Goal: Task Accomplishment & Management: Manage account settings

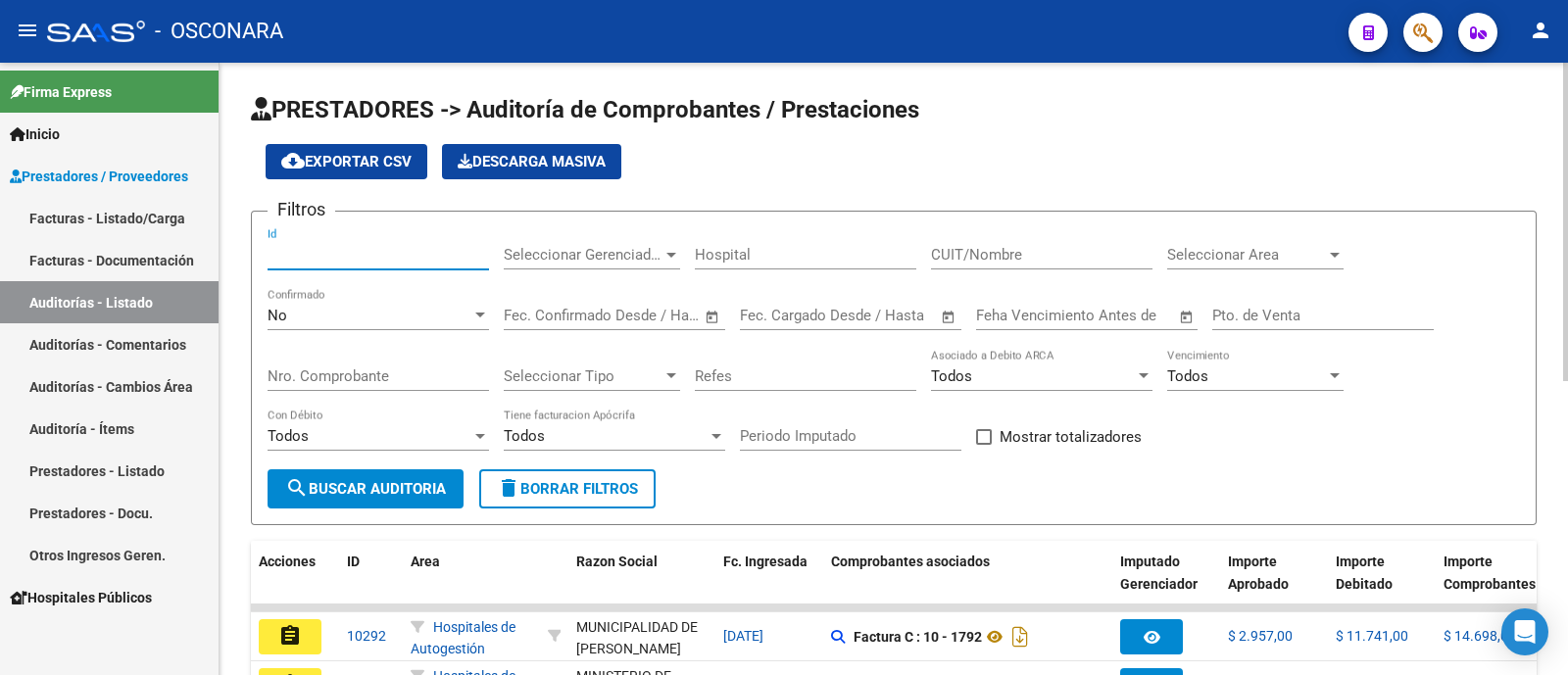
click at [437, 257] on input "Id" at bounding box center [378, 255] width 221 height 18
type input "7366"
click at [417, 325] on div "No Confirmado" at bounding box center [378, 309] width 221 height 42
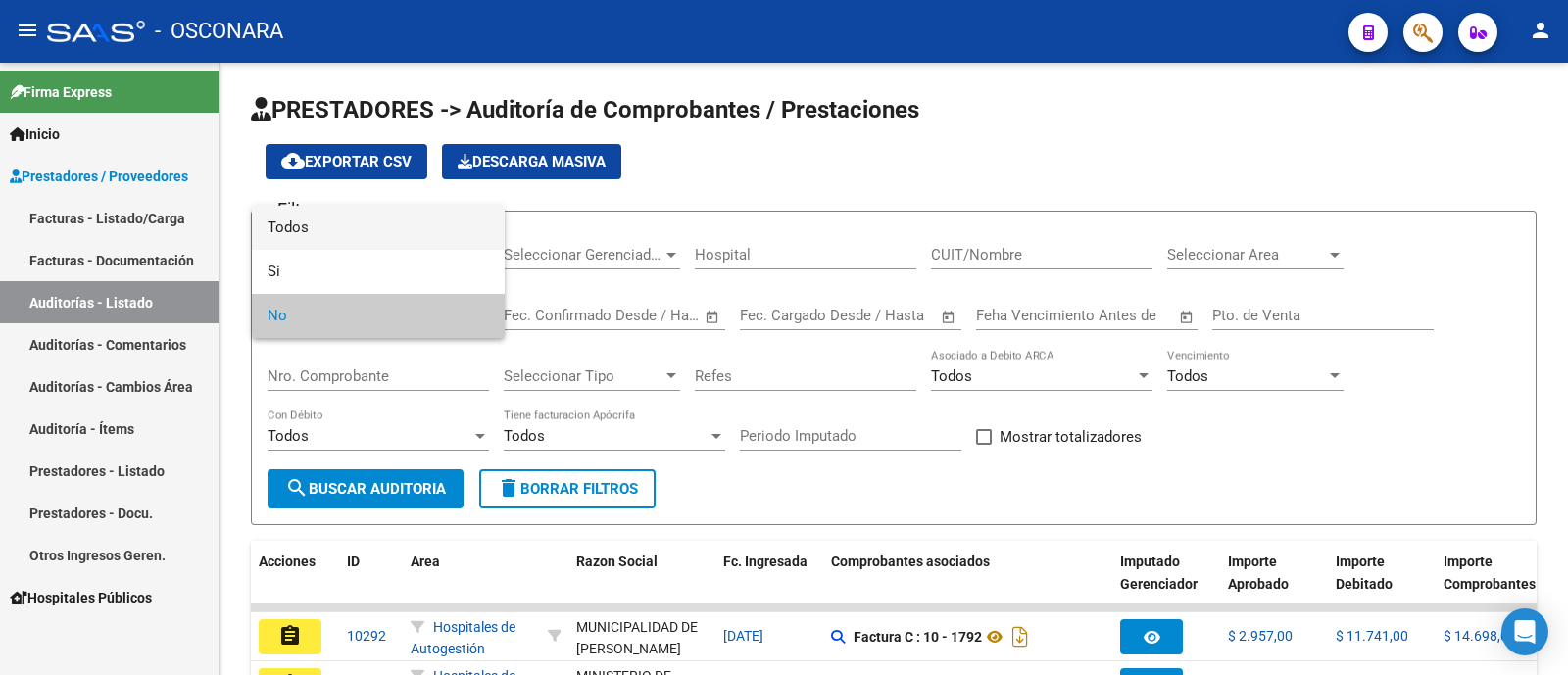
click at [397, 232] on span "Todos" at bounding box center [378, 227] width 221 height 44
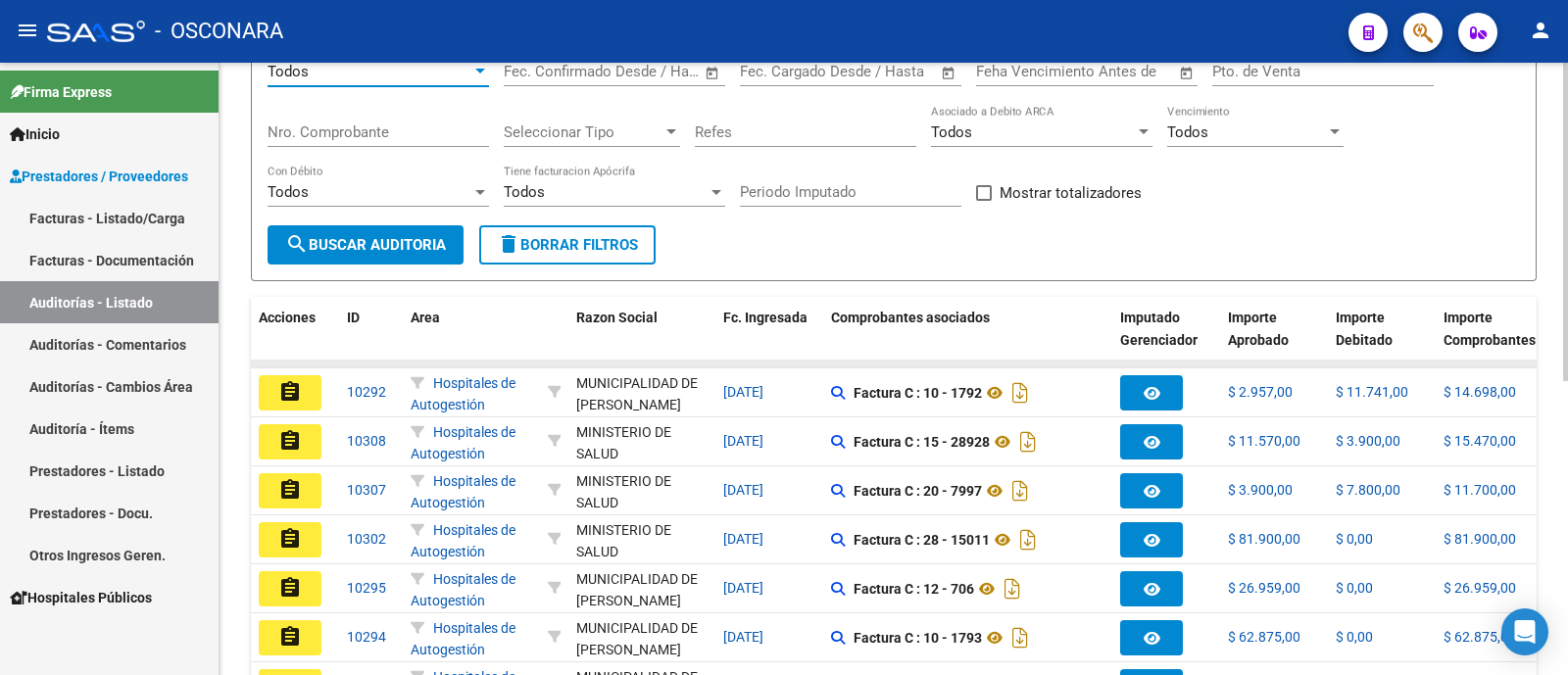
scroll to position [244, 0]
click at [376, 257] on button "search Buscar Auditoria" at bounding box center [365, 245] width 196 height 39
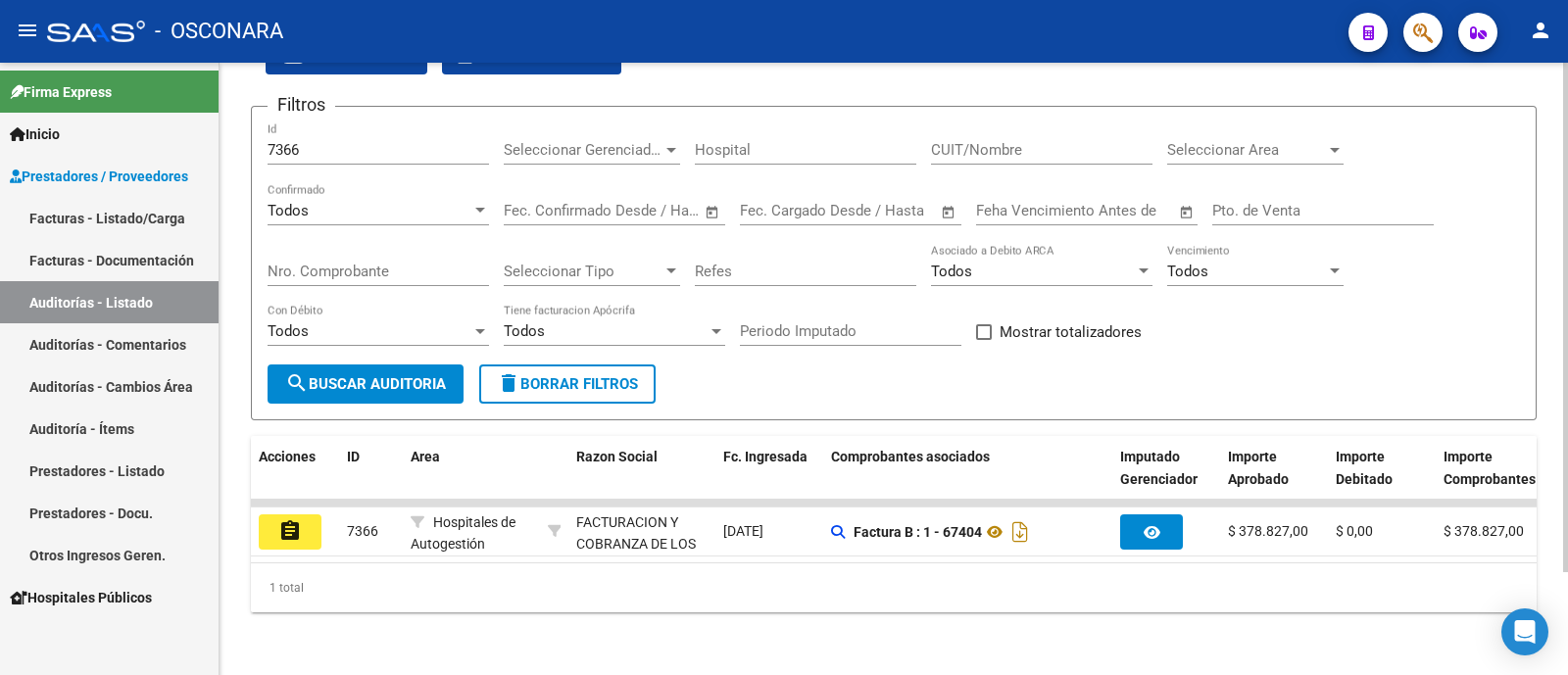
scroll to position [123, 0]
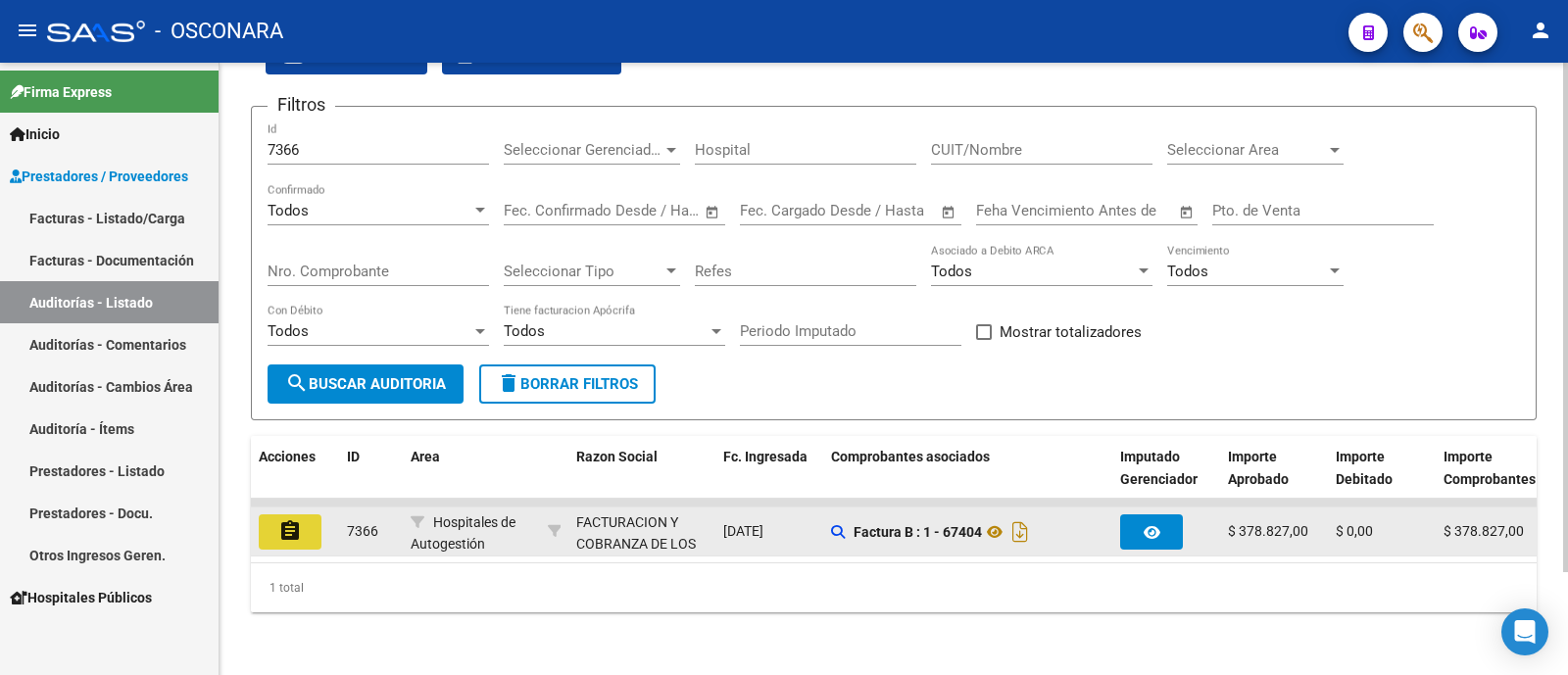
click at [301, 519] on mat-icon "assignment" at bounding box center [290, 531] width 24 height 24
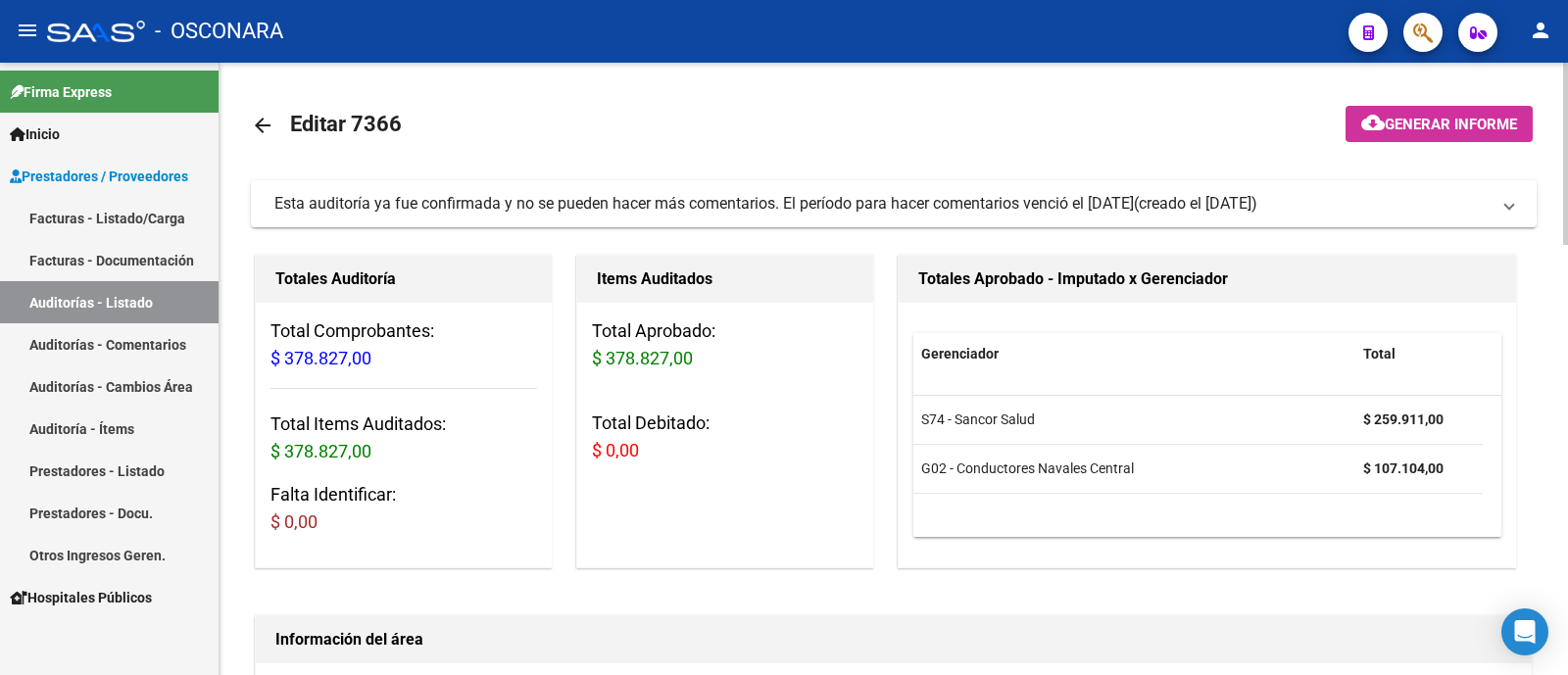
click at [1438, 124] on span "Generar informe" at bounding box center [1450, 124] width 132 height 18
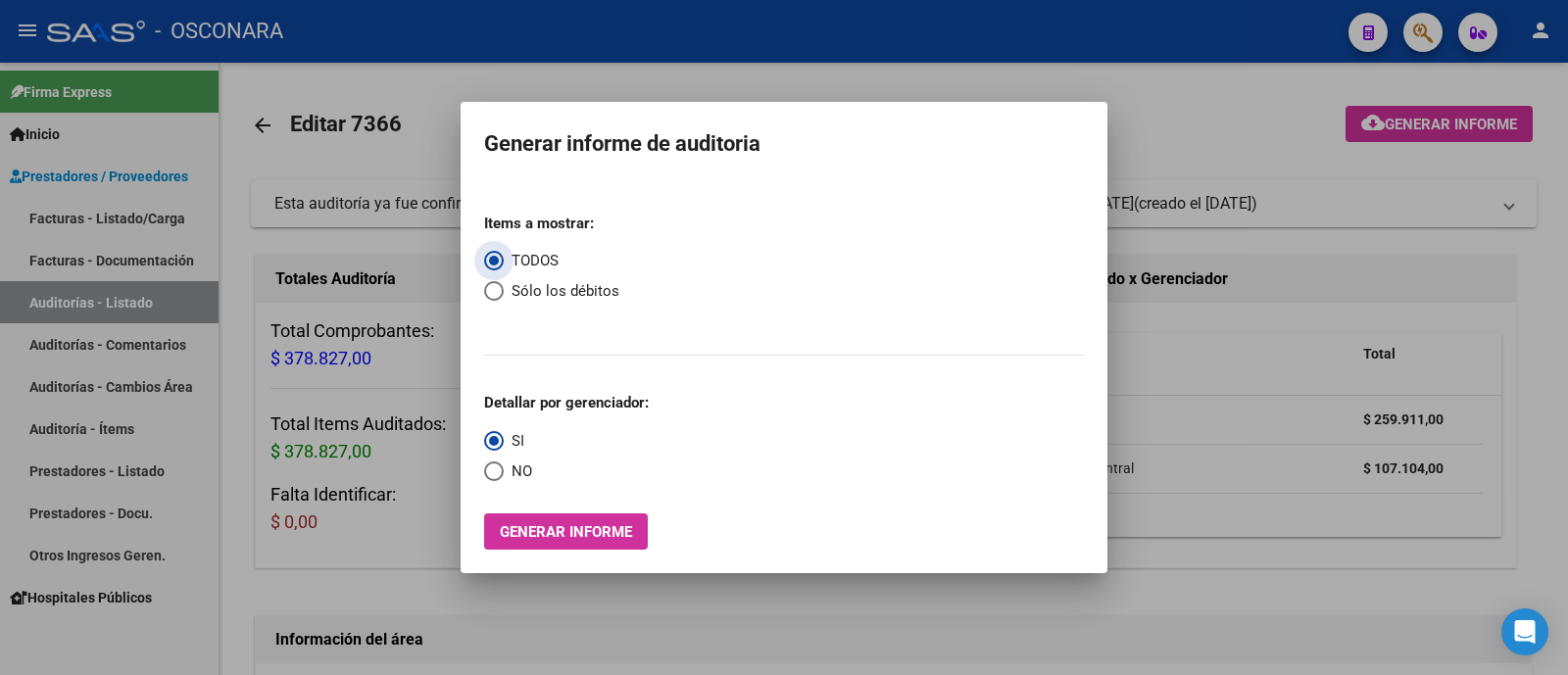
click at [619, 532] on span "Generar informe" at bounding box center [566, 532] width 132 height 18
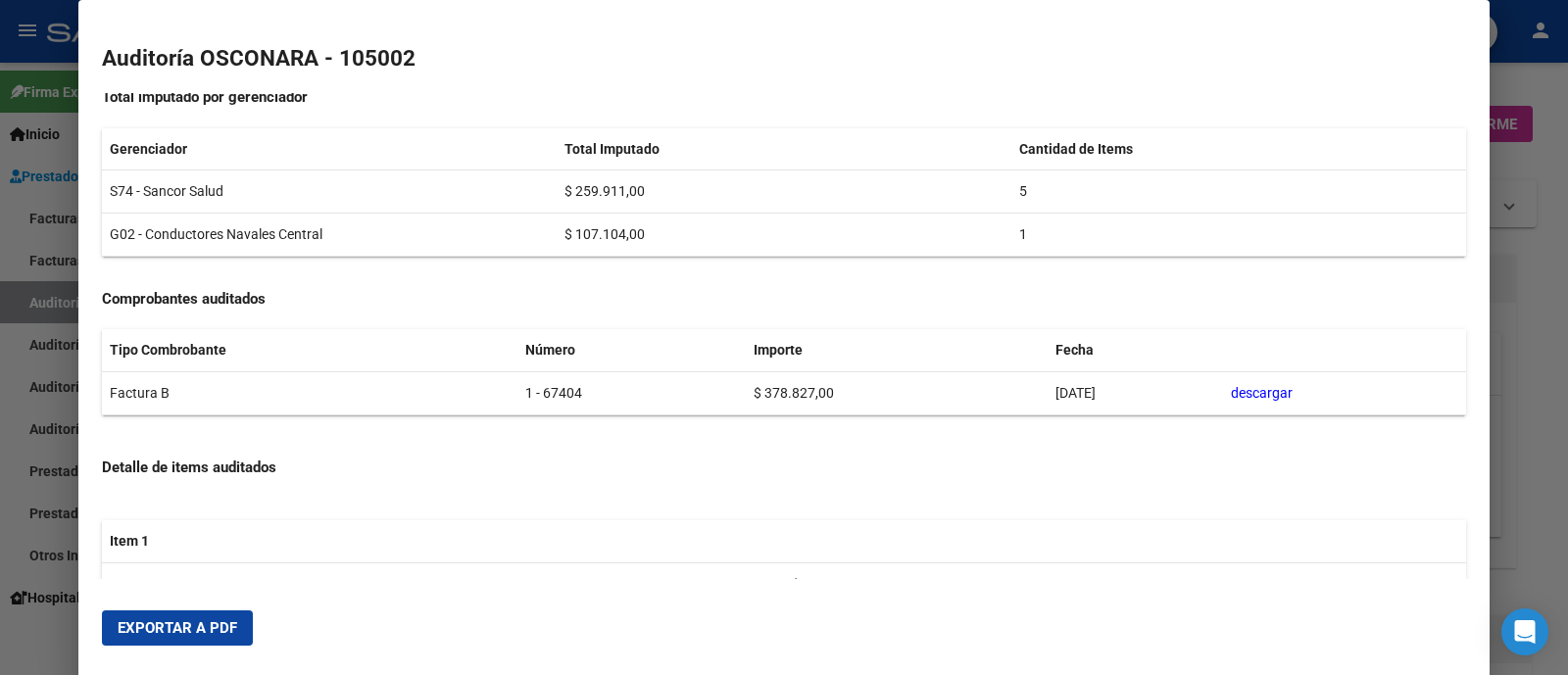
scroll to position [488, 0]
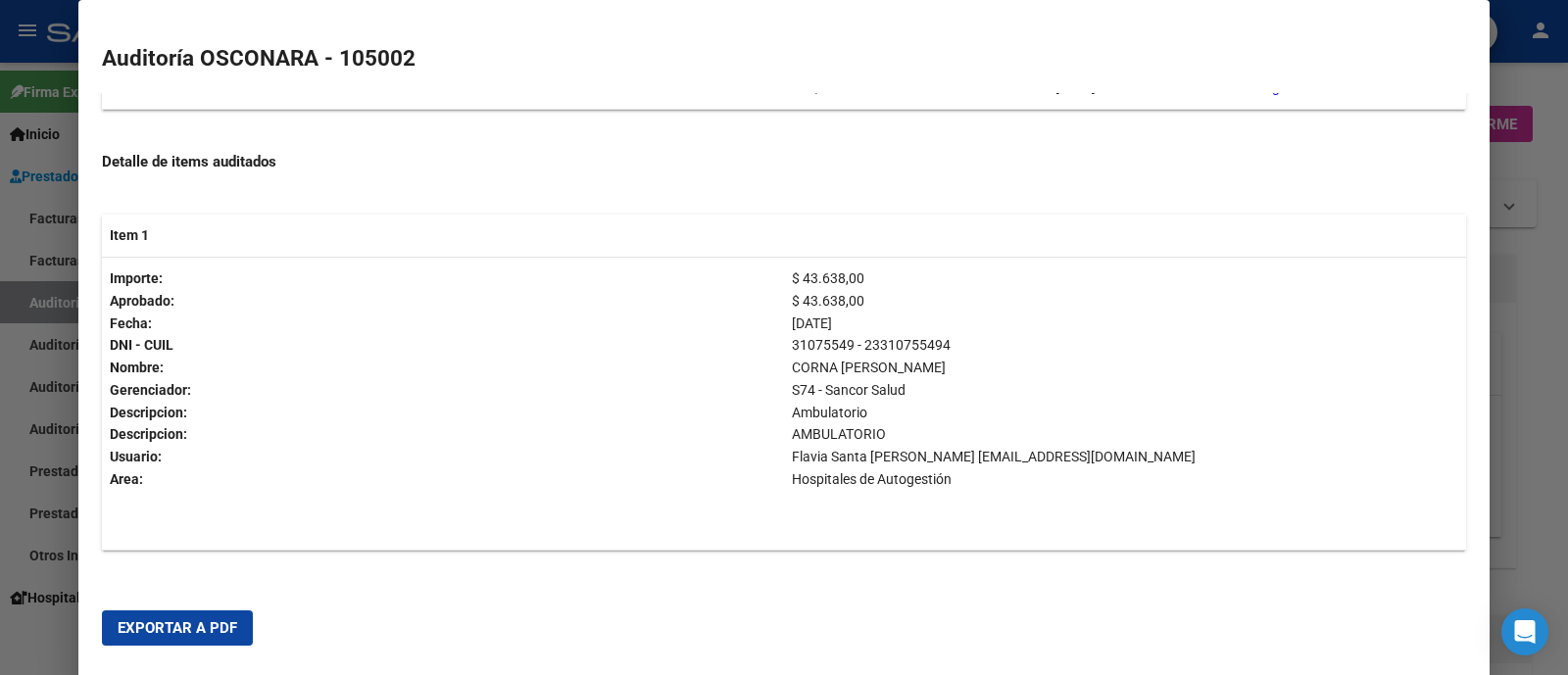
drag, startPoint x: 240, startPoint y: 602, endPoint x: 230, endPoint y: 619, distance: 19.7
click at [230, 619] on mat-dialog-actions "Exportar a PDF" at bounding box center [783, 627] width 1364 height 66
click at [213, 633] on span "Exportar a PDF" at bounding box center [177, 628] width 119 height 18
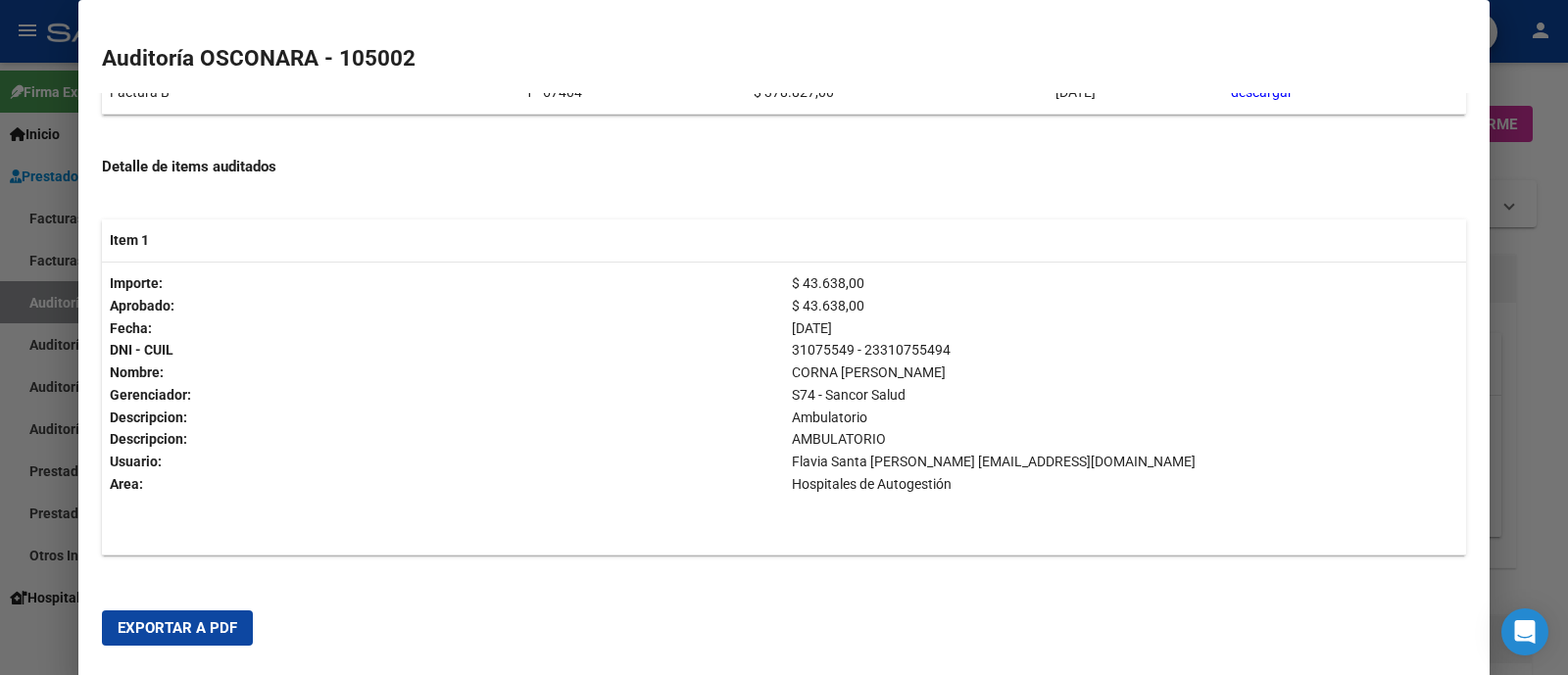
scroll to position [142, 0]
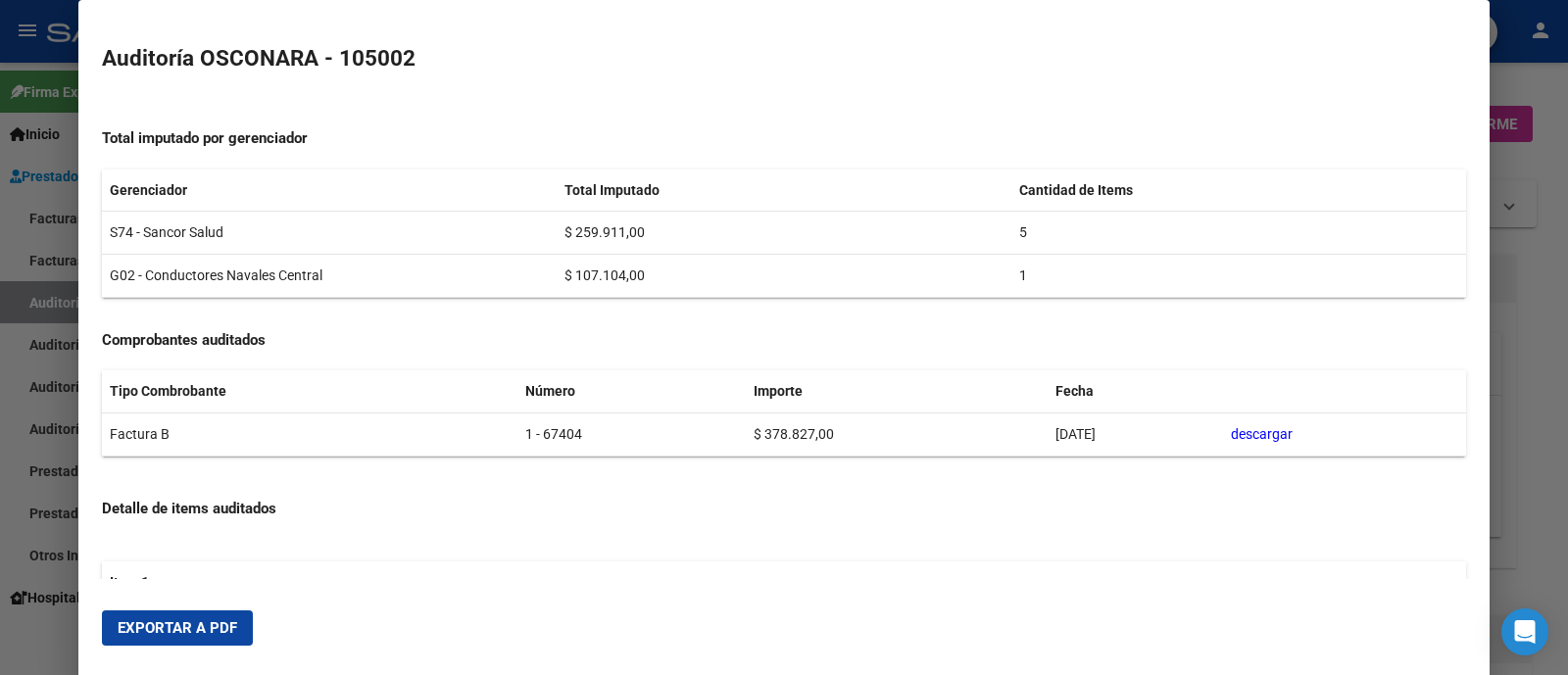
click at [1269, 435] on link "descargar" at bounding box center [1261, 434] width 62 height 16
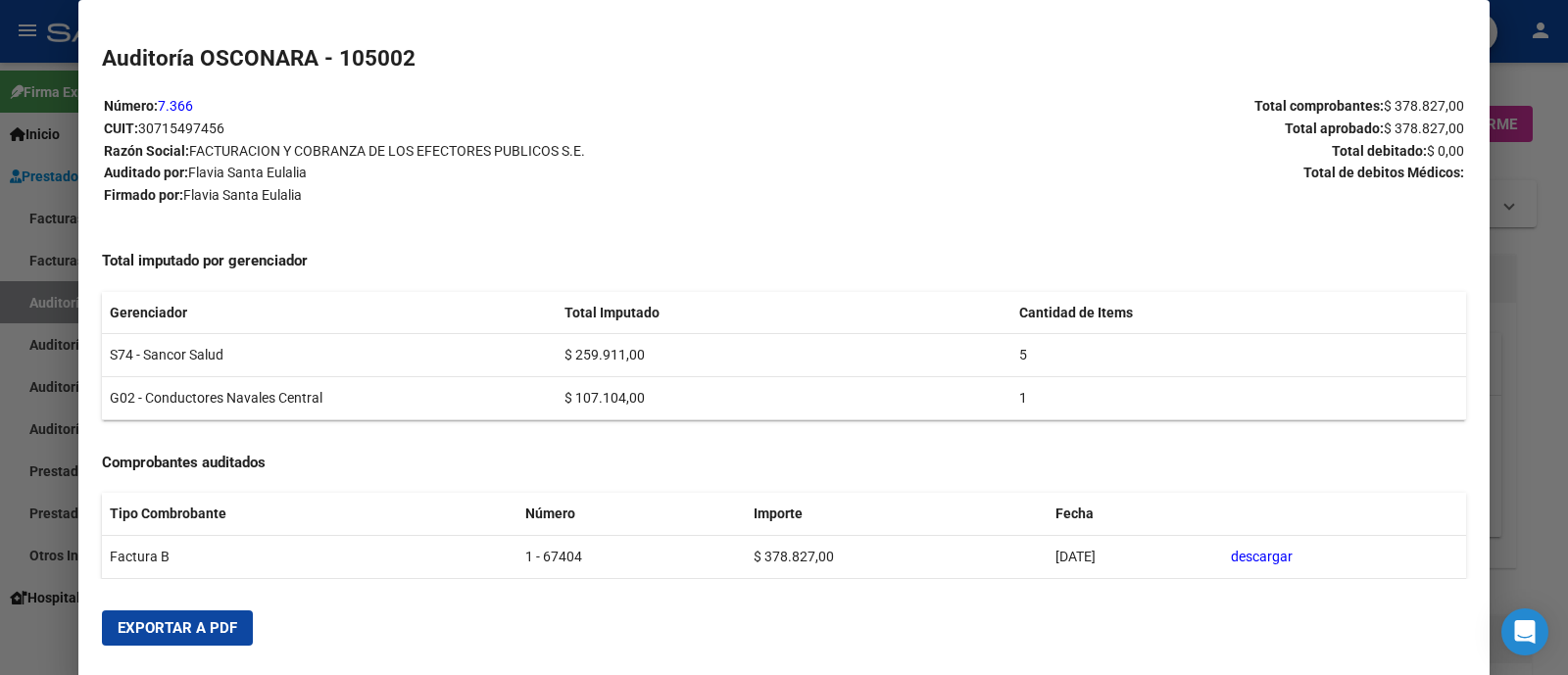
click at [182, 356] on td "S74 - Sancor Salud" at bounding box center [329, 355] width 454 height 43
click at [187, 407] on td "G02 - Conductores Navales Central" at bounding box center [329, 399] width 454 height 43
click at [191, 400] on td "G02 - Conductores Navales Central" at bounding box center [329, 399] width 454 height 43
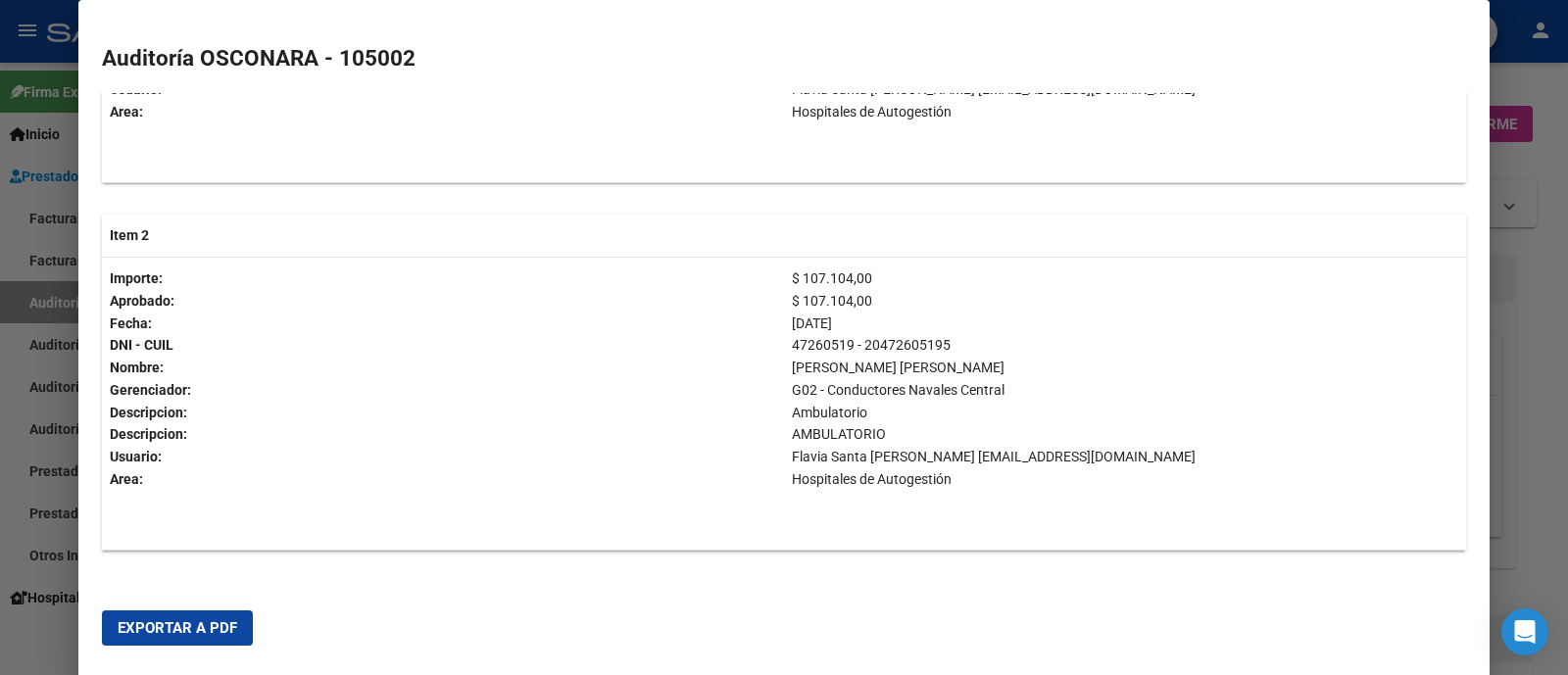
scroll to position [978, 0]
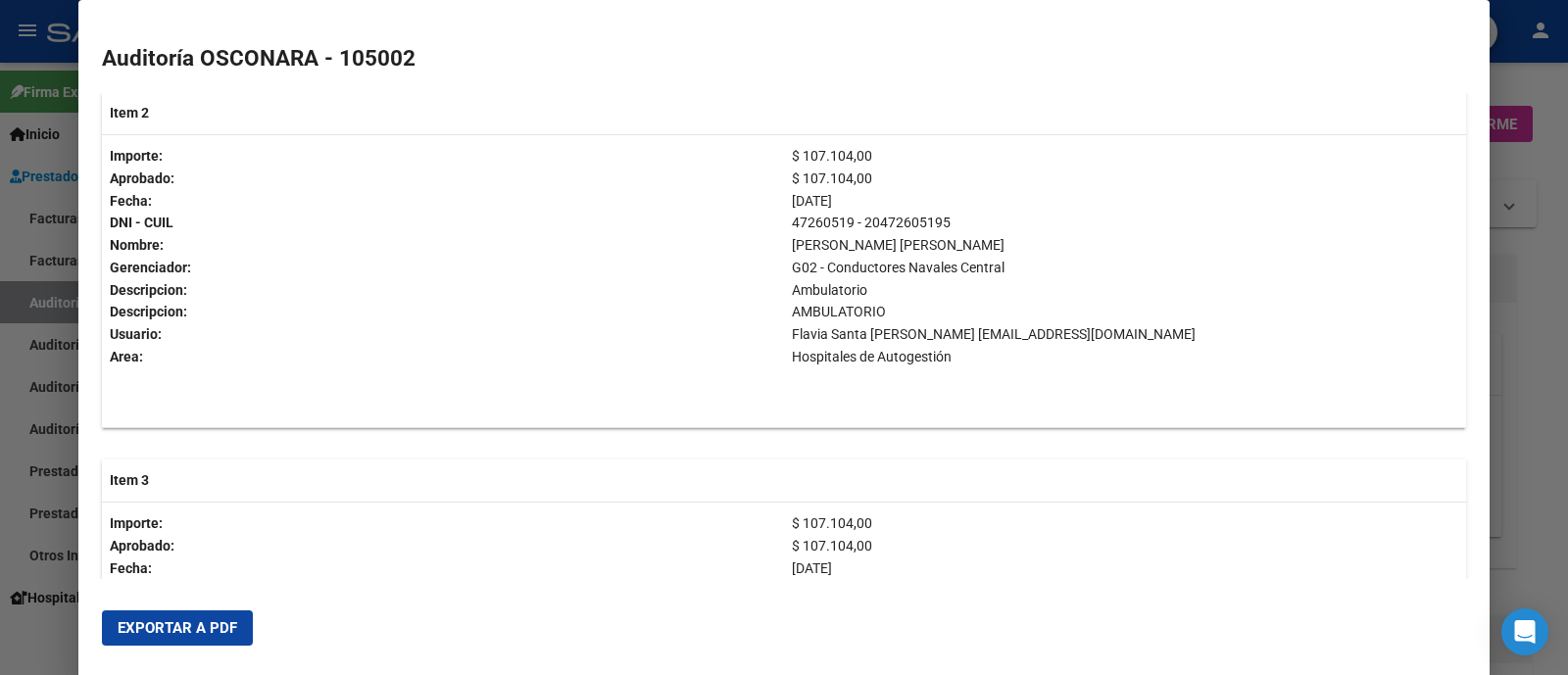
click at [1525, 351] on div at bounding box center [784, 338] width 1568 height 675
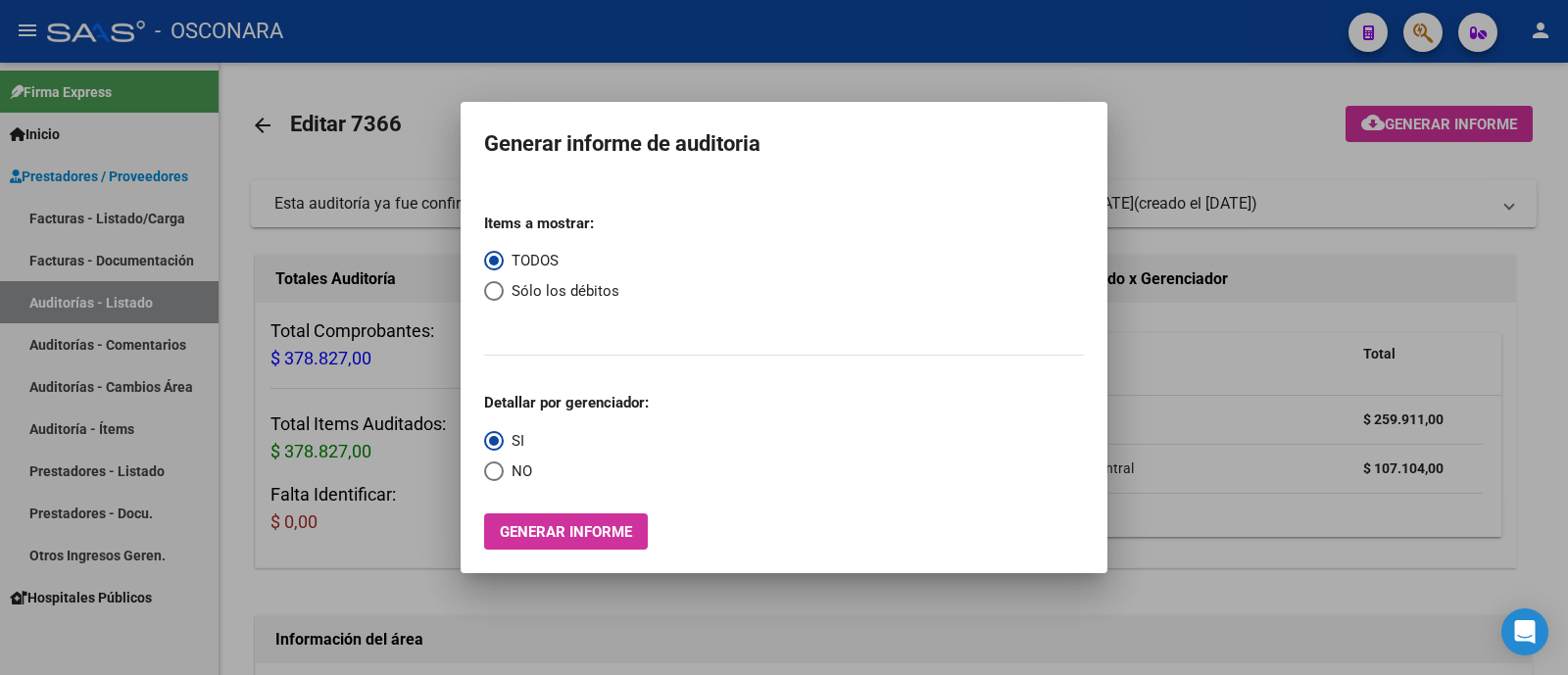
click at [494, 286] on span "Select an option" at bounding box center [494, 291] width 20 height 20
click at [494, 286] on input "Sólo los débitos" at bounding box center [494, 291] width 20 height 20
radio input "true"
click at [637, 528] on button "Generar informe" at bounding box center [566, 531] width 164 height 37
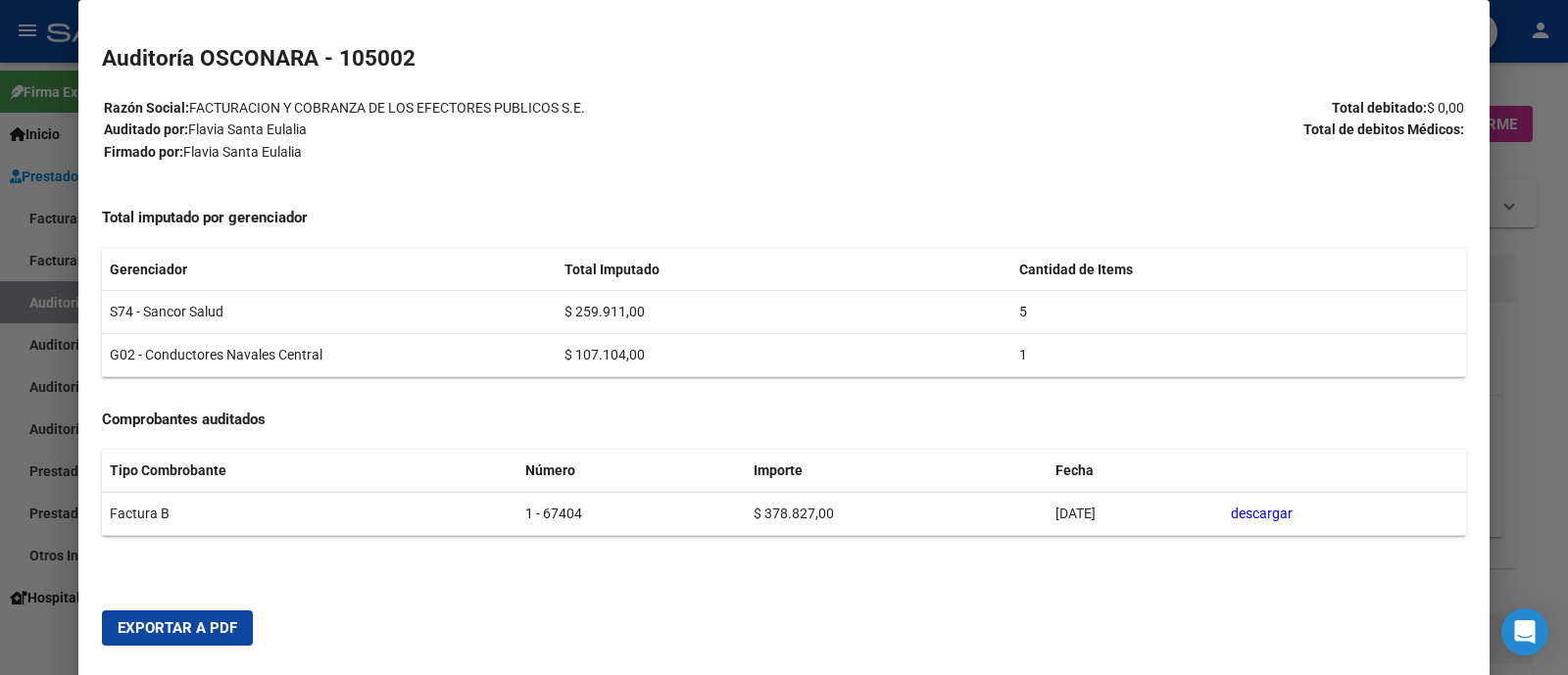
scroll to position [0, 0]
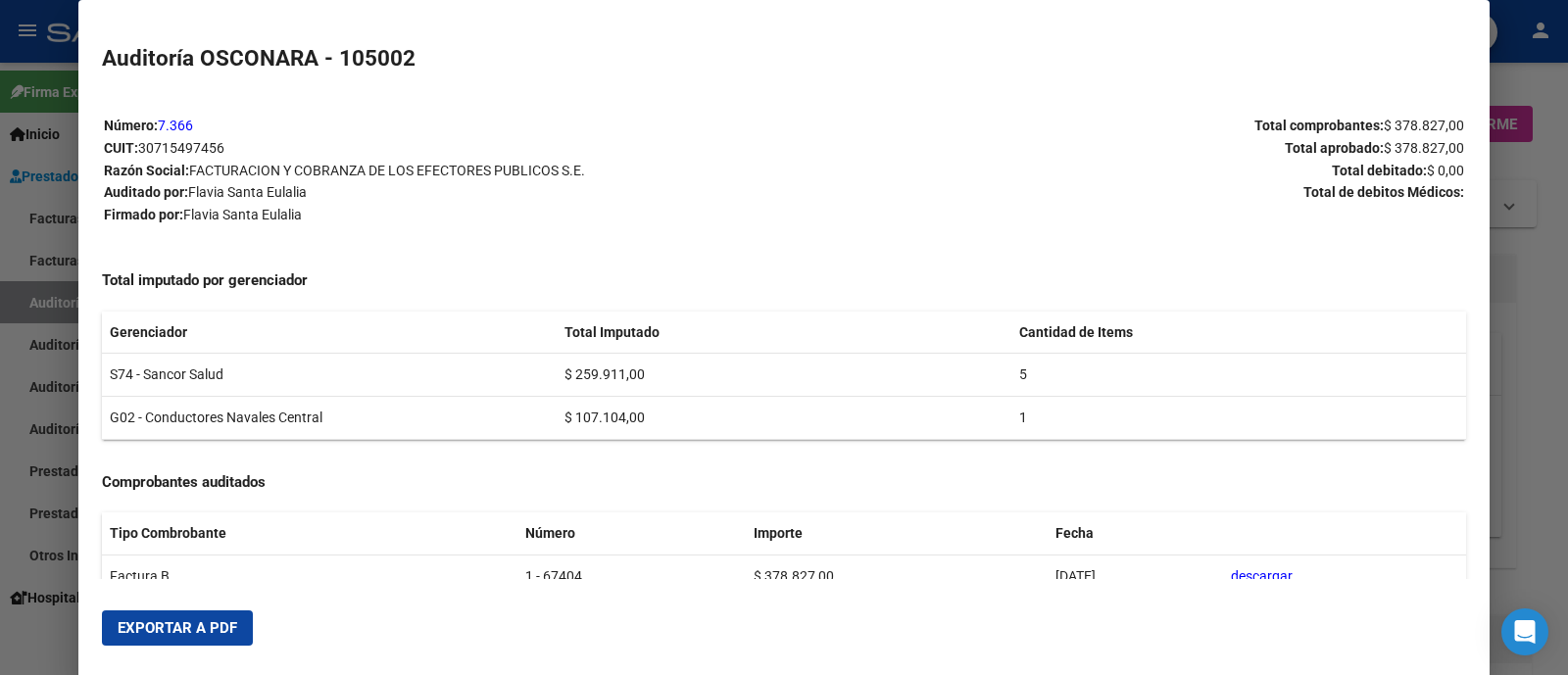
click at [1529, 217] on div at bounding box center [784, 338] width 1568 height 675
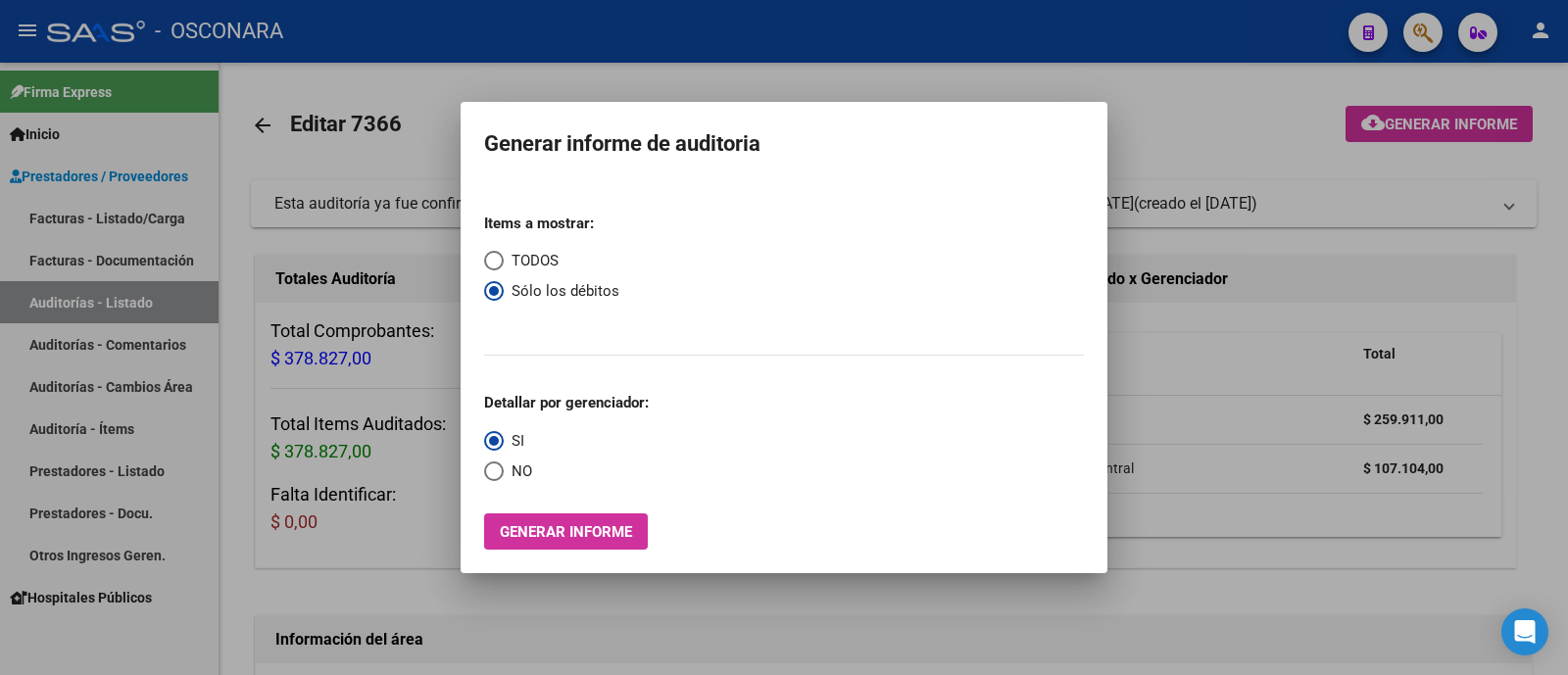
click at [525, 260] on span "TODOS" at bounding box center [531, 261] width 55 height 23
click at [504, 260] on input "TODOS" at bounding box center [494, 261] width 20 height 20
radio input "true"
click at [1349, 296] on div at bounding box center [784, 338] width 1568 height 675
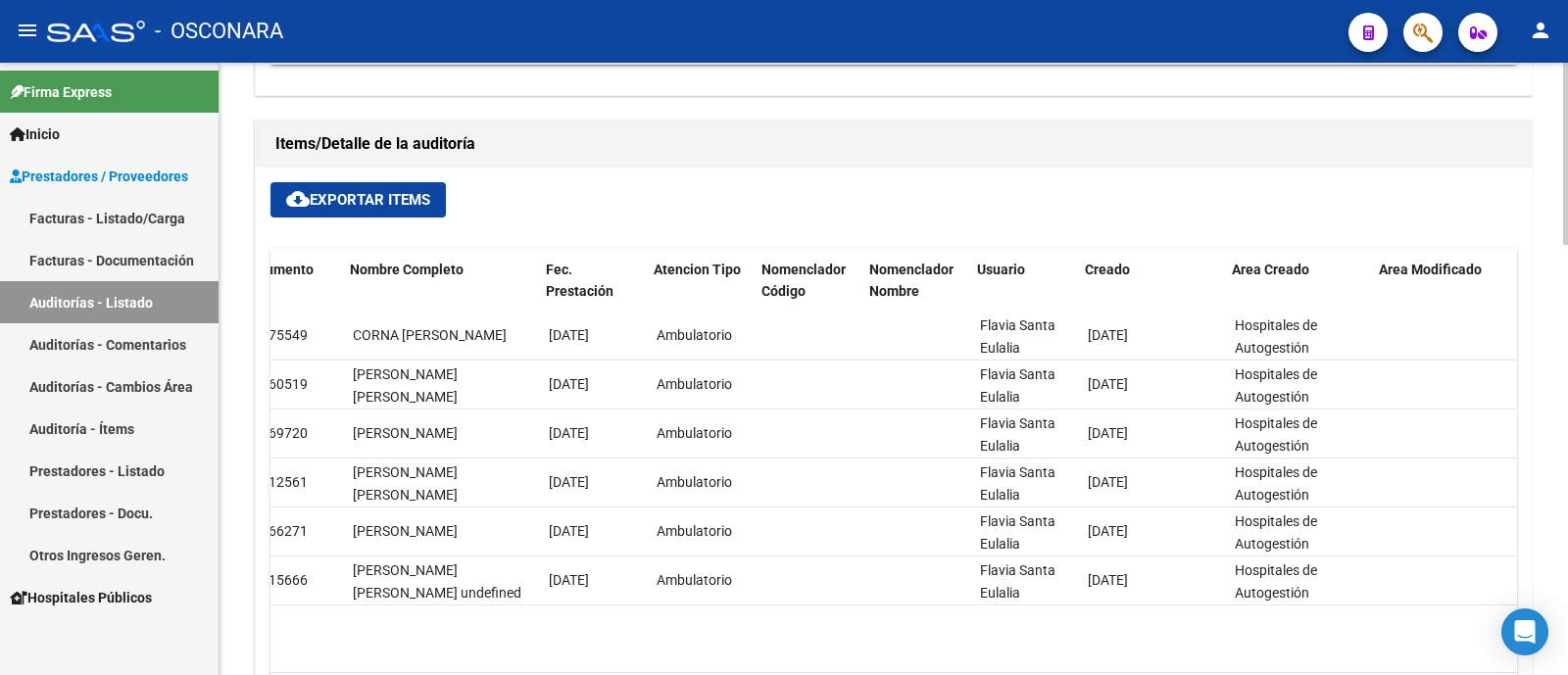
scroll to position [0, 1398]
drag, startPoint x: 1465, startPoint y: 625, endPoint x: 1388, endPoint y: 624, distance: 77.0
click at [1388, 624] on datatable-body "42565 S74 - Sancor Salud $ 43.638,00 $ 43.638,00 $ 0,00 AMBULATORIO 23310755494…" at bounding box center [894, 491] width 1246 height 360
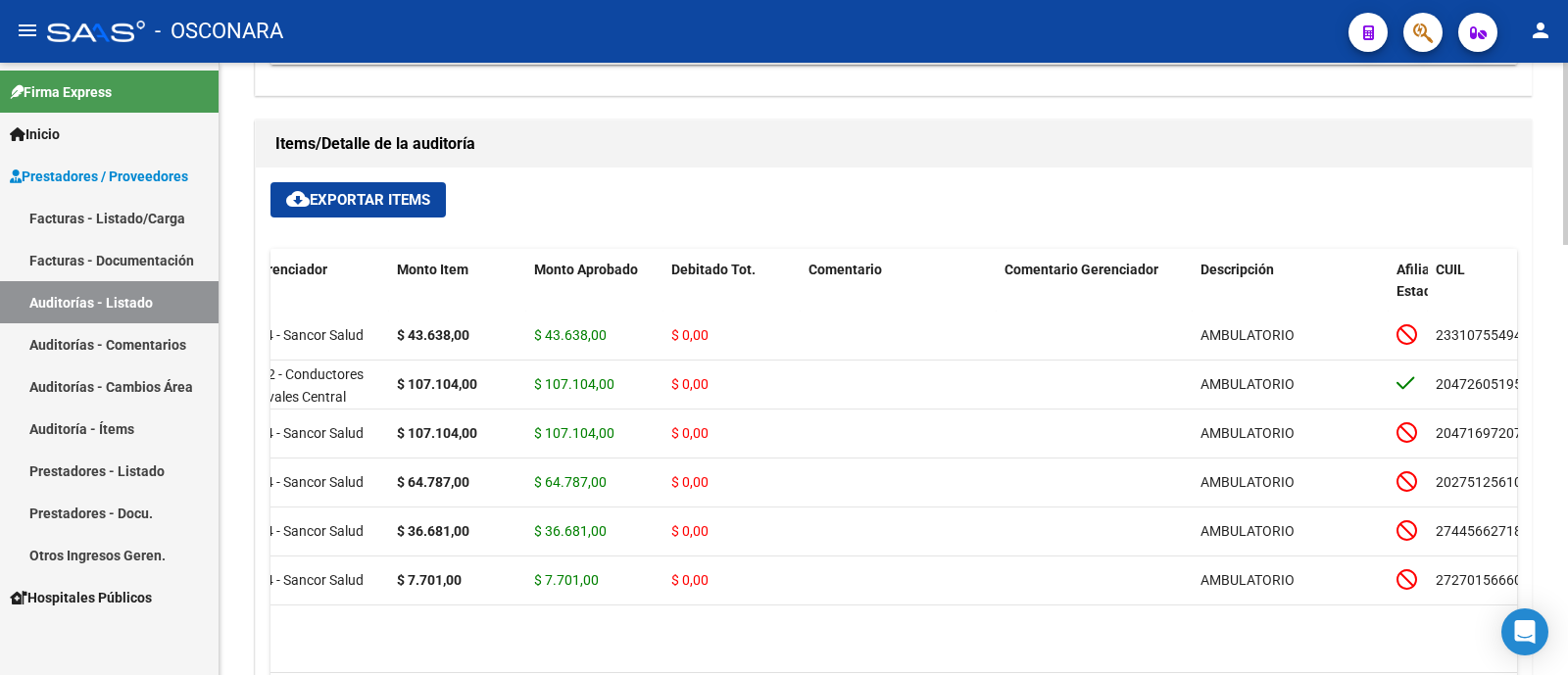
scroll to position [0, 0]
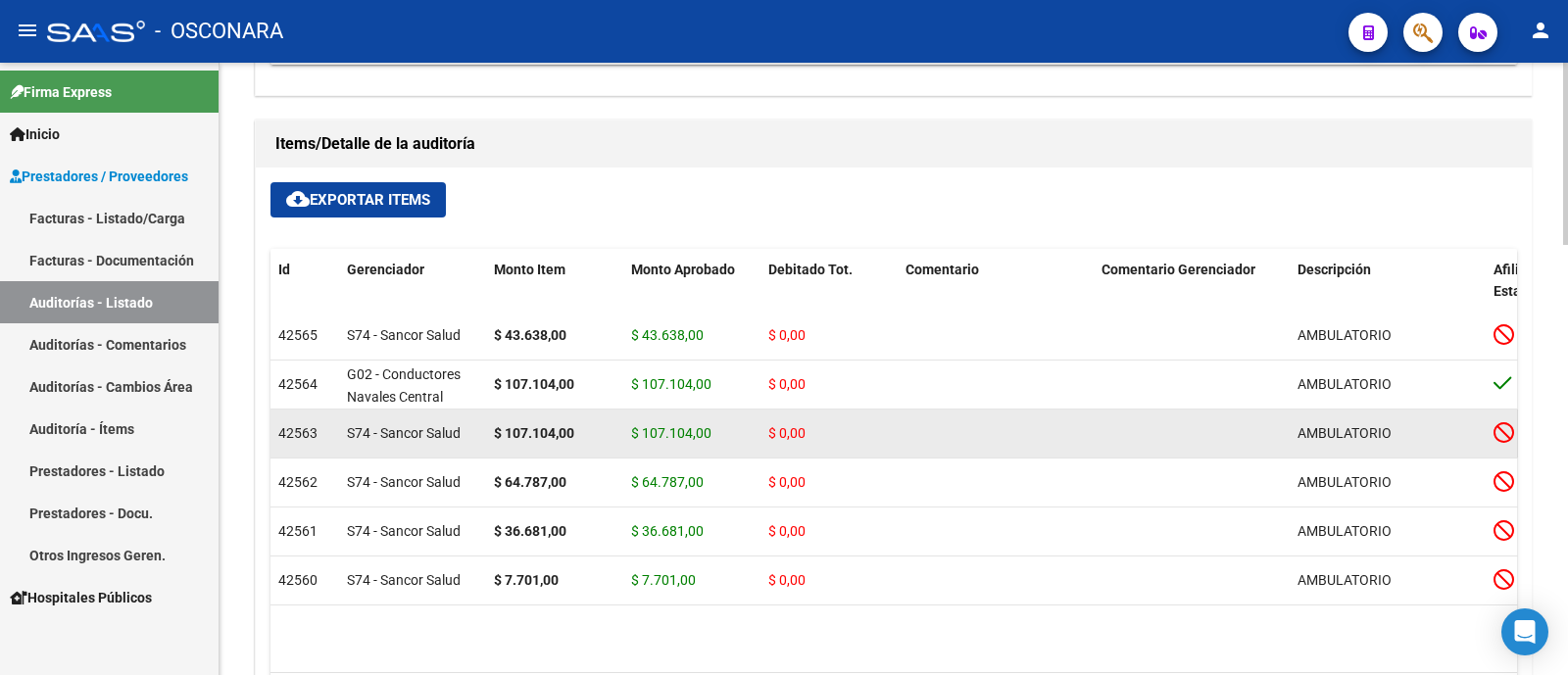
click at [293, 432] on span "42563" at bounding box center [298, 433] width 39 height 16
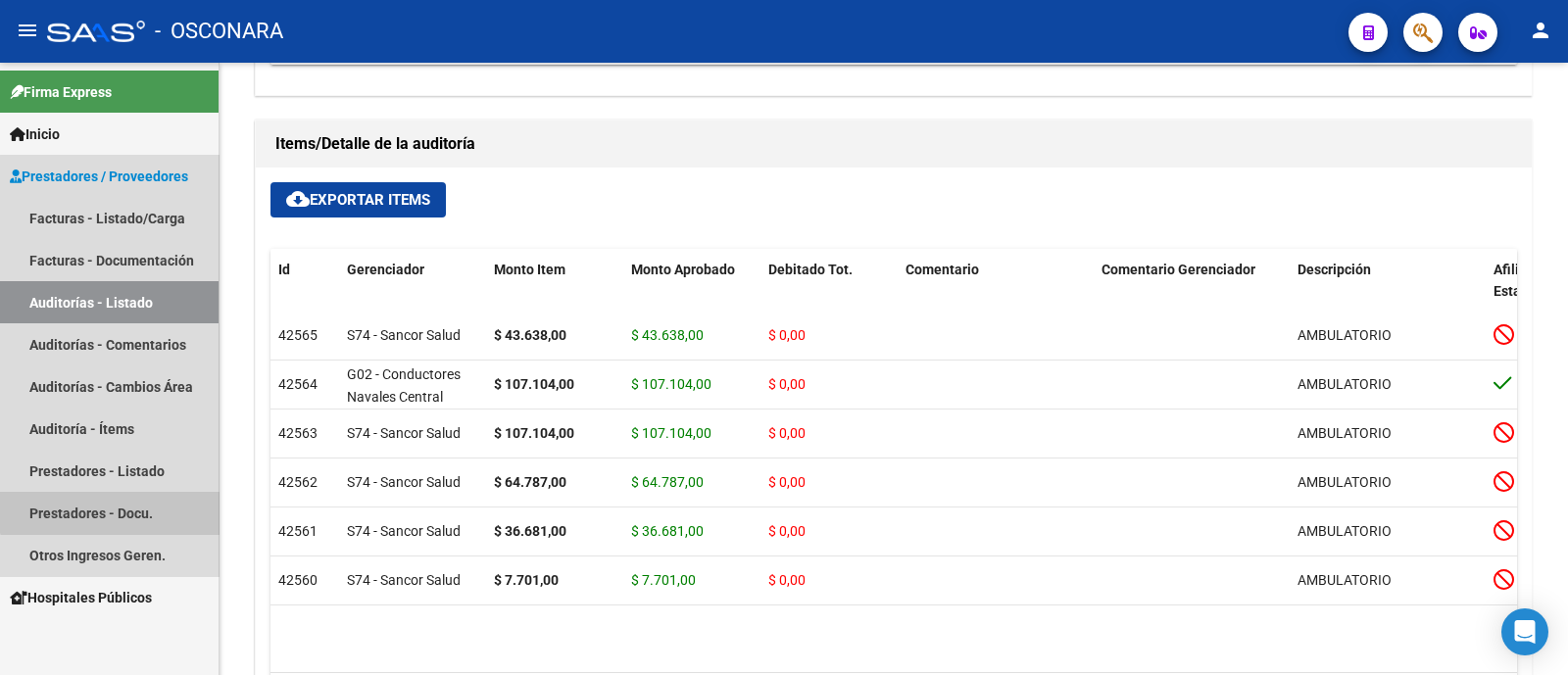
click at [119, 506] on link "Prestadores - Docu." at bounding box center [109, 512] width 218 height 42
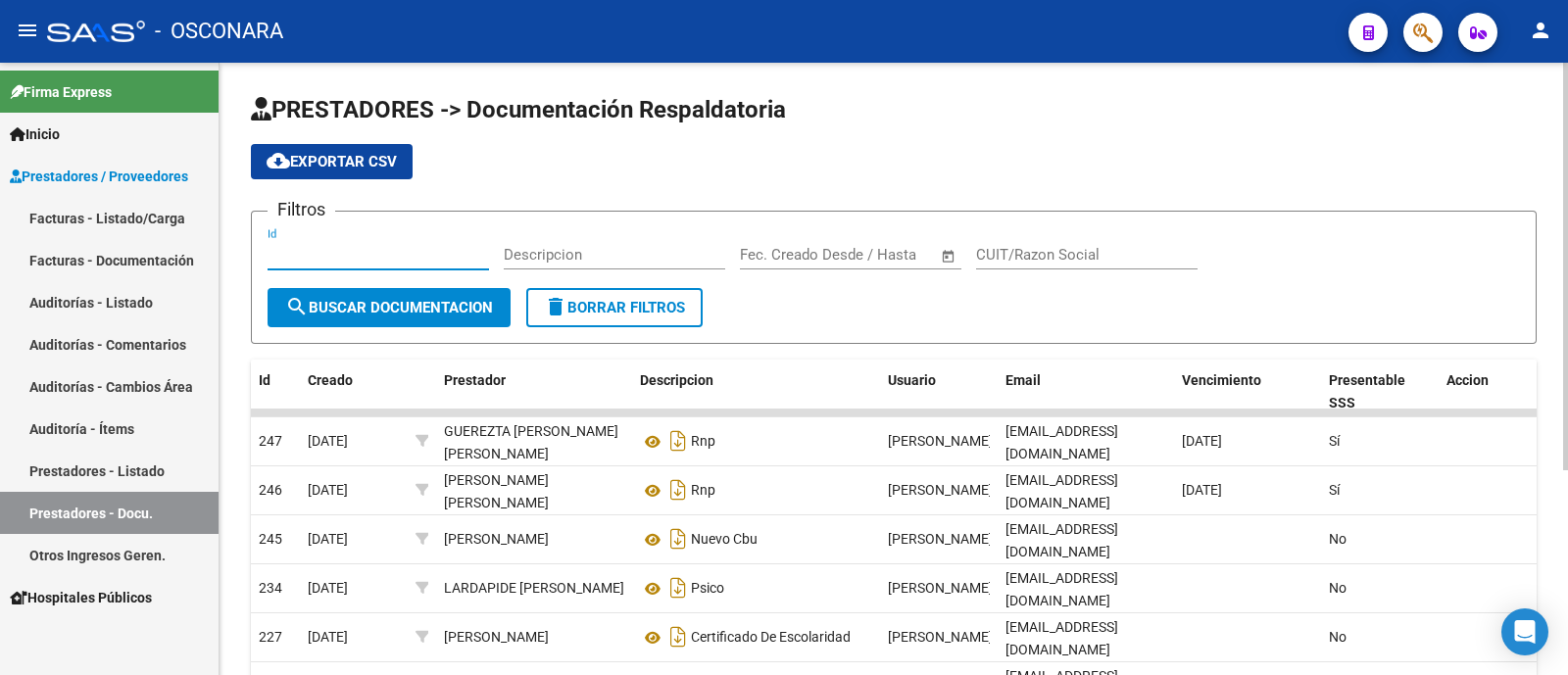
click at [298, 261] on input "Id" at bounding box center [378, 255] width 221 height 18
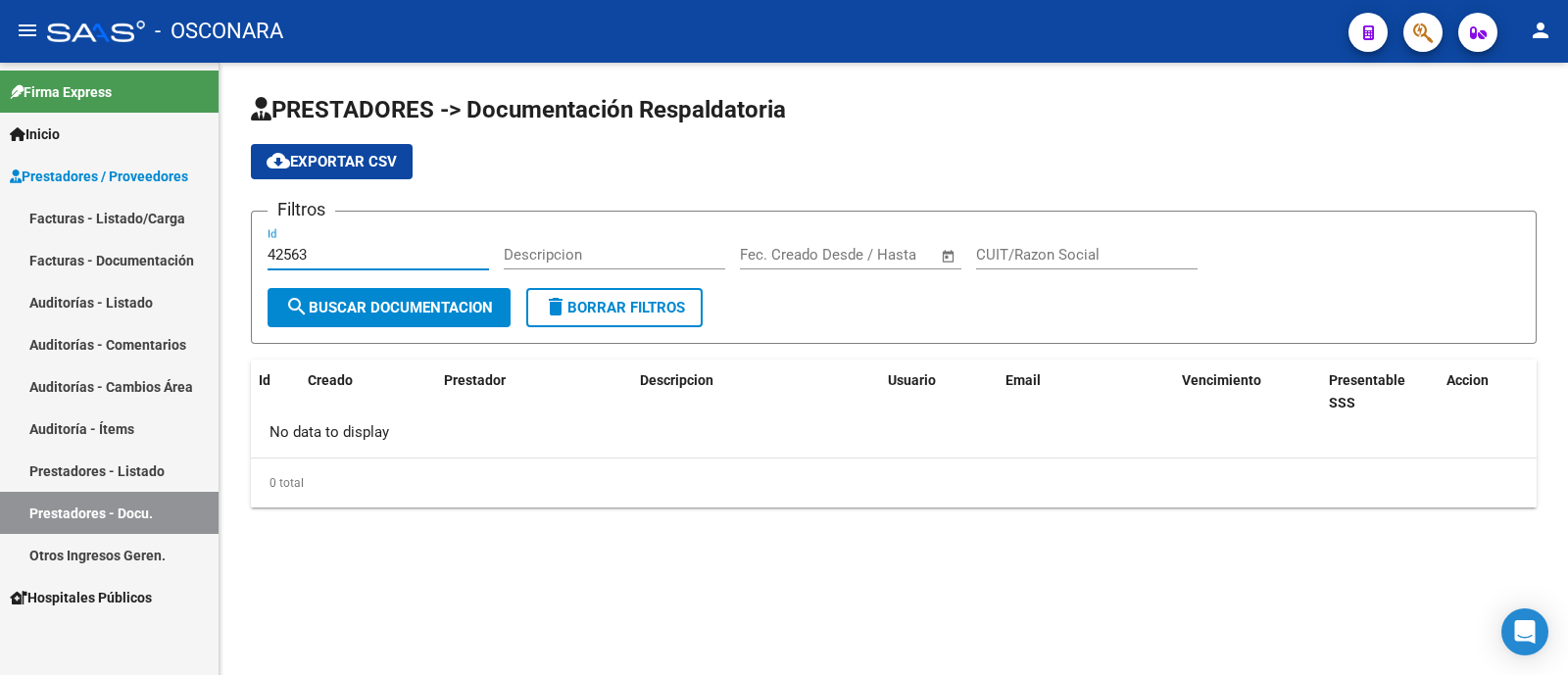
type input "42563"
click at [627, 232] on div "Descripcion" at bounding box center [614, 248] width 221 height 42
click at [424, 290] on button "search Buscar Documentacion" at bounding box center [389, 308] width 243 height 39
click at [132, 314] on link "Auditorías - Listado" at bounding box center [109, 302] width 218 height 42
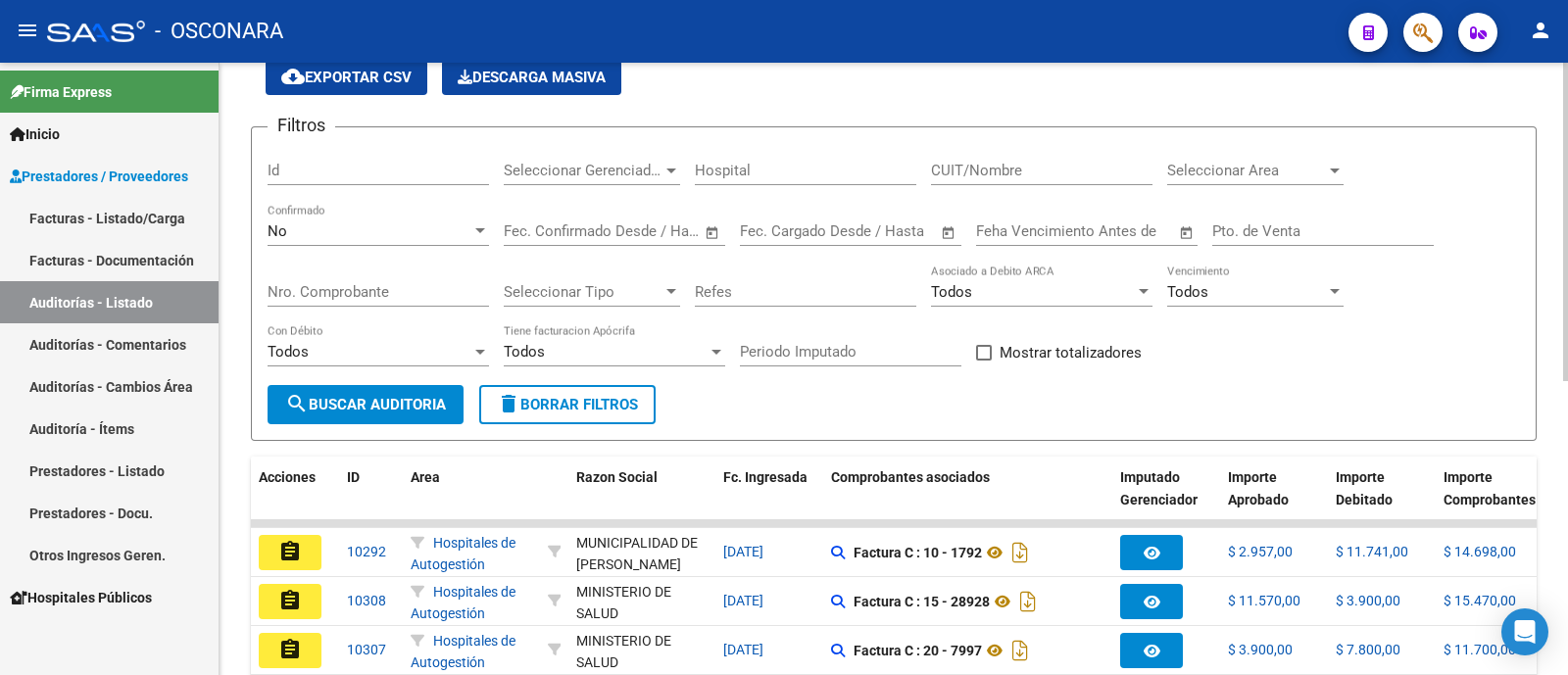
scroll to position [121, 0]
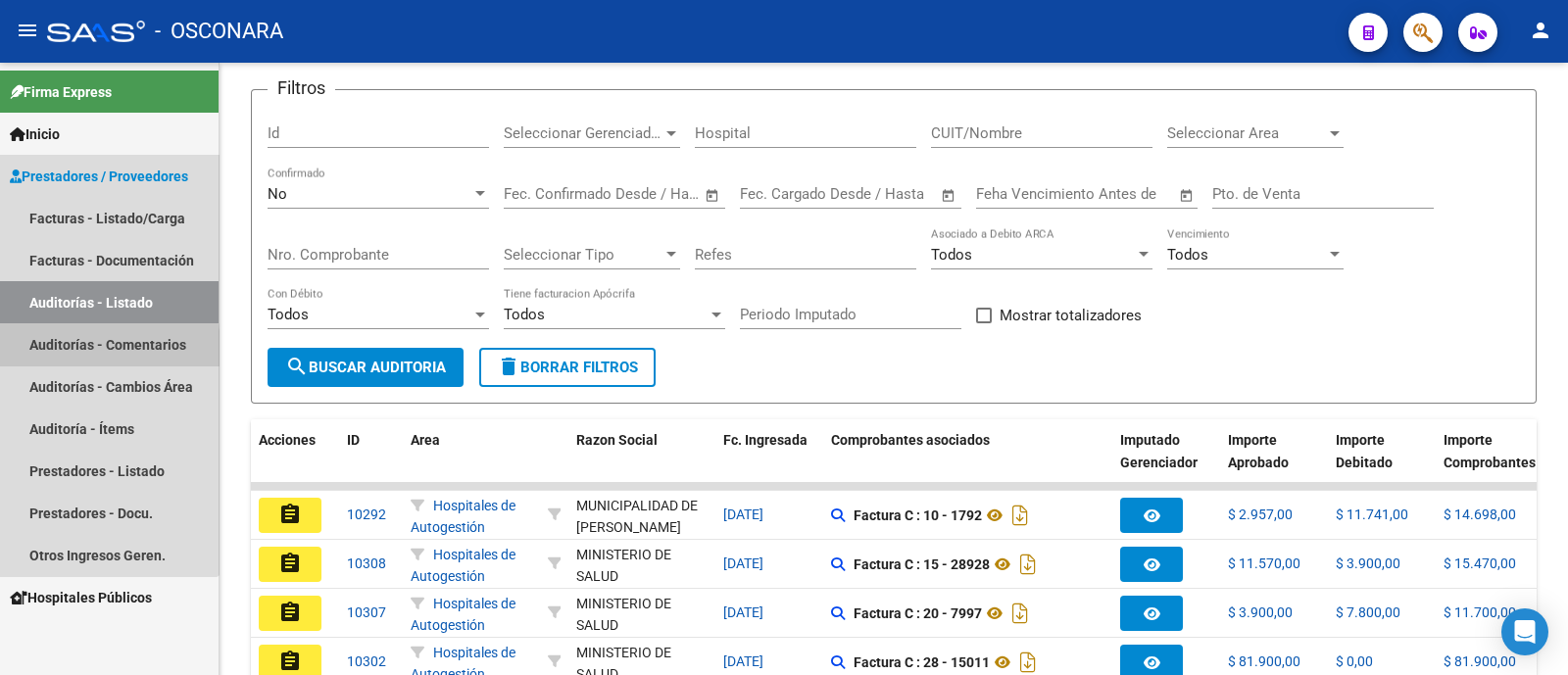
click at [73, 353] on link "Auditorías - Comentarios" at bounding box center [109, 343] width 218 height 42
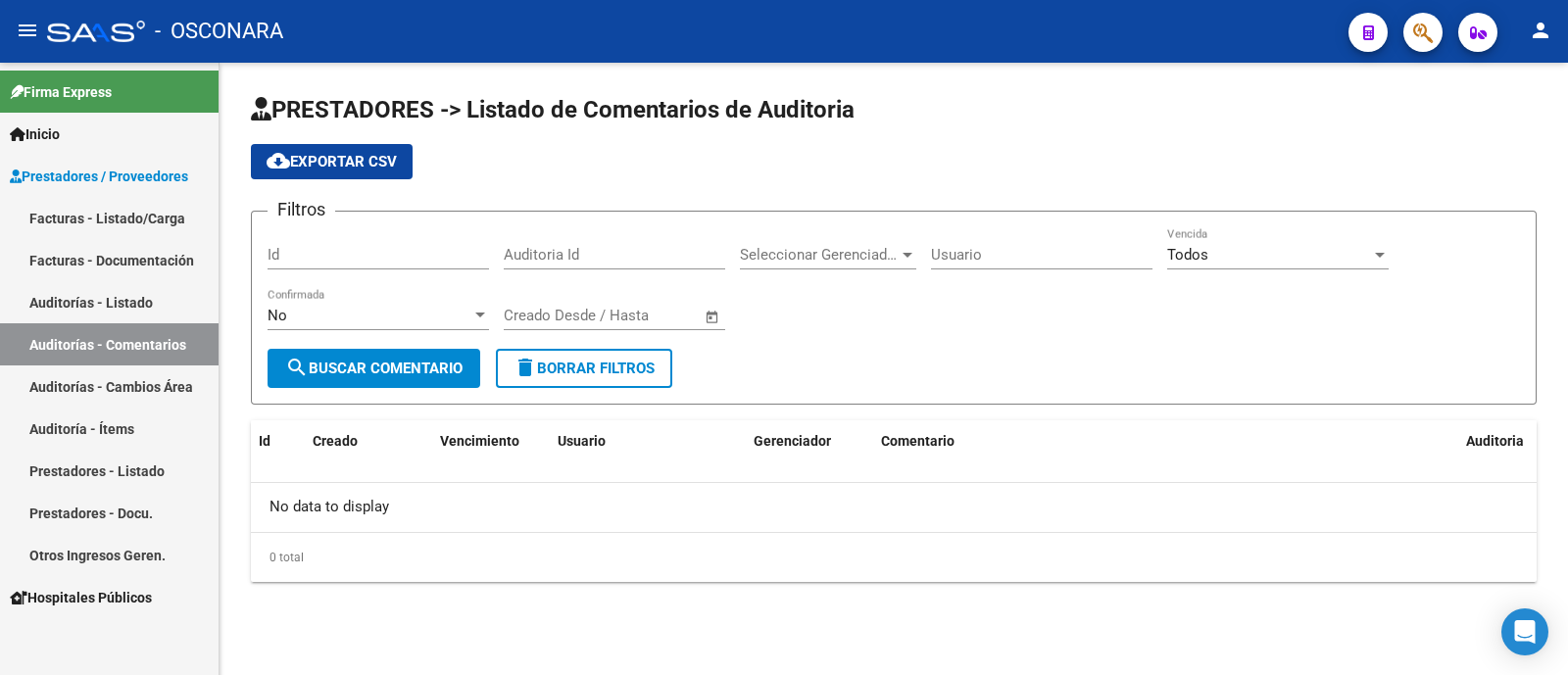
click at [397, 254] on input "Id" at bounding box center [378, 255] width 221 height 18
type input "42563"
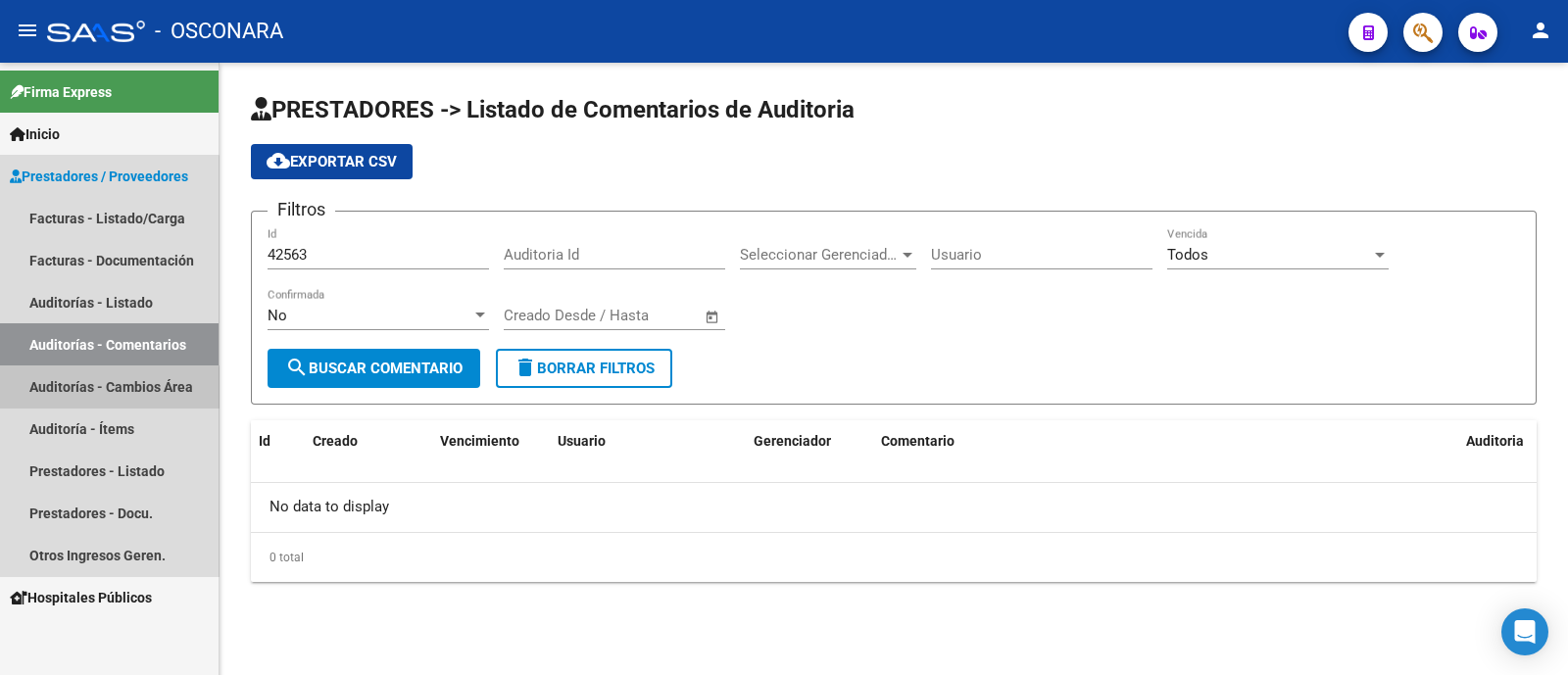
click at [100, 389] on link "Auditorías - Cambios Área" at bounding box center [109, 386] width 218 height 42
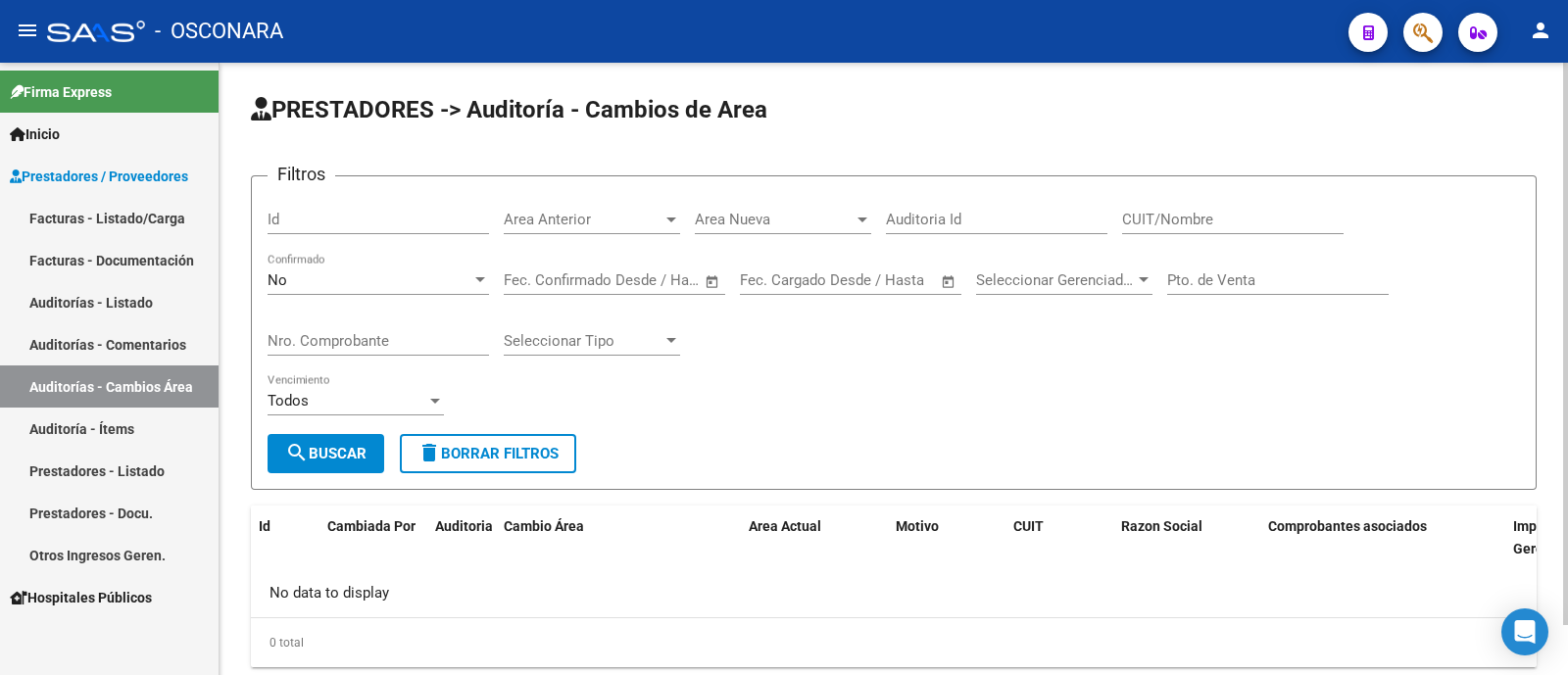
click at [364, 210] on input "Id" at bounding box center [378, 219] width 221 height 18
type input "42563"
click at [333, 286] on div "No" at bounding box center [369, 280] width 203 height 18
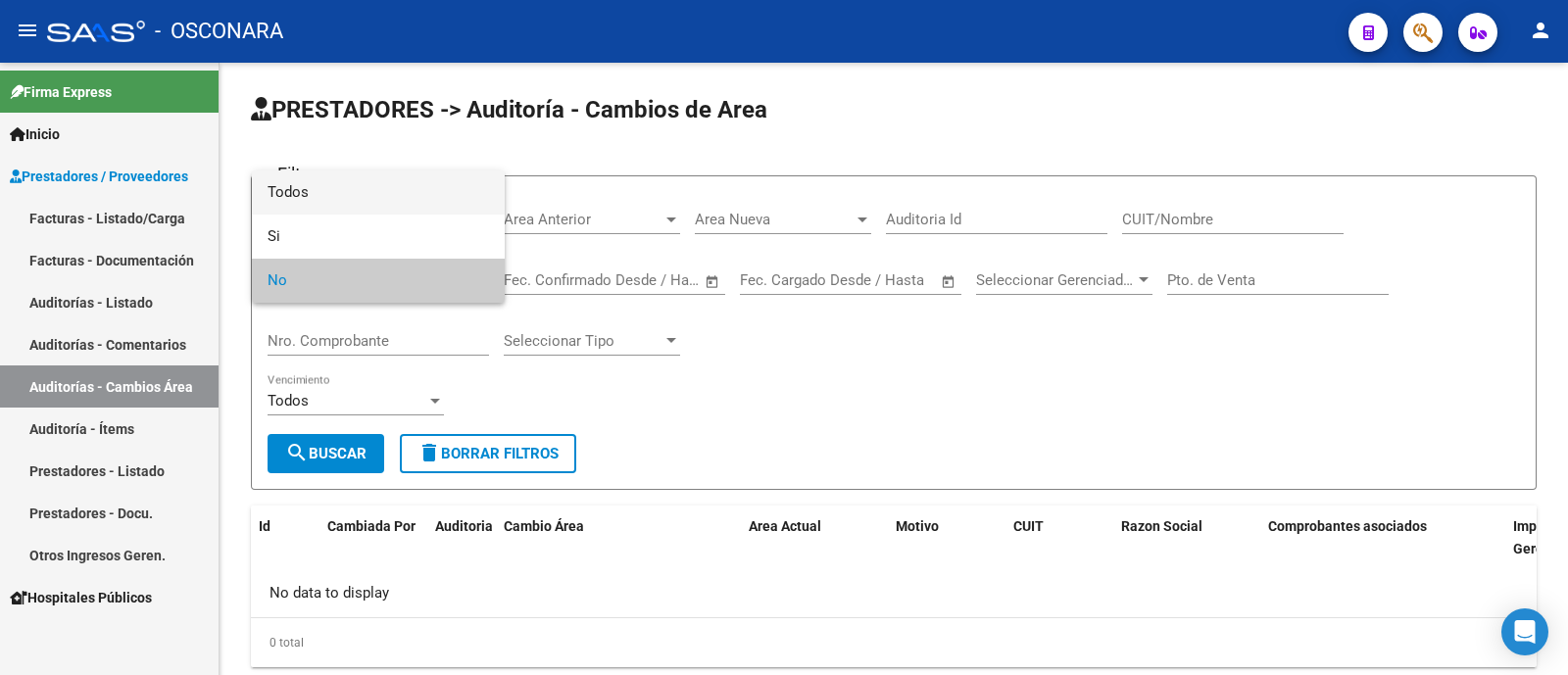
click at [366, 188] on span "Todos" at bounding box center [378, 192] width 221 height 44
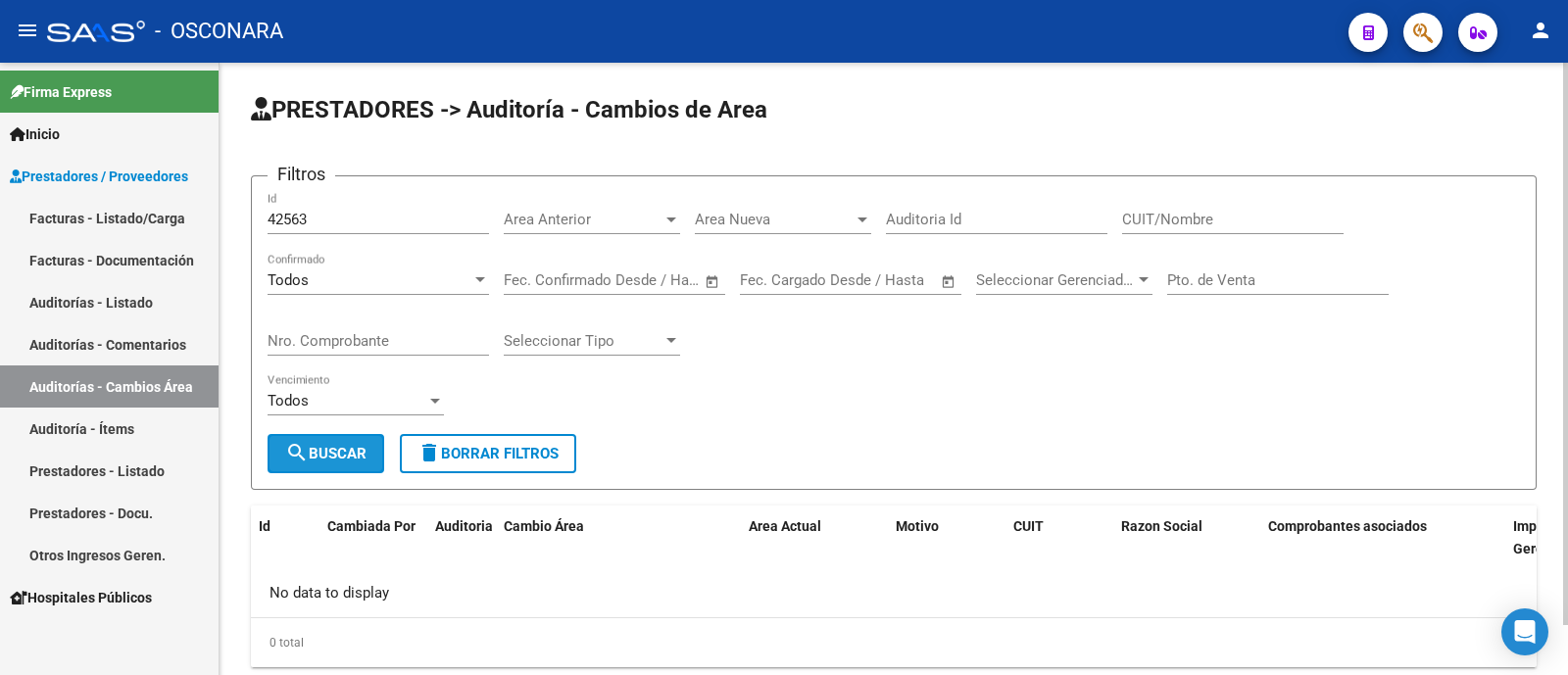
click at [341, 456] on span "search Buscar" at bounding box center [326, 454] width 81 height 18
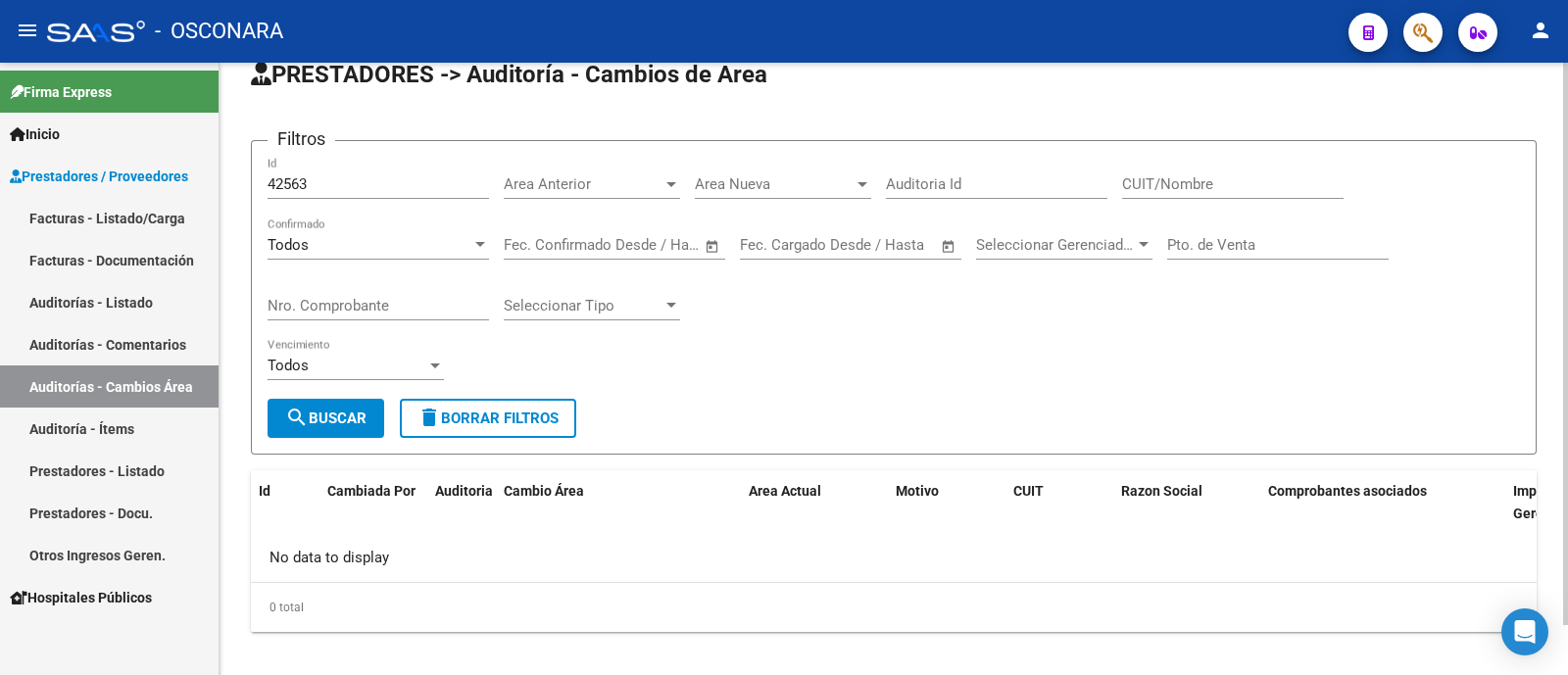
scroll to position [54, 0]
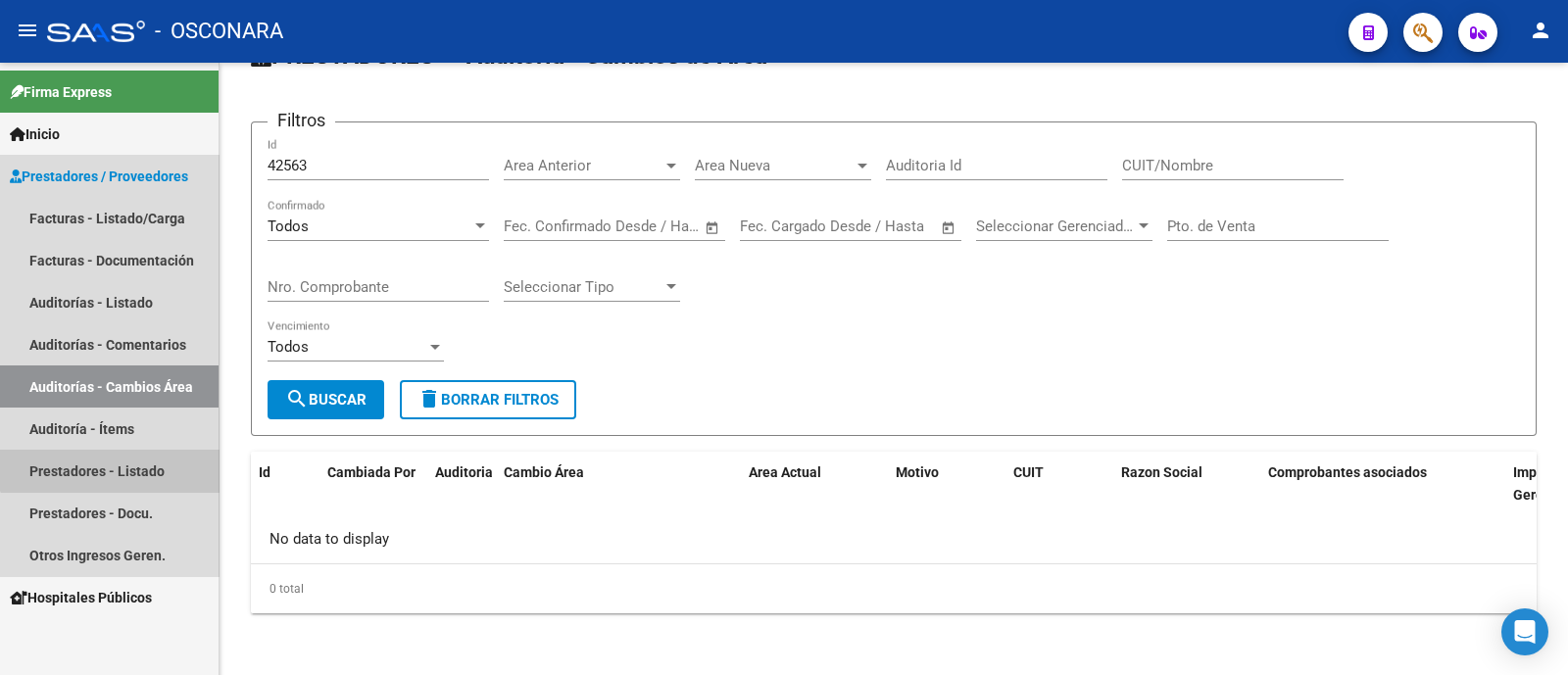
click at [112, 450] on link "Prestadores - Listado" at bounding box center [109, 470] width 218 height 42
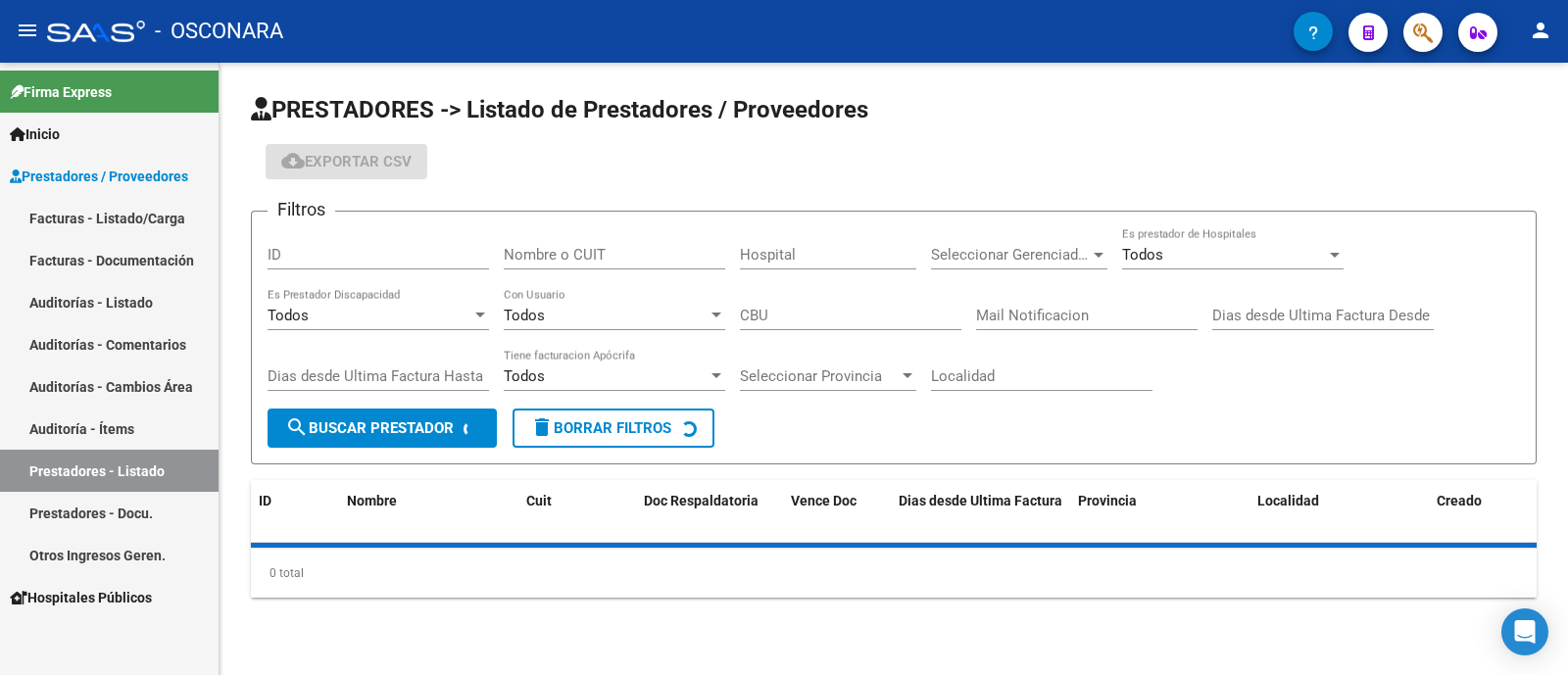
click at [118, 433] on link "Auditoría - Ítems" at bounding box center [109, 428] width 218 height 42
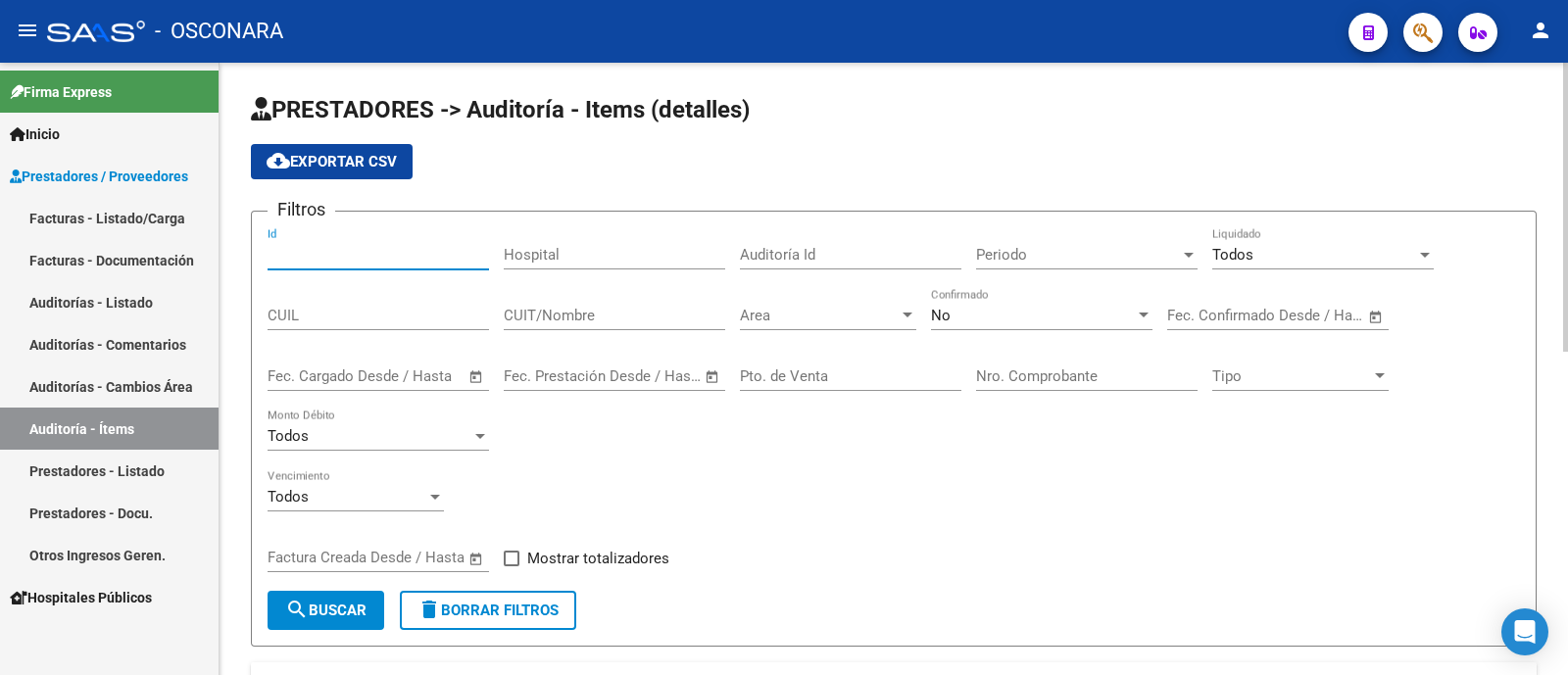
click at [355, 251] on input "Id" at bounding box center [378, 255] width 221 height 18
type input "42563"
click at [1042, 322] on div "No" at bounding box center [1033, 316] width 203 height 18
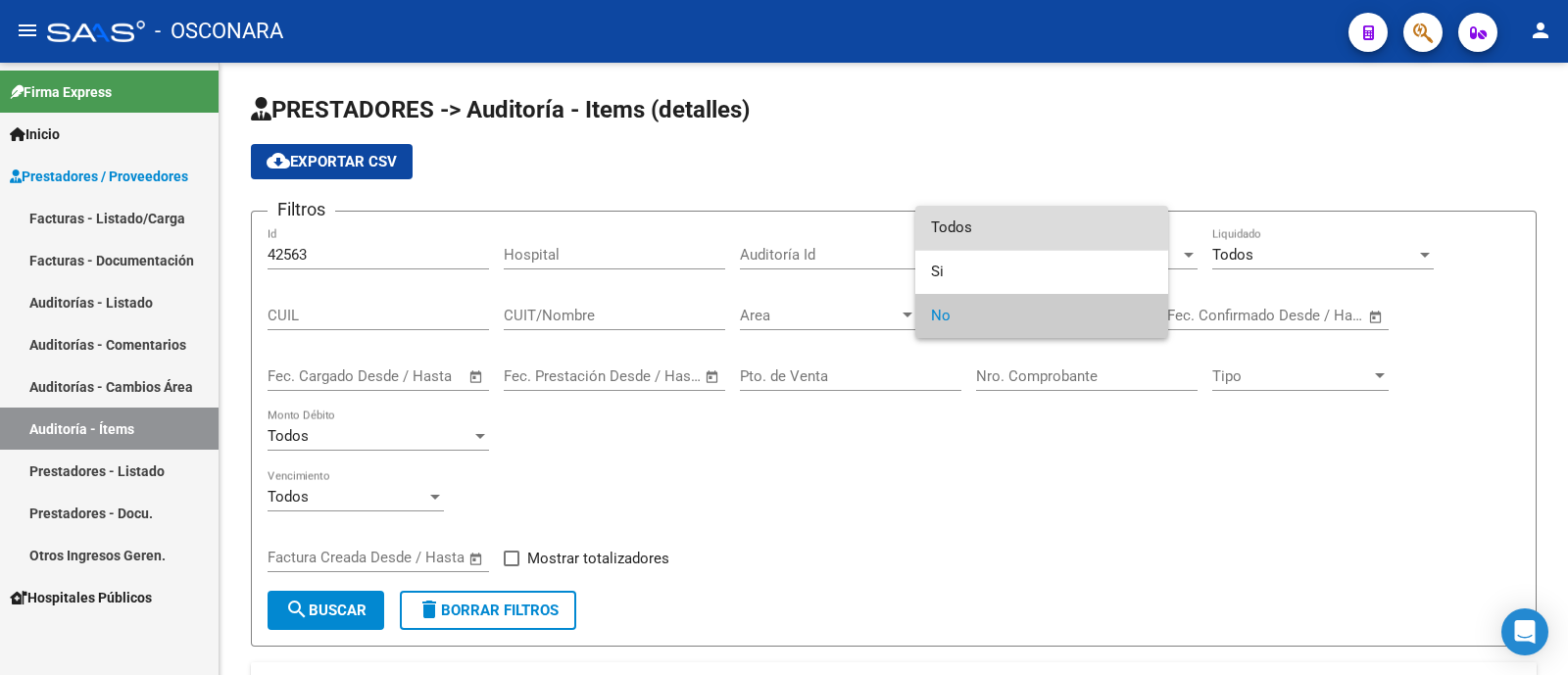
click at [989, 217] on span "Todos" at bounding box center [1042, 227] width 221 height 44
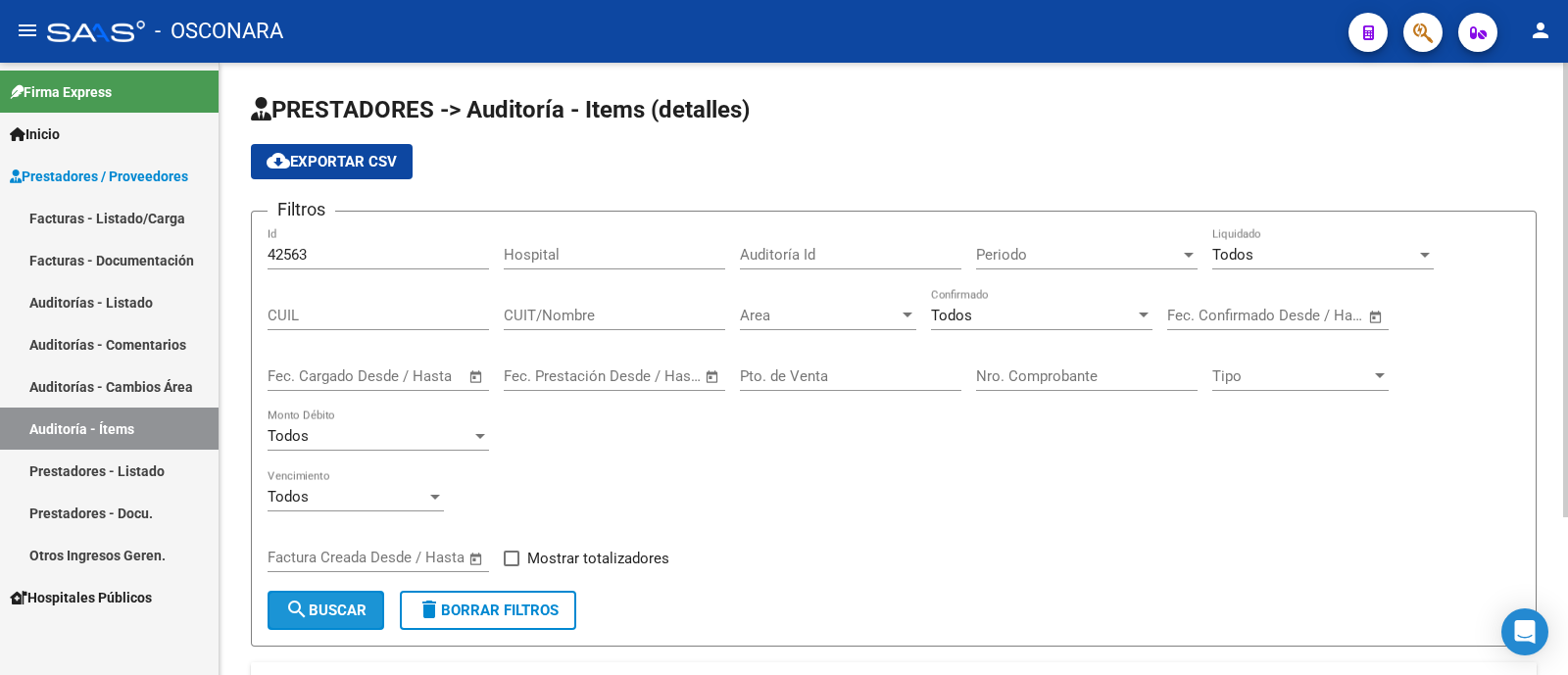
click at [289, 628] on button "search Buscar" at bounding box center [326, 610] width 117 height 39
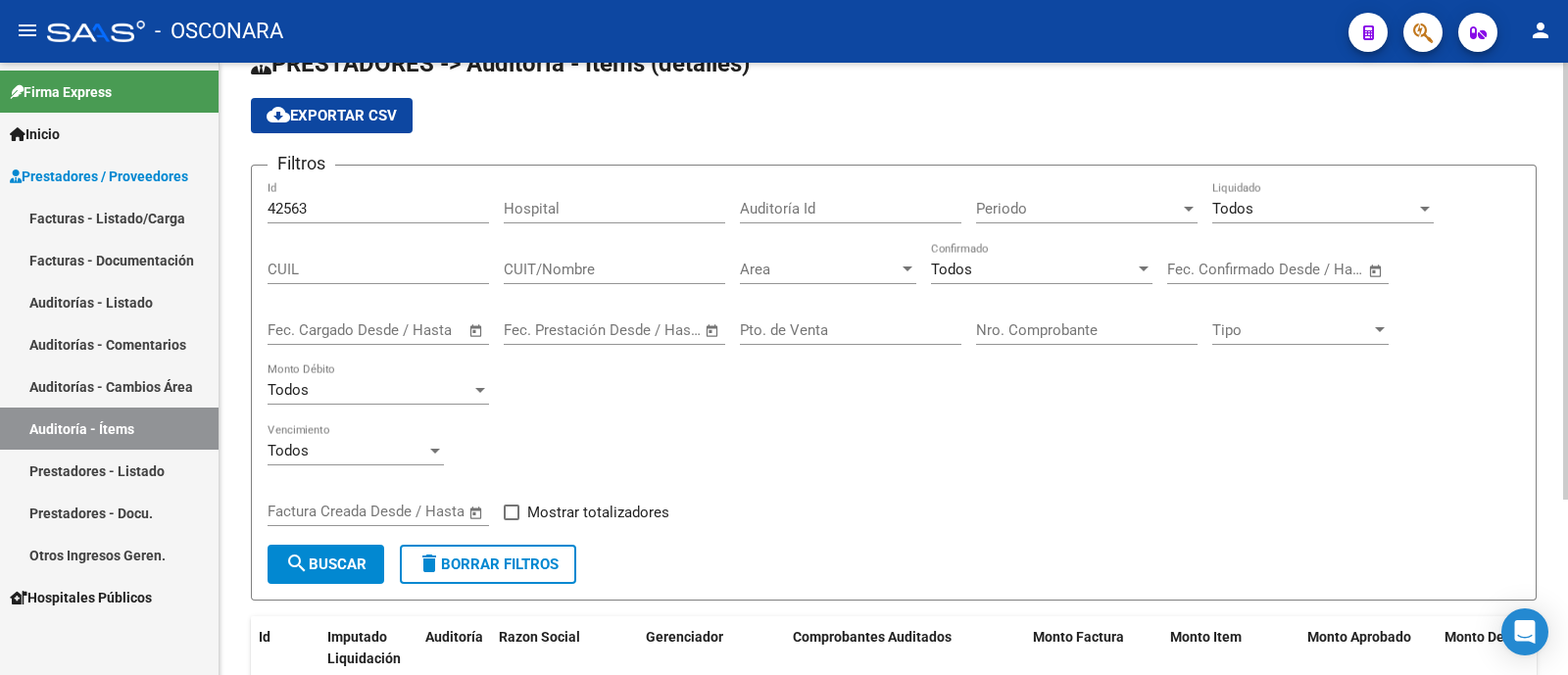
scroll to position [244, 0]
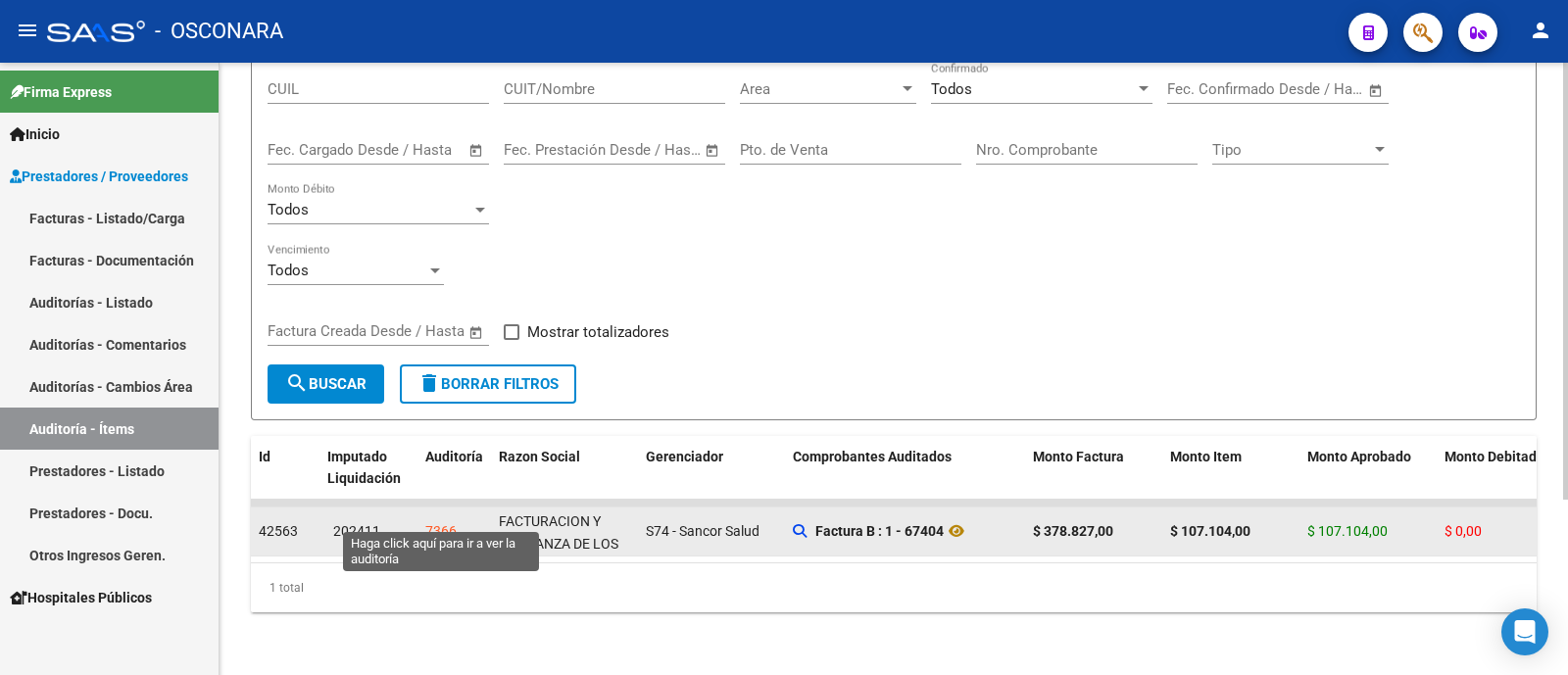
click at [440, 520] on div "7366" at bounding box center [441, 531] width 32 height 23
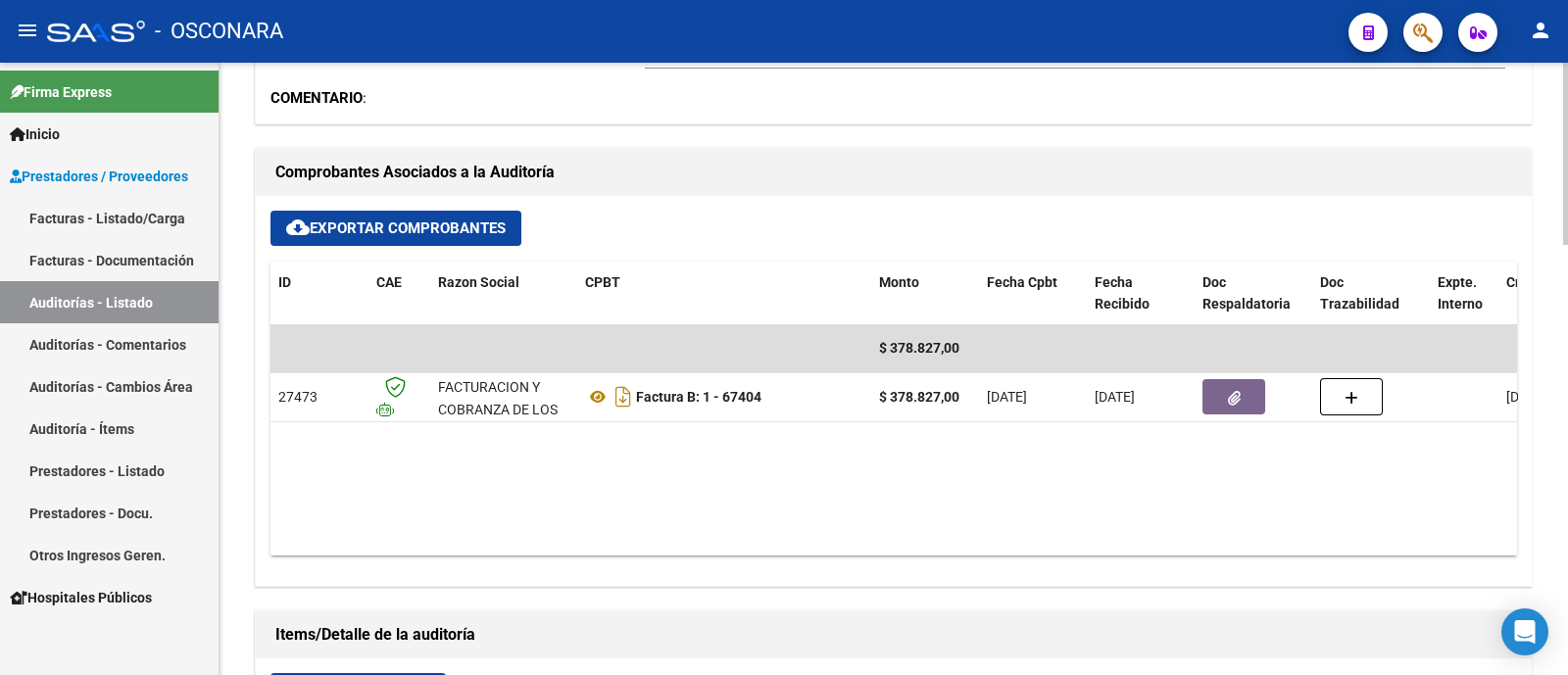
scroll to position [734, 0]
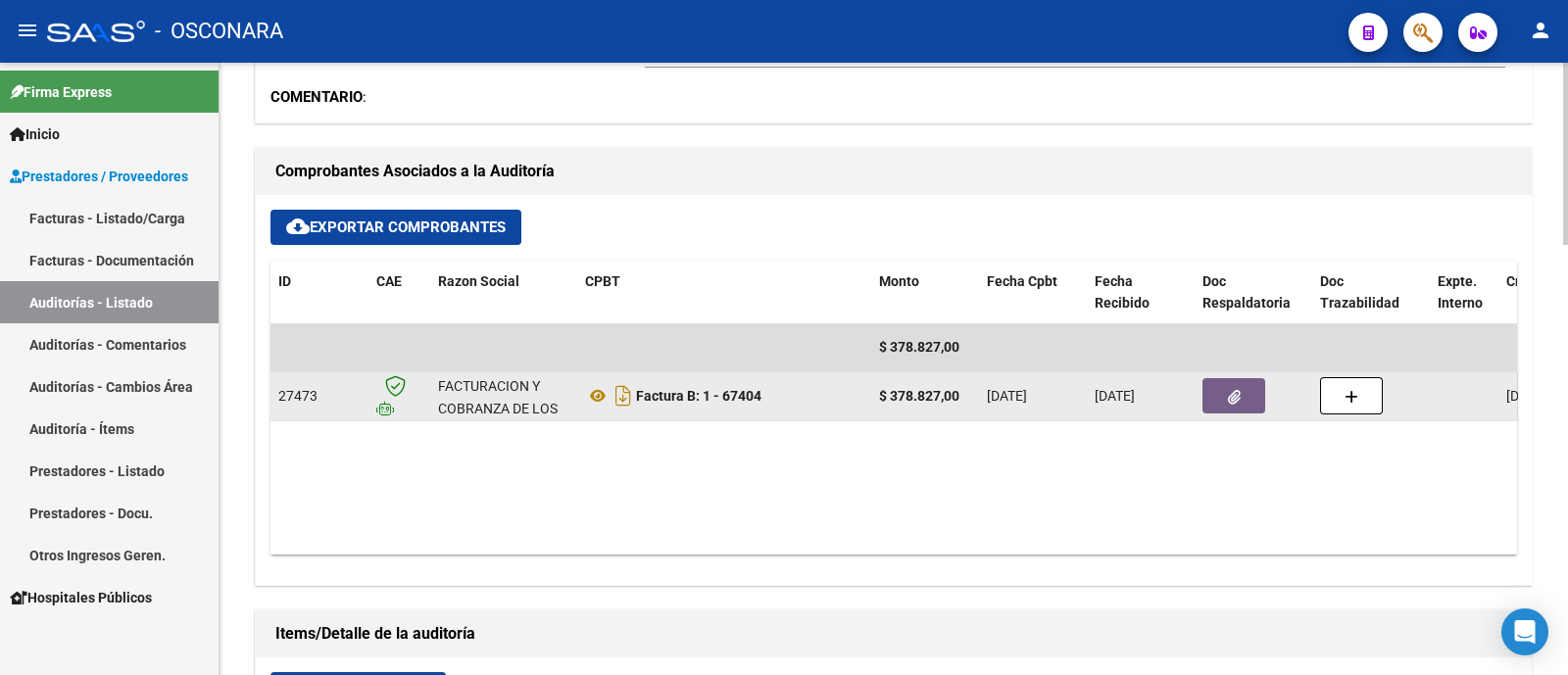
click at [1191, 382] on datatable-body-cell "[DATE]" at bounding box center [1139, 396] width 108 height 48
click at [1219, 401] on button "button" at bounding box center [1234, 396] width 63 height 36
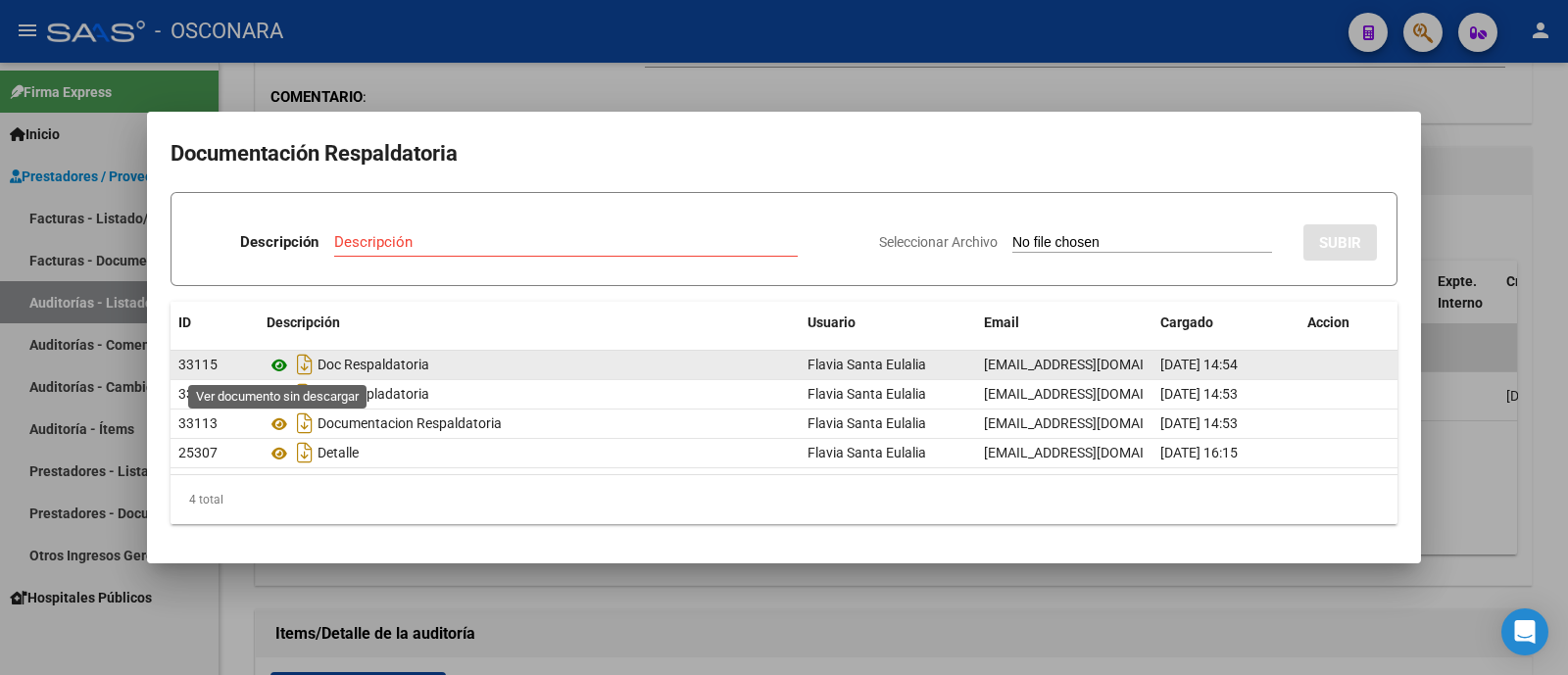
click at [280, 369] on icon at bounding box center [279, 365] width 26 height 24
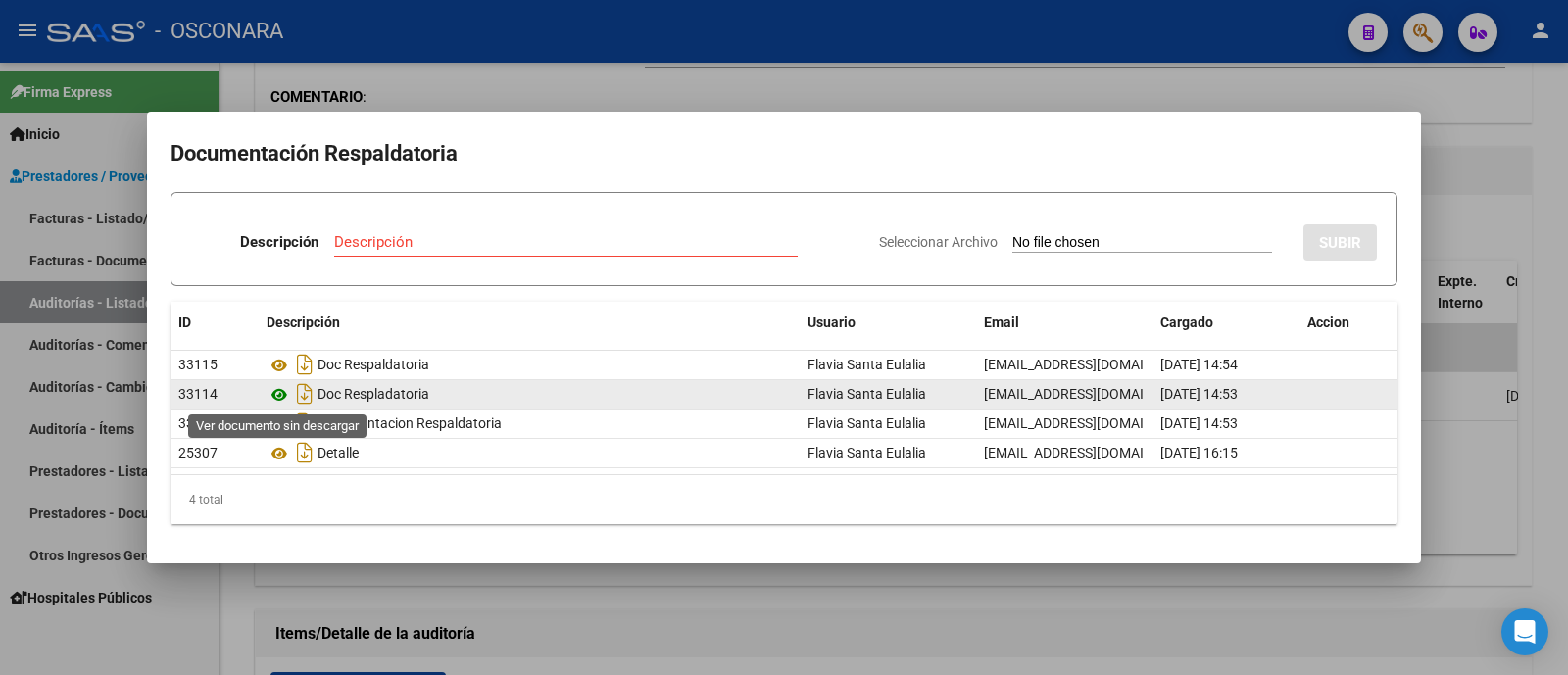
click at [279, 388] on icon at bounding box center [279, 395] width 26 height 24
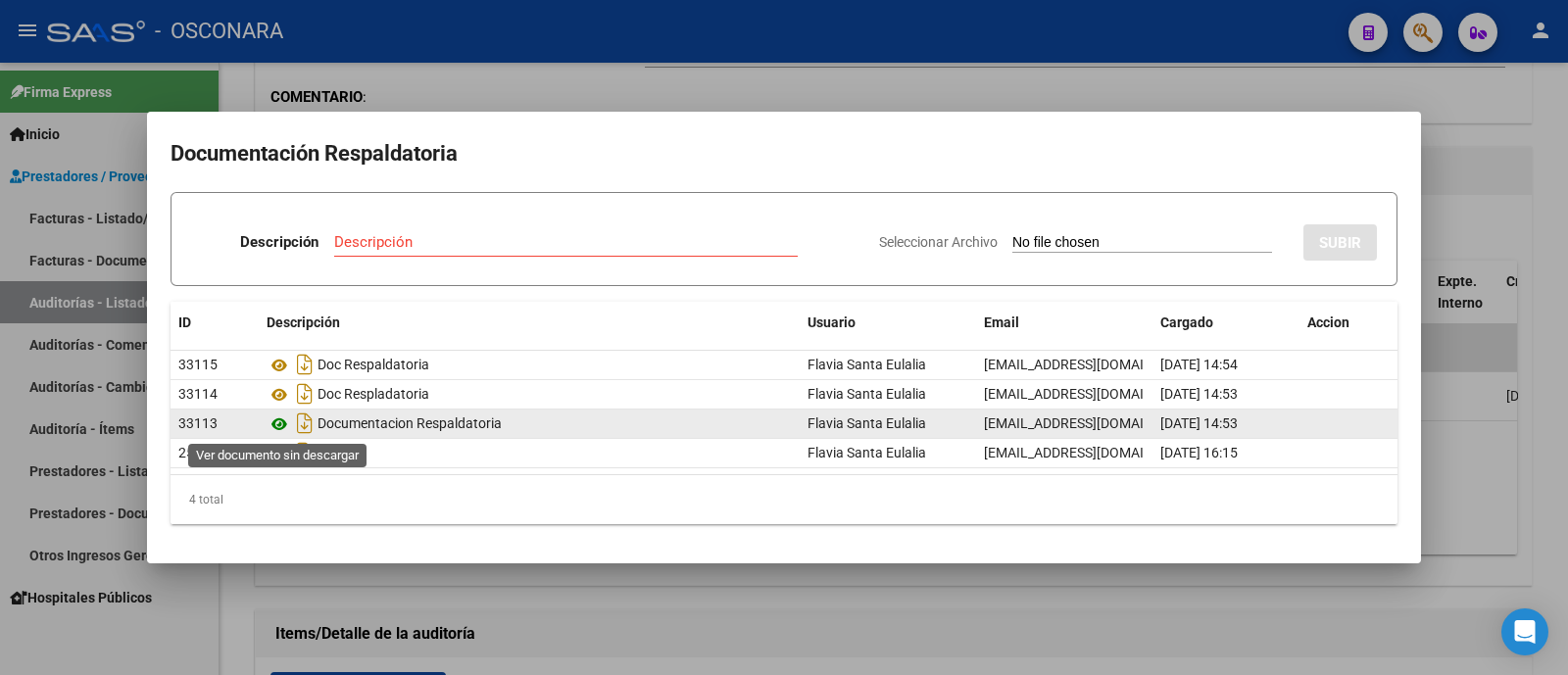
click at [277, 422] on icon at bounding box center [279, 424] width 26 height 24
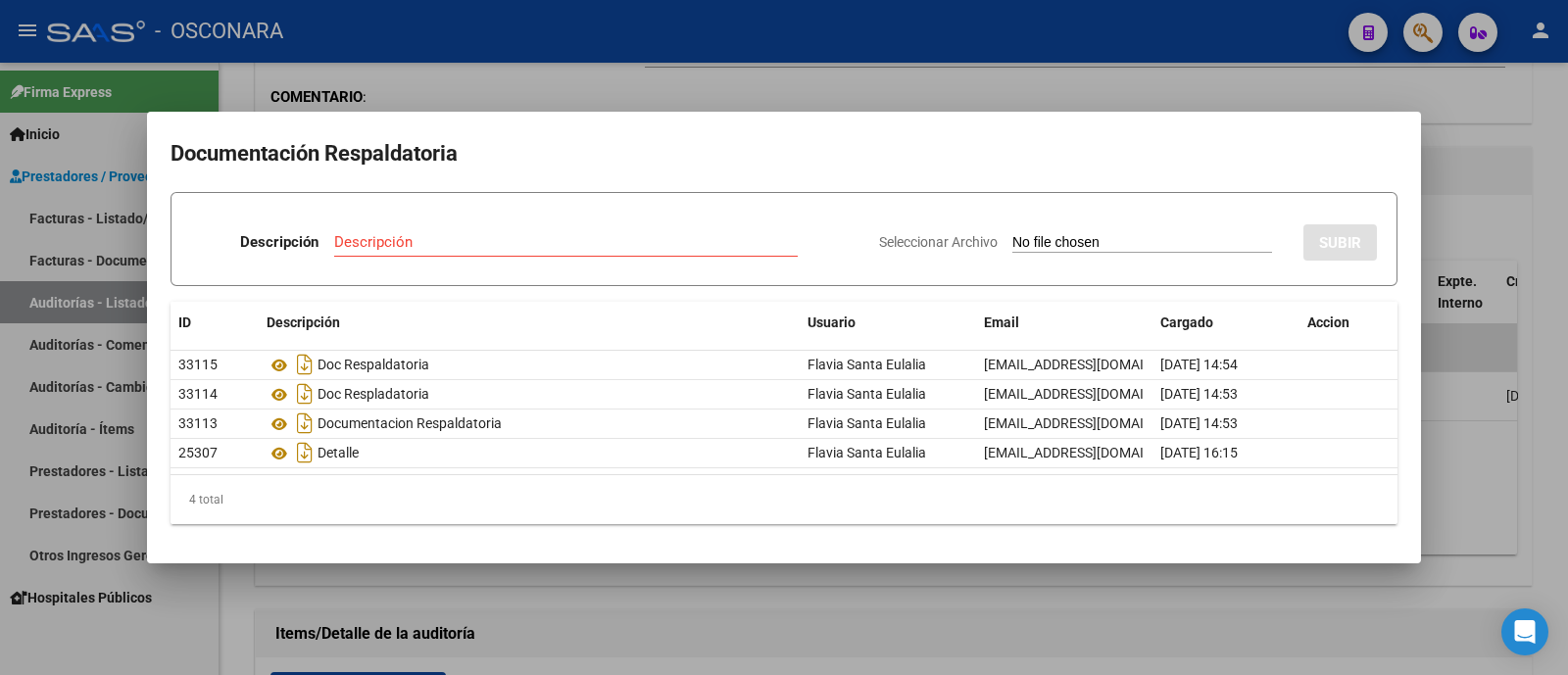
click at [434, 106] on div at bounding box center [784, 338] width 1568 height 675
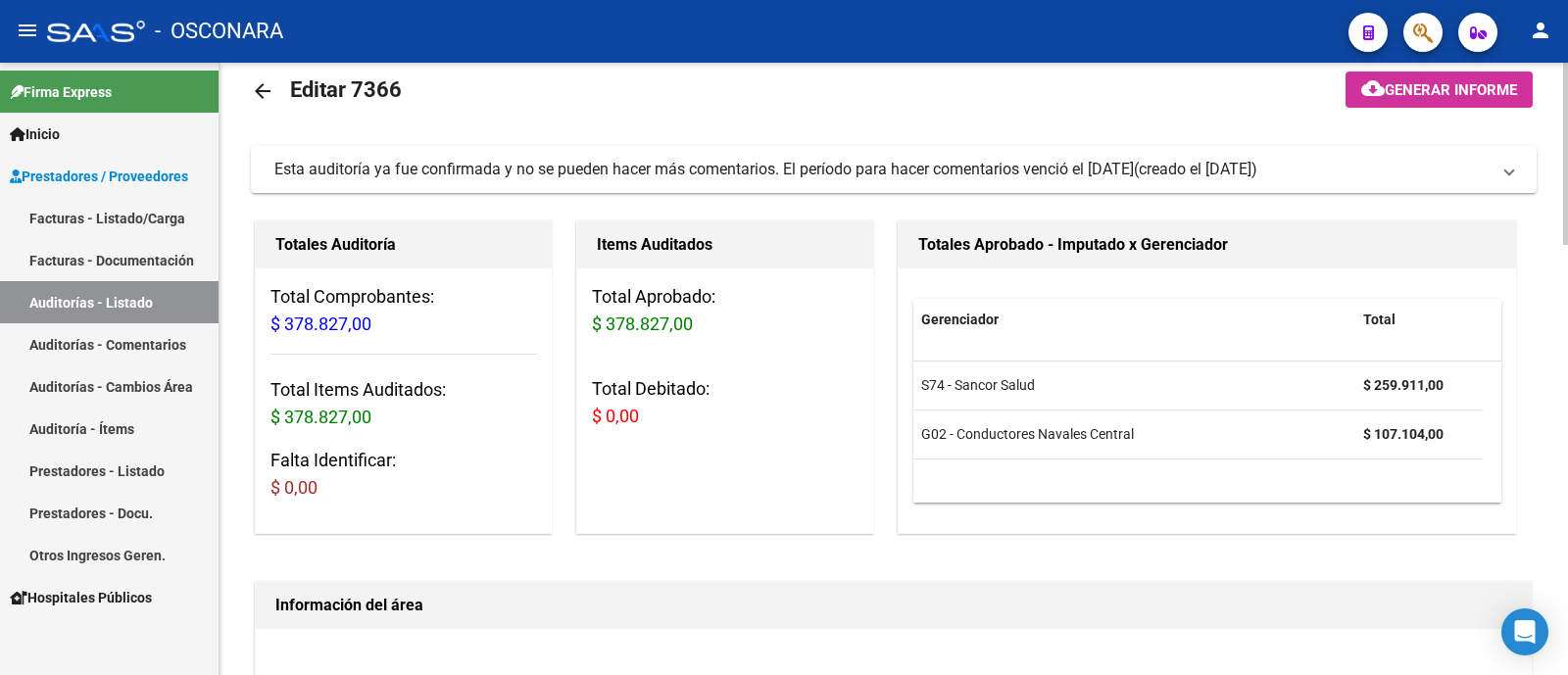
scroll to position [0, 0]
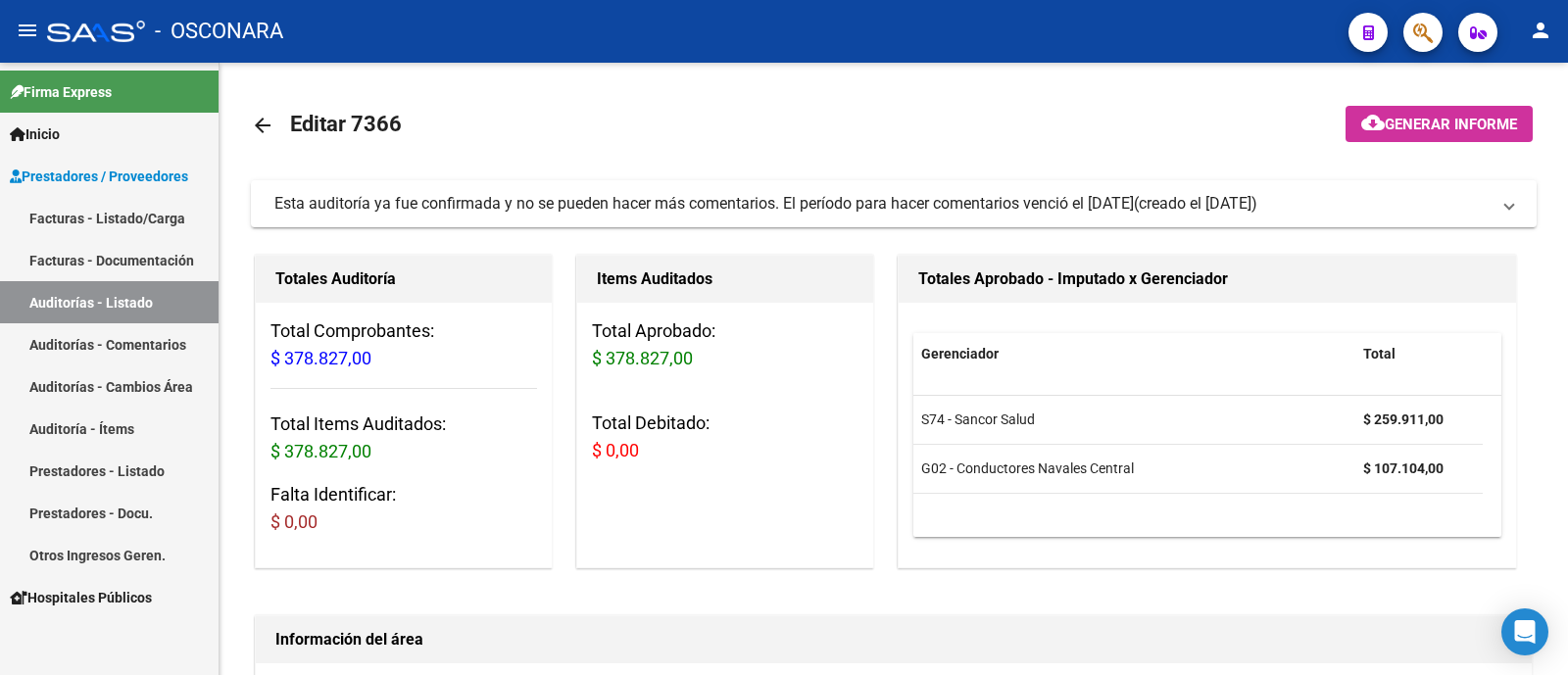
click at [179, 295] on link "Auditorías - Listado" at bounding box center [109, 302] width 218 height 42
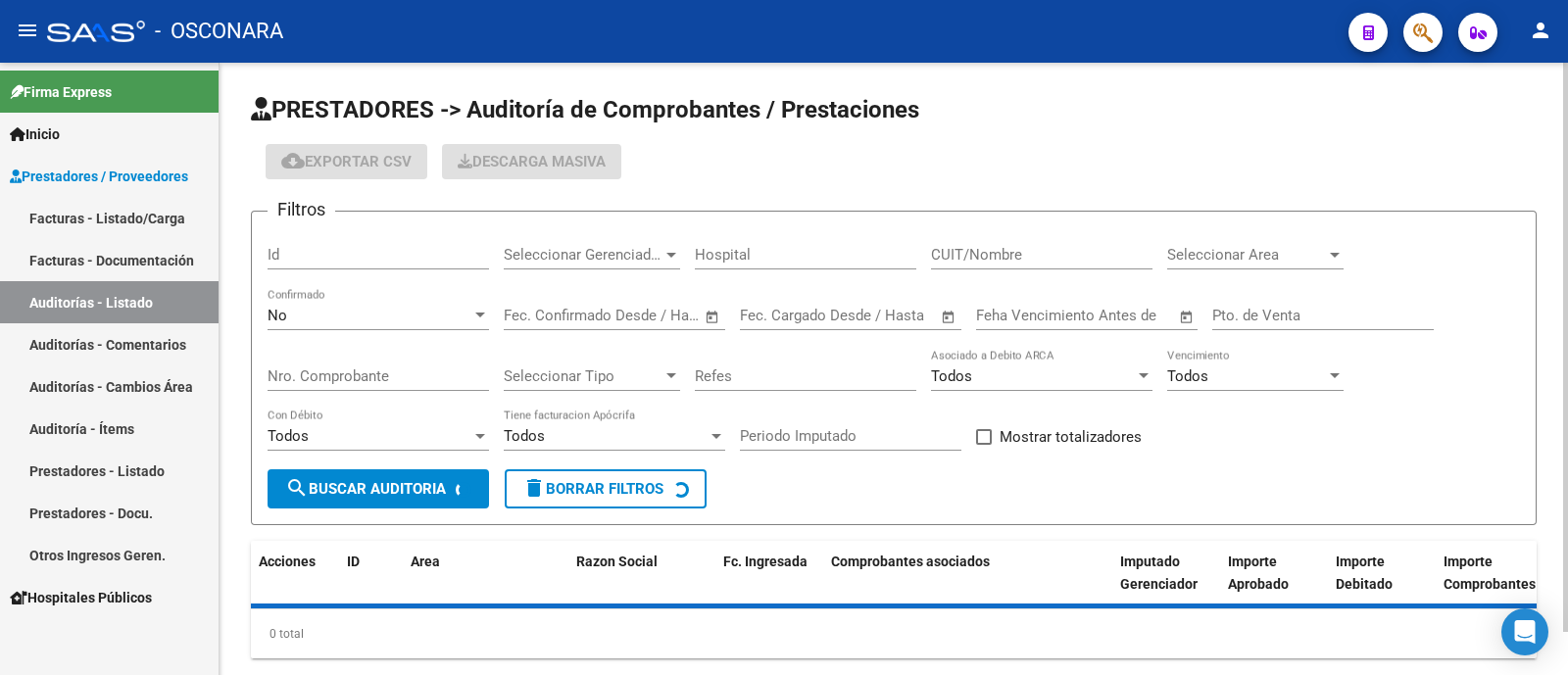
click at [361, 262] on input "Id" at bounding box center [378, 255] width 221 height 18
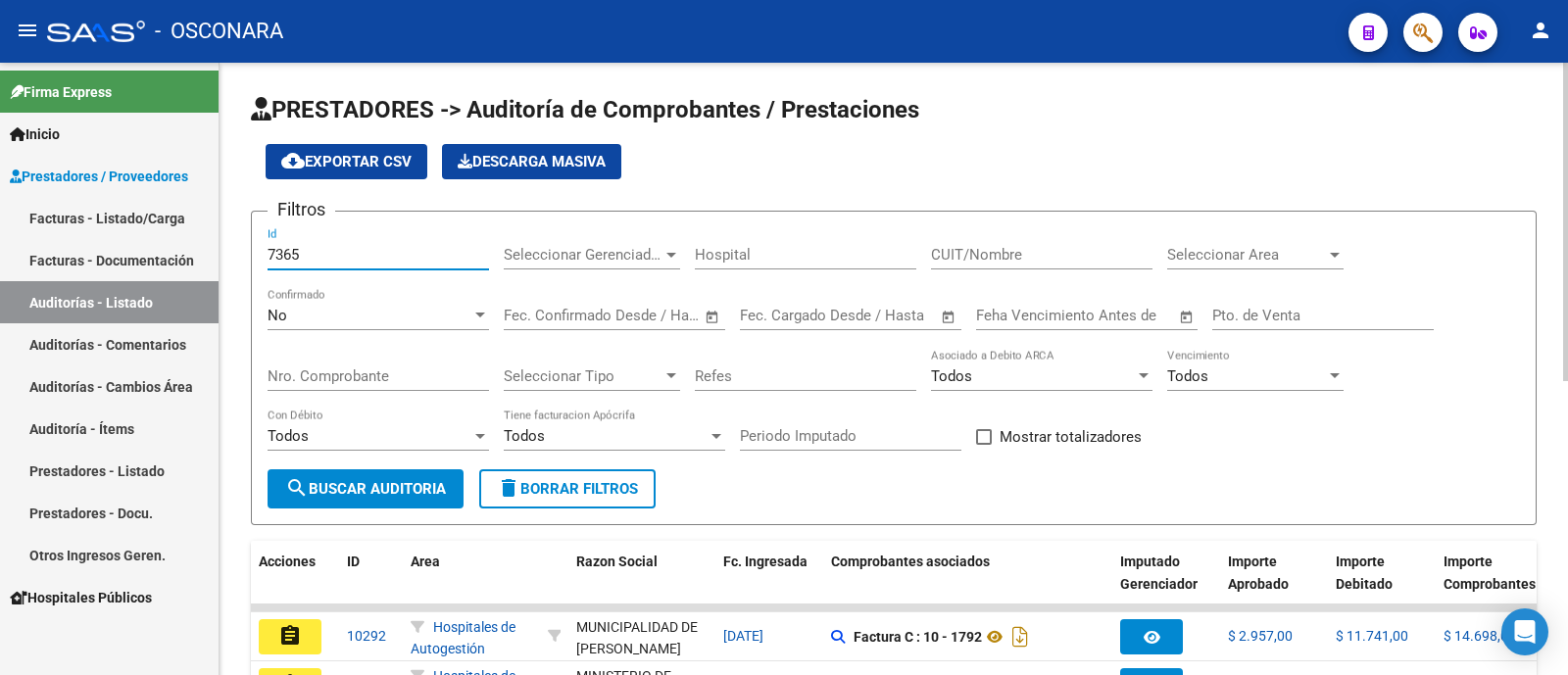
type input "7365"
click at [355, 318] on div "No" at bounding box center [369, 316] width 203 height 18
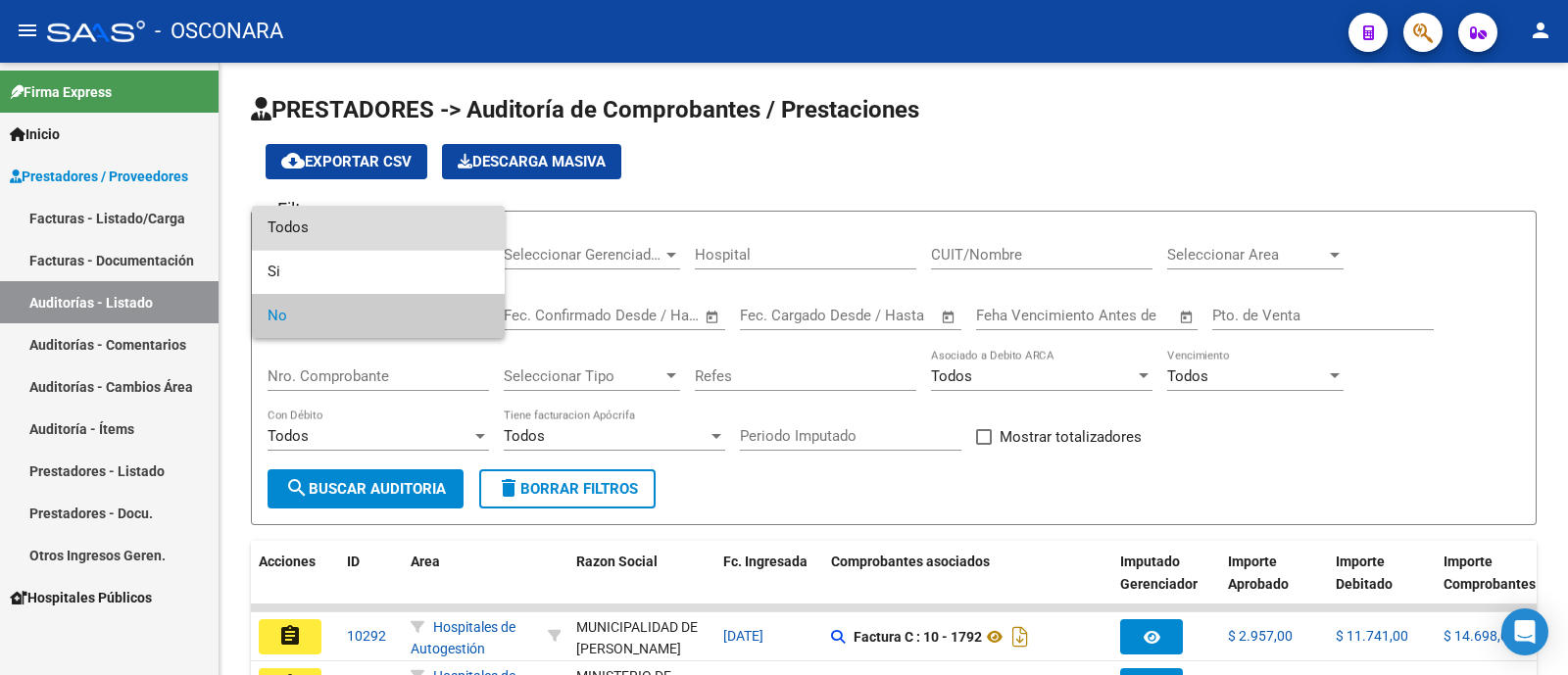
click at [392, 225] on span "Todos" at bounding box center [378, 227] width 221 height 44
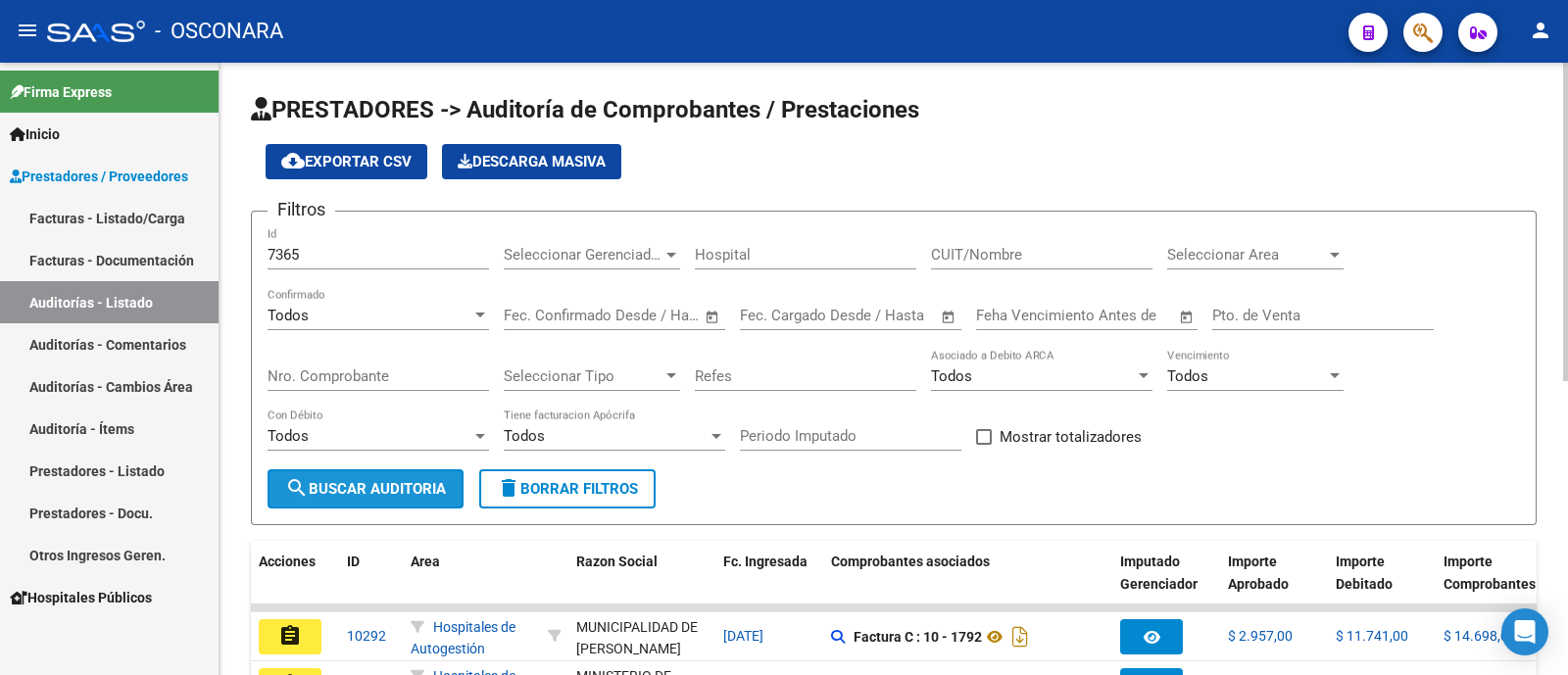
click at [440, 484] on span "search Buscar Auditoria" at bounding box center [365, 488] width 161 height 18
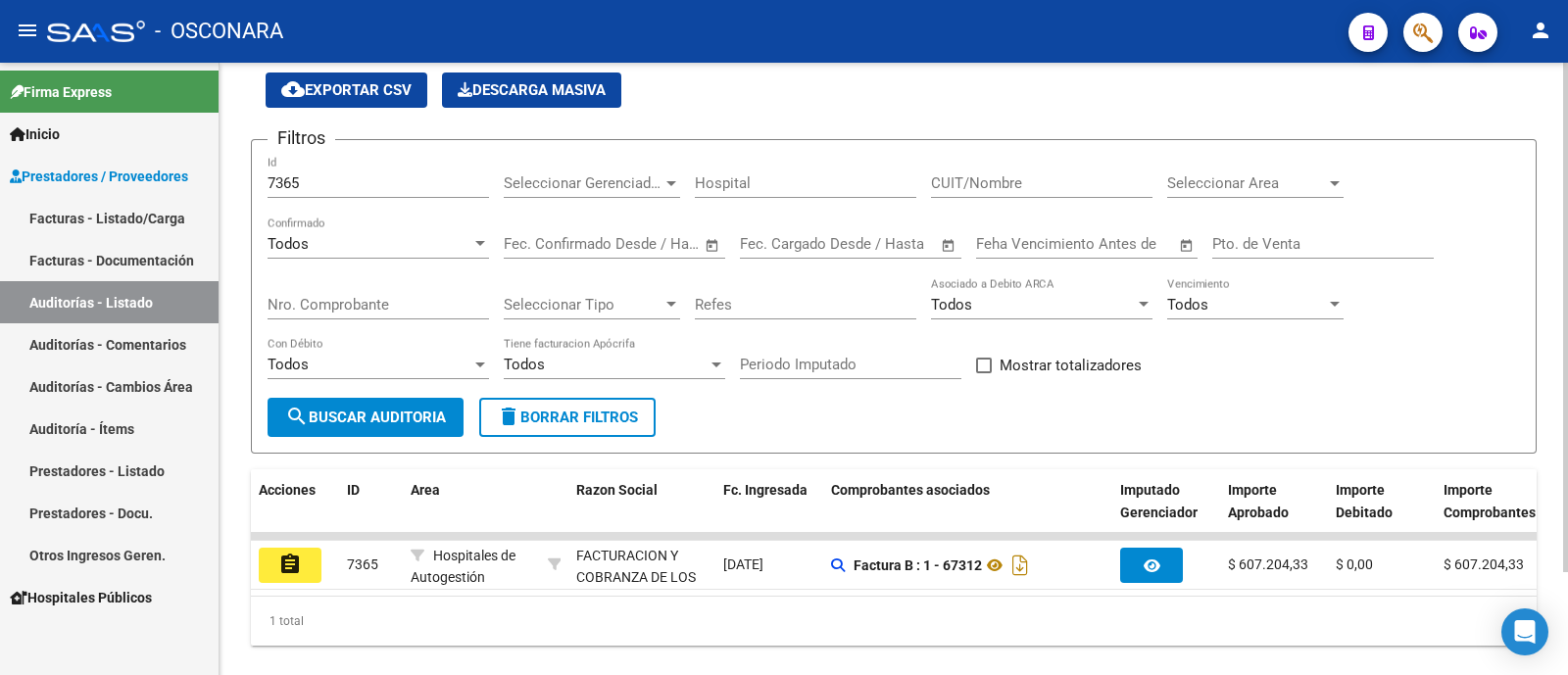
scroll to position [123, 0]
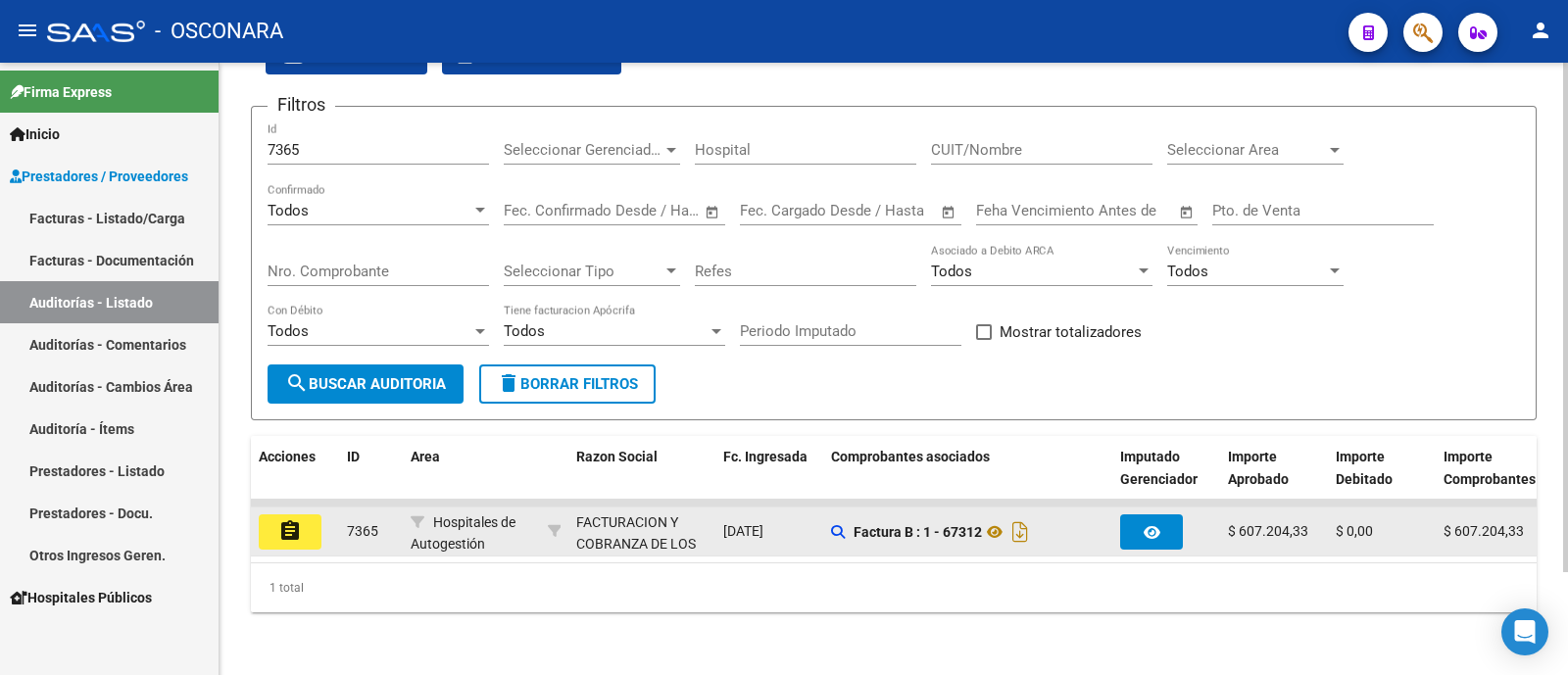
click at [648, 517] on div "FACTURACION Y COBRANZA DE LOS EFECTORES PUBLICOS S.E." at bounding box center [641, 556] width 131 height 89
click at [291, 519] on mat-icon "assignment" at bounding box center [290, 531] width 24 height 24
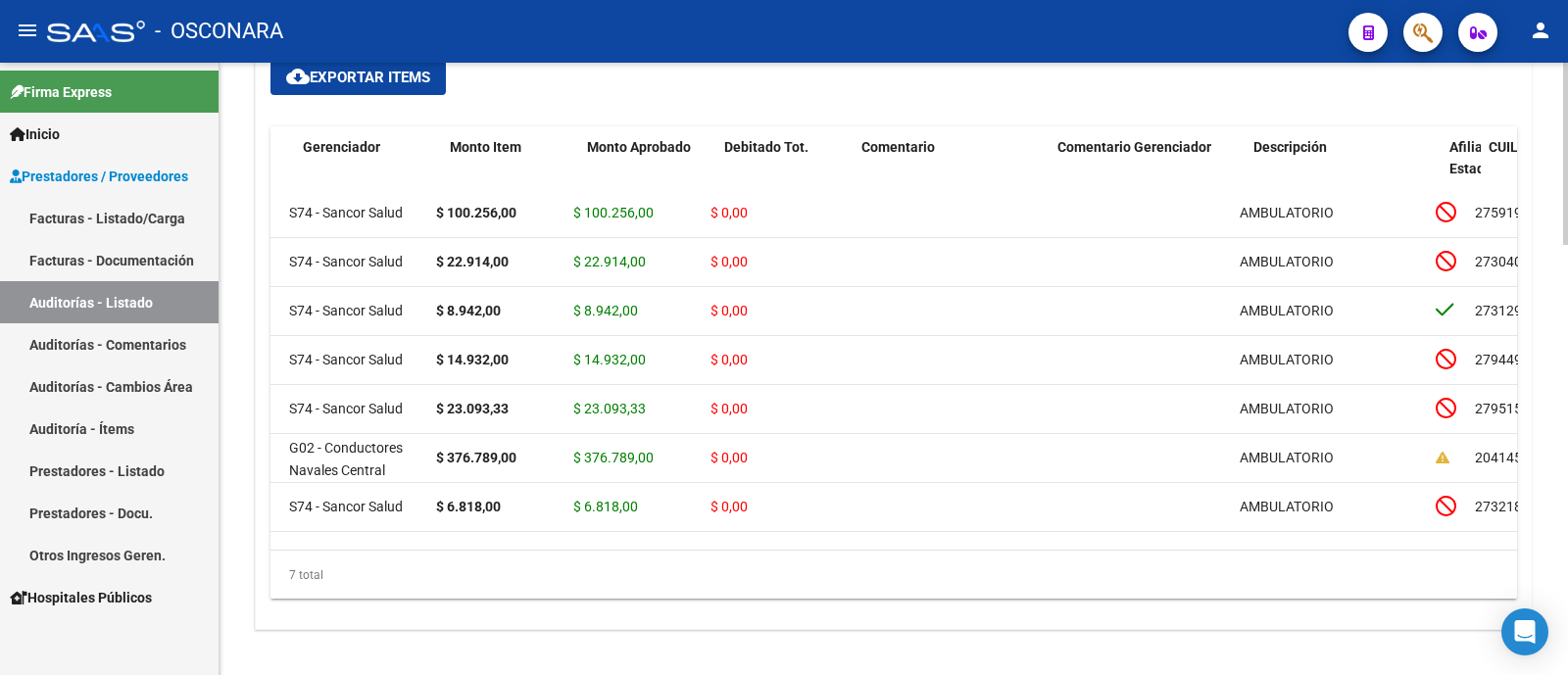
scroll to position [6, 0]
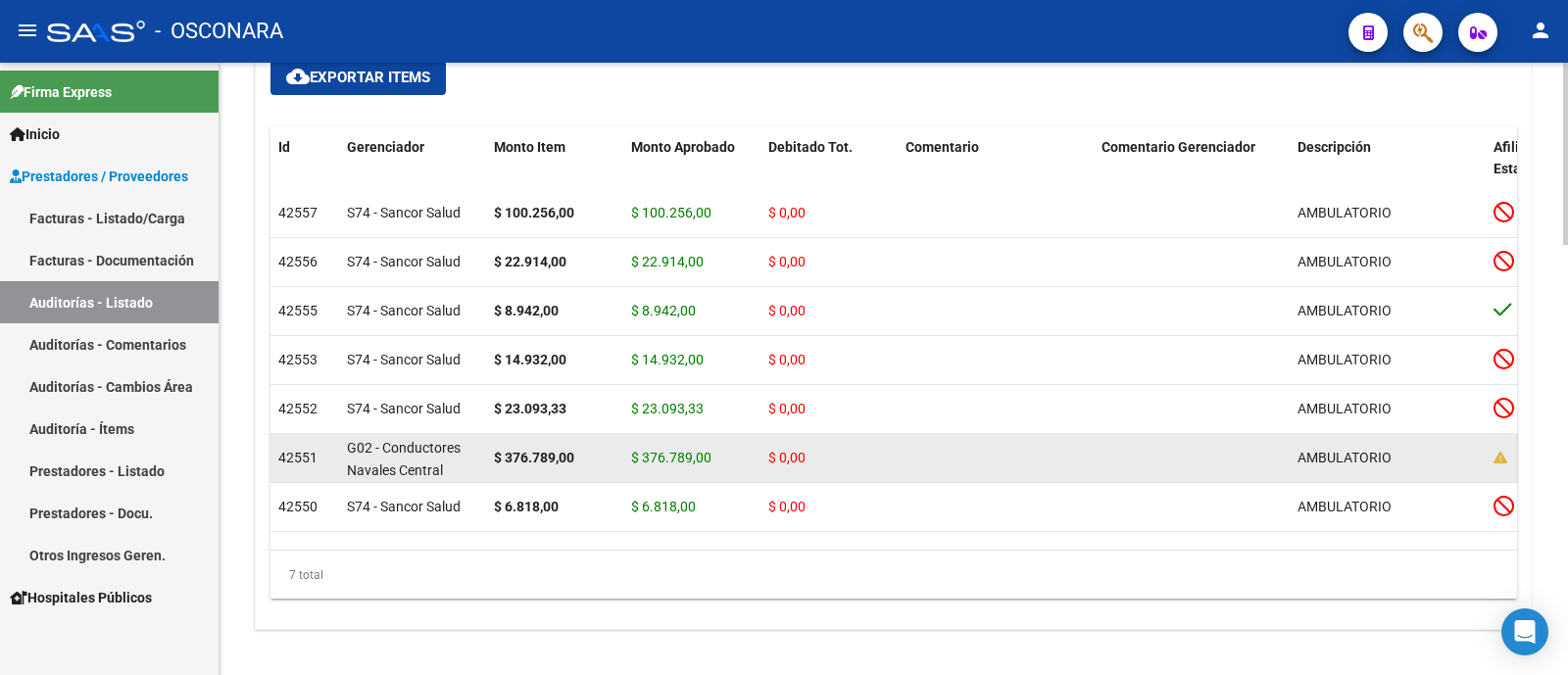
click at [302, 452] on span "42551" at bounding box center [298, 457] width 39 height 16
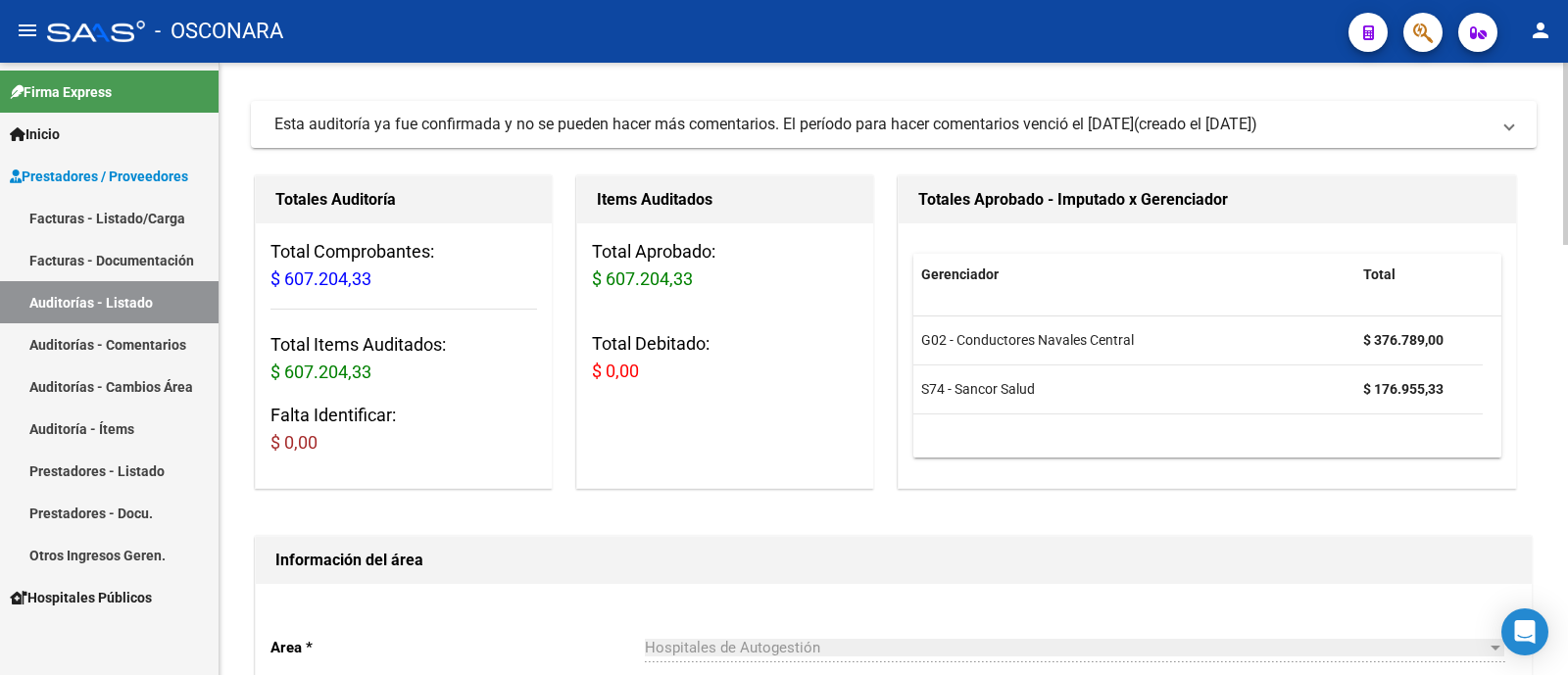
scroll to position [0, 0]
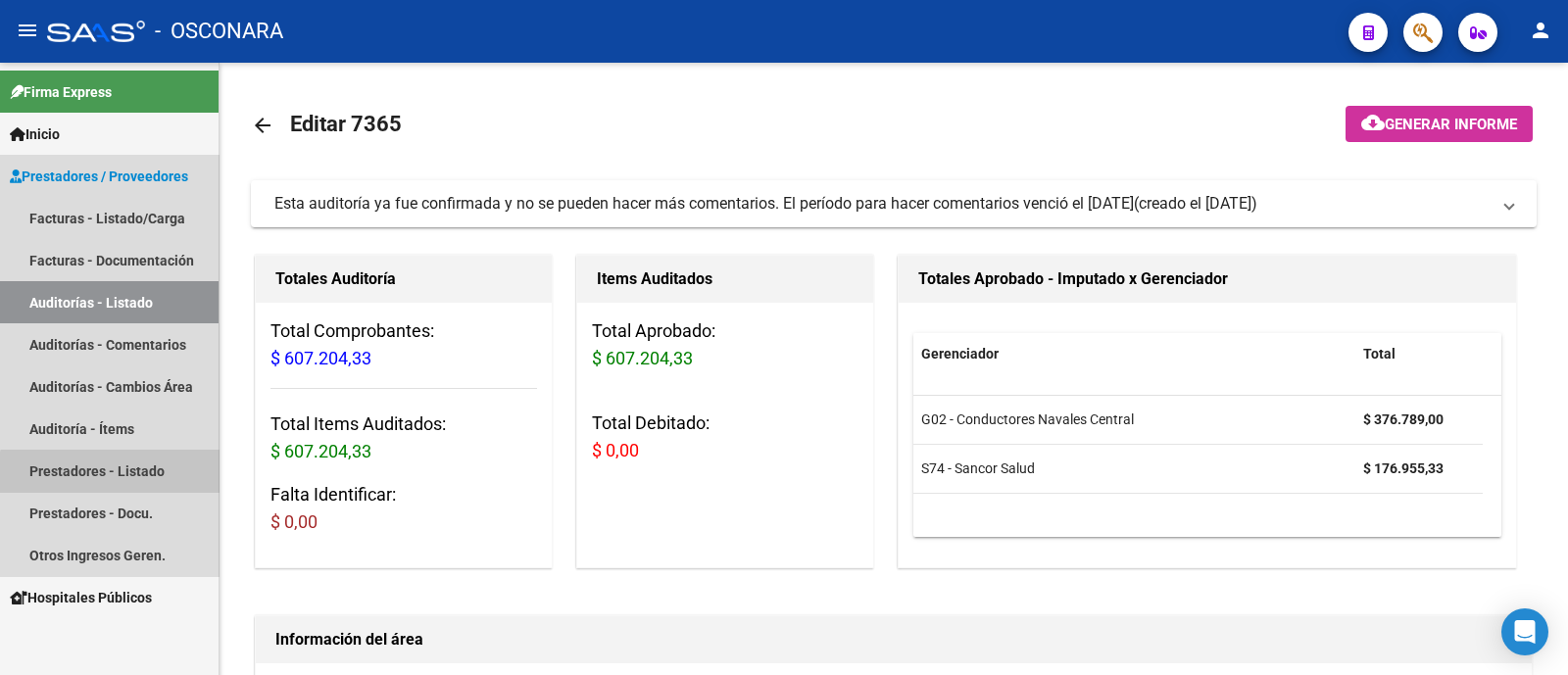
click at [136, 480] on link "Prestadores - Listado" at bounding box center [109, 470] width 218 height 42
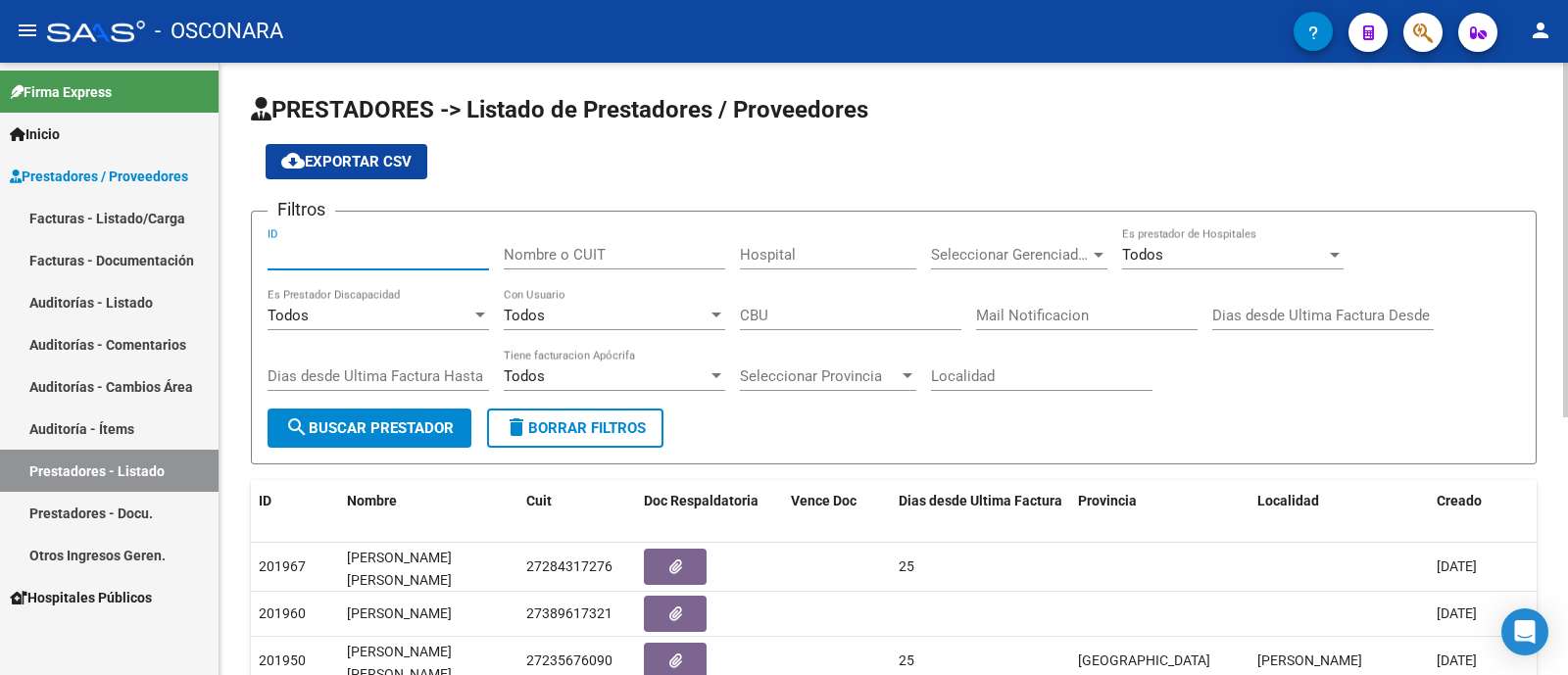
click at [378, 256] on input "ID" at bounding box center [378, 255] width 221 height 18
type input "42551"
click at [417, 449] on form "Filtros 42551 ID Nombre o CUIT Hospital Seleccionar Gerenciador Seleccionar Ger…" at bounding box center [894, 337] width 1286 height 254
click at [415, 438] on button "search Buscar Prestador" at bounding box center [369, 428] width 203 height 39
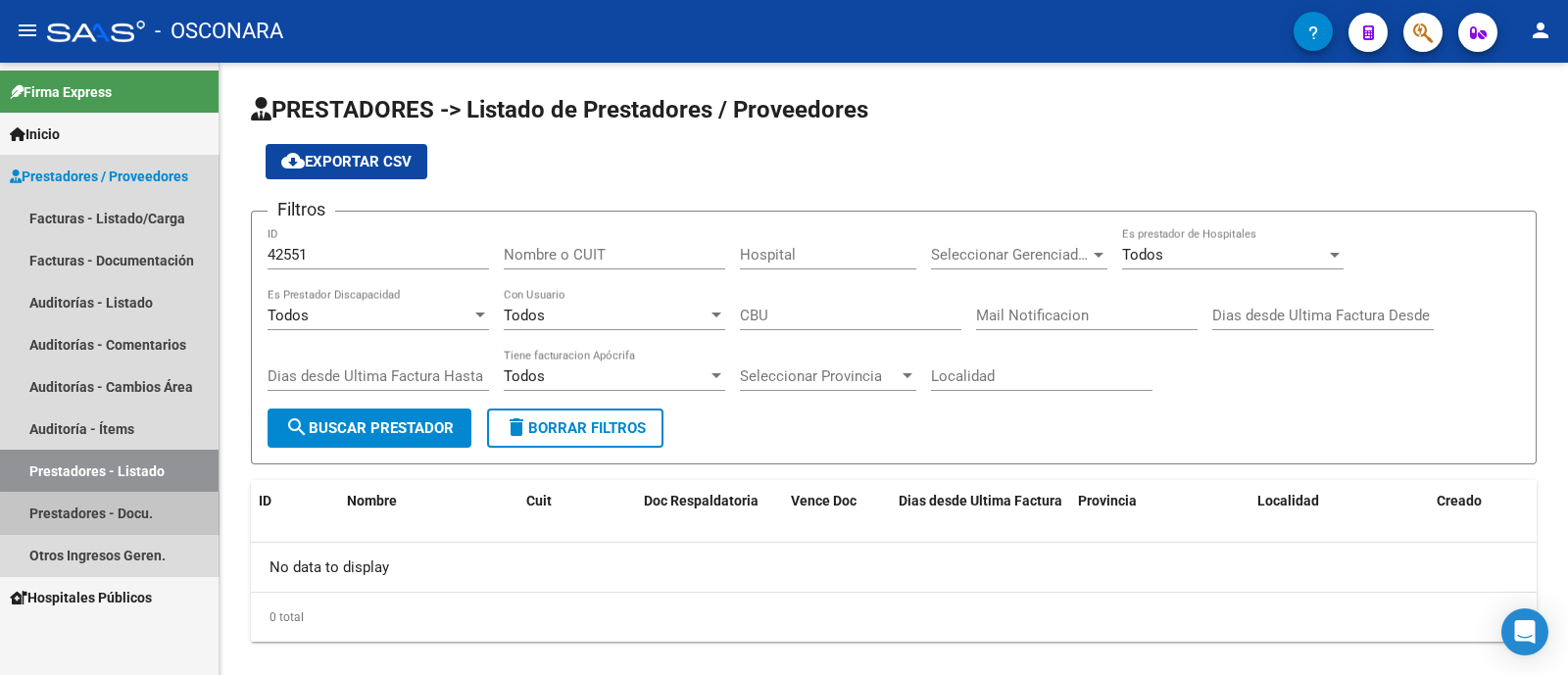
click at [121, 515] on link "Prestadores - Docu." at bounding box center [109, 512] width 218 height 42
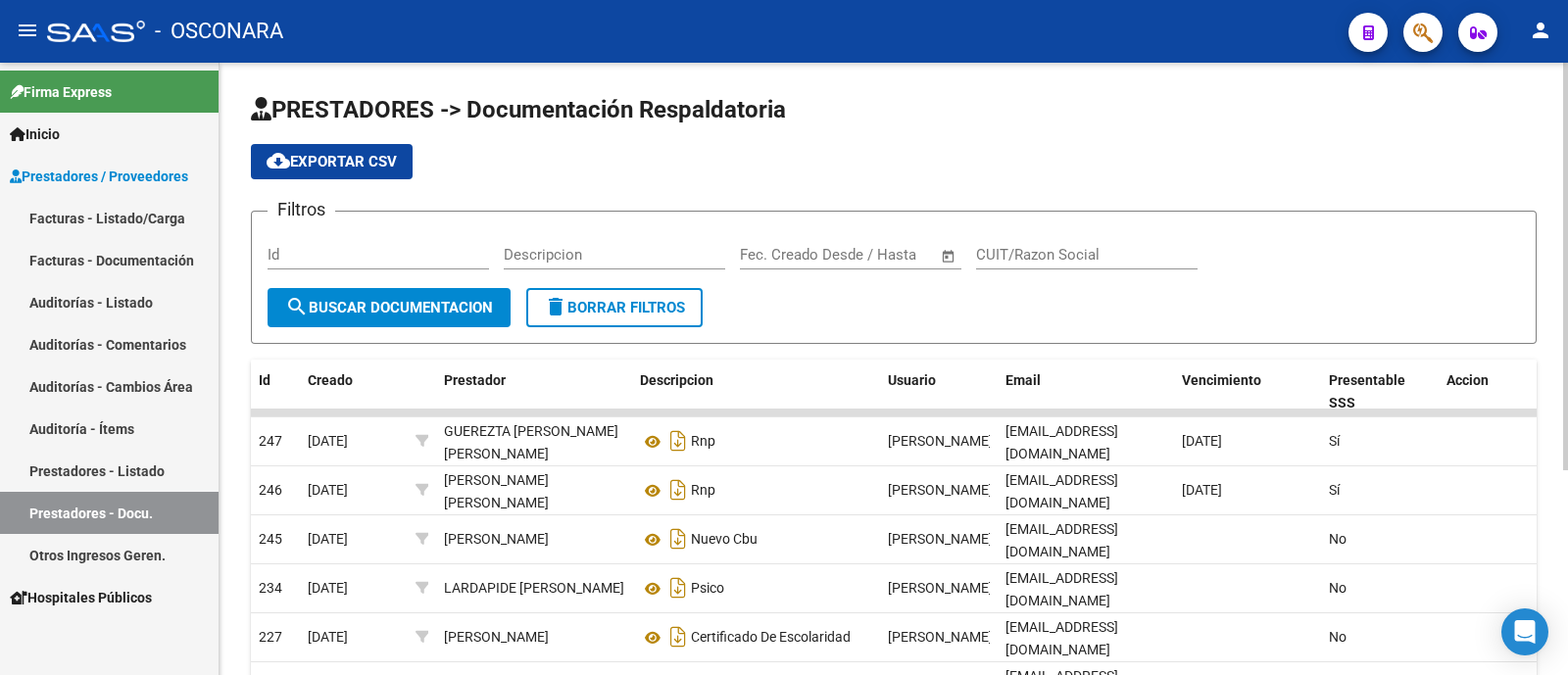
click at [359, 268] on div "Id" at bounding box center [378, 248] width 221 height 42
click at [354, 257] on input "Id" at bounding box center [378, 255] width 221 height 18
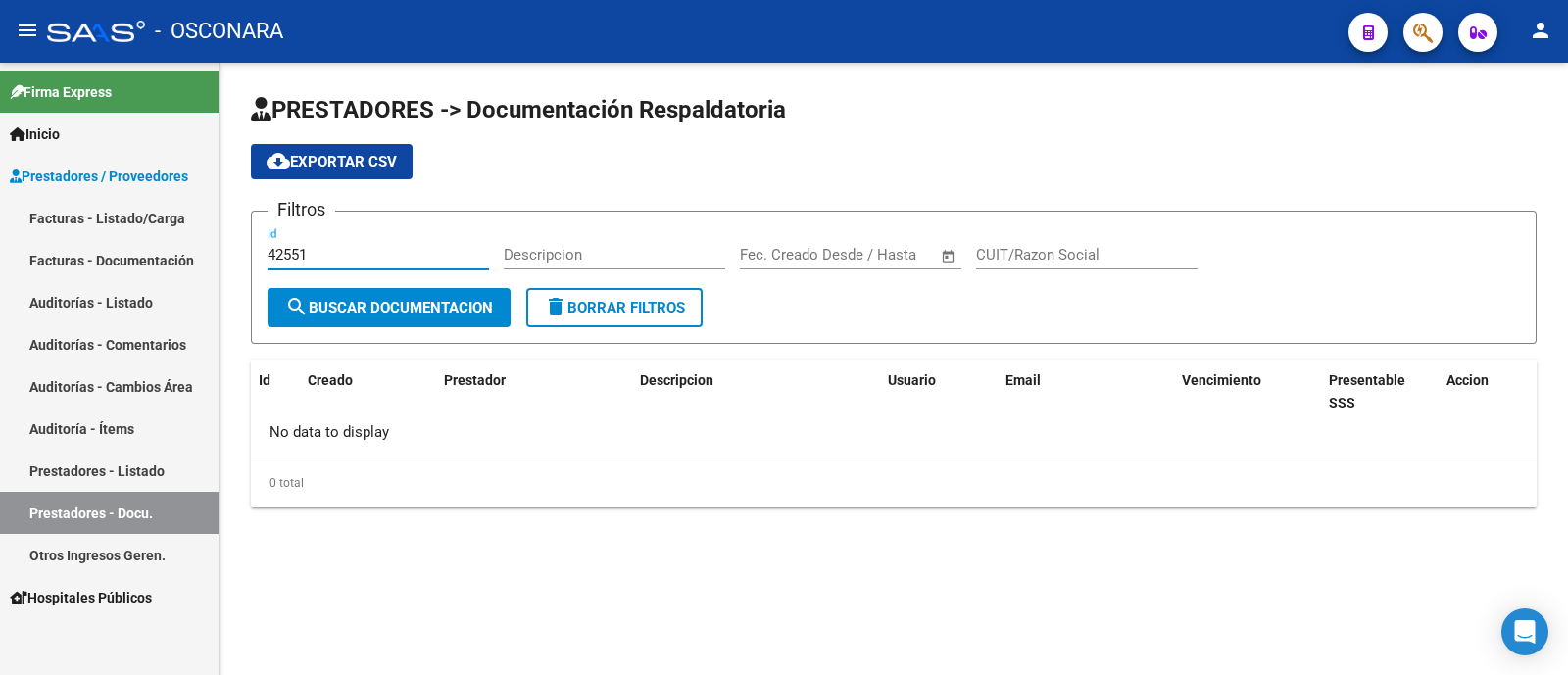
type input "42551"
click at [73, 435] on link "Auditoría - Ítems" at bounding box center [109, 428] width 218 height 42
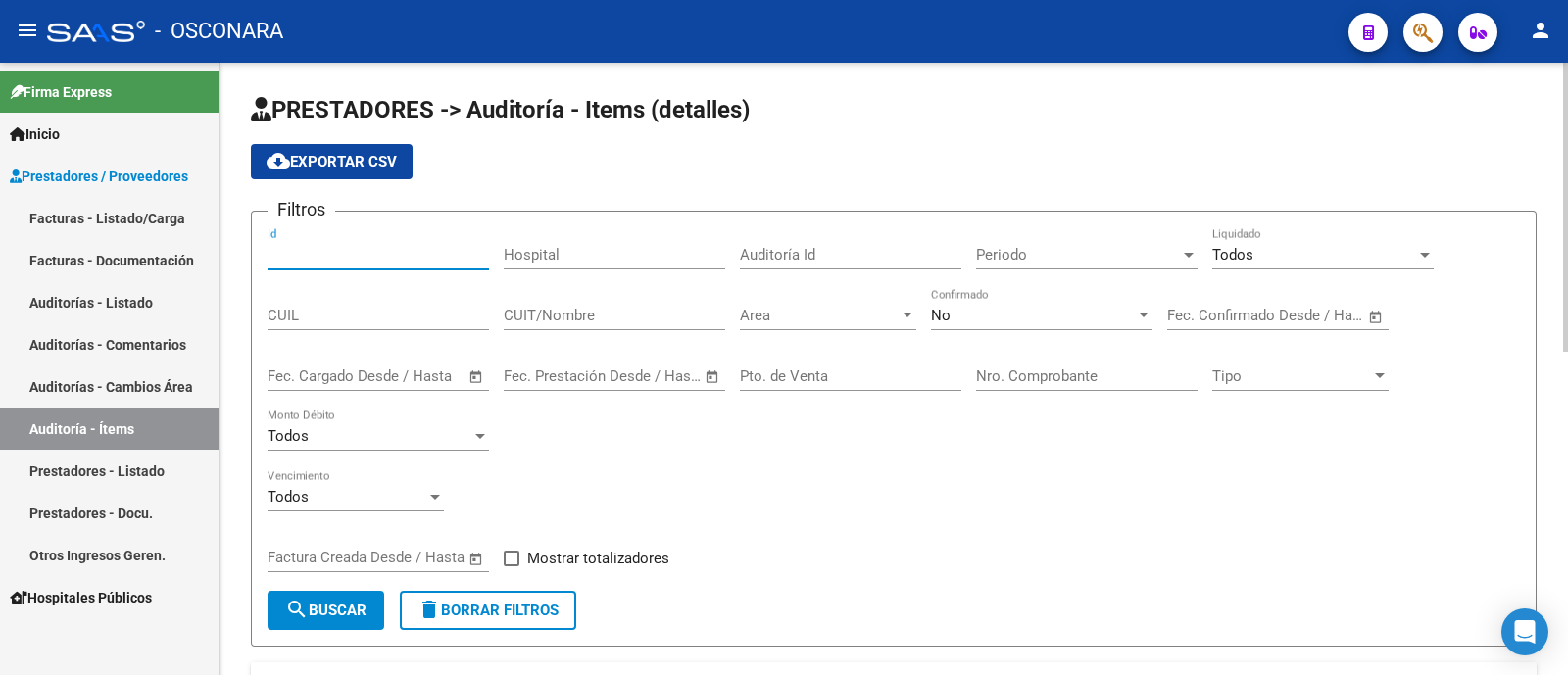
click at [447, 262] on input "Id" at bounding box center [378, 255] width 221 height 18
type input "42551"
click at [962, 318] on div "No" at bounding box center [1033, 316] width 203 height 18
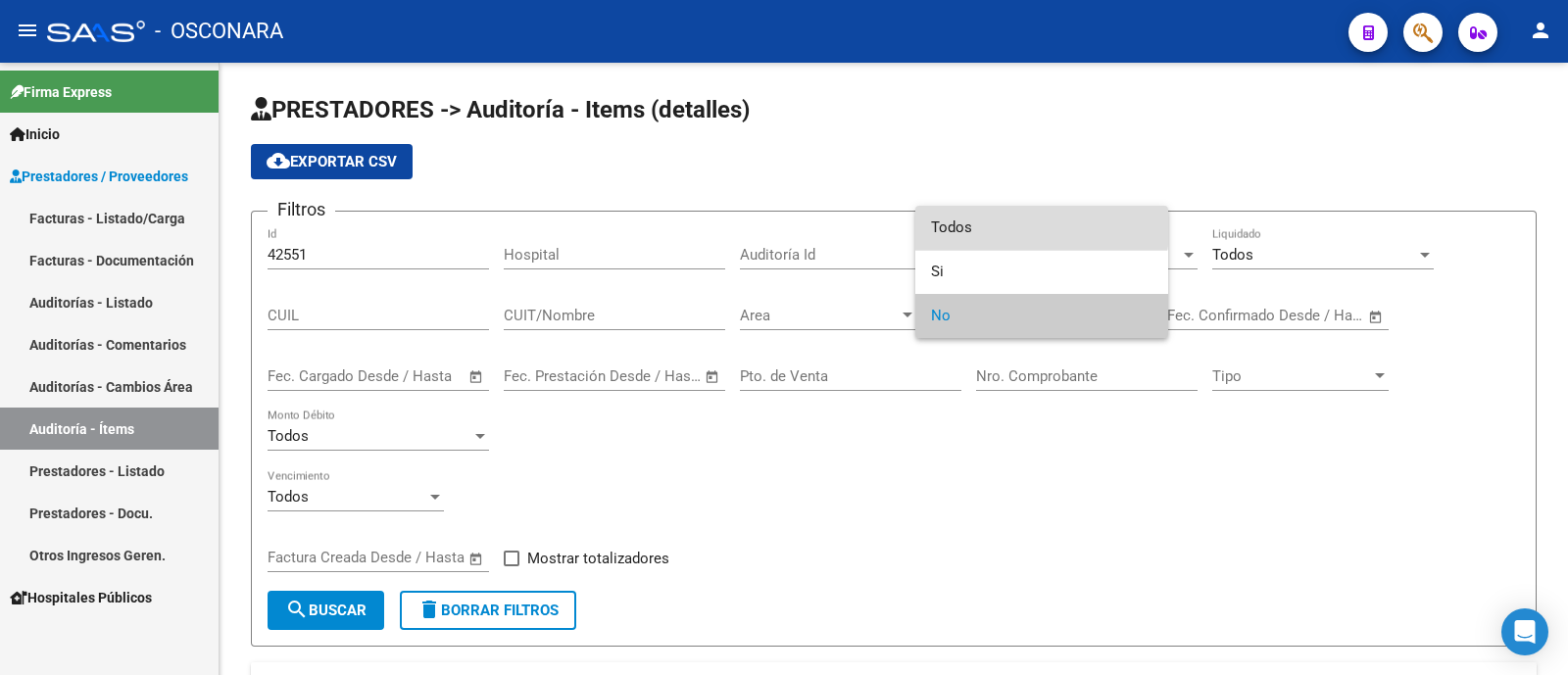
click at [990, 227] on span "Todos" at bounding box center [1042, 227] width 221 height 44
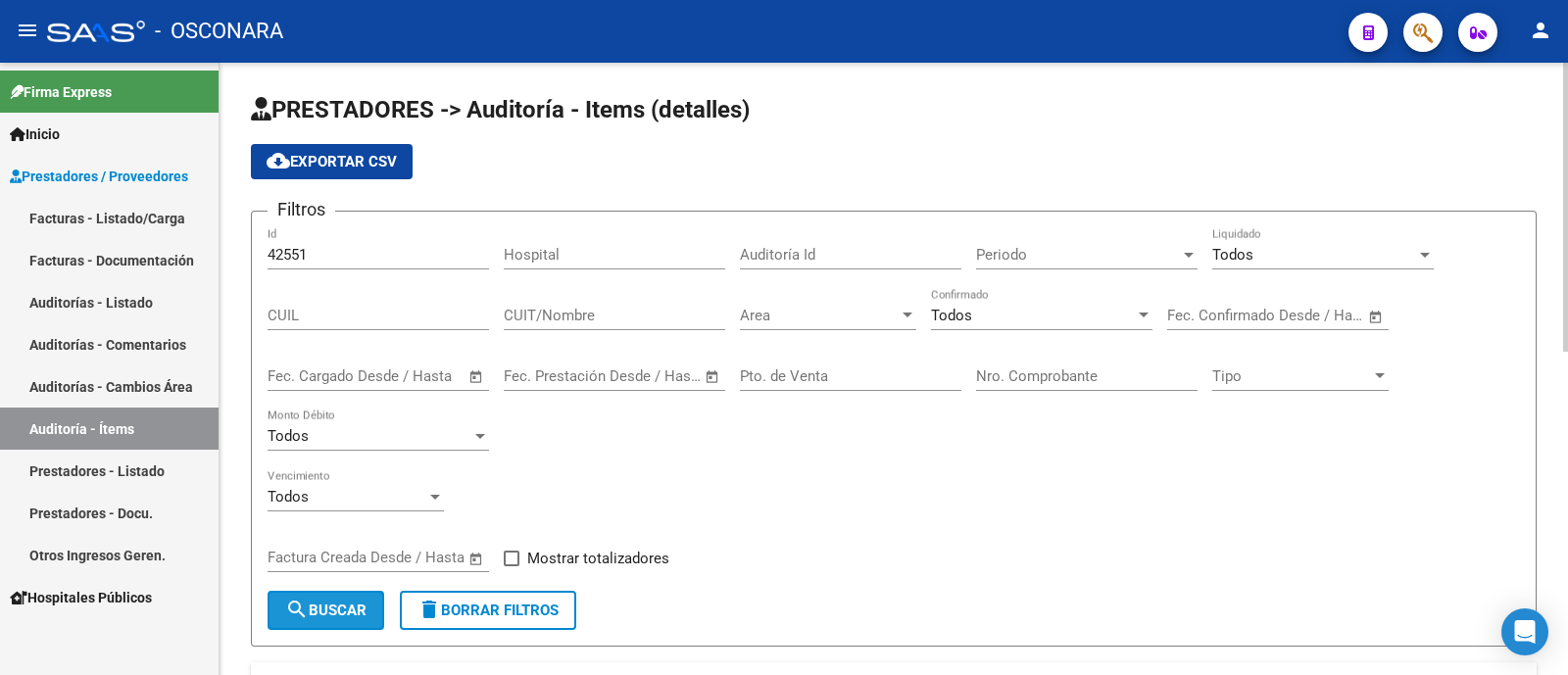
click at [315, 618] on span "search Buscar" at bounding box center [326, 610] width 81 height 18
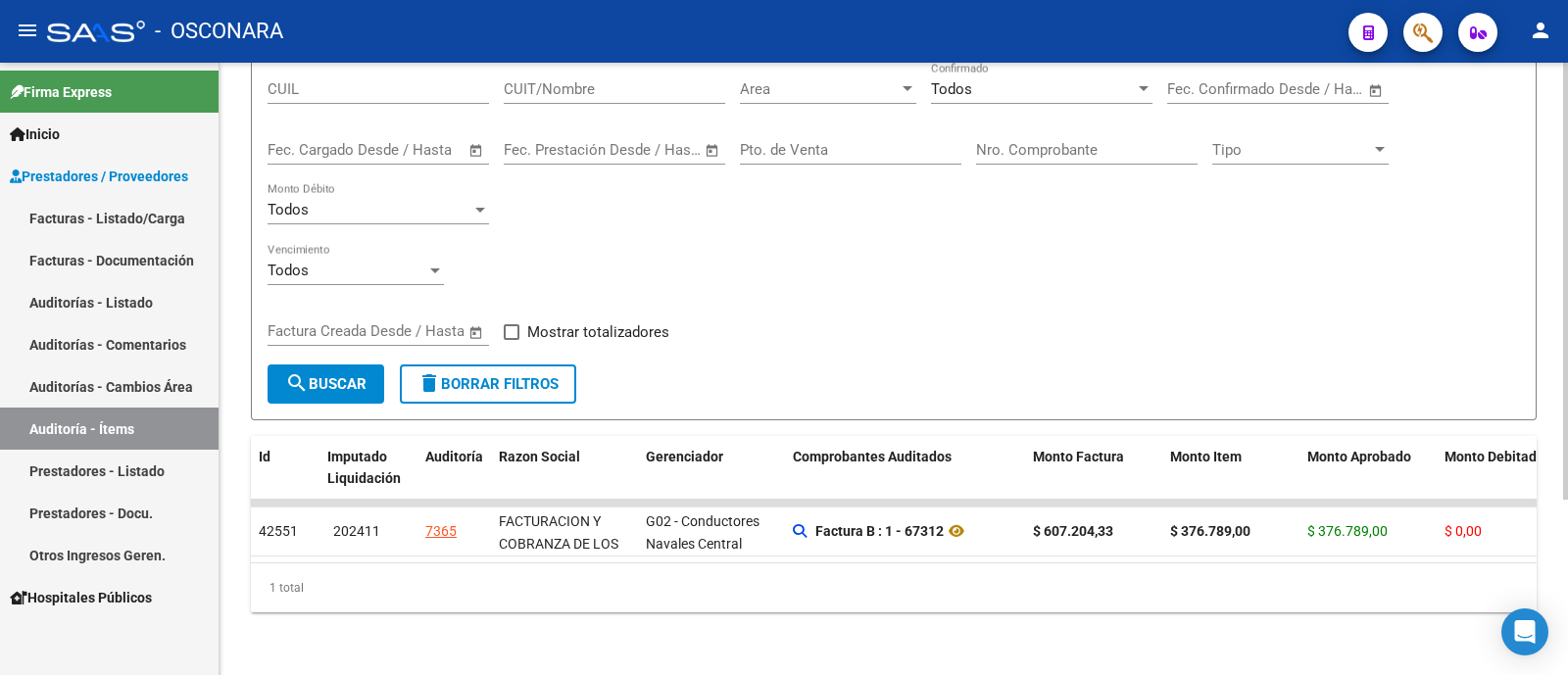
scroll to position [245, 0]
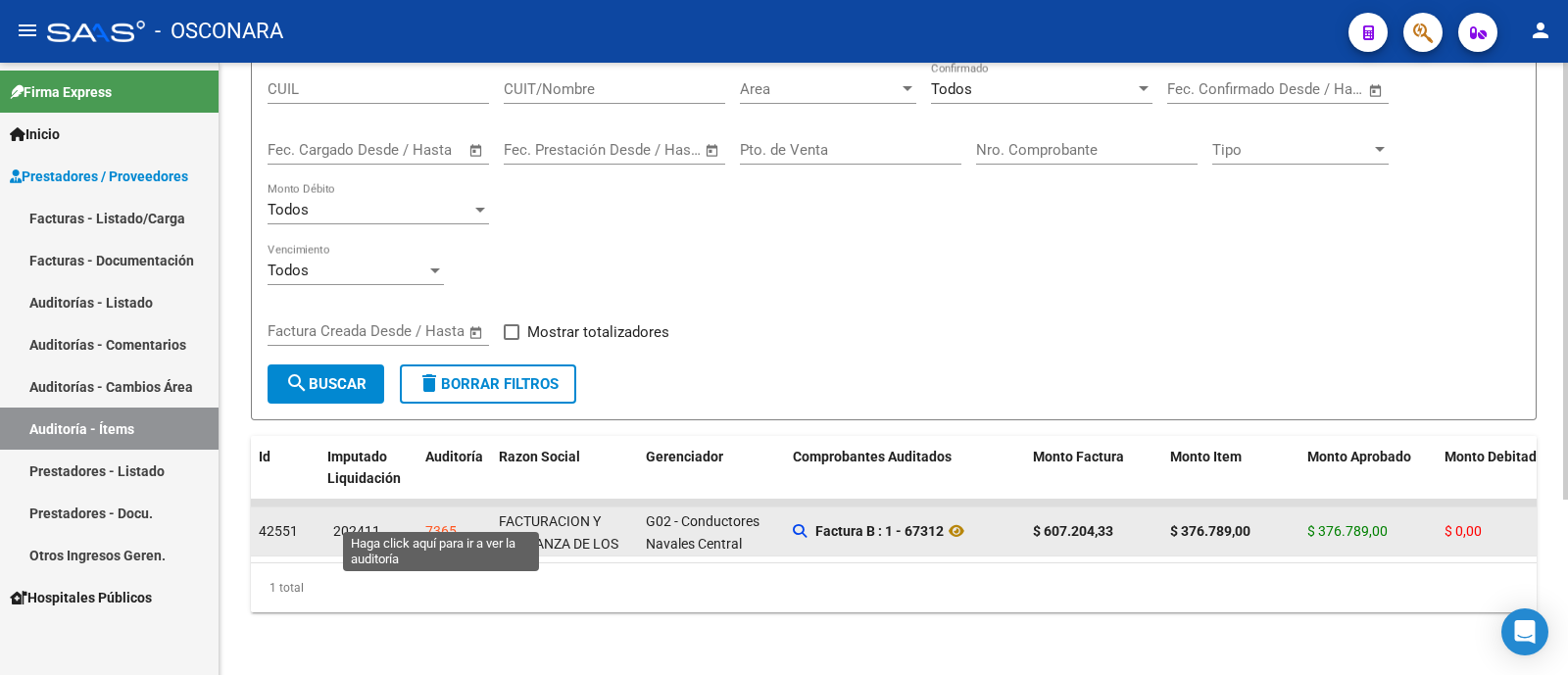
click at [441, 520] on div "7365" at bounding box center [441, 531] width 32 height 23
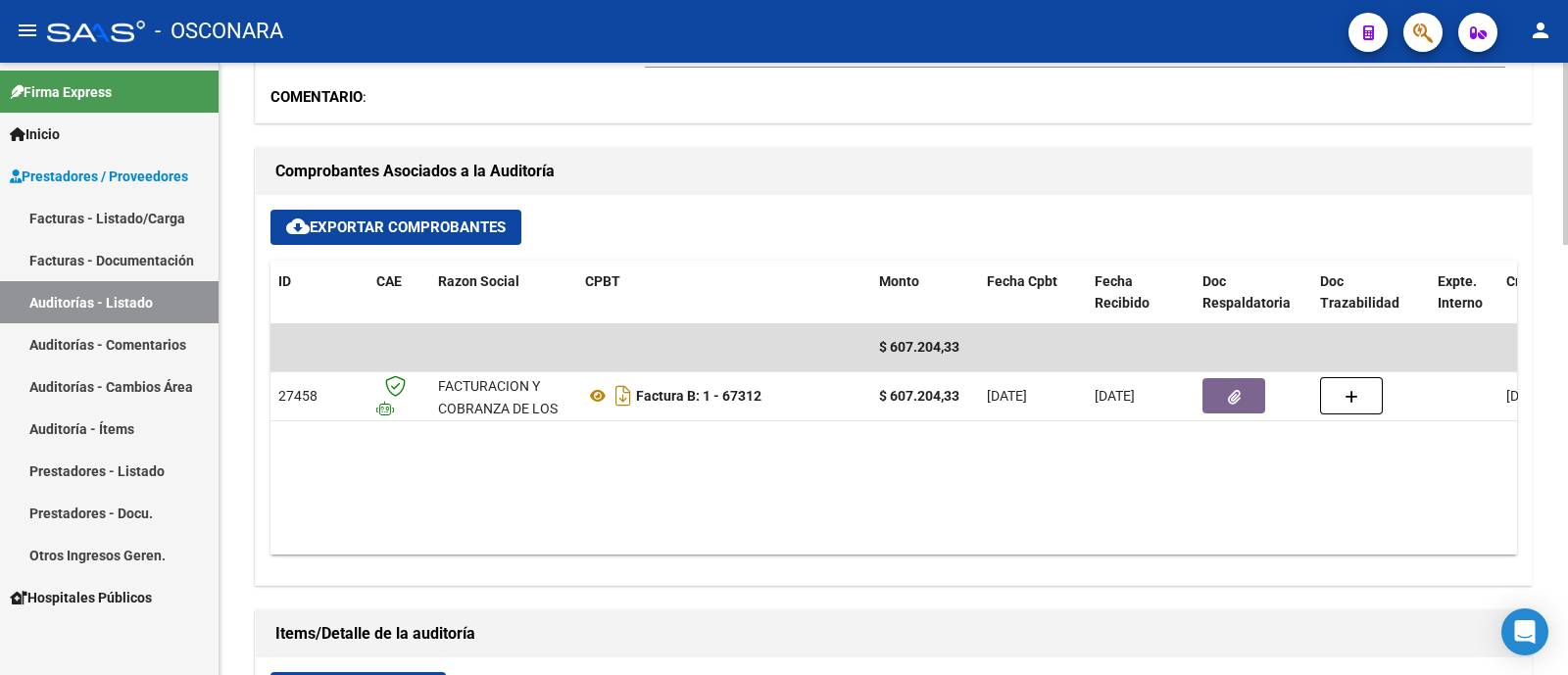
scroll to position [856, 0]
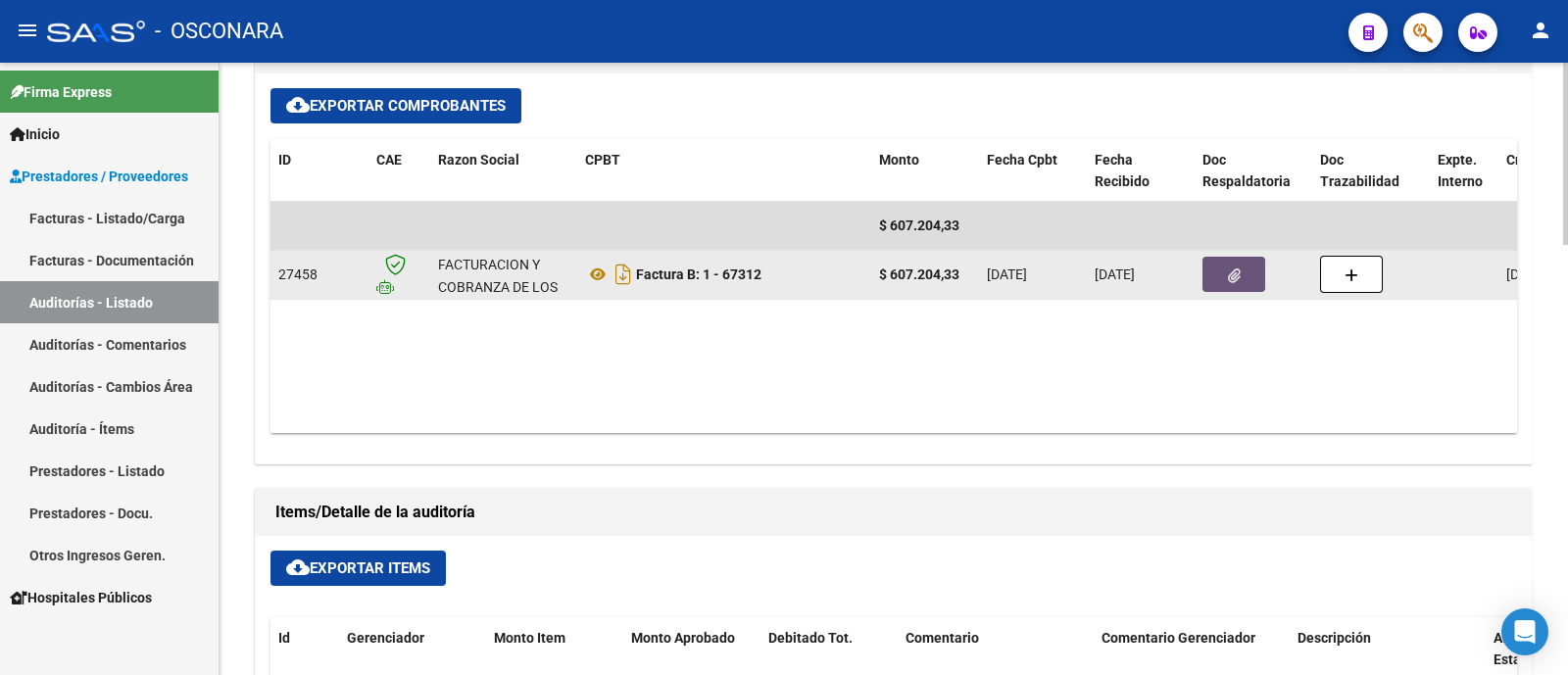
click at [1246, 271] on button "button" at bounding box center [1234, 274] width 63 height 36
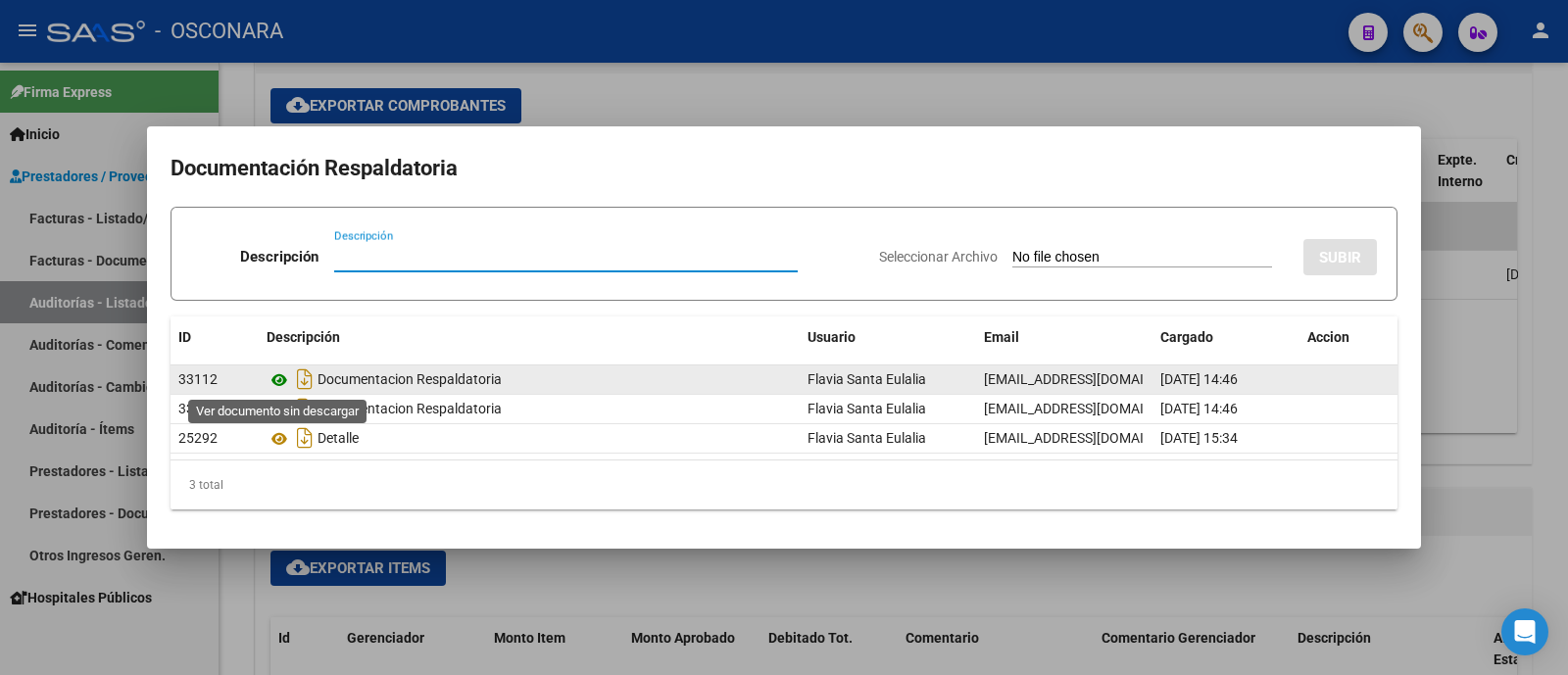
click at [279, 389] on icon at bounding box center [279, 380] width 26 height 24
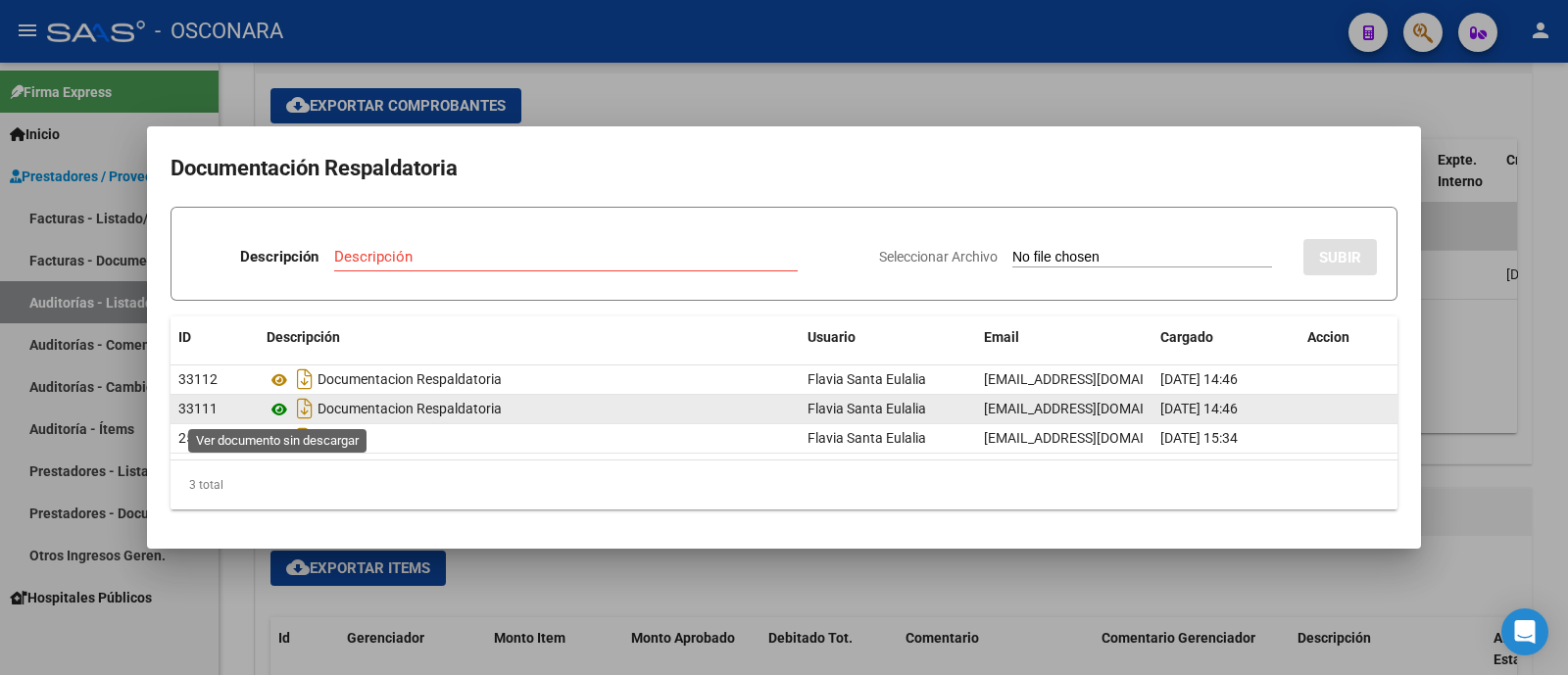
click at [277, 408] on icon at bounding box center [279, 410] width 26 height 24
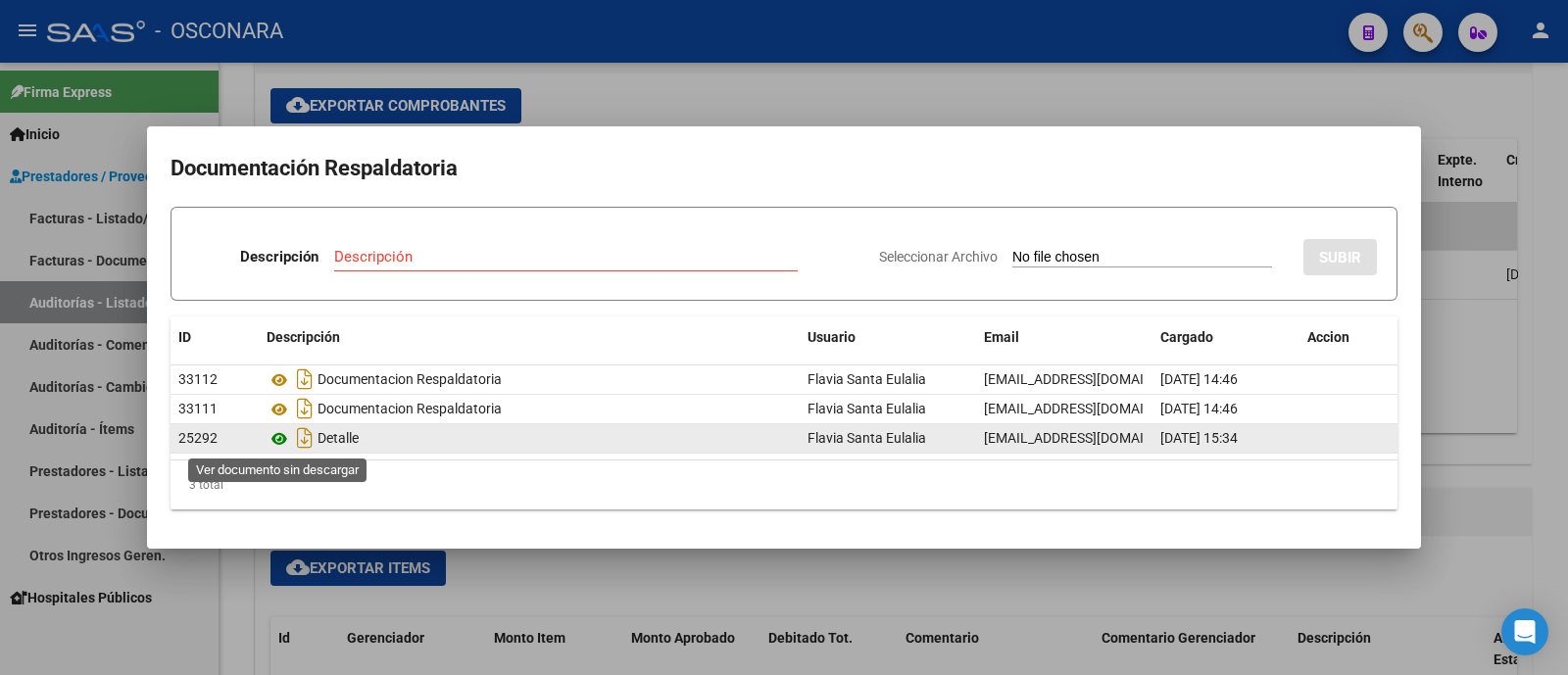
click at [282, 429] on icon at bounding box center [279, 439] width 26 height 24
click at [297, 429] on icon "Descargar documento" at bounding box center [305, 438] width 26 height 32
click at [0, 380] on div at bounding box center [784, 338] width 1568 height 675
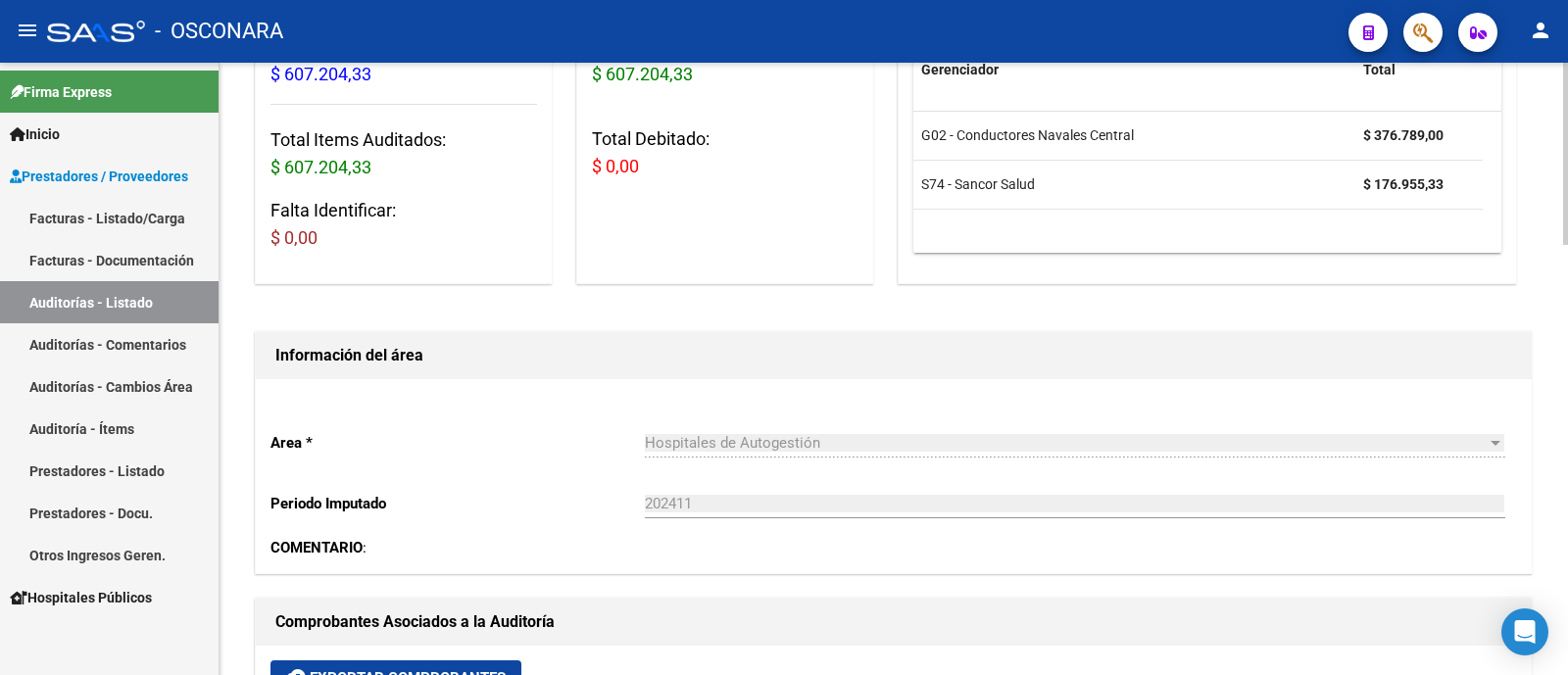
scroll to position [0, 0]
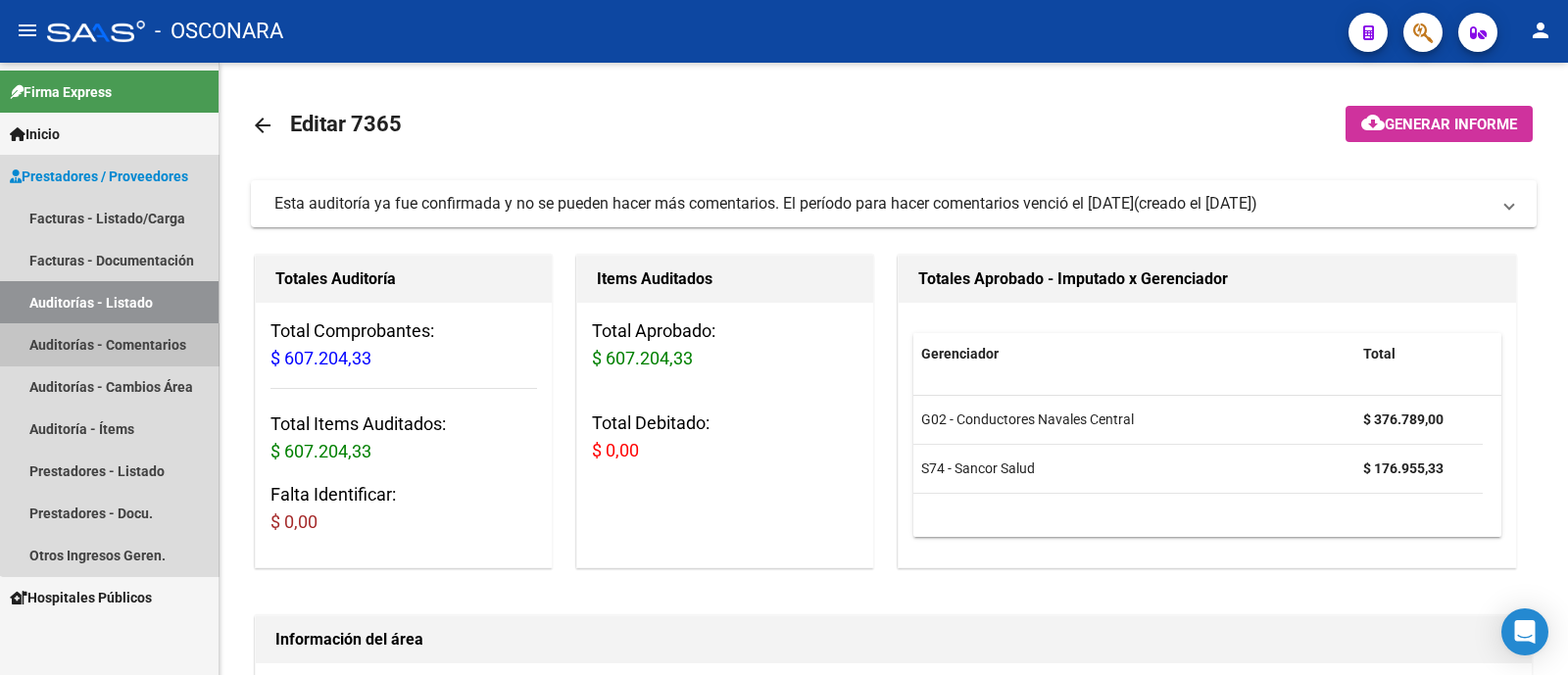
click at [118, 329] on link "Auditorías - Comentarios" at bounding box center [109, 343] width 218 height 42
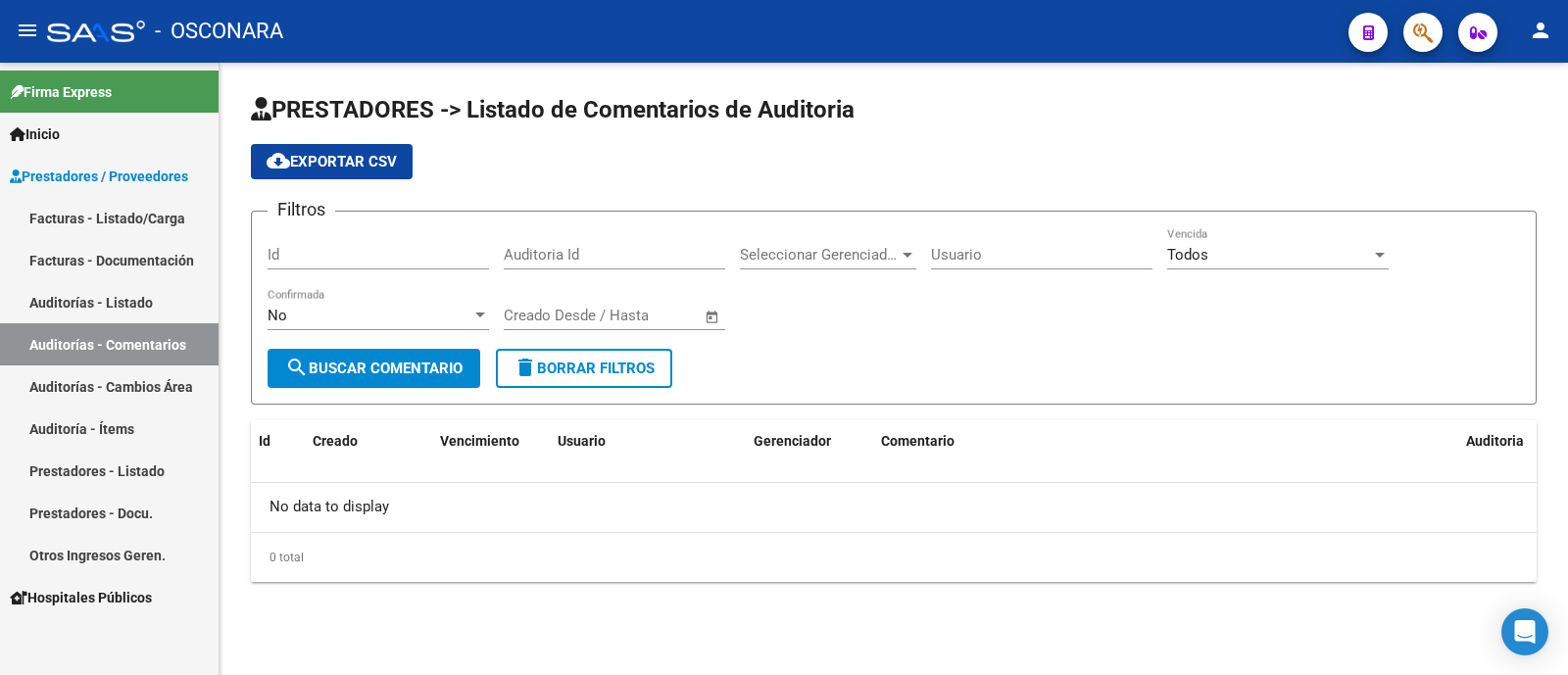
click at [172, 297] on link "Auditorías - Listado" at bounding box center [109, 302] width 218 height 42
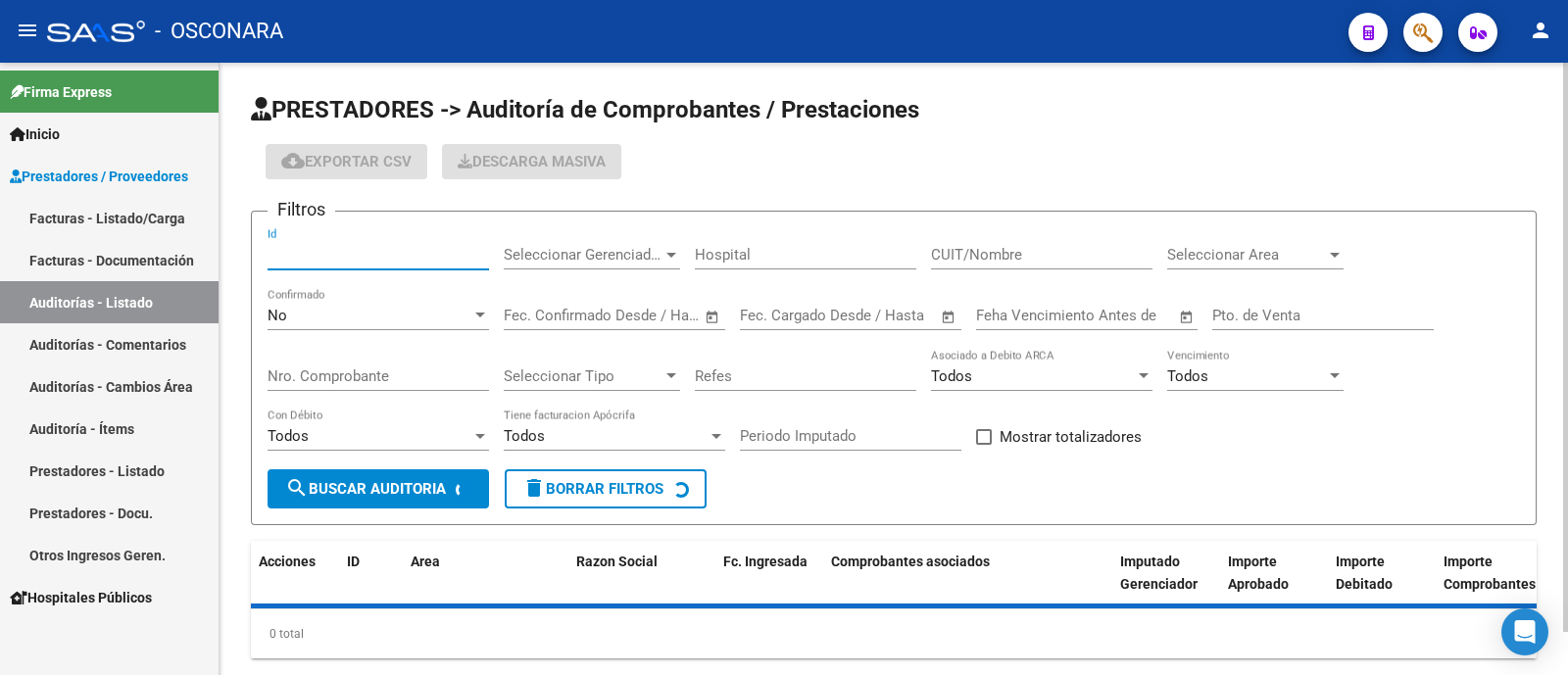
click at [387, 260] on input "Id" at bounding box center [378, 255] width 221 height 18
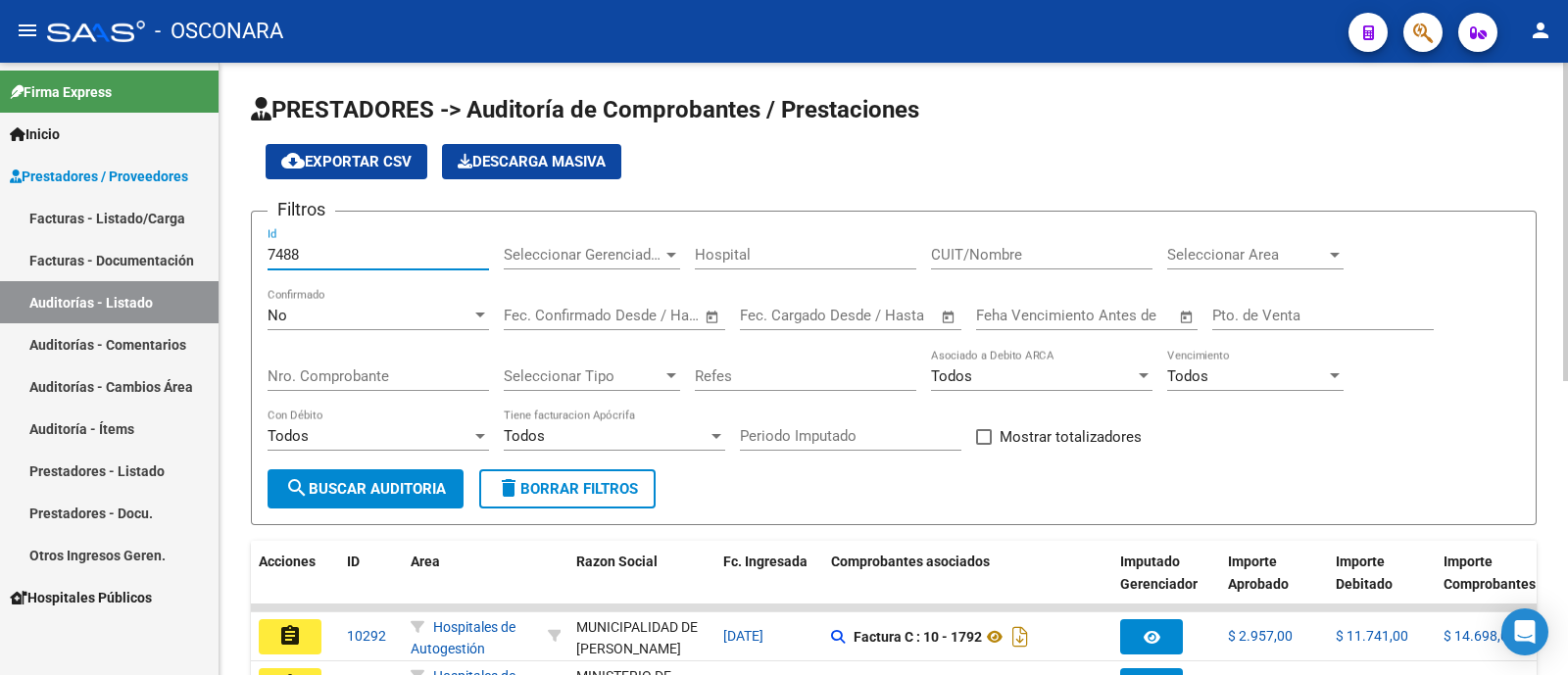
type input "7488"
click at [426, 322] on div "No" at bounding box center [369, 316] width 203 height 18
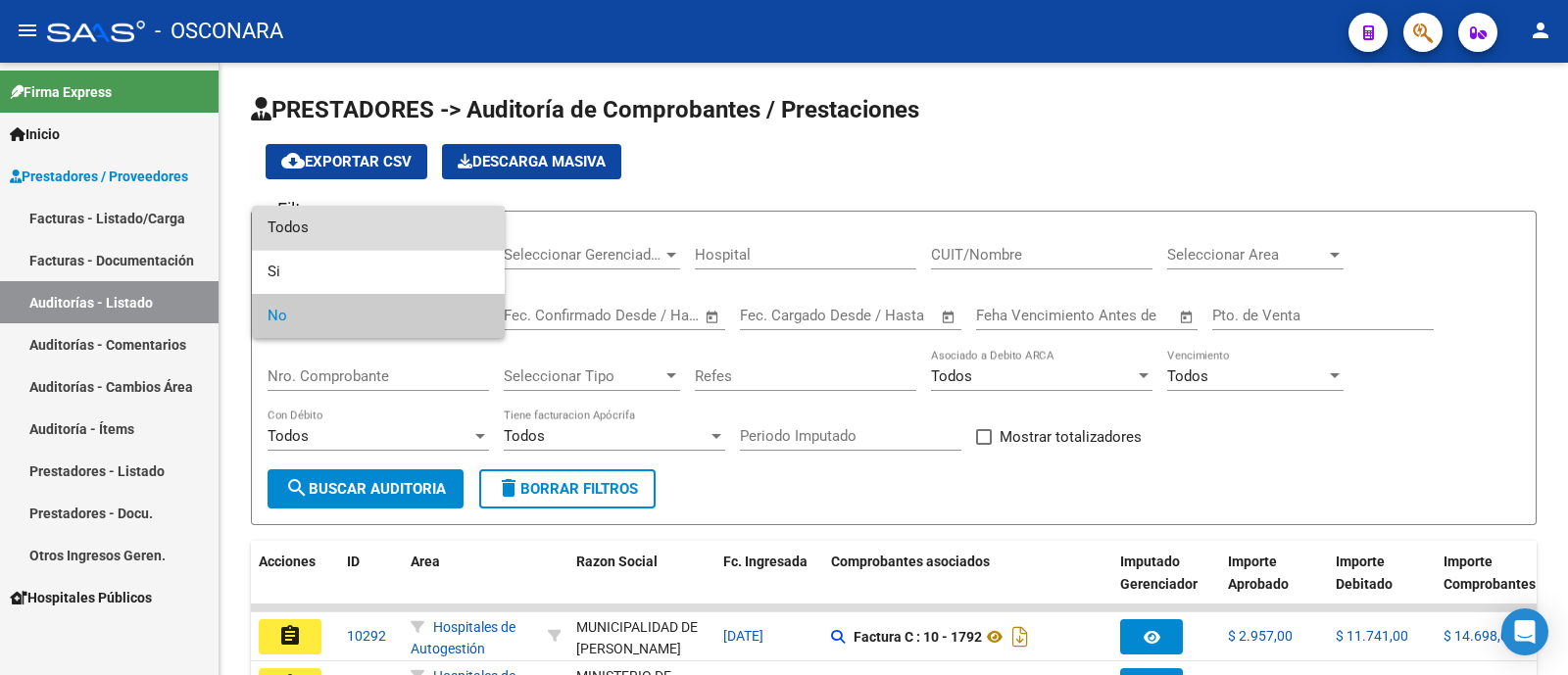
click at [417, 232] on span "Todos" at bounding box center [378, 227] width 221 height 44
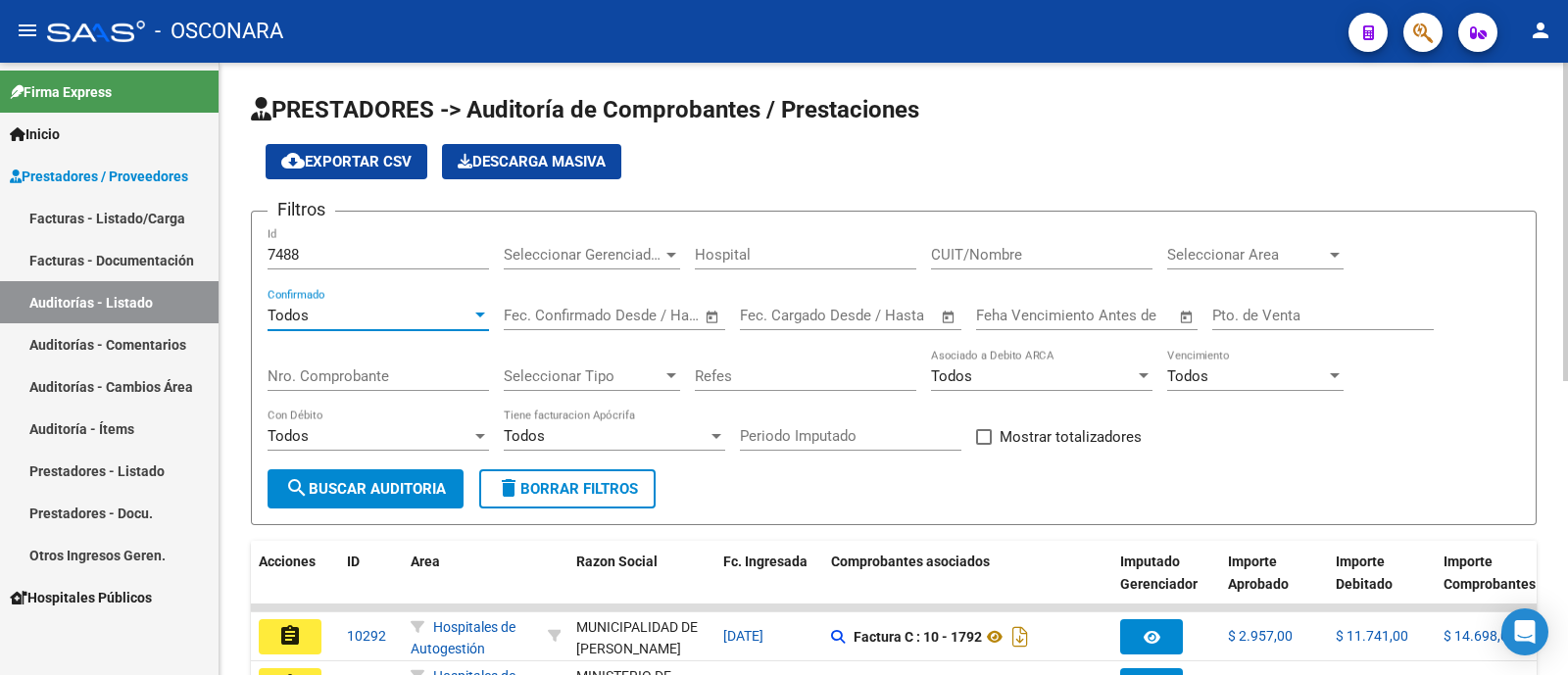
click at [362, 492] on span "search Buscar Auditoria" at bounding box center [365, 488] width 161 height 18
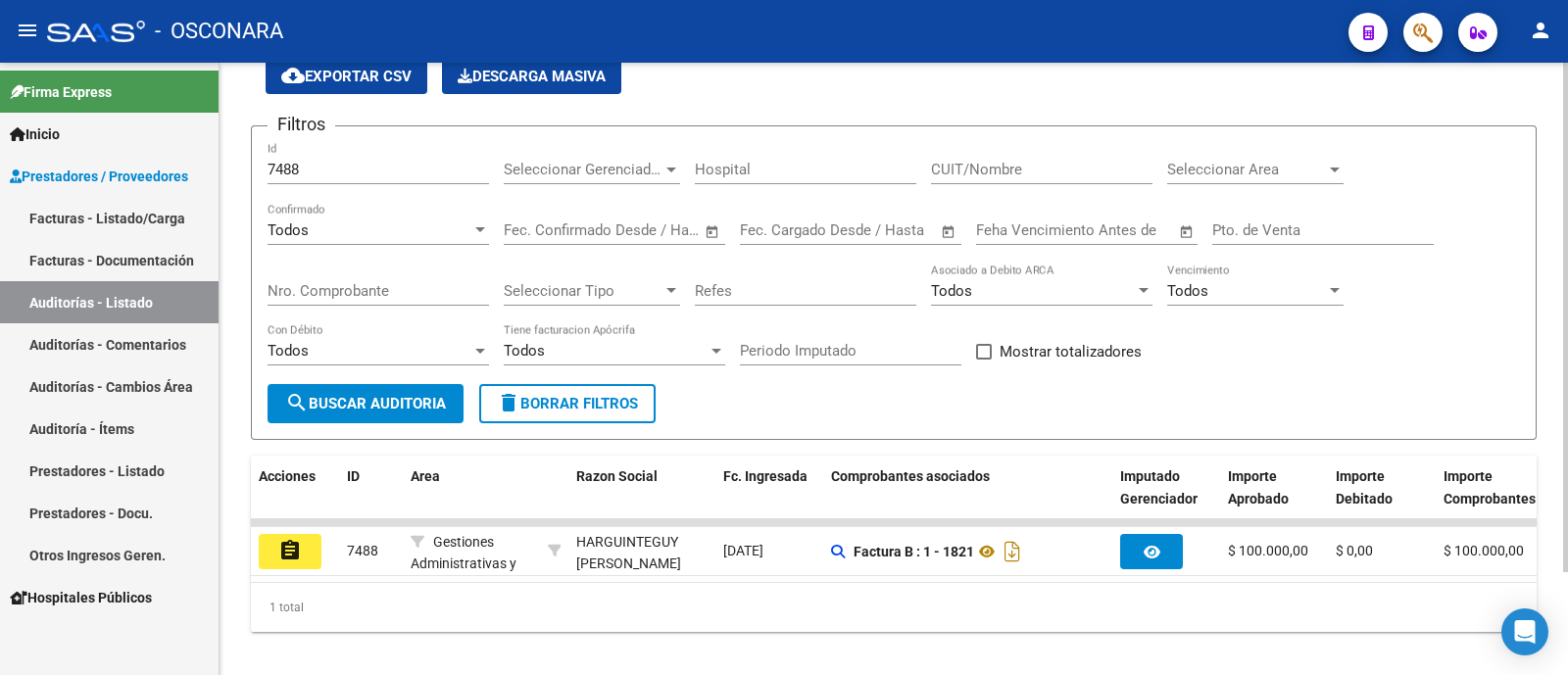
scroll to position [123, 0]
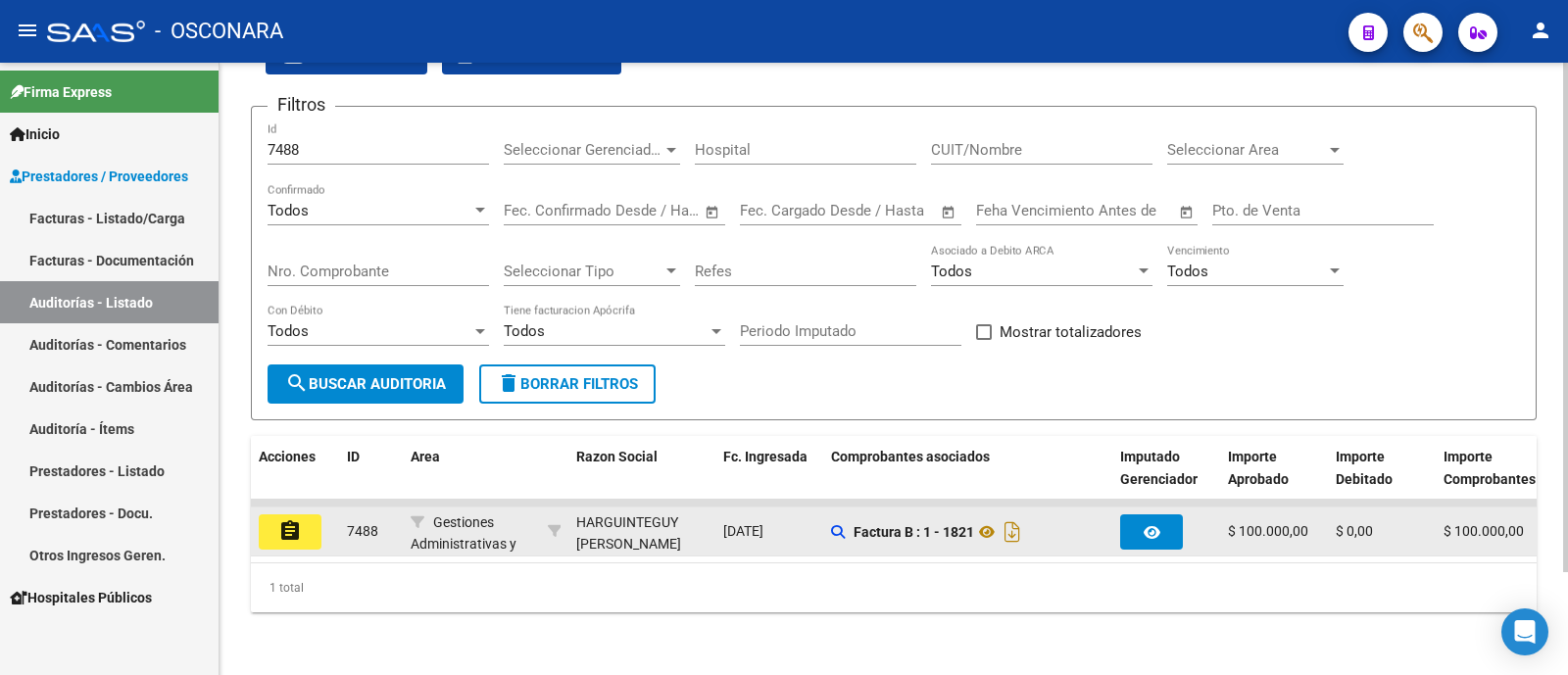
click at [299, 519] on mat-icon "assignment" at bounding box center [290, 531] width 24 height 24
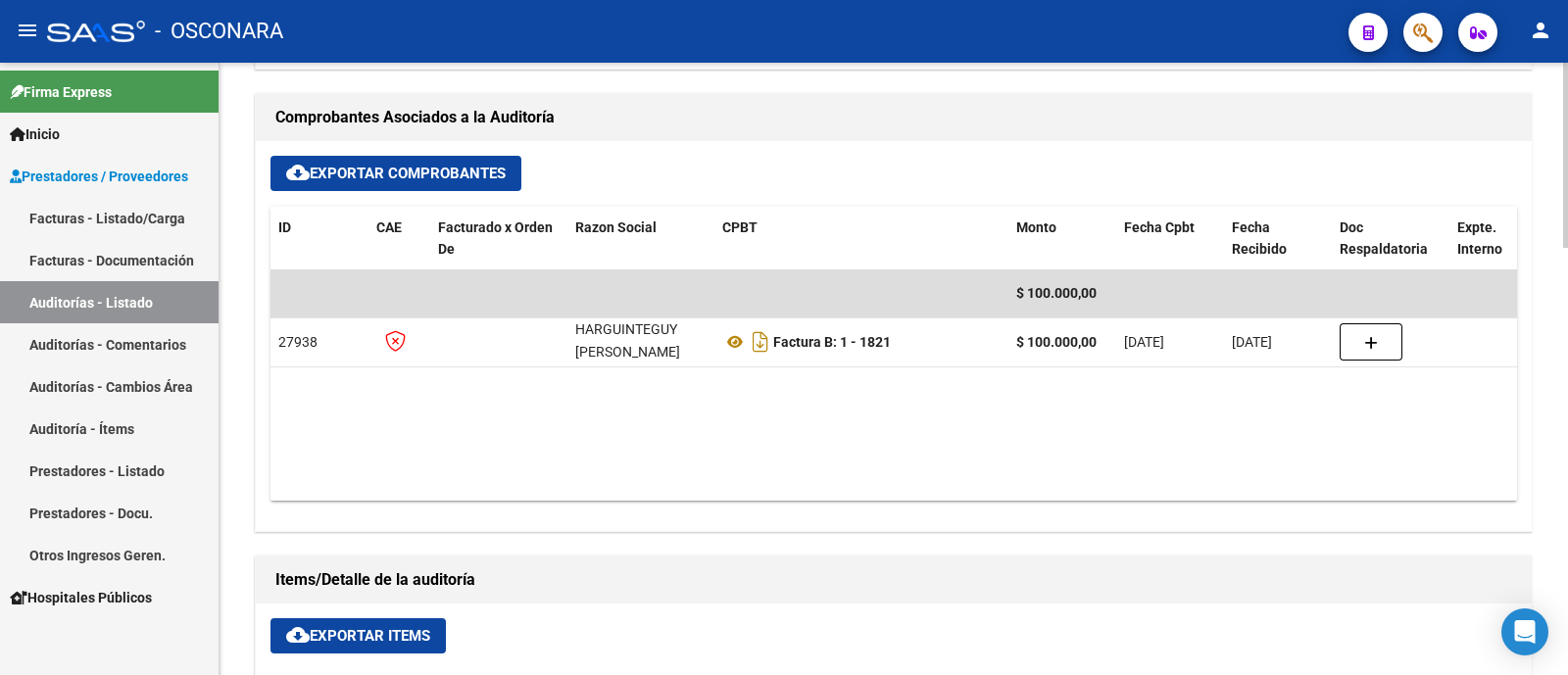
scroll to position [734, 0]
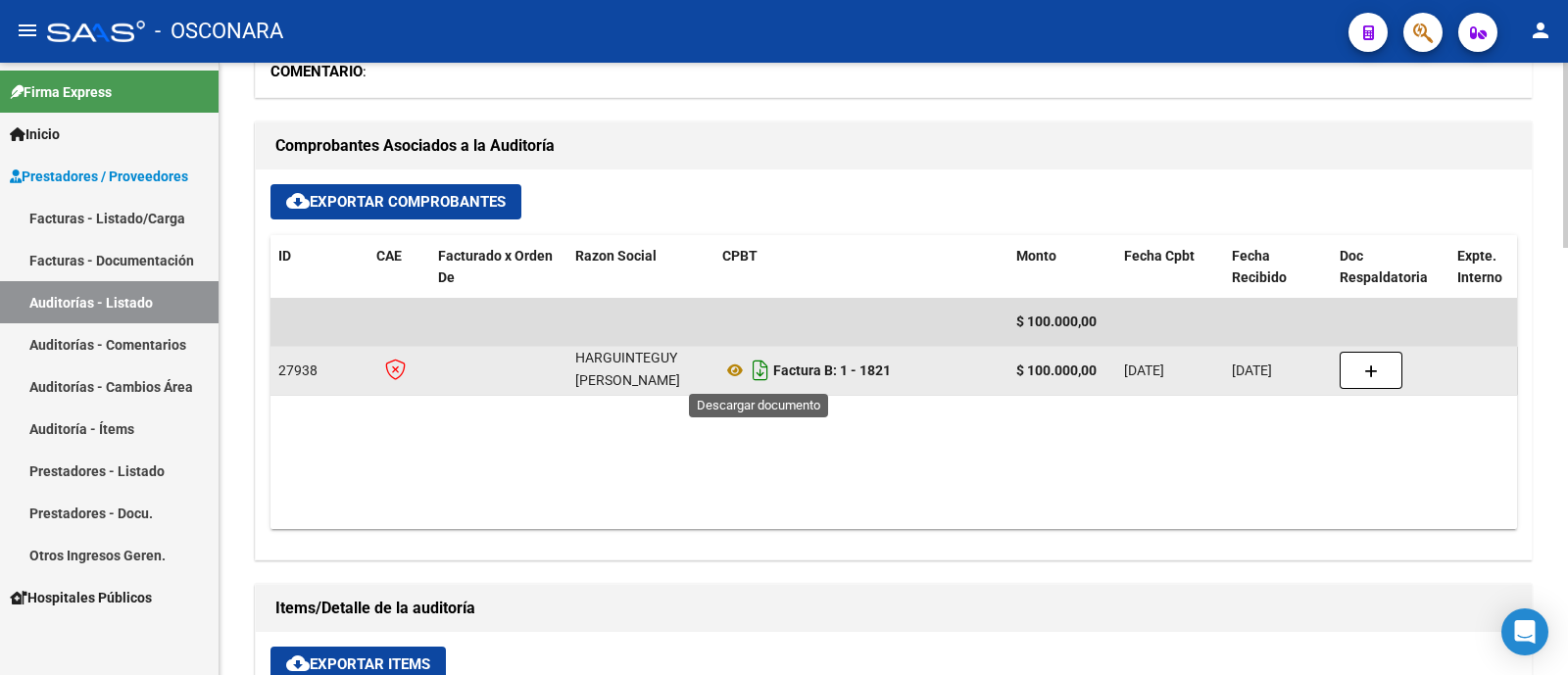
click at [755, 379] on icon "Descargar documento" at bounding box center [760, 370] width 26 height 32
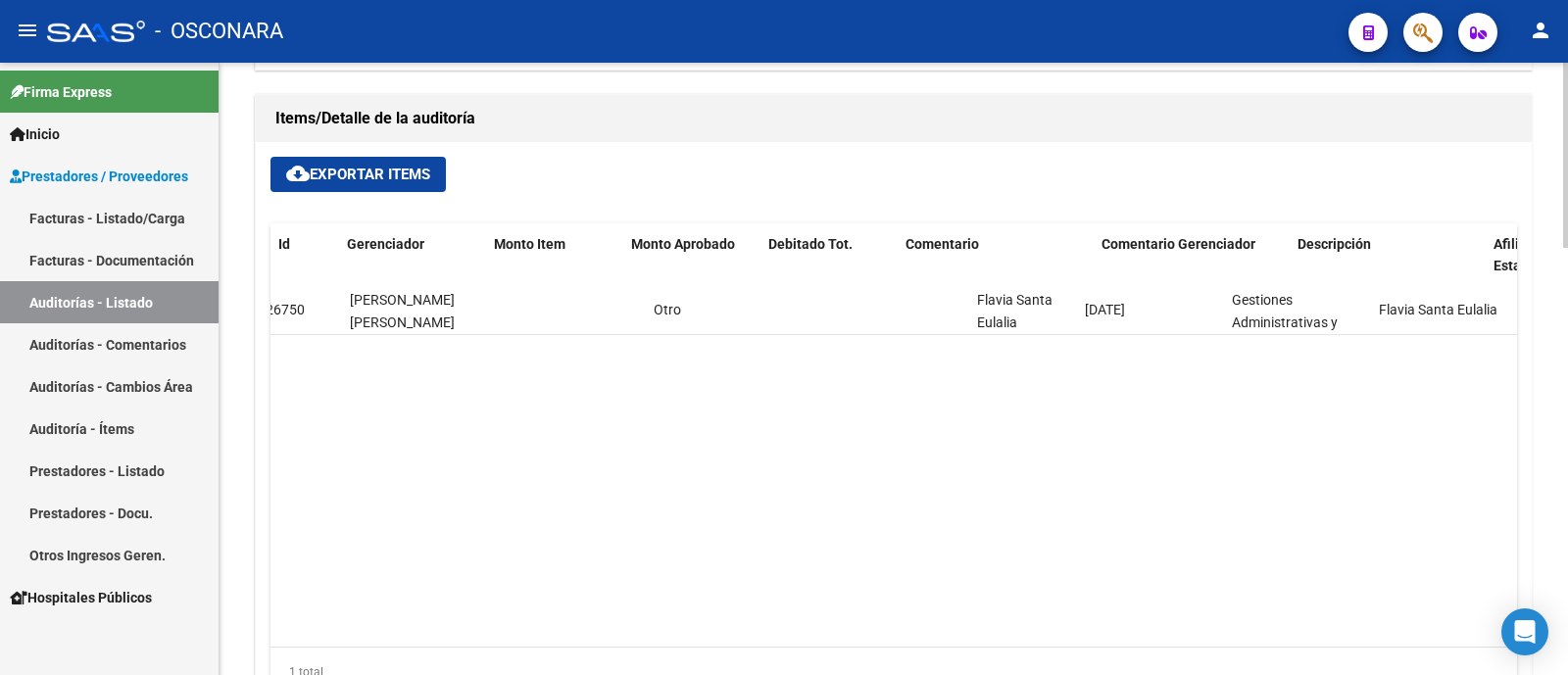
scroll to position [0, 0]
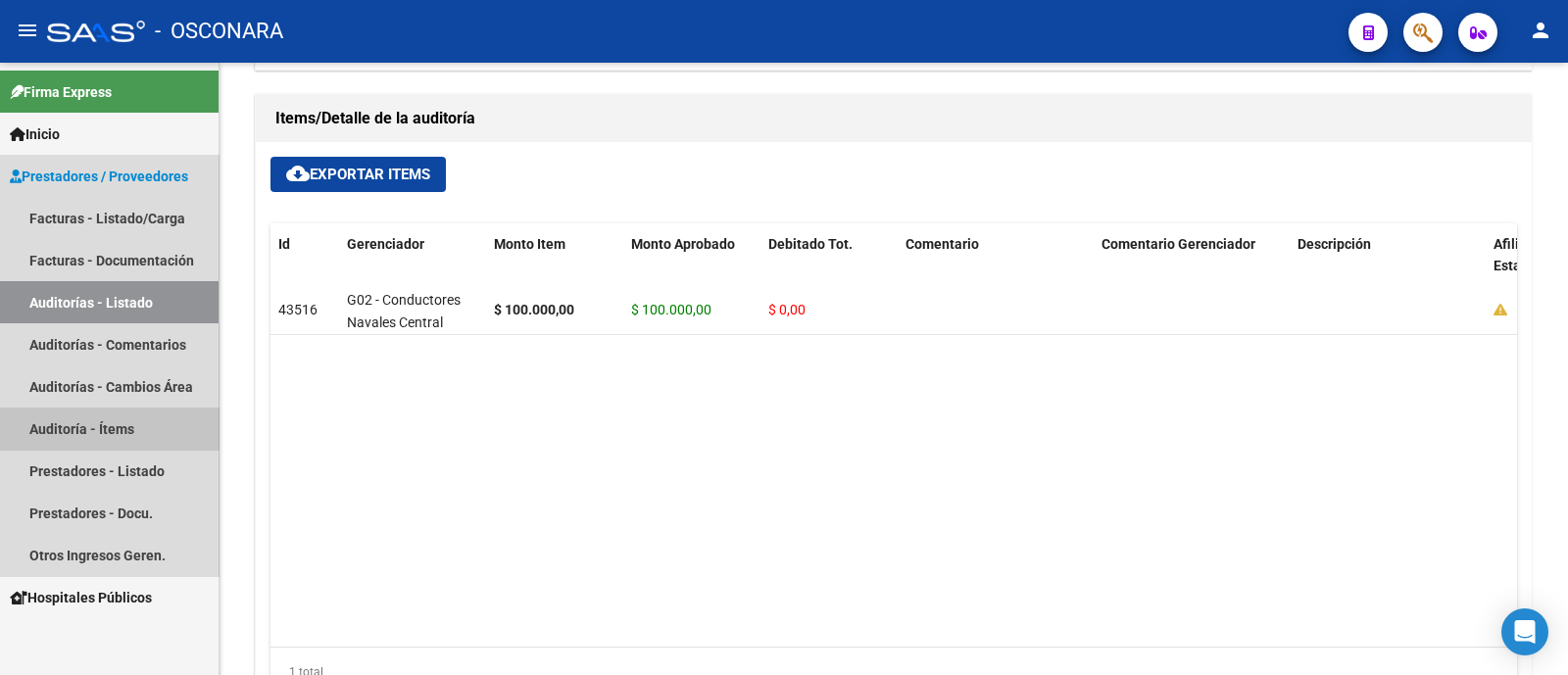
click at [119, 435] on link "Auditoría - Ítems" at bounding box center [109, 428] width 218 height 42
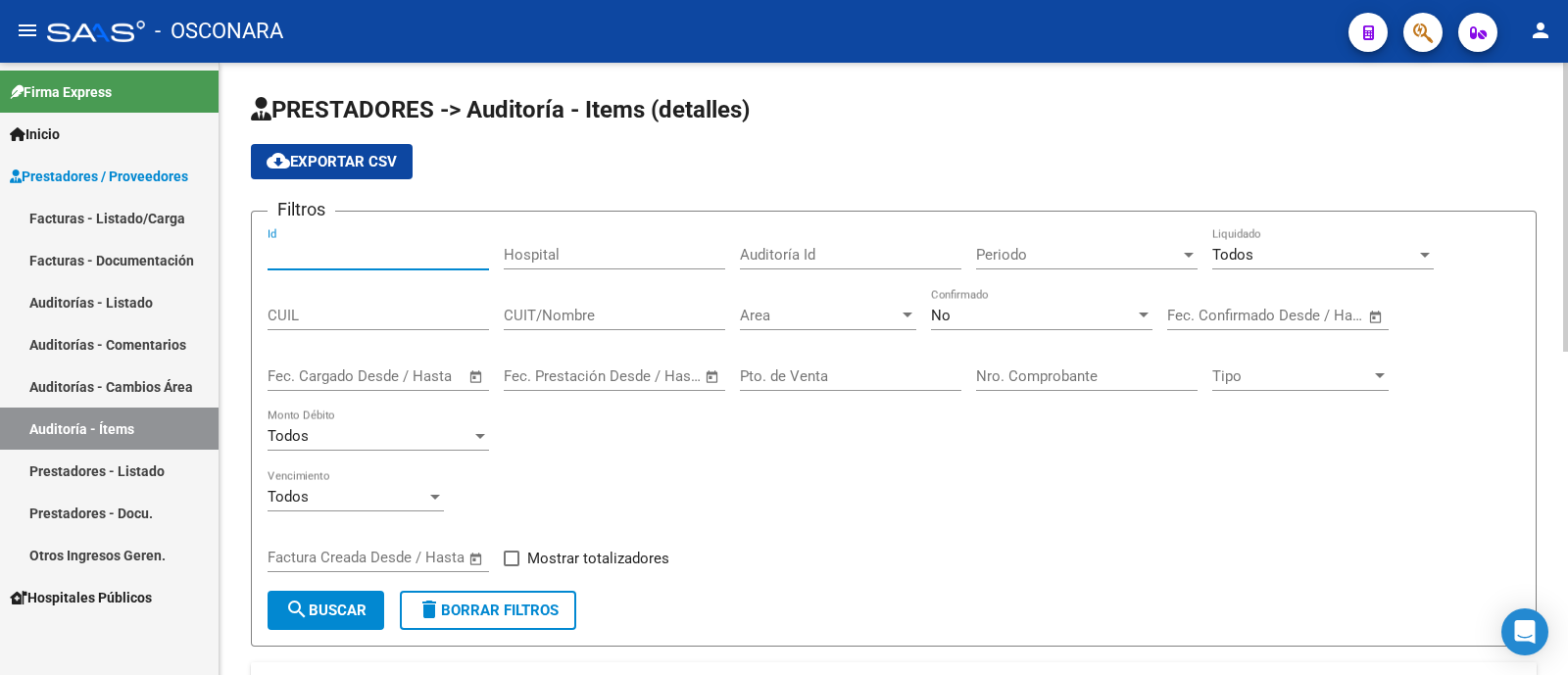
click at [339, 258] on input "Id" at bounding box center [378, 255] width 221 height 18
type input "43516"
click at [973, 300] on div "No Confirmado" at bounding box center [1042, 309] width 221 height 42
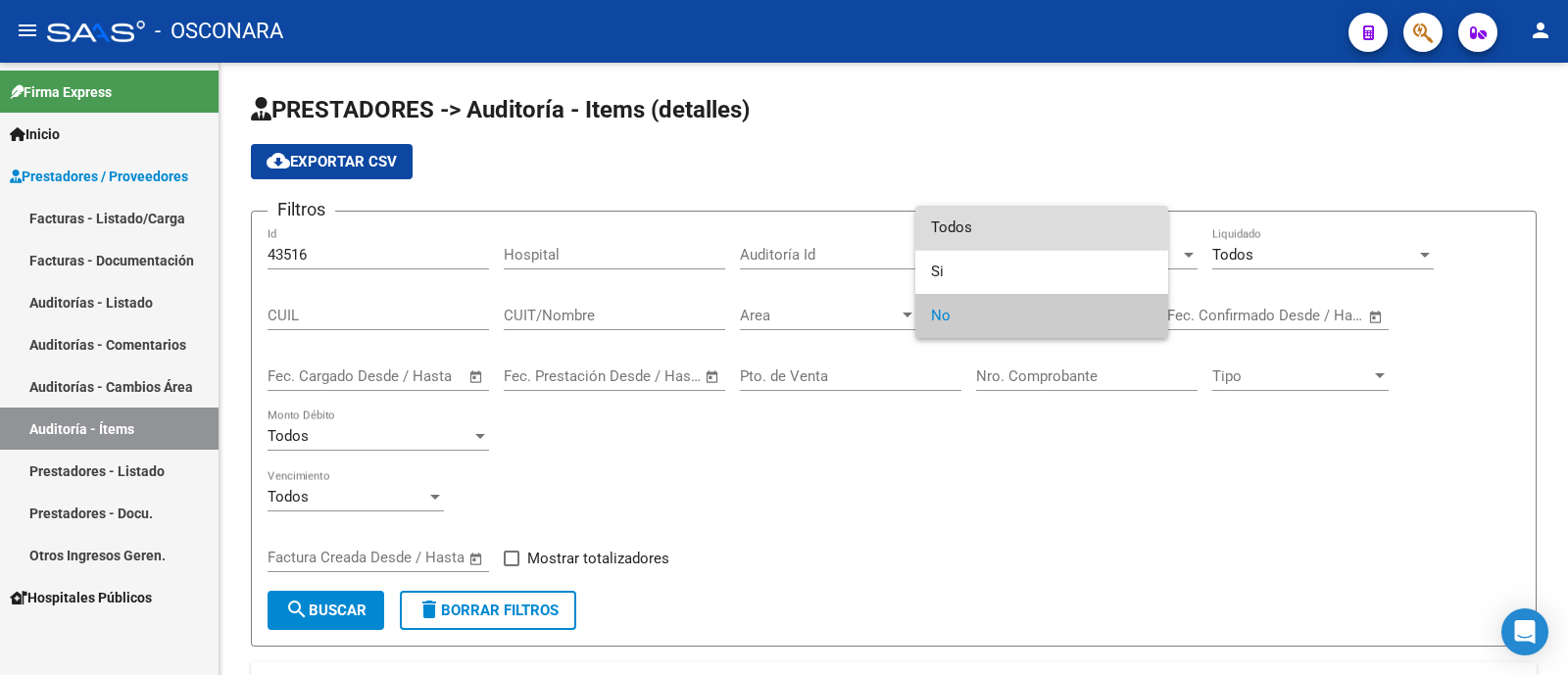
click at [980, 227] on span "Todos" at bounding box center [1042, 227] width 221 height 44
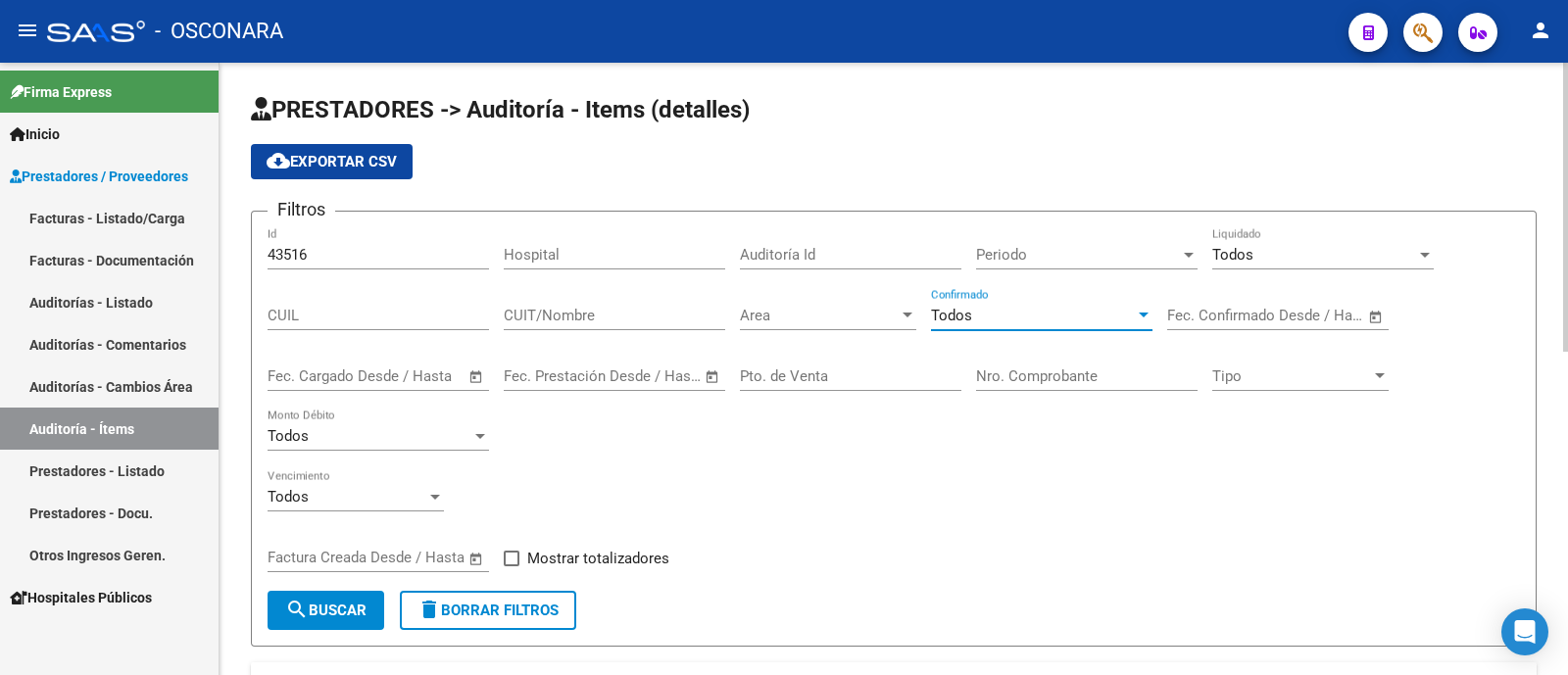
click at [319, 607] on span "search Buscar" at bounding box center [326, 610] width 81 height 18
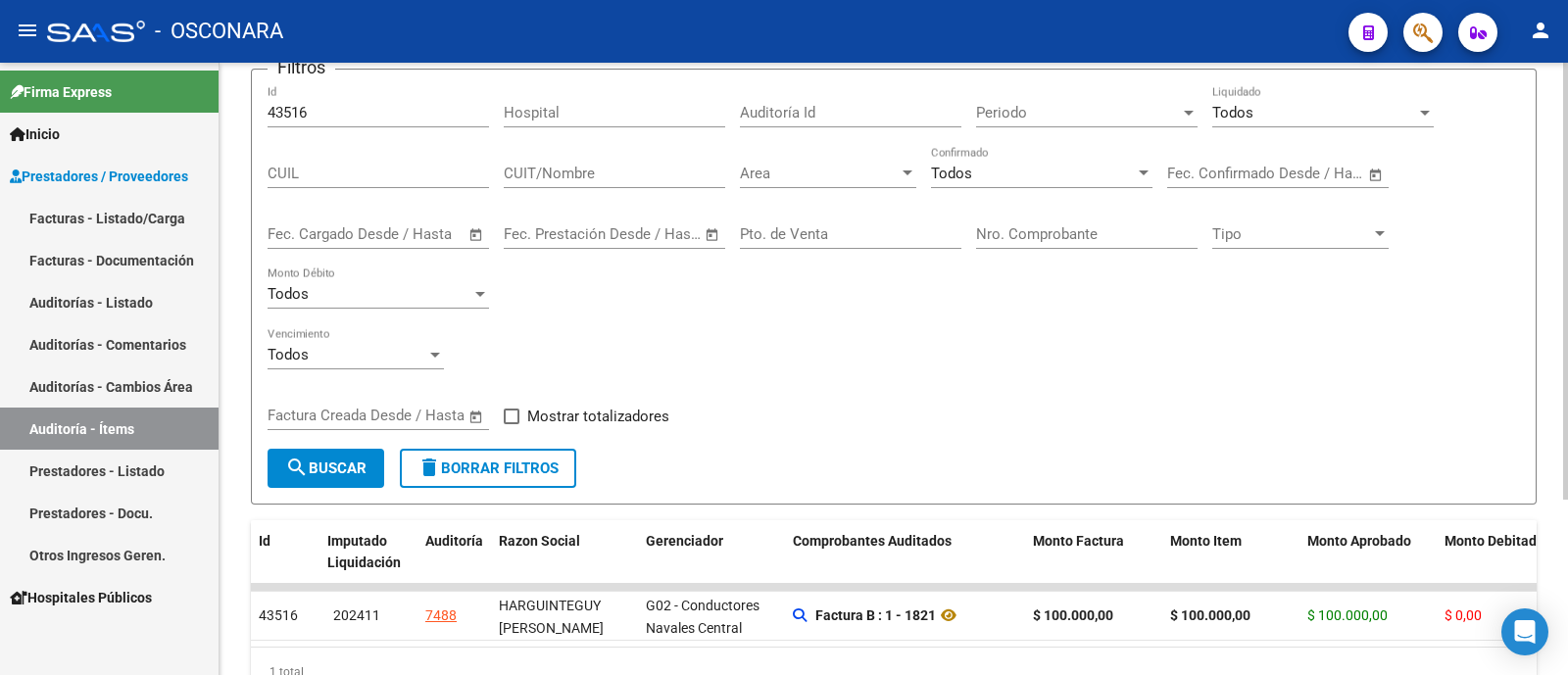
scroll to position [245, 0]
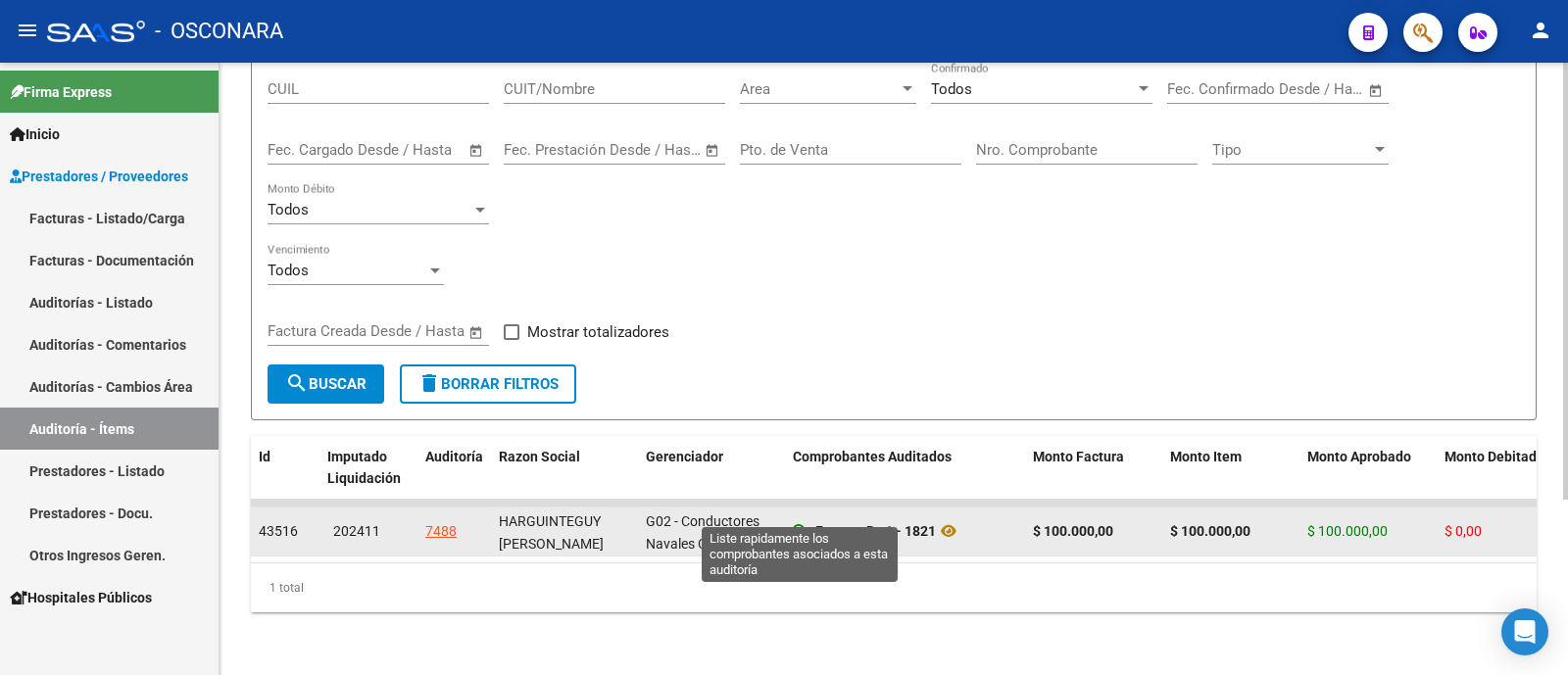
click at [795, 524] on icon at bounding box center [800, 531] width 14 height 14
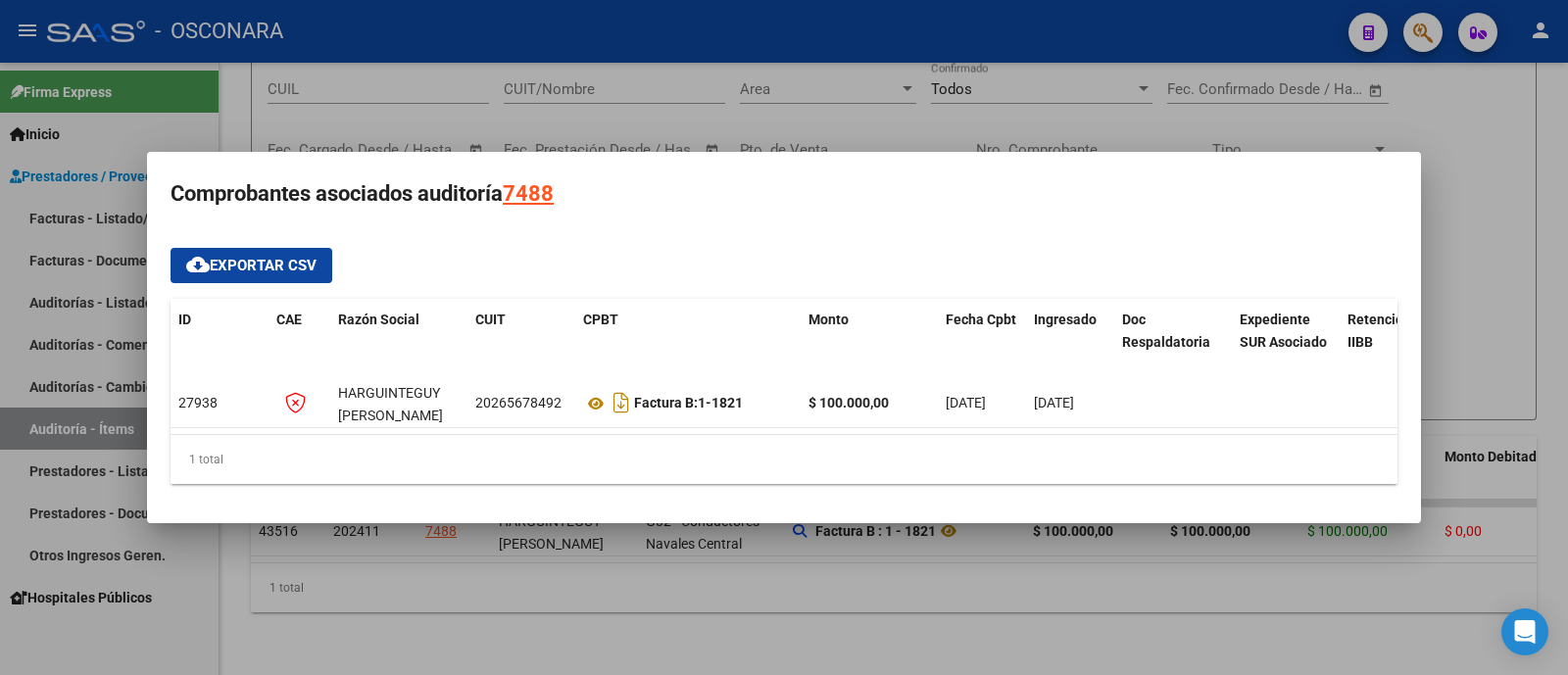
click at [1494, 247] on div at bounding box center [784, 338] width 1568 height 675
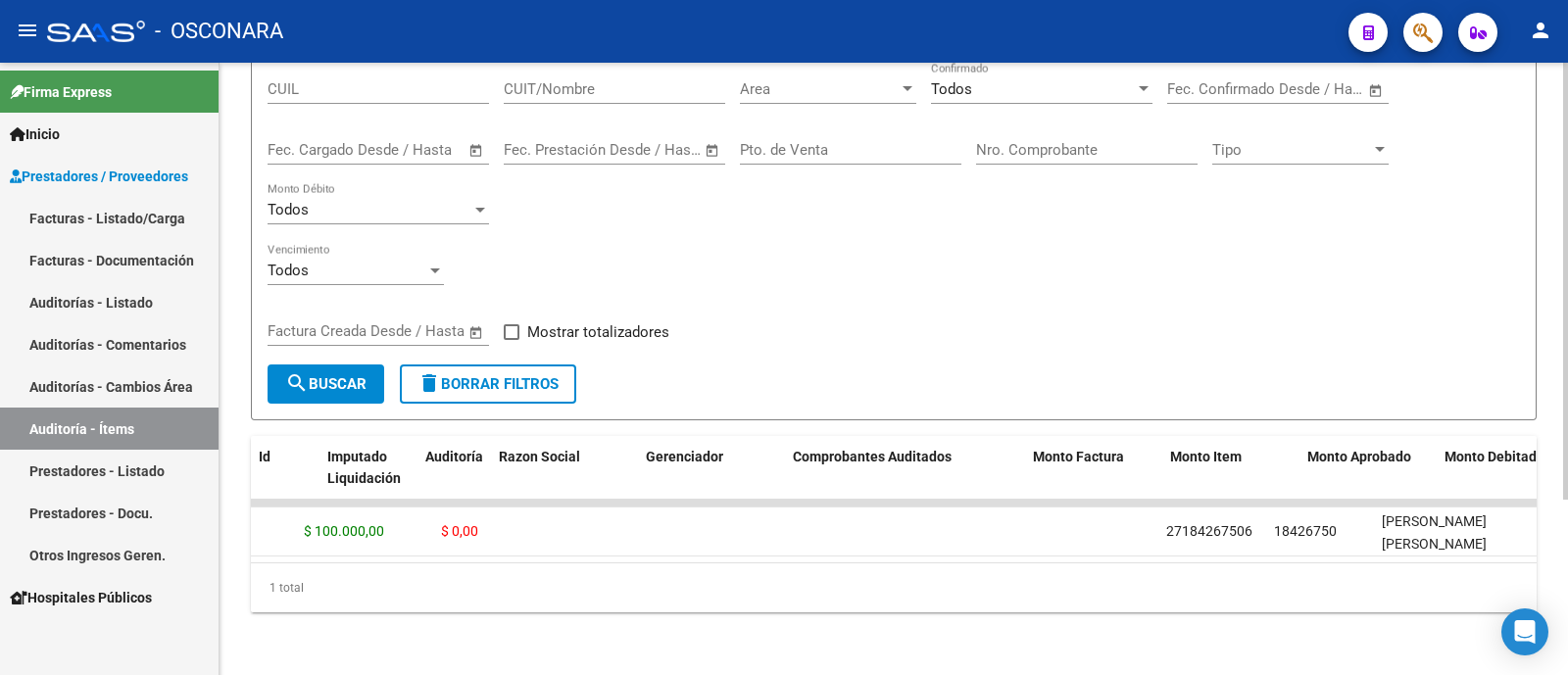
scroll to position [0, 0]
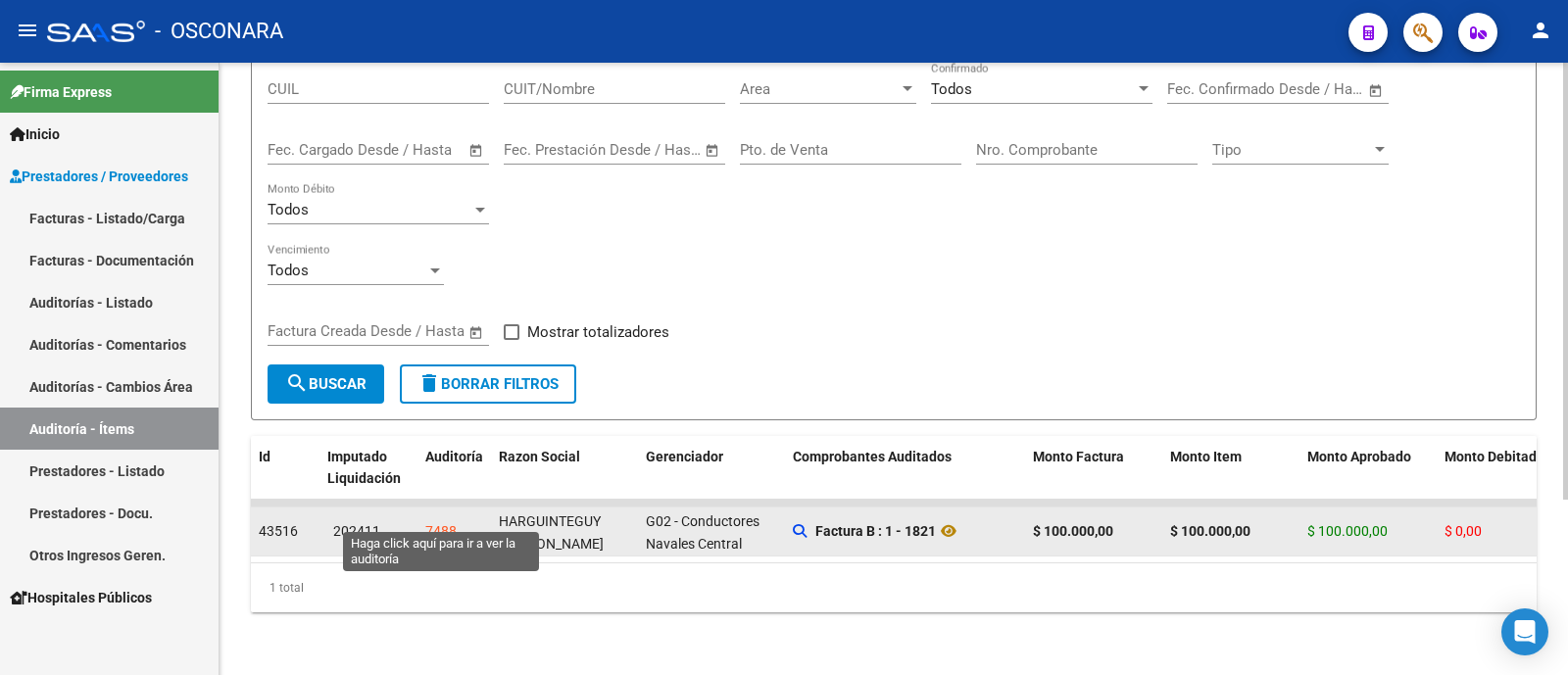
click at [446, 520] on div "7488" at bounding box center [441, 531] width 32 height 23
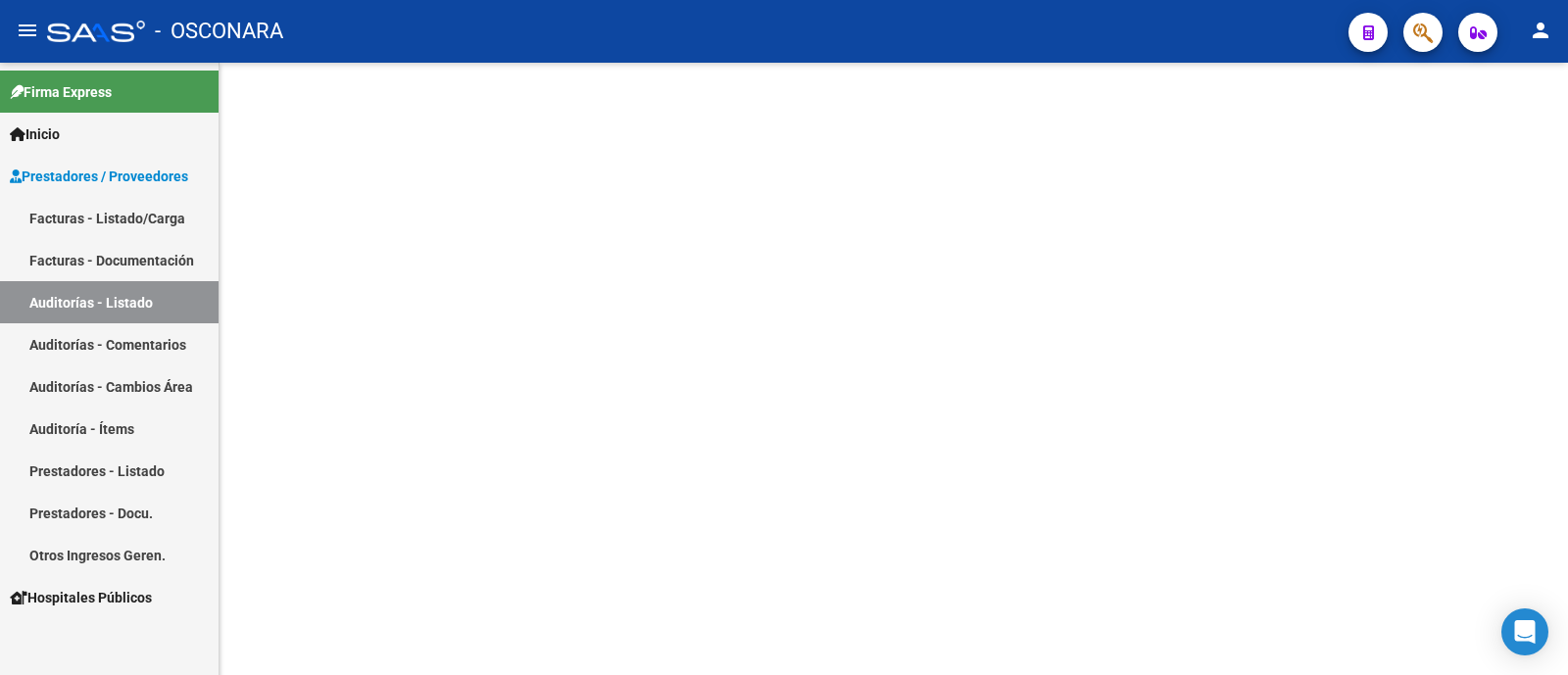
click at [446, 507] on mat-sidenav-content at bounding box center [893, 369] width 1348 height 612
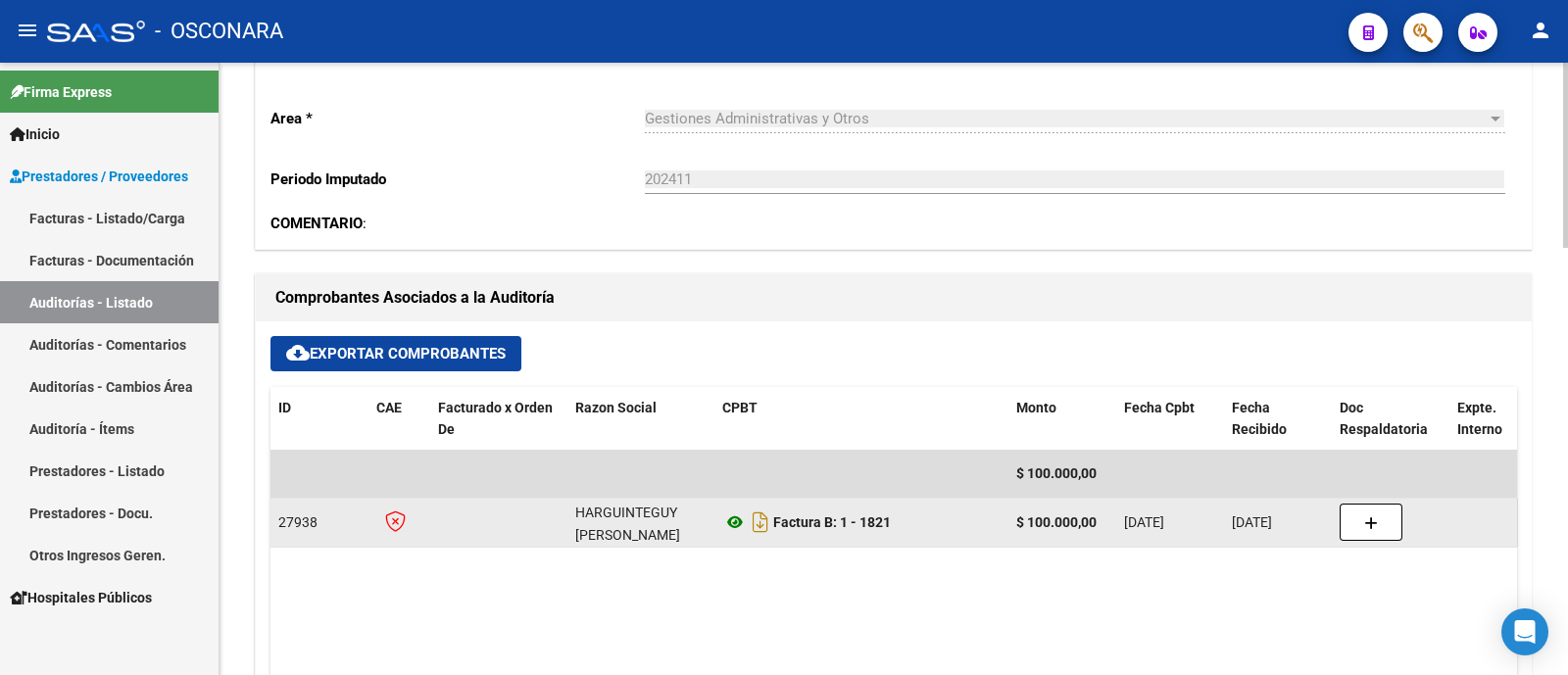
scroll to position [612, 0]
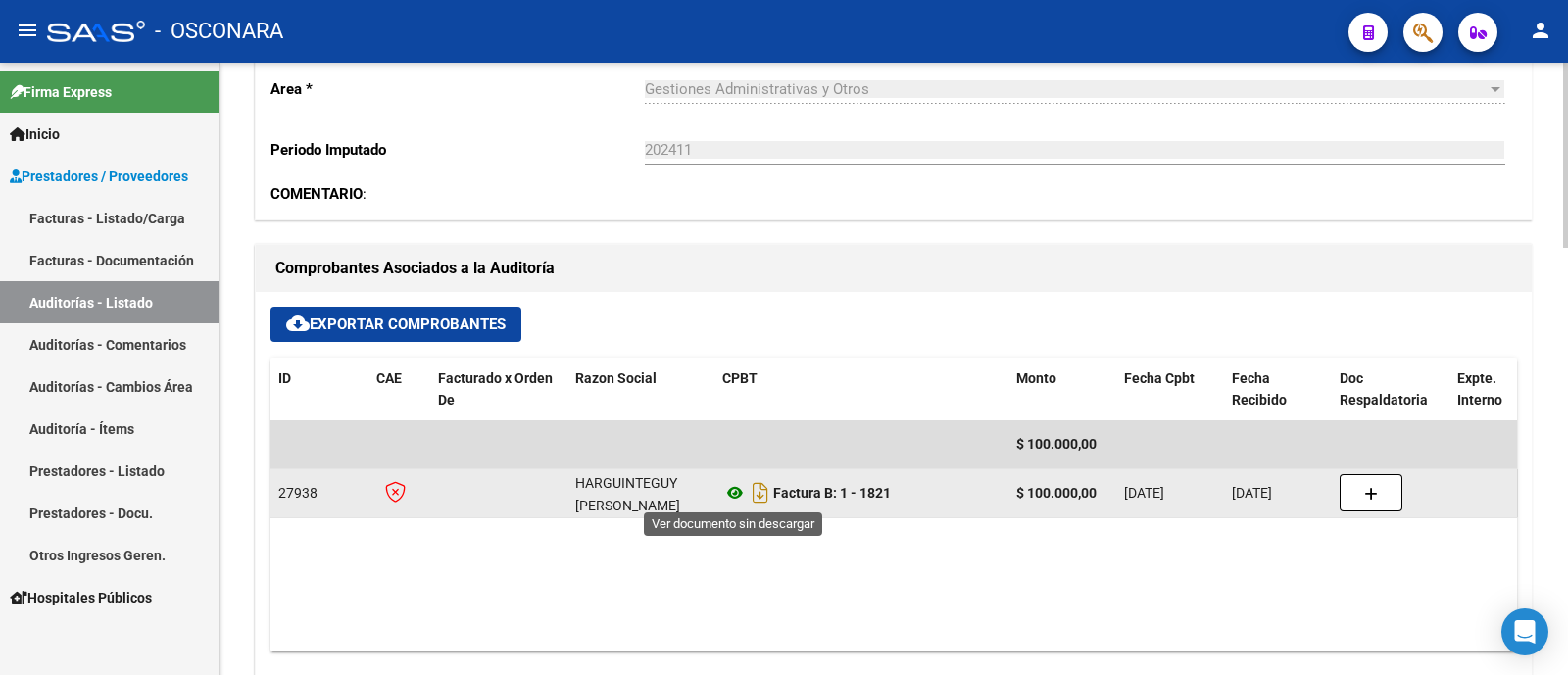
click at [740, 493] on icon at bounding box center [735, 492] width 26 height 24
click at [758, 499] on icon "Descargar documento" at bounding box center [760, 492] width 26 height 32
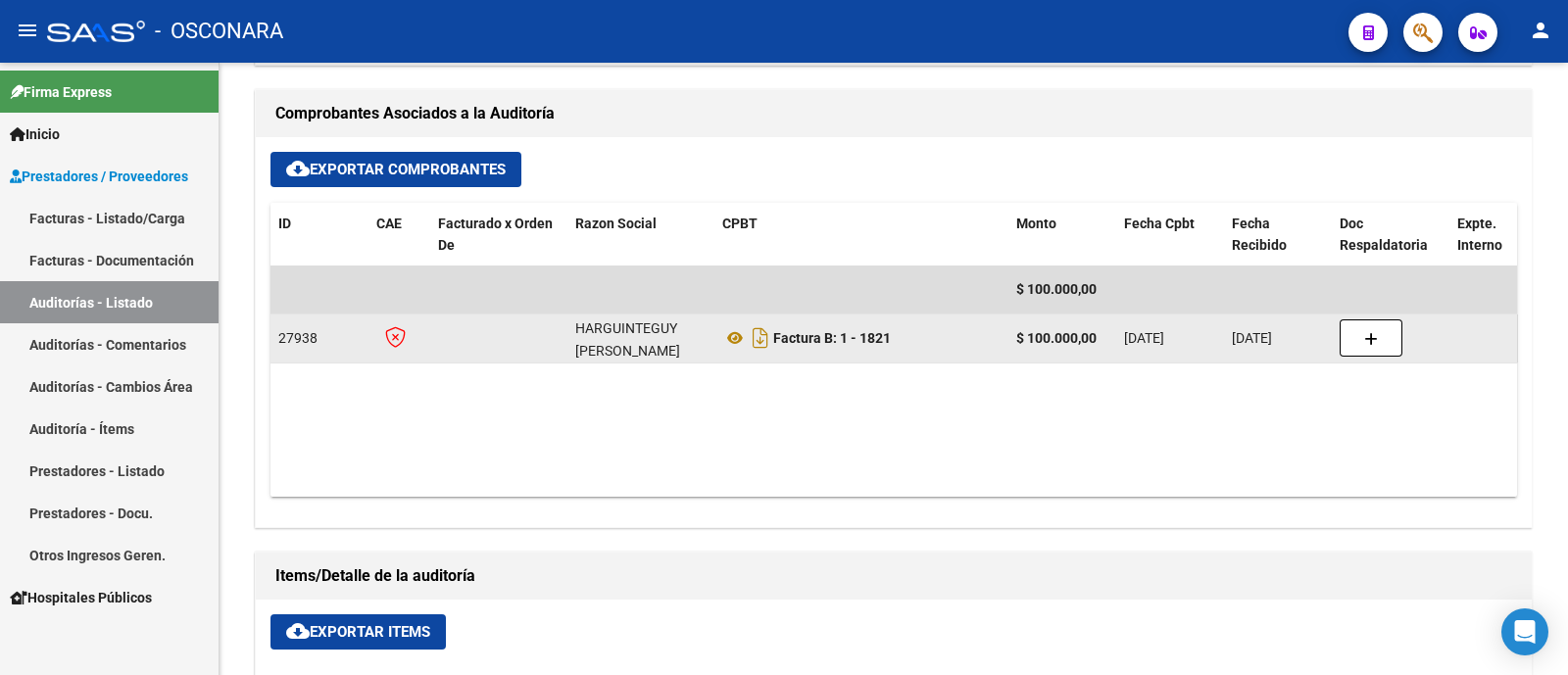
scroll to position [680, 0]
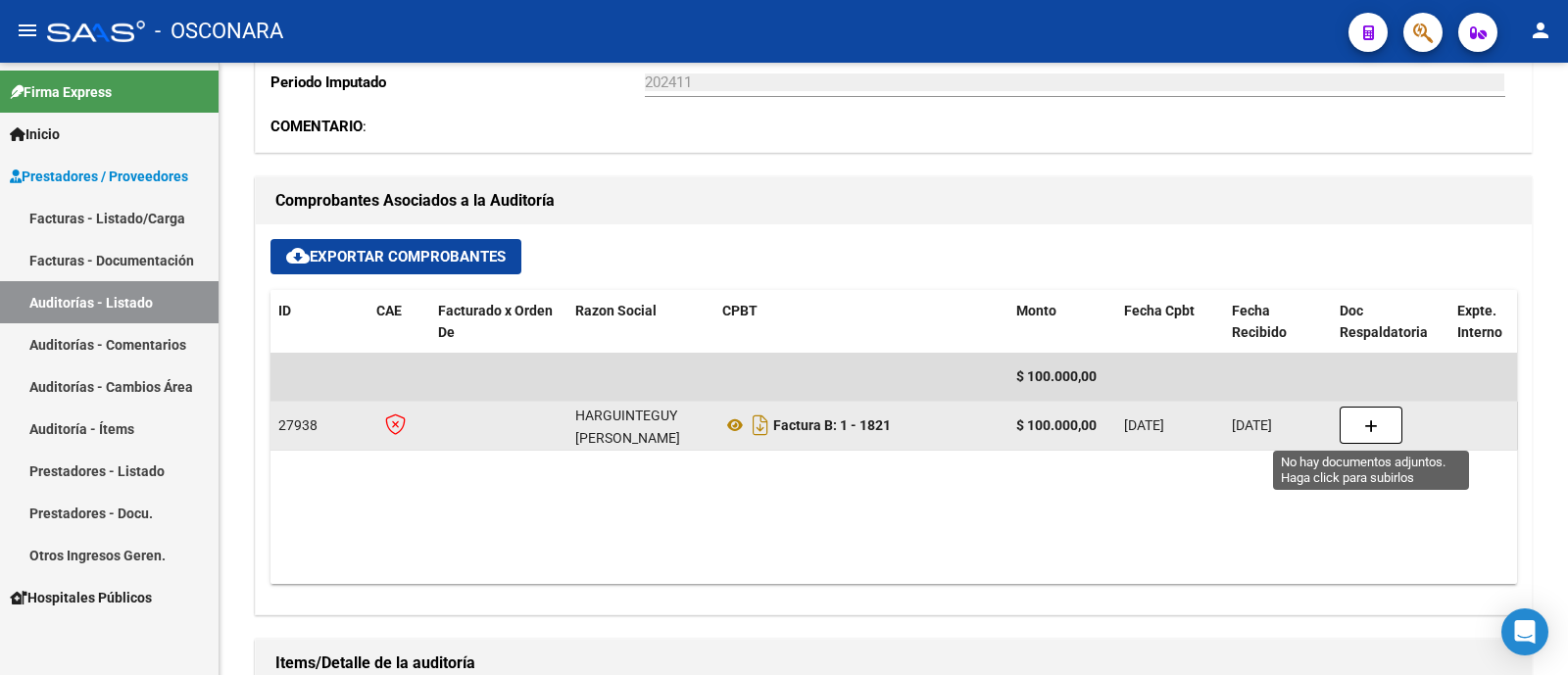
click at [1354, 413] on button "button" at bounding box center [1372, 425] width 63 height 38
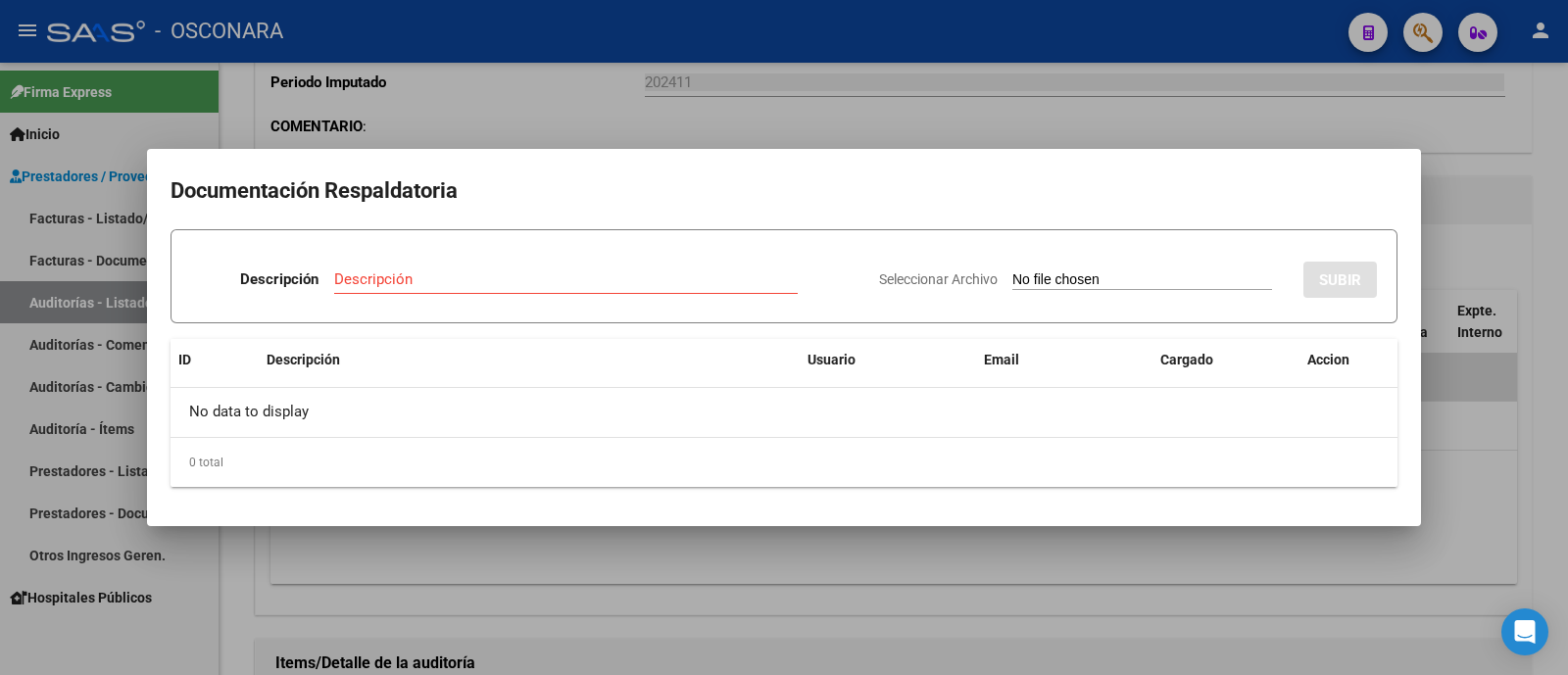
click at [1507, 207] on div at bounding box center [784, 338] width 1568 height 675
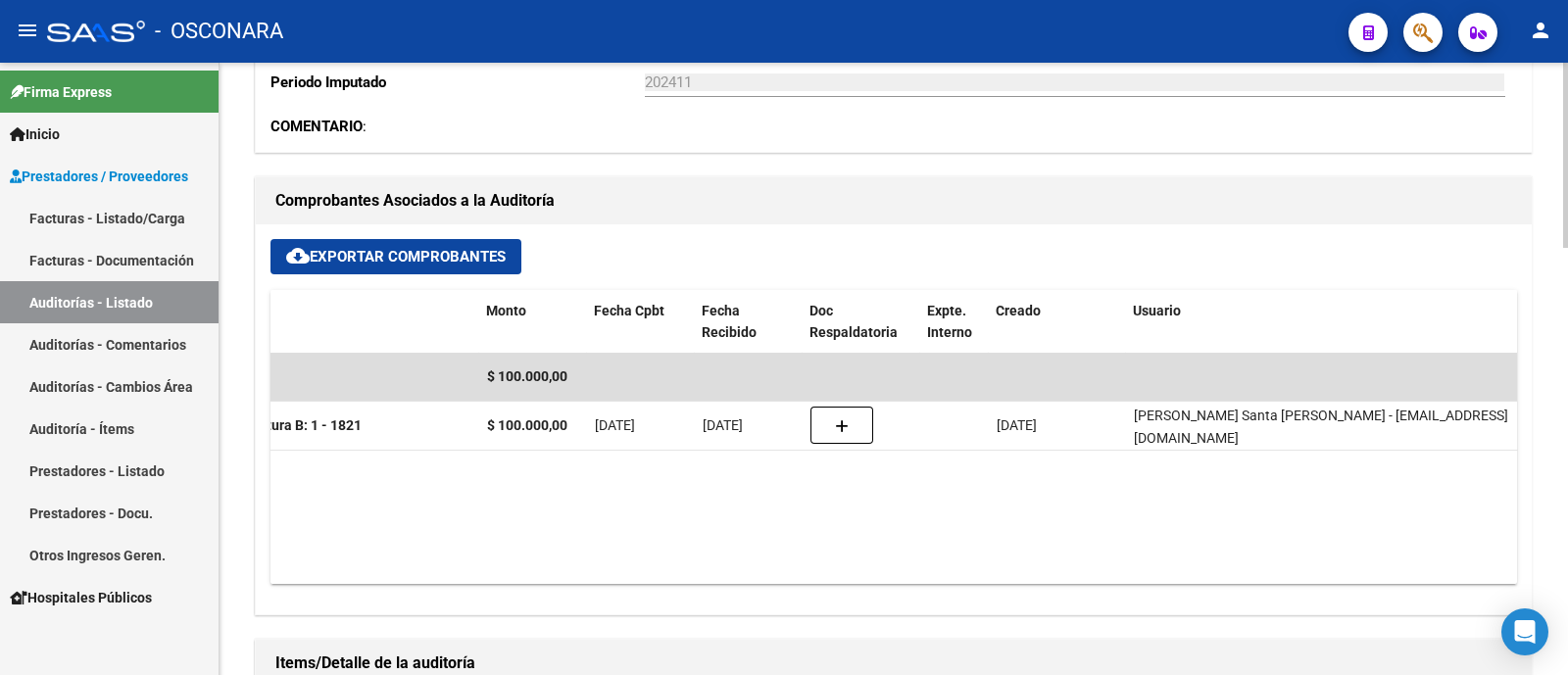
scroll to position [0, 0]
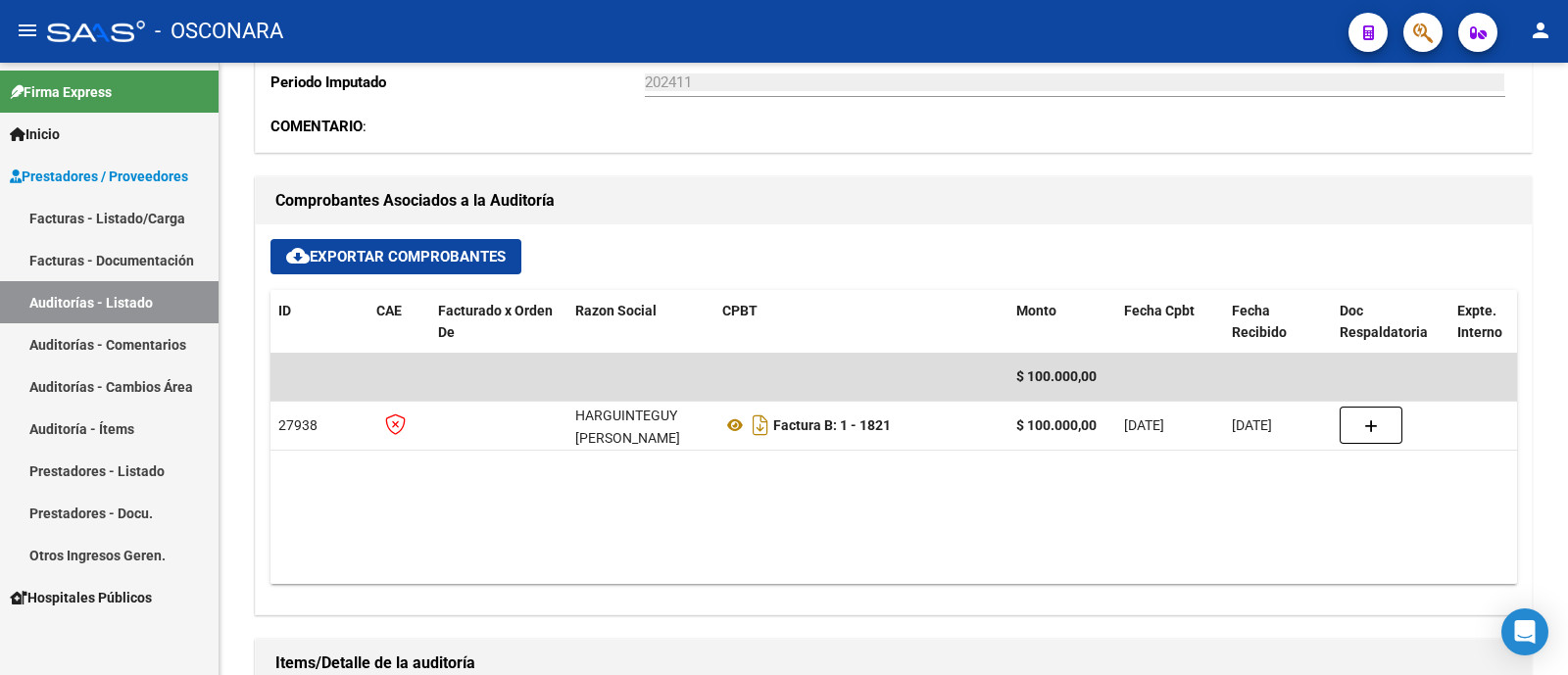
click at [68, 425] on link "Auditoría - Ítems" at bounding box center [109, 428] width 218 height 42
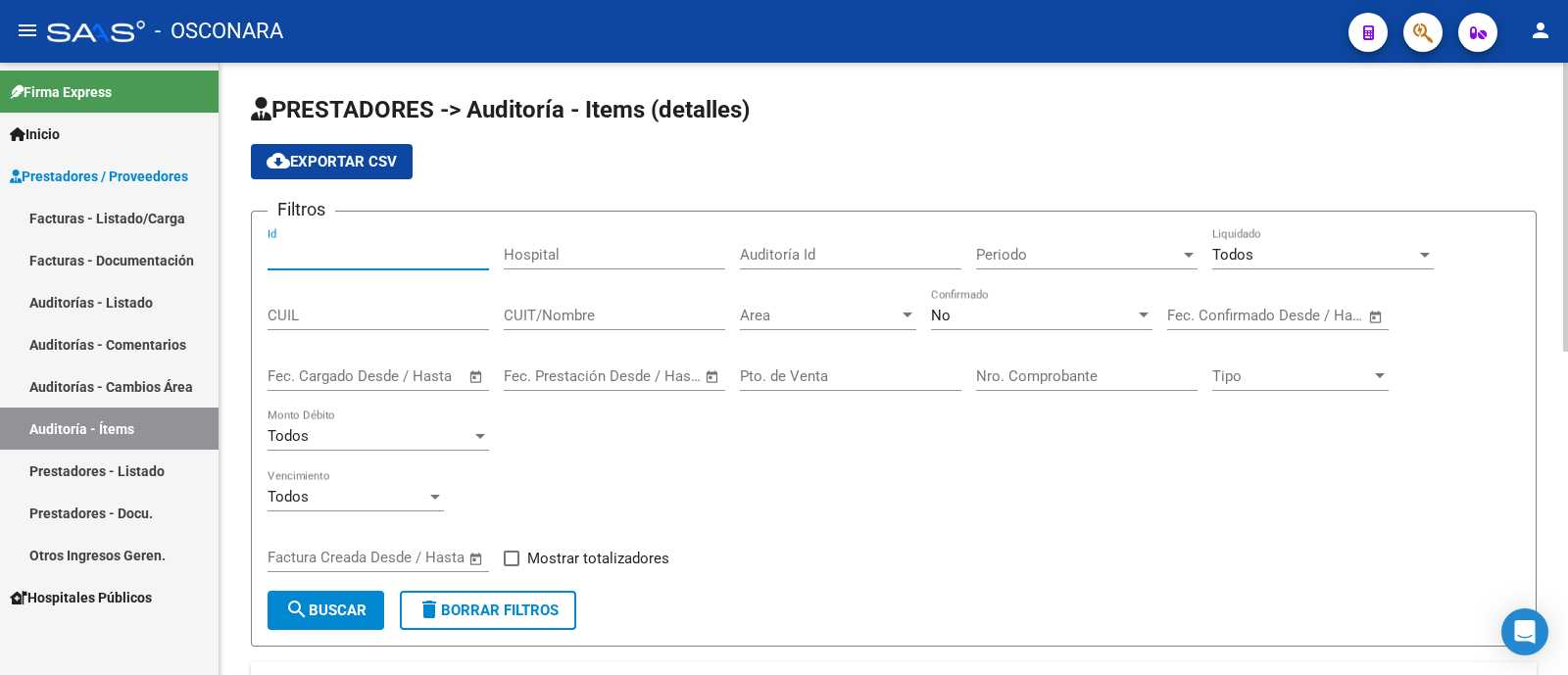
click at [367, 262] on input "Id" at bounding box center [378, 255] width 221 height 18
type input "43516"
click at [932, 320] on span "No" at bounding box center [941, 316] width 20 height 18
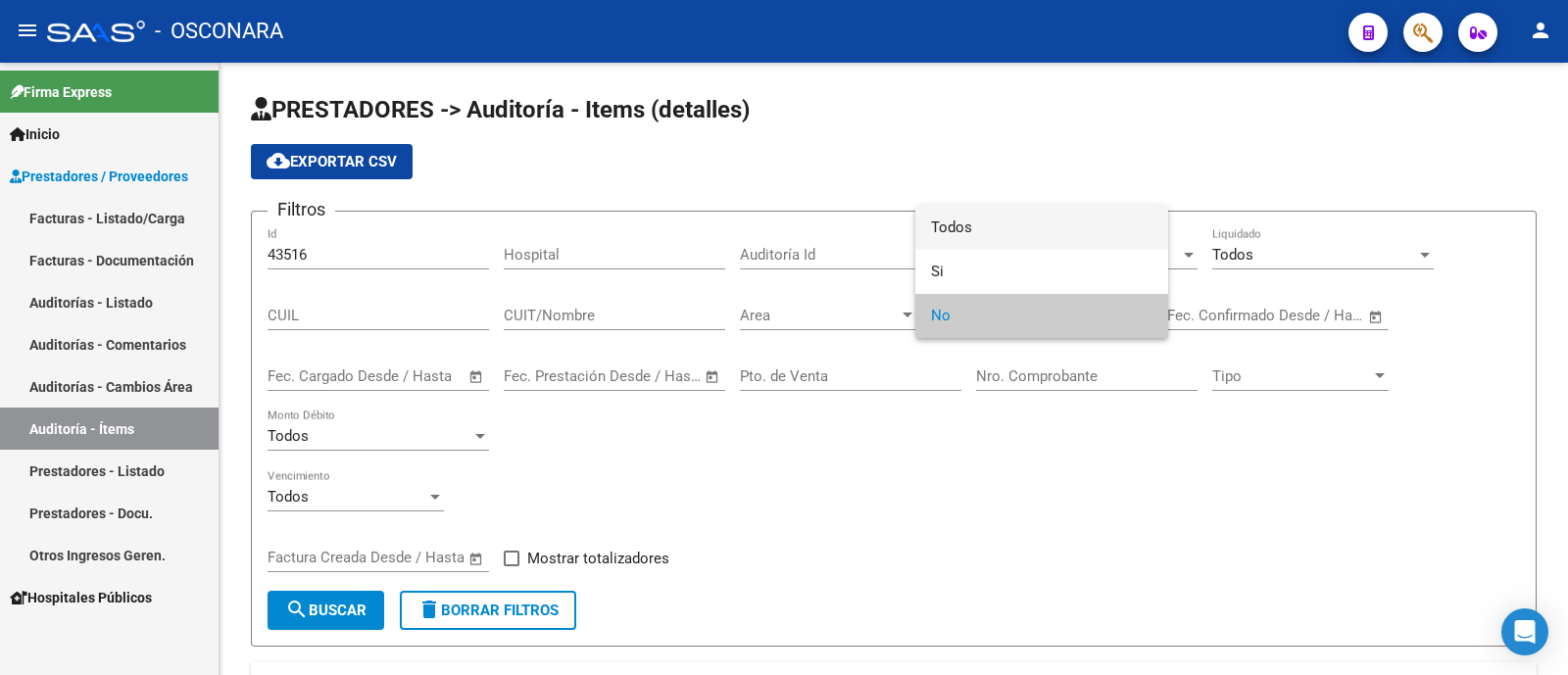
click at [967, 226] on span "Todos" at bounding box center [1042, 227] width 221 height 44
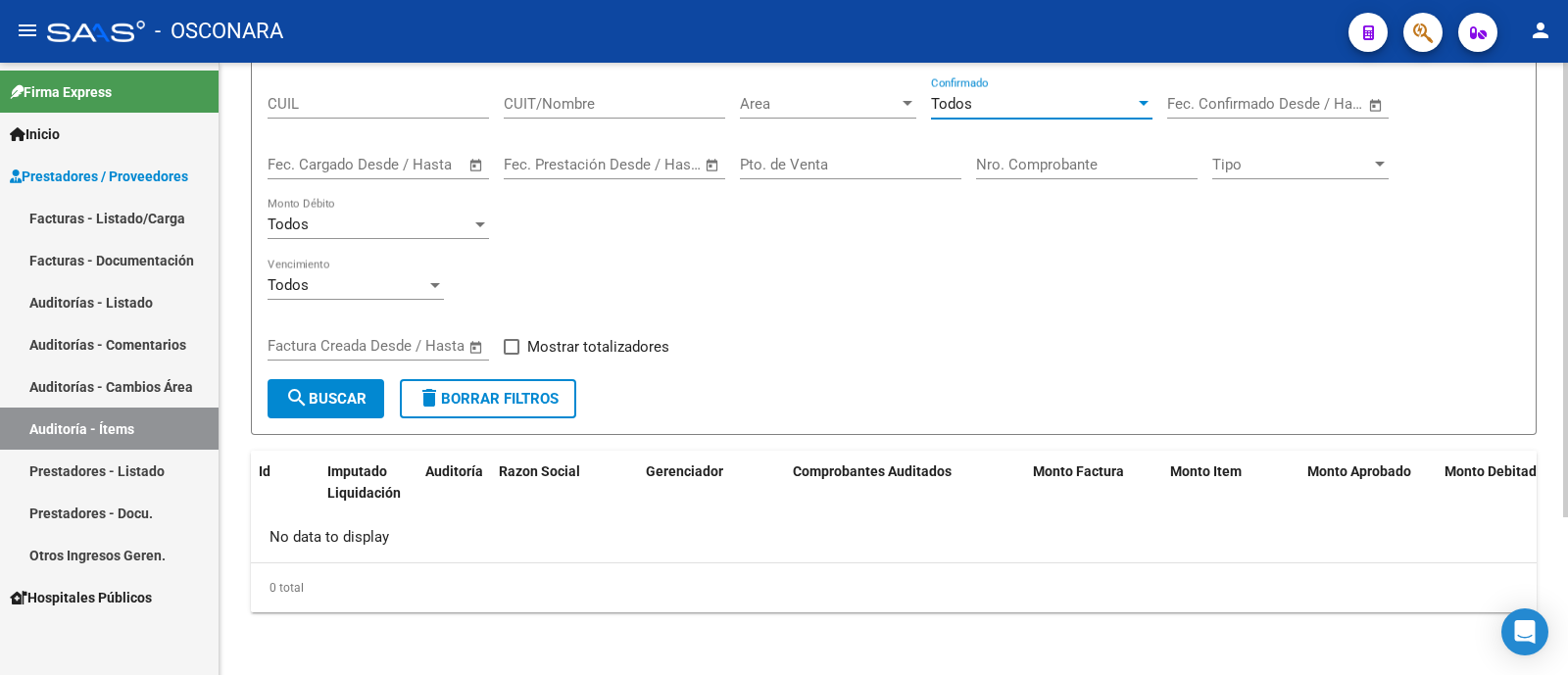
click at [370, 394] on button "search Buscar" at bounding box center [326, 399] width 117 height 39
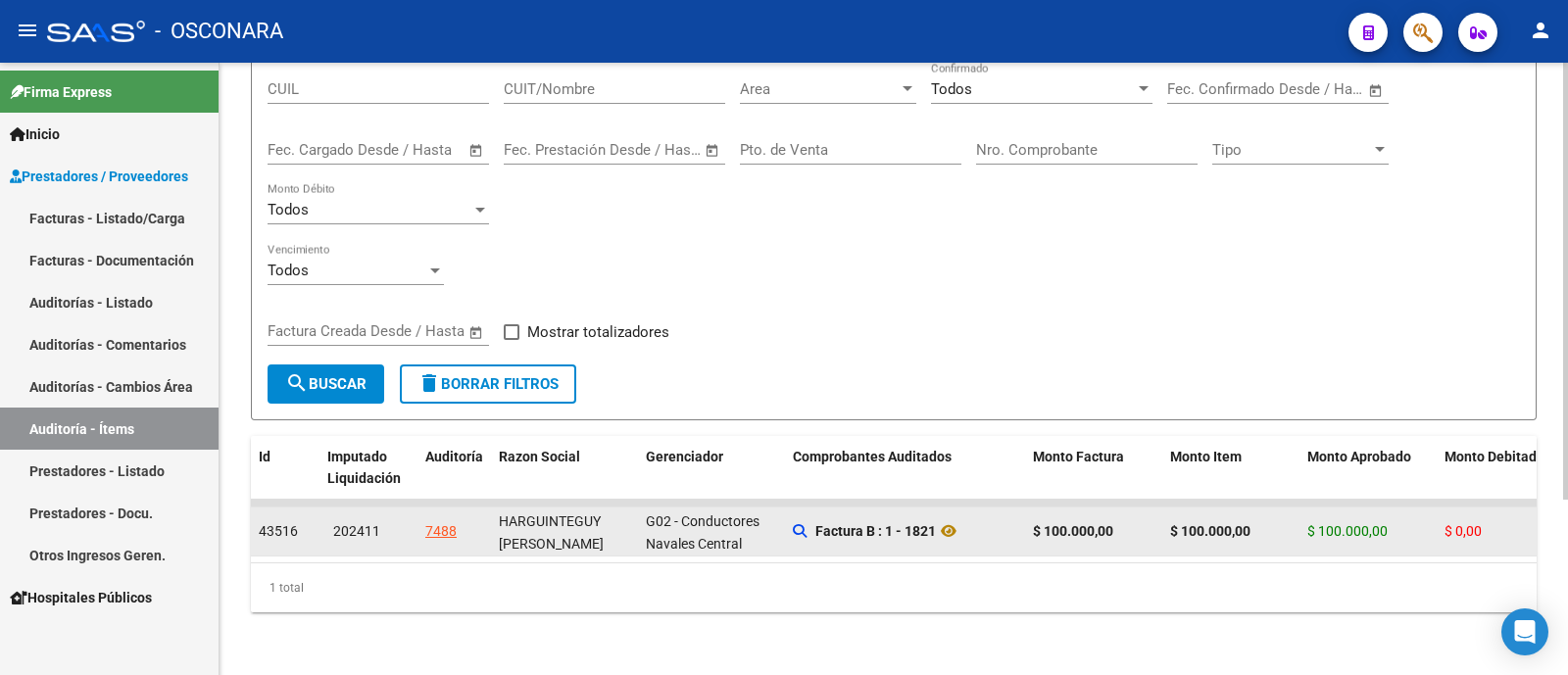
scroll to position [245, 0]
drag, startPoint x: 283, startPoint y: 511, endPoint x: 306, endPoint y: 510, distance: 23.0
click at [284, 523] on span "43516" at bounding box center [278, 531] width 39 height 16
click at [950, 519] on icon at bounding box center [949, 531] width 26 height 24
click at [436, 520] on div "7488" at bounding box center [441, 531] width 32 height 23
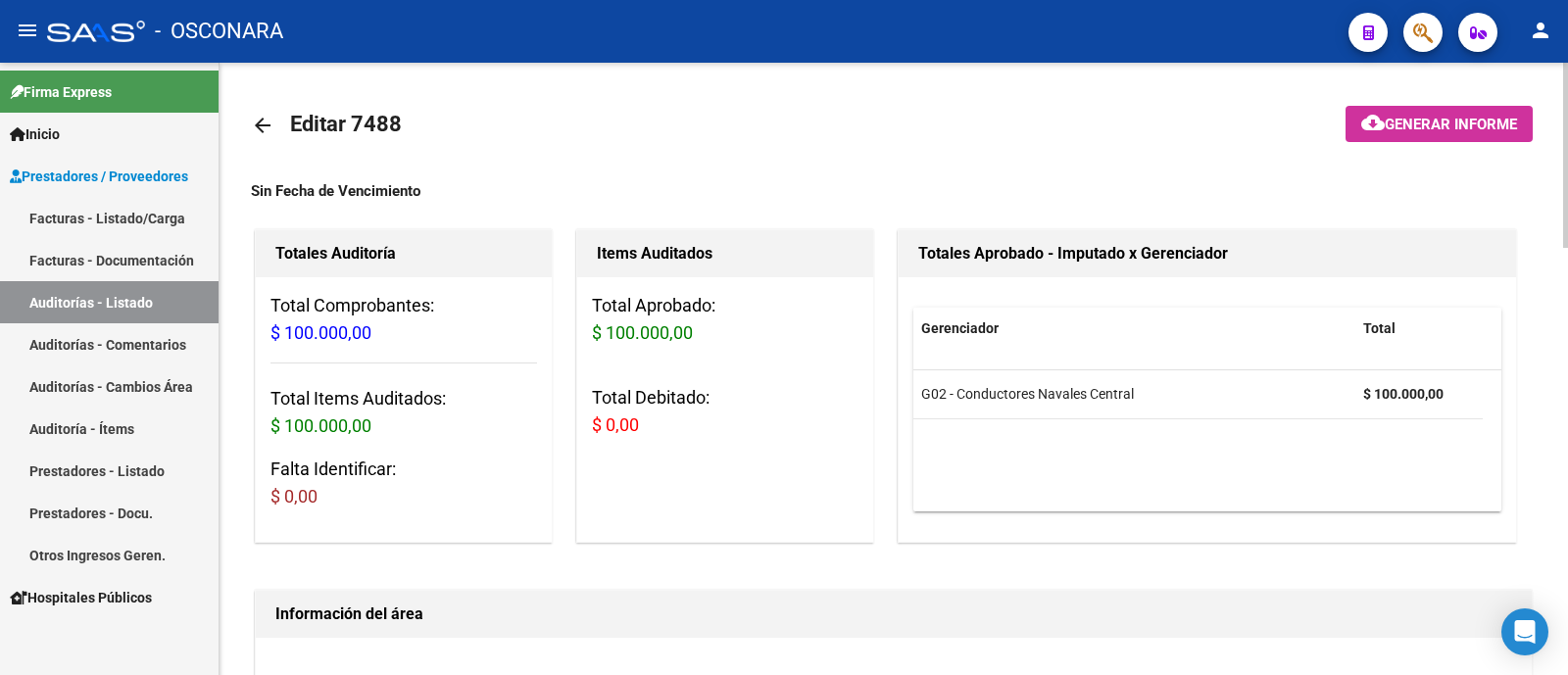
click at [1413, 134] on button "cloud_download Generar informe" at bounding box center [1439, 123] width 188 height 37
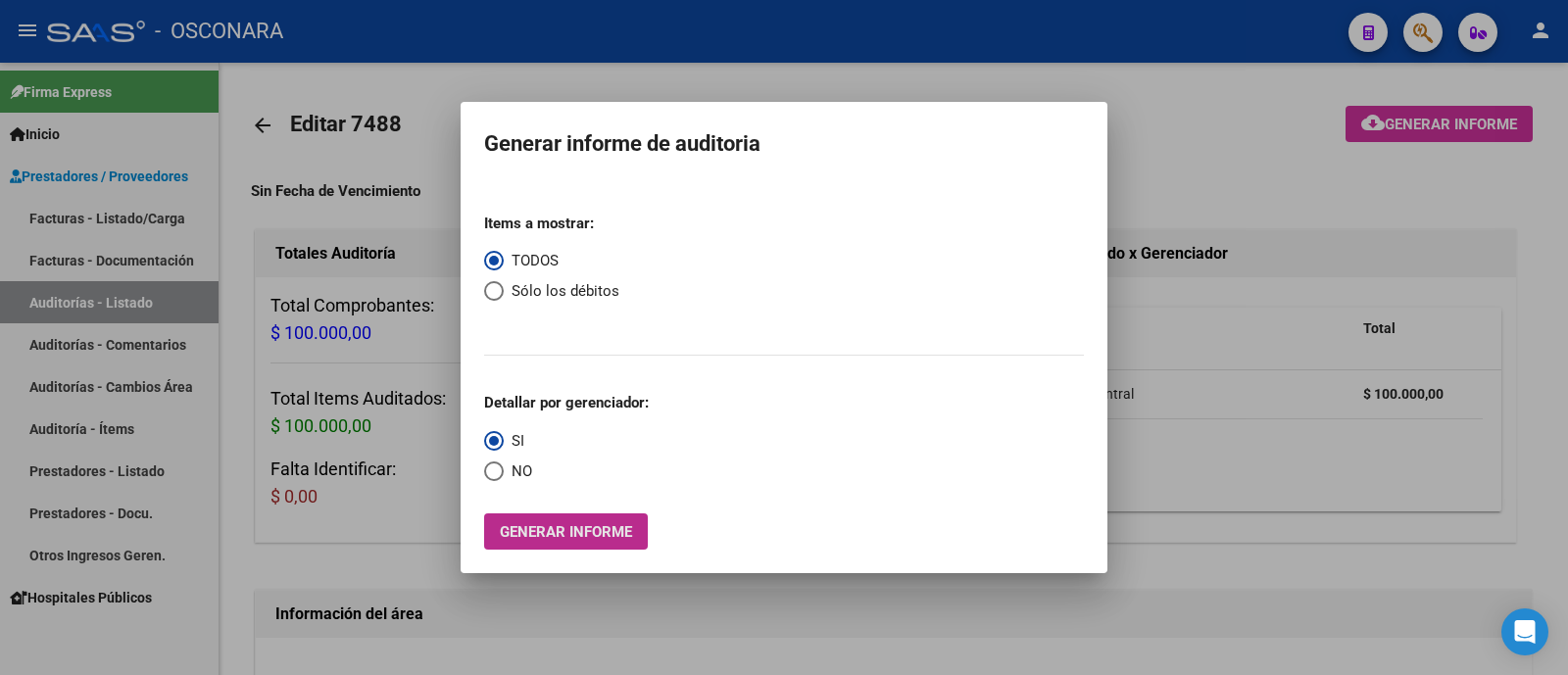
click at [578, 541] on button "Generar informe" at bounding box center [566, 531] width 164 height 37
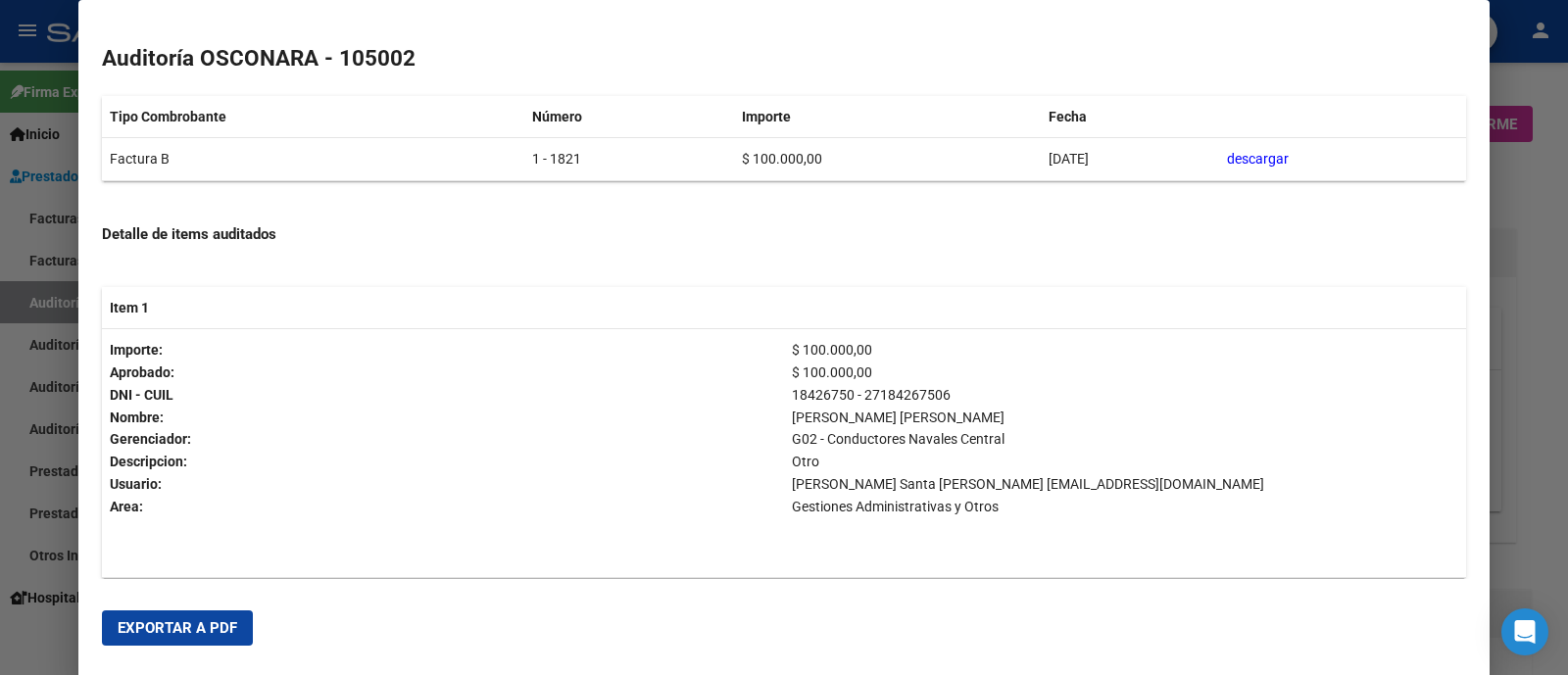
scroll to position [425, 0]
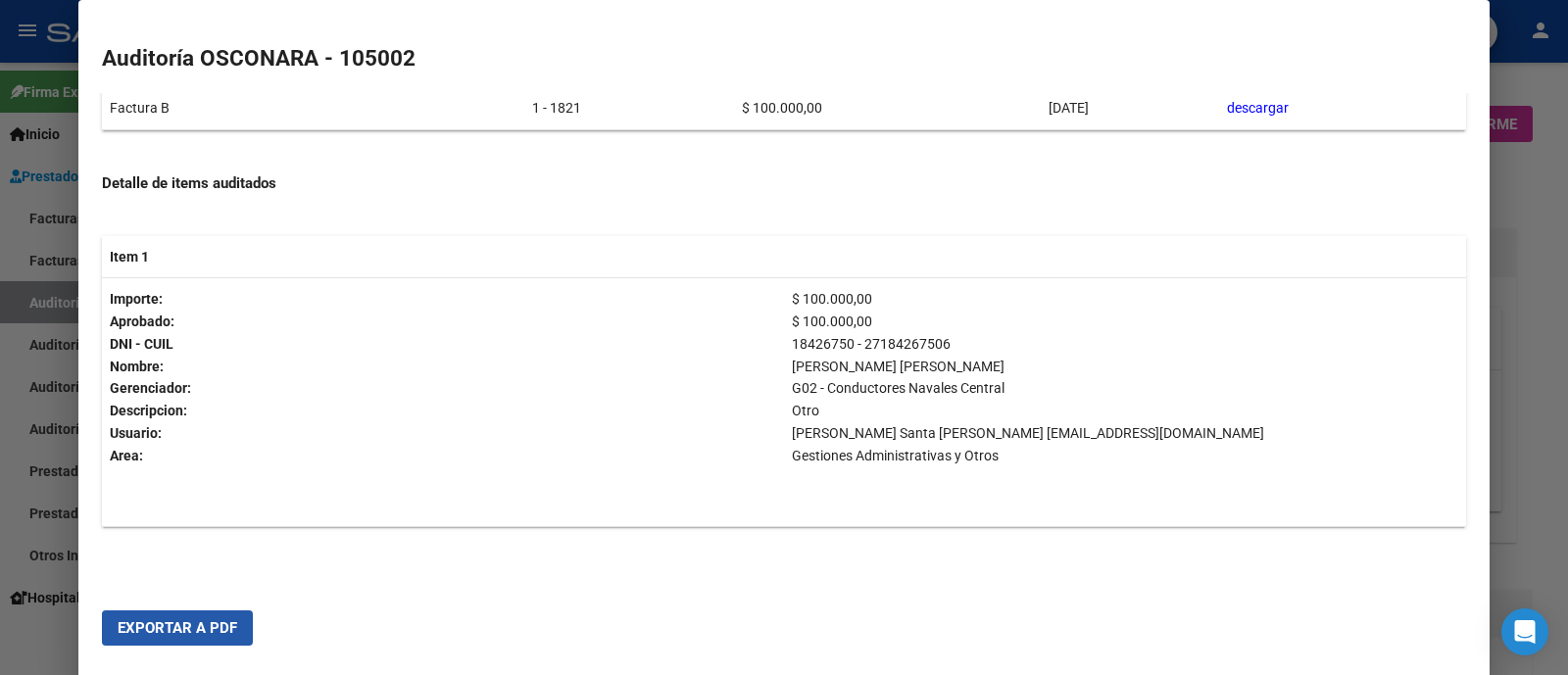
click at [210, 623] on span "Exportar a PDF" at bounding box center [177, 628] width 119 height 18
click at [21, 488] on div at bounding box center [784, 338] width 1568 height 675
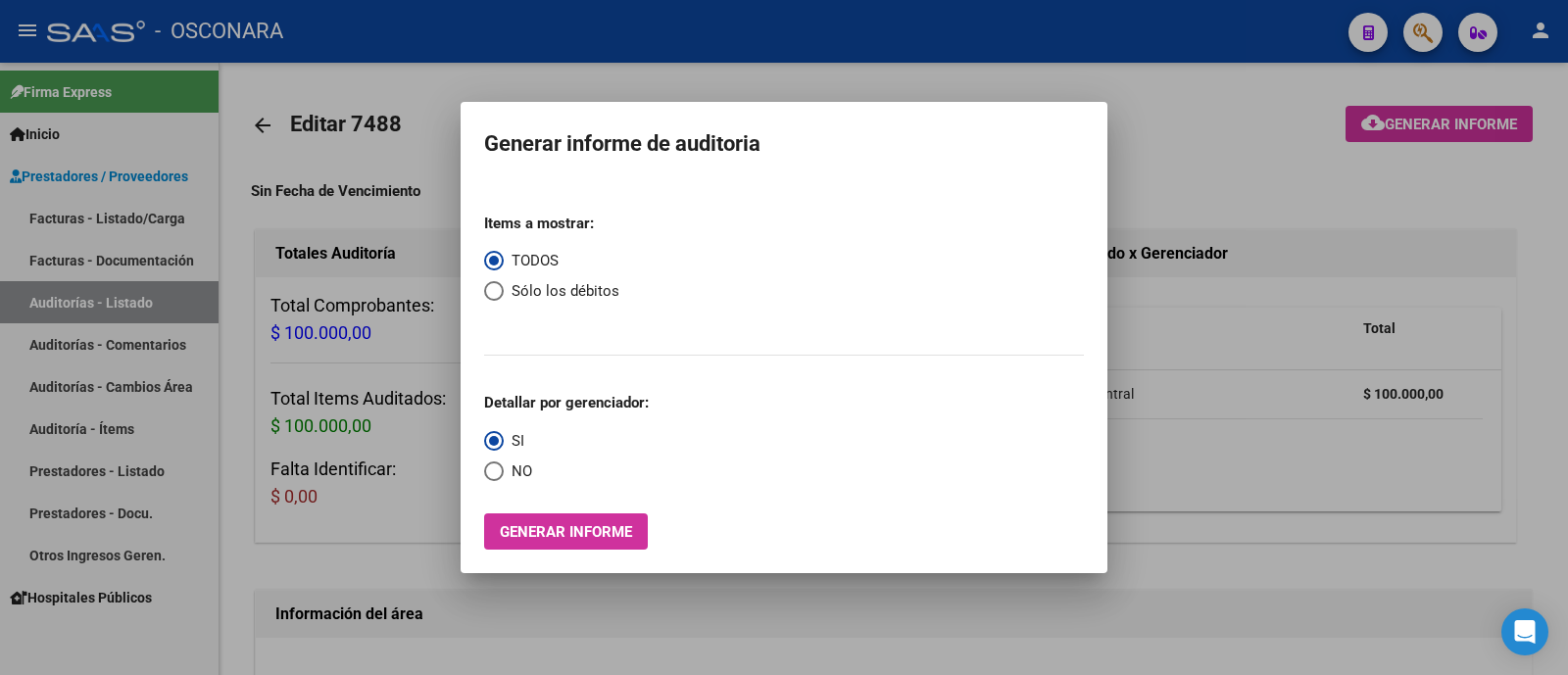
click at [381, 380] on div at bounding box center [784, 338] width 1568 height 675
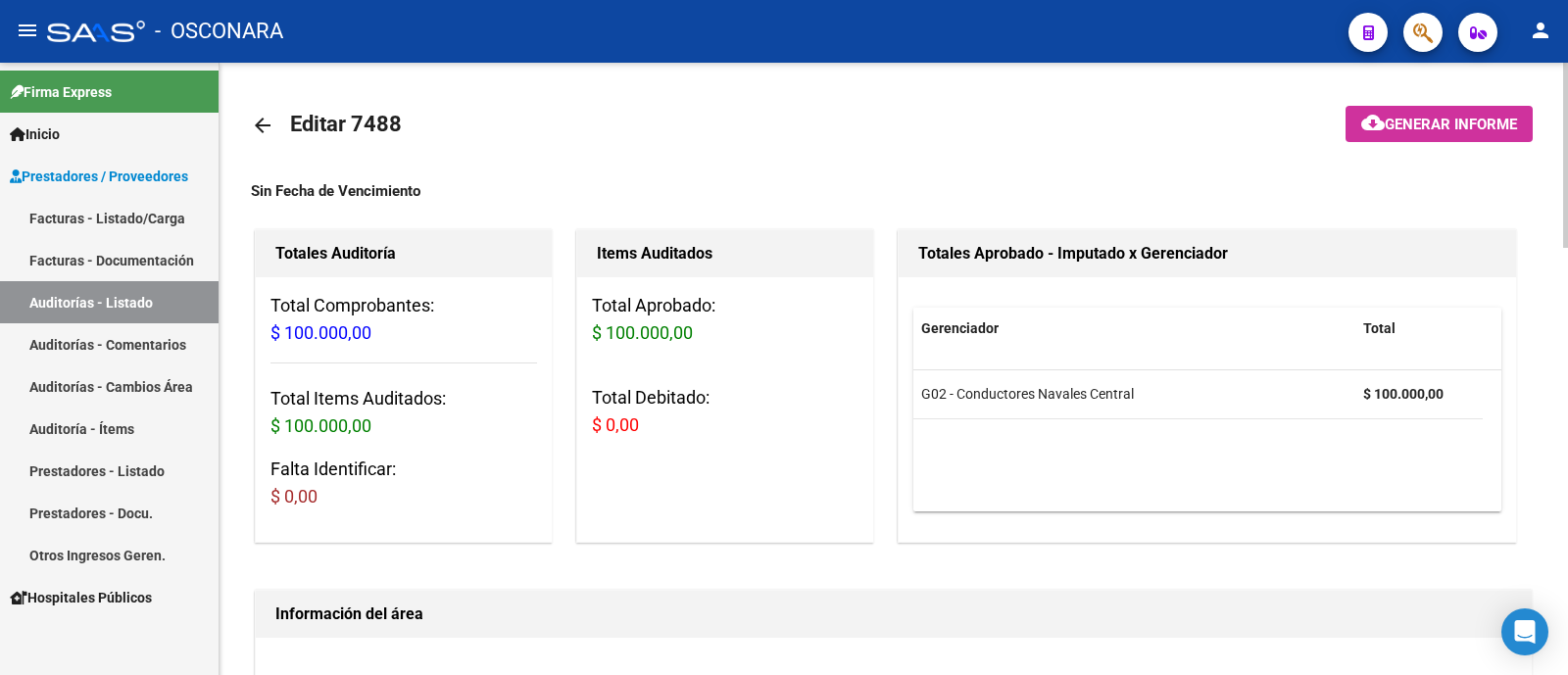
click at [273, 132] on mat-icon "arrow_back" at bounding box center [263, 125] width 24 height 24
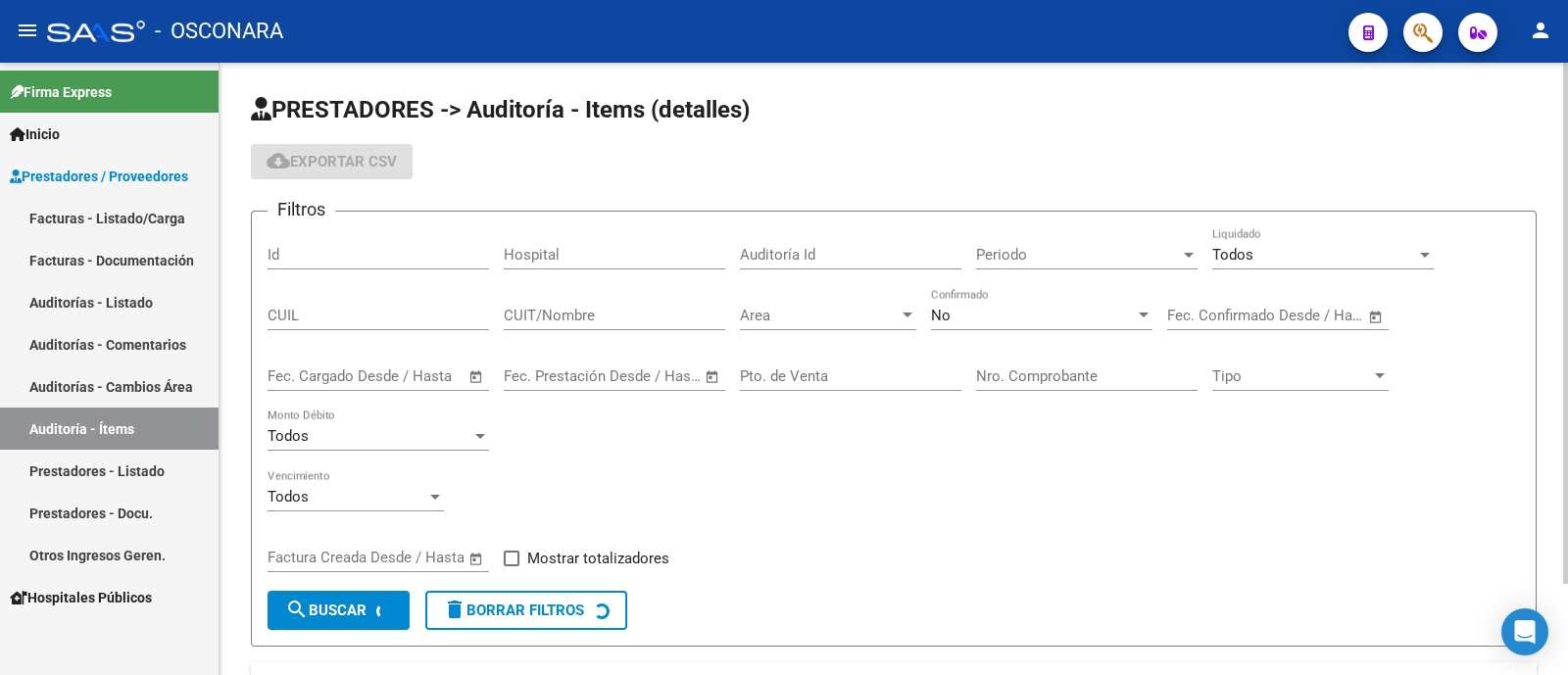
click at [362, 262] on input "Id" at bounding box center [378, 255] width 221 height 18
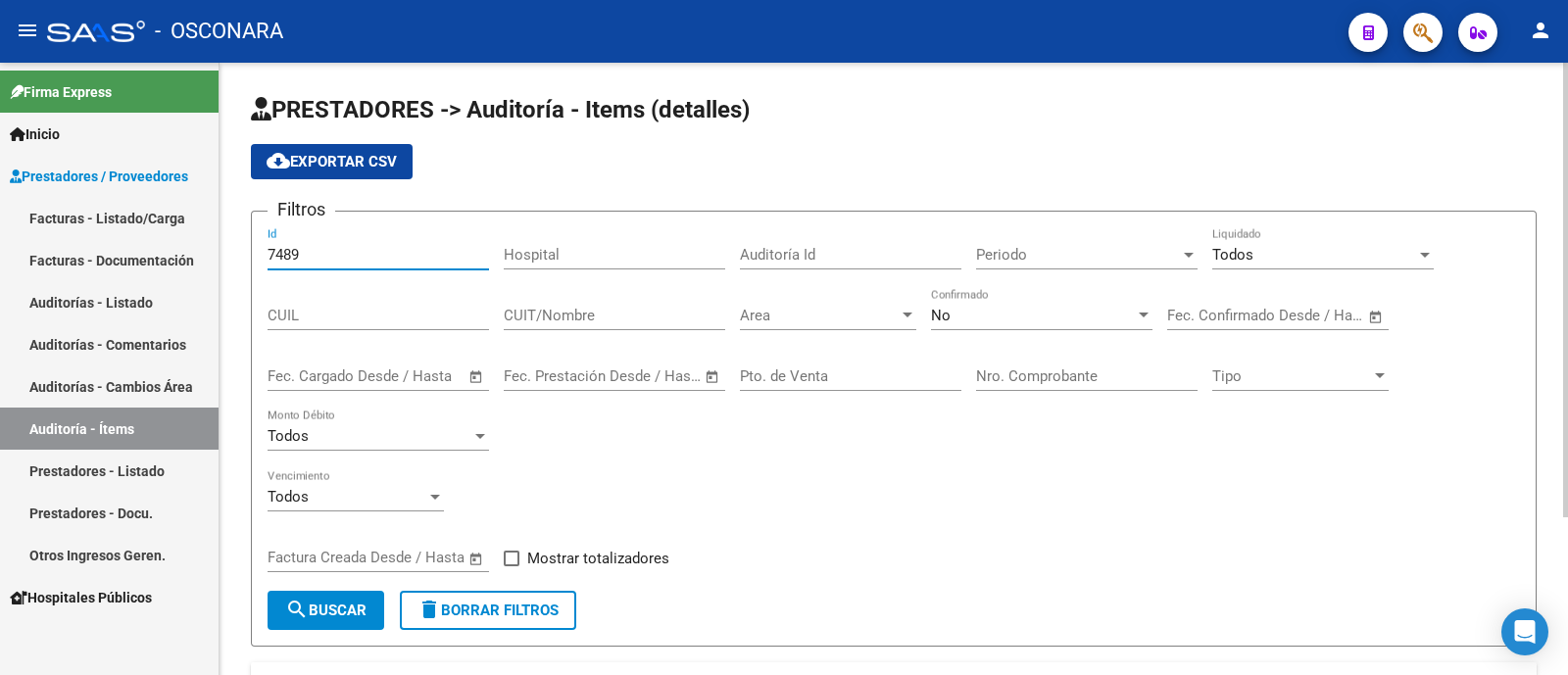
type input "7489"
click at [978, 336] on div "No Confirmado" at bounding box center [1042, 319] width 221 height 61
click at [980, 330] on div "No Confirmado" at bounding box center [1042, 309] width 221 height 42
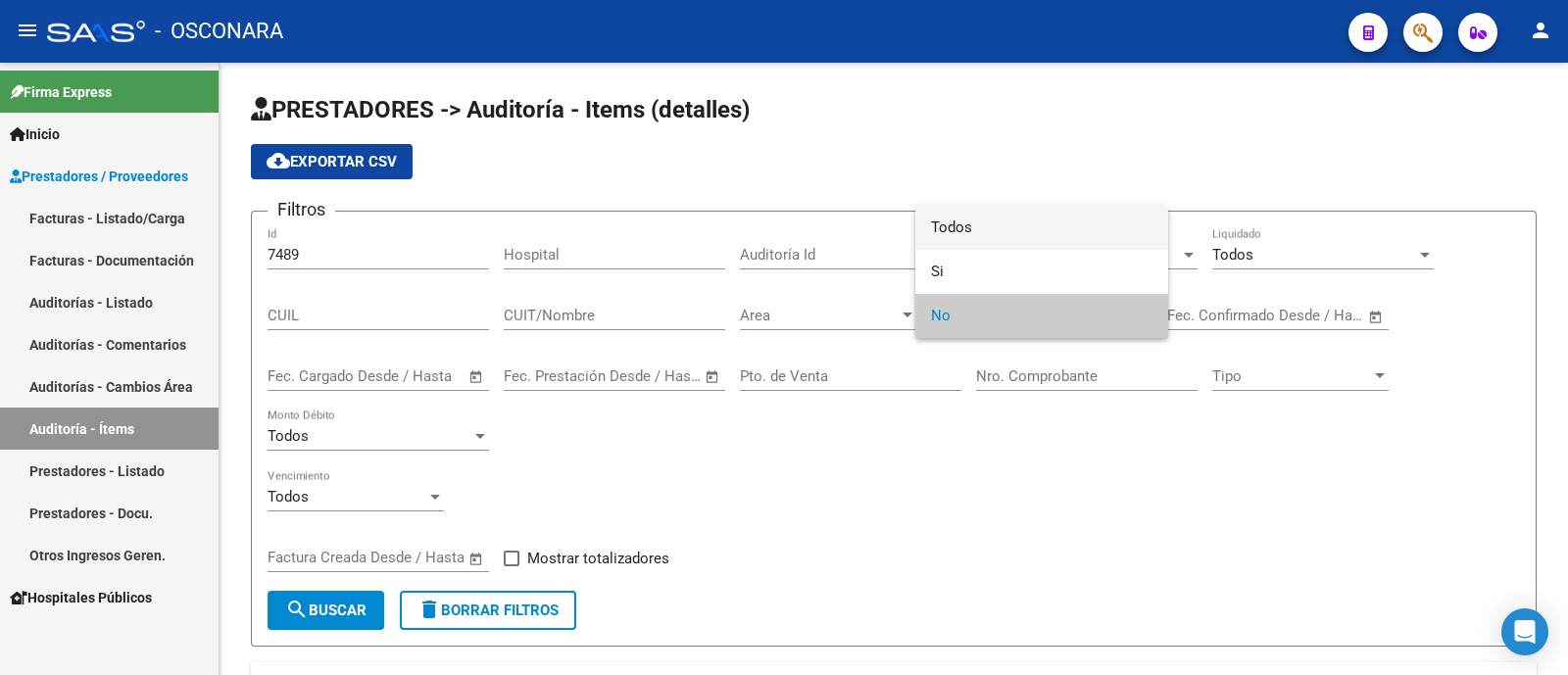
click at [986, 222] on span "Todos" at bounding box center [1042, 227] width 221 height 44
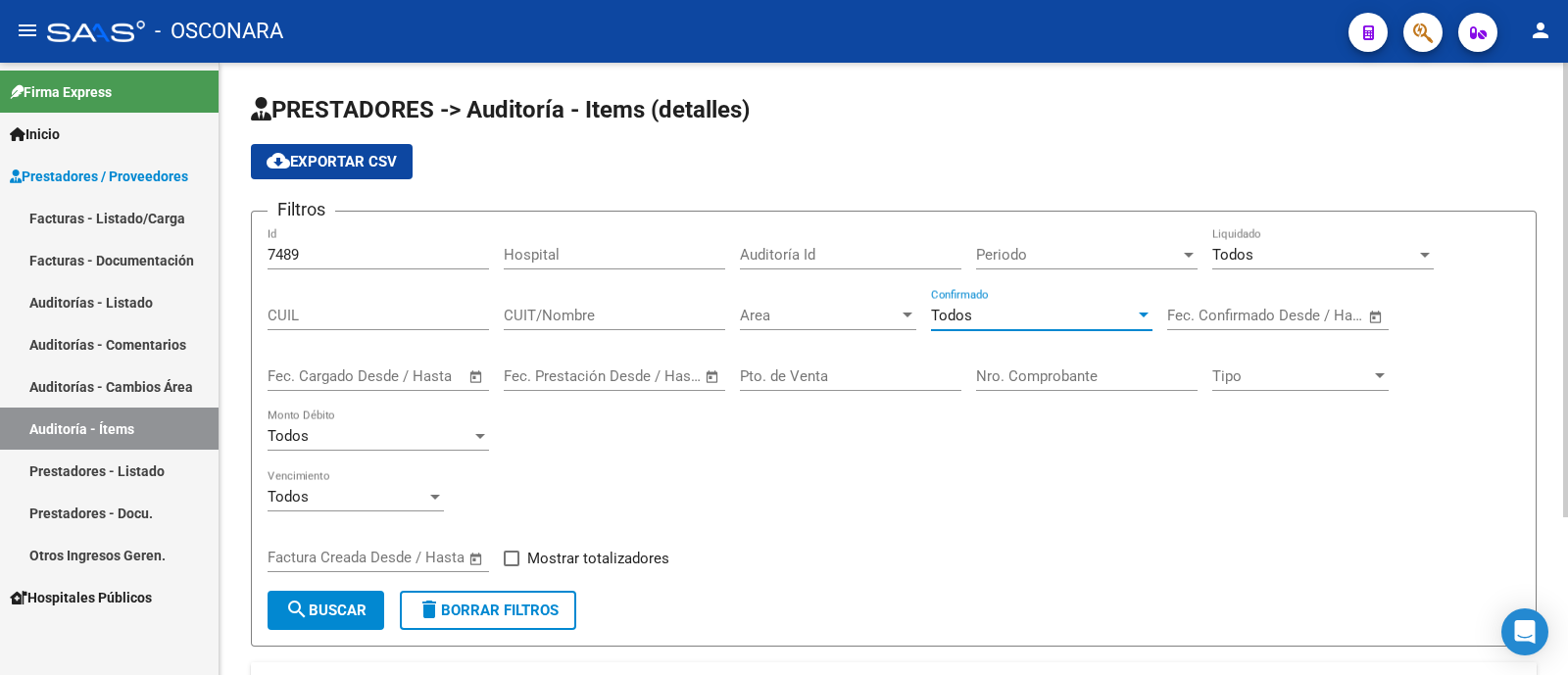
click at [297, 617] on mat-icon "search" at bounding box center [297, 609] width 24 height 24
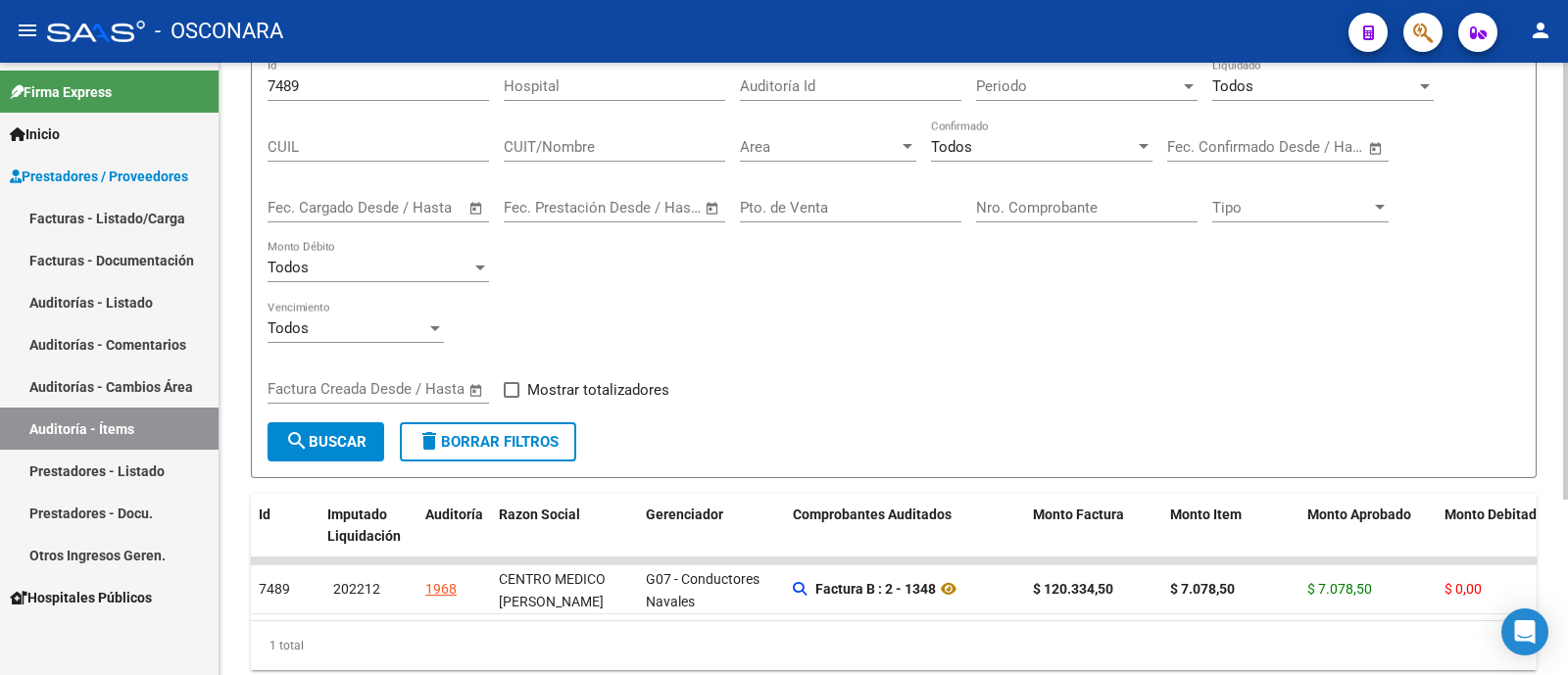
scroll to position [122, 0]
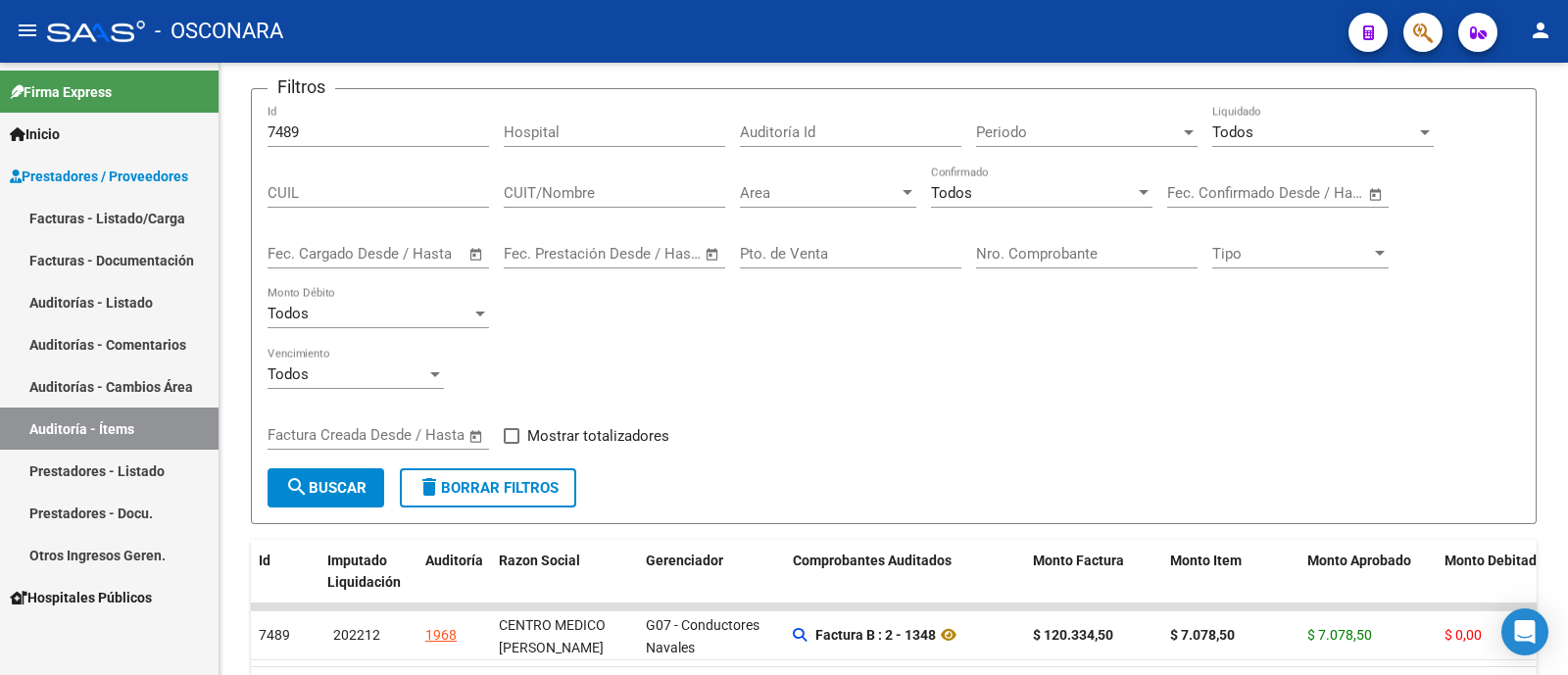
click at [151, 292] on link "Auditorías - Listado" at bounding box center [109, 302] width 218 height 42
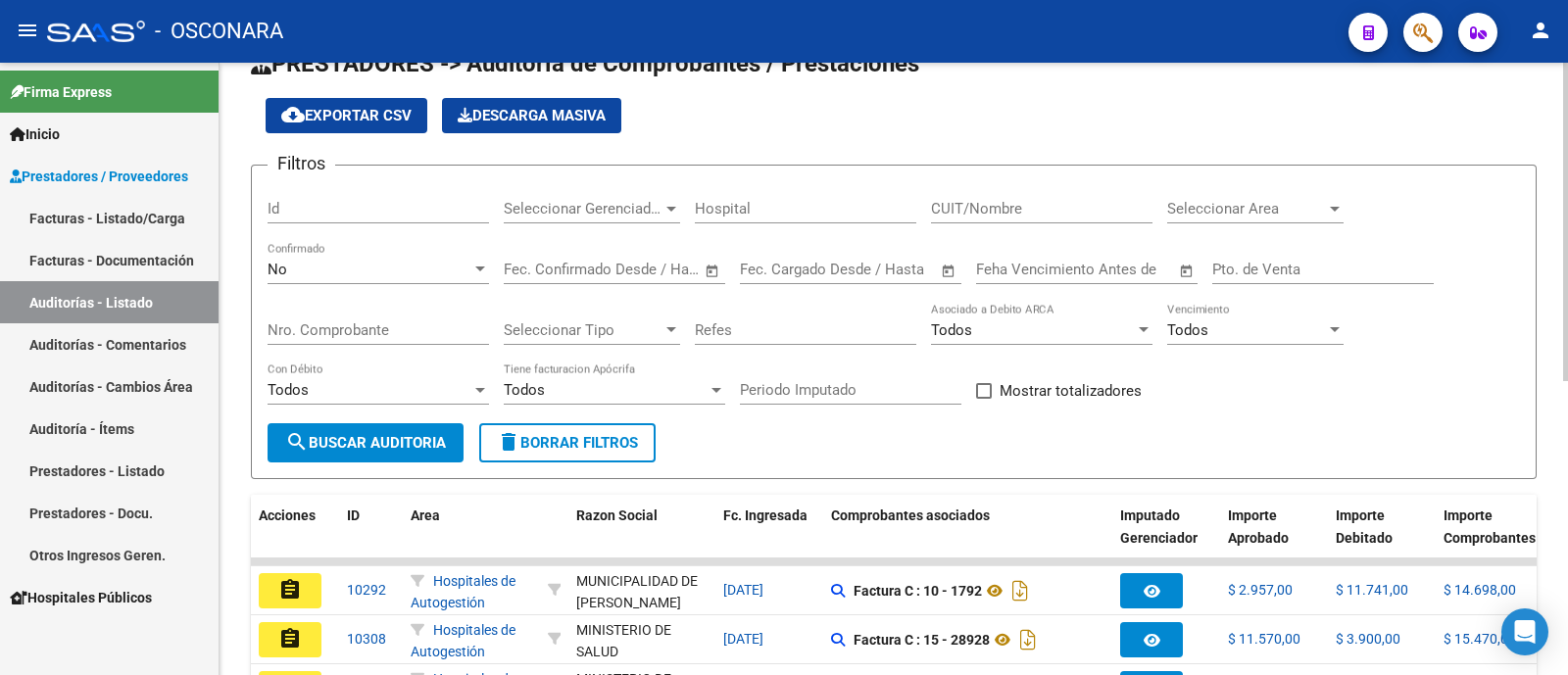
scroll to position [122, 0]
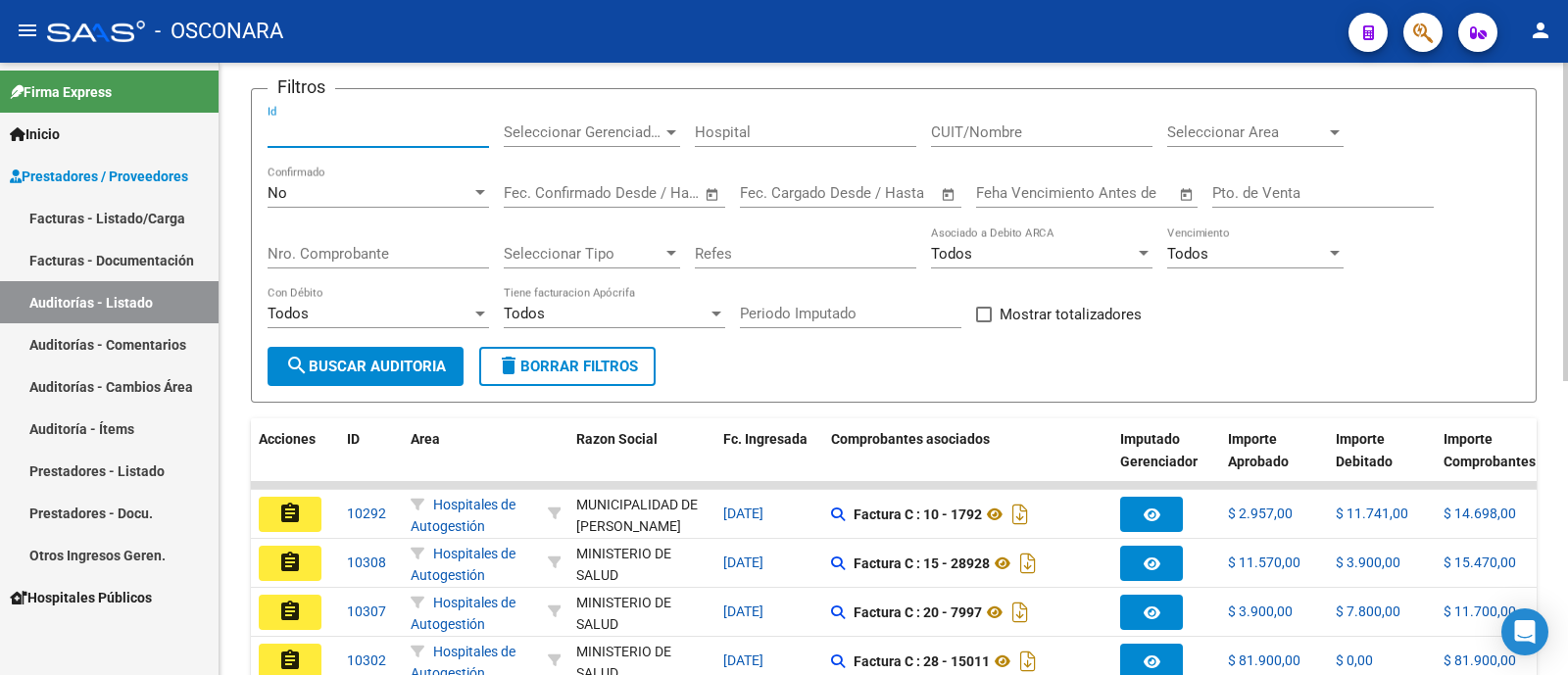
click at [424, 124] on input "Id" at bounding box center [378, 132] width 221 height 18
type input "7489"
click at [445, 180] on div "No Confirmado" at bounding box center [378, 187] width 221 height 42
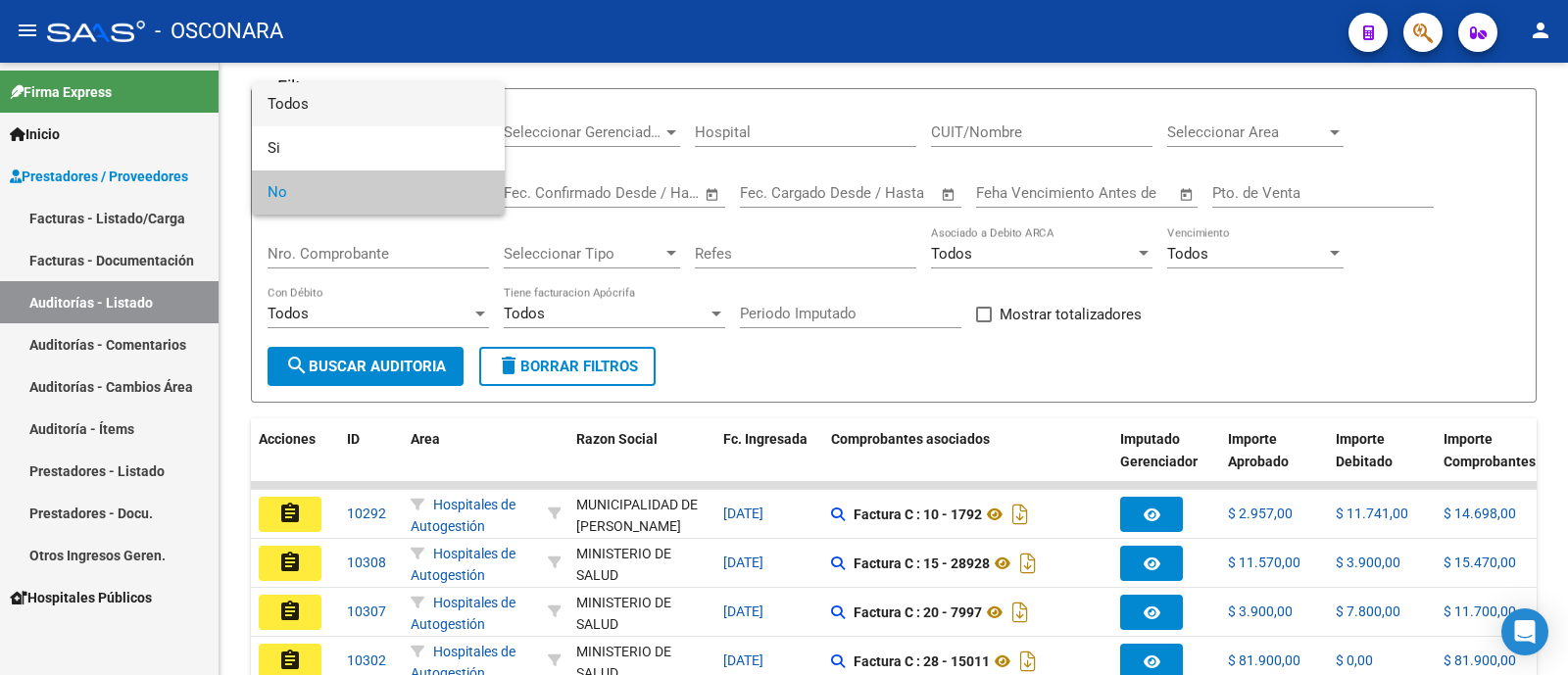
click at [403, 112] on span "Todos" at bounding box center [378, 104] width 221 height 44
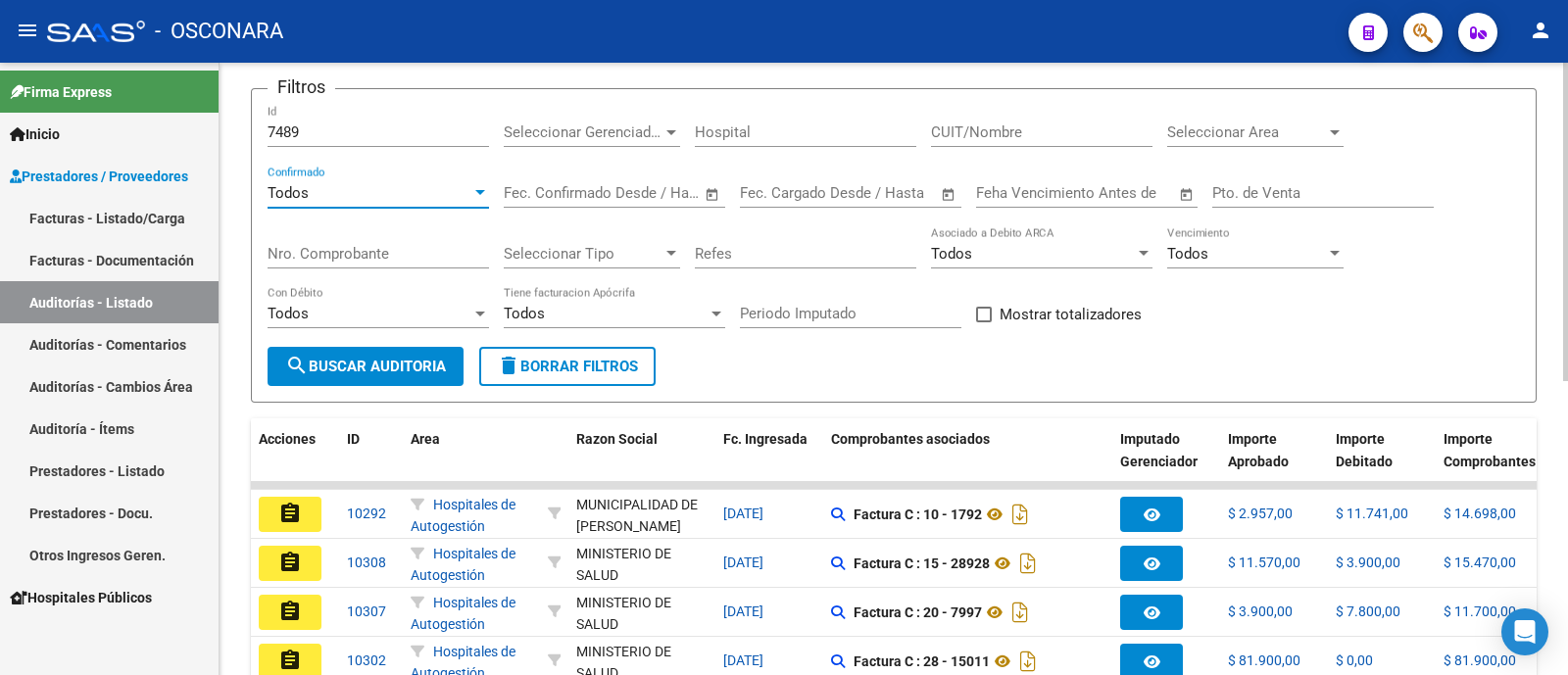
drag, startPoint x: 366, startPoint y: 335, endPoint x: 372, endPoint y: 357, distance: 22.8
click at [366, 336] on div "Todos Con Débito" at bounding box center [378, 317] width 221 height 61
click at [372, 357] on span "search Buscar Auditoria" at bounding box center [365, 366] width 161 height 18
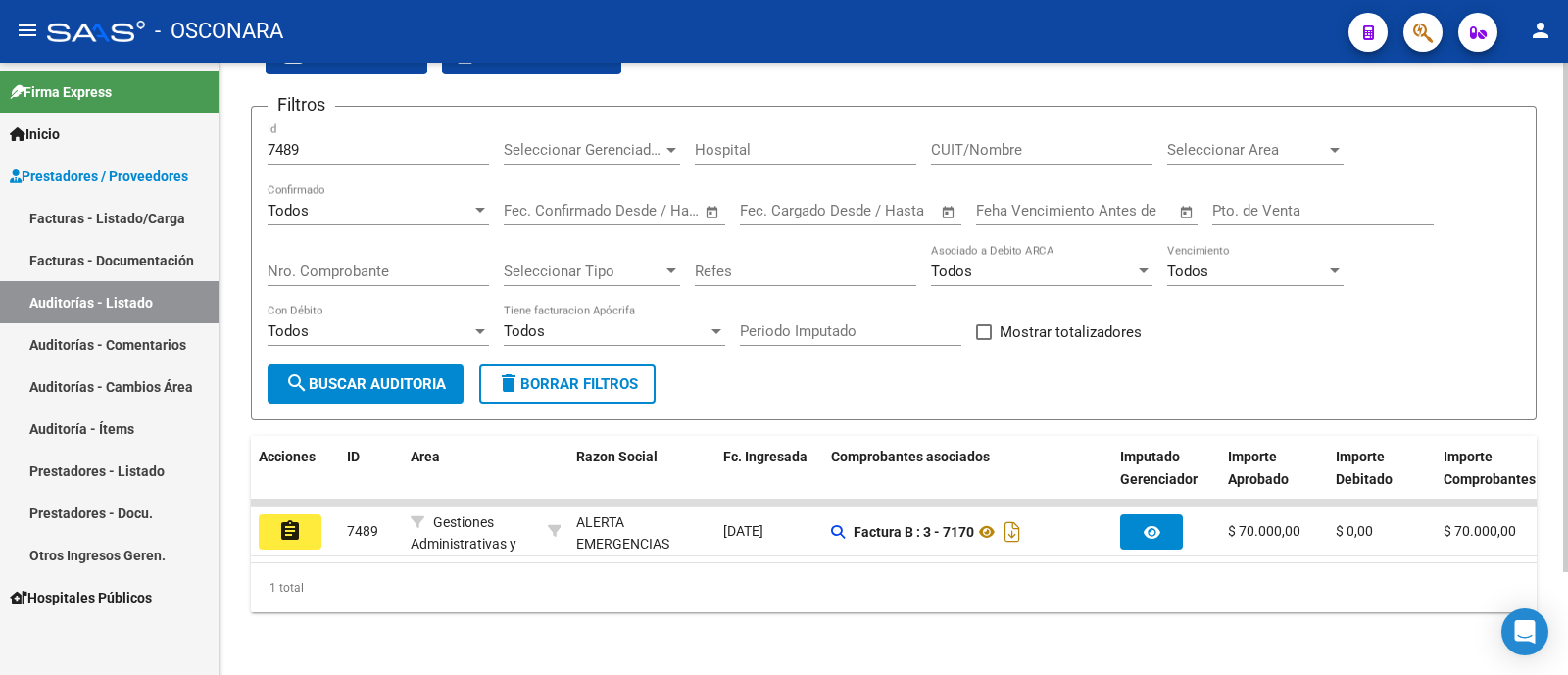
scroll to position [123, 0]
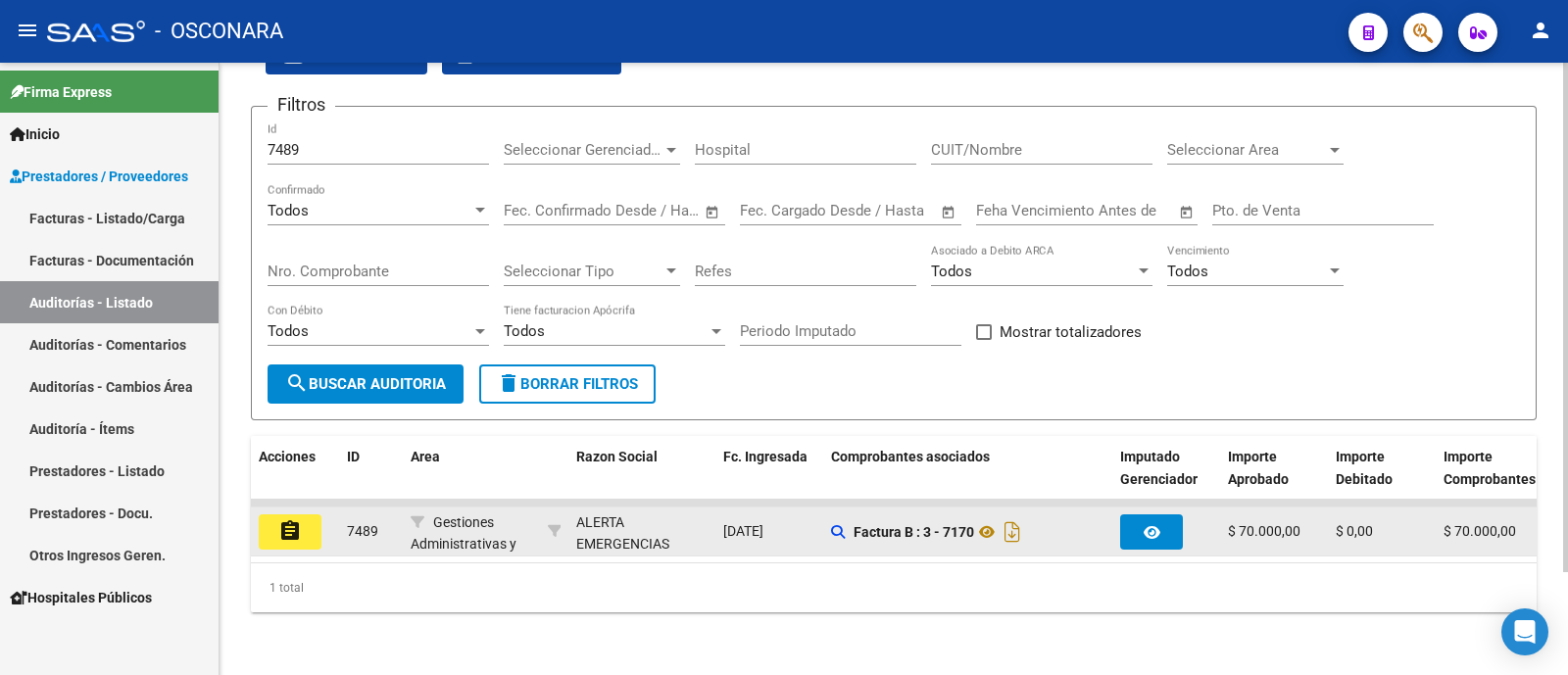
click at [300, 521] on mat-icon "assignment" at bounding box center [290, 531] width 24 height 24
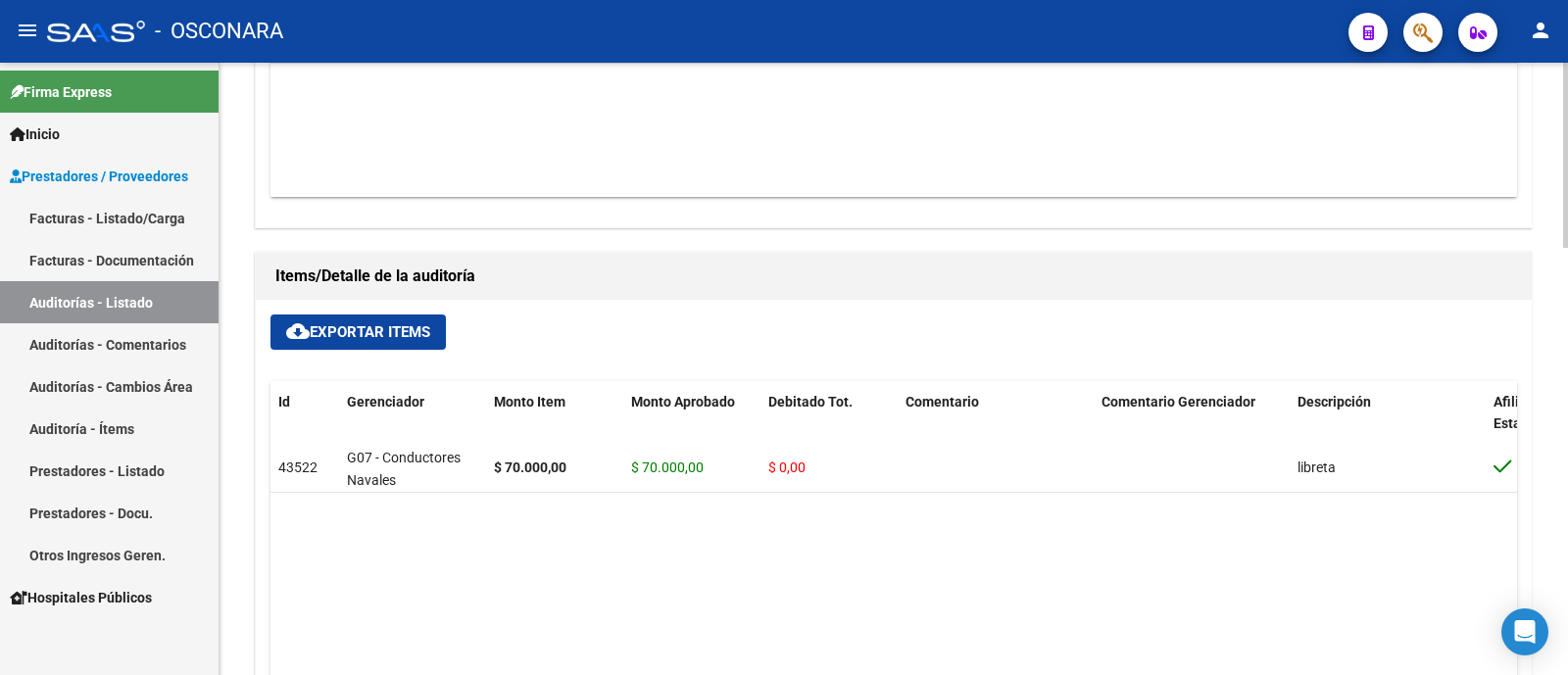
scroll to position [1101, 0]
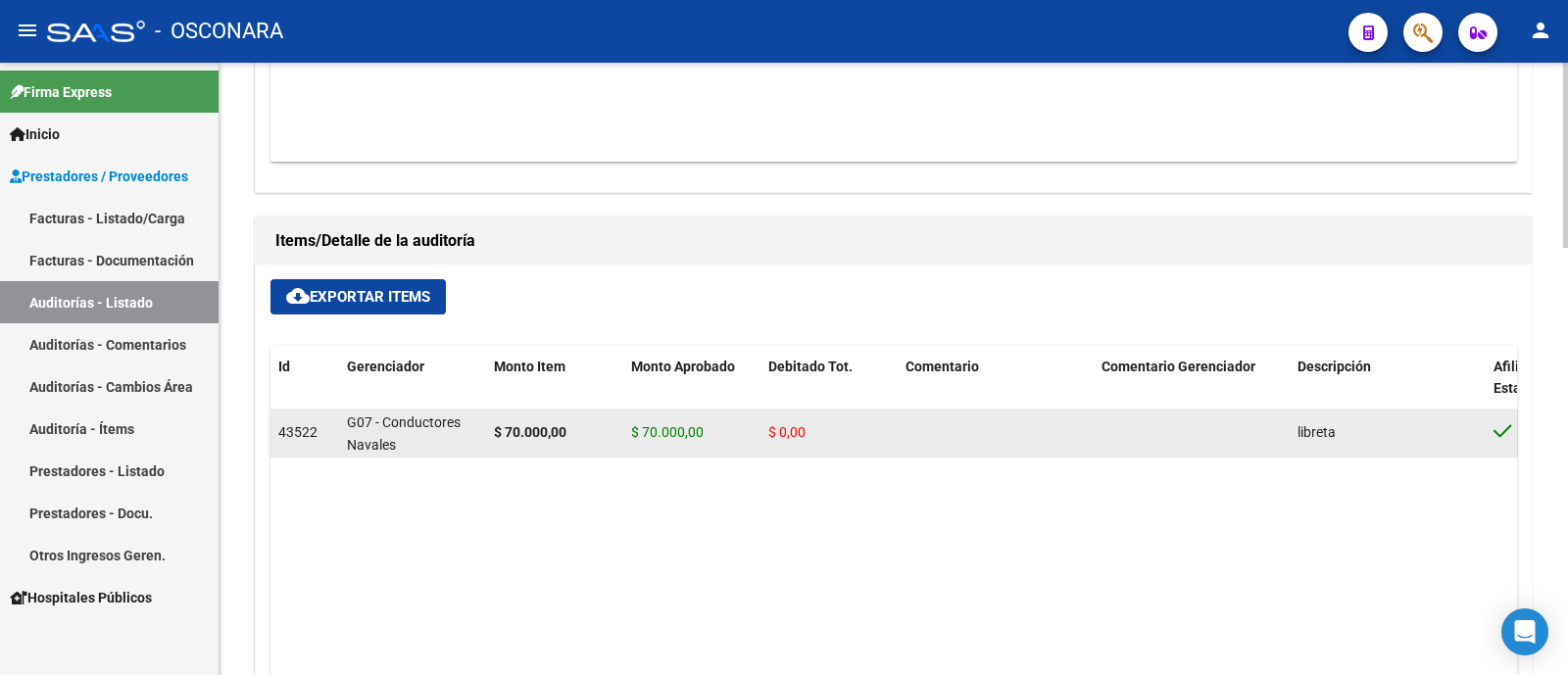
click at [300, 431] on span "43522" at bounding box center [298, 432] width 39 height 16
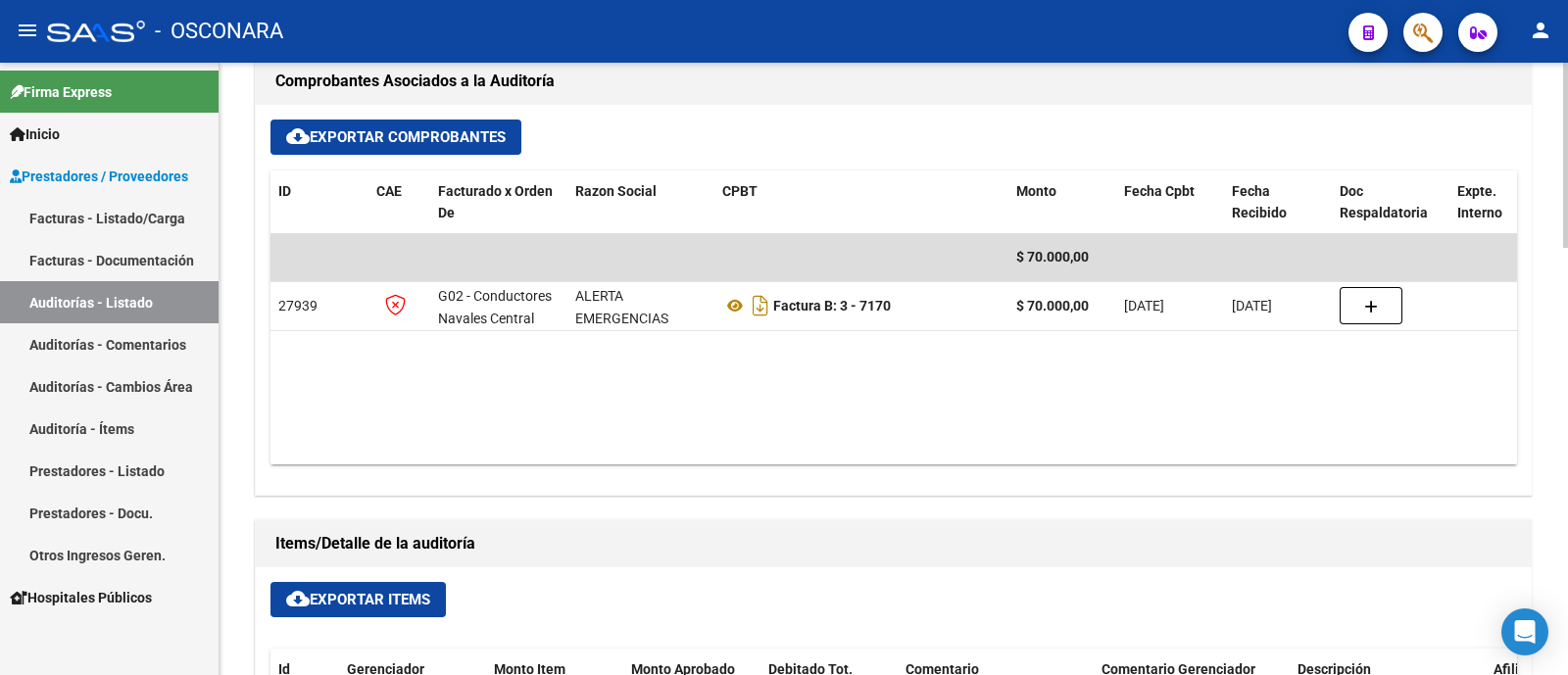
scroll to position [856, 0]
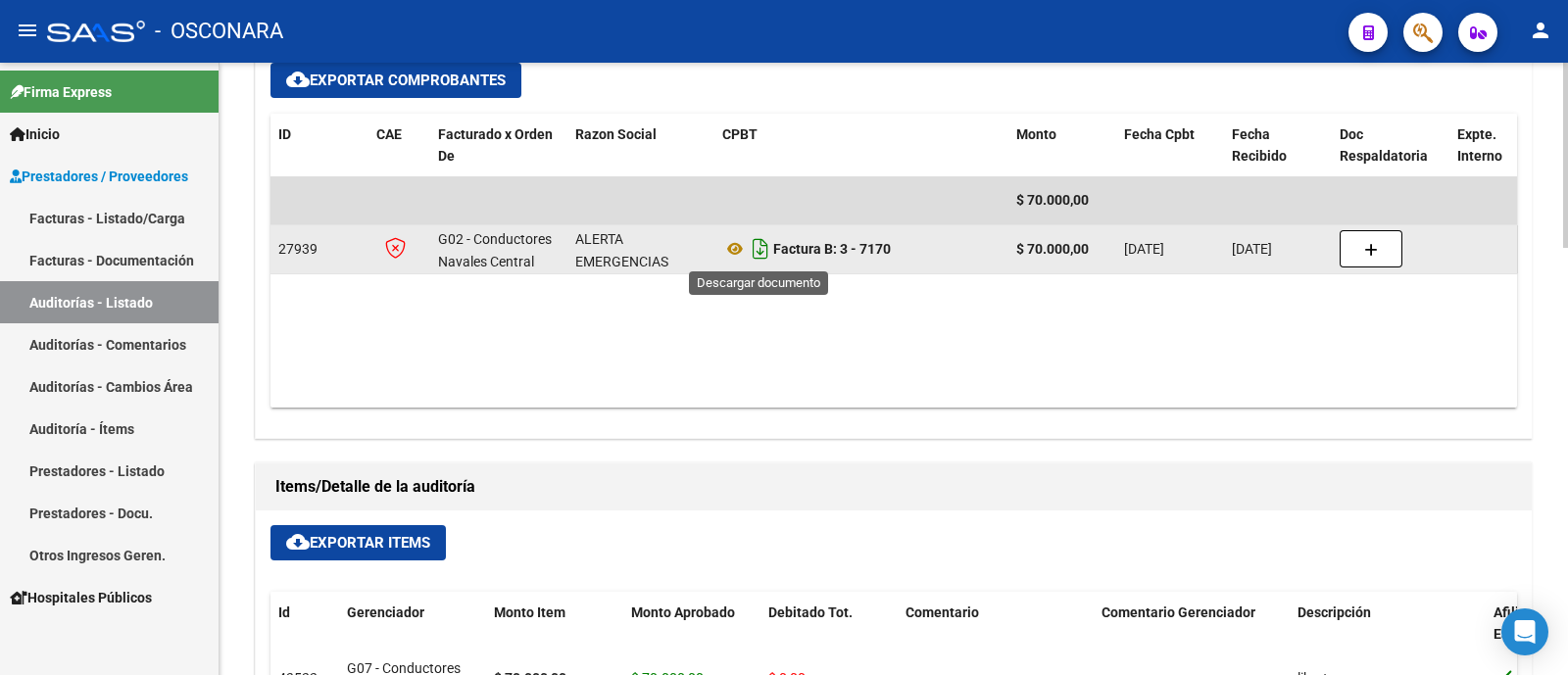
click at [755, 252] on icon "Descargar documento" at bounding box center [760, 249] width 26 height 32
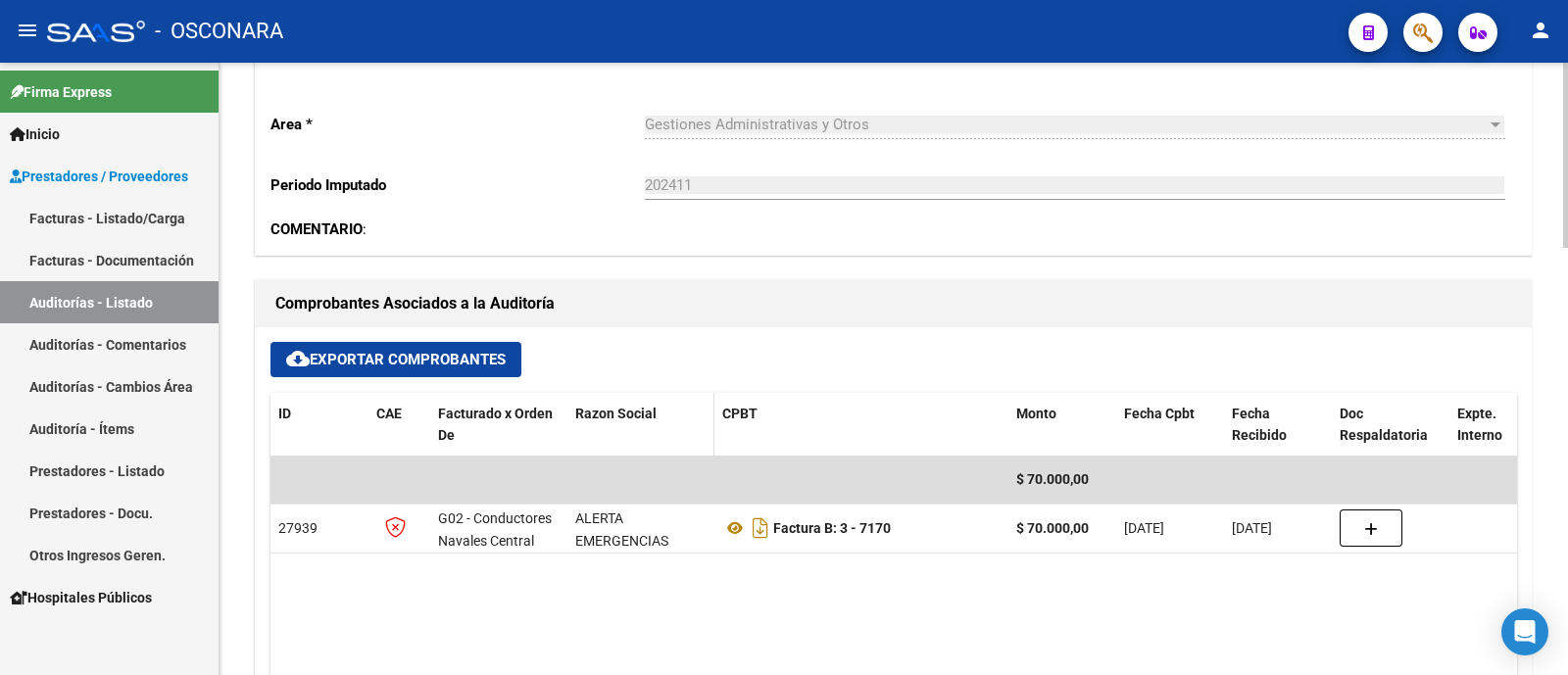
scroll to position [612, 0]
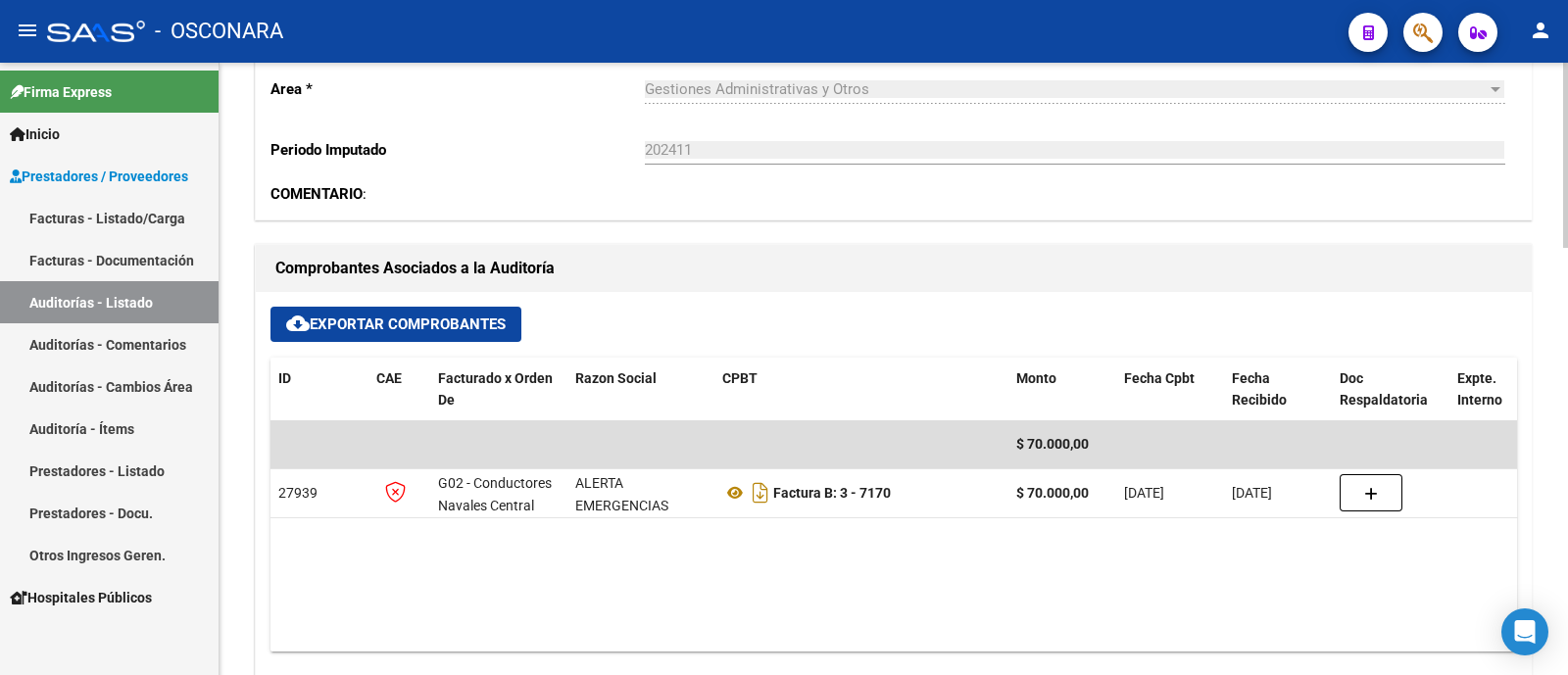
drag, startPoint x: 114, startPoint y: 423, endPoint x: 234, endPoint y: 450, distance: 123.0
click at [114, 423] on link "Auditoría - Ítems" at bounding box center [109, 428] width 218 height 42
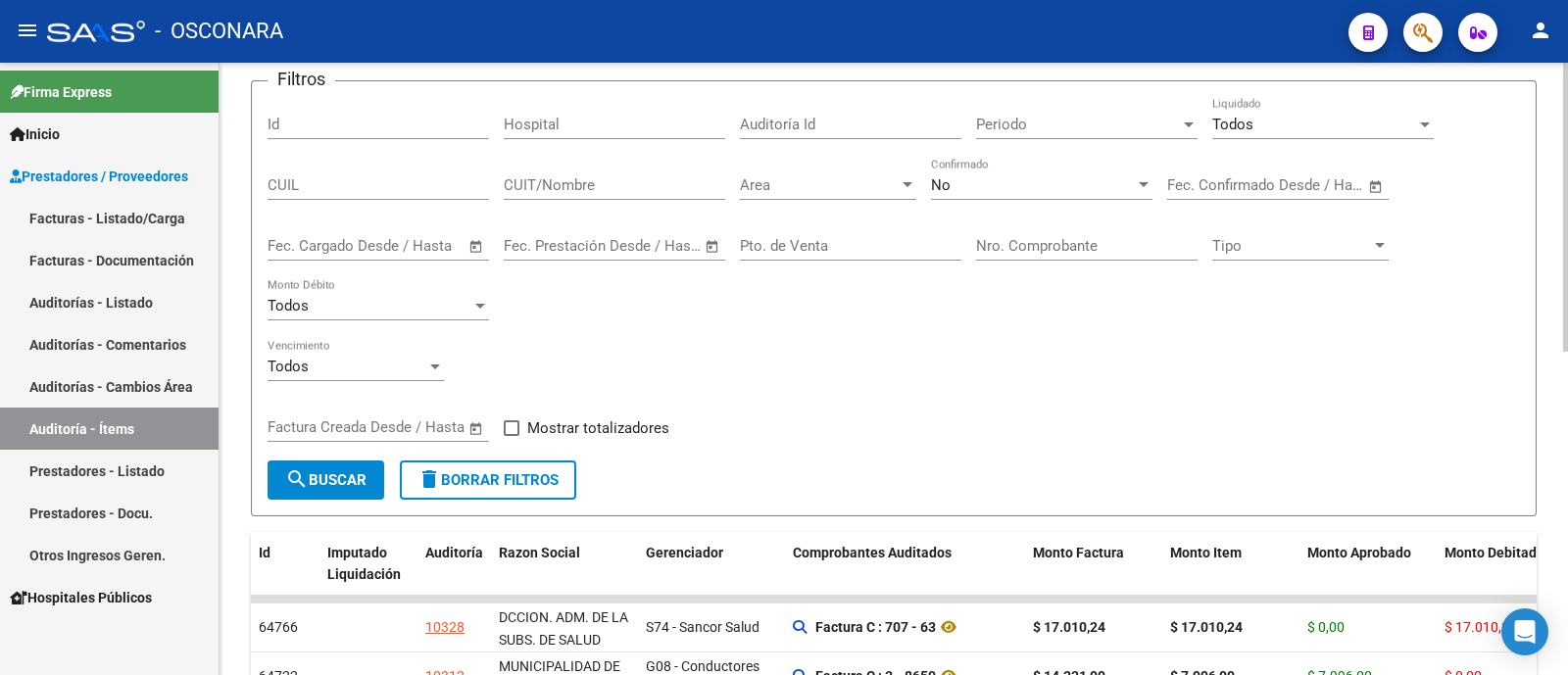
scroll to position [121, 0]
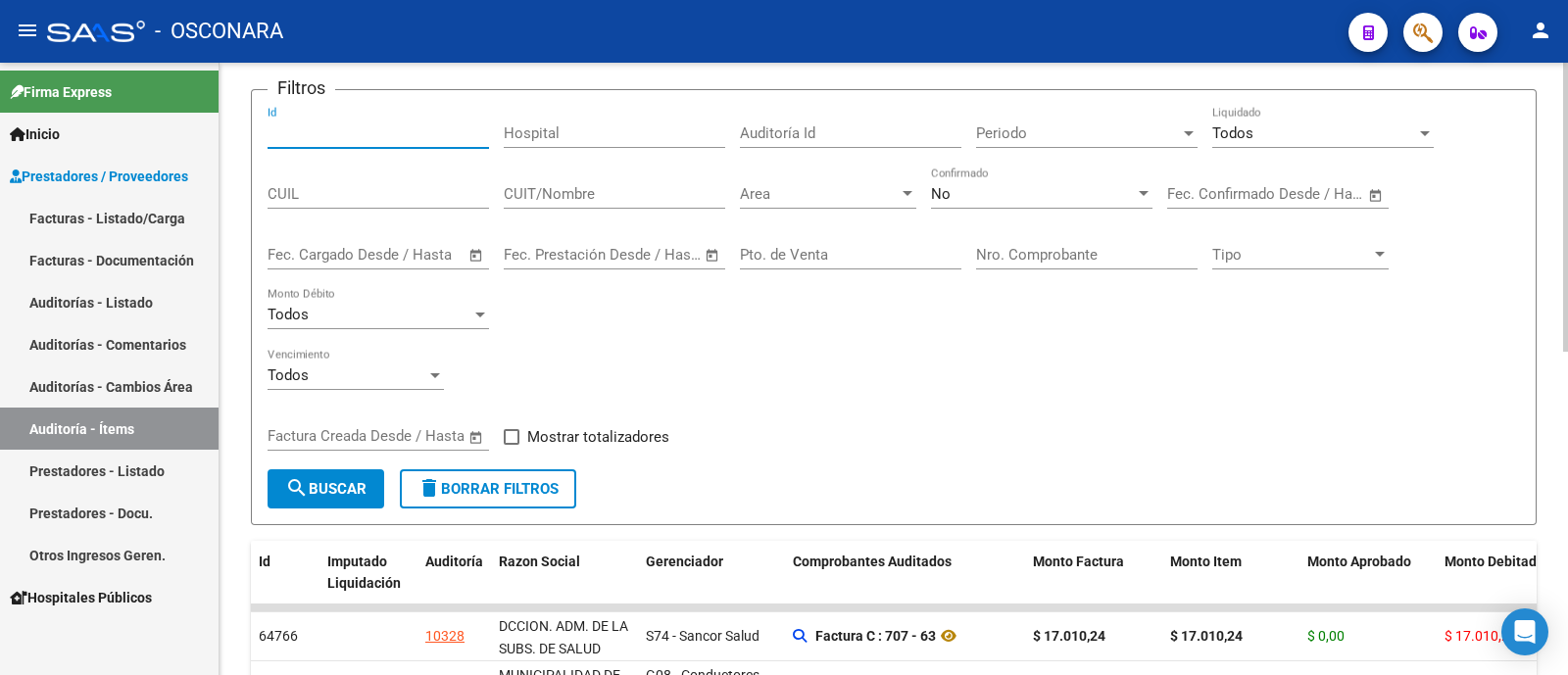
click at [358, 136] on input "Id" at bounding box center [378, 133] width 221 height 18
type input "4"
type input "5"
type input "43522"
click at [948, 197] on span "No" at bounding box center [941, 194] width 20 height 18
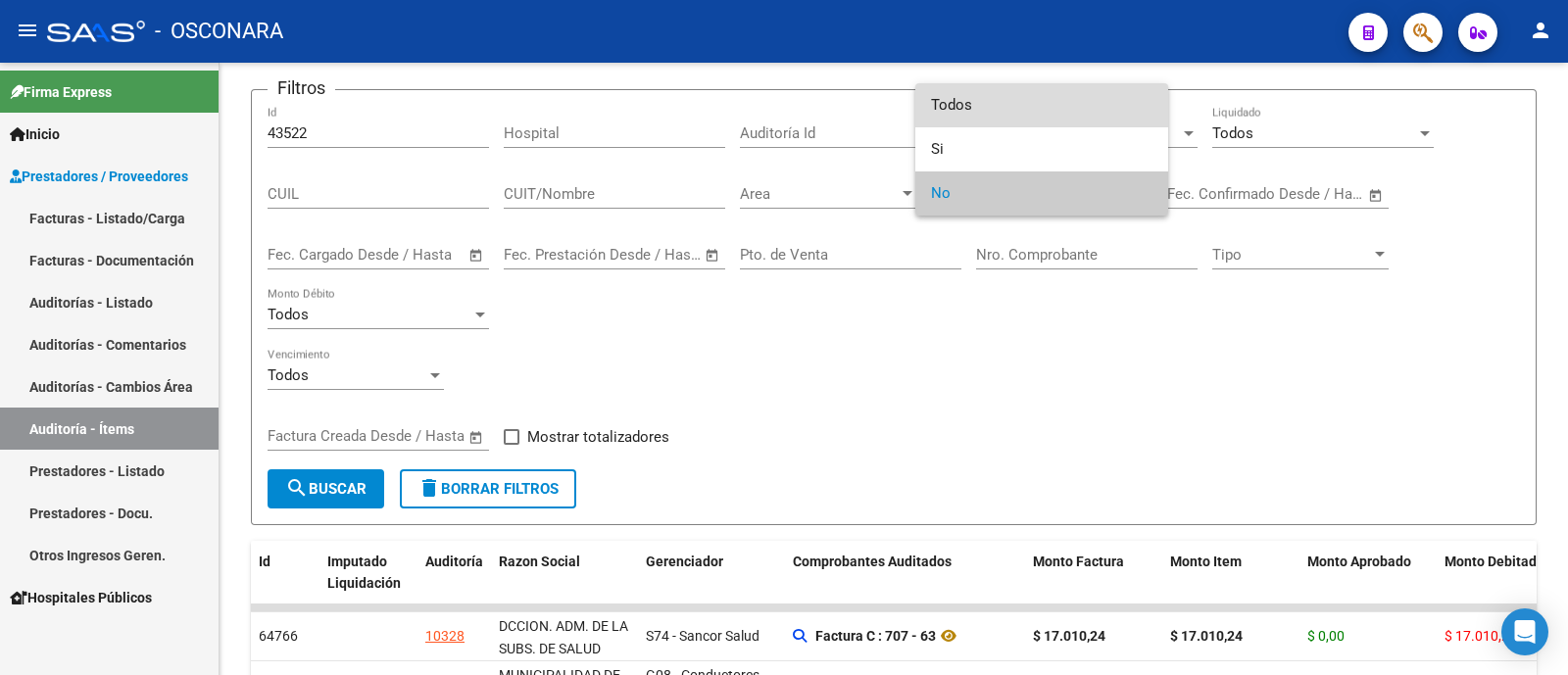
click at [972, 100] on span "Todos" at bounding box center [1042, 105] width 221 height 44
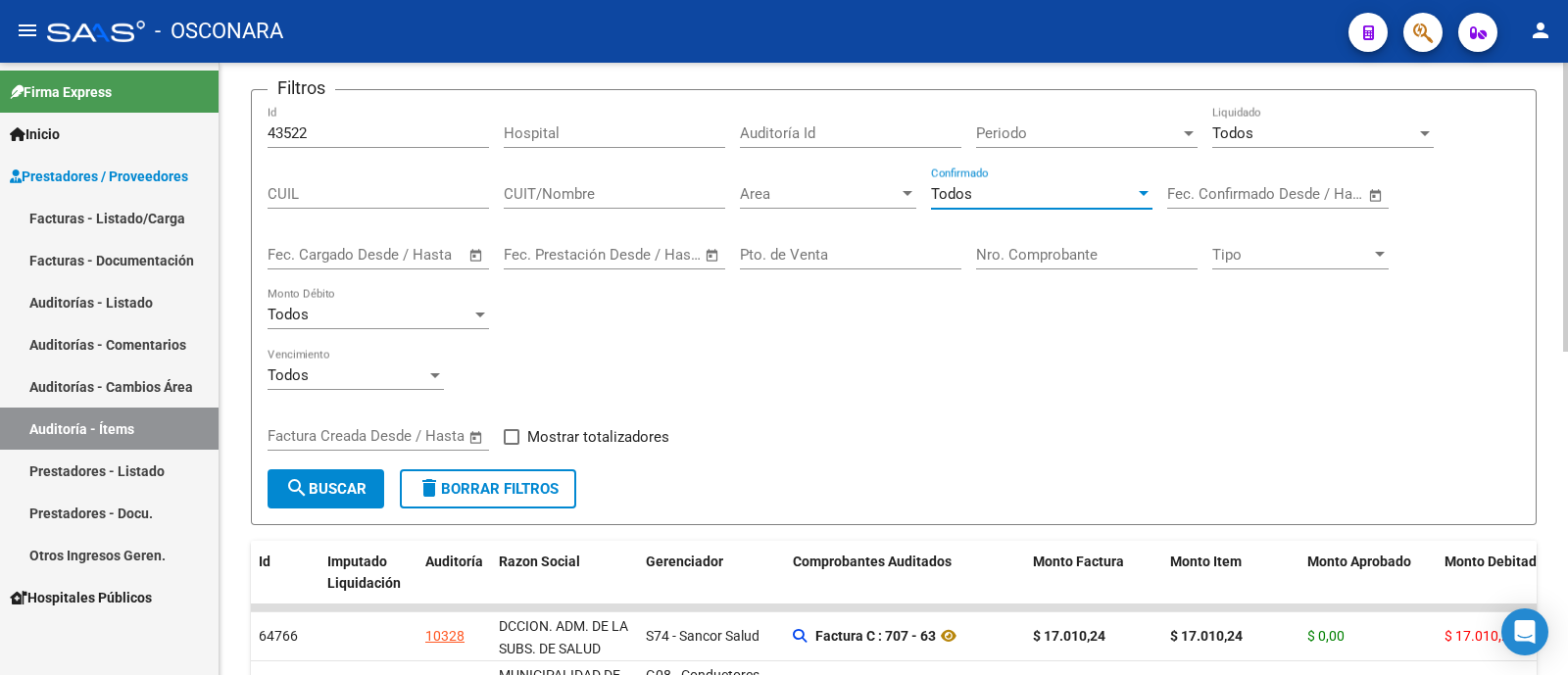
click at [315, 481] on span "search Buscar" at bounding box center [326, 488] width 81 height 18
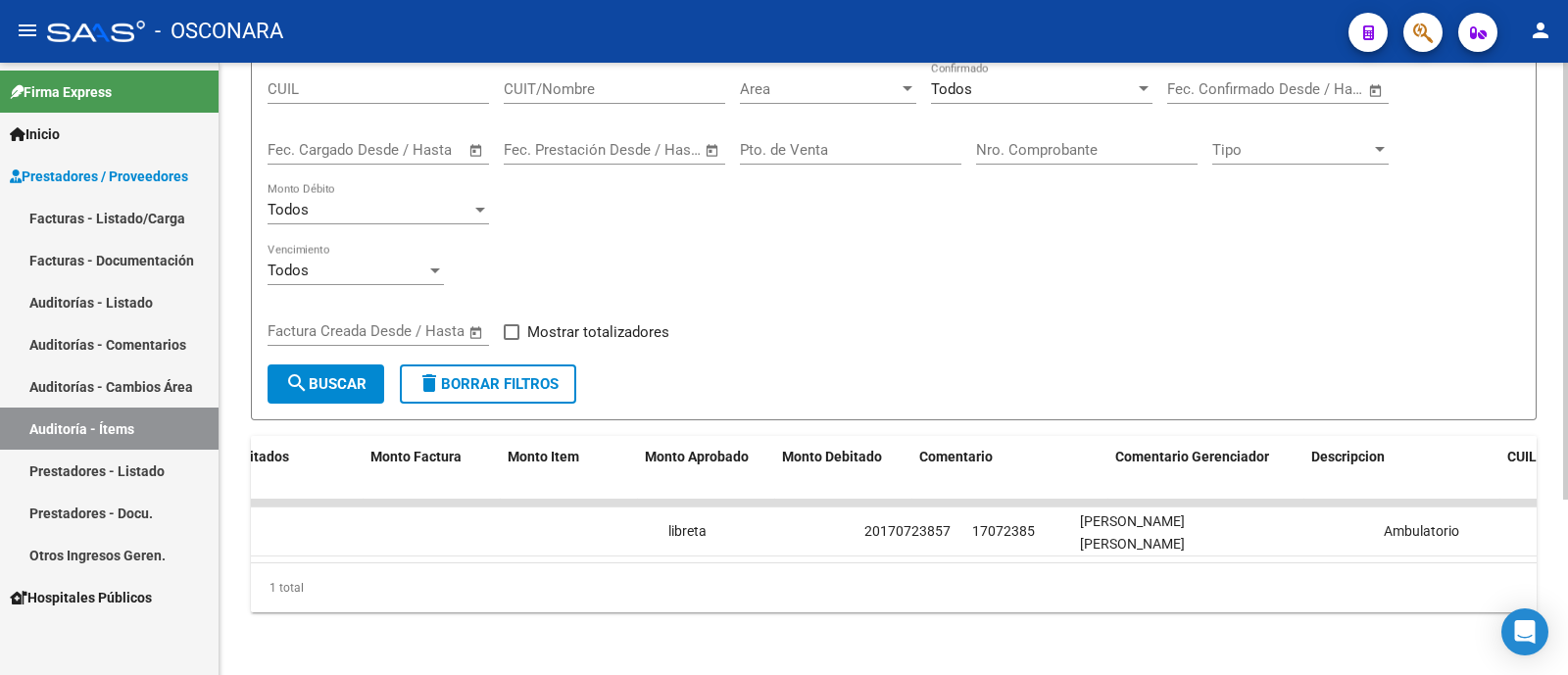
scroll to position [0, 0]
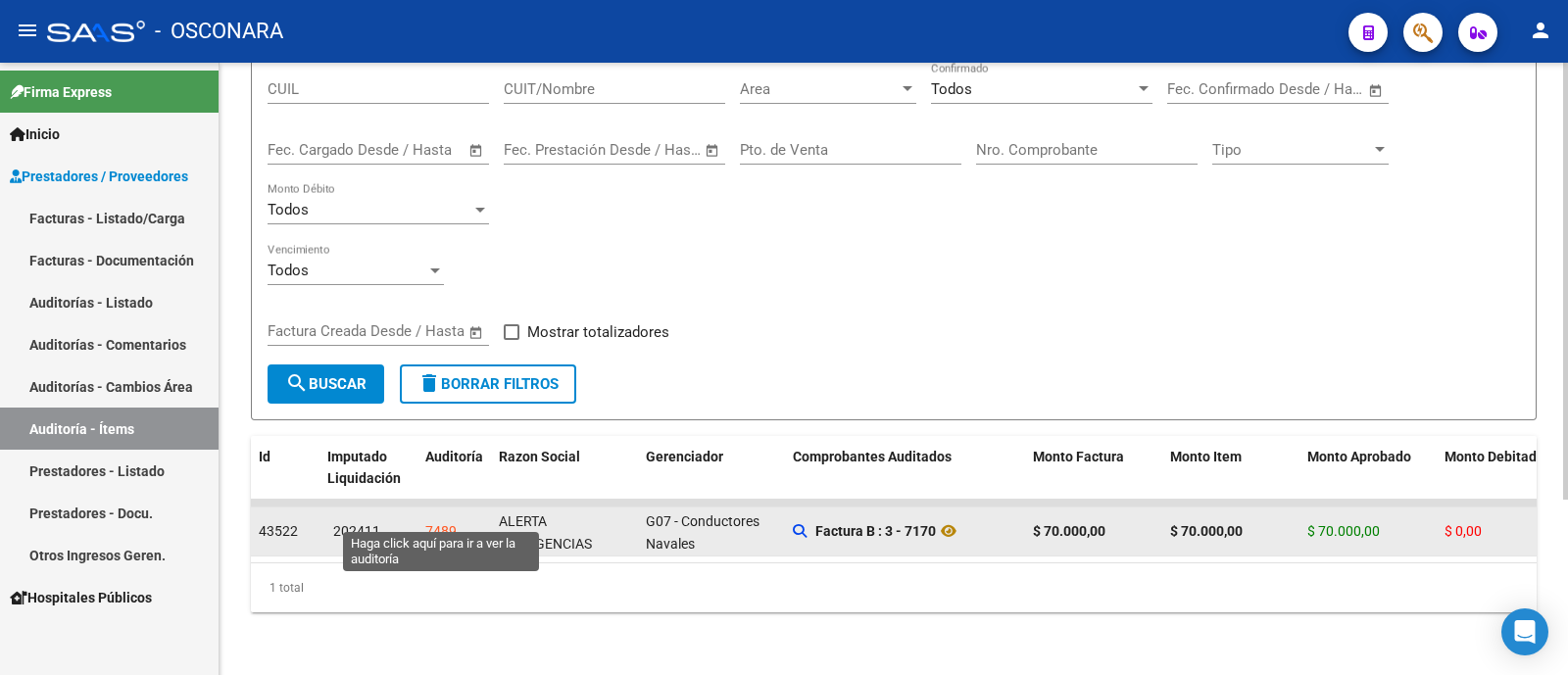
click at [436, 520] on div "7489" at bounding box center [441, 531] width 32 height 23
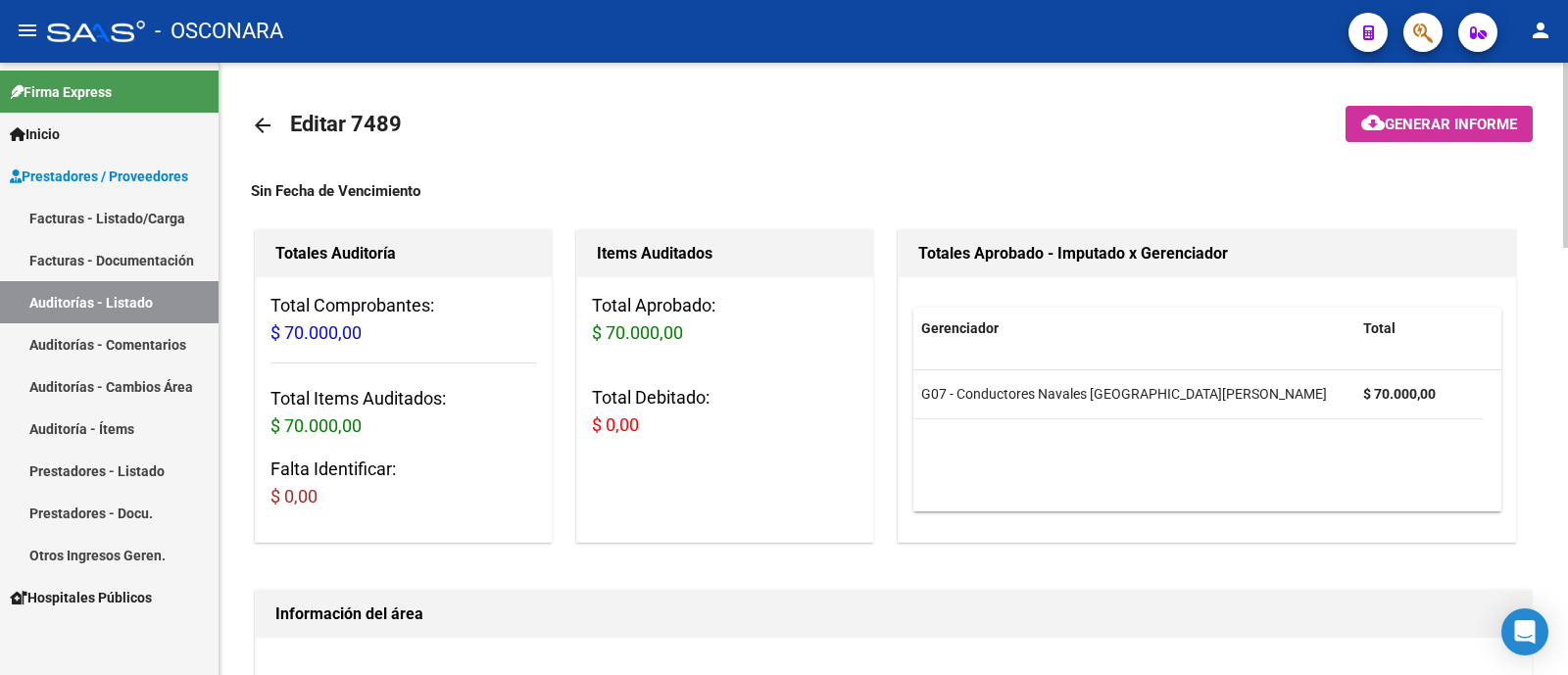
click at [267, 117] on mat-icon "arrow_back" at bounding box center [263, 125] width 24 height 24
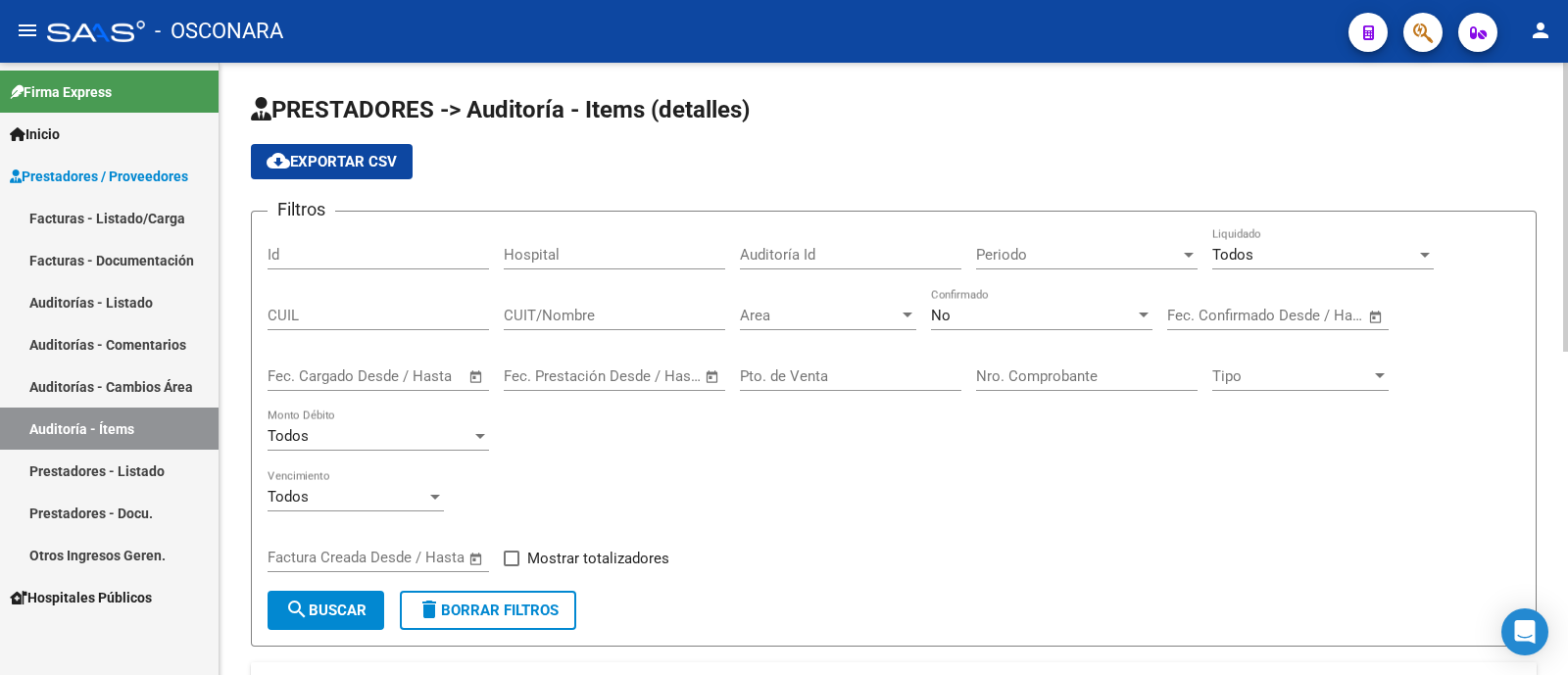
click at [384, 253] on input "Id" at bounding box center [378, 255] width 221 height 18
type input "43522"
click at [1023, 309] on div "No" at bounding box center [1033, 316] width 203 height 18
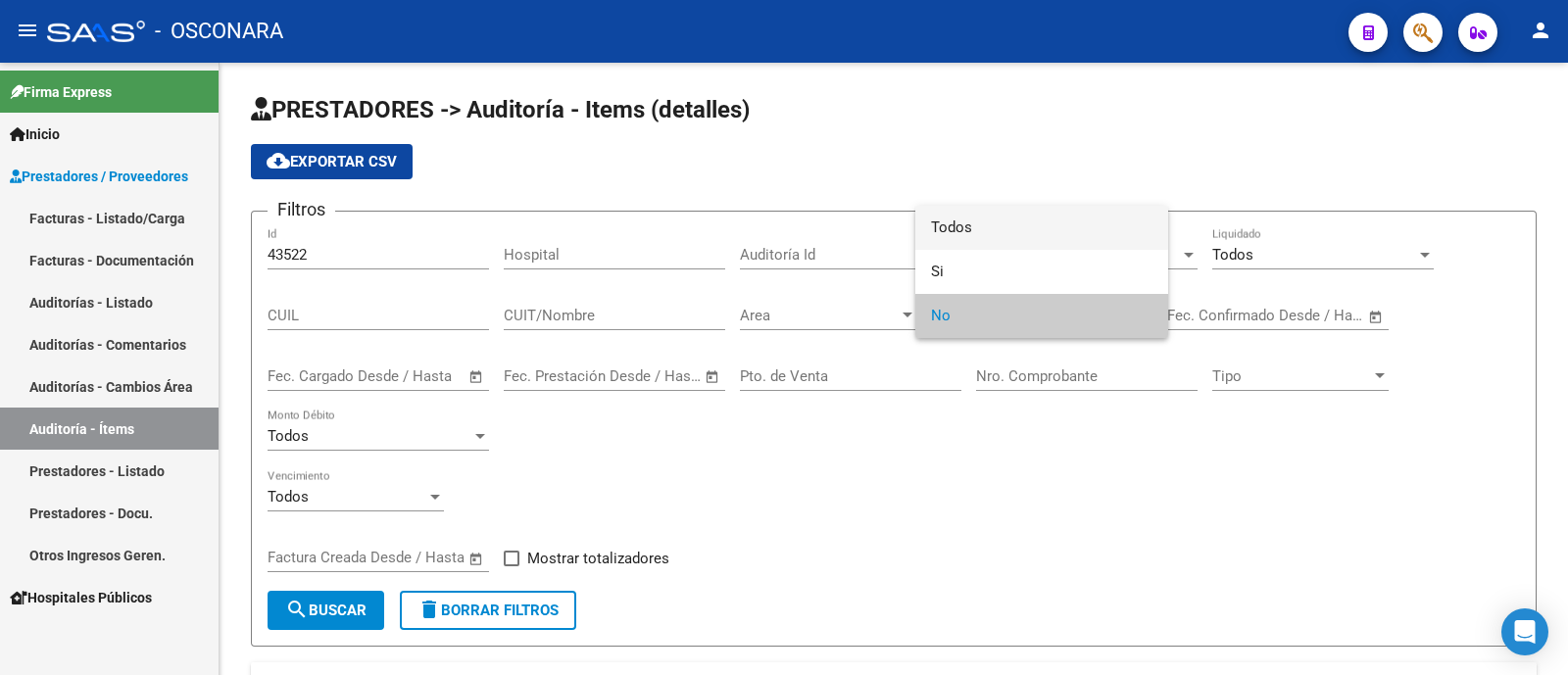
click at [1004, 223] on span "Todos" at bounding box center [1042, 227] width 221 height 44
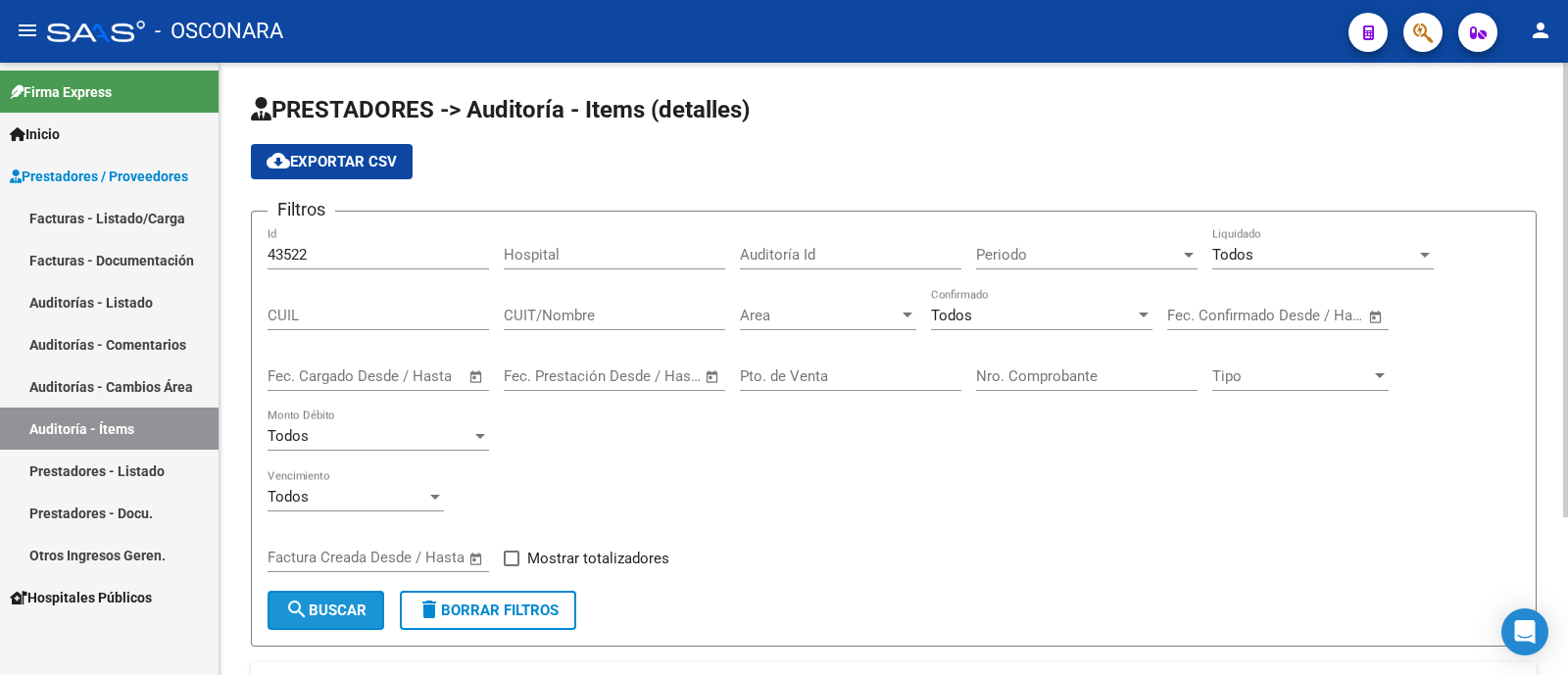
click at [307, 619] on mat-icon "search" at bounding box center [297, 609] width 24 height 24
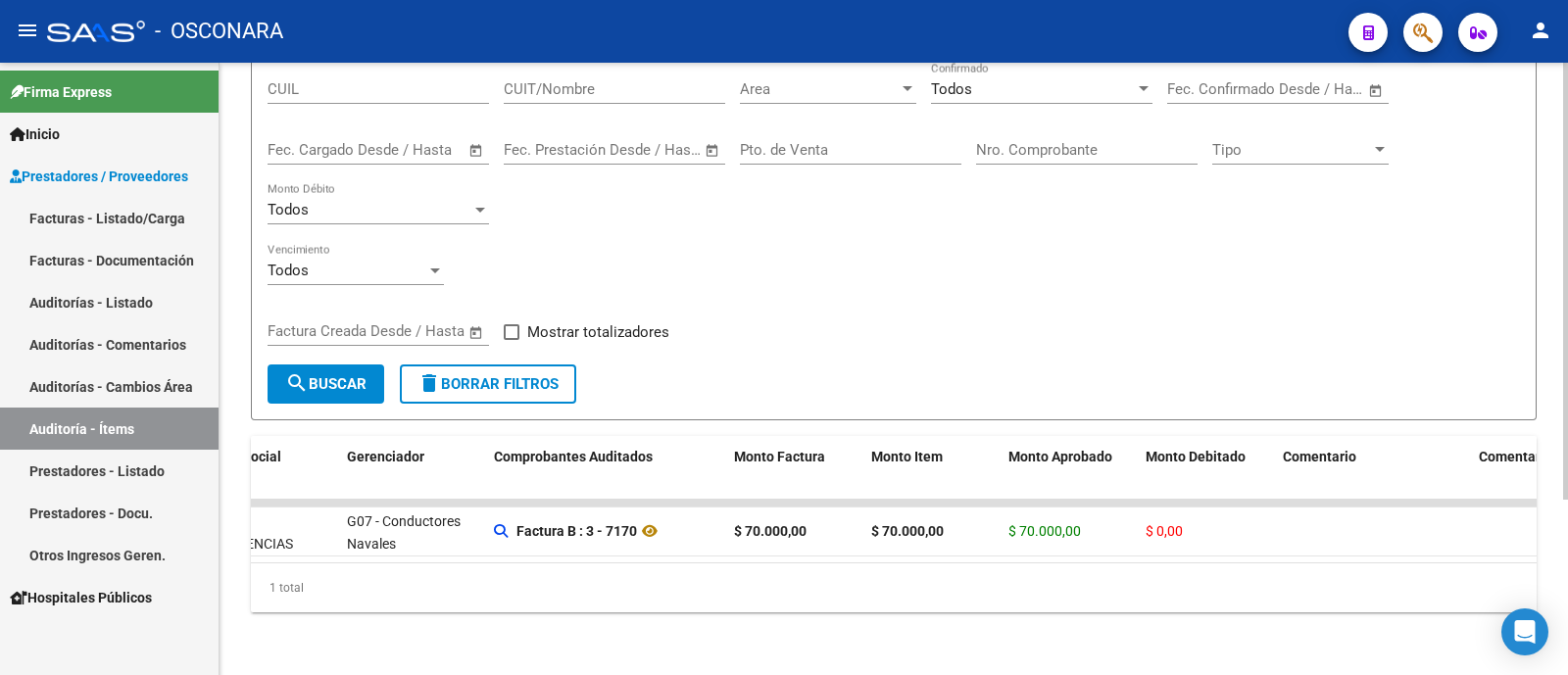
scroll to position [0, 332]
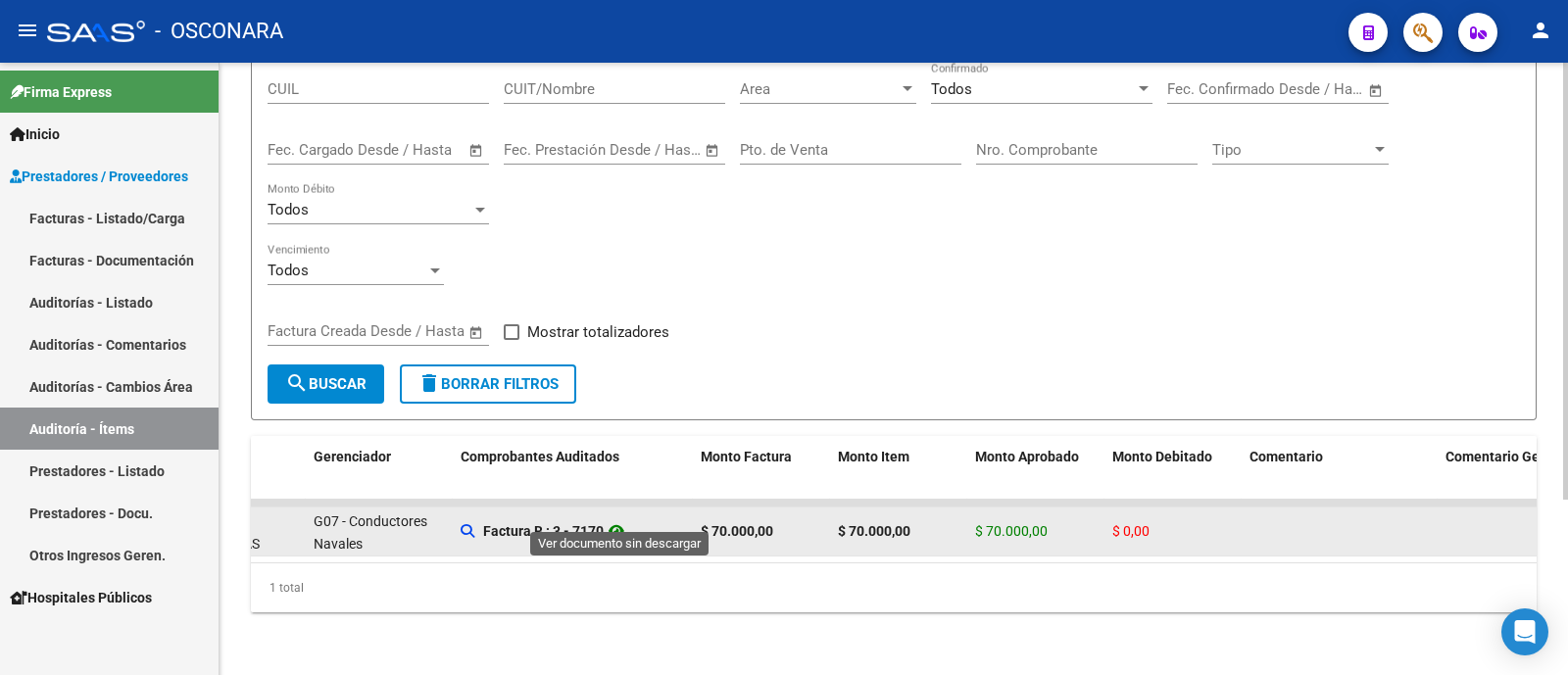
click at [621, 519] on icon at bounding box center [616, 531] width 26 height 24
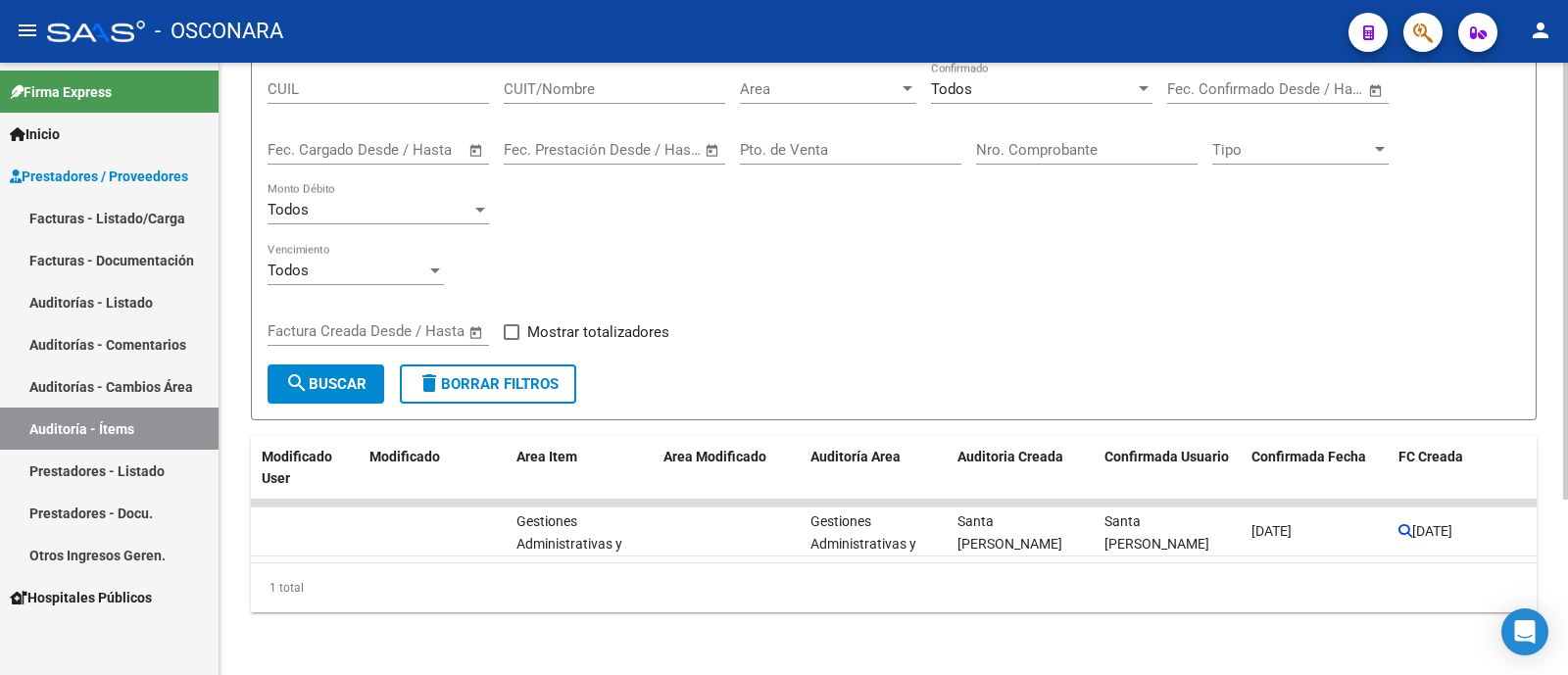
scroll to position [0, 0]
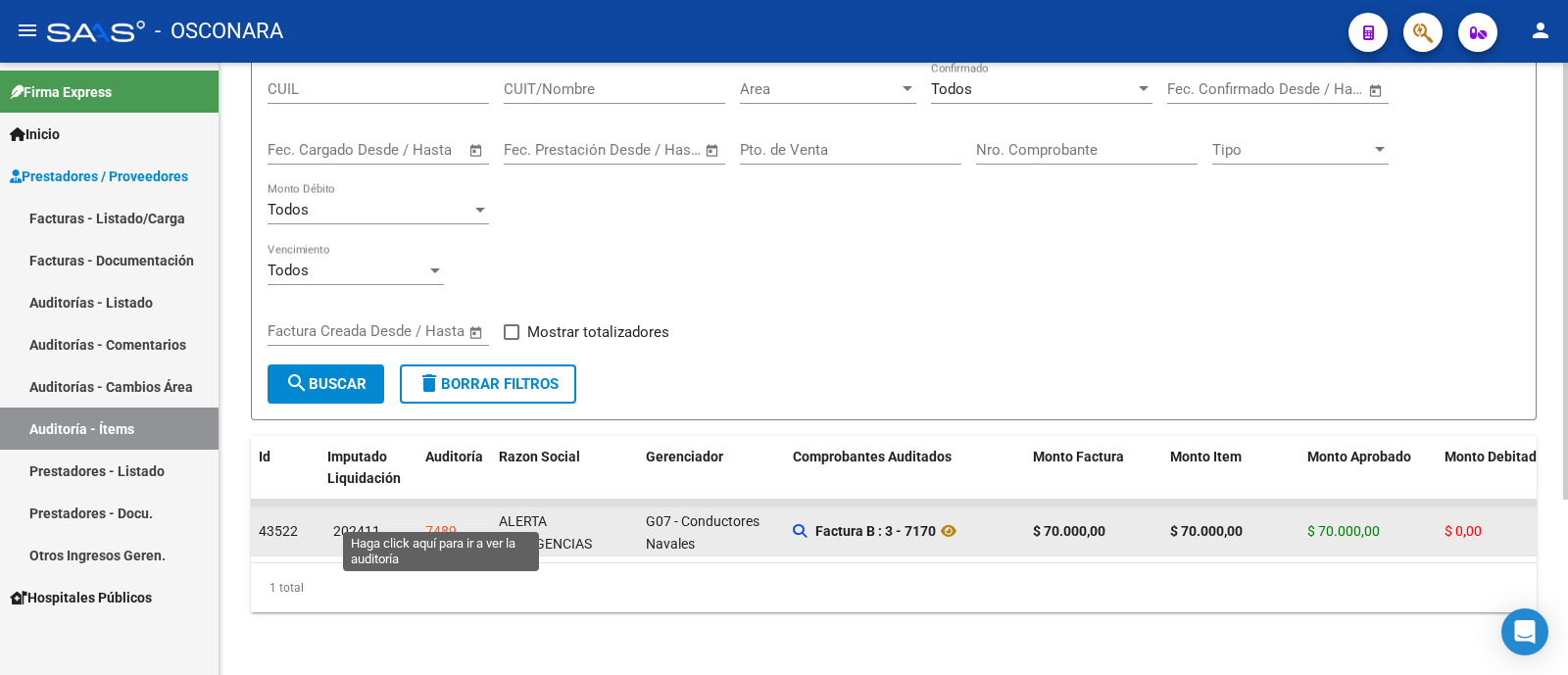
click at [444, 520] on div "7489" at bounding box center [441, 531] width 32 height 23
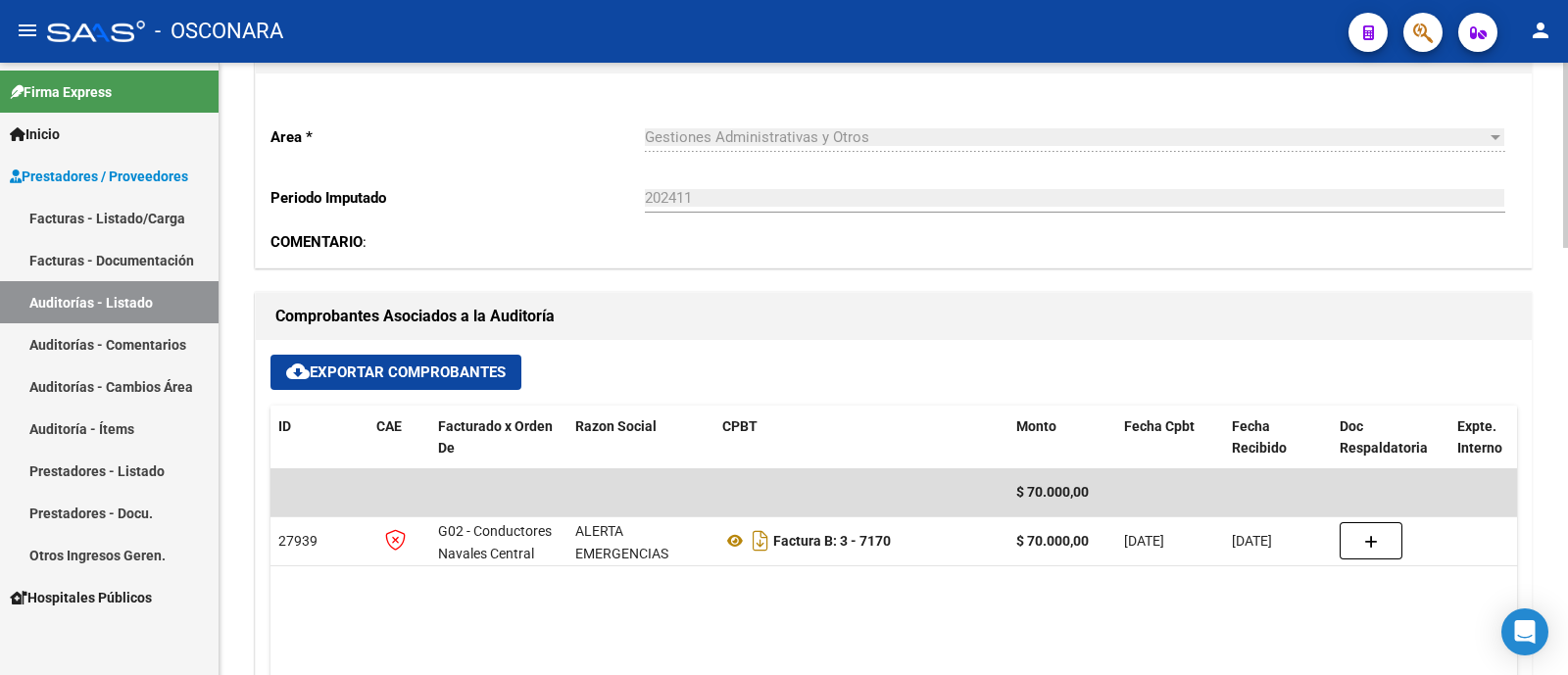
scroll to position [612, 0]
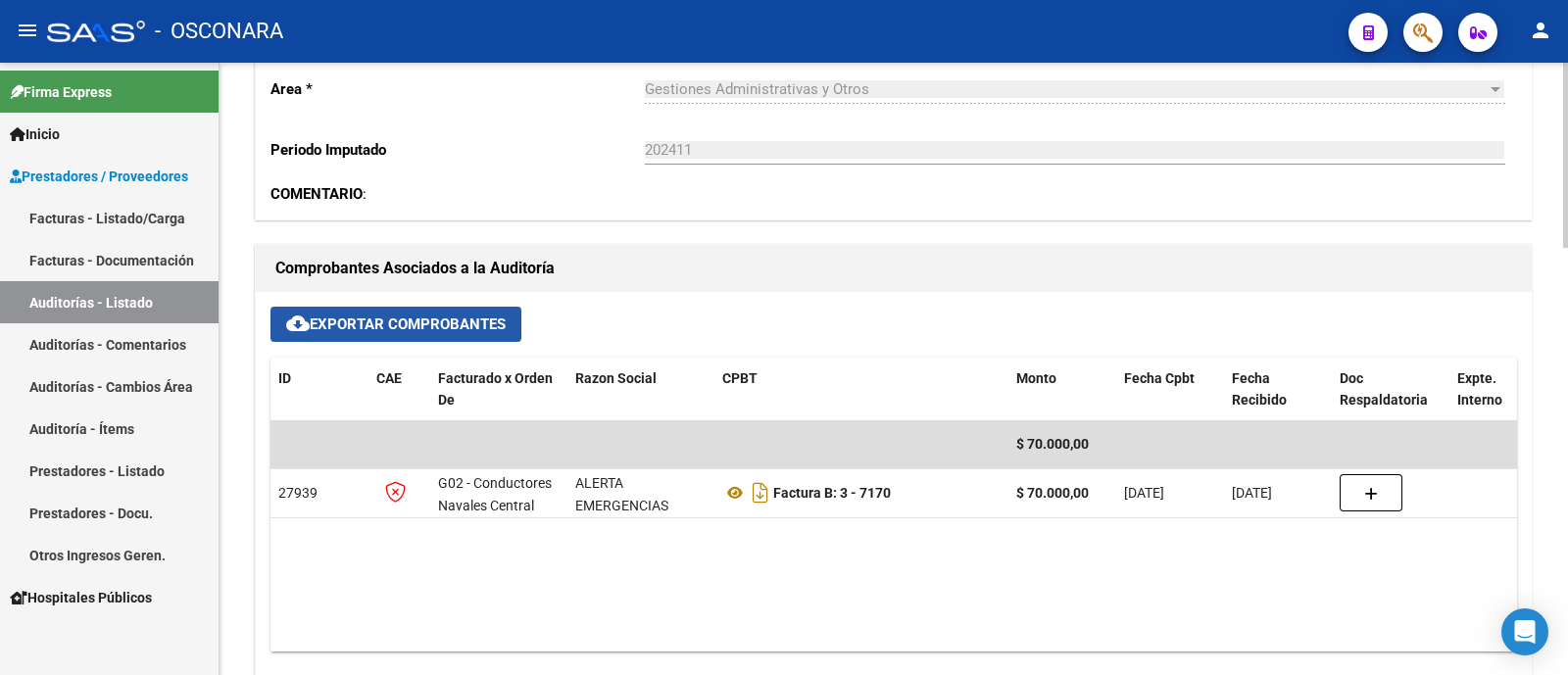
click at [457, 335] on button "cloud_download Exportar Comprobantes" at bounding box center [396, 325] width 251 height 36
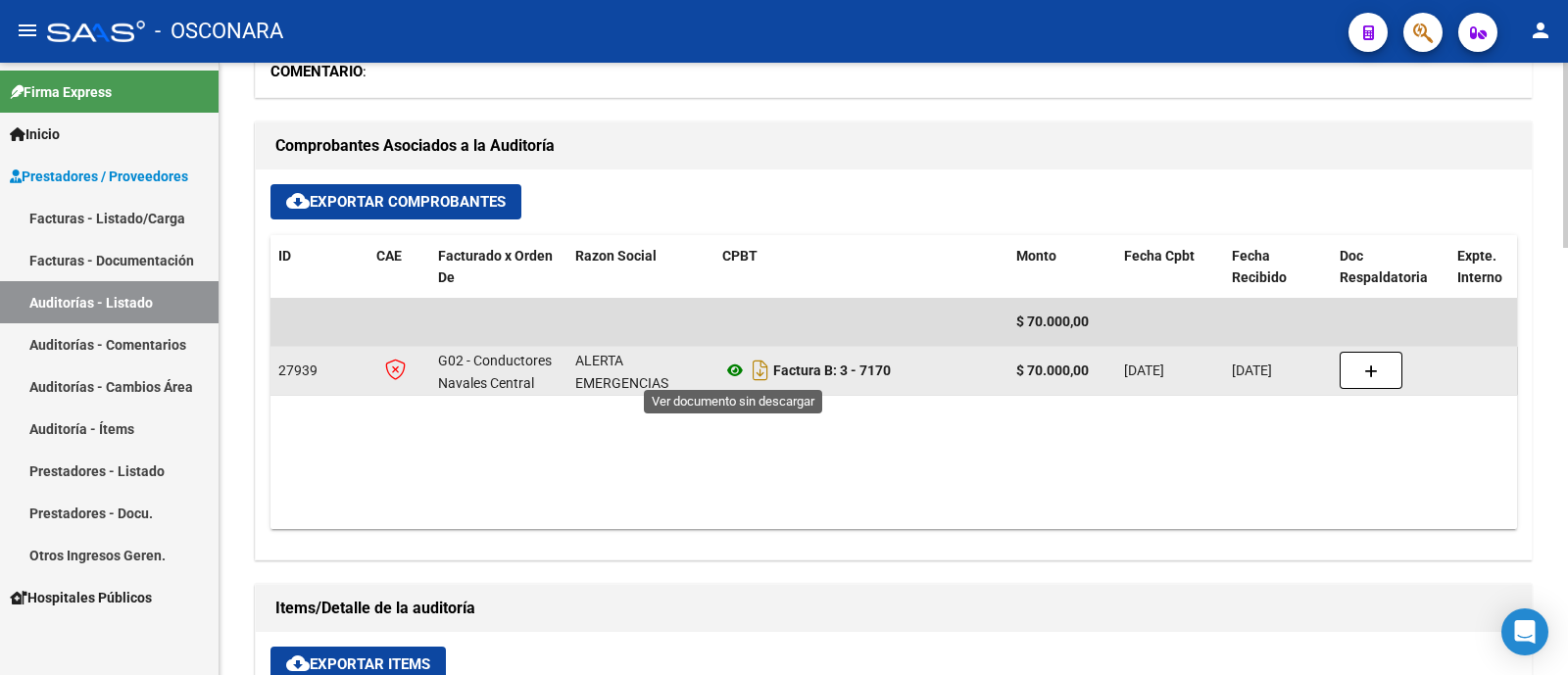
click at [734, 373] on icon at bounding box center [735, 370] width 26 height 24
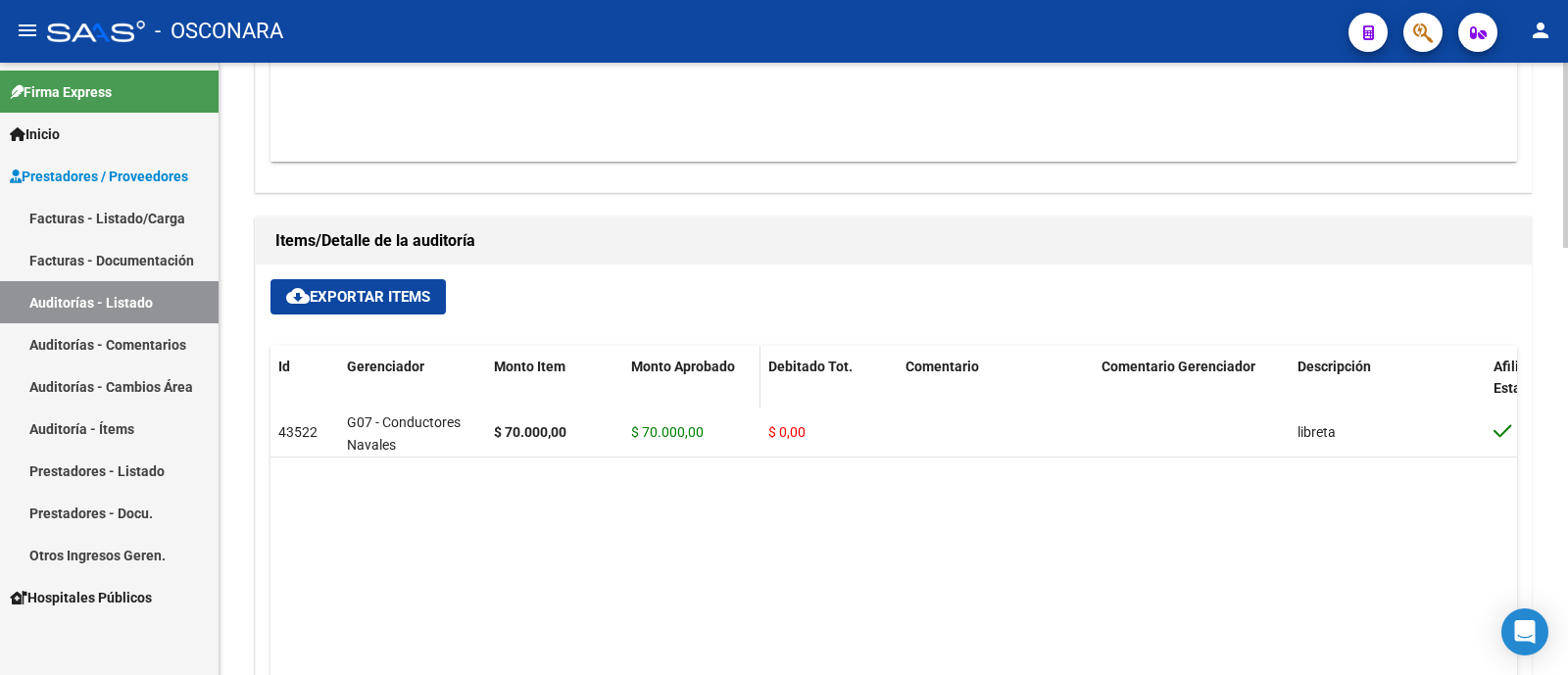
scroll to position [1224, 0]
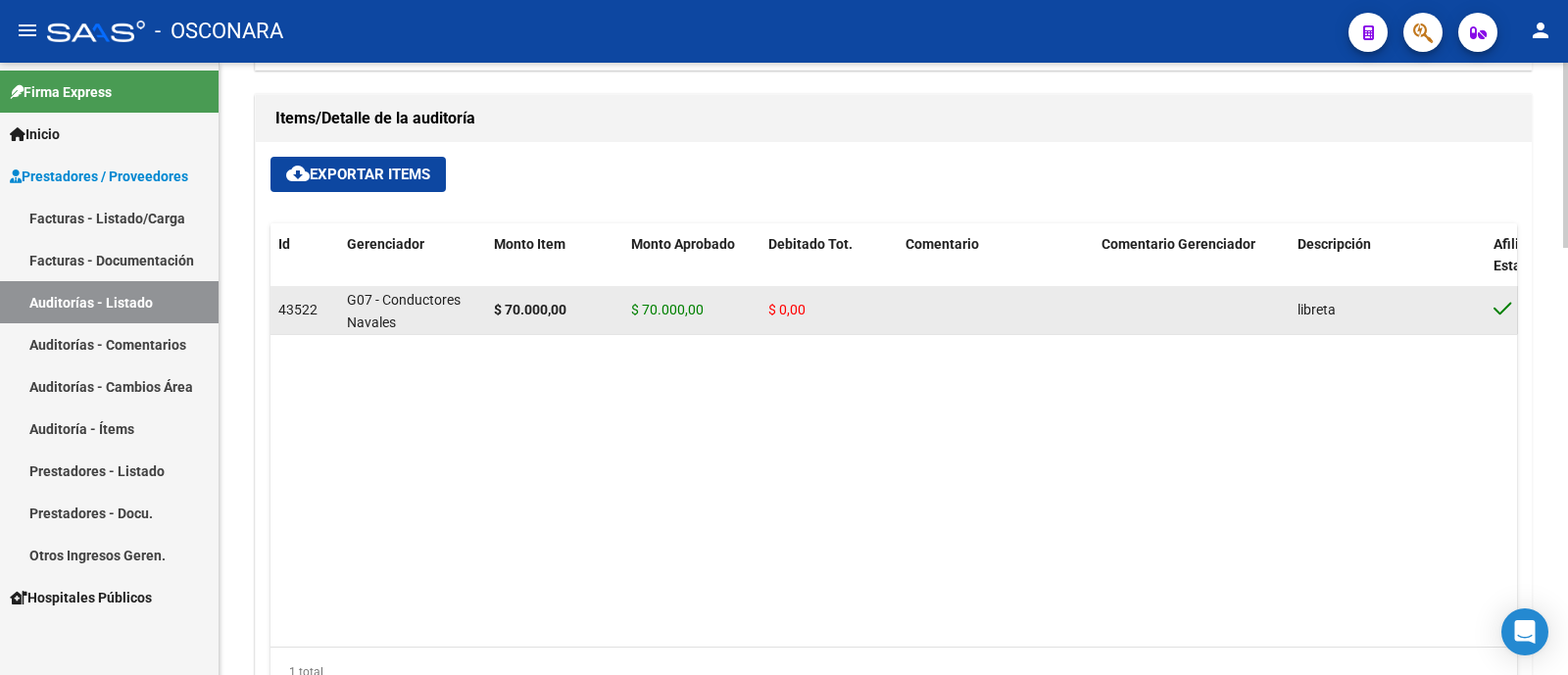
click at [414, 295] on span "G07 - Conductores Navales [GEOGRAPHIC_DATA][PERSON_NAME]" at bounding box center [413, 333] width 132 height 82
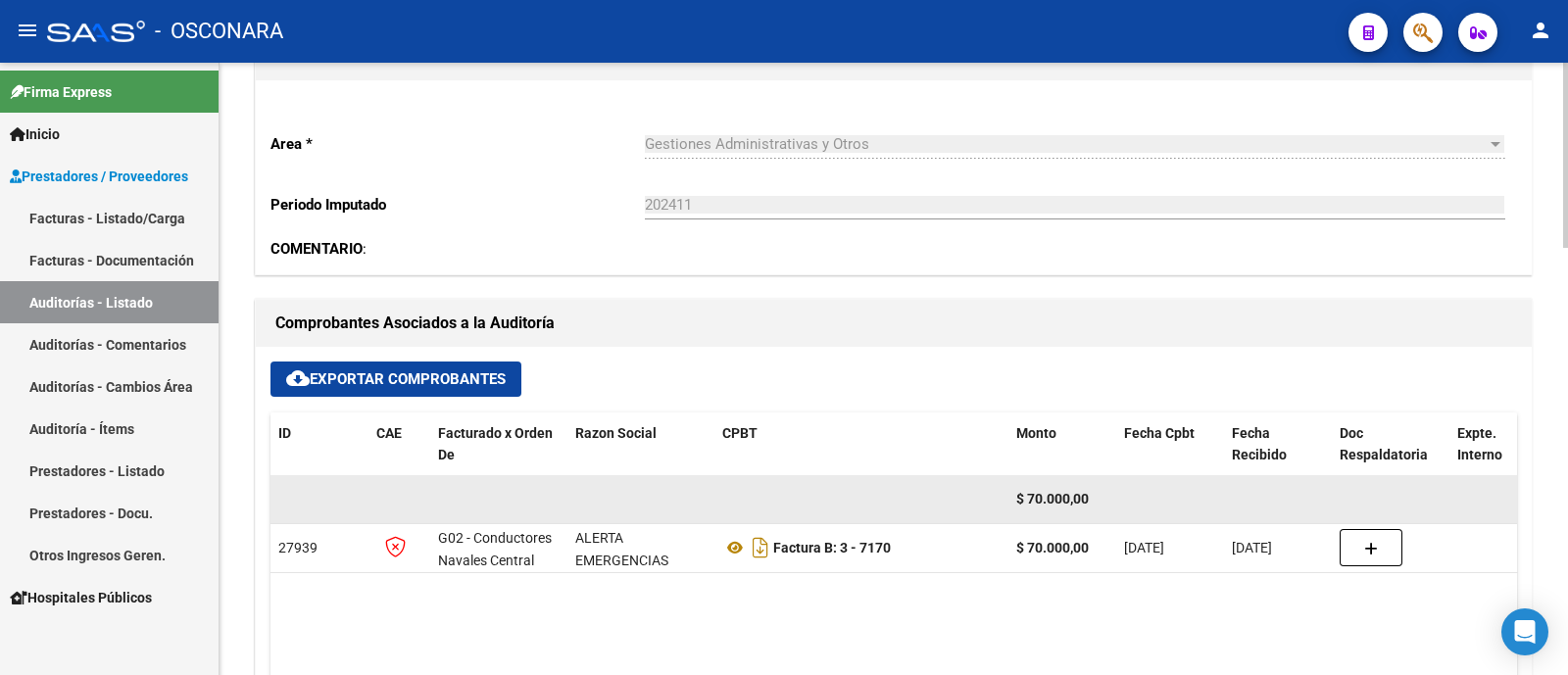
scroll to position [680, 0]
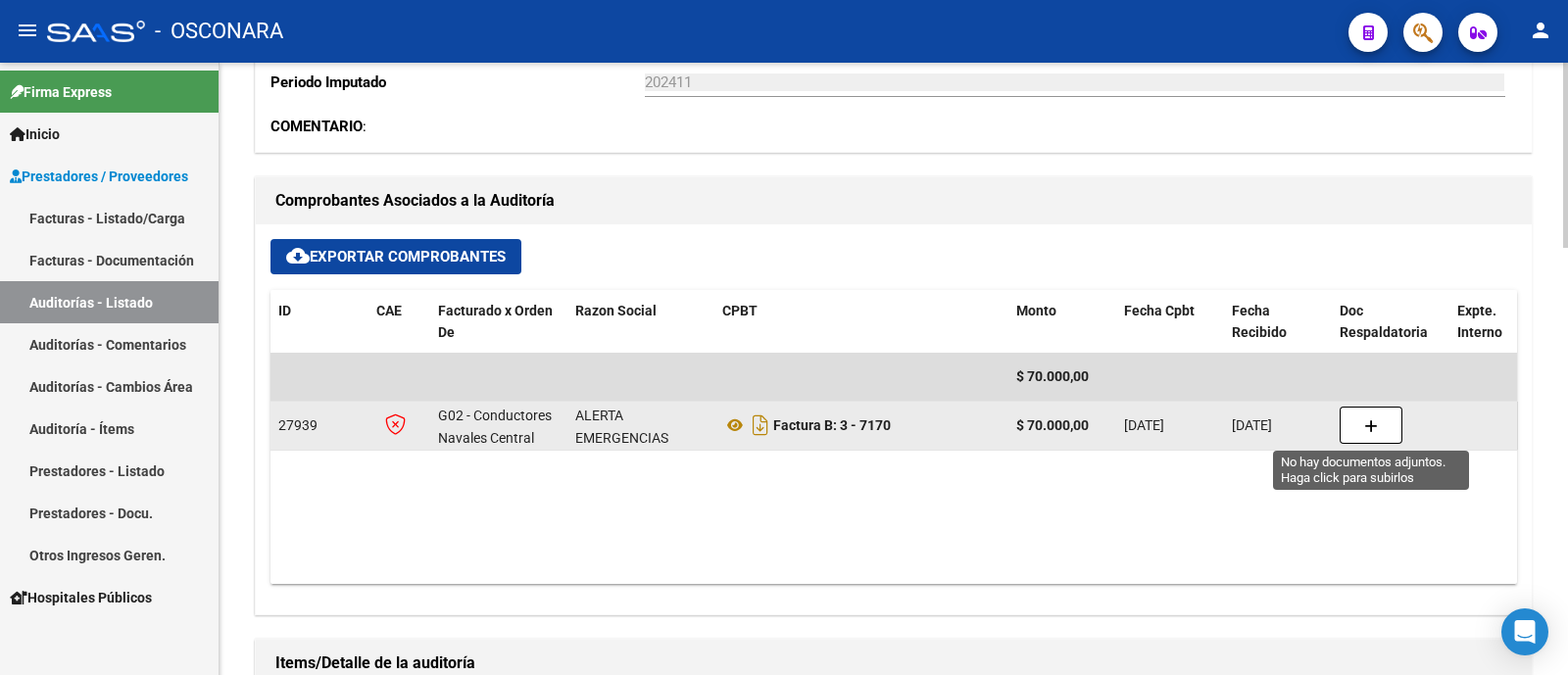
click at [1369, 426] on icon "button" at bounding box center [1371, 426] width 14 height 15
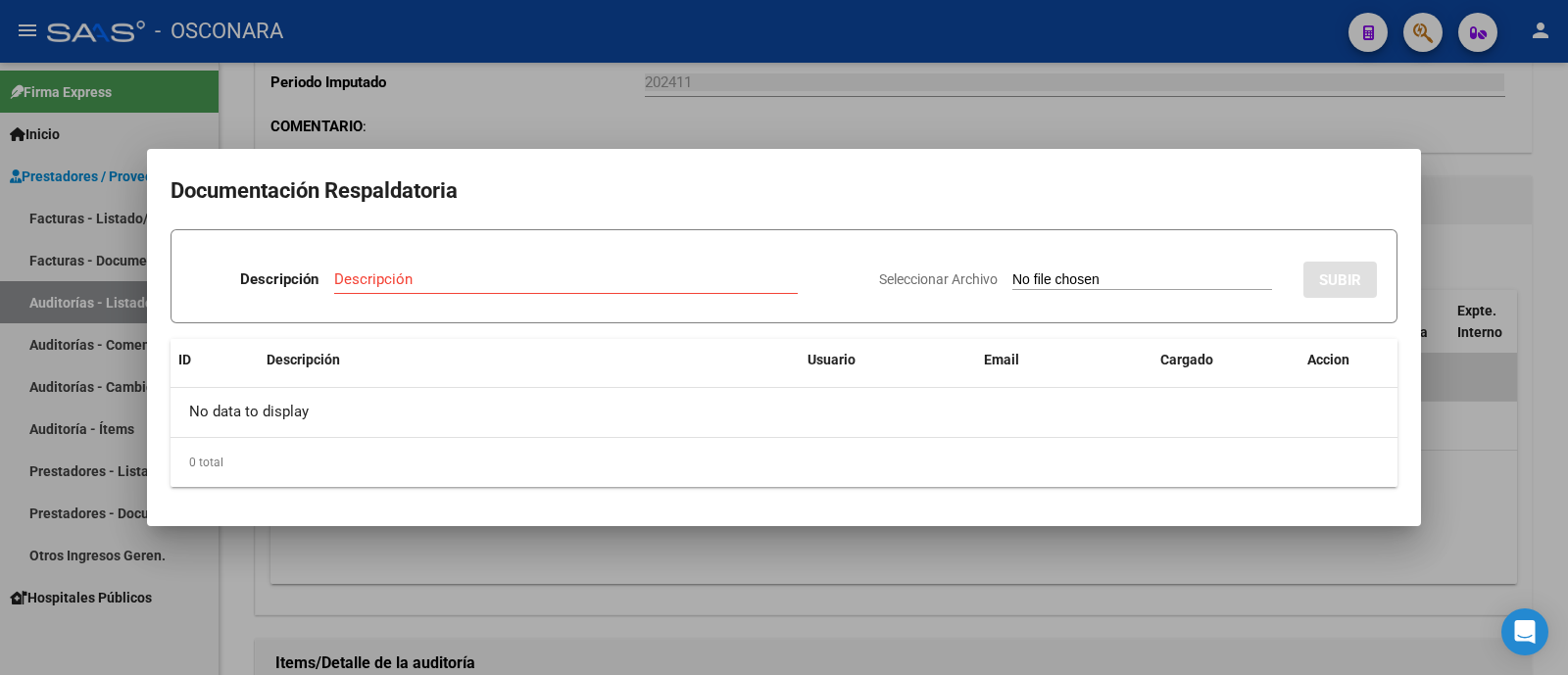
click at [265, 420] on div "No data to display" at bounding box center [784, 412] width 1226 height 49
click at [1186, 260] on div "Seleccionar Archivo SUBIR" at bounding box center [1128, 275] width 498 height 60
click at [1204, 292] on div "Seleccionar Archivo SUBIR" at bounding box center [1128, 275] width 498 height 60
click at [1216, 134] on div at bounding box center [784, 338] width 1568 height 675
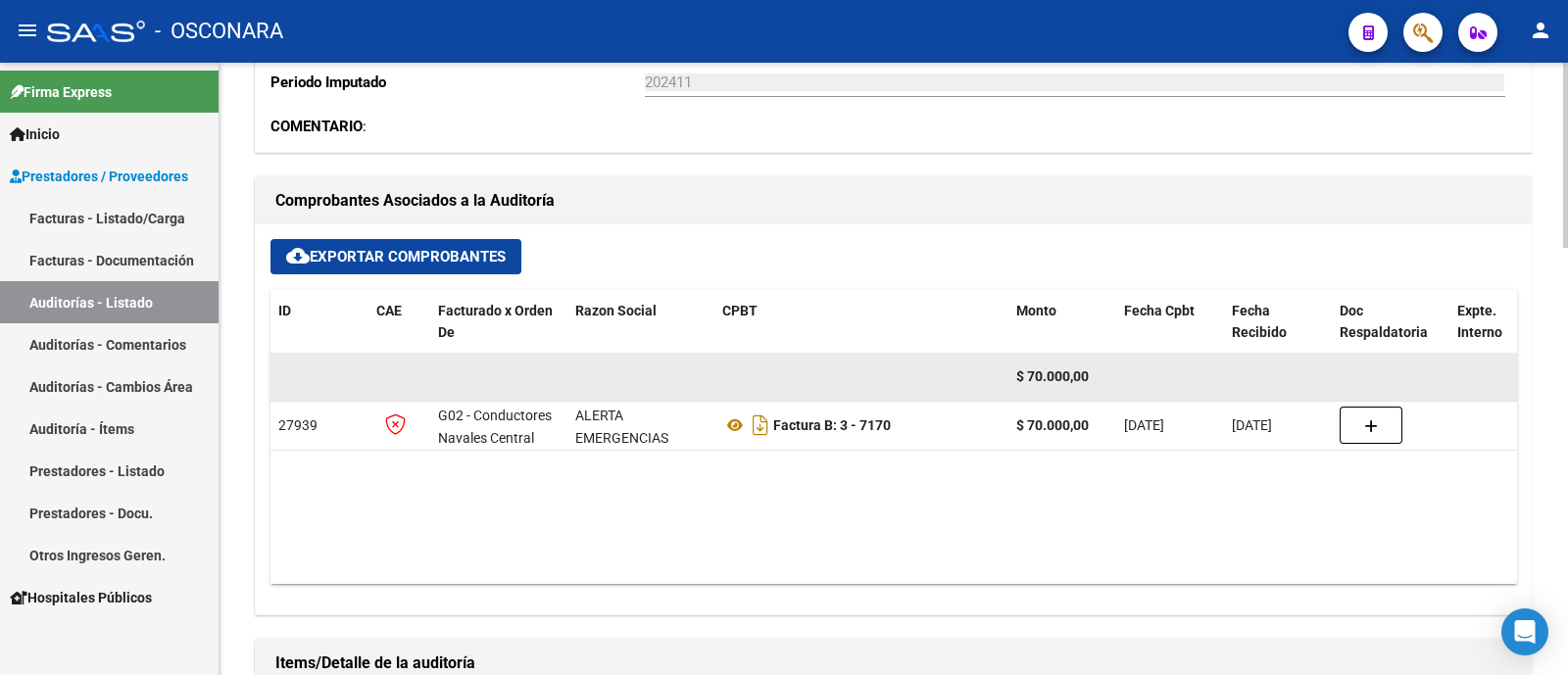
scroll to position [802, 0]
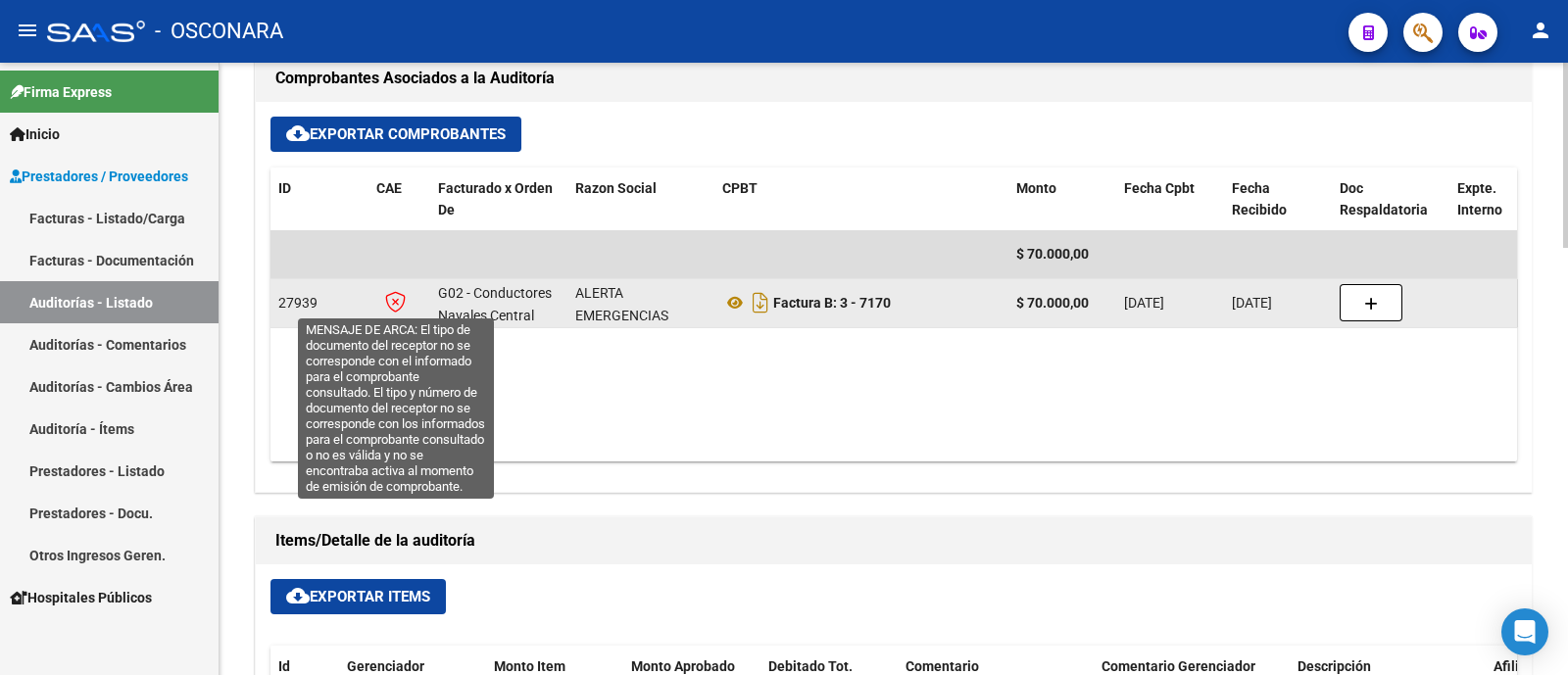
click at [399, 298] on icon at bounding box center [395, 302] width 21 height 22
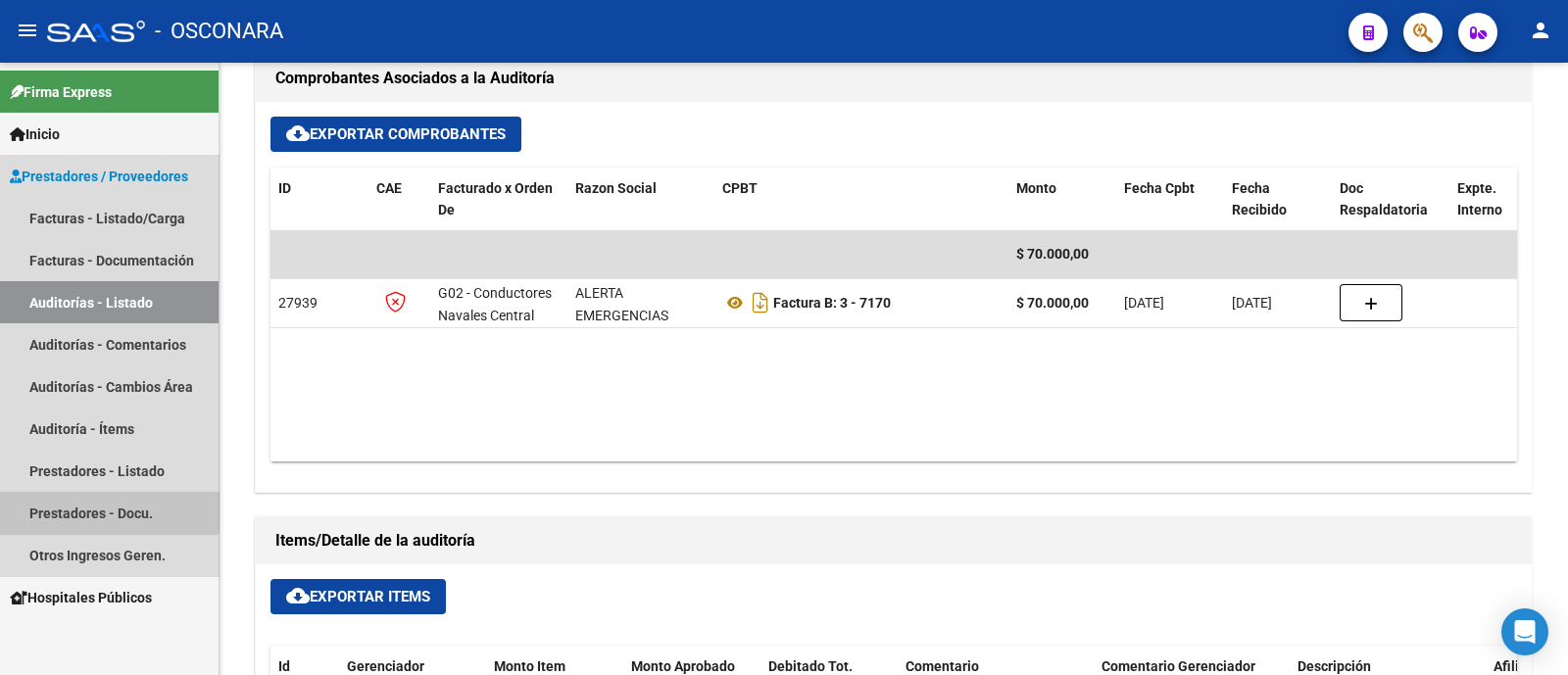
click at [108, 497] on link "Prestadores - Docu." at bounding box center [109, 512] width 218 height 42
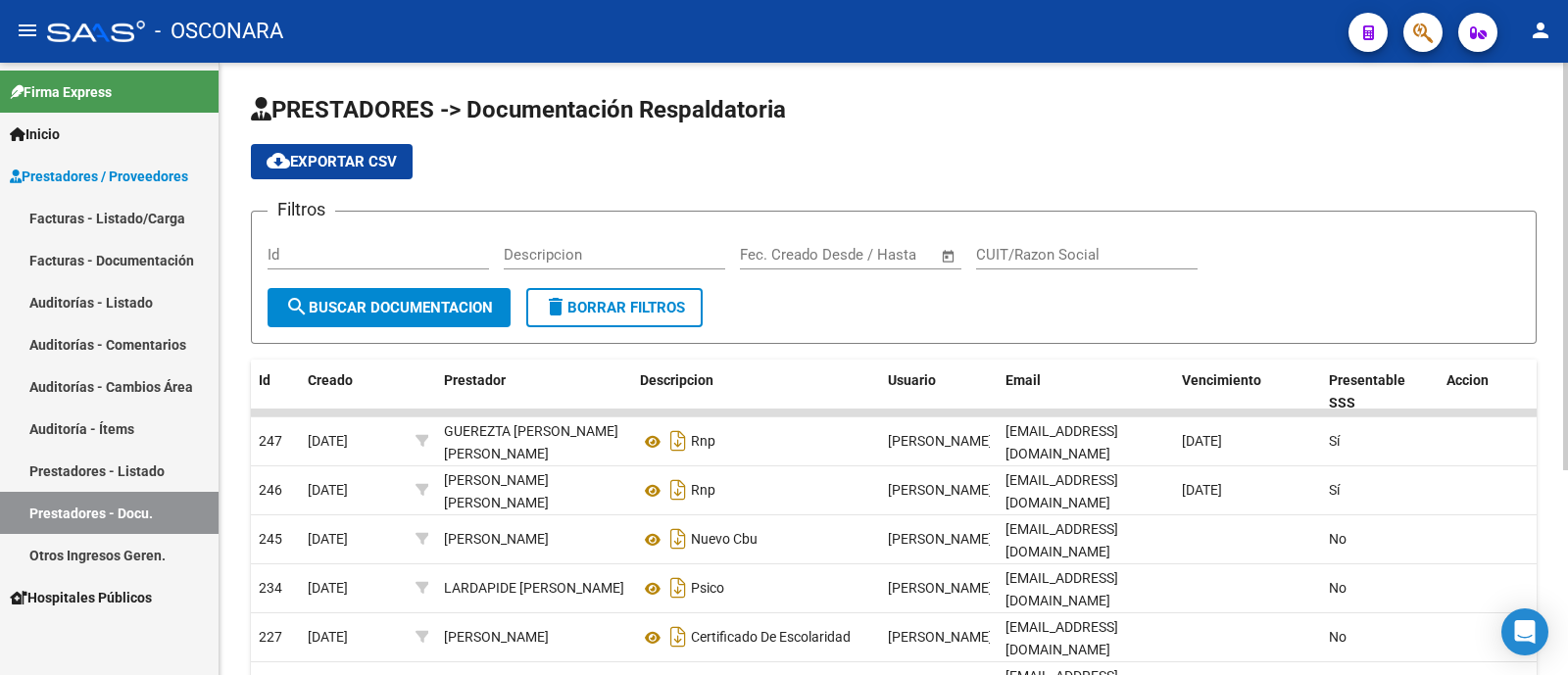
click at [319, 264] on div "Id" at bounding box center [378, 248] width 221 height 42
click at [300, 244] on div "Id" at bounding box center [378, 248] width 221 height 42
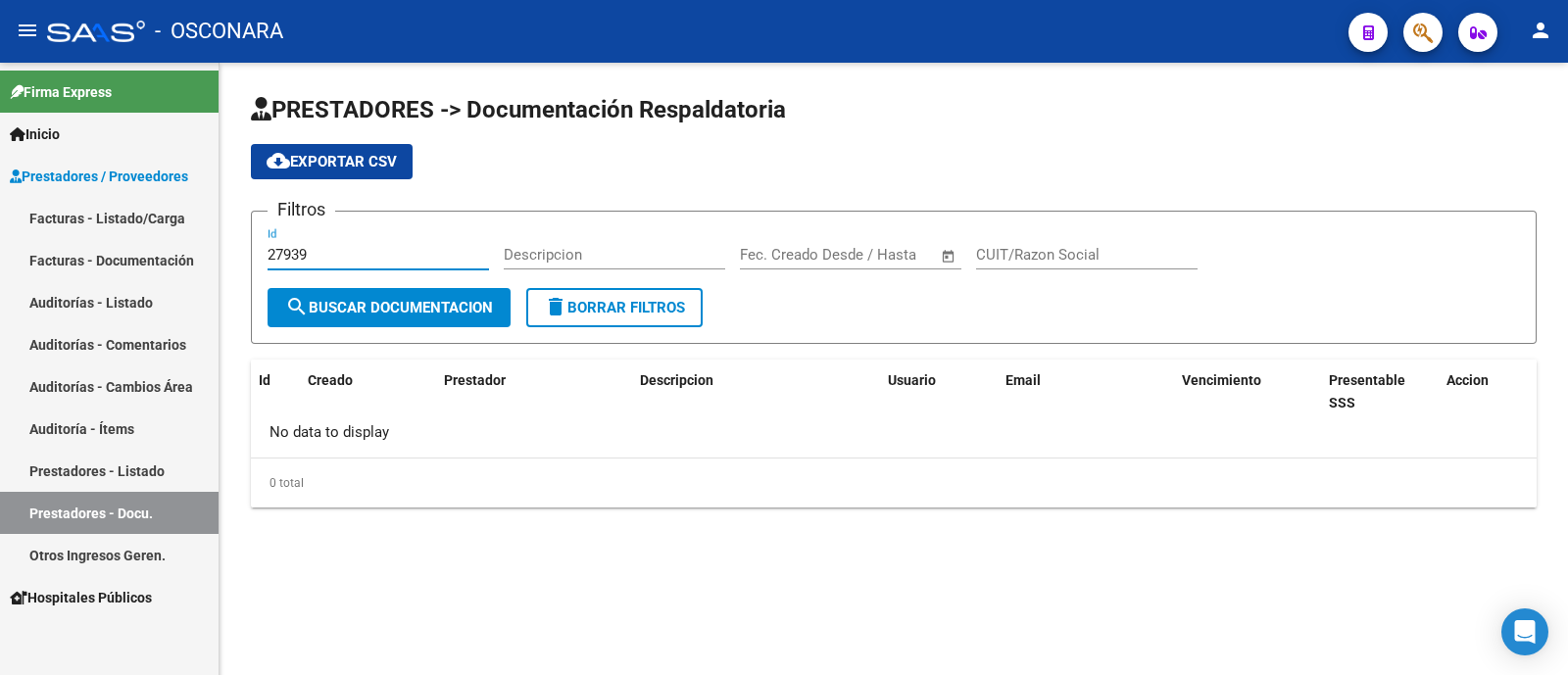
type input "27939"
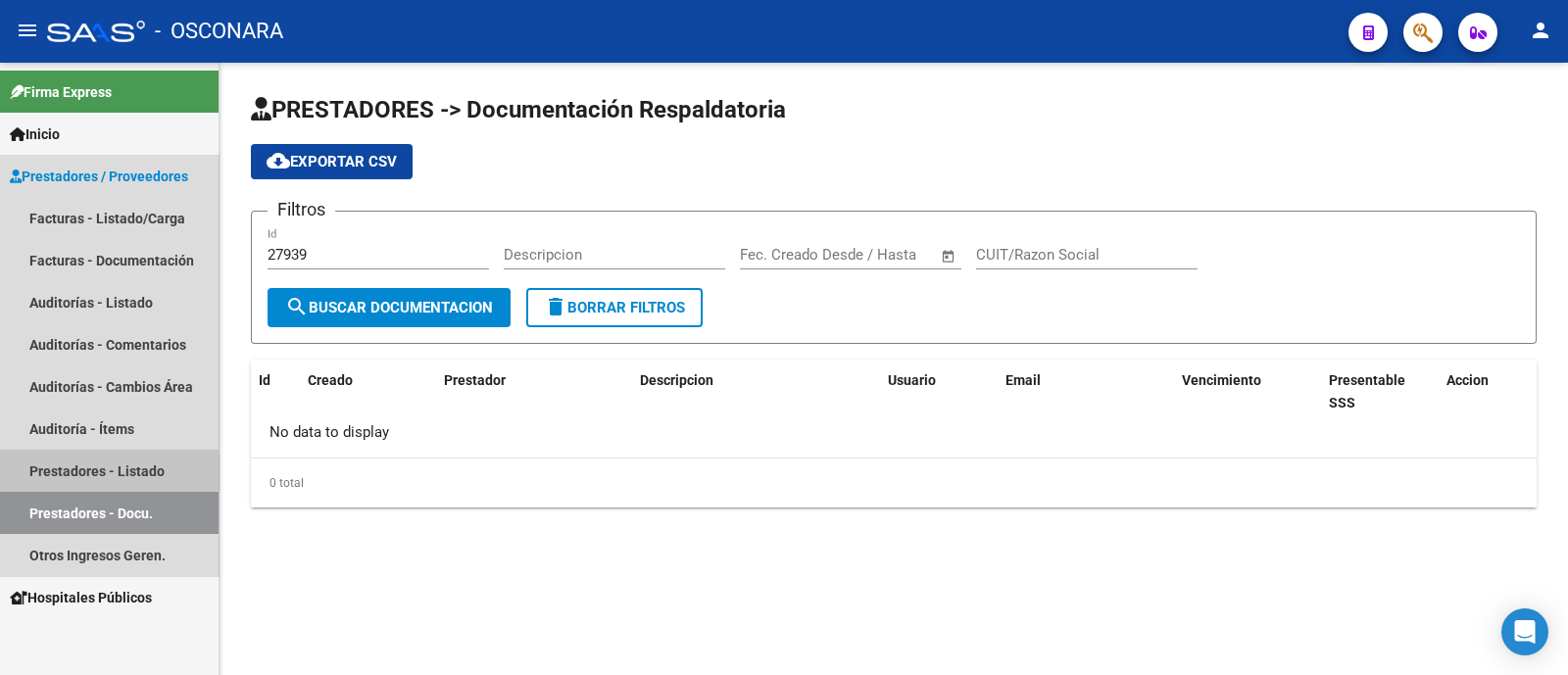
click at [92, 472] on link "Prestadores - Listado" at bounding box center [109, 470] width 218 height 42
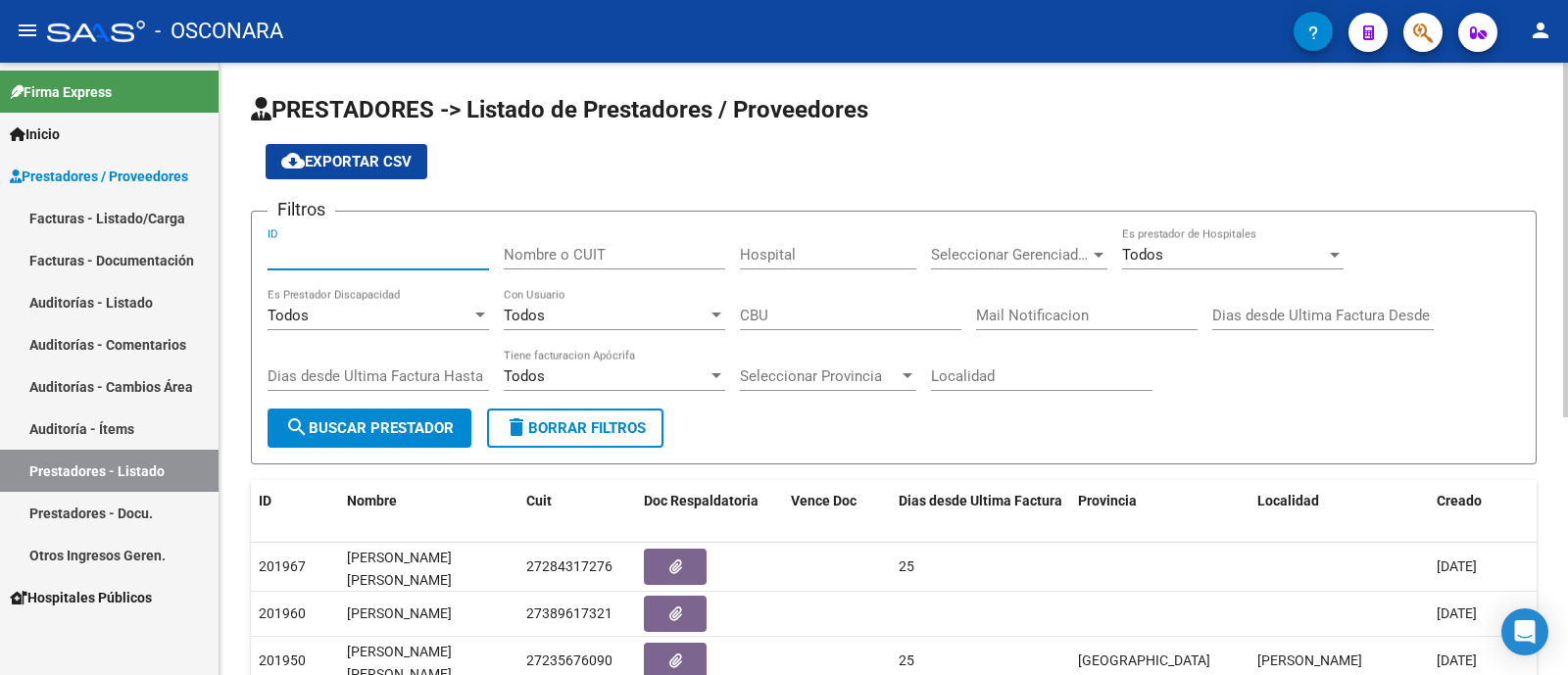
click at [375, 249] on input "ID" at bounding box center [378, 255] width 221 height 18
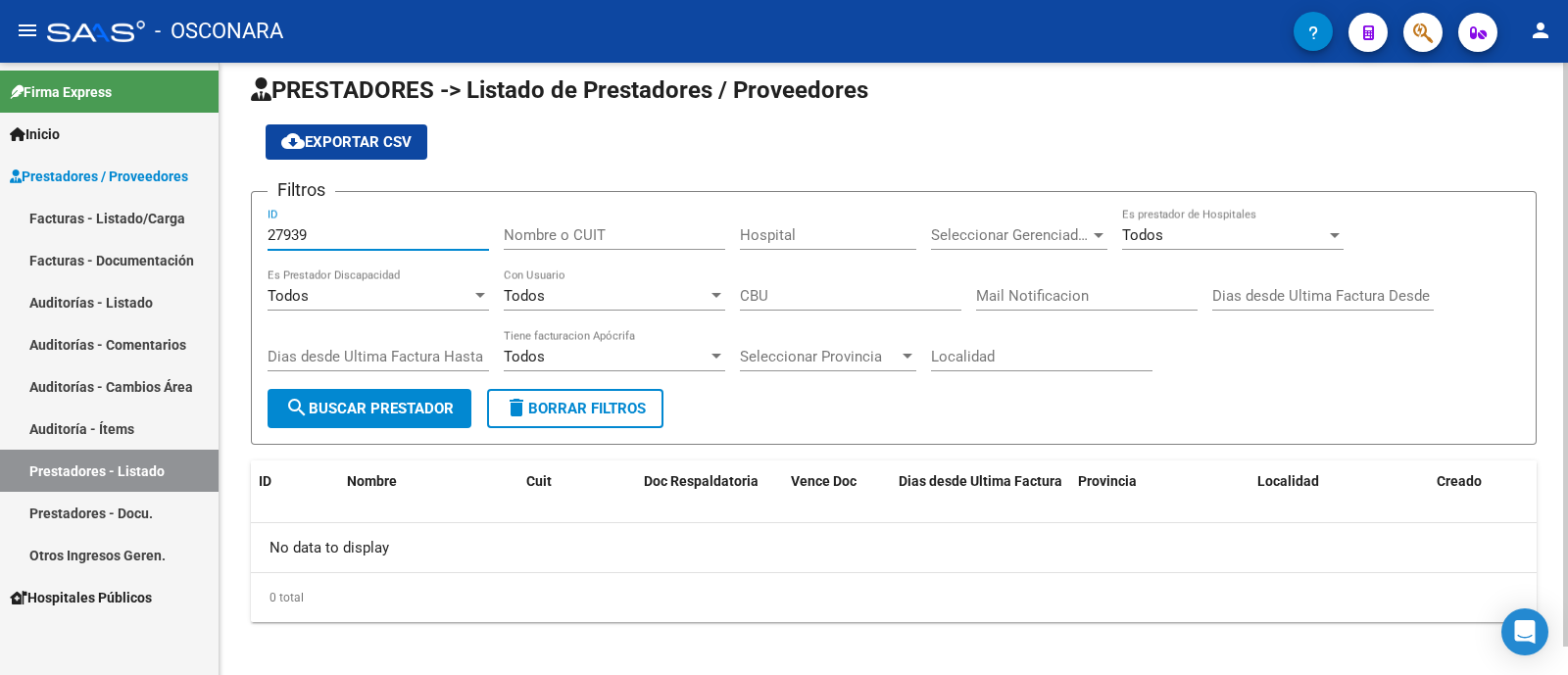
scroll to position [29, 0]
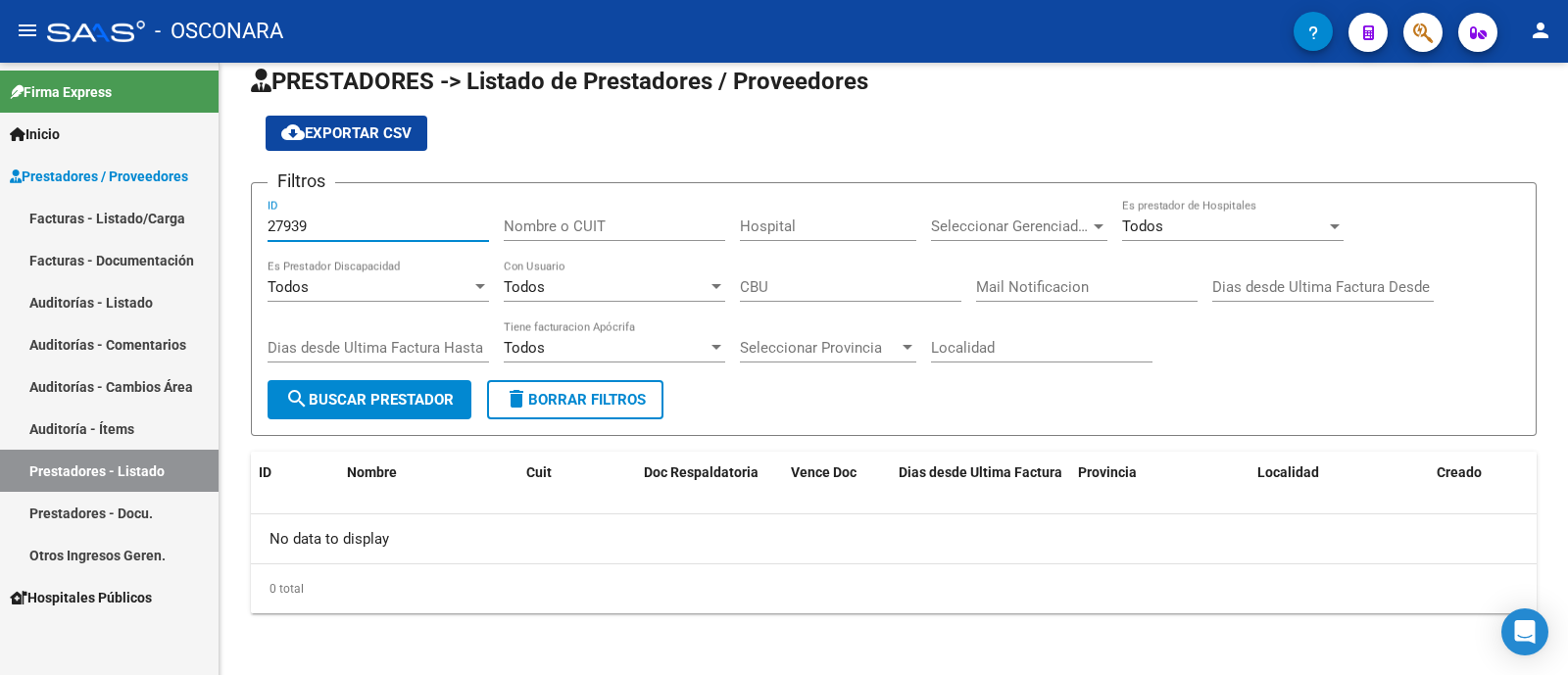
type input "27939"
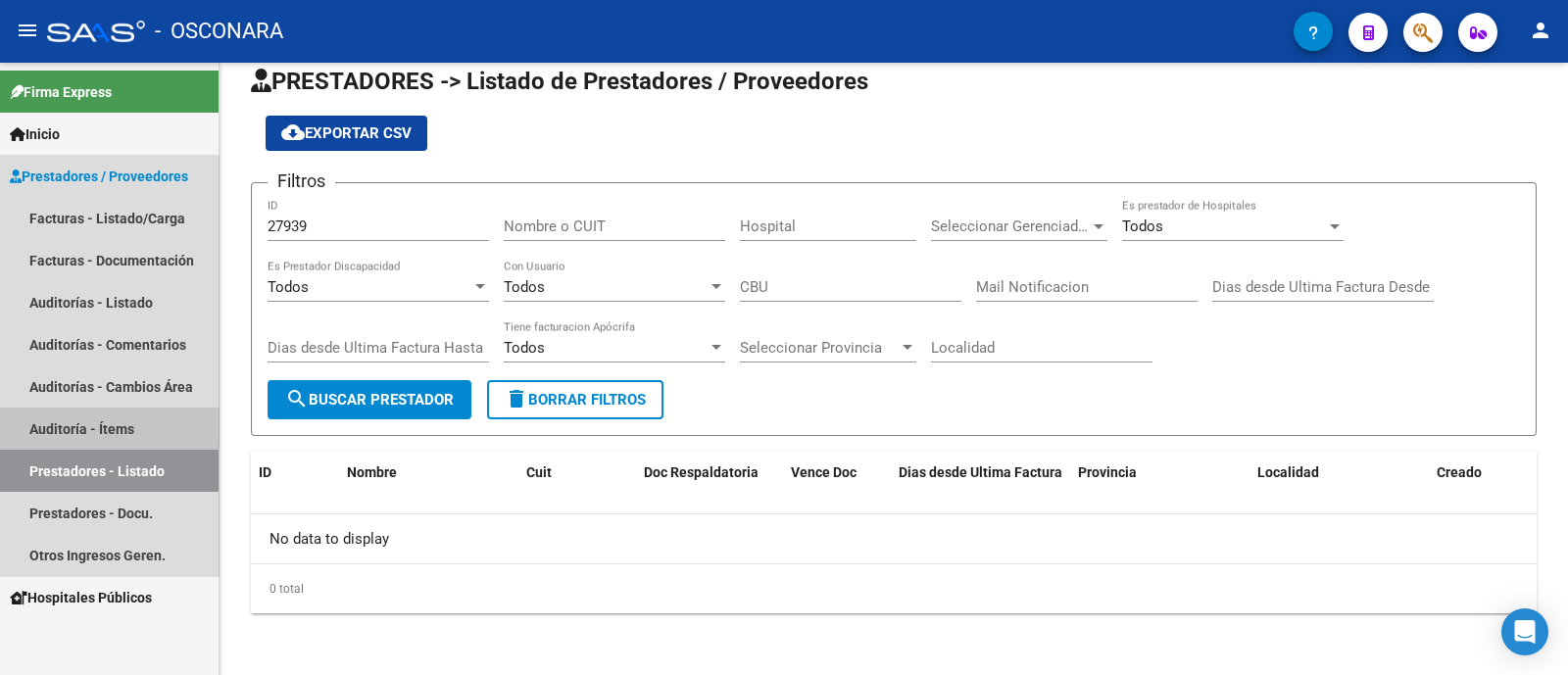
click at [82, 422] on link "Auditoría - Ítems" at bounding box center [109, 428] width 218 height 42
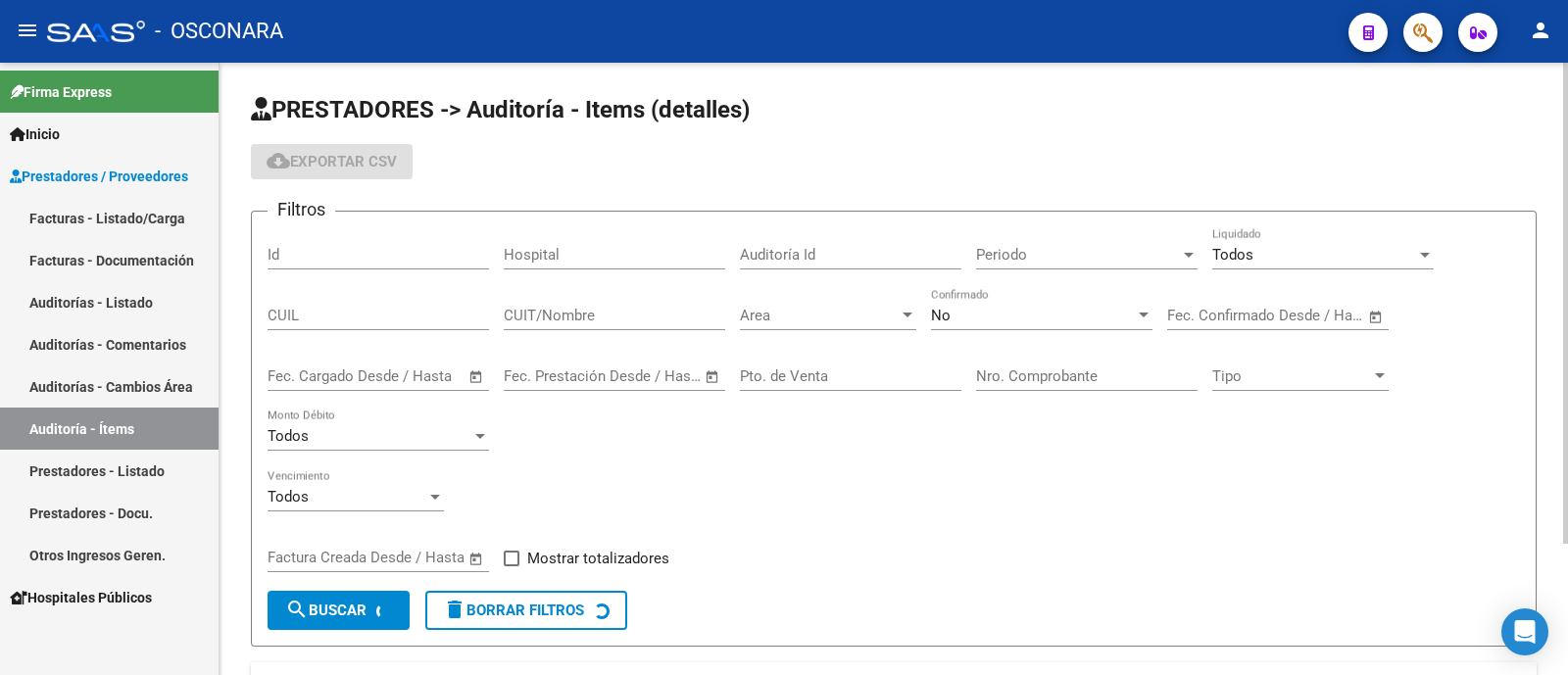
click at [343, 244] on div "Id" at bounding box center [378, 248] width 221 height 42
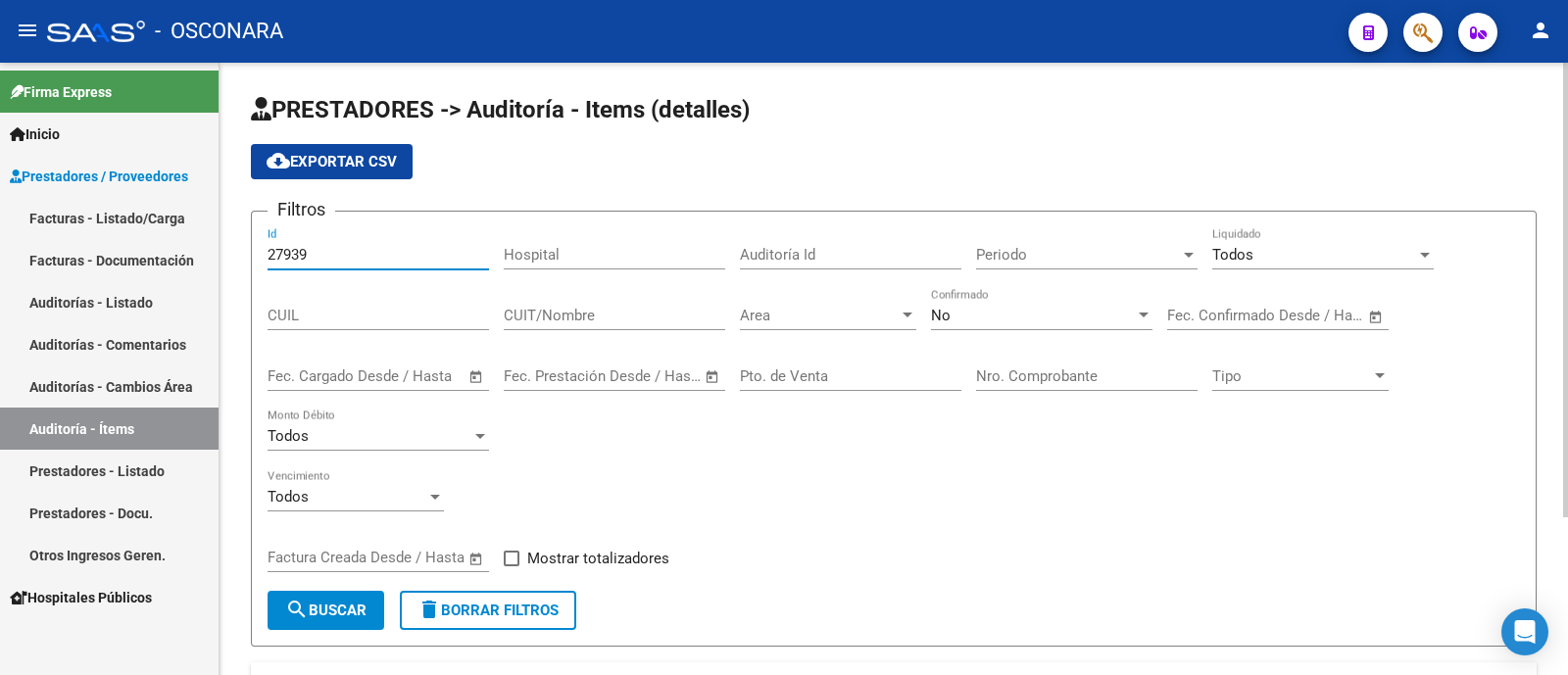
type input "27939"
click at [994, 305] on div "No Confirmado" at bounding box center [1042, 309] width 221 height 42
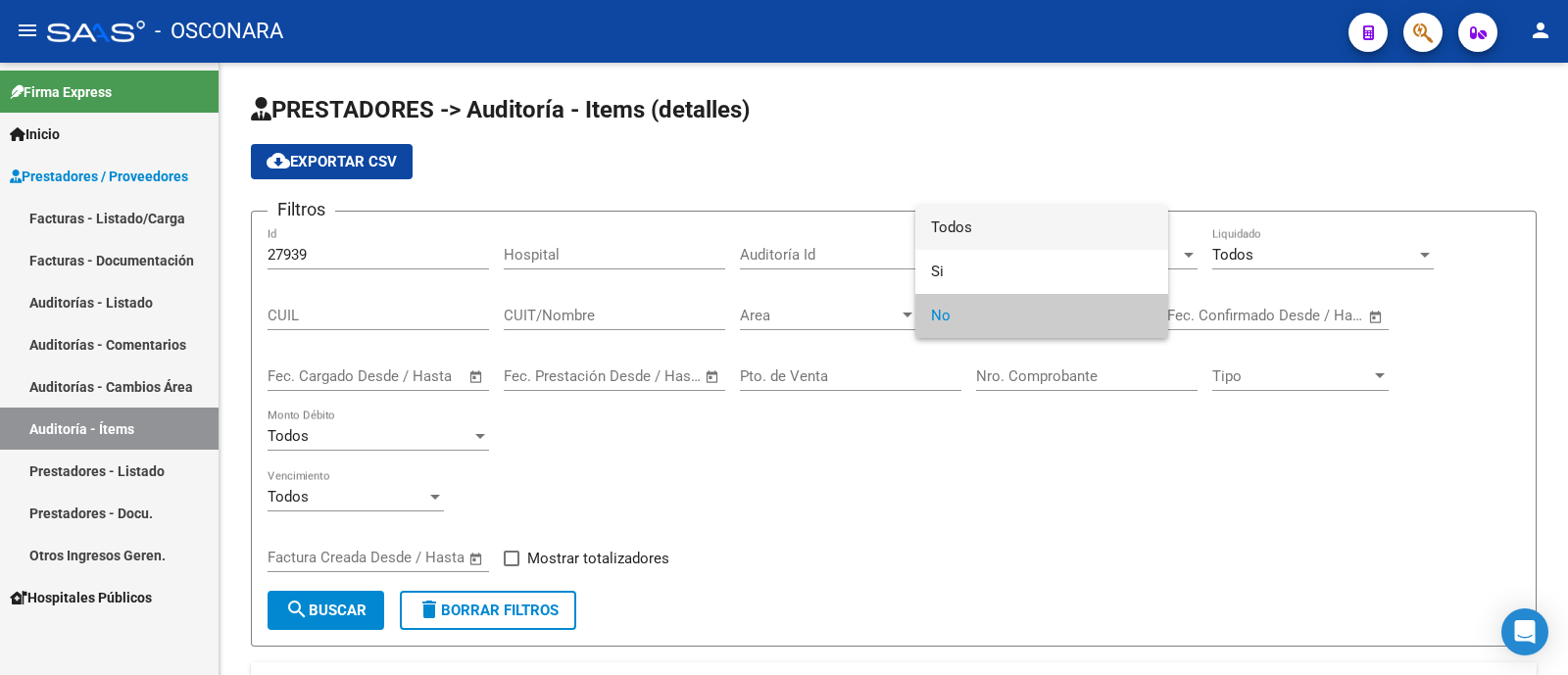
click at [982, 219] on span "Todos" at bounding box center [1042, 227] width 221 height 44
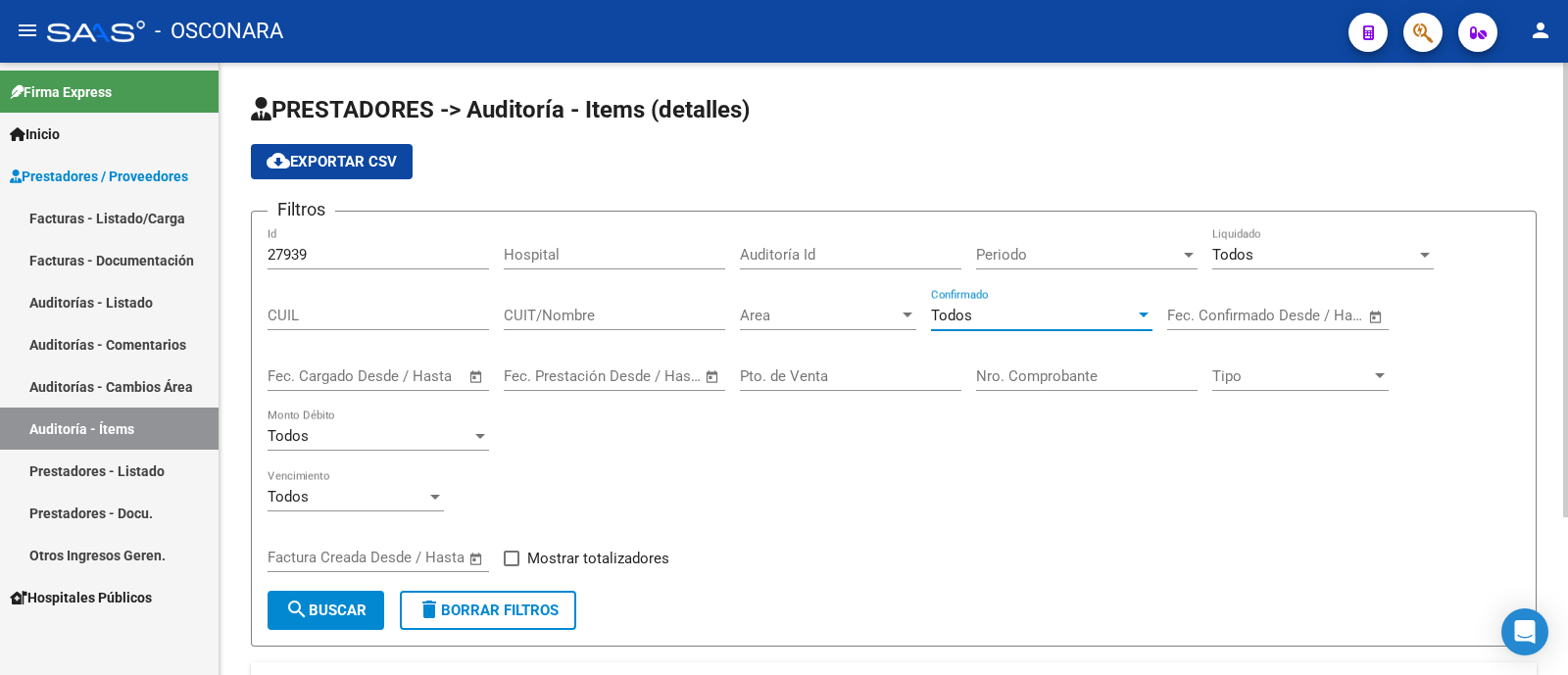
click at [307, 619] on mat-icon "search" at bounding box center [297, 609] width 24 height 24
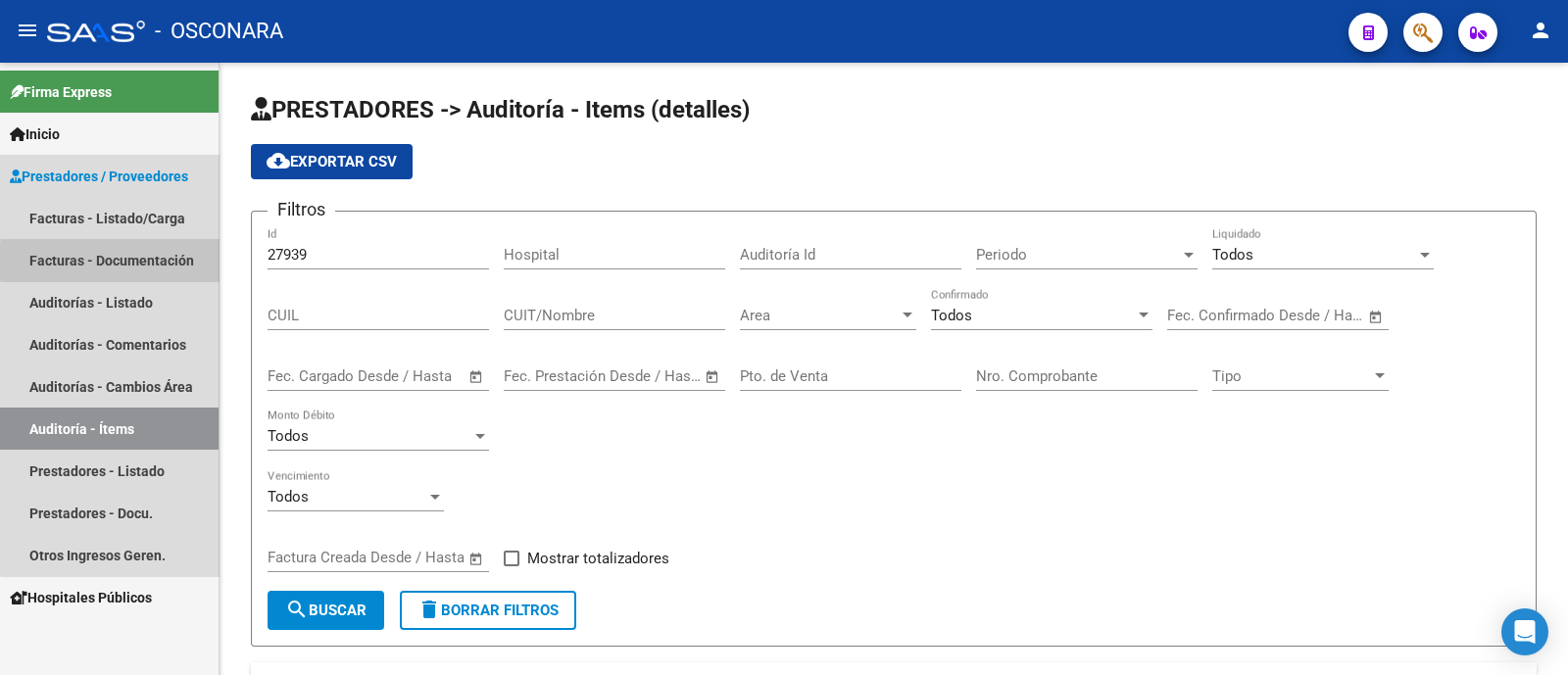
click at [162, 261] on link "Facturas - Documentación" at bounding box center [109, 260] width 218 height 42
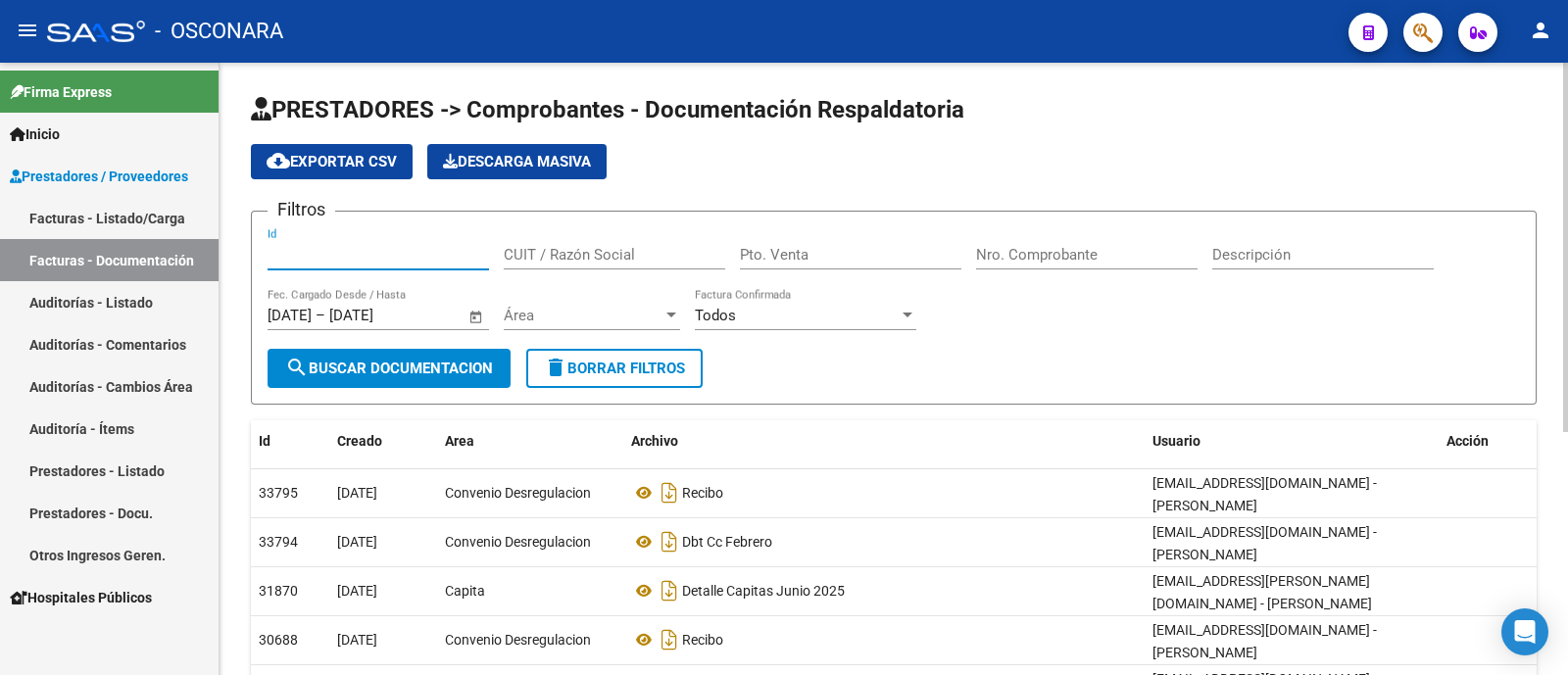
click at [340, 256] on input "Id" at bounding box center [378, 255] width 221 height 18
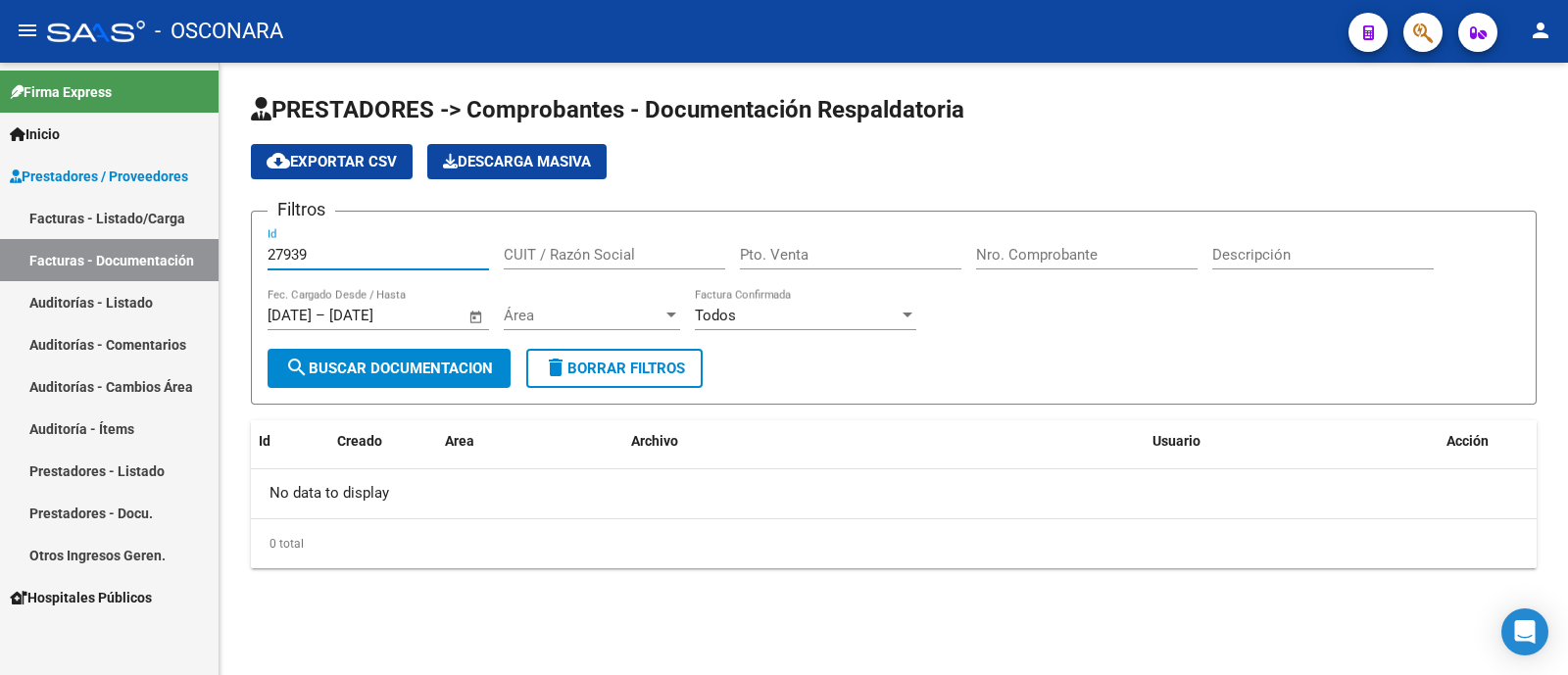
type input "27939"
click at [73, 320] on link "Auditorías - Listado" at bounding box center [109, 302] width 218 height 42
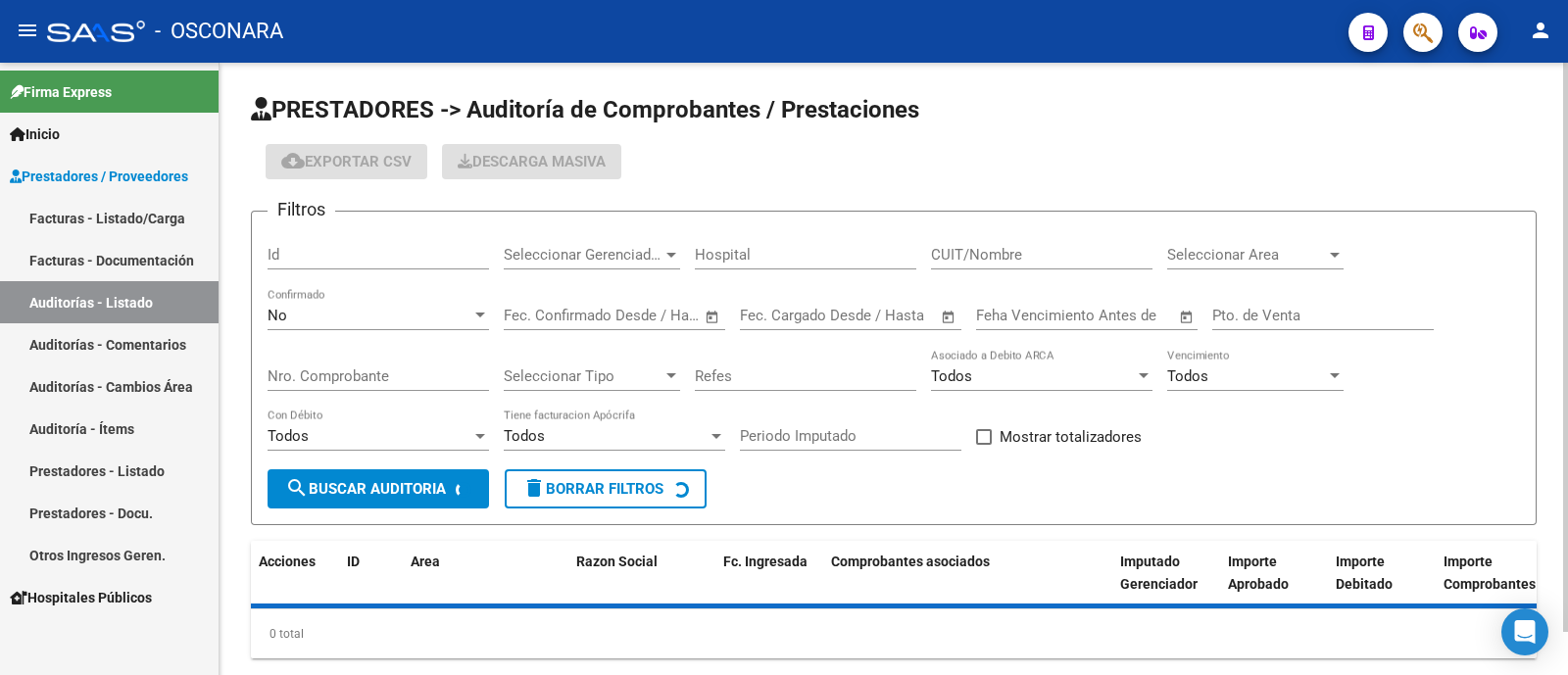
click at [324, 255] on input "Id" at bounding box center [378, 255] width 221 height 18
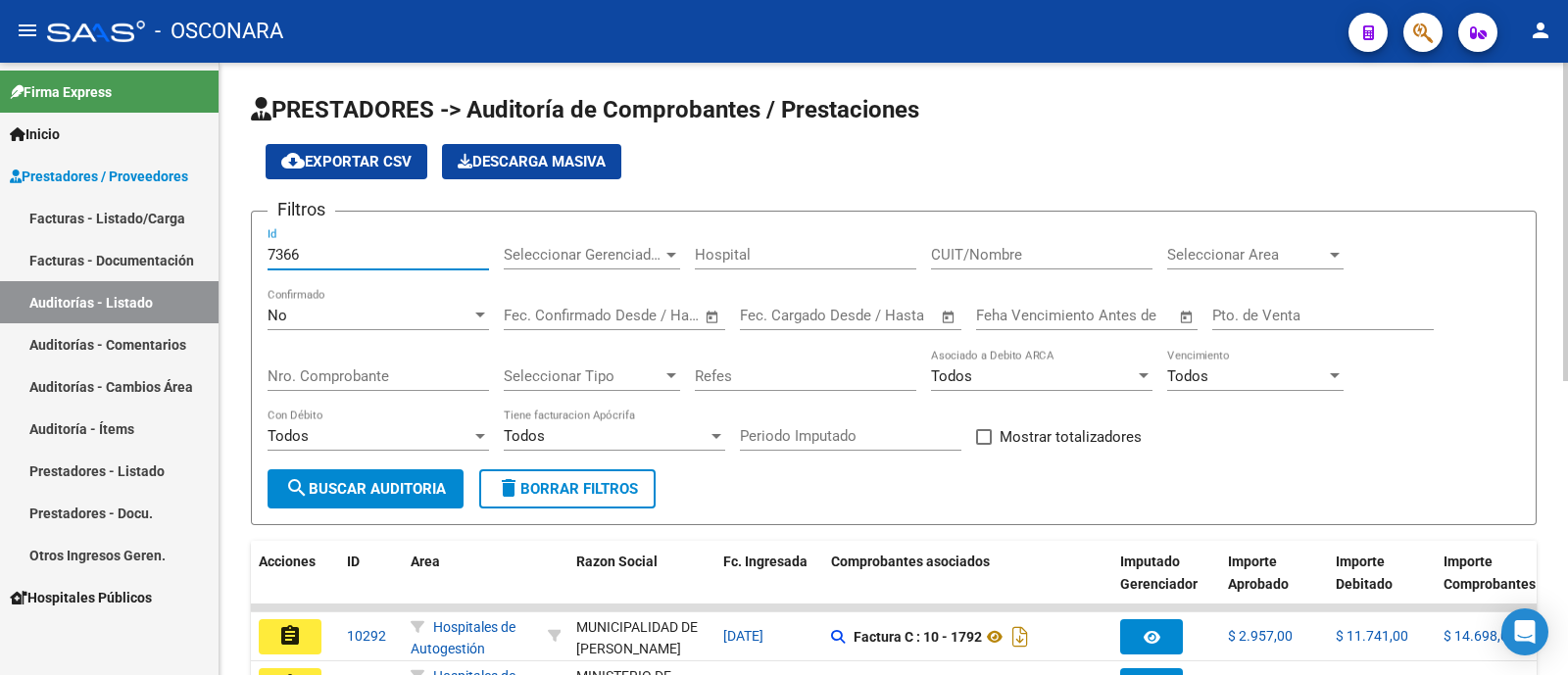
type input "7366"
click at [325, 319] on div "No" at bounding box center [369, 316] width 203 height 18
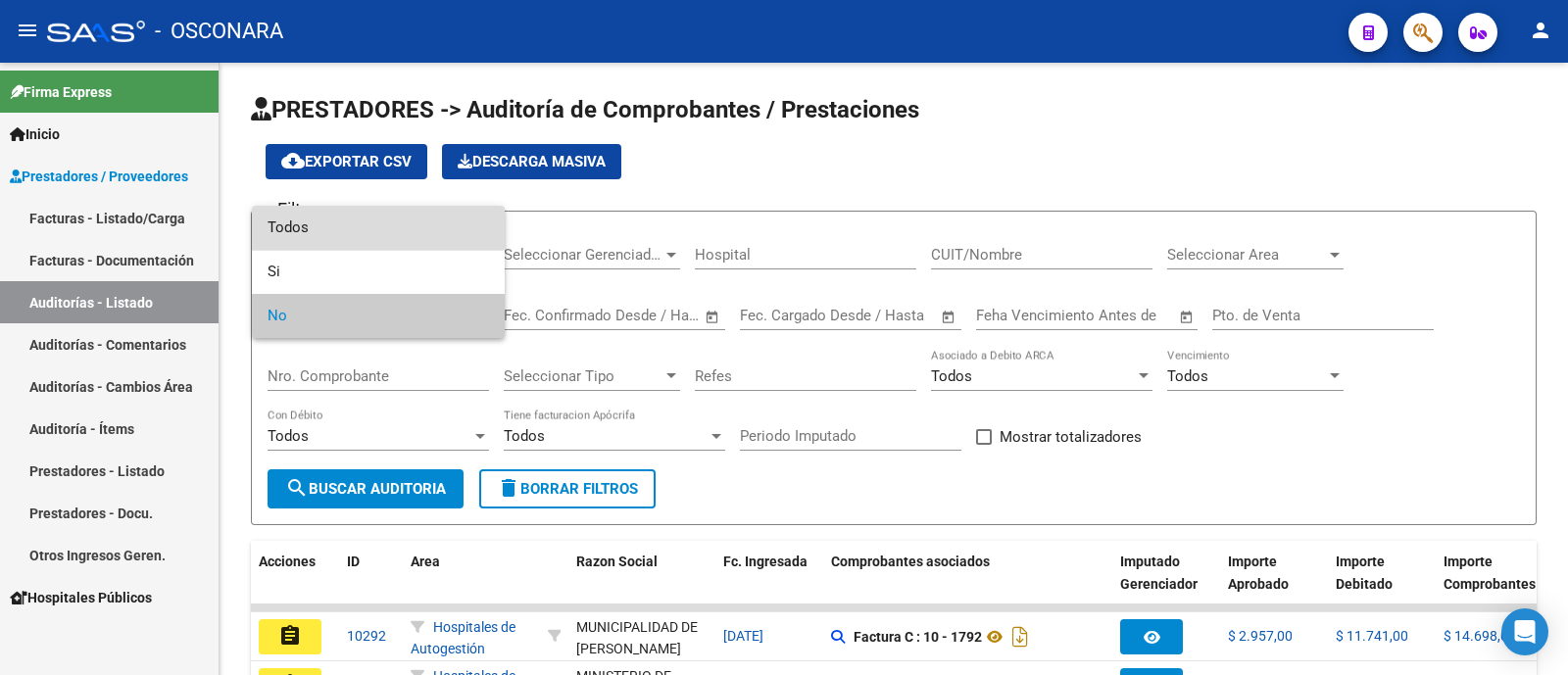
click at [335, 222] on span "Todos" at bounding box center [378, 227] width 221 height 44
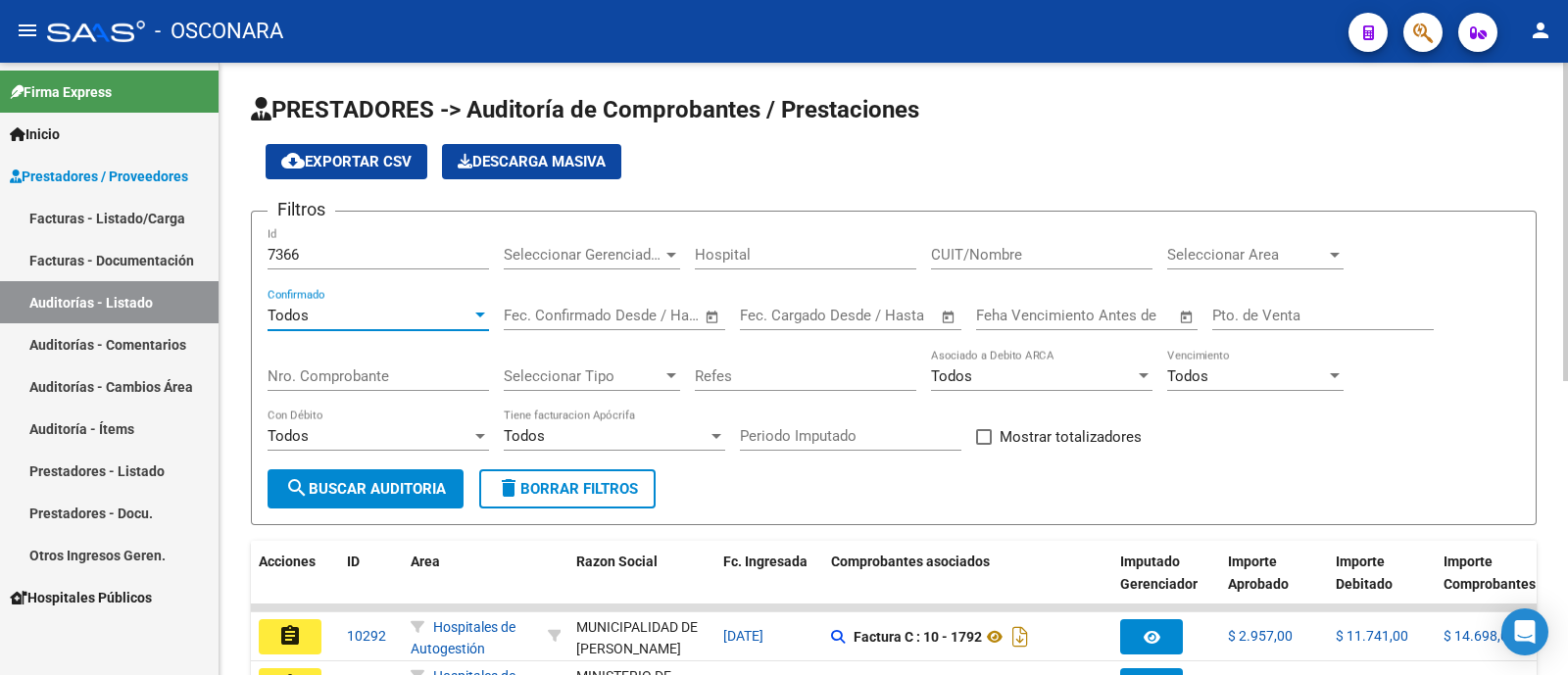
click at [336, 485] on span "search Buscar Auditoria" at bounding box center [365, 488] width 161 height 18
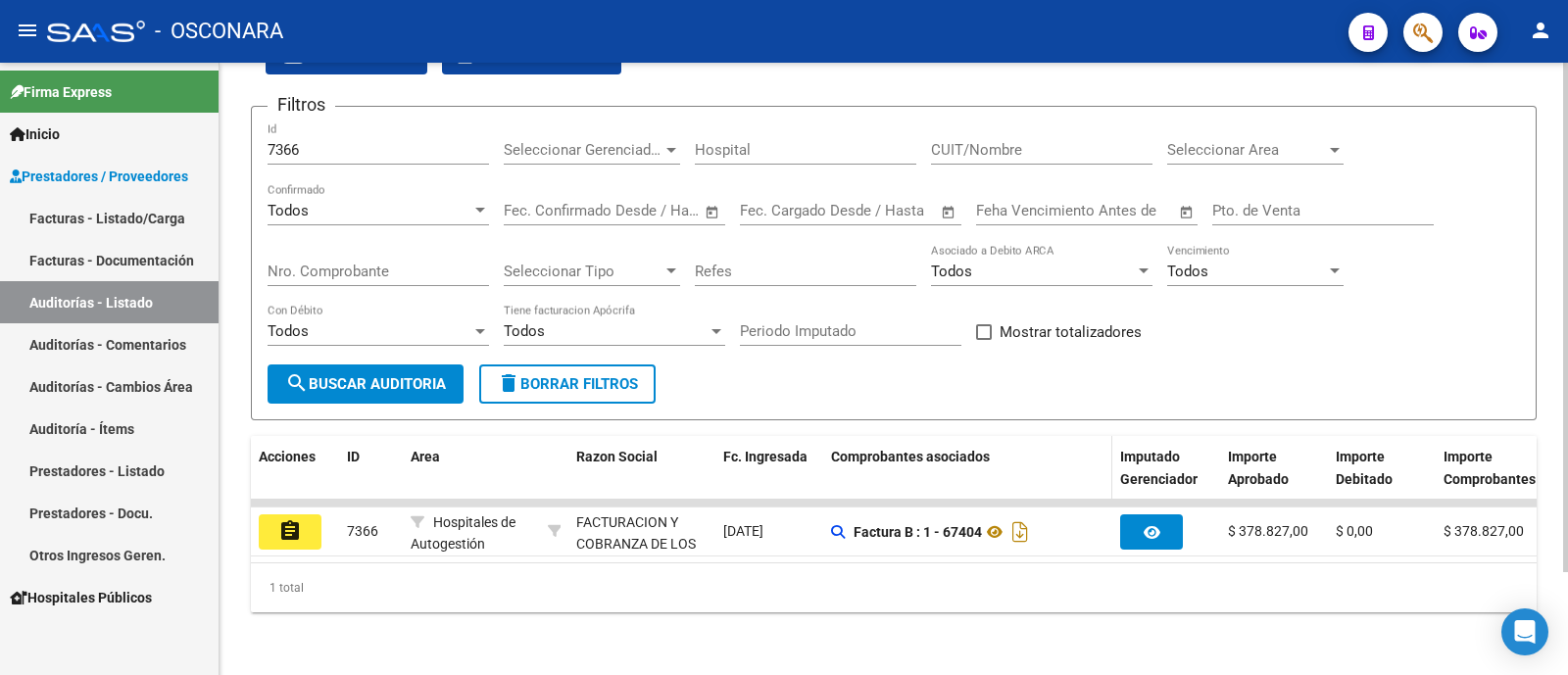
scroll to position [123, 0]
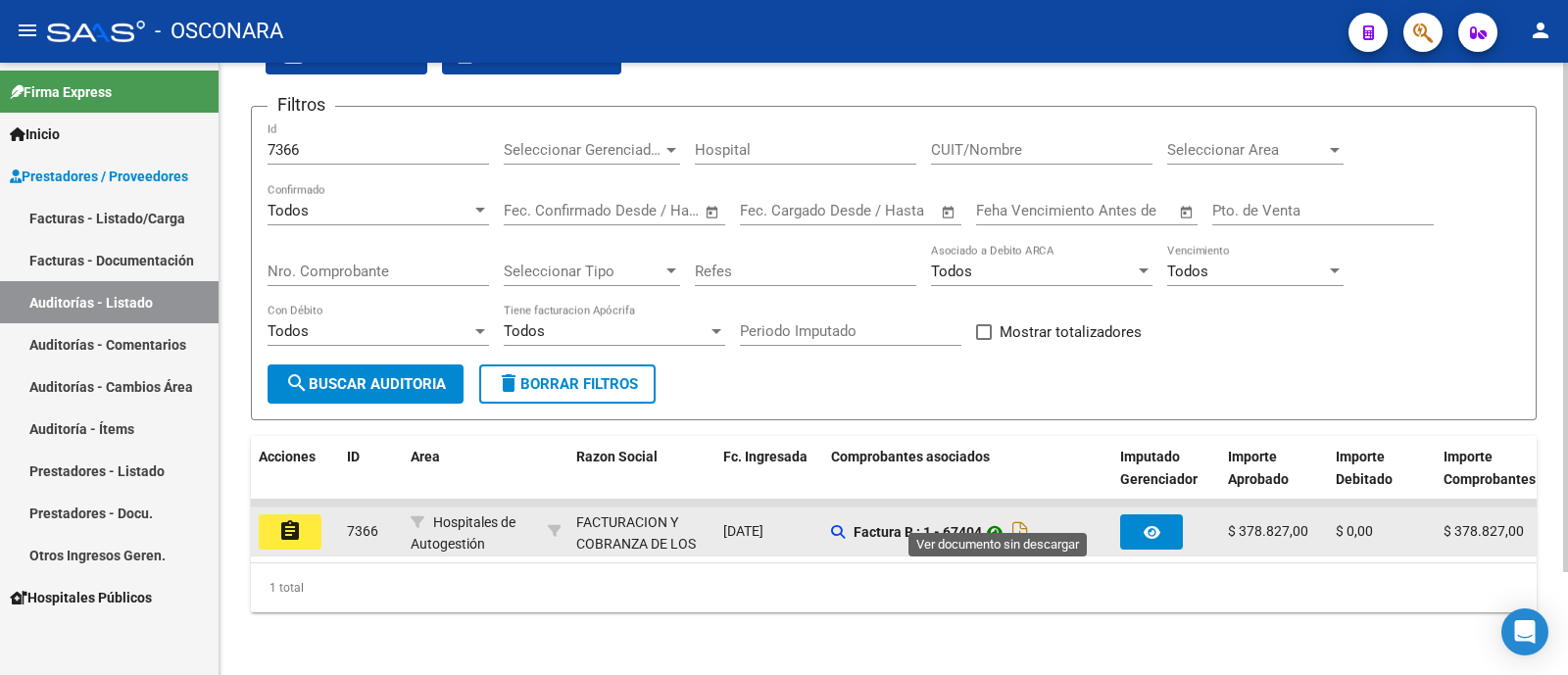
click at [995, 520] on icon at bounding box center [994, 532] width 26 height 24
click at [324, 519] on div "assignment" at bounding box center [294, 532] width 72 height 36
click at [294, 522] on mat-icon "assignment" at bounding box center [290, 531] width 24 height 24
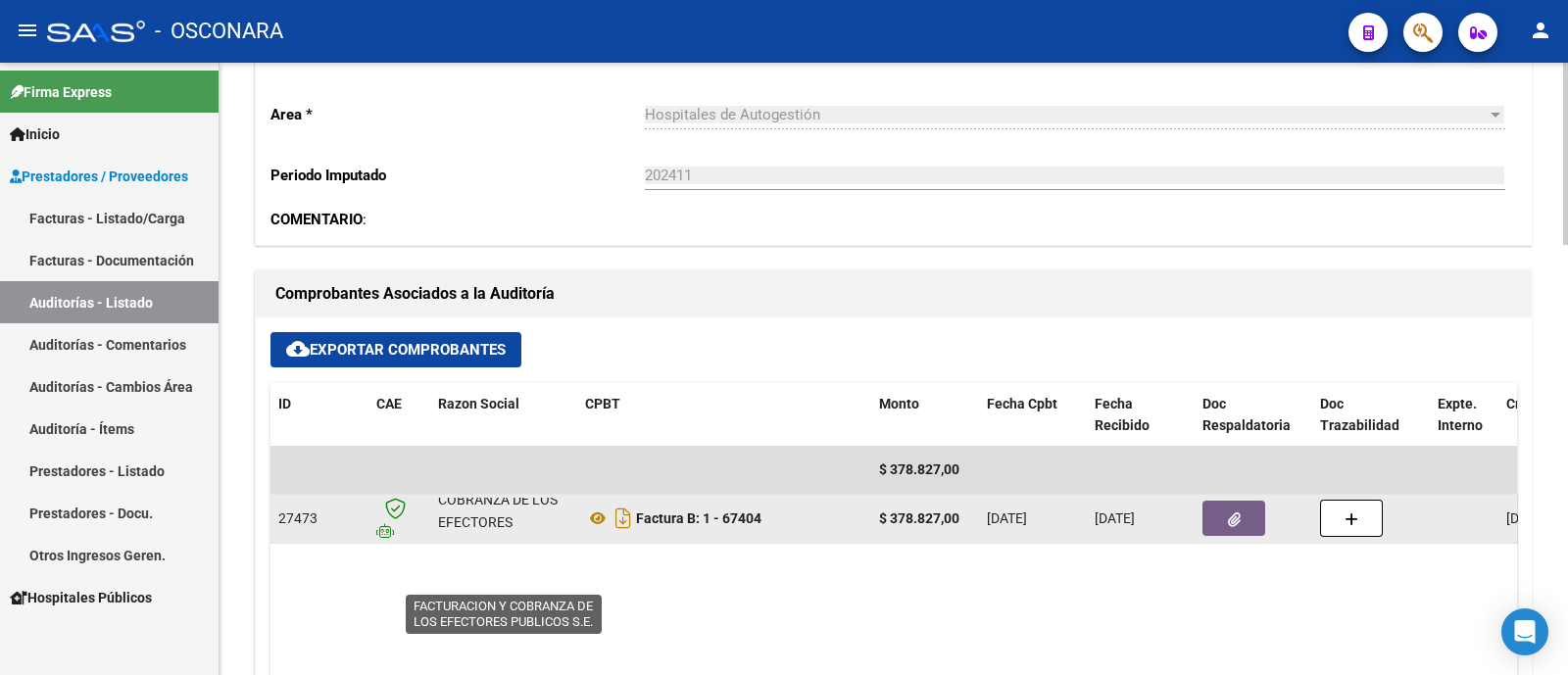
scroll to position [48, 0]
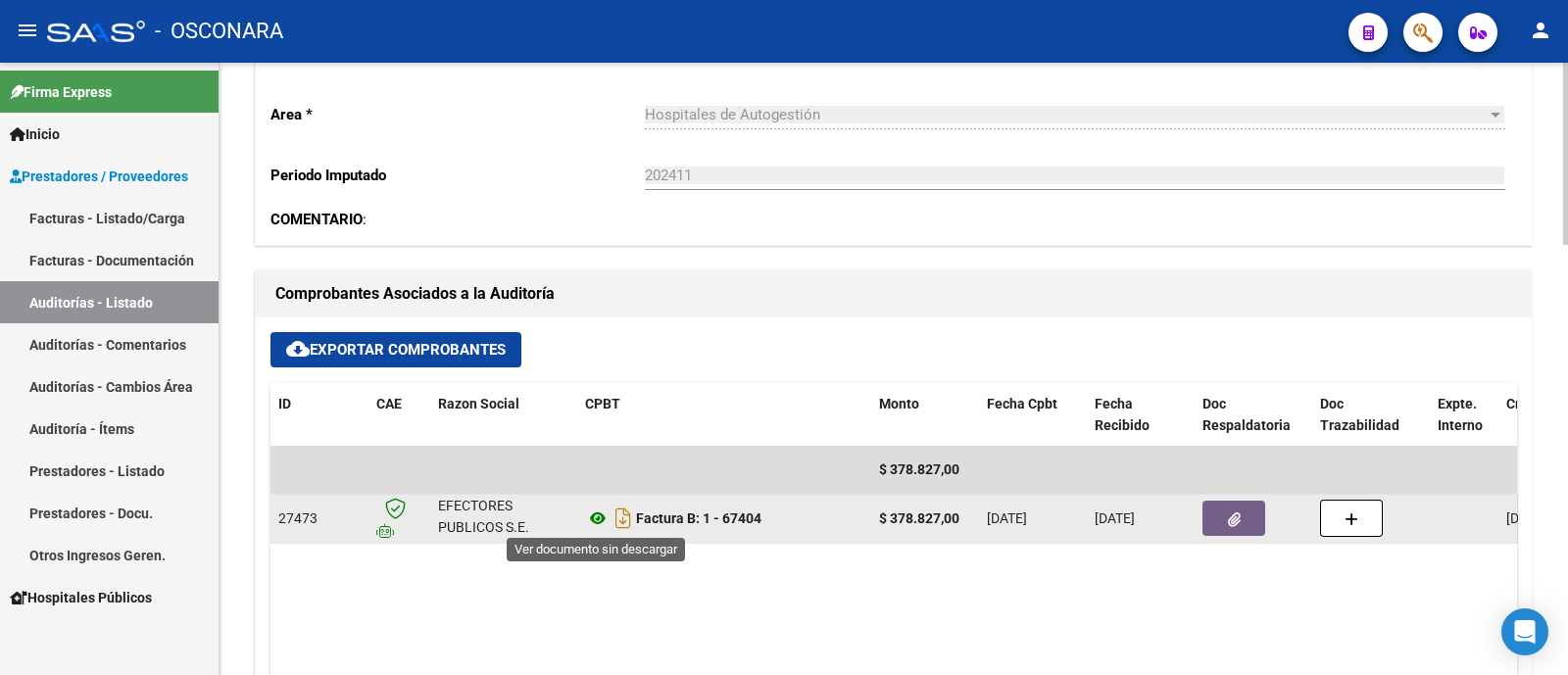
click at [589, 525] on icon at bounding box center [597, 518] width 26 height 24
click at [1220, 521] on button "button" at bounding box center [1234, 518] width 63 height 36
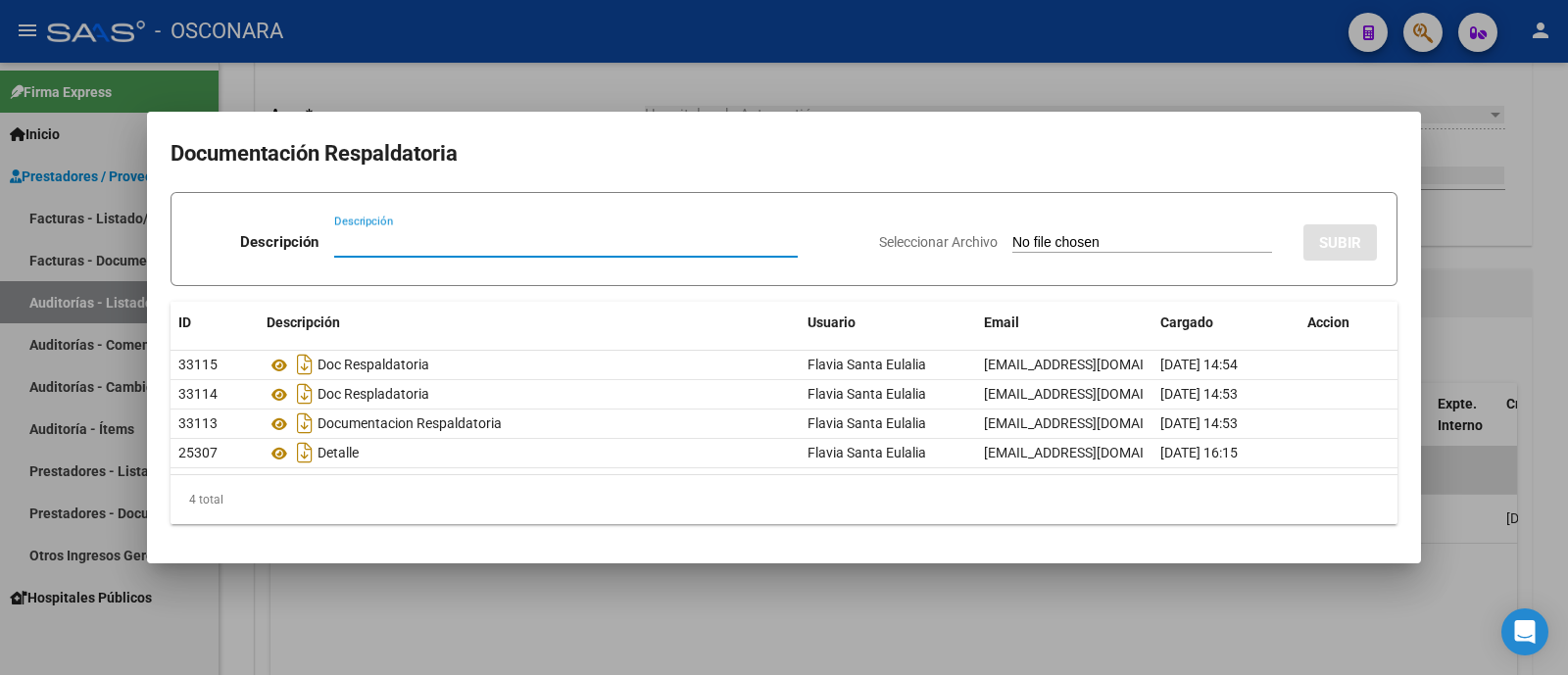
click at [1042, 614] on div at bounding box center [784, 338] width 1568 height 675
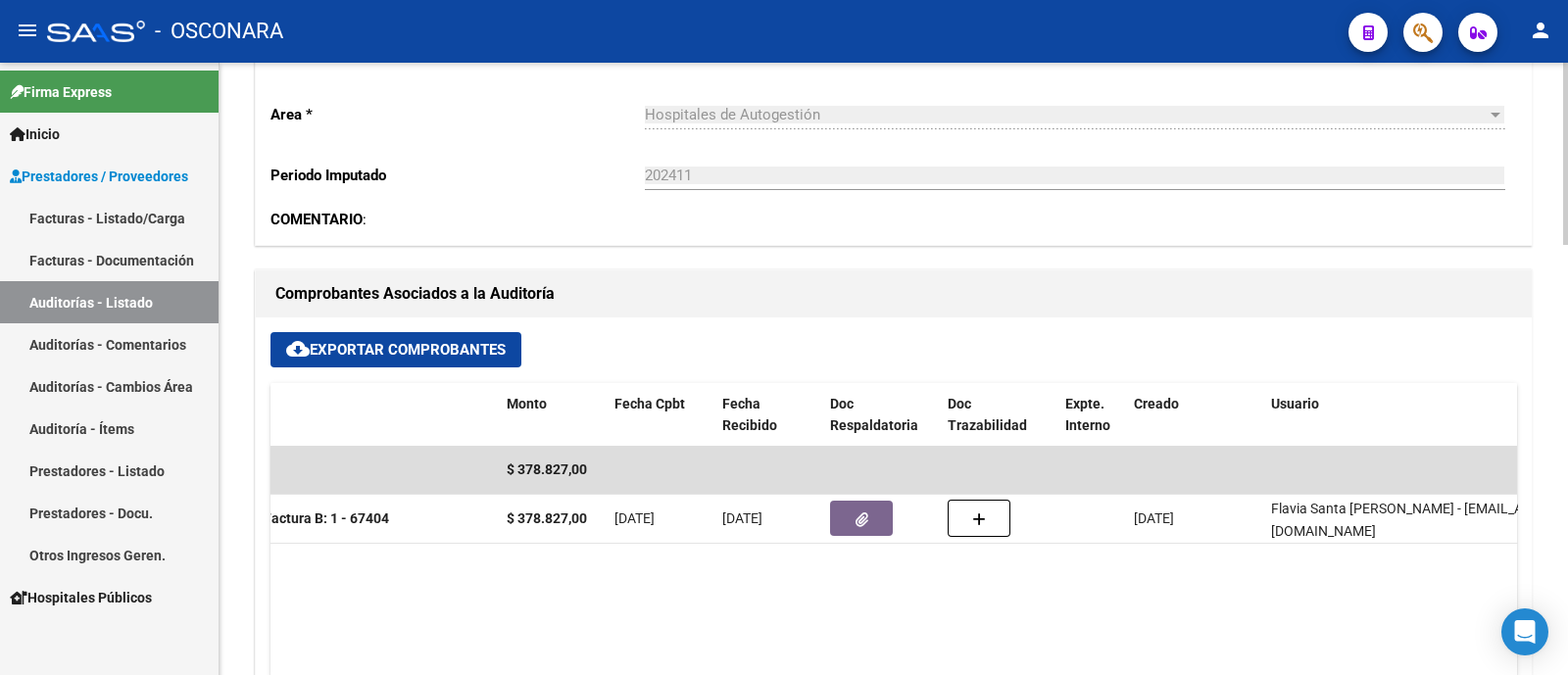
scroll to position [0, 0]
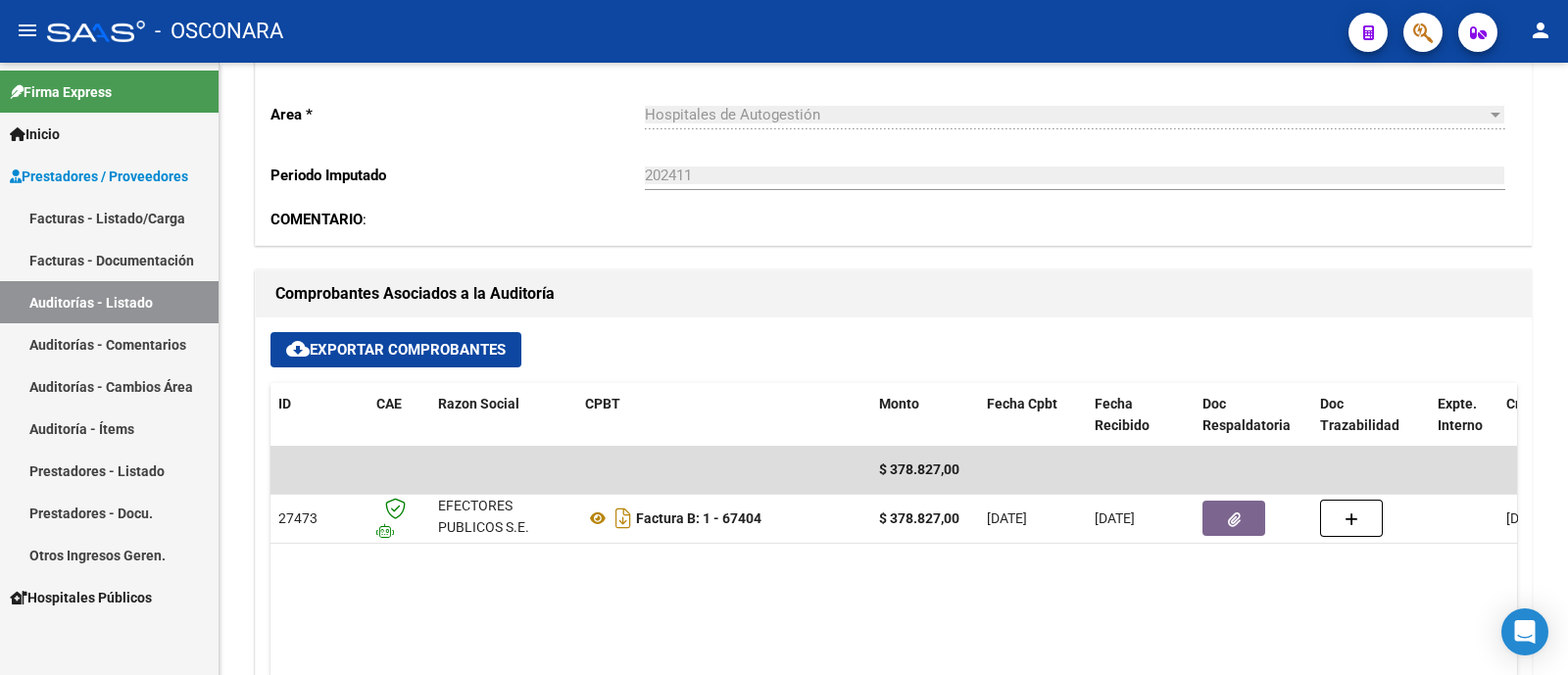
click at [113, 295] on link "Auditorías - Listado" at bounding box center [109, 302] width 218 height 42
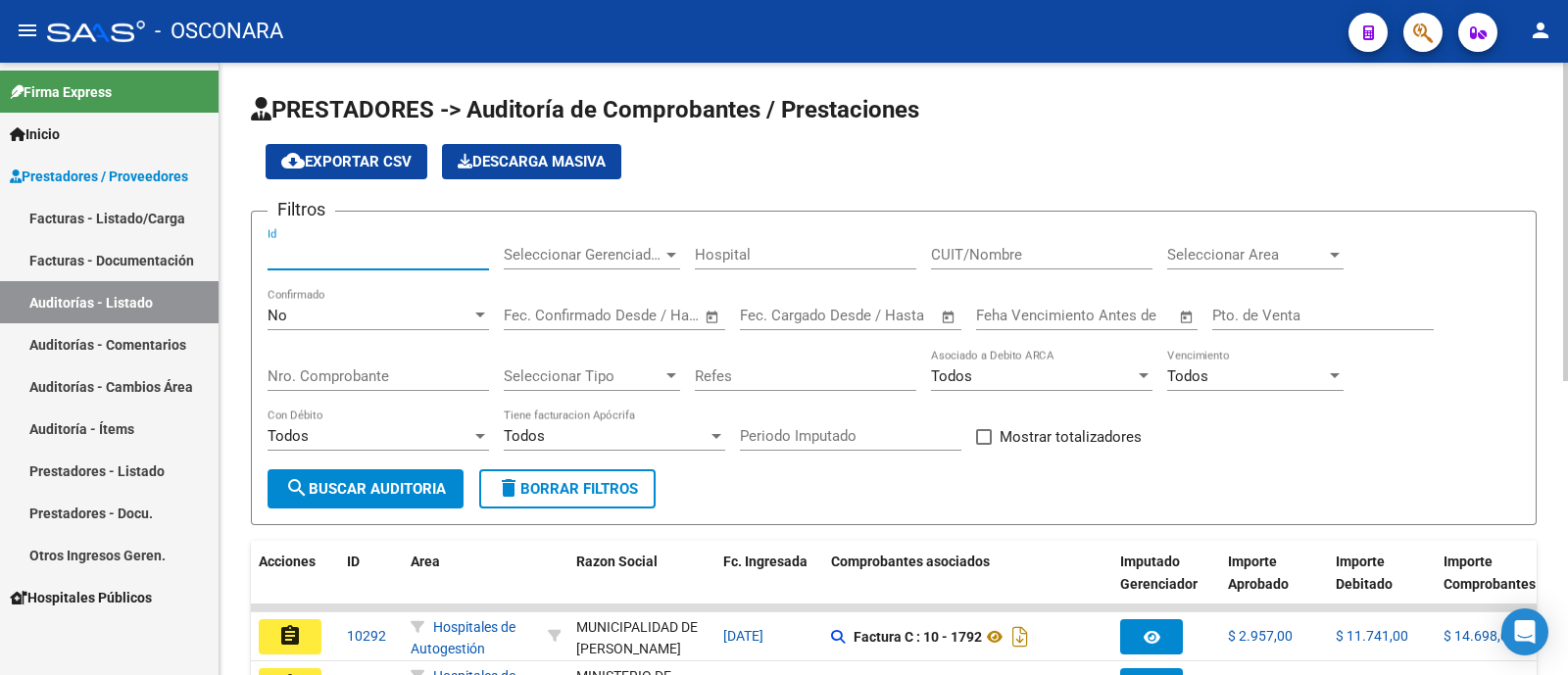
click at [343, 249] on input "Id" at bounding box center [378, 255] width 221 height 18
type input "7489"
click at [353, 310] on div "No" at bounding box center [369, 316] width 203 height 18
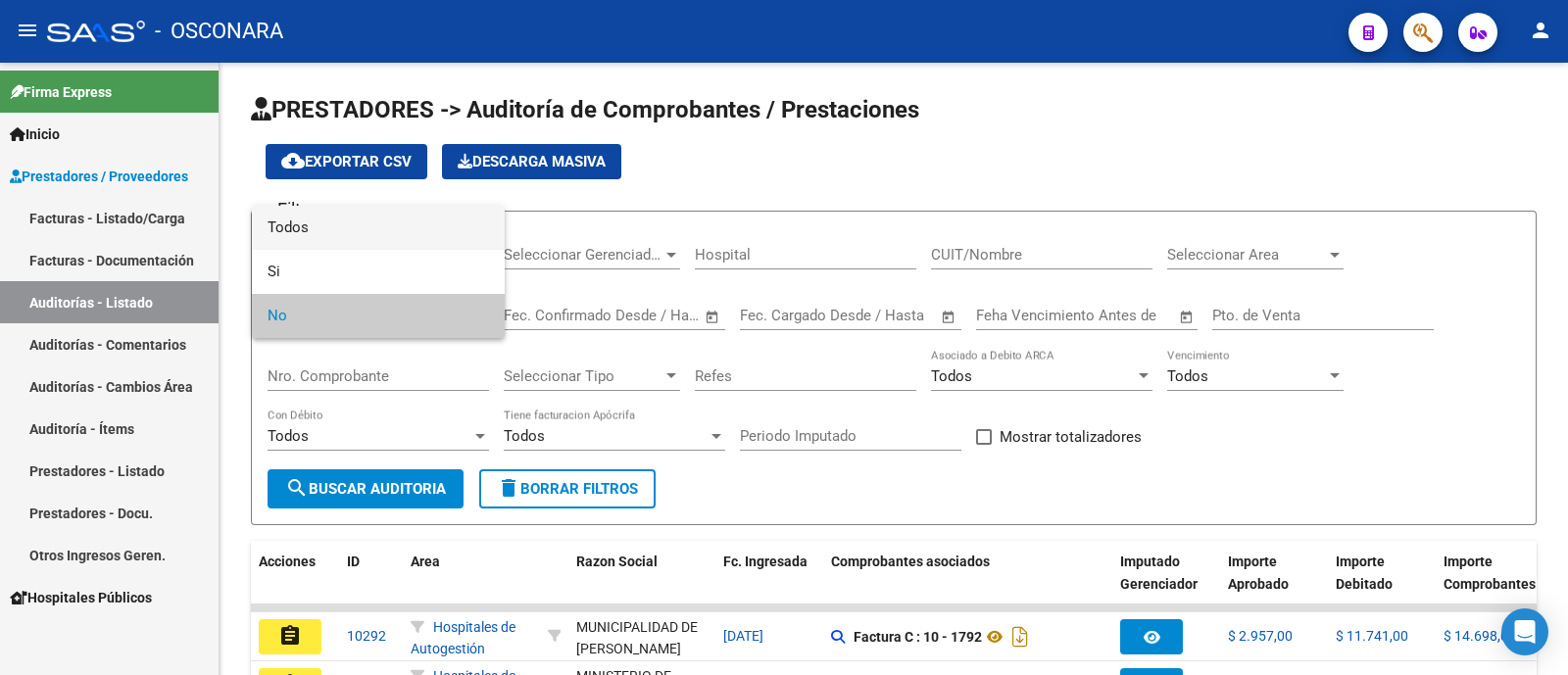
click at [353, 222] on span "Todos" at bounding box center [378, 227] width 221 height 44
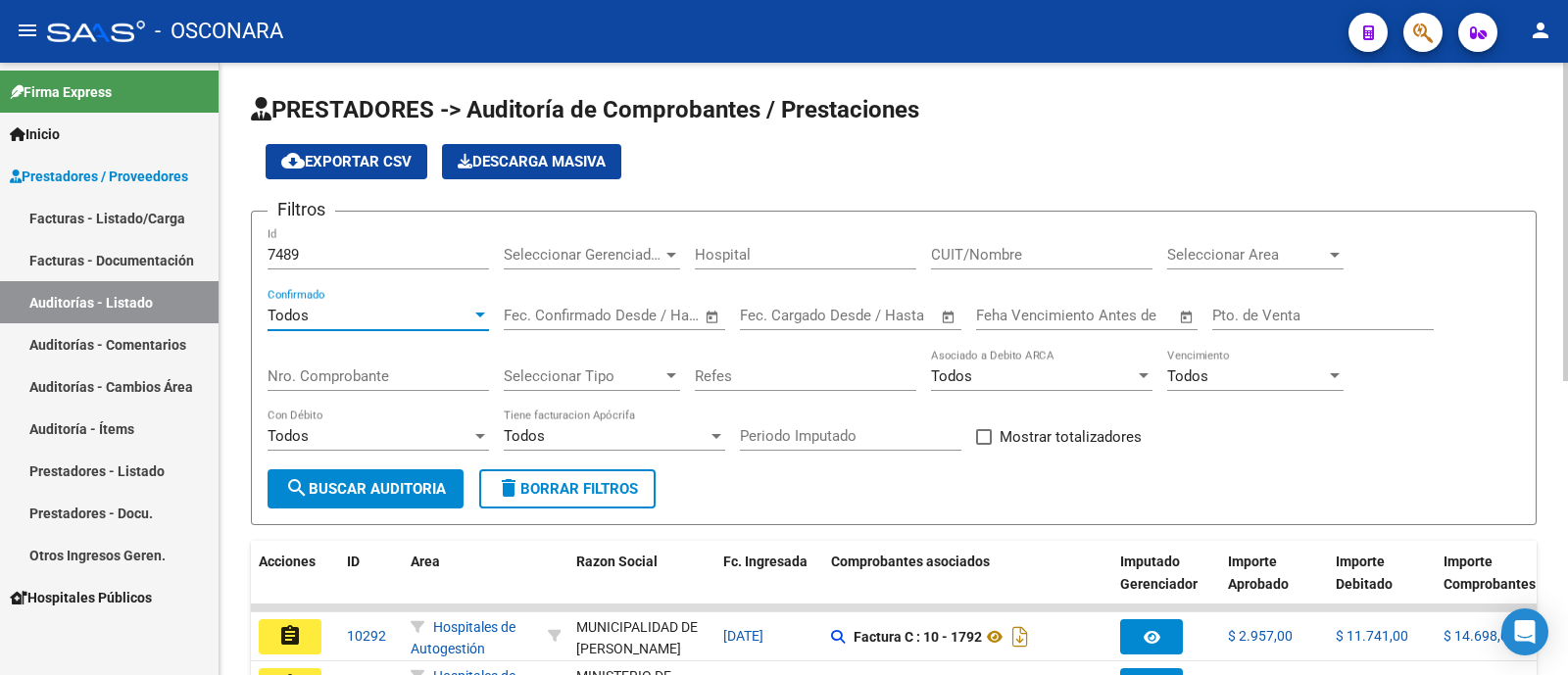
click at [404, 491] on span "search Buscar Auditoria" at bounding box center [365, 488] width 161 height 18
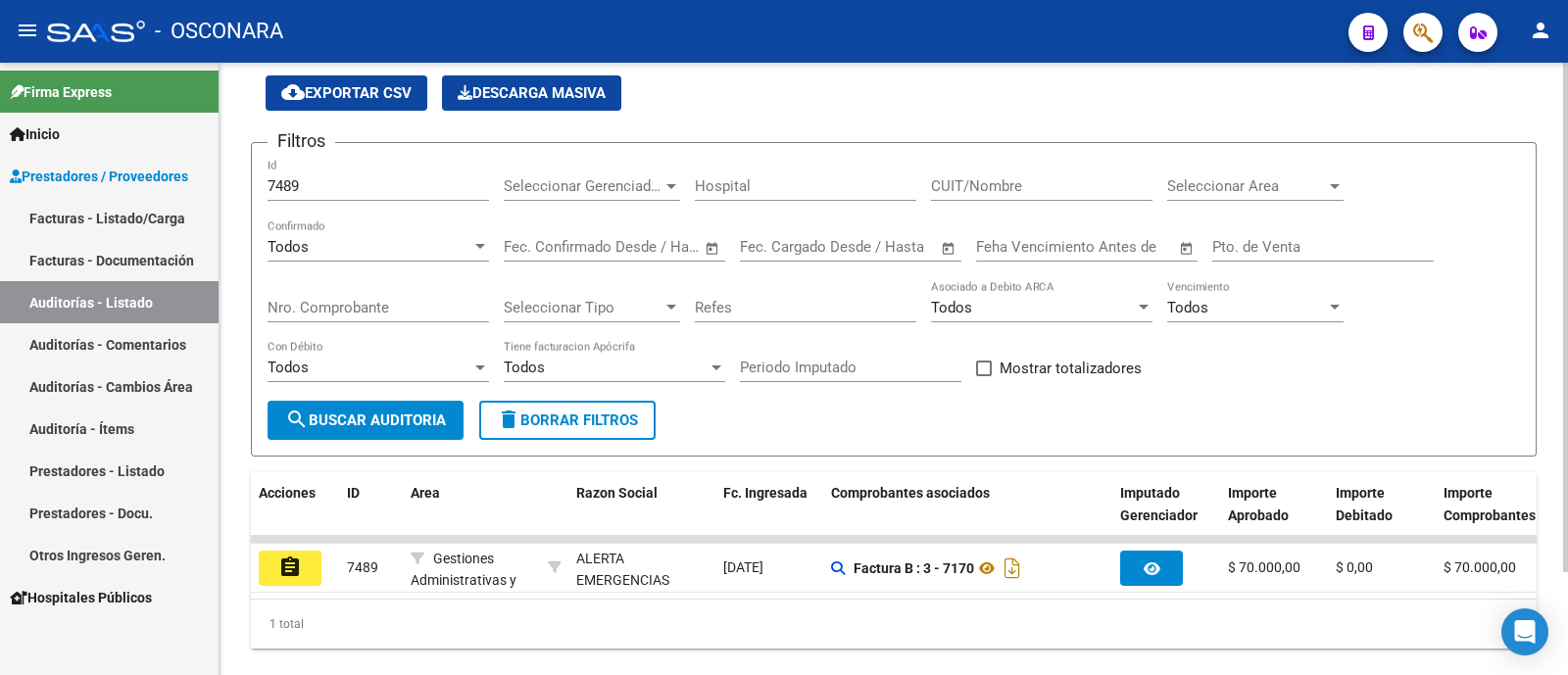
scroll to position [123, 0]
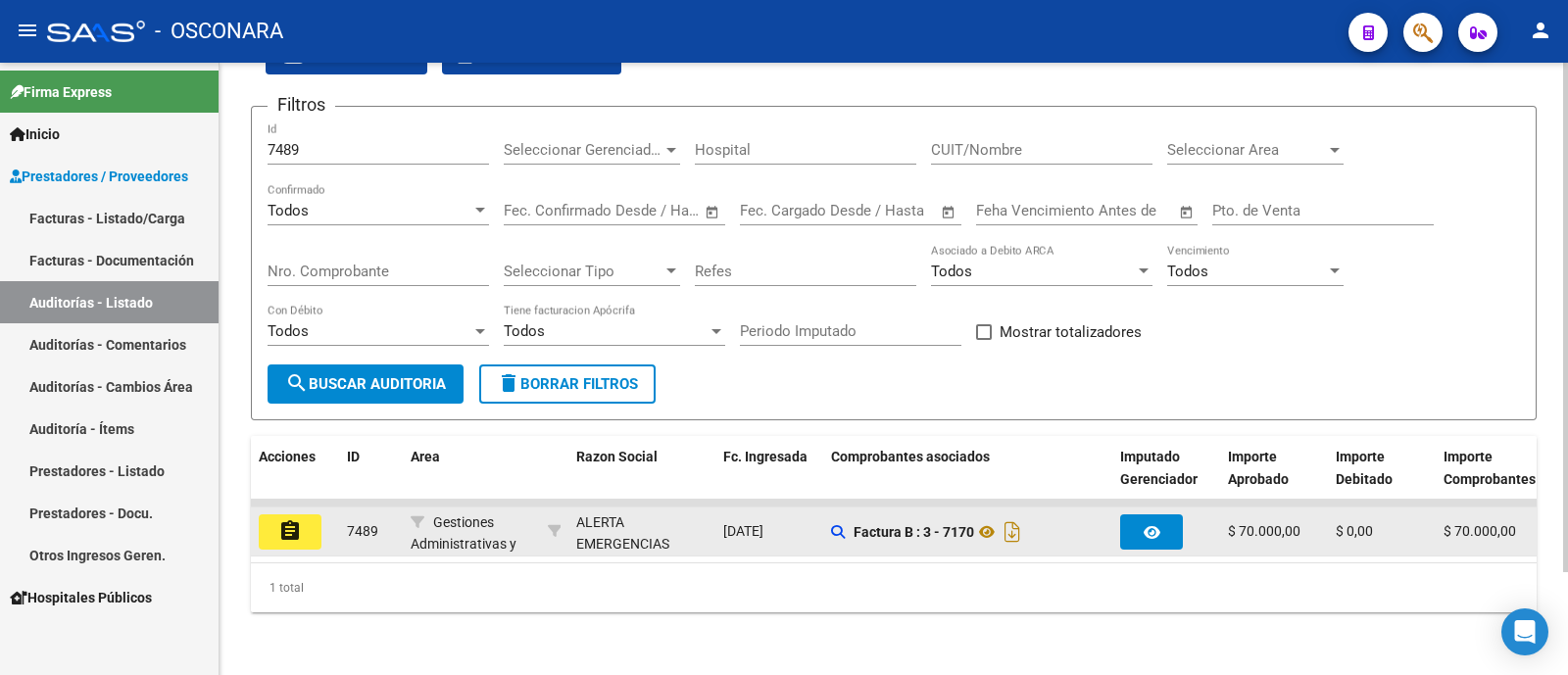
click at [286, 519] on mat-icon "assignment" at bounding box center [290, 531] width 24 height 24
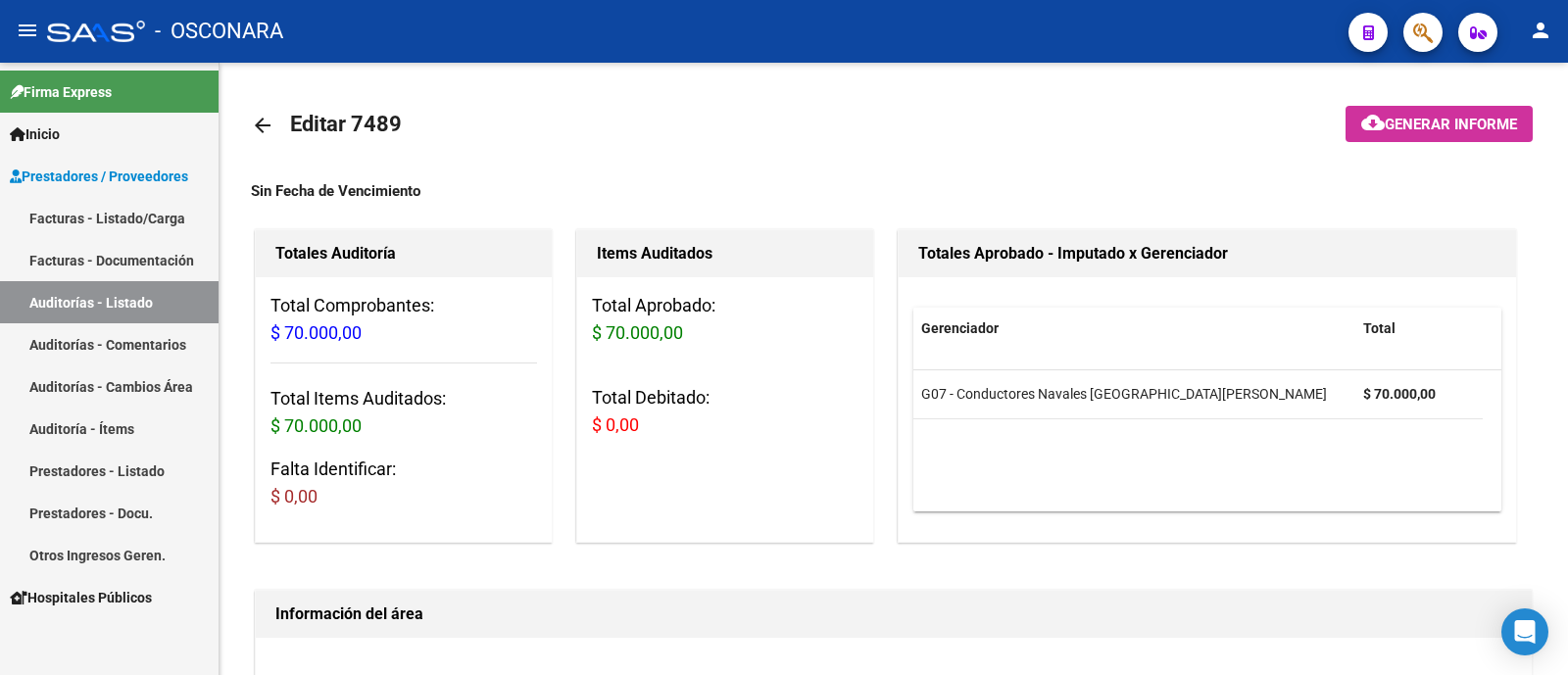
click at [158, 311] on link "Auditorías - Listado" at bounding box center [109, 302] width 218 height 42
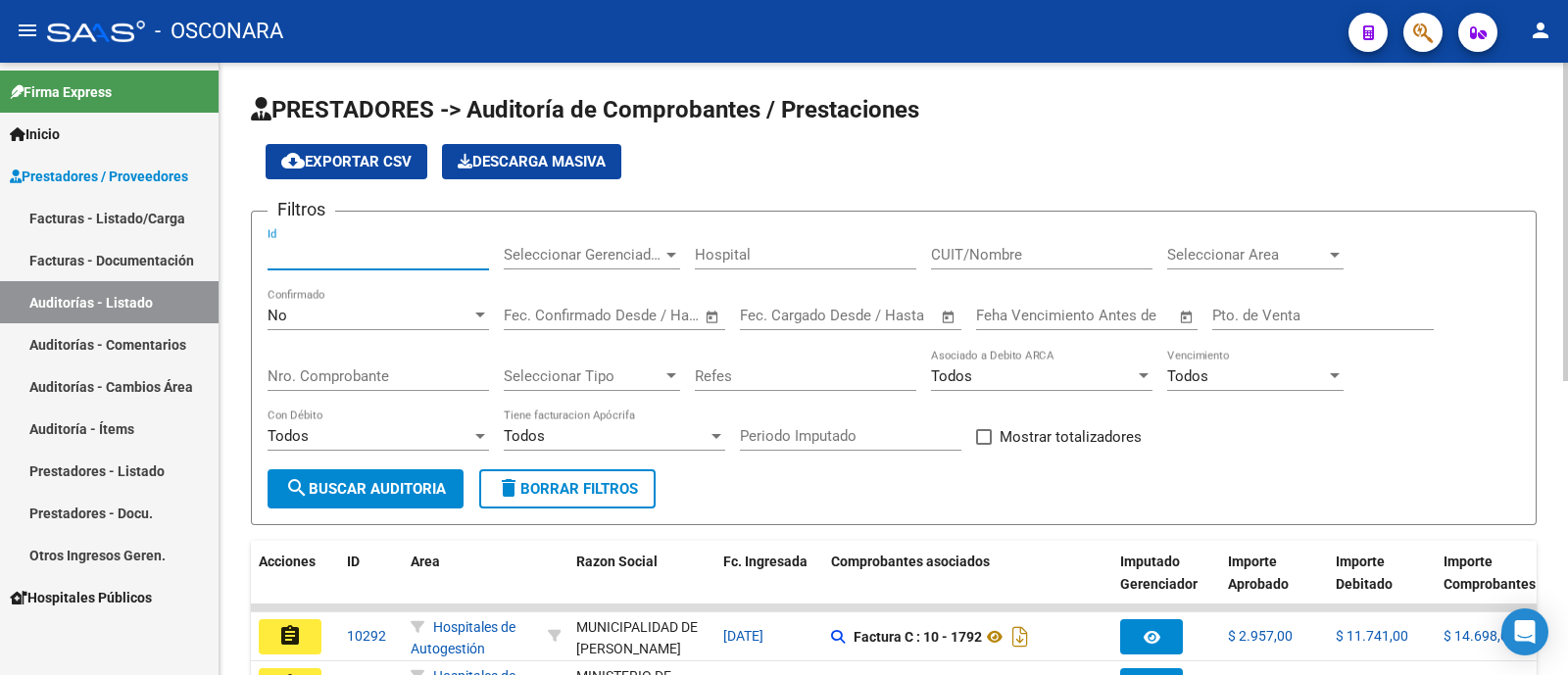
click at [319, 255] on input "Id" at bounding box center [378, 255] width 221 height 18
type input "7496"
click at [380, 318] on div "No" at bounding box center [369, 316] width 203 height 18
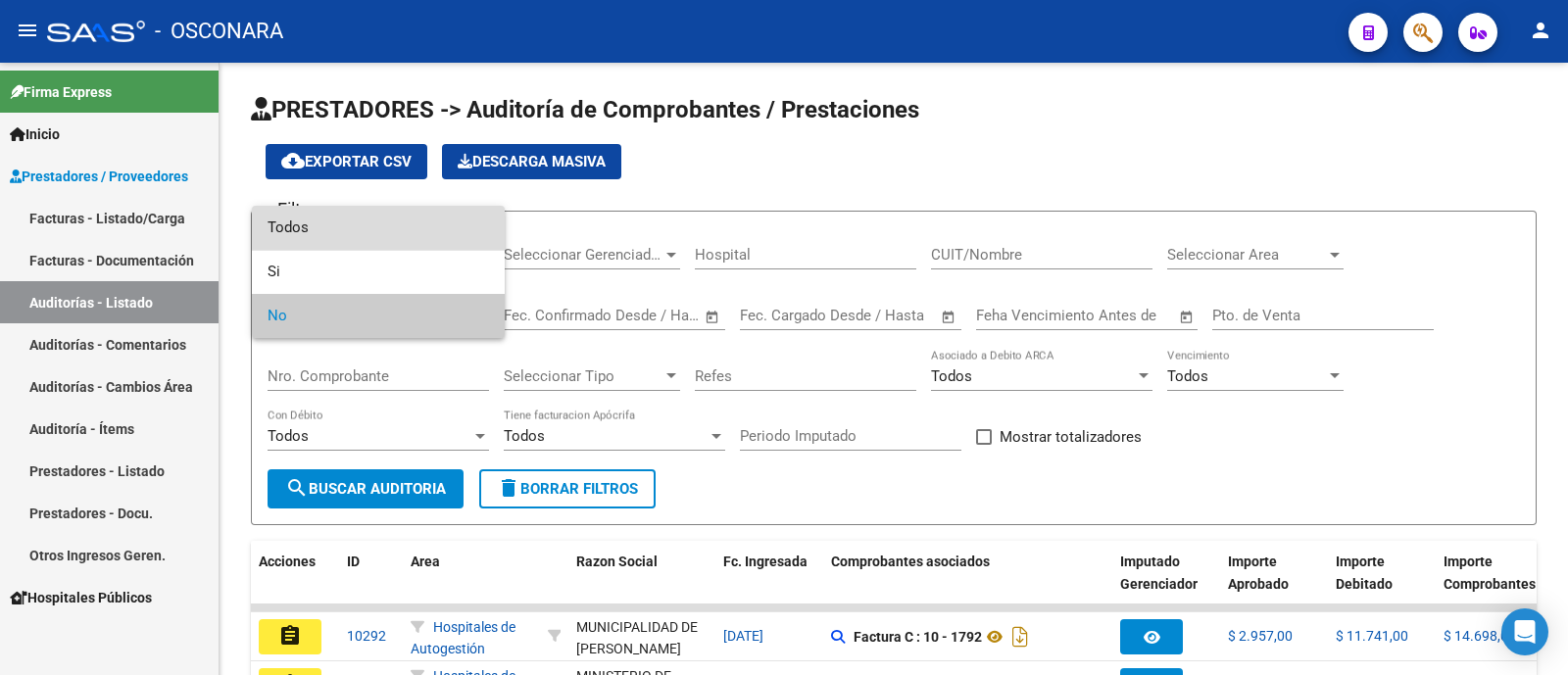
click at [357, 235] on span "Todos" at bounding box center [378, 227] width 221 height 44
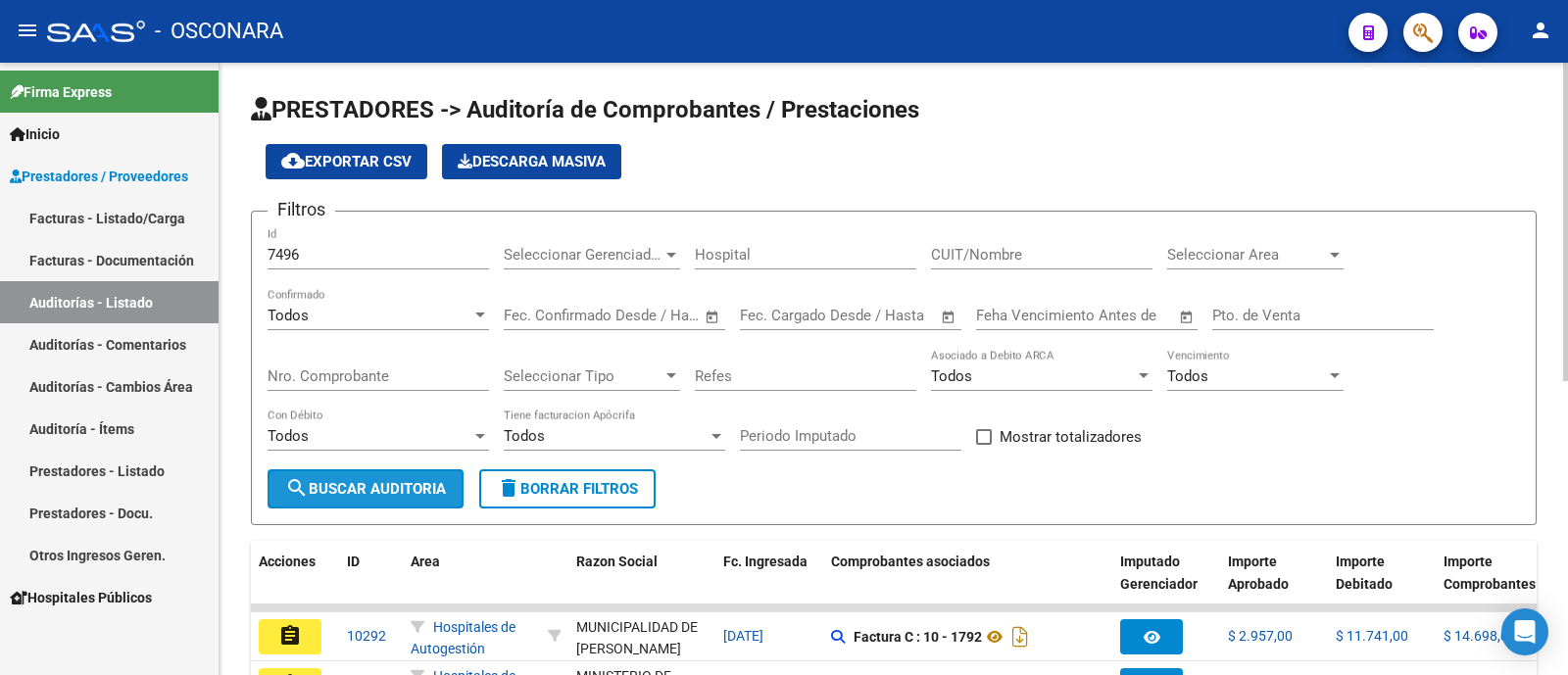
click at [408, 487] on span "search Buscar Auditoria" at bounding box center [365, 488] width 161 height 18
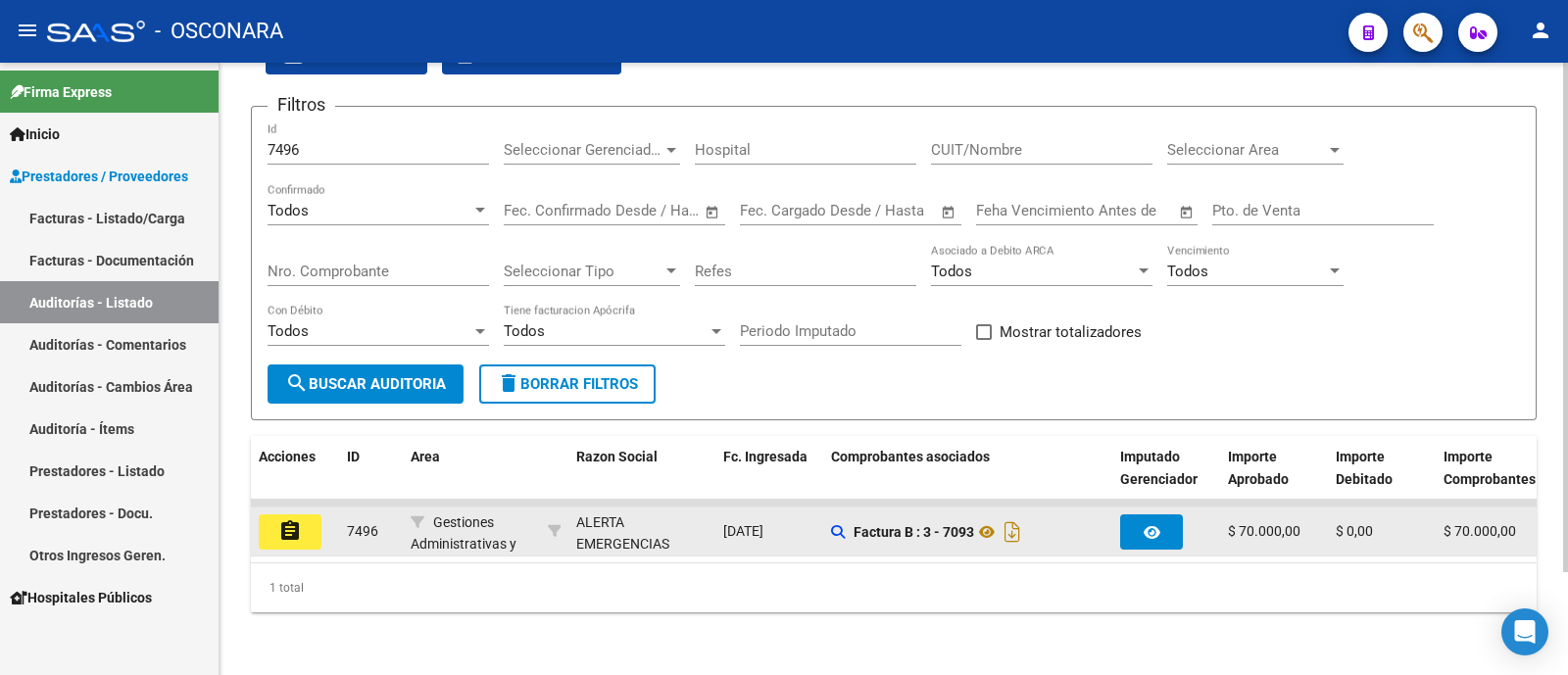
scroll to position [123, 0]
click at [294, 519] on mat-icon "assignment" at bounding box center [290, 531] width 24 height 24
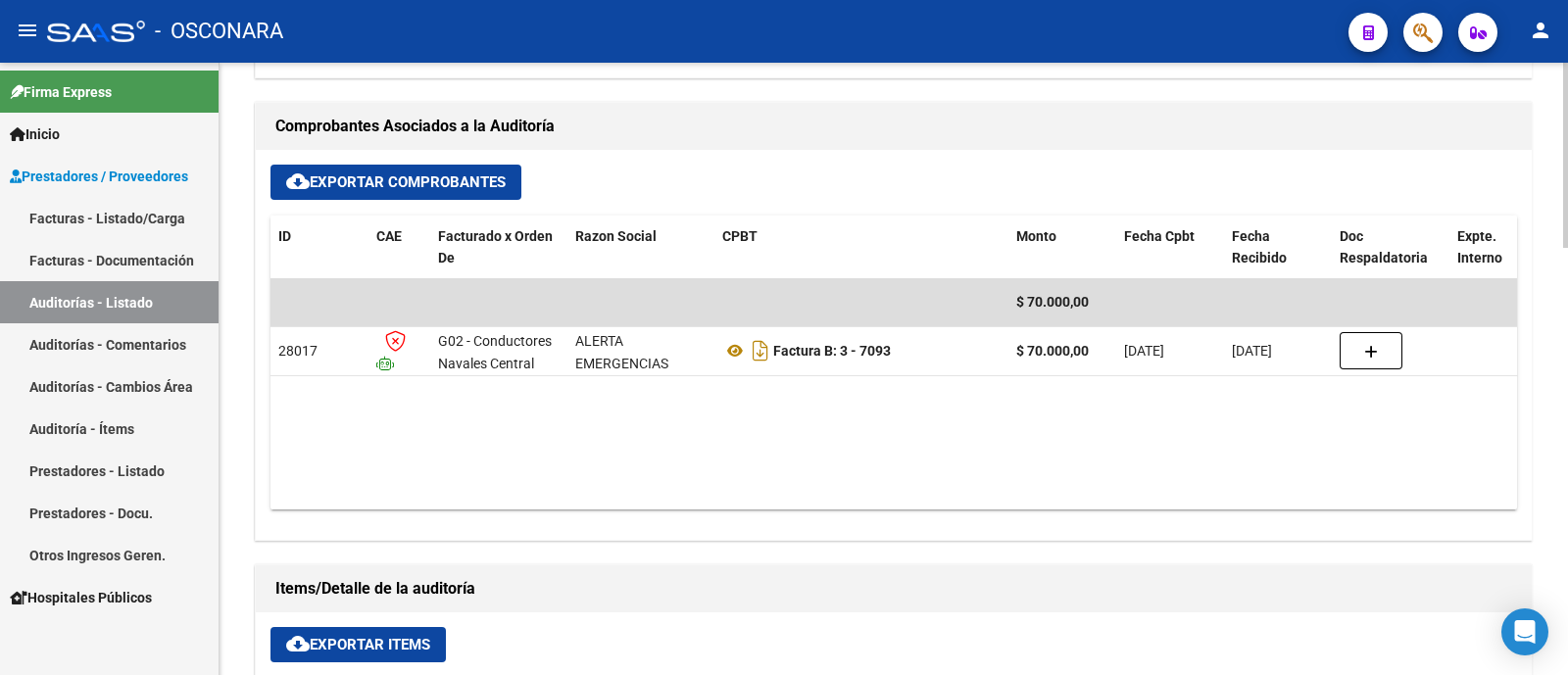
scroll to position [734, 0]
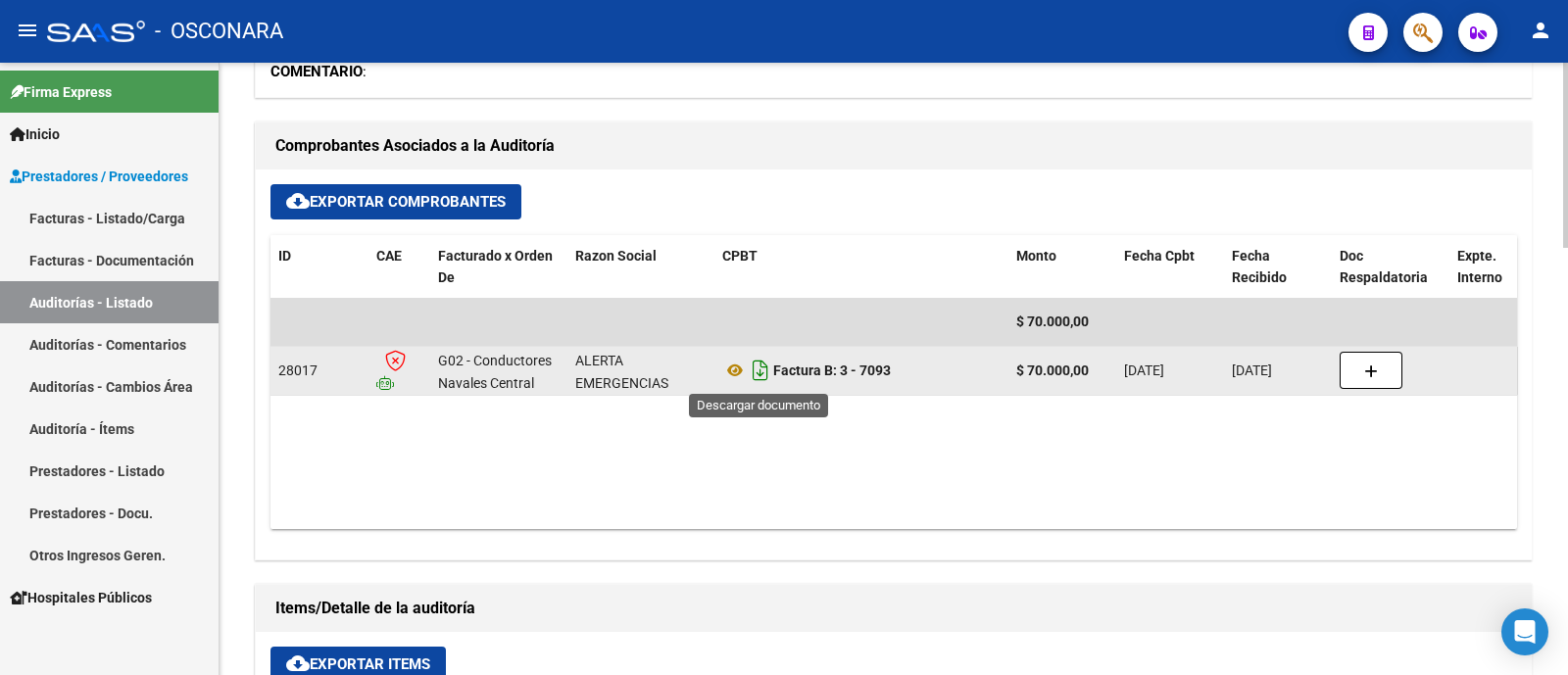
click at [759, 375] on icon "Descargar documento" at bounding box center [760, 370] width 26 height 32
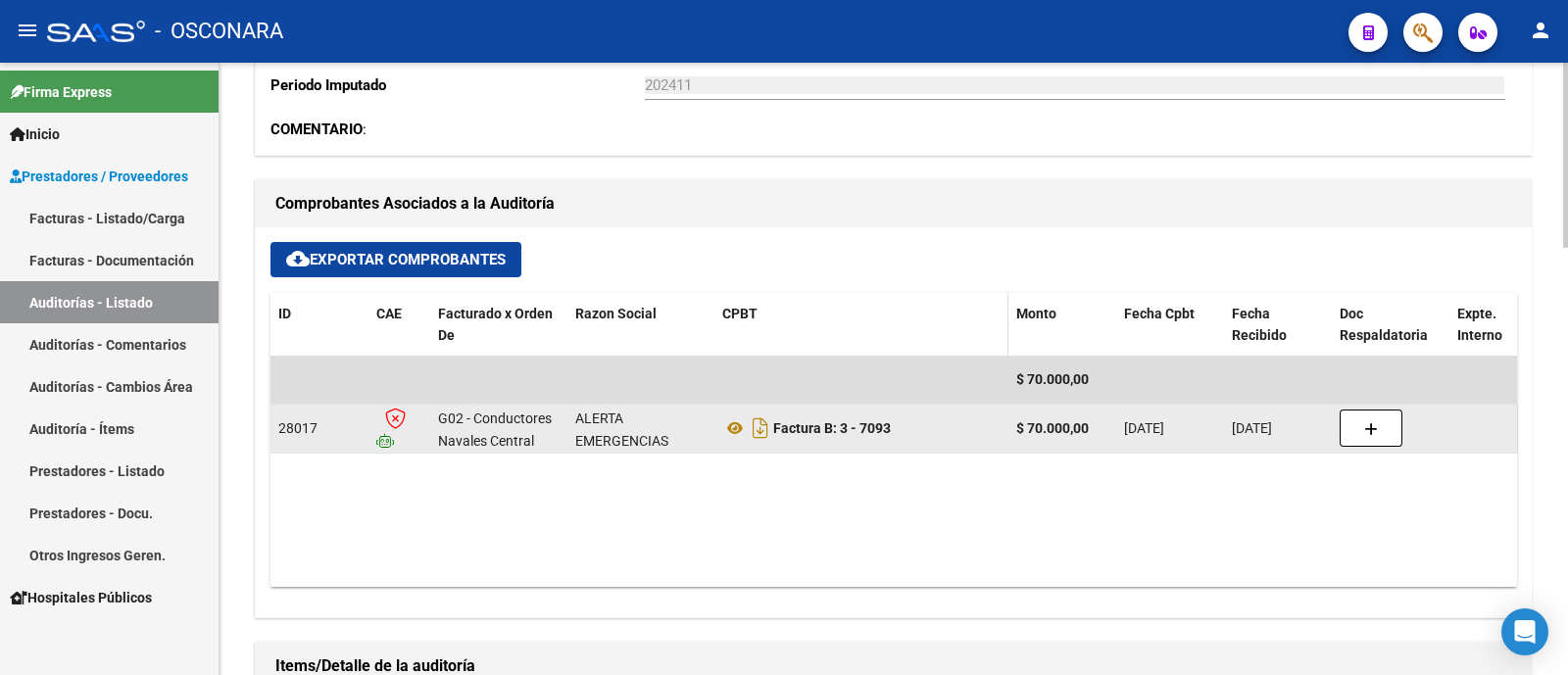
scroll to position [612, 0]
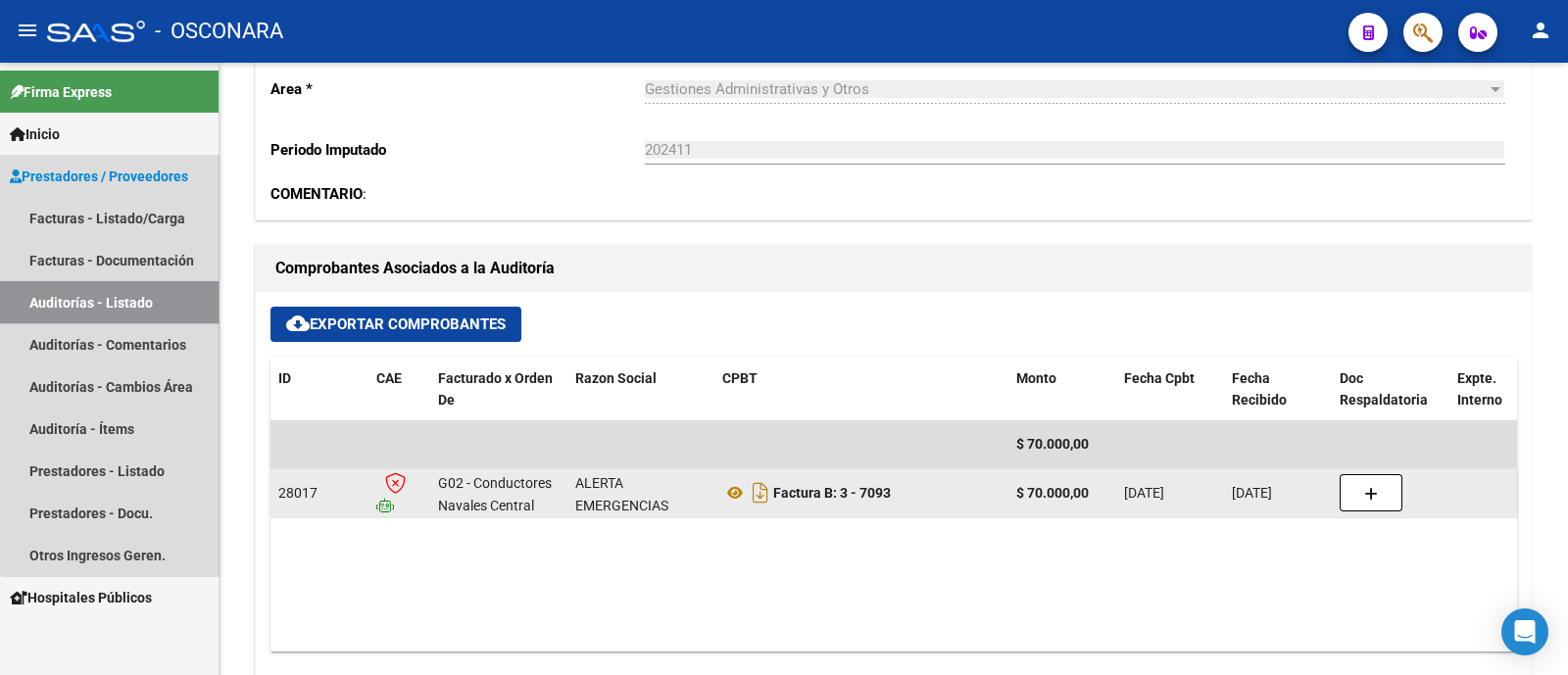
click at [122, 310] on link "Auditorías - Listado" at bounding box center [109, 302] width 218 height 42
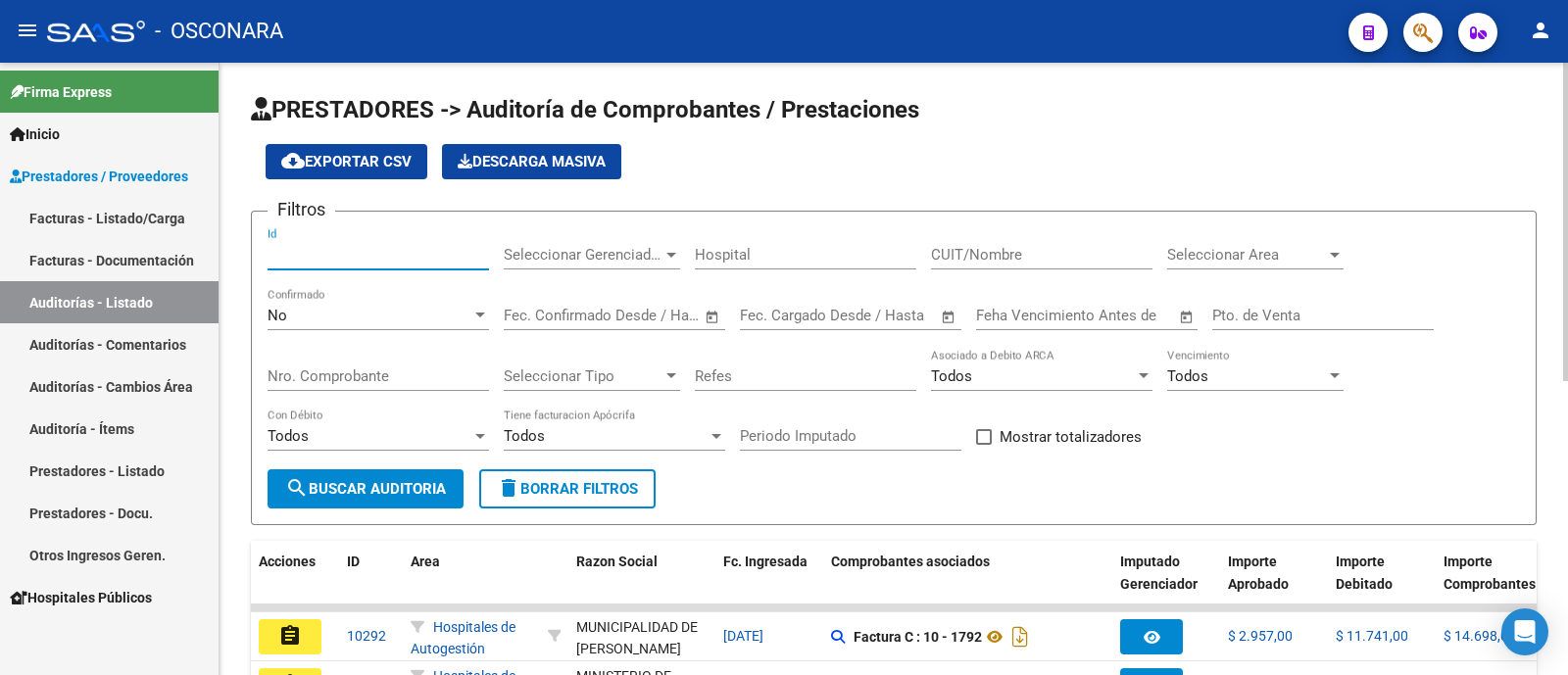
click at [394, 246] on input "Id" at bounding box center [378, 255] width 221 height 18
type input "7501"
click at [380, 309] on div "No" at bounding box center [369, 316] width 203 height 18
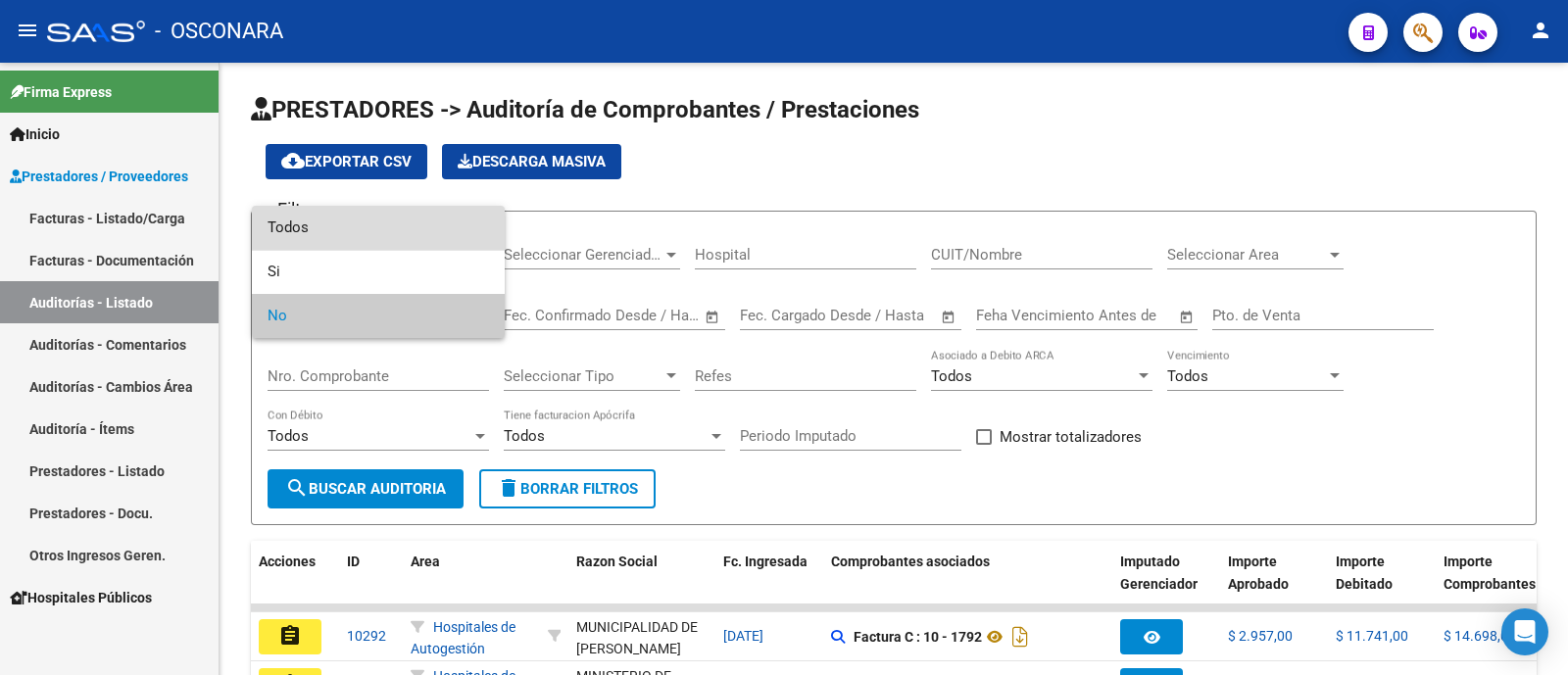
click at [372, 232] on span "Todos" at bounding box center [378, 227] width 221 height 44
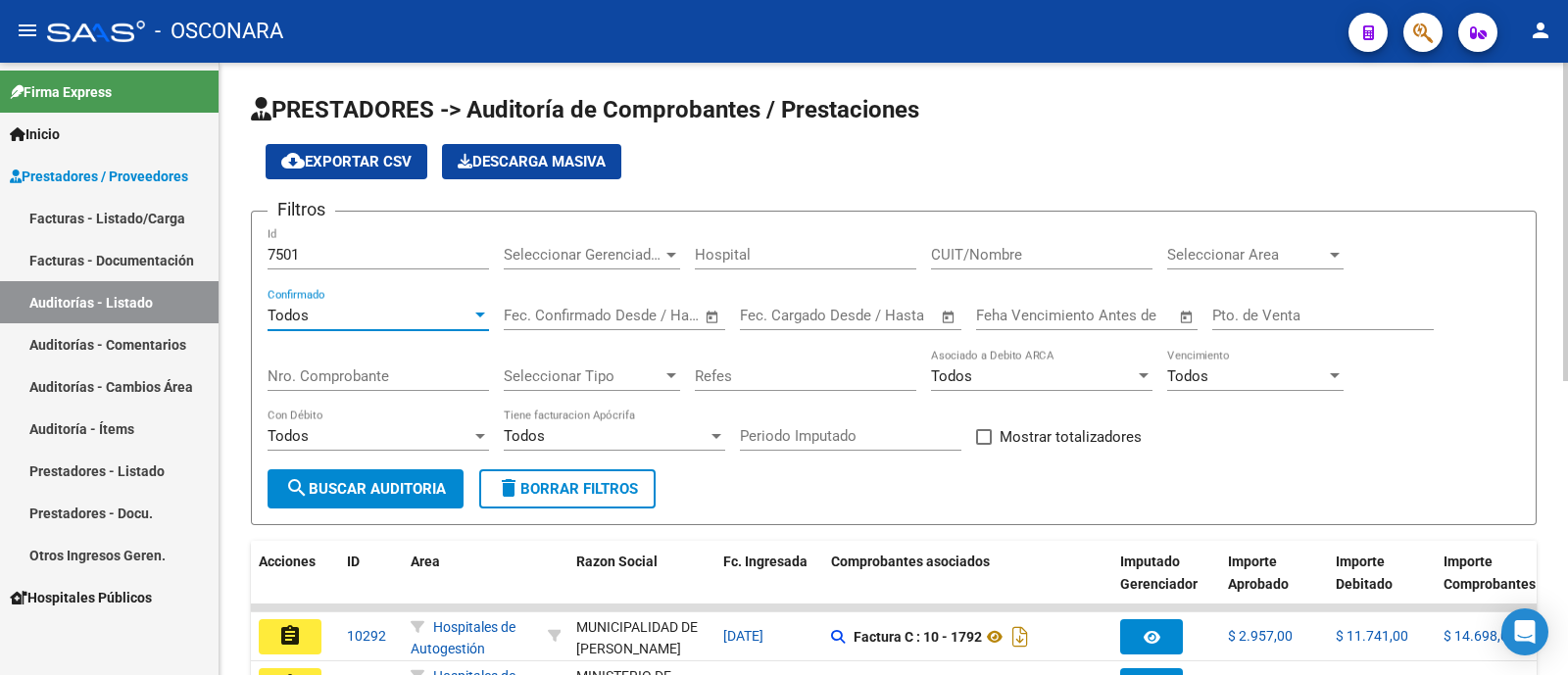
click at [404, 477] on button "search Buscar Auditoria" at bounding box center [365, 488] width 196 height 39
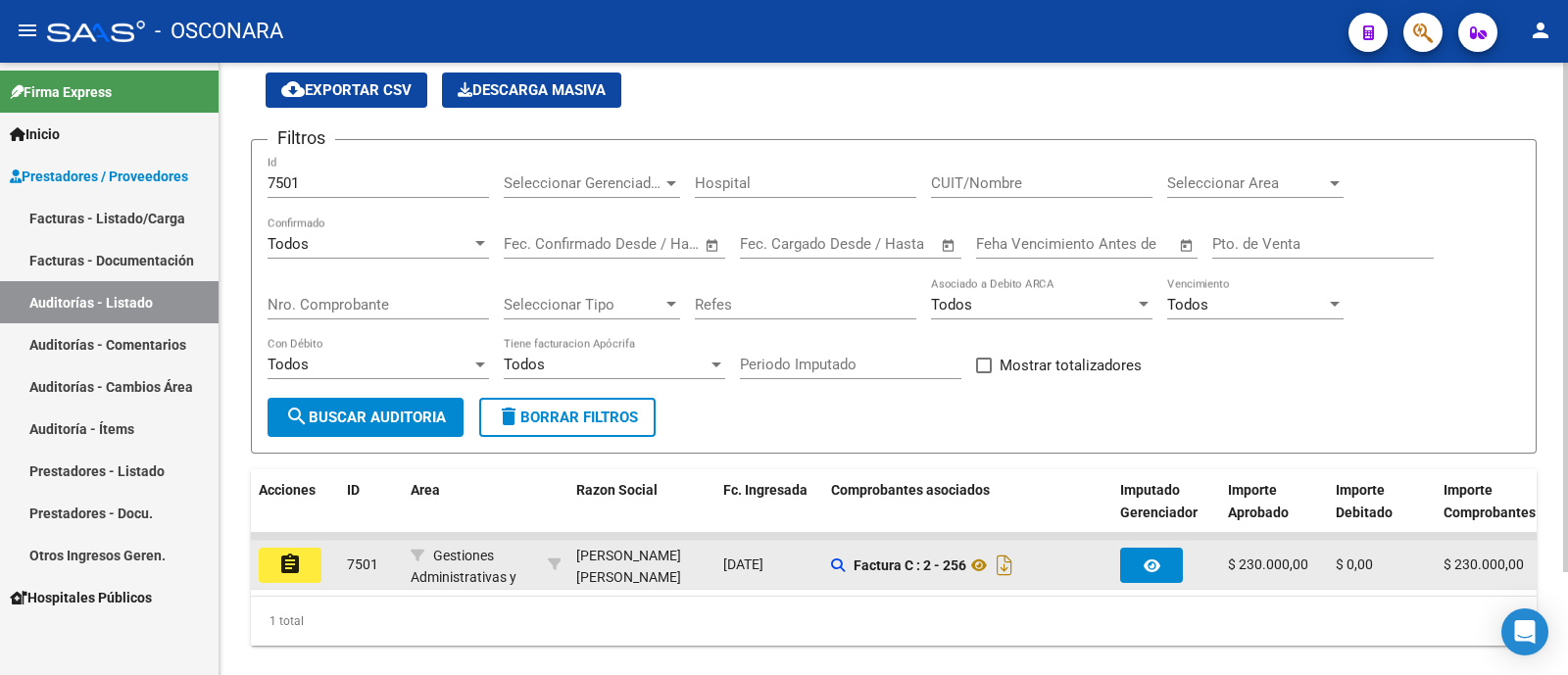
scroll to position [123, 0]
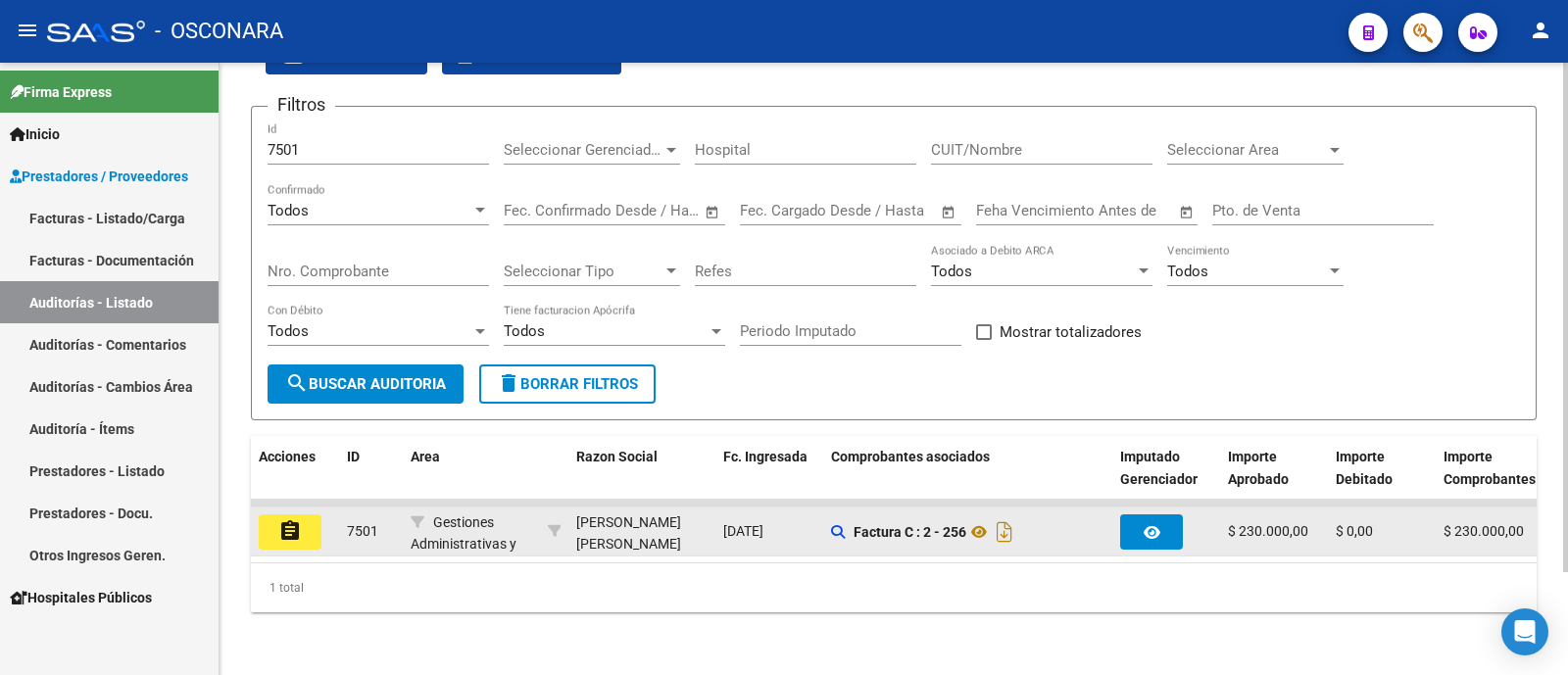
click at [278, 519] on mat-icon "assignment" at bounding box center [290, 531] width 24 height 24
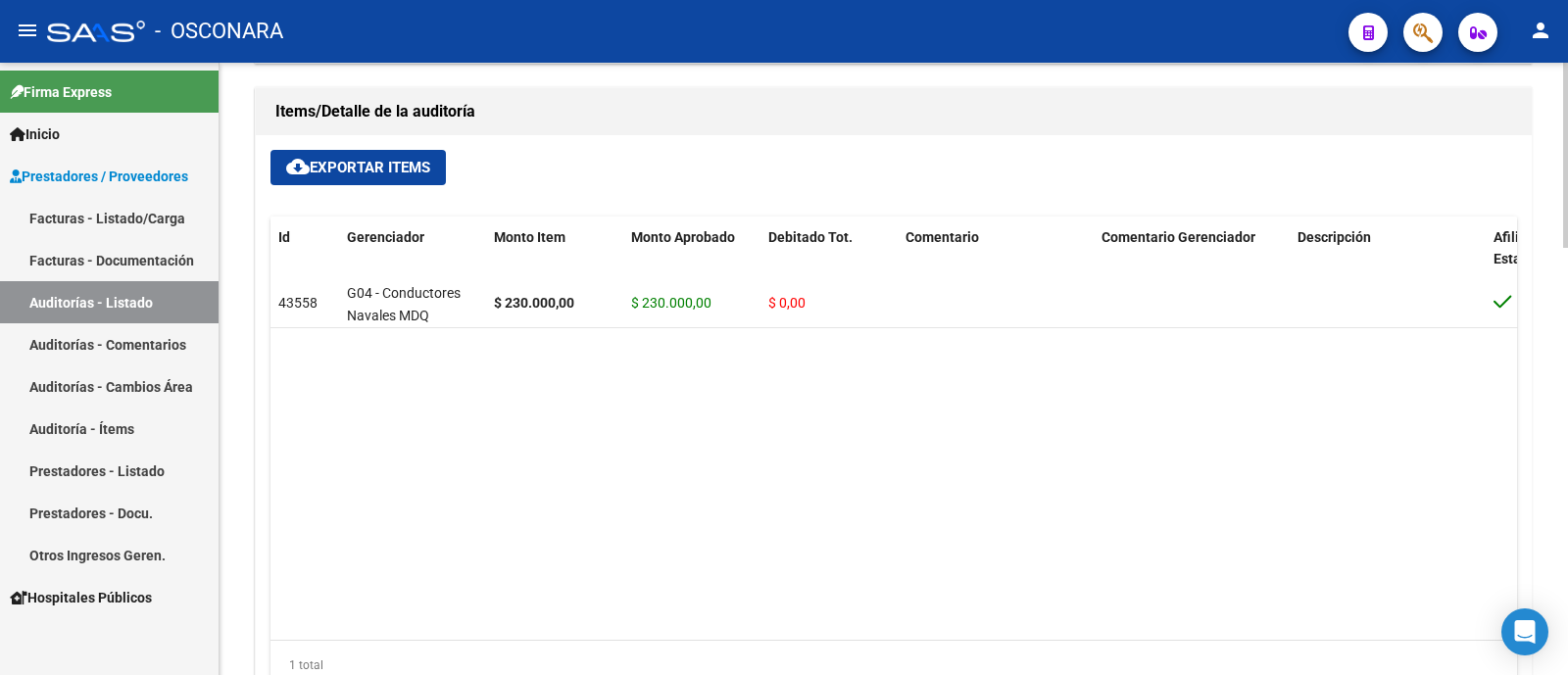
scroll to position [856, 0]
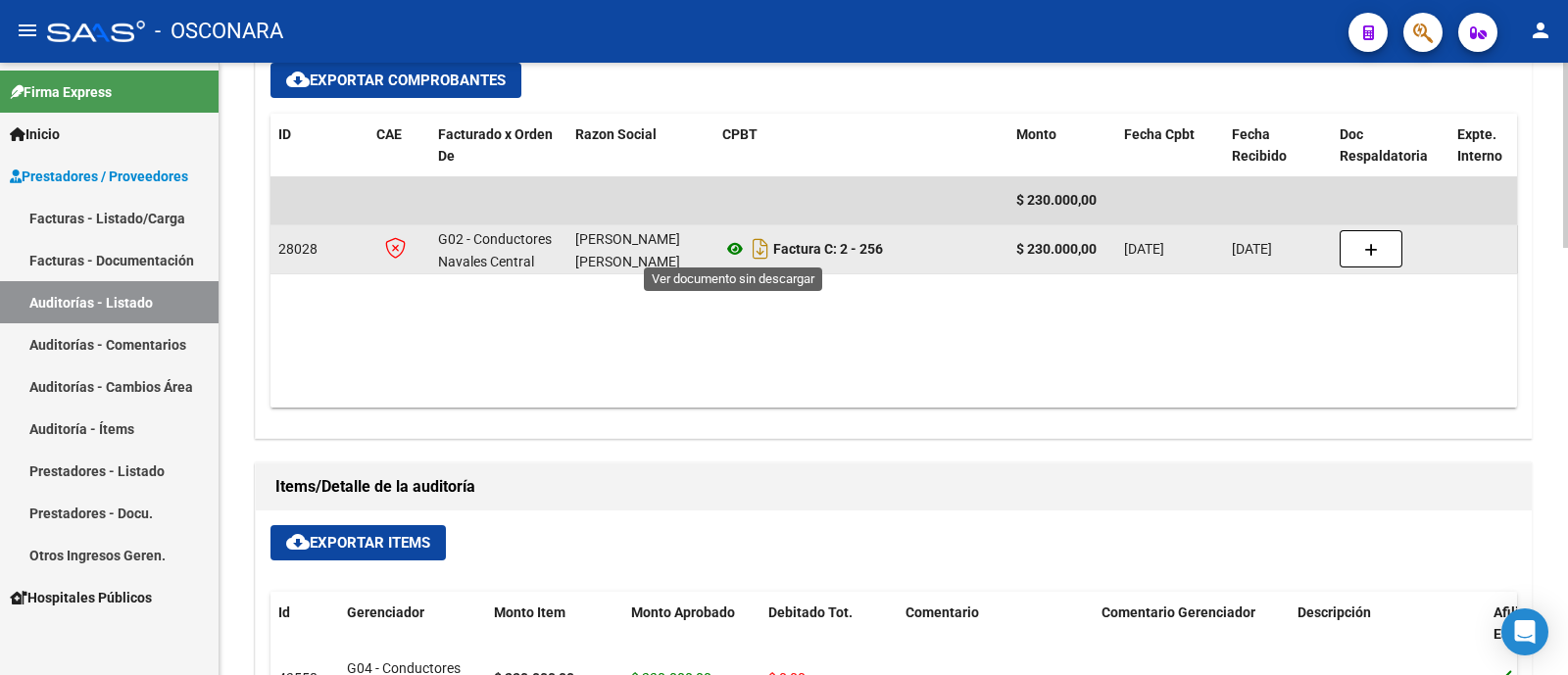
click at [734, 241] on icon at bounding box center [735, 249] width 26 height 24
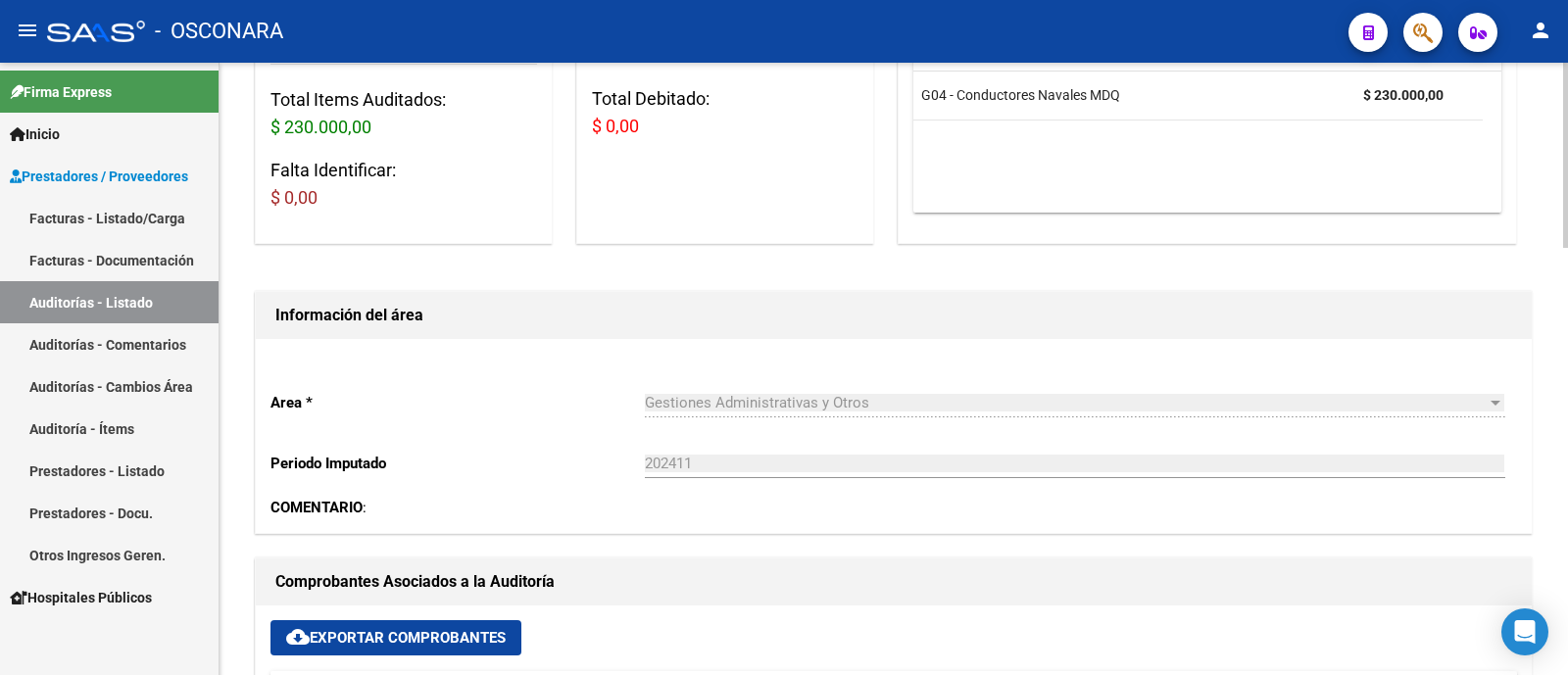
scroll to position [612, 0]
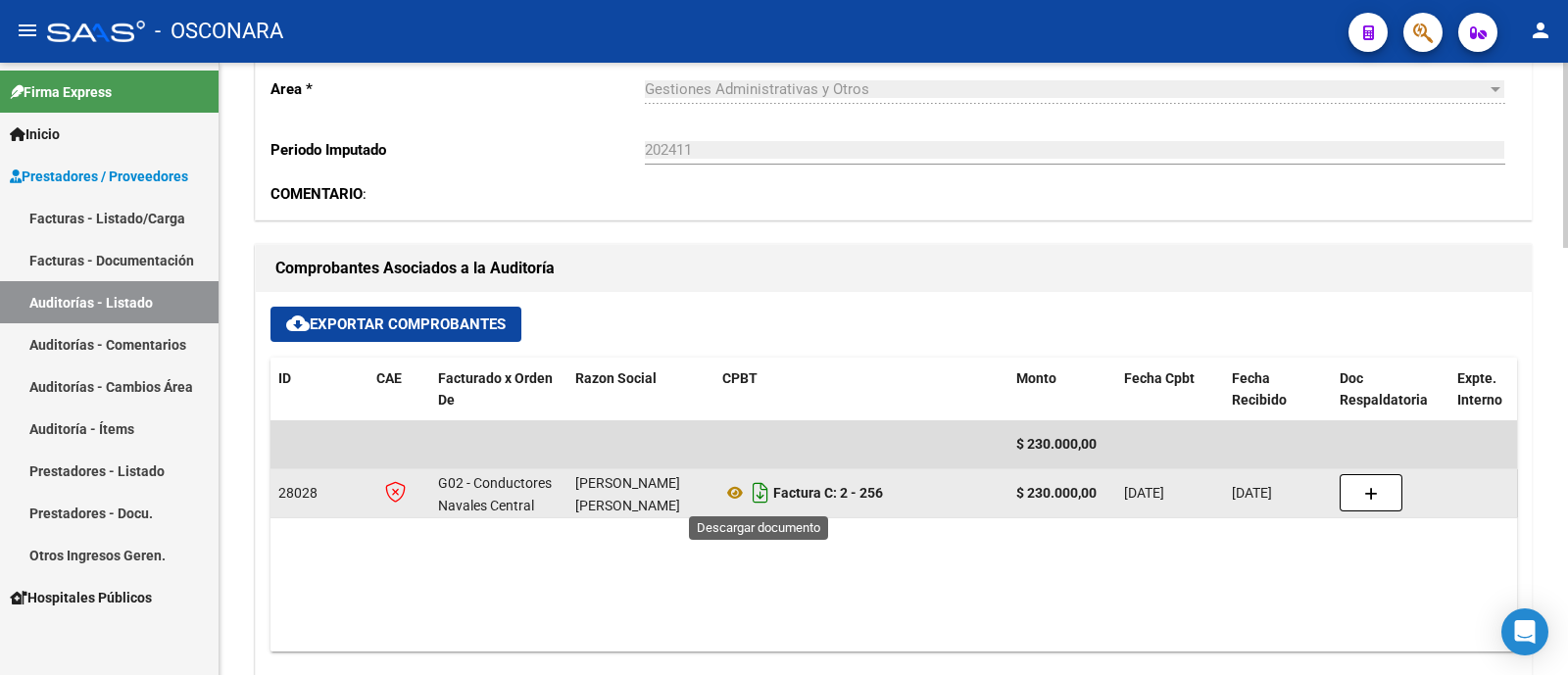
click at [764, 489] on icon "Descargar documento" at bounding box center [760, 492] width 26 height 32
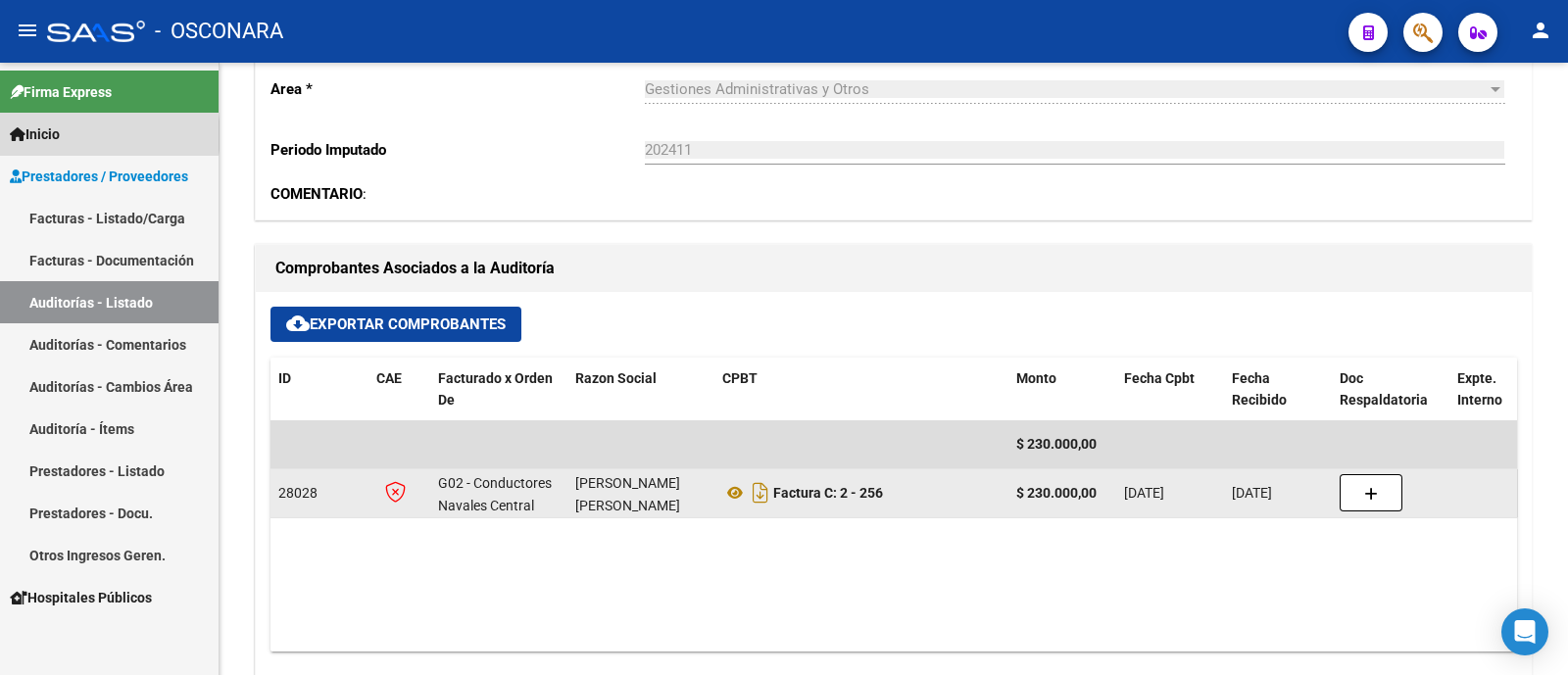
click at [101, 135] on link "Inicio" at bounding box center [109, 133] width 218 height 42
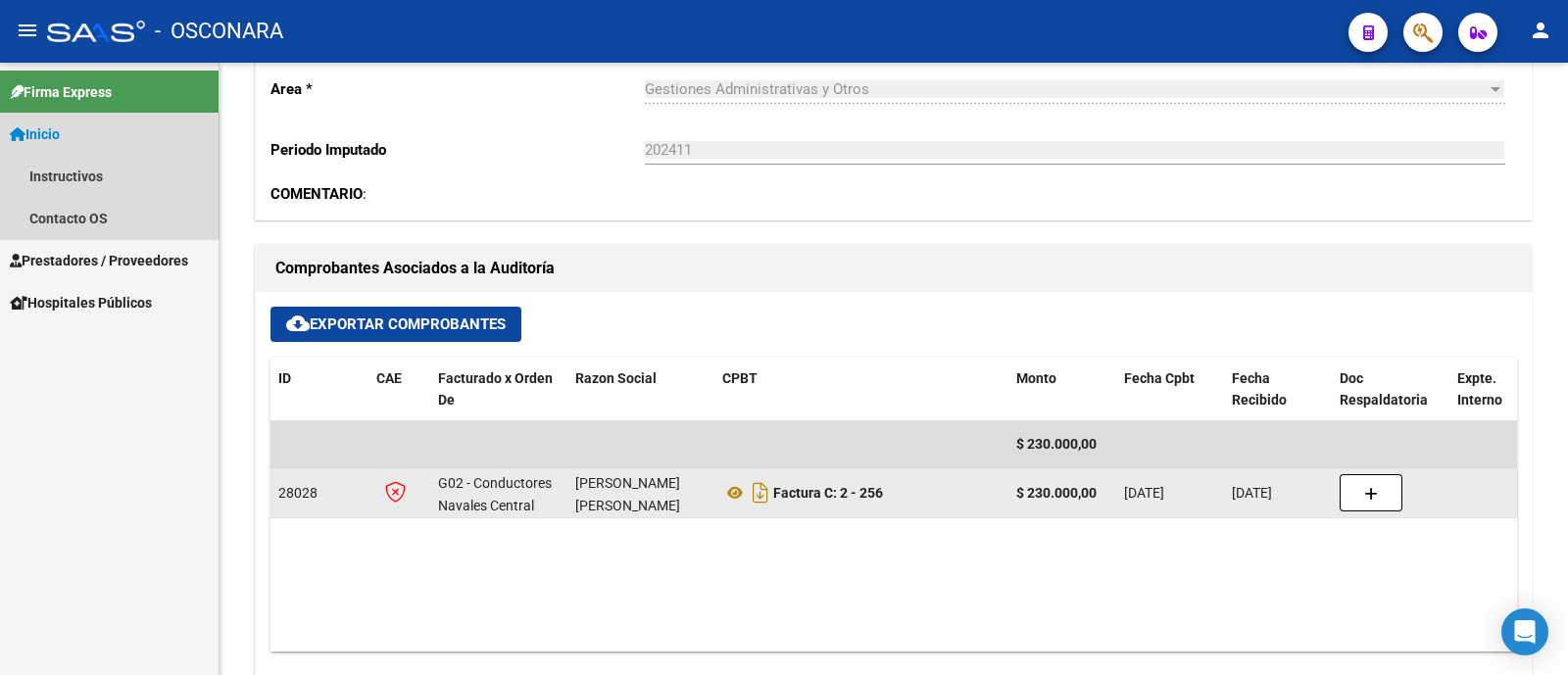
click at [60, 141] on span "Inicio" at bounding box center [35, 134] width 50 height 22
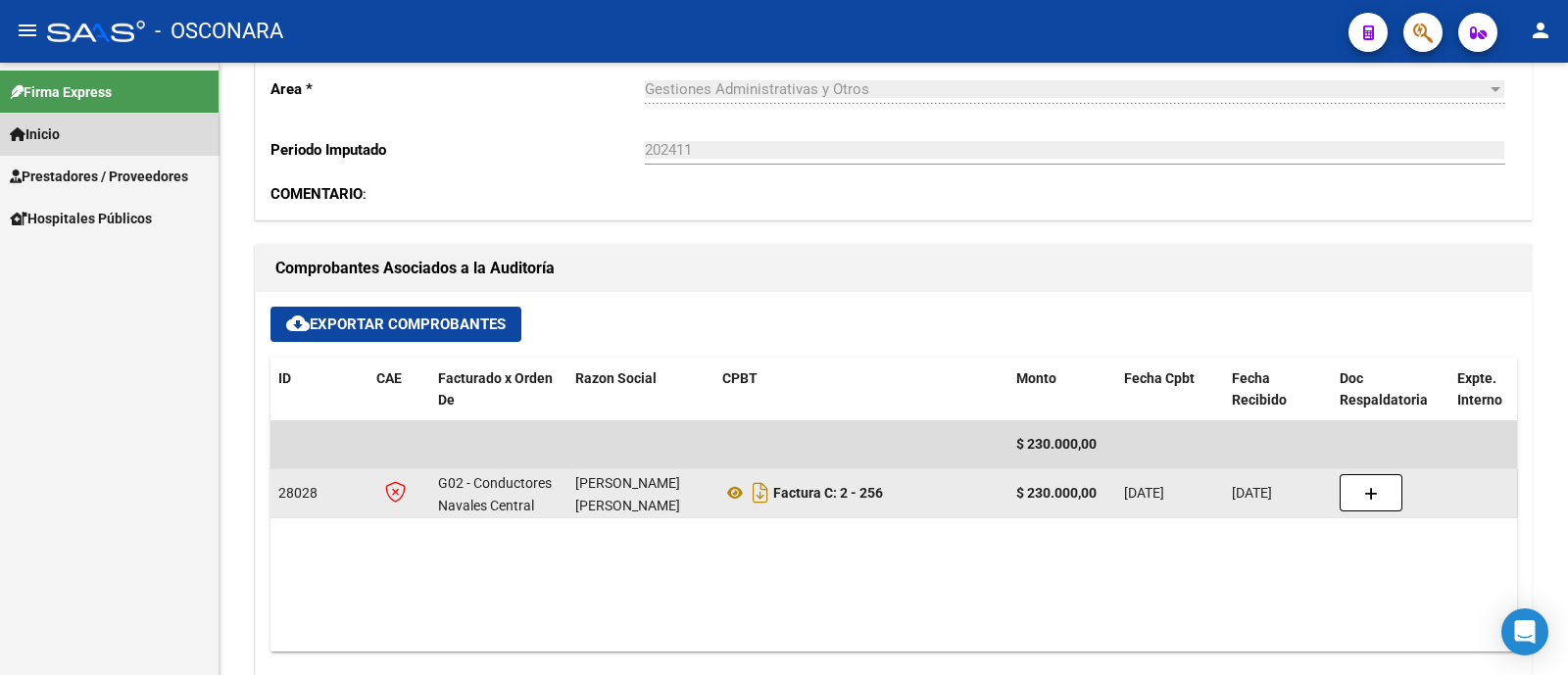
click at [60, 141] on span "Inicio" at bounding box center [35, 134] width 50 height 22
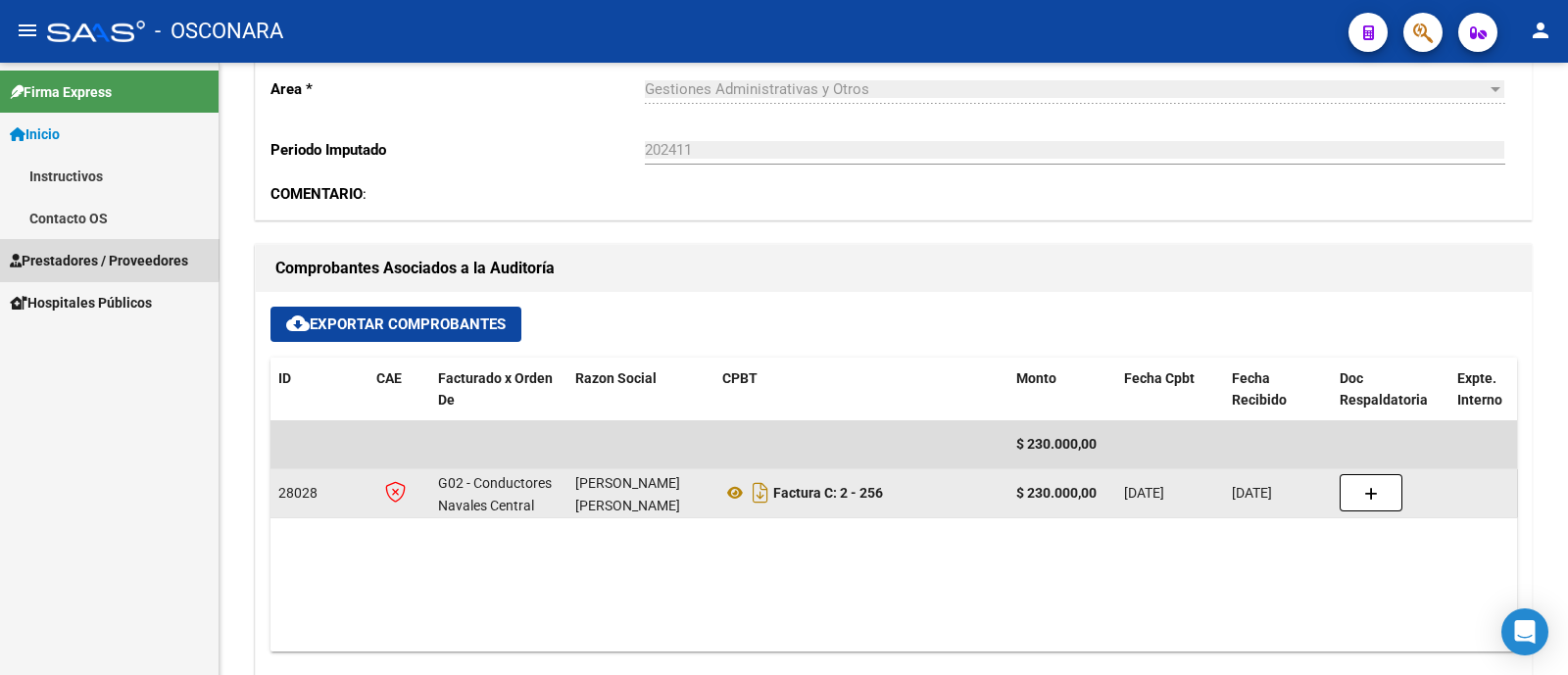
click at [76, 255] on span "Prestadores / Proveedores" at bounding box center [99, 261] width 179 height 22
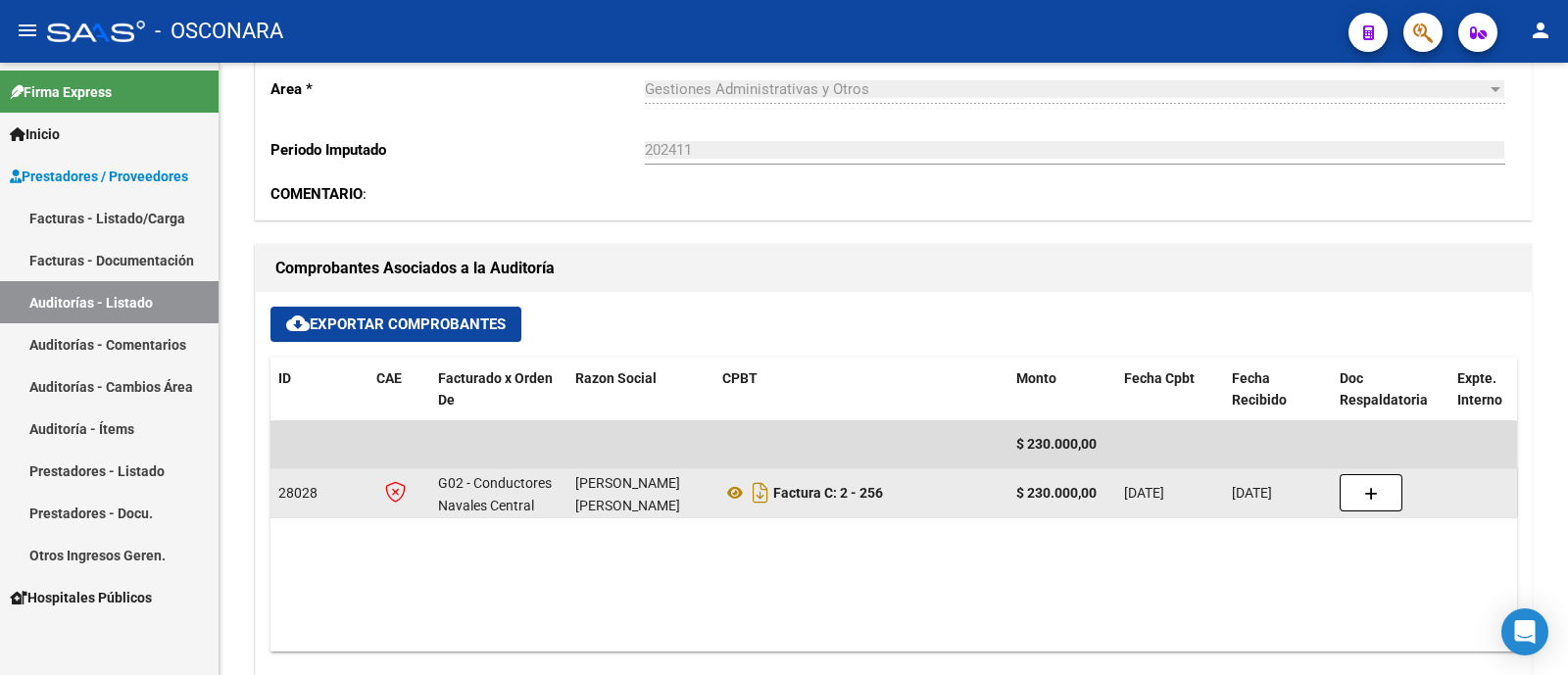
click at [132, 314] on link "Auditorías - Listado" at bounding box center [109, 302] width 218 height 42
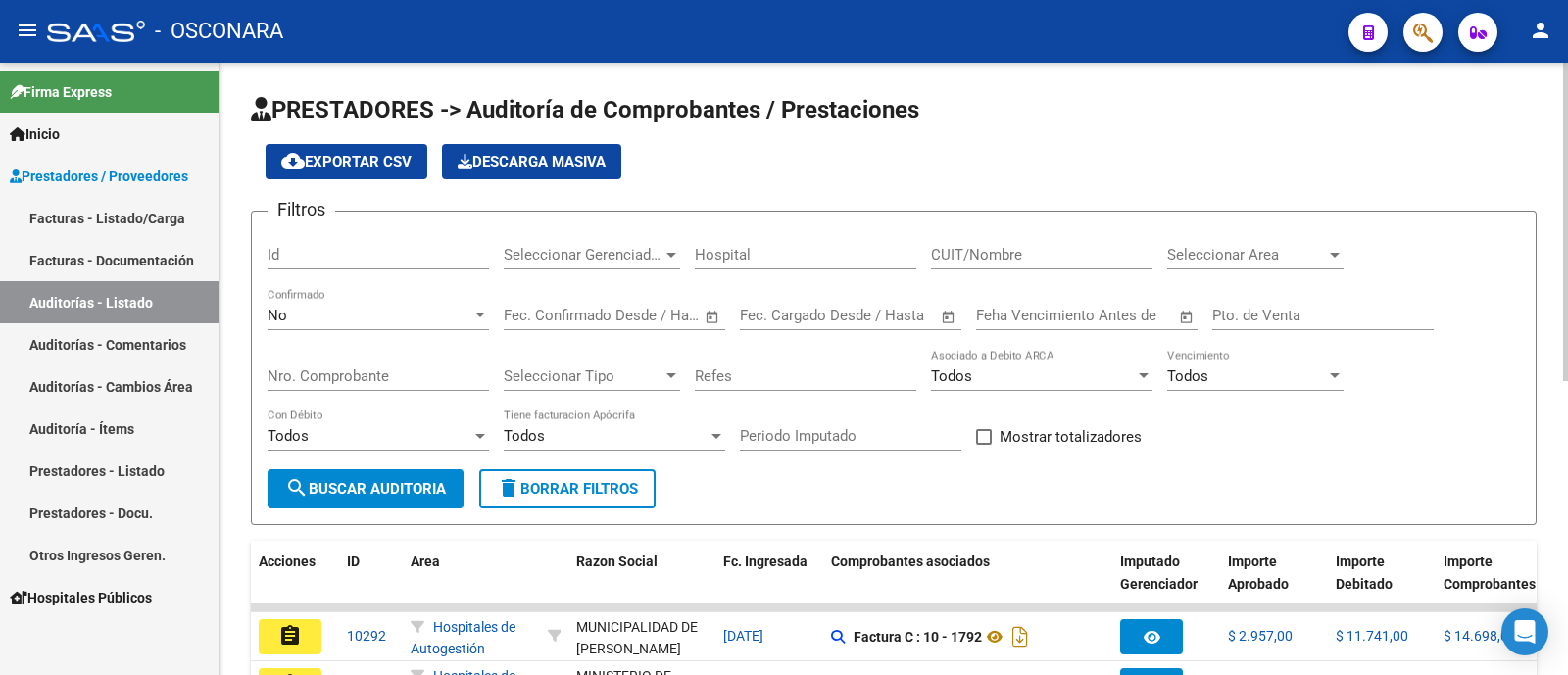
click at [344, 253] on input "Id" at bounding box center [378, 255] width 221 height 18
type input "7503"
click at [476, 316] on div at bounding box center [480, 315] width 10 height 5
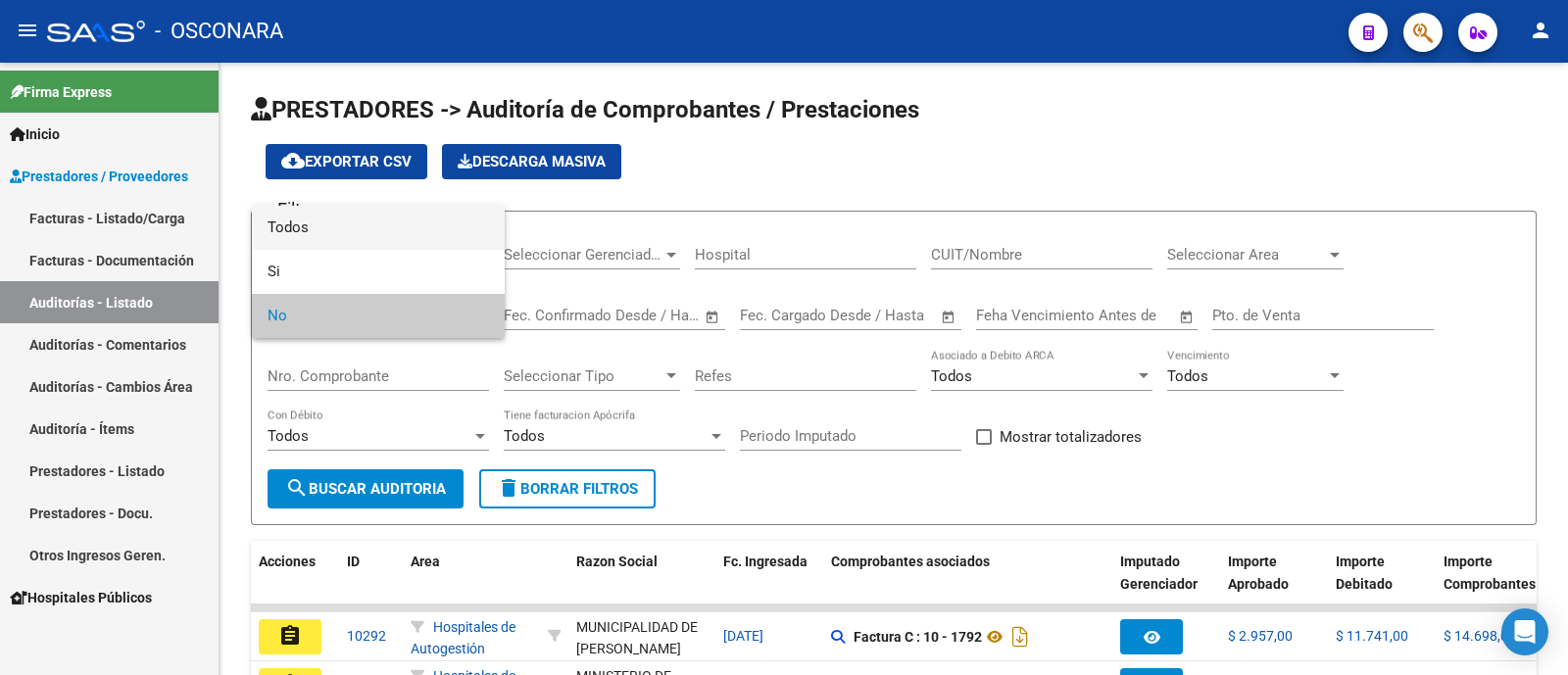
click at [361, 235] on span "Todos" at bounding box center [378, 227] width 221 height 44
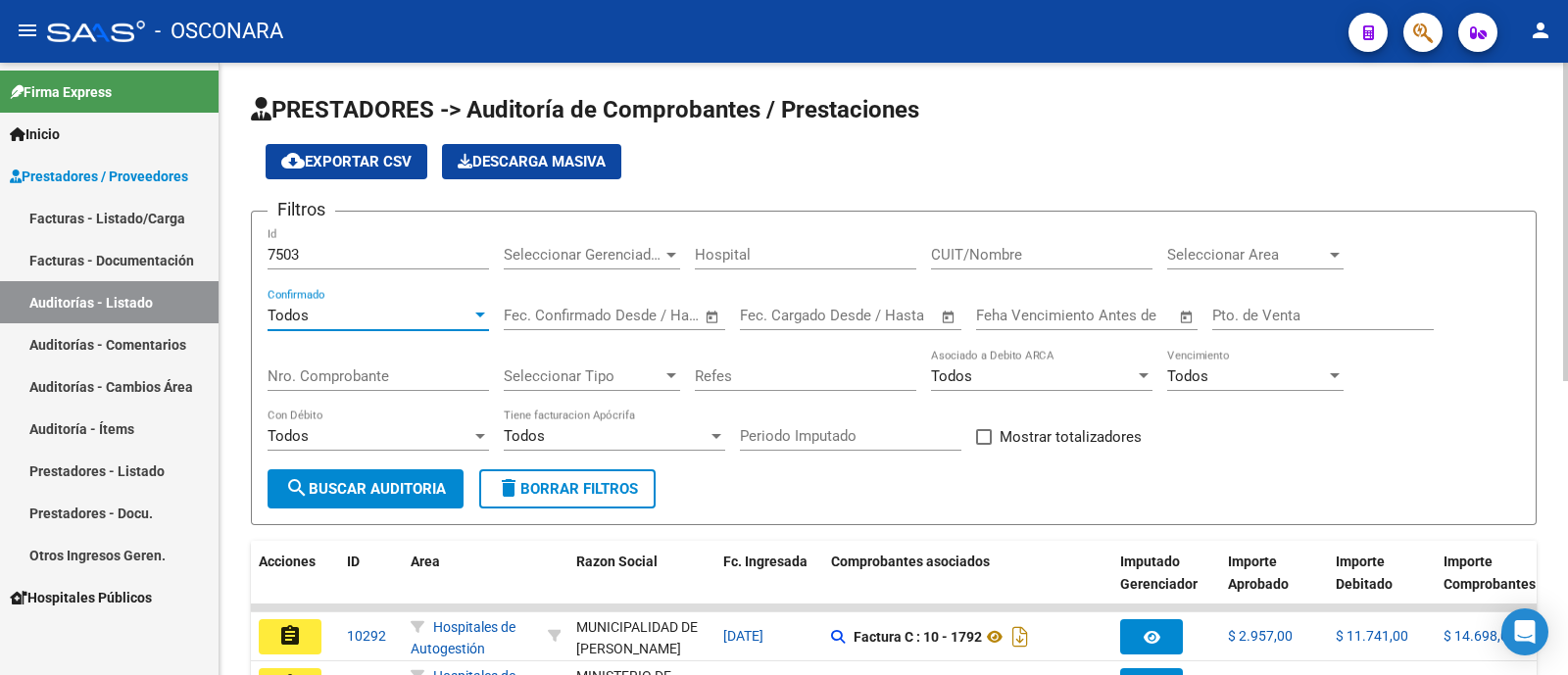
click at [353, 490] on span "search Buscar Auditoria" at bounding box center [365, 488] width 161 height 18
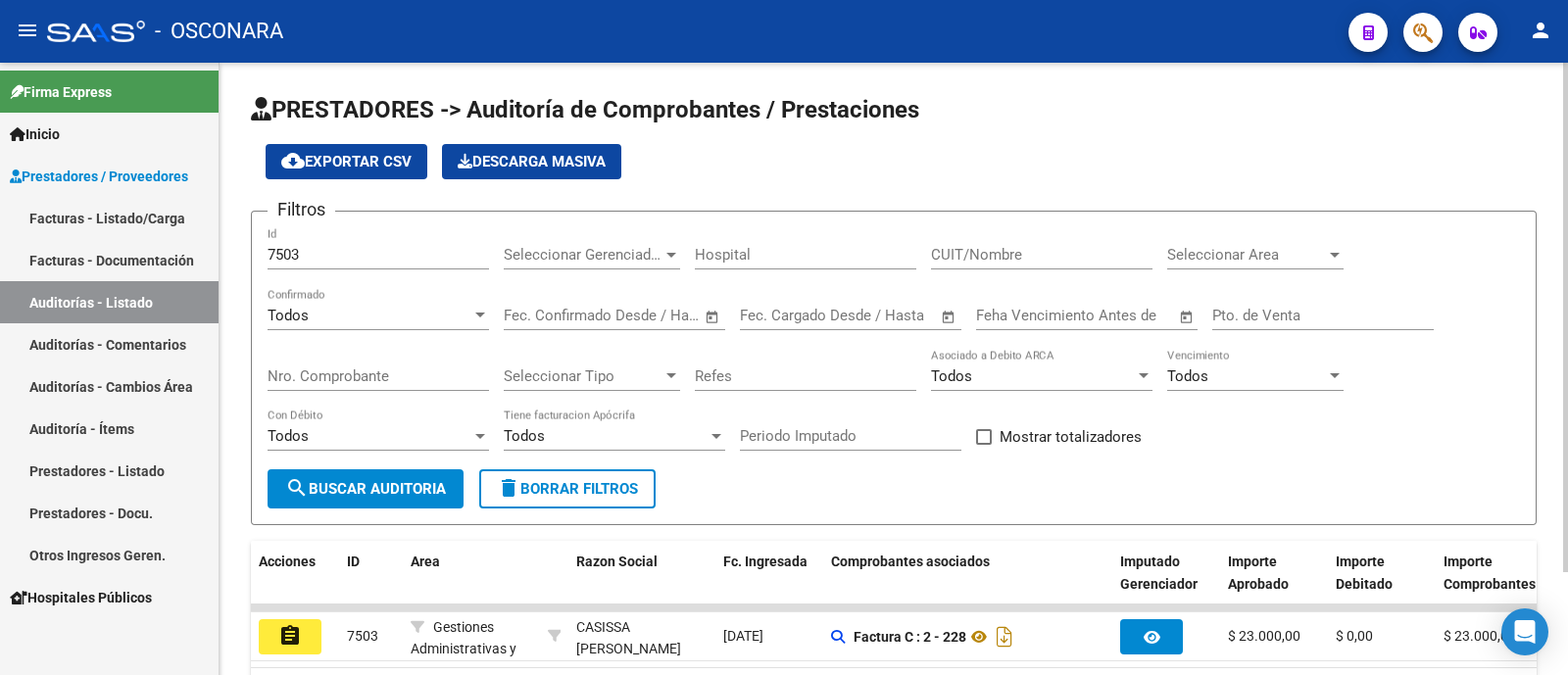
scroll to position [123, 0]
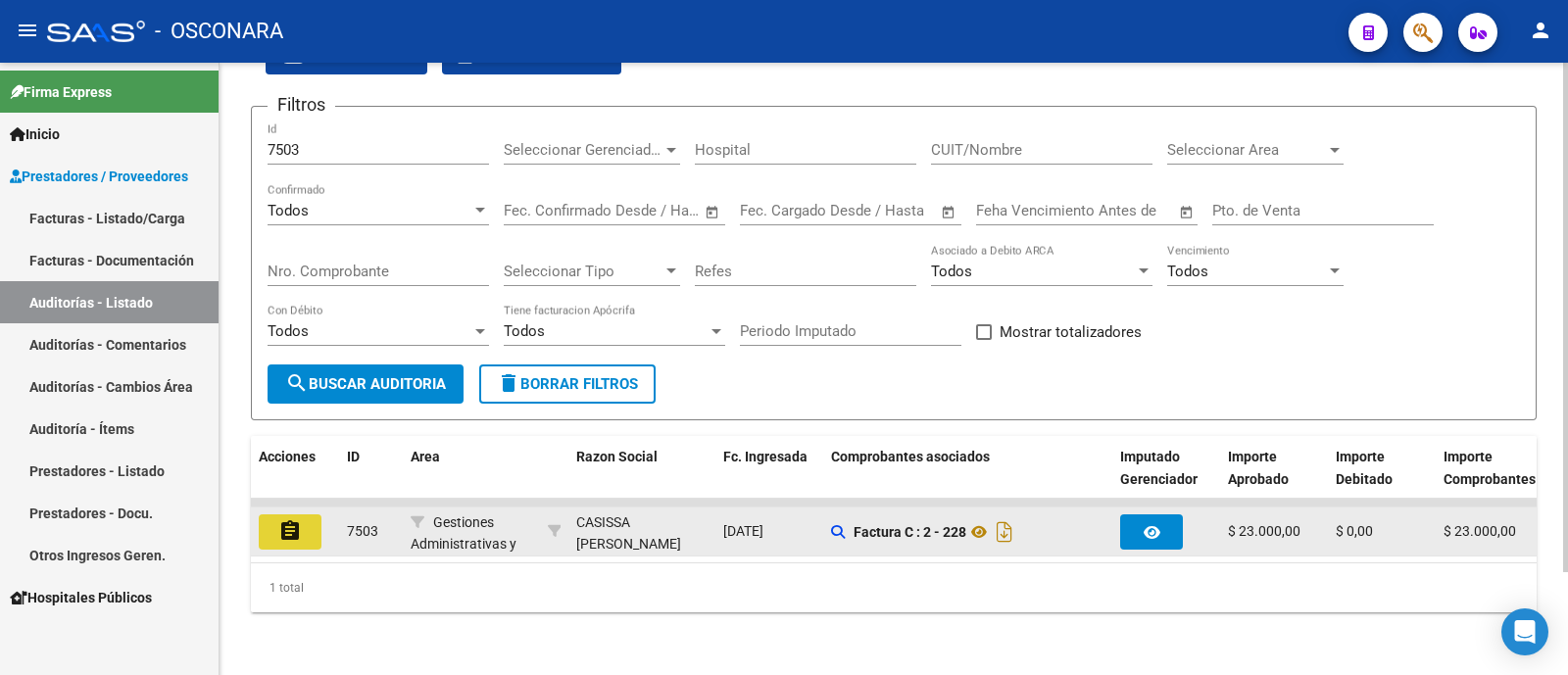
click at [272, 514] on button "assignment" at bounding box center [290, 532] width 63 height 36
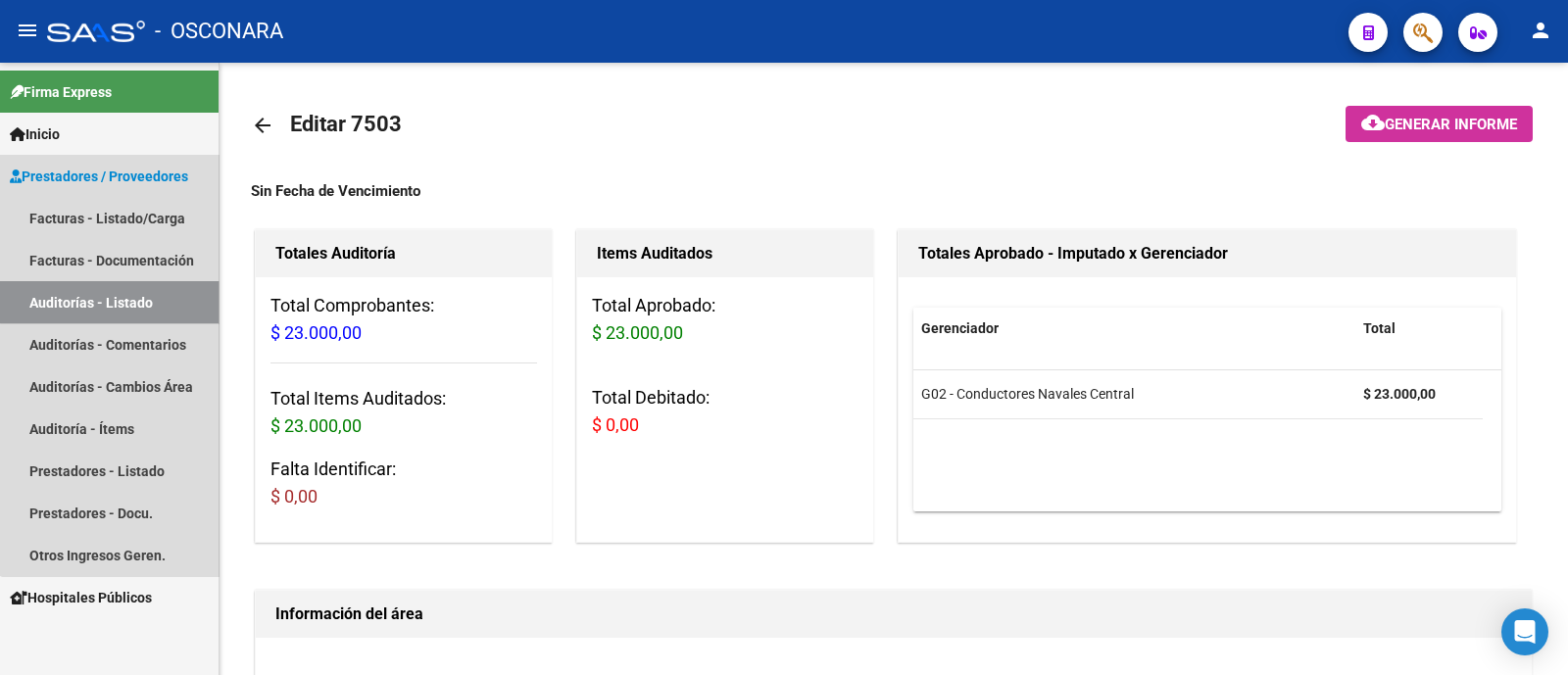
click at [128, 301] on link "Auditorías - Listado" at bounding box center [109, 302] width 218 height 42
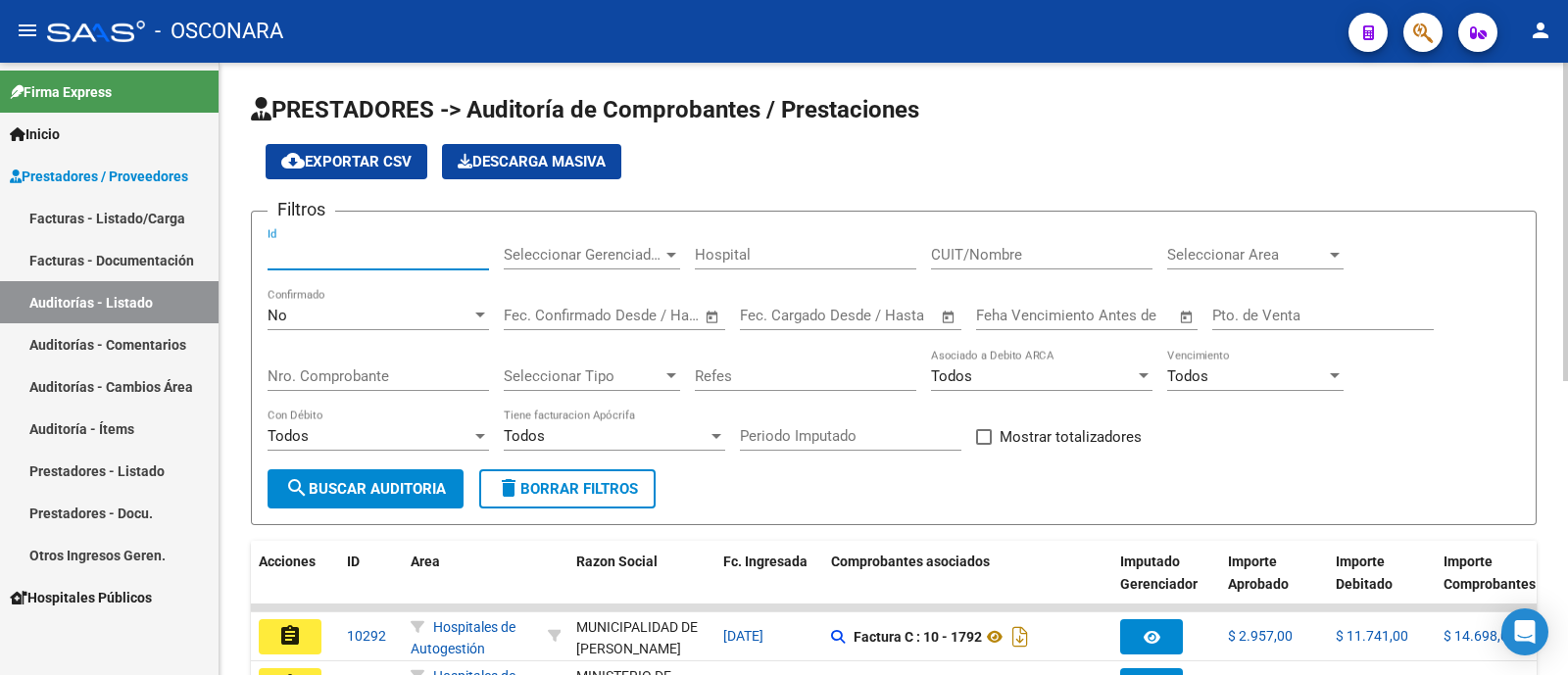
click at [342, 250] on input "Id" at bounding box center [378, 255] width 221 height 18
type input "7533"
click at [363, 316] on div "No" at bounding box center [369, 316] width 203 height 18
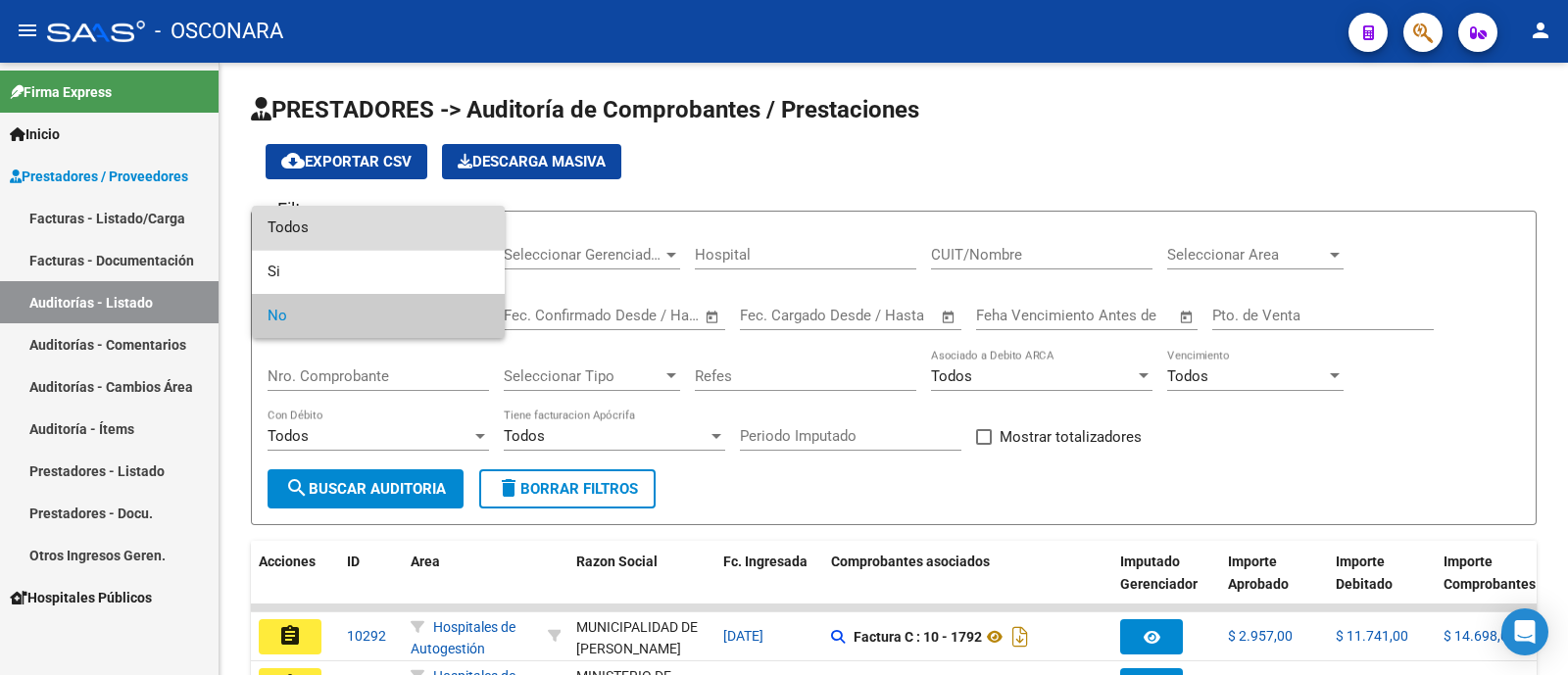
click at [375, 222] on span "Todos" at bounding box center [378, 227] width 221 height 44
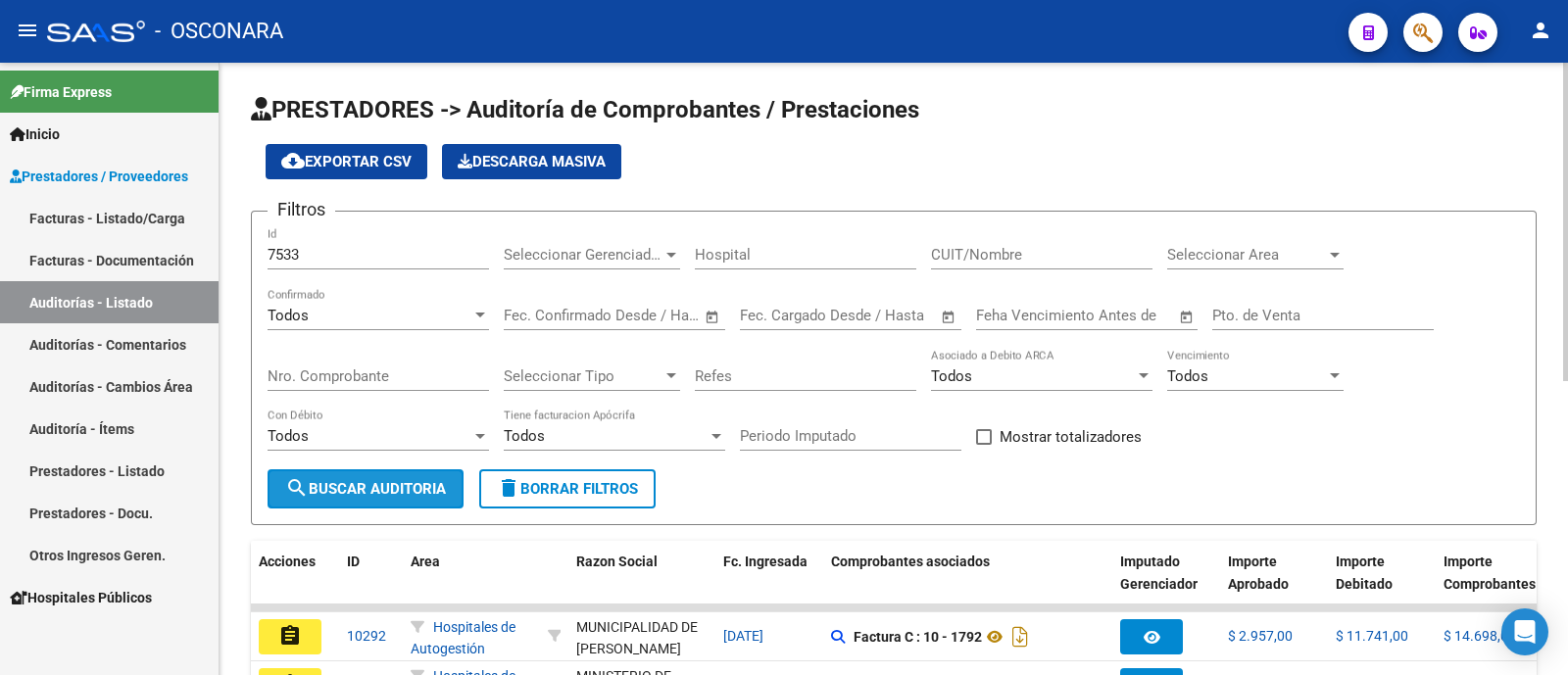
click at [377, 491] on span "search Buscar Auditoria" at bounding box center [365, 488] width 161 height 18
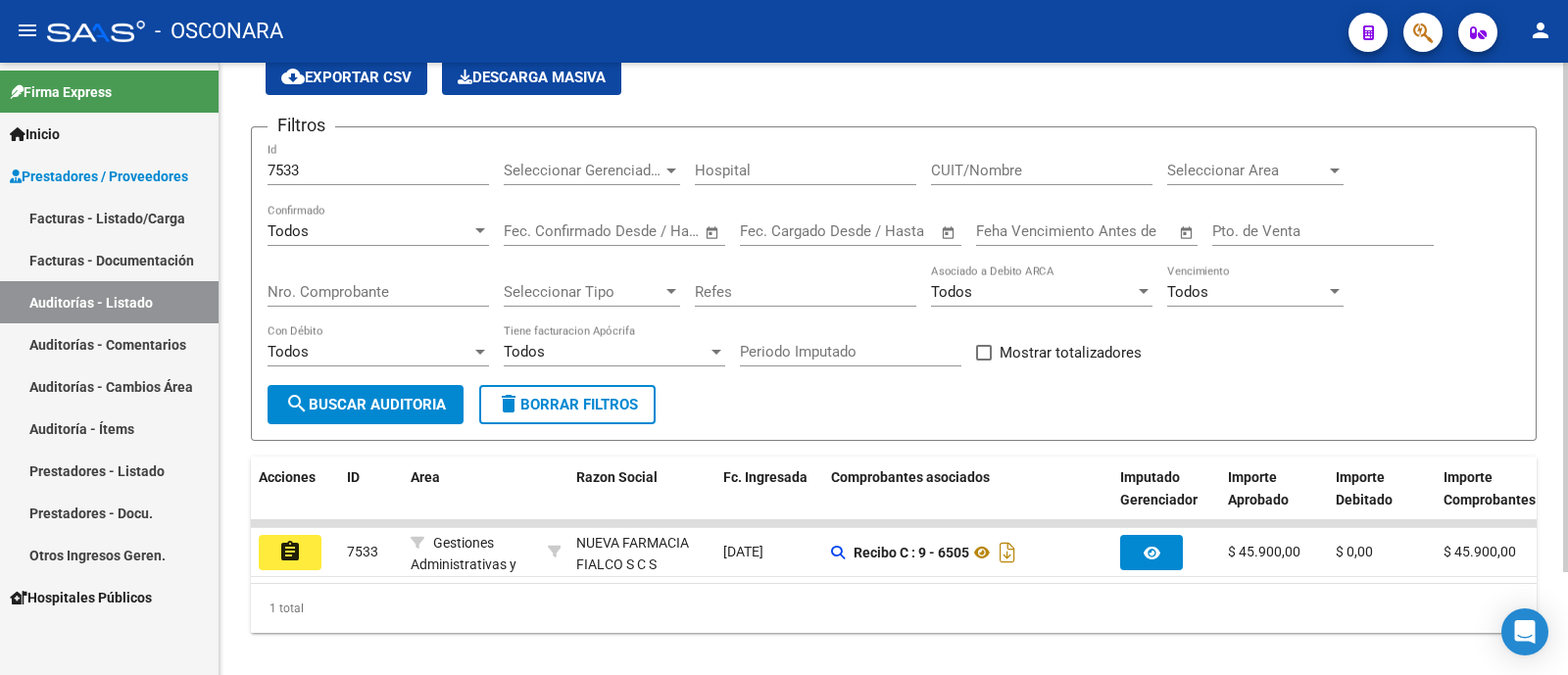
scroll to position [123, 0]
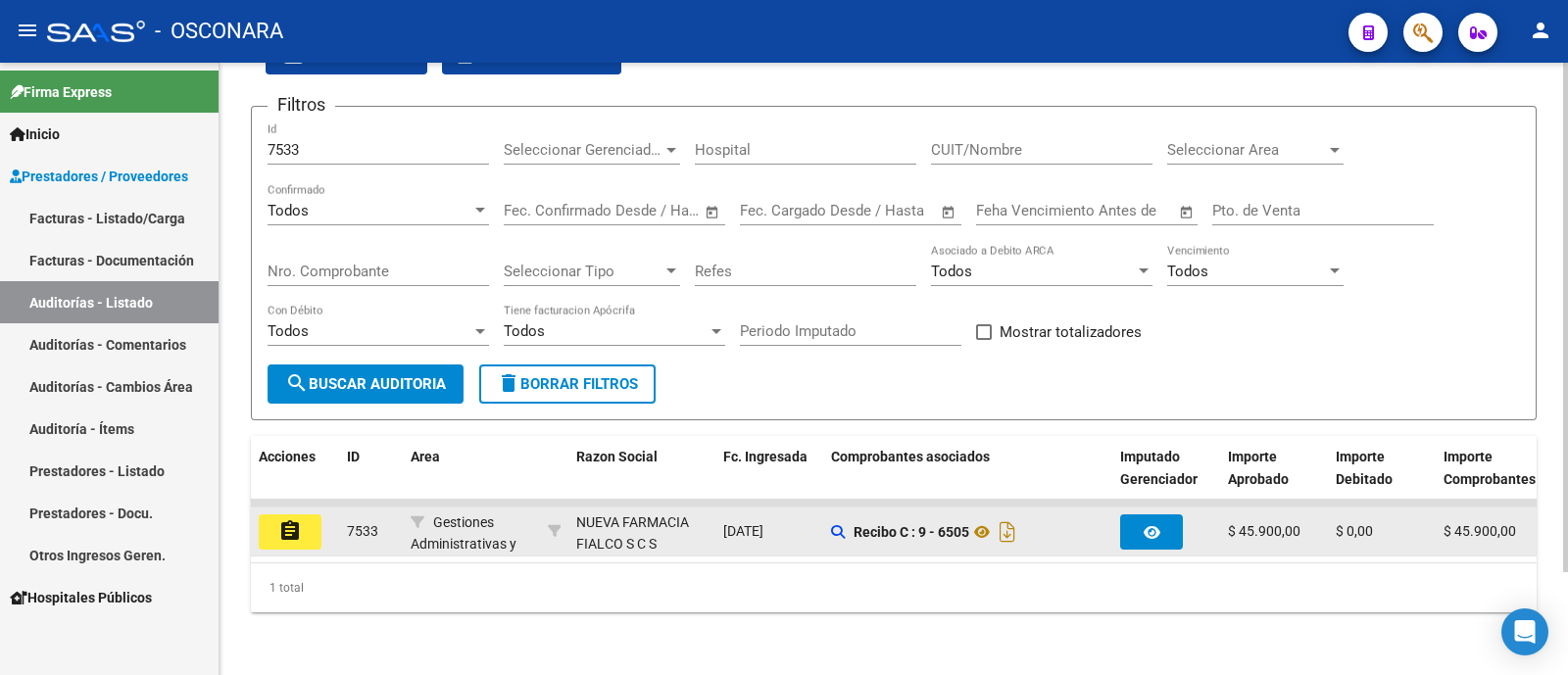
click at [273, 518] on button "assignment" at bounding box center [290, 532] width 63 height 36
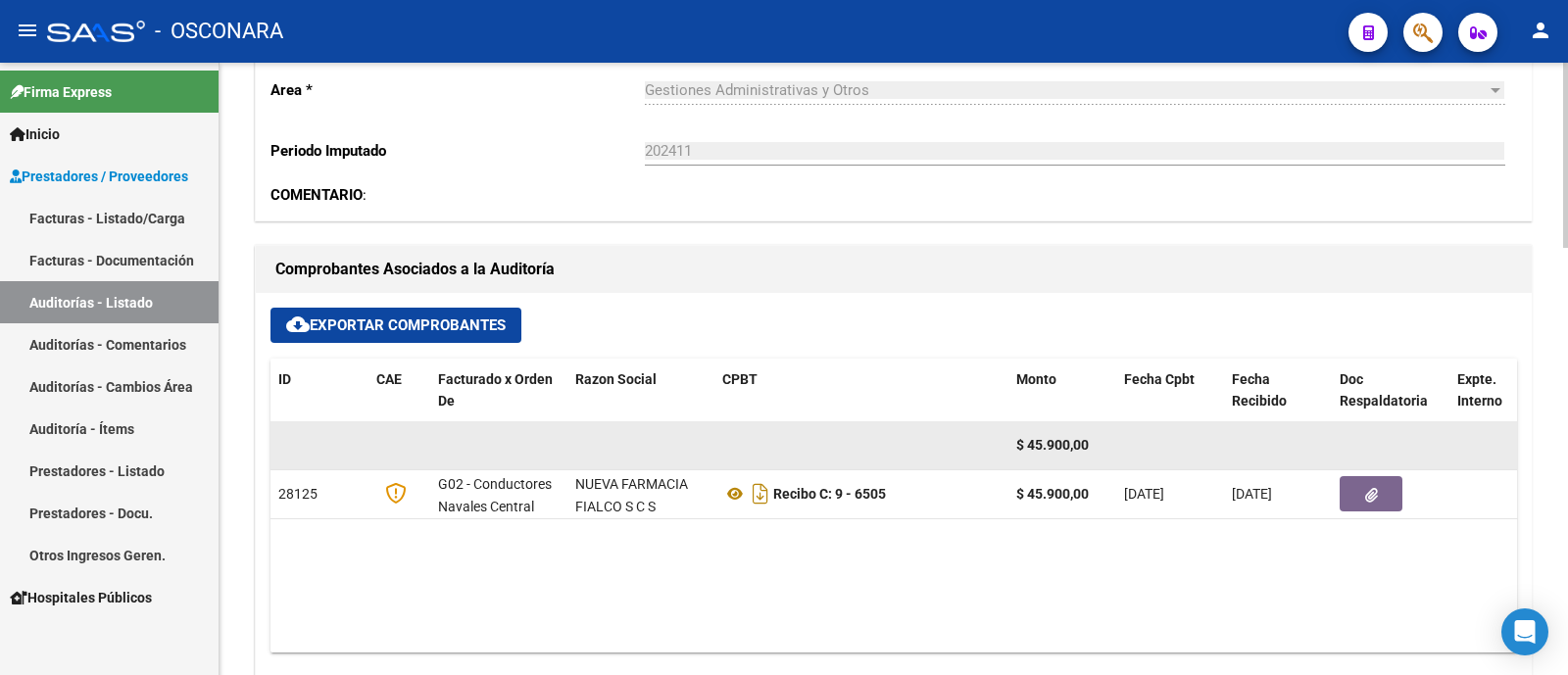
scroll to position [612, 0]
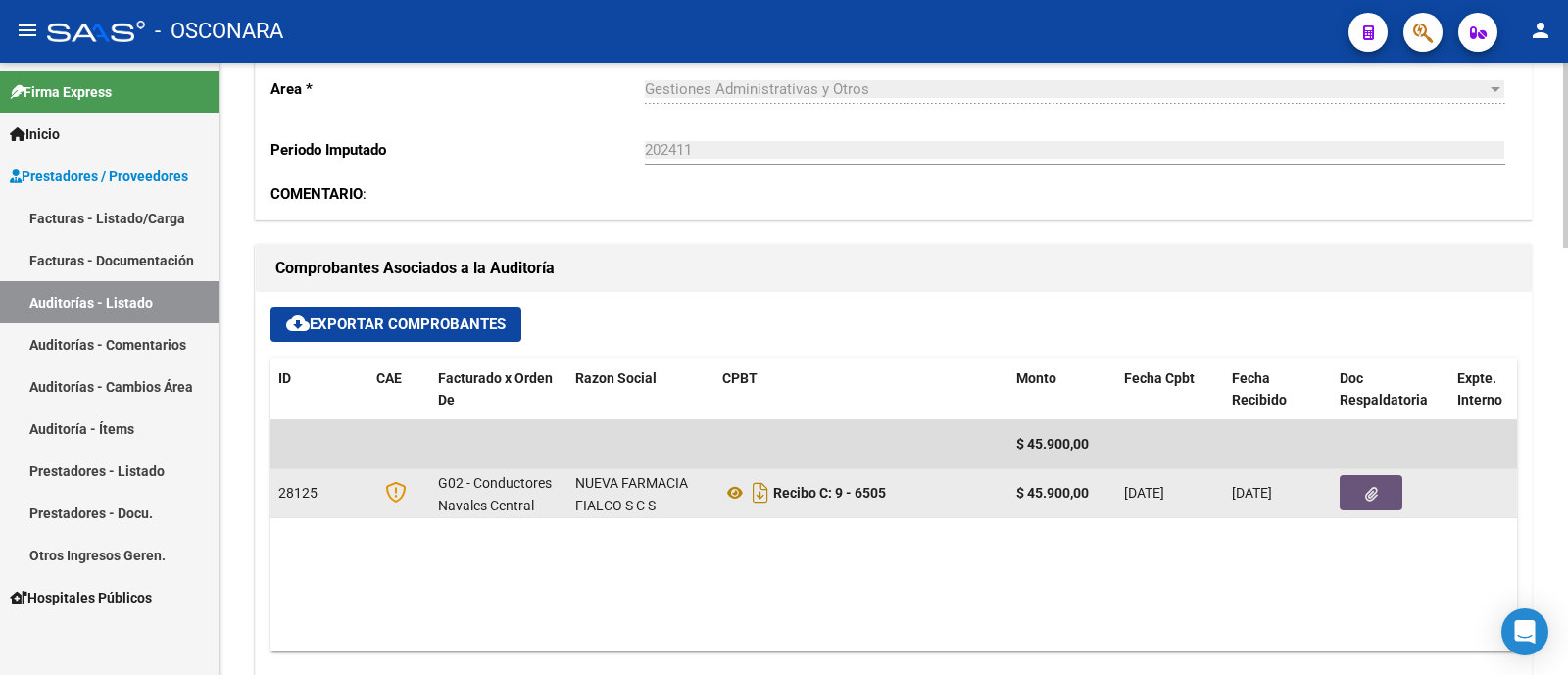
click at [1385, 492] on button "button" at bounding box center [1372, 492] width 63 height 36
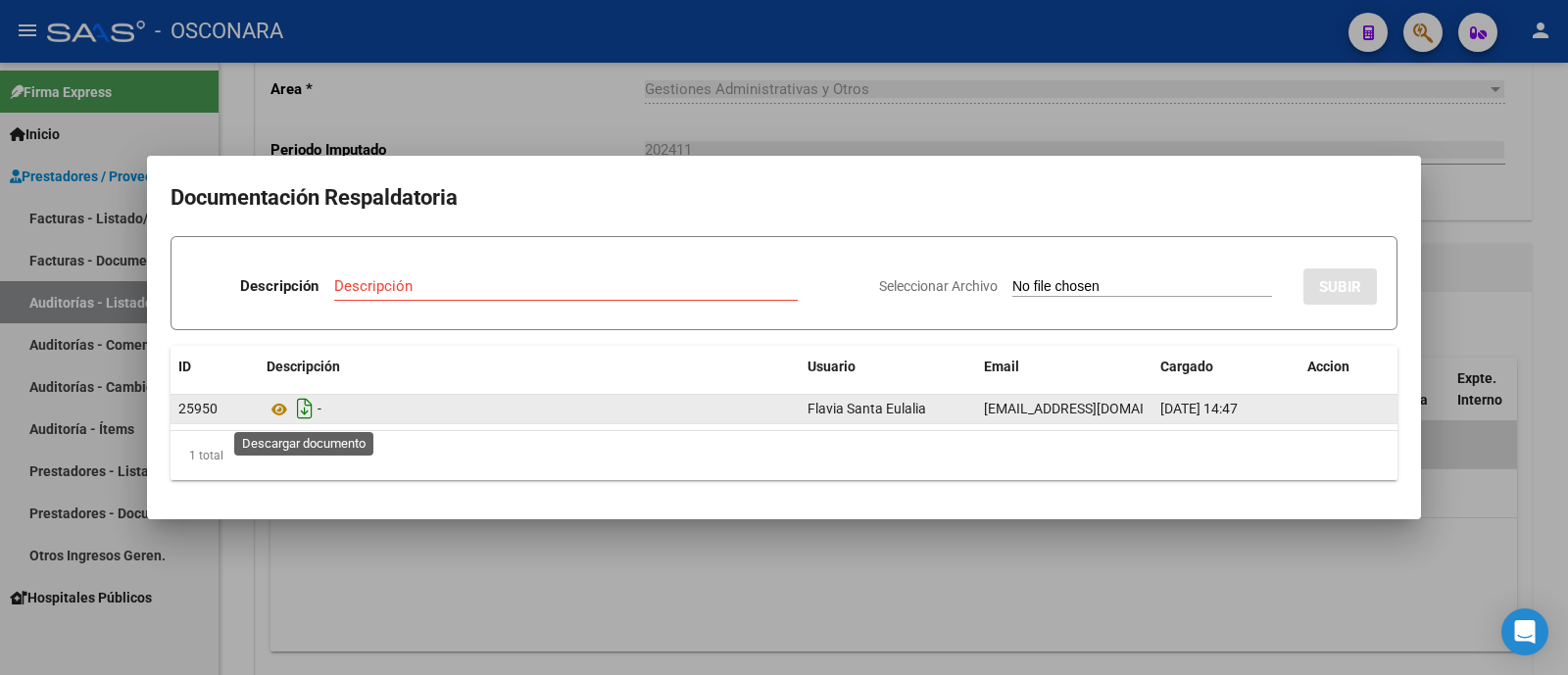
click at [304, 407] on icon "Descargar documento" at bounding box center [305, 409] width 26 height 32
click at [1332, 547] on div at bounding box center [784, 338] width 1568 height 675
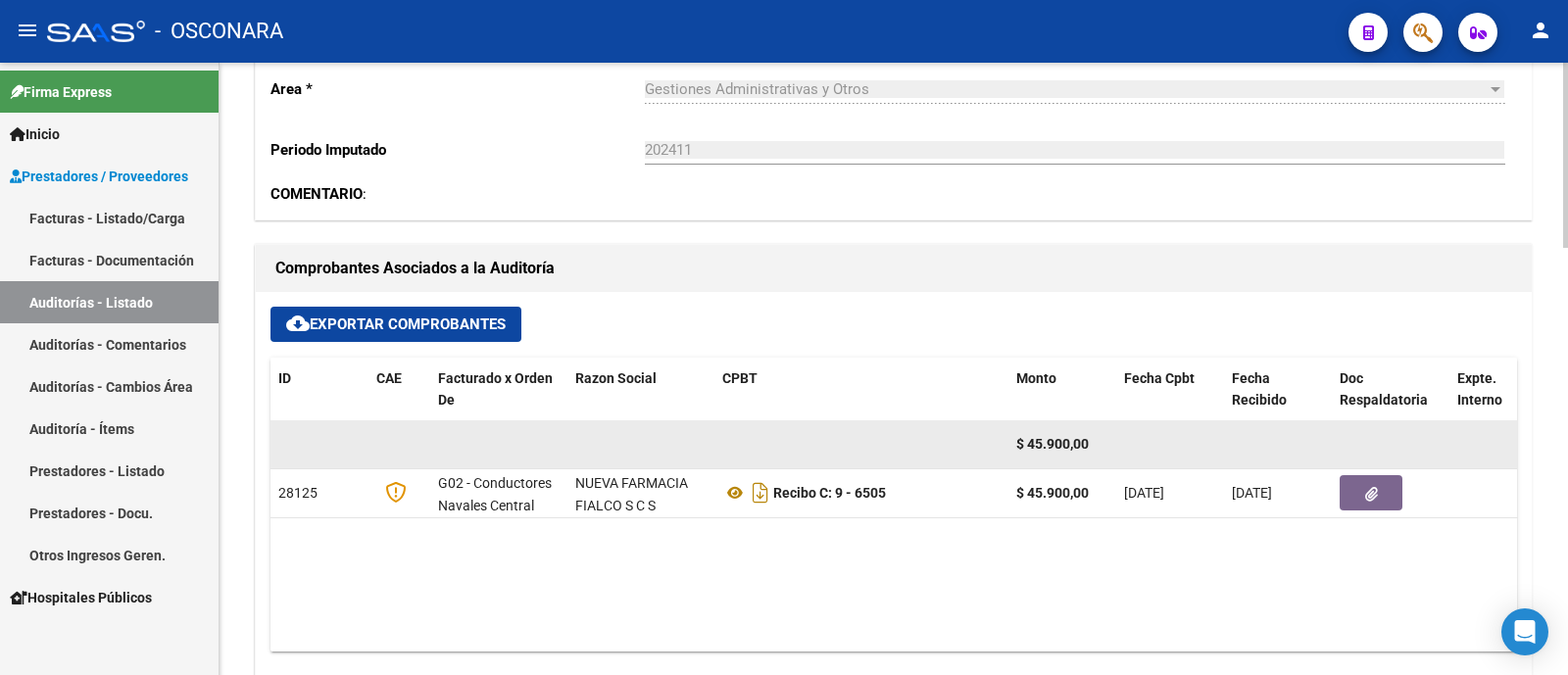
scroll to position [0, 0]
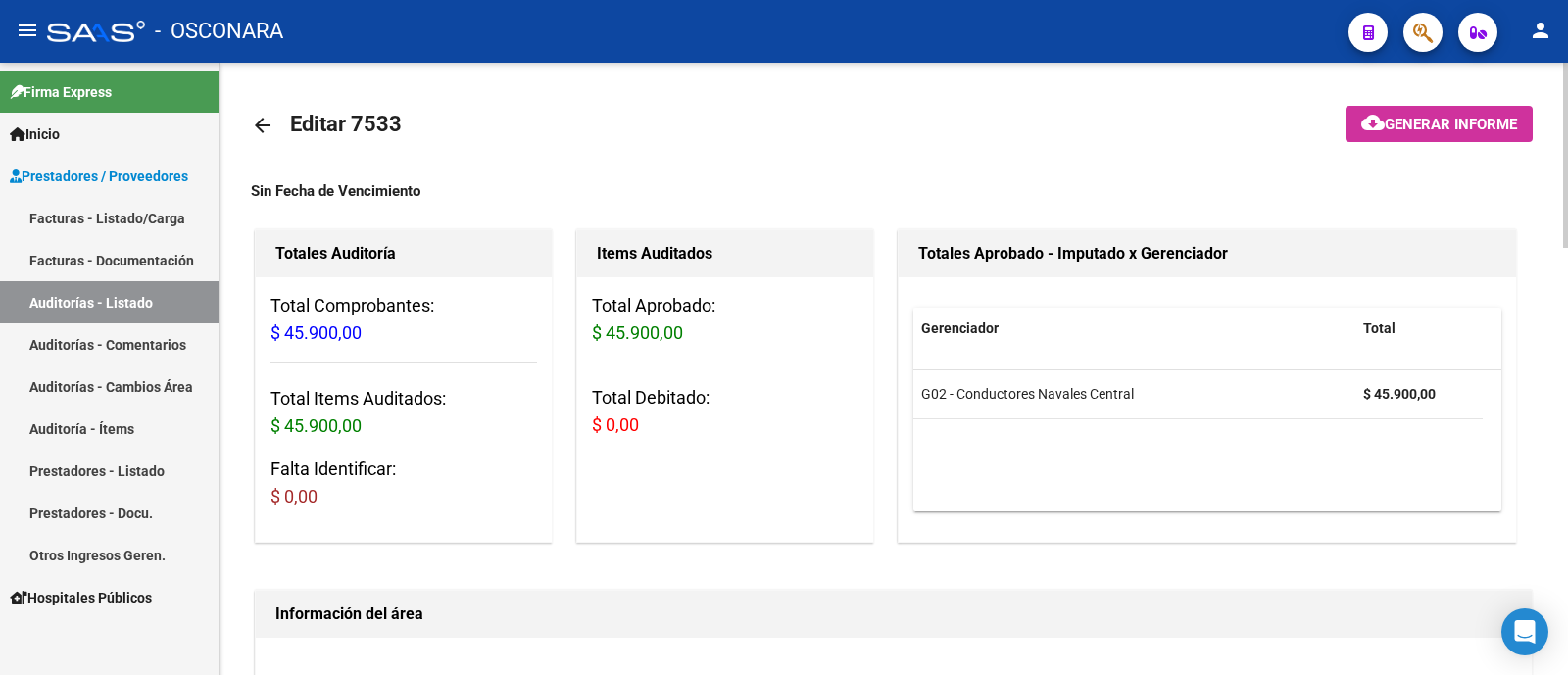
click at [1454, 144] on mat-toolbar-row at bounding box center [1410, 125] width 271 height 63
click at [1448, 136] on button "cloud_download Generar informe" at bounding box center [1439, 123] width 188 height 37
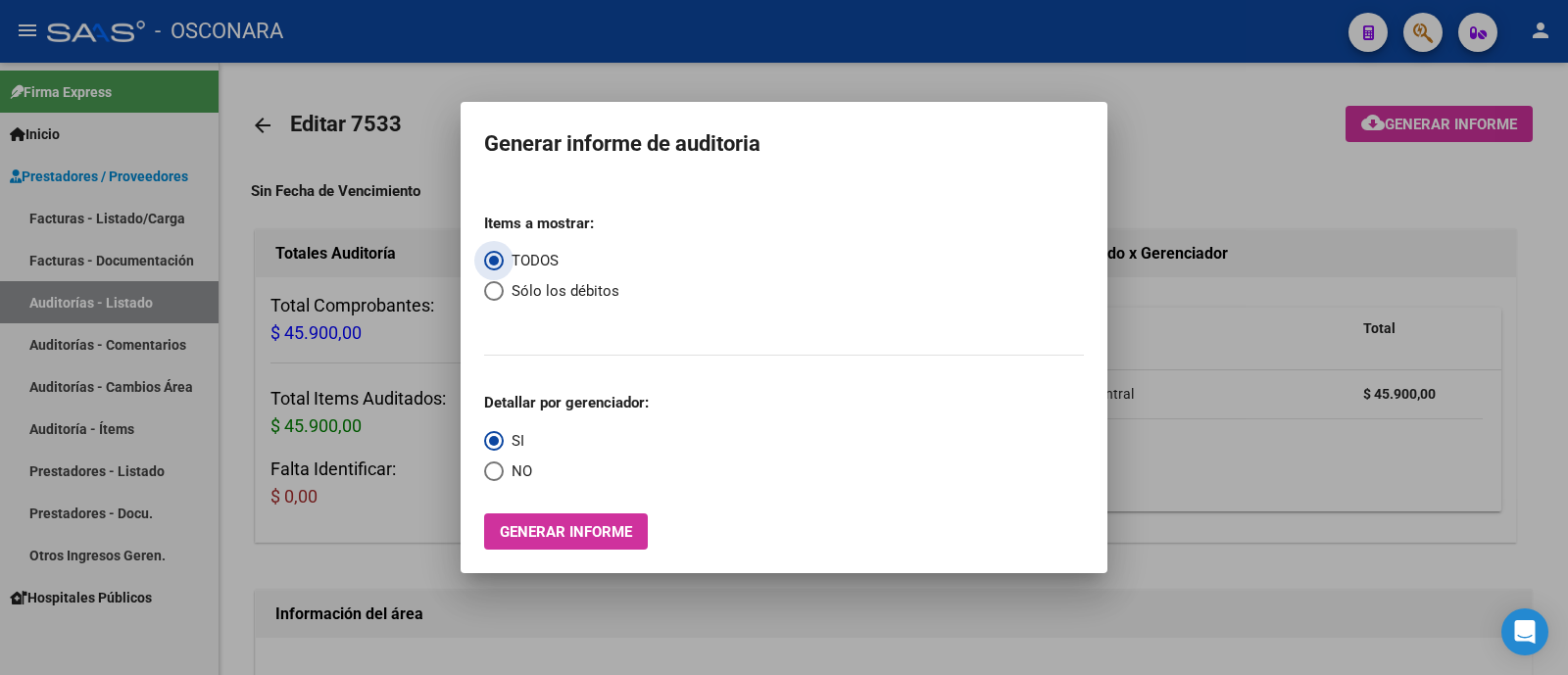
click at [578, 519] on button "Generar informe" at bounding box center [566, 531] width 164 height 37
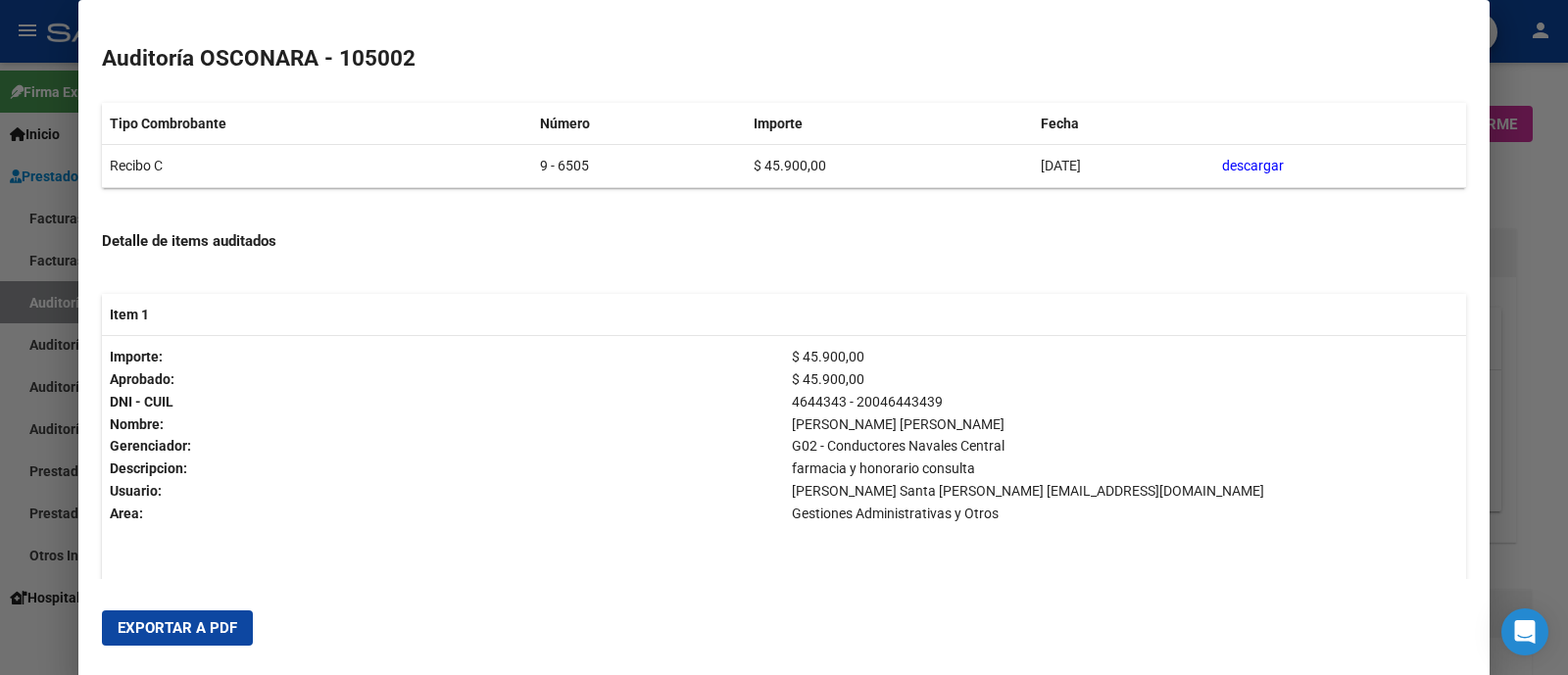
scroll to position [425, 0]
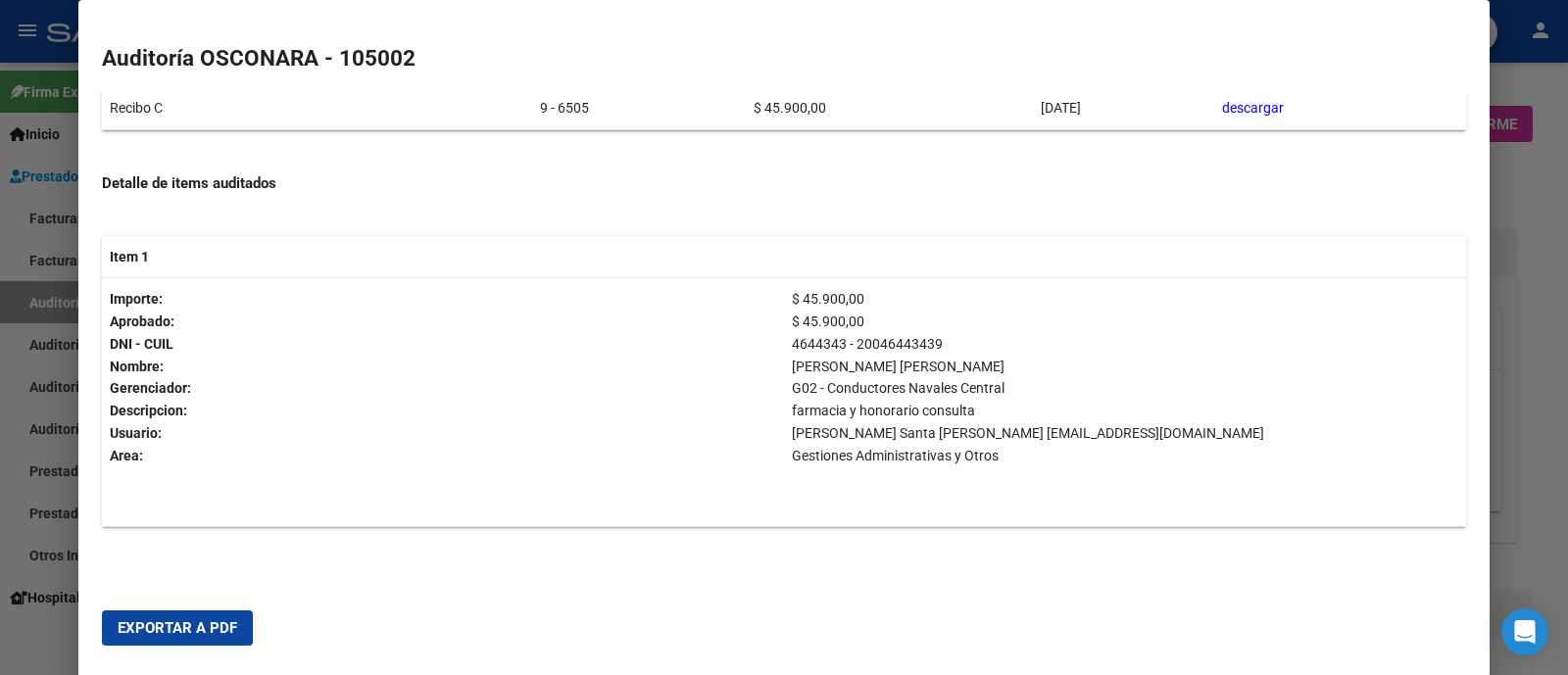
click at [180, 647] on mat-dialog-actions "Exportar a PDF" at bounding box center [783, 627] width 1364 height 66
click at [177, 627] on span "Exportar a PDF" at bounding box center [177, 628] width 119 height 18
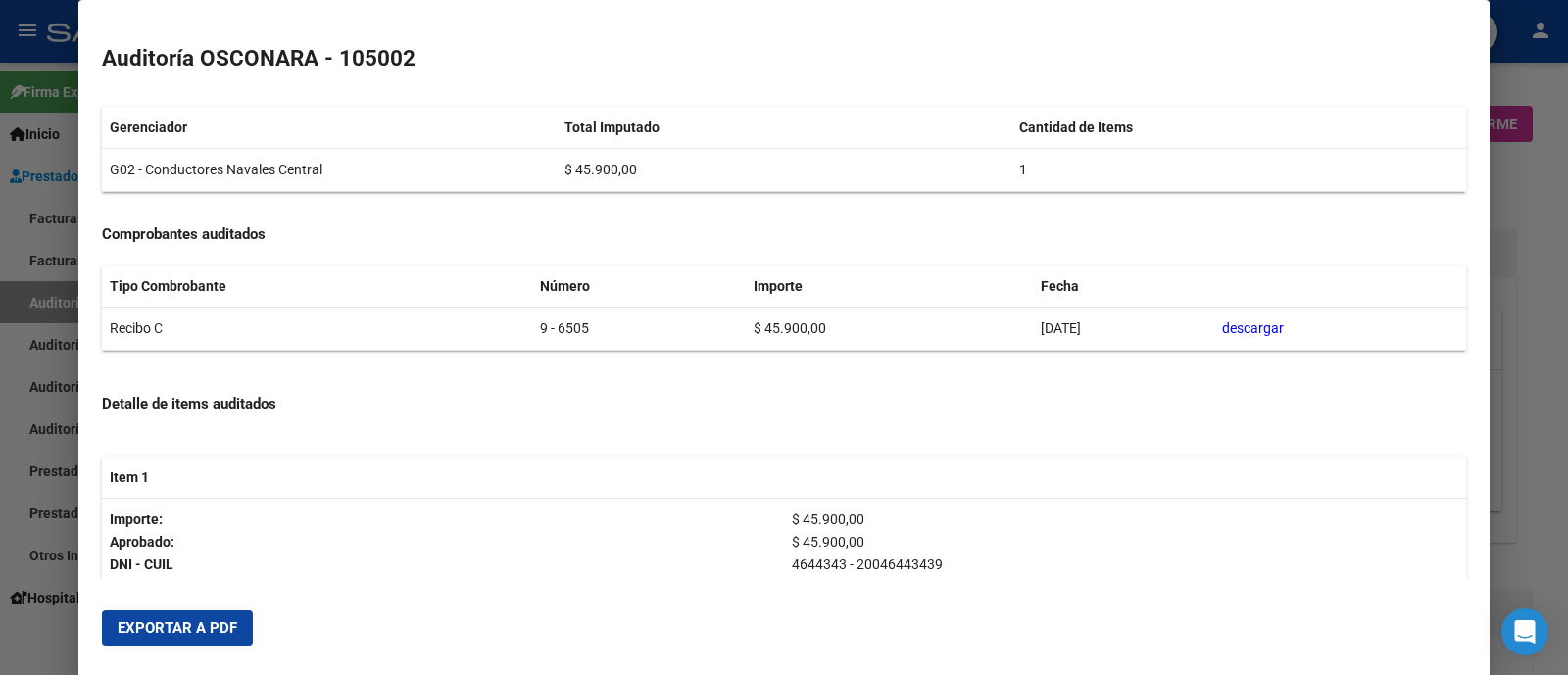
scroll to position [0, 0]
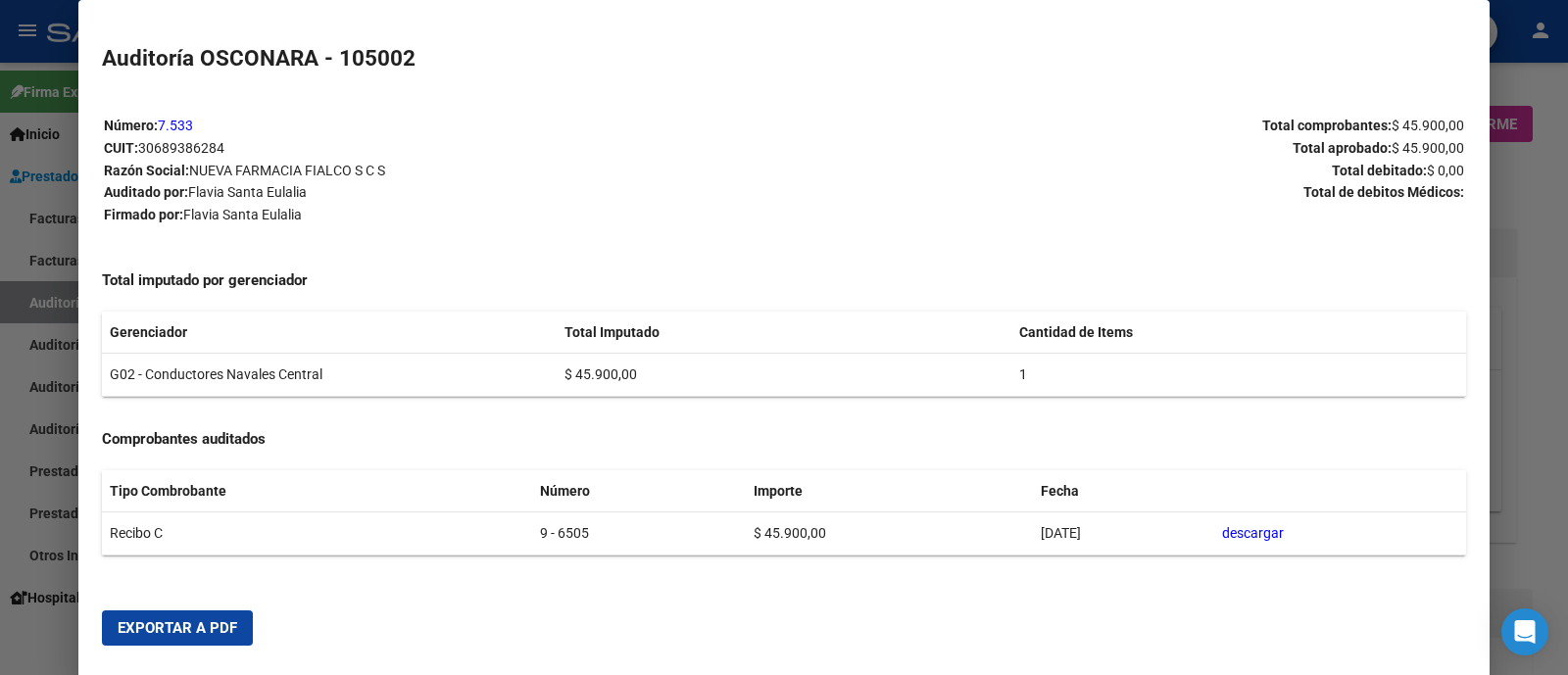
click at [0, 259] on div at bounding box center [784, 338] width 1568 height 675
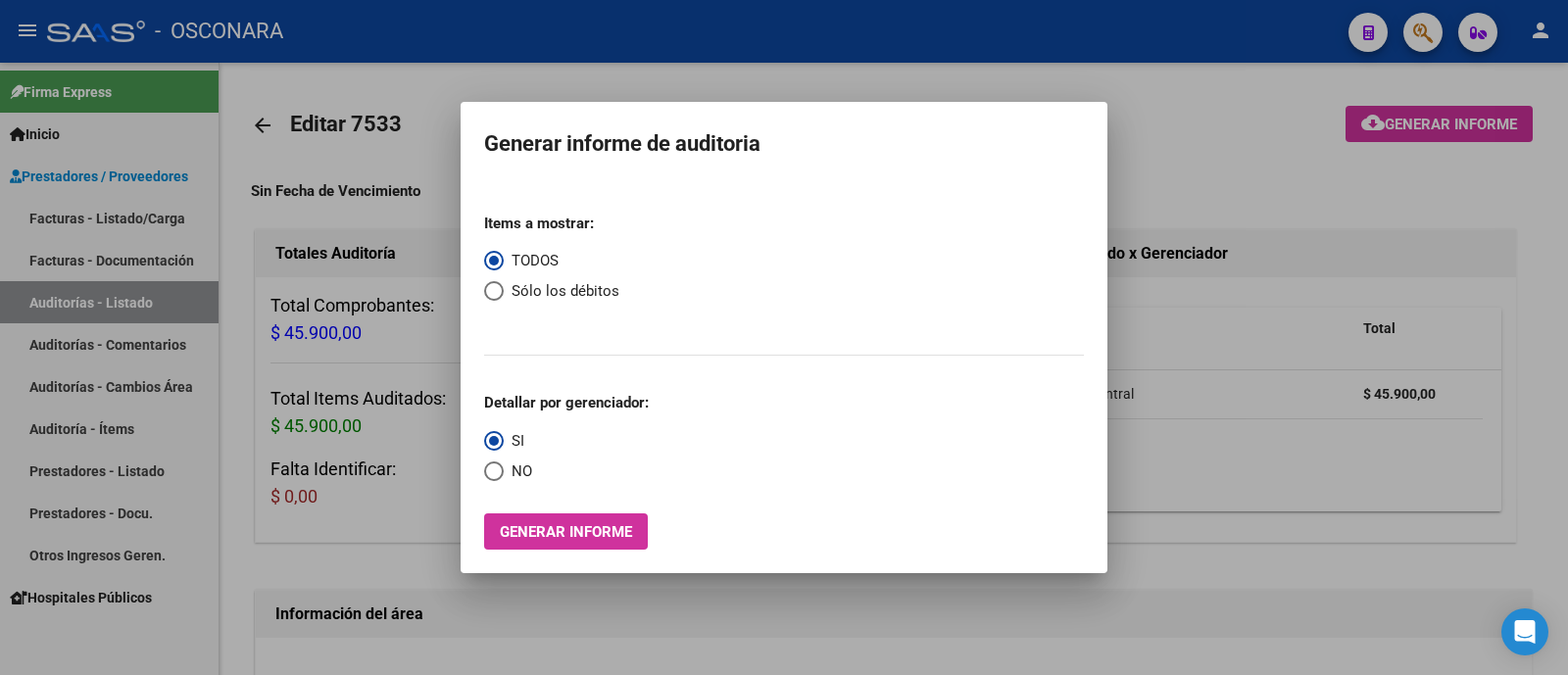
click at [116, 302] on div at bounding box center [784, 338] width 1568 height 675
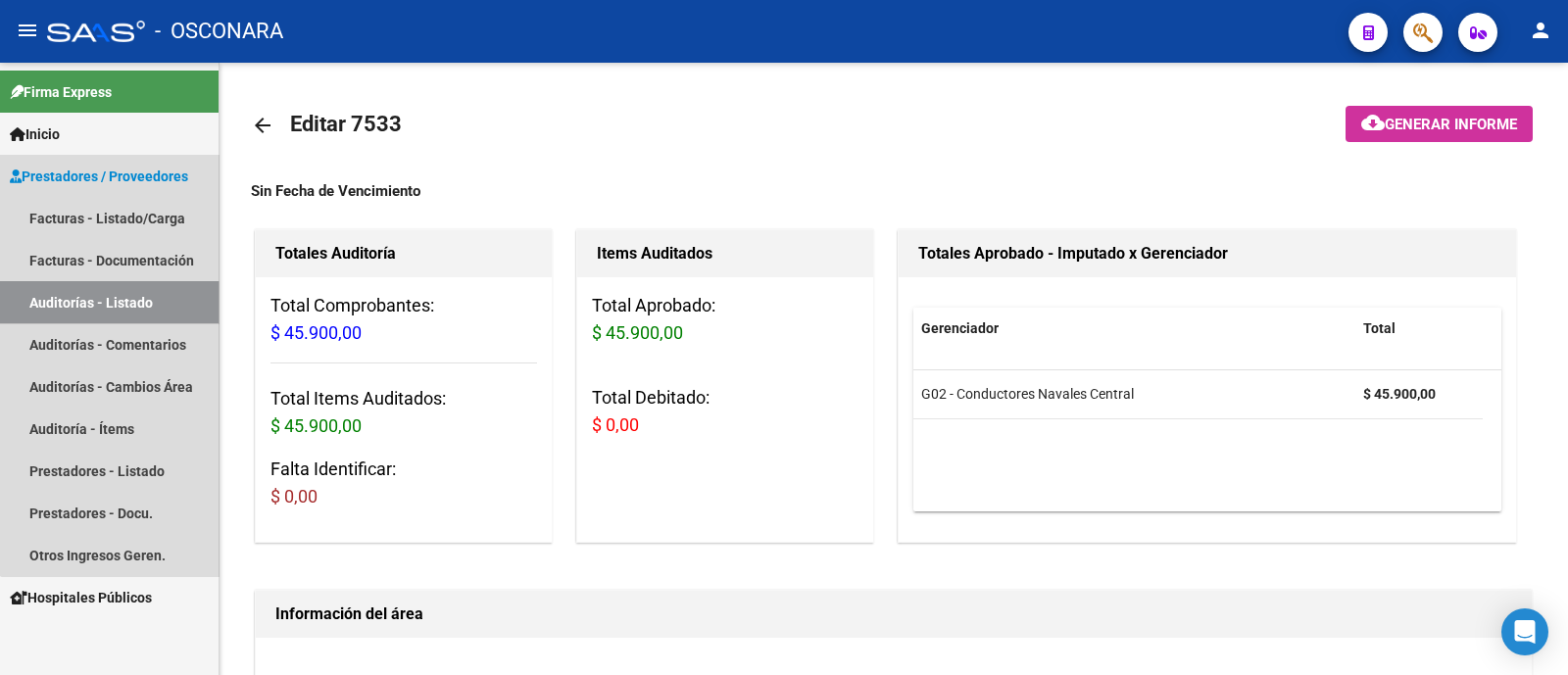
click at [140, 306] on link "Auditorías - Listado" at bounding box center [109, 302] width 218 height 42
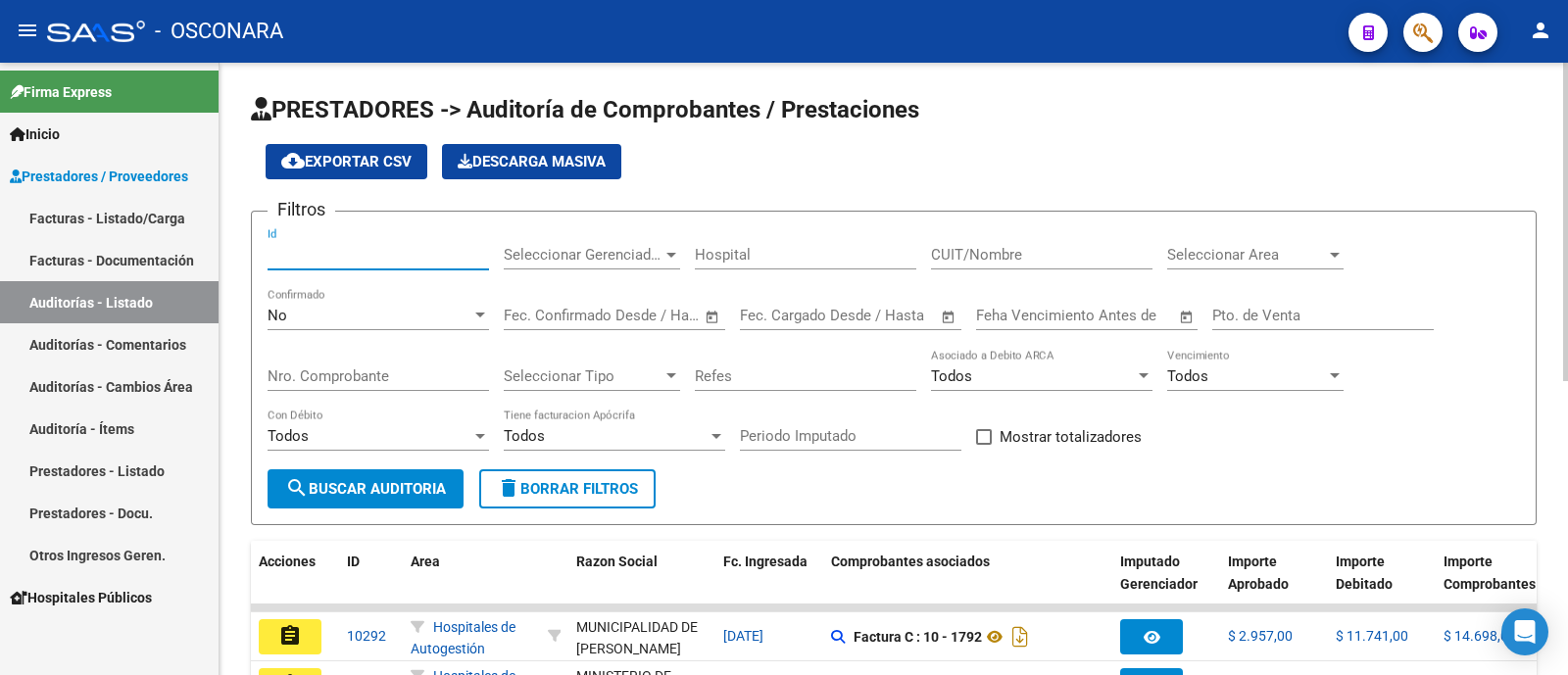
click at [319, 262] on input "Id" at bounding box center [378, 255] width 221 height 18
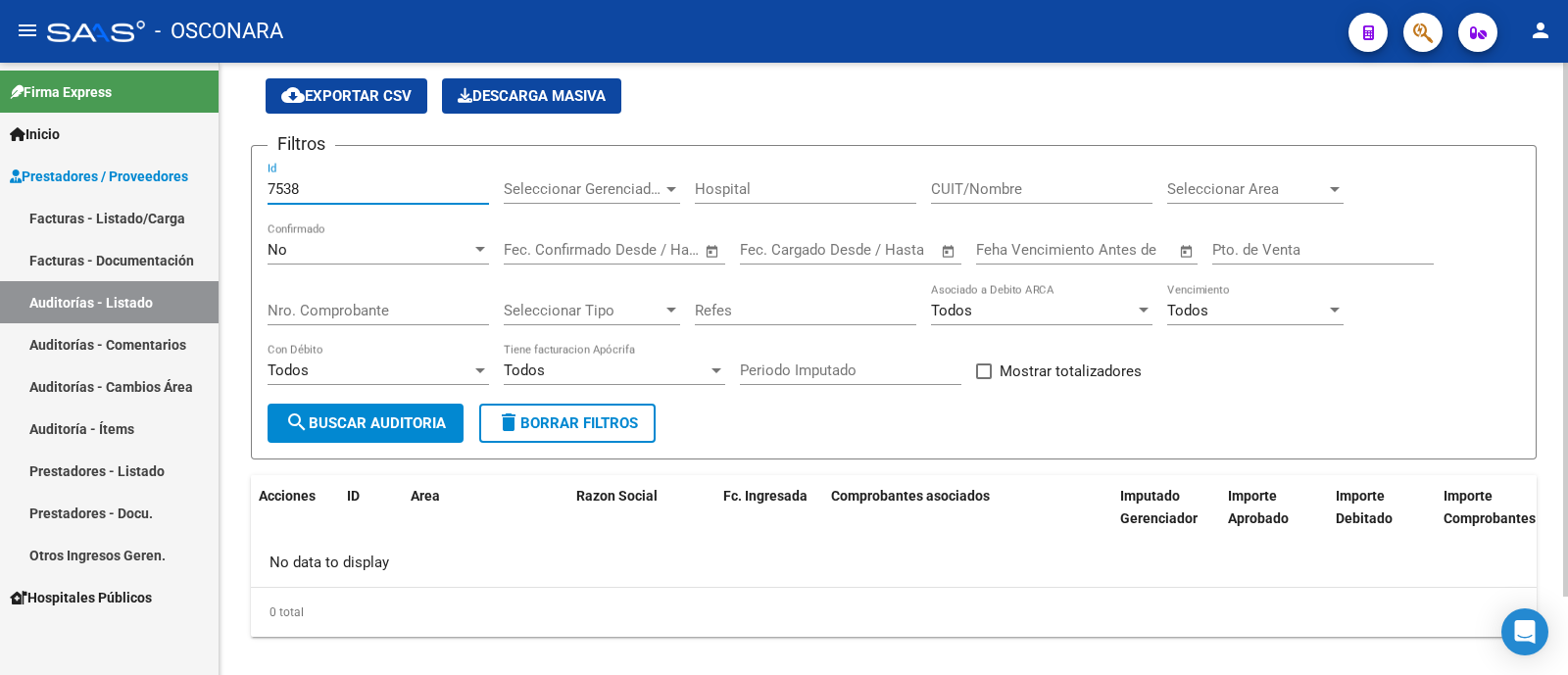
scroll to position [90, 0]
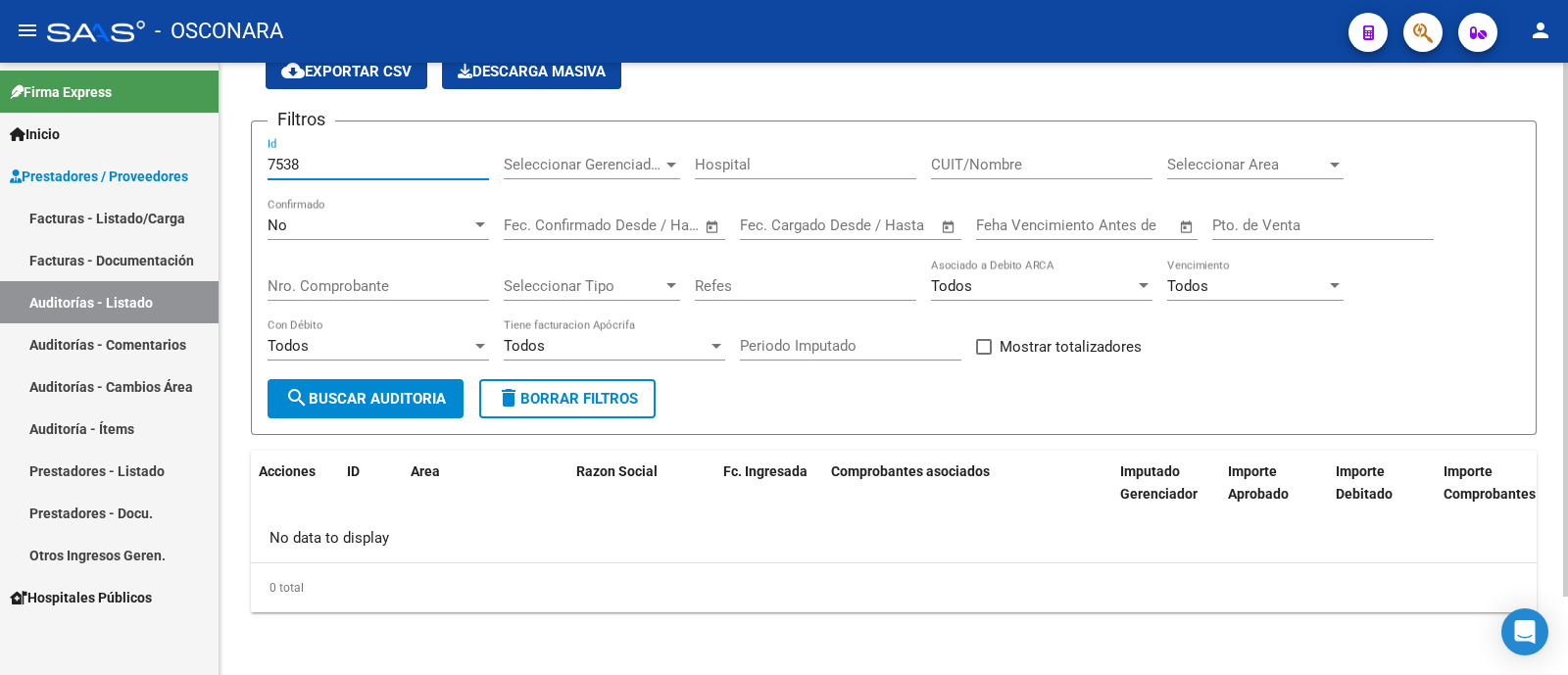
type input "7538"
click at [398, 227] on div "No" at bounding box center [369, 225] width 203 height 18
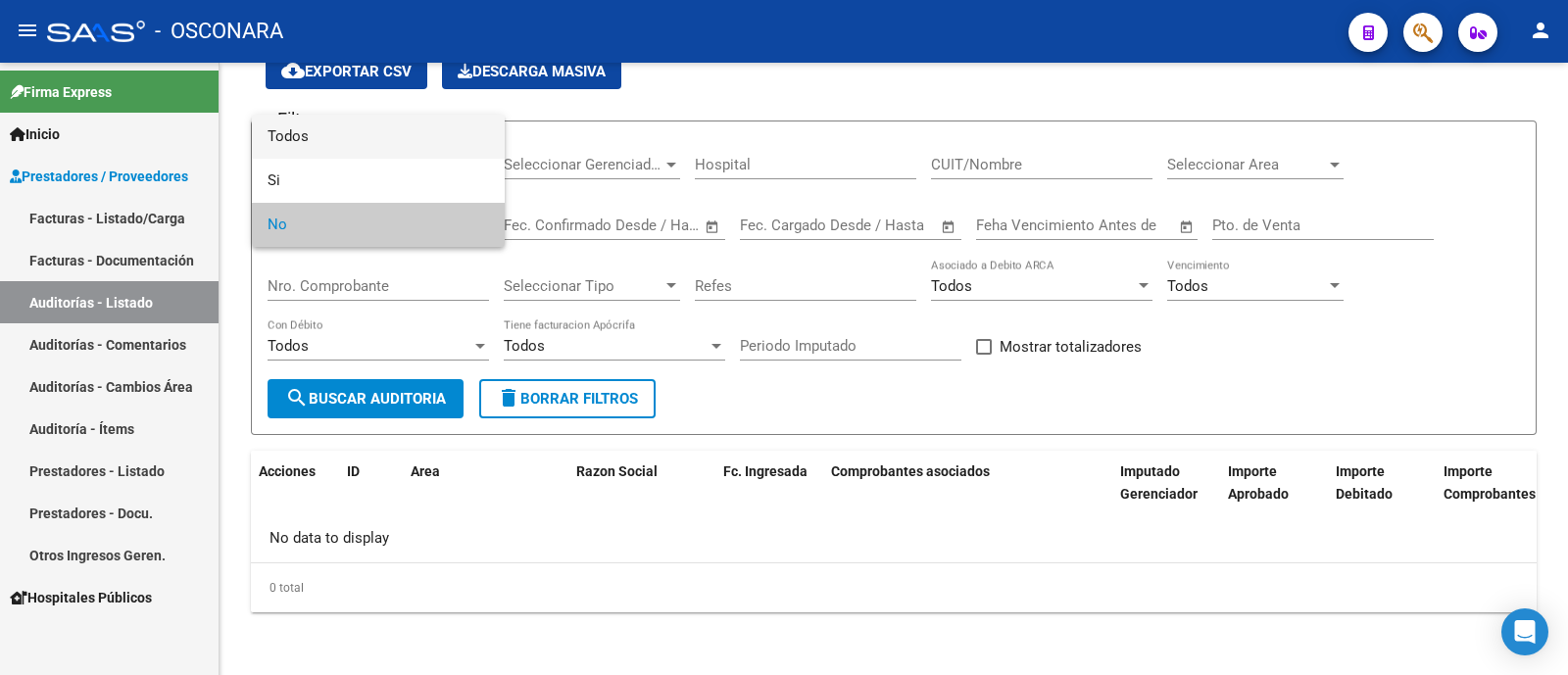
click at [424, 146] on span "Todos" at bounding box center [378, 136] width 221 height 44
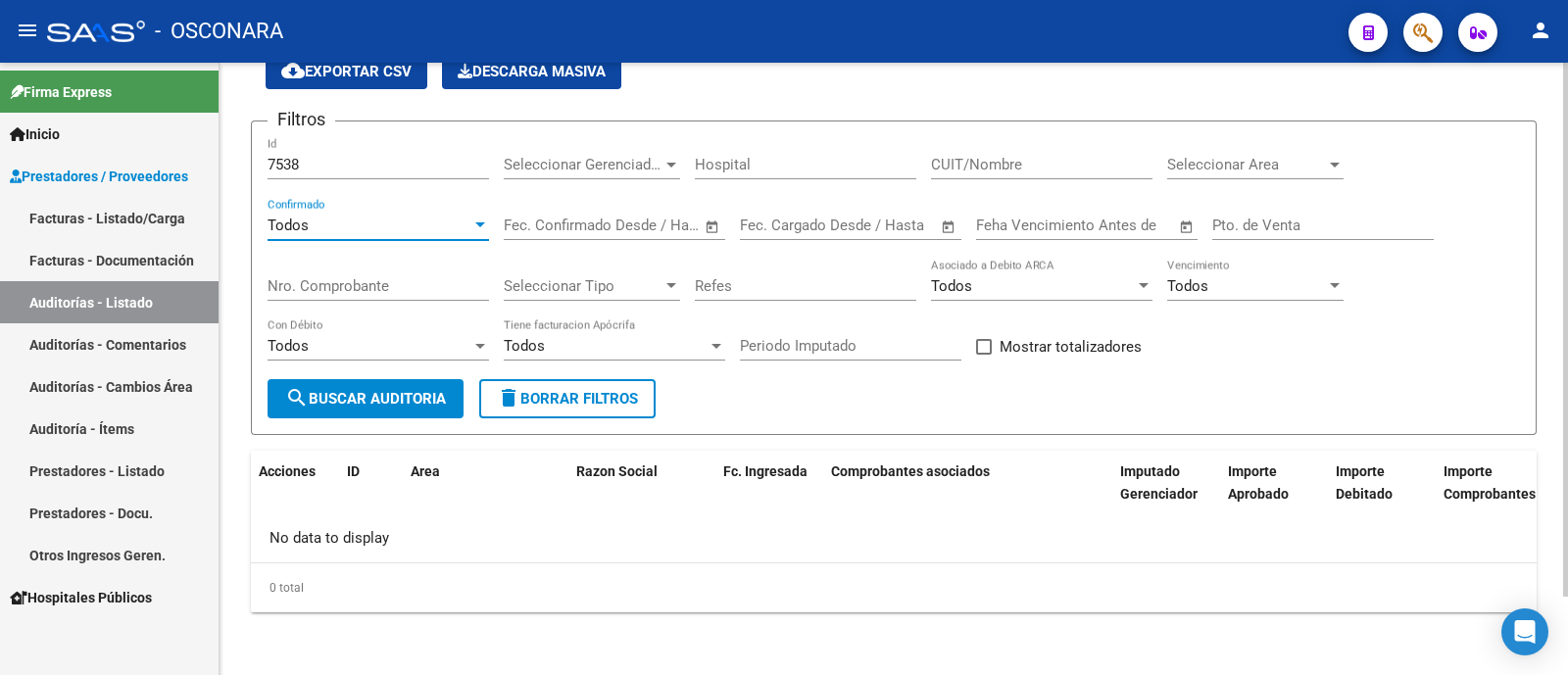
click at [357, 402] on span "search Buscar Auditoria" at bounding box center [365, 399] width 161 height 18
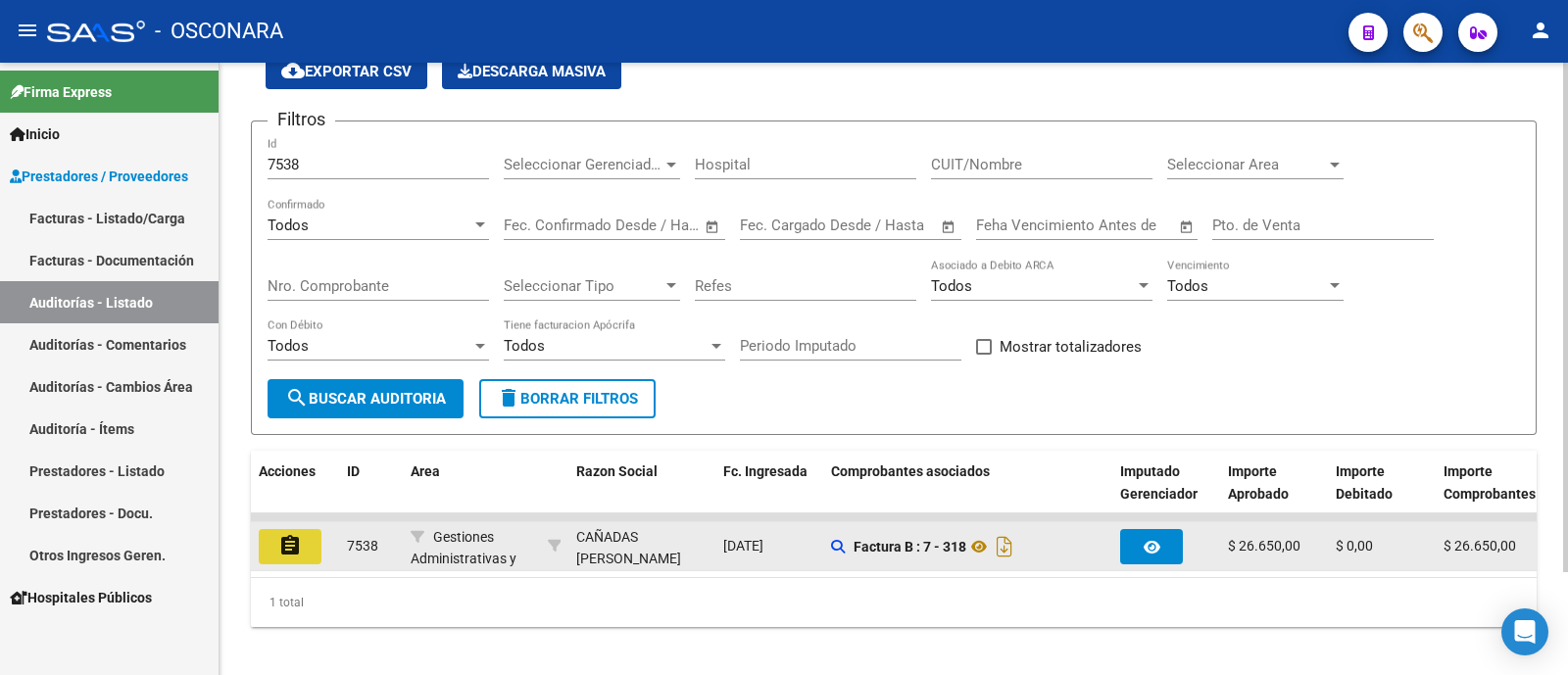
click at [297, 544] on mat-icon "assignment" at bounding box center [290, 546] width 24 height 24
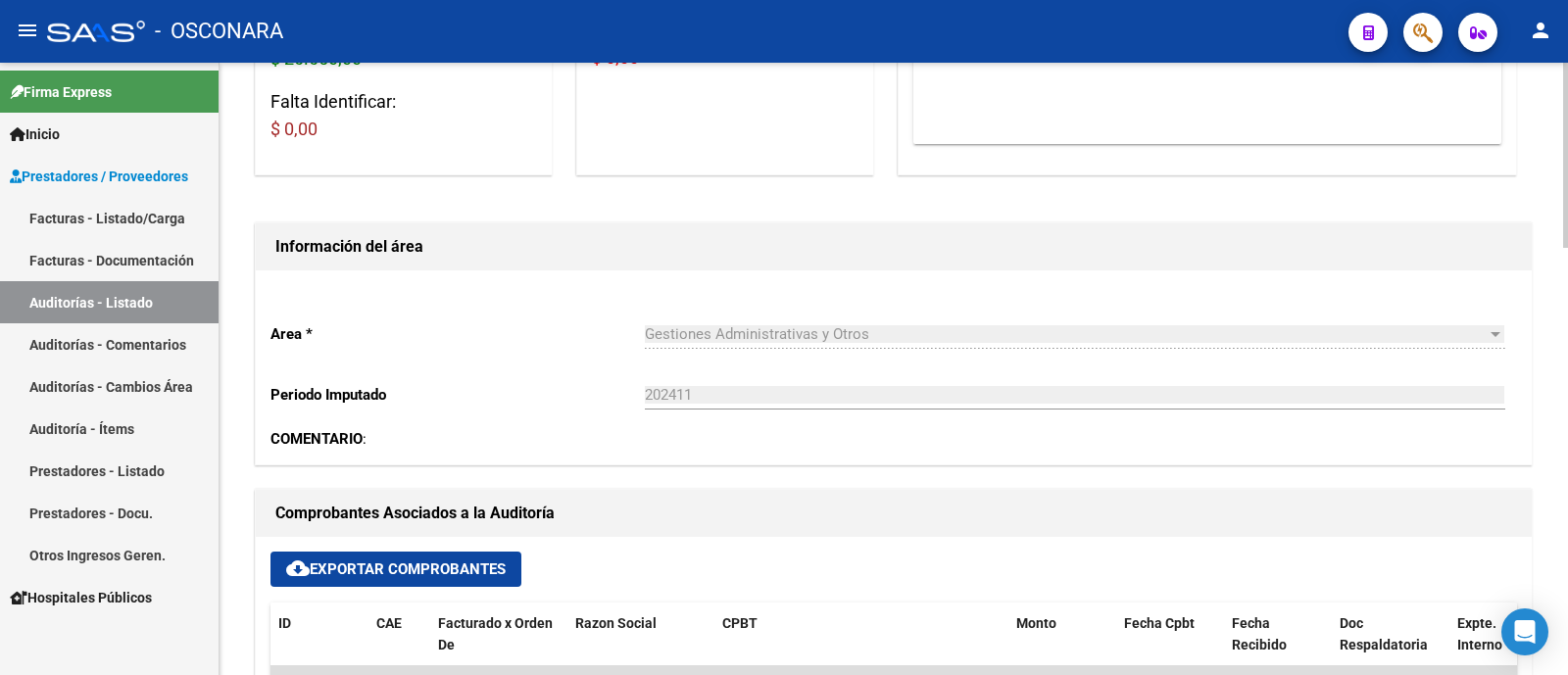
scroll to position [612, 0]
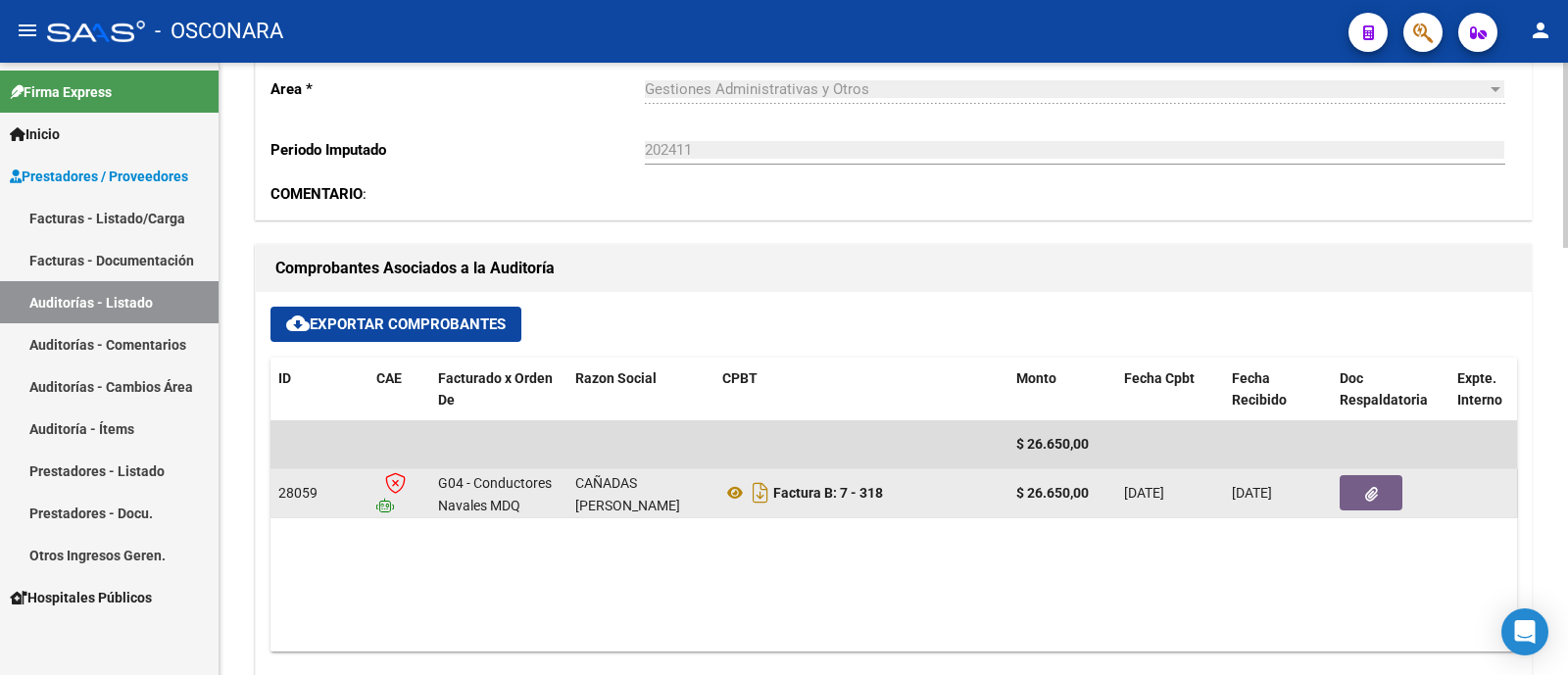
click at [1391, 492] on button "button" at bounding box center [1372, 492] width 63 height 36
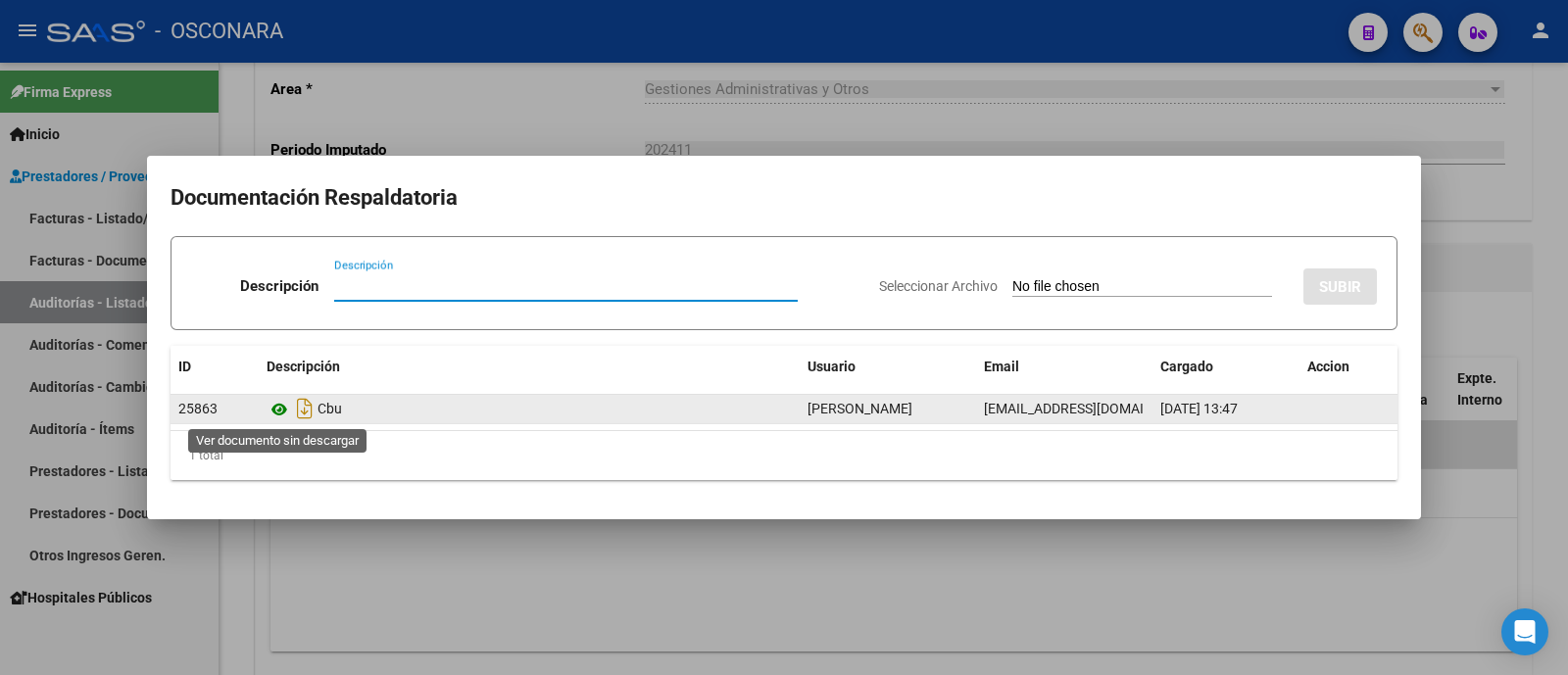
click at [271, 411] on icon at bounding box center [279, 410] width 26 height 24
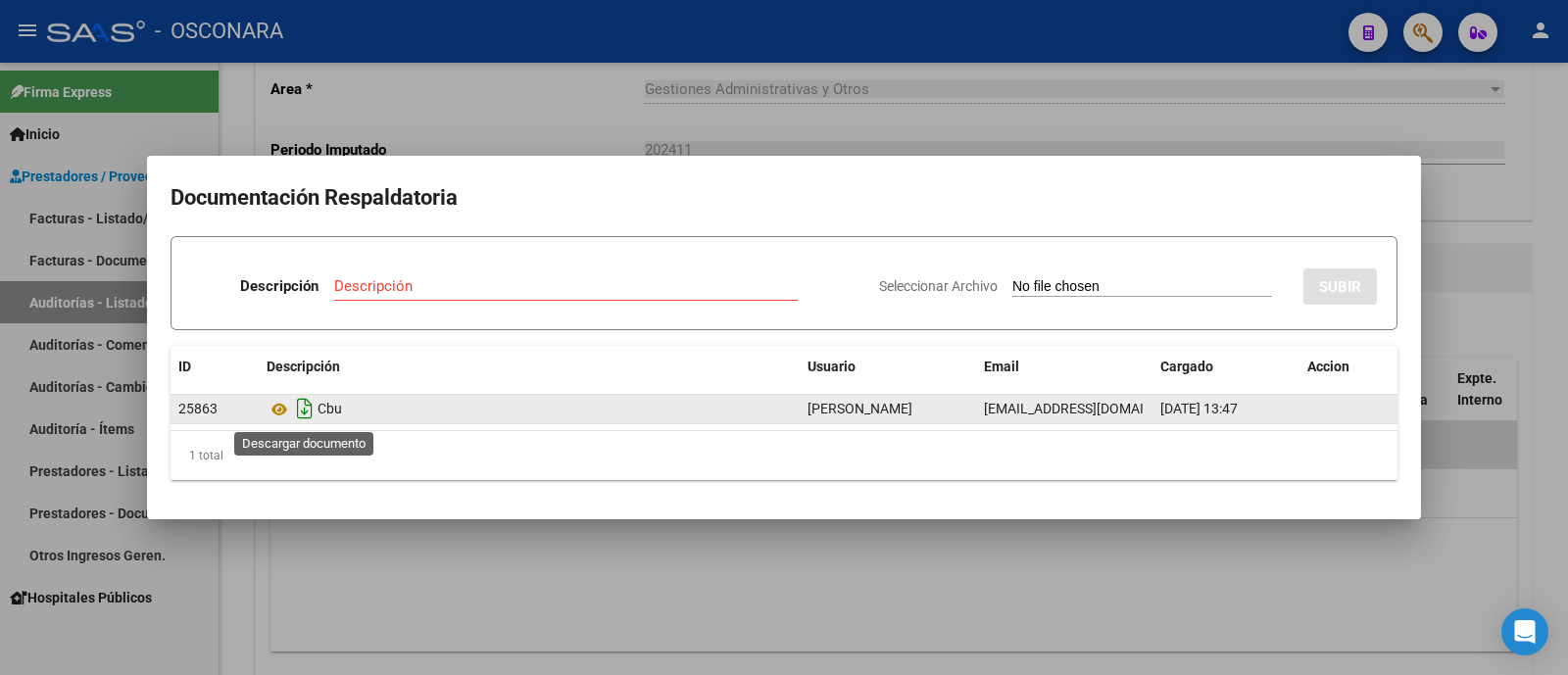
click at [294, 408] on icon "Descargar documento" at bounding box center [305, 409] width 26 height 32
click at [1451, 132] on div at bounding box center [784, 338] width 1568 height 675
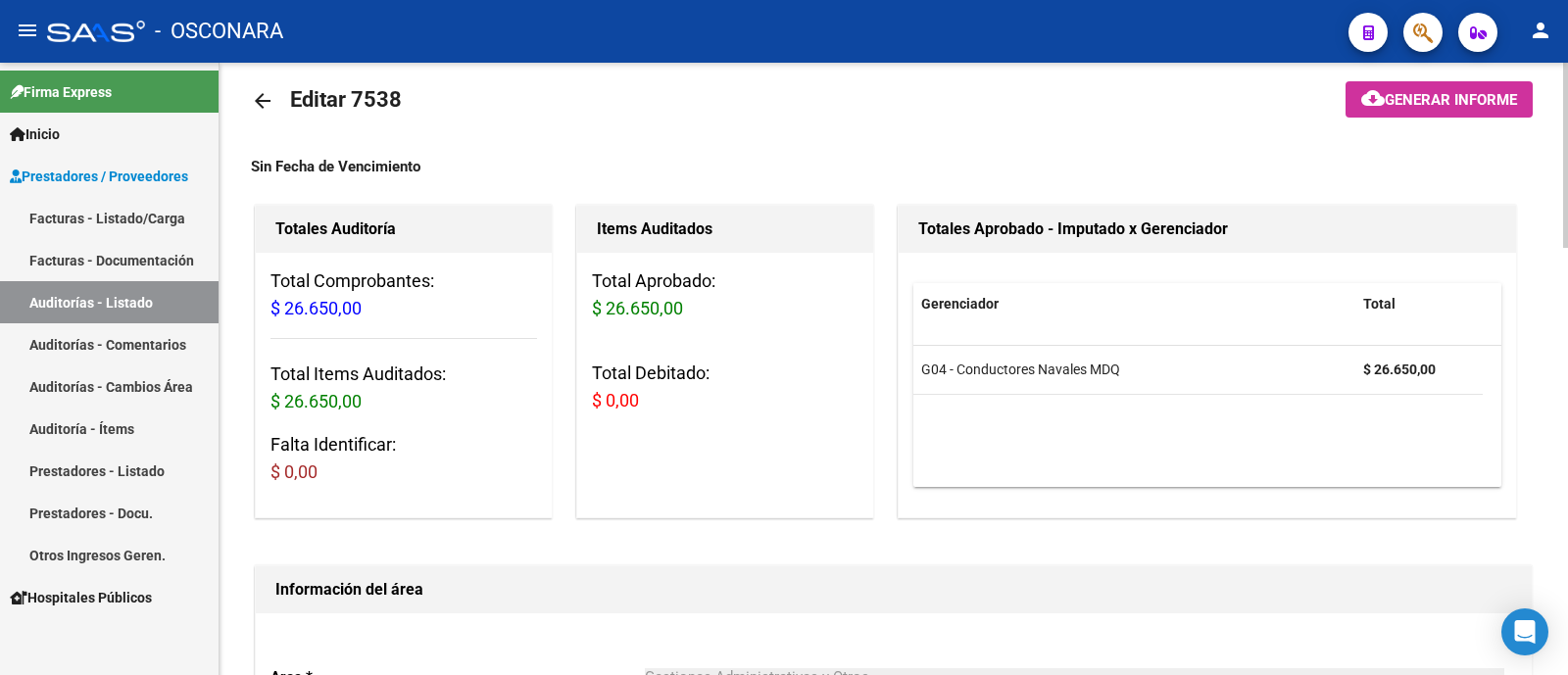
scroll to position [0, 0]
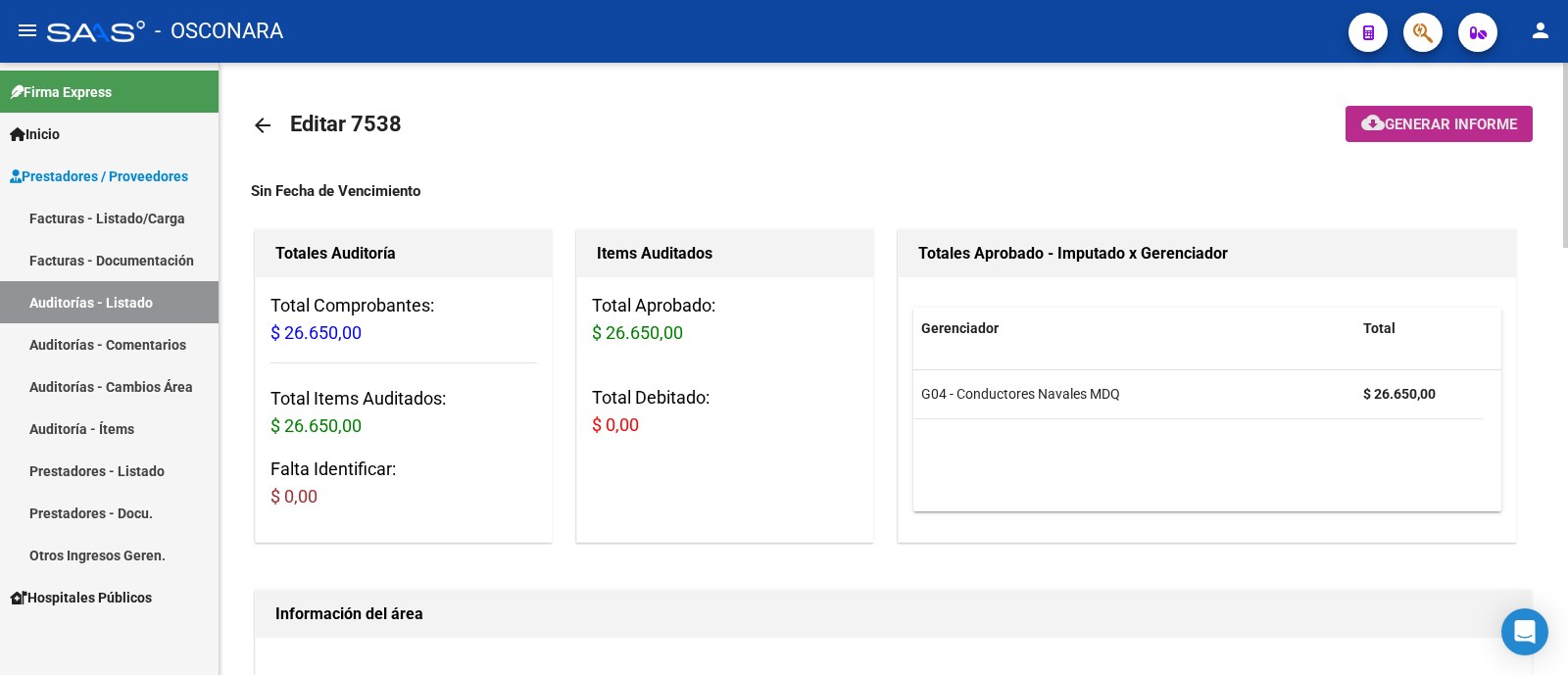
click at [1440, 131] on span "Generar informe" at bounding box center [1450, 124] width 132 height 18
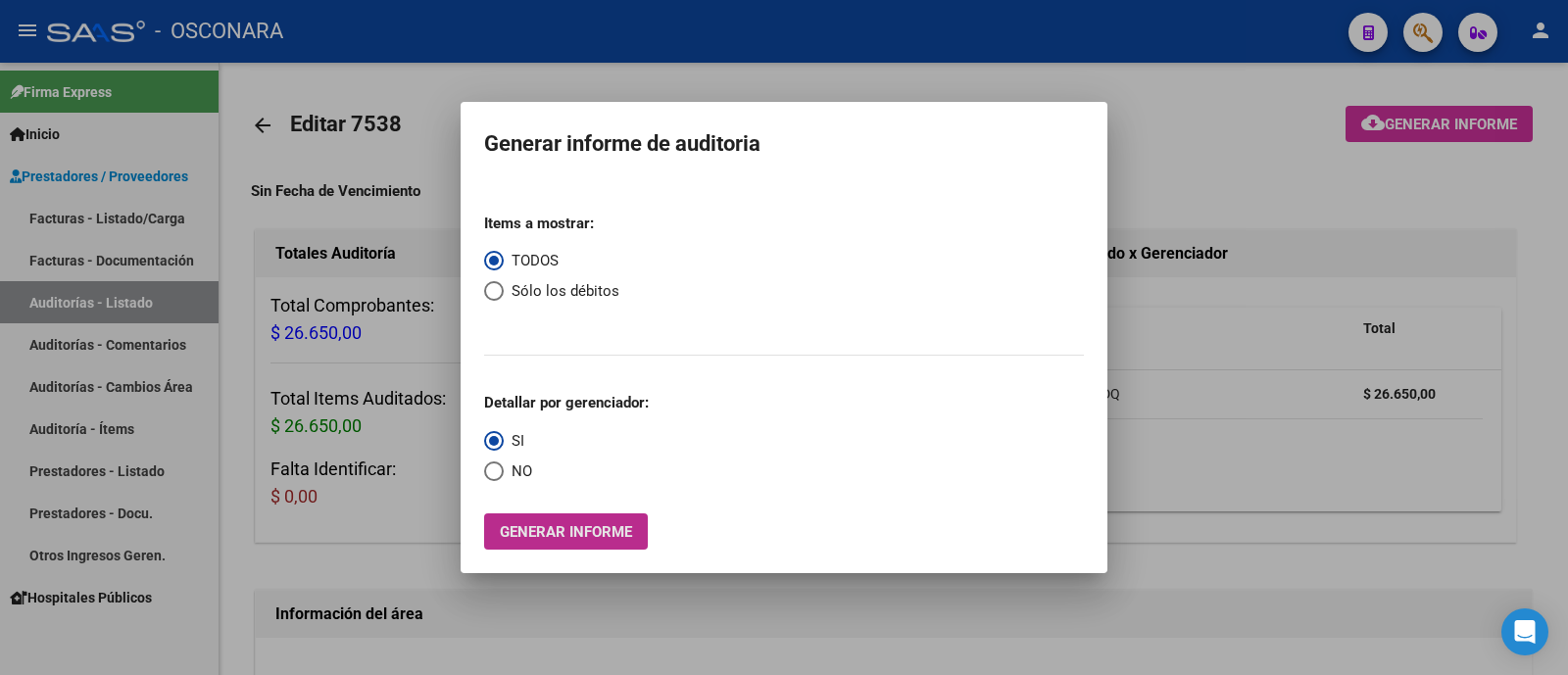
click at [588, 526] on span "Generar informe" at bounding box center [566, 532] width 132 height 18
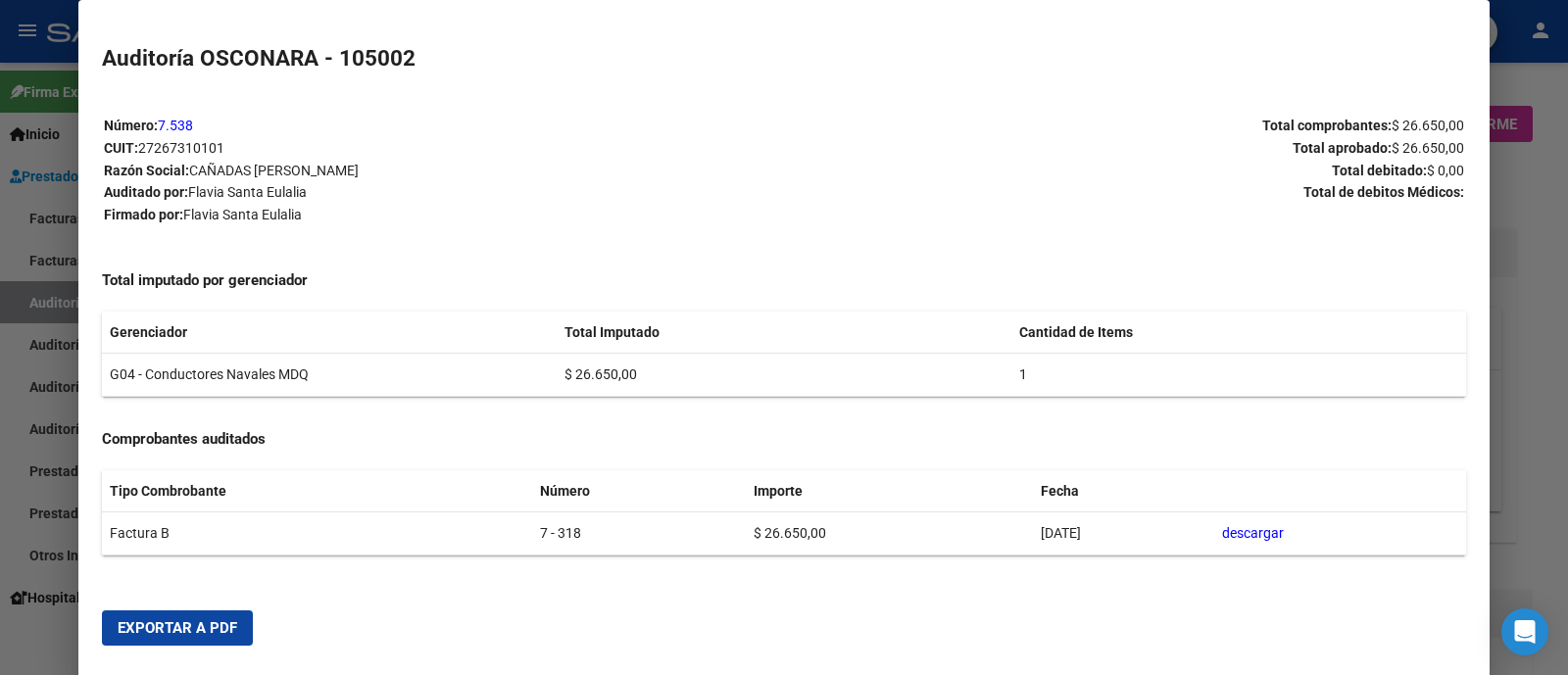
click at [160, 629] on span "Exportar a PDF" at bounding box center [177, 628] width 119 height 18
click at [0, 297] on div at bounding box center [784, 338] width 1568 height 675
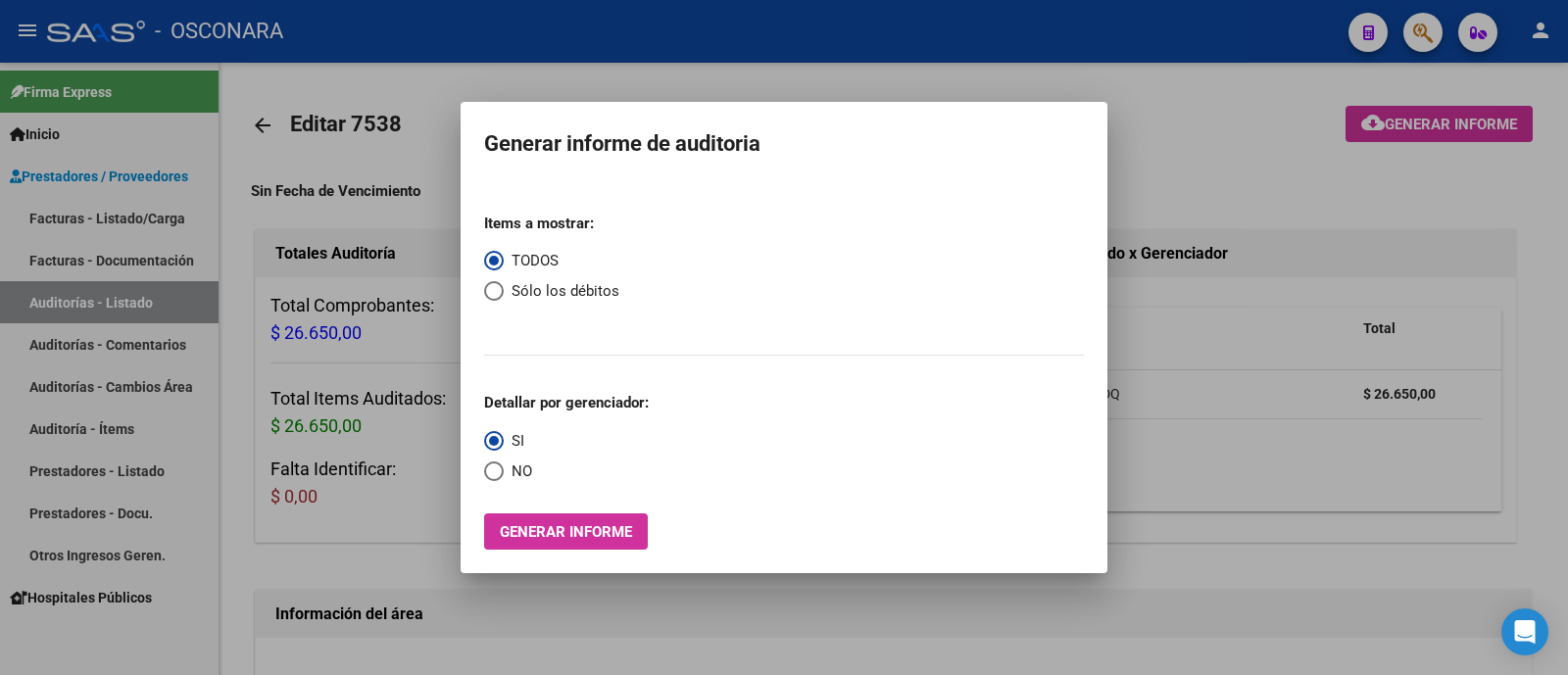
click at [304, 243] on div at bounding box center [784, 338] width 1568 height 675
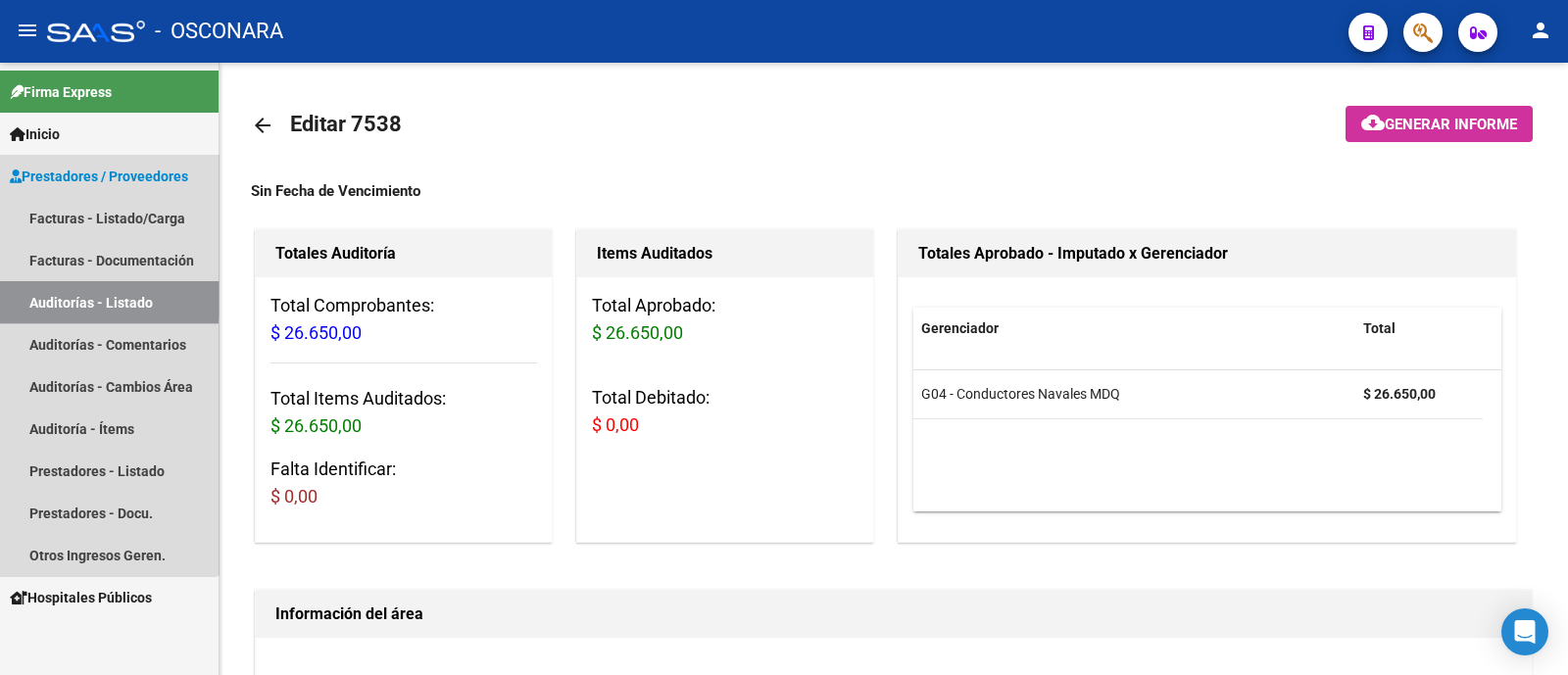
click at [71, 299] on link "Auditorías - Listado" at bounding box center [109, 302] width 218 height 42
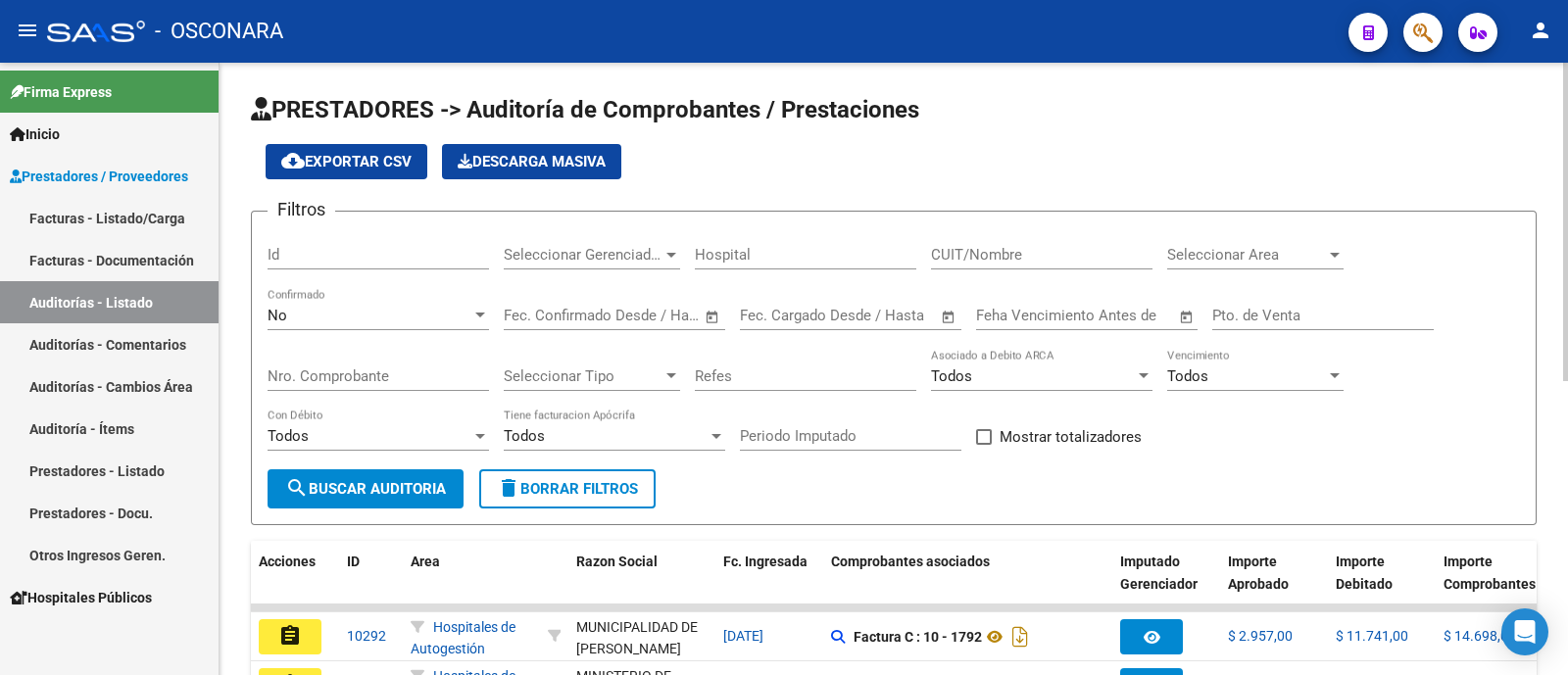
click at [402, 257] on input "Id" at bounding box center [378, 255] width 221 height 18
type input "7539"
click at [327, 316] on div "No" at bounding box center [369, 316] width 203 height 18
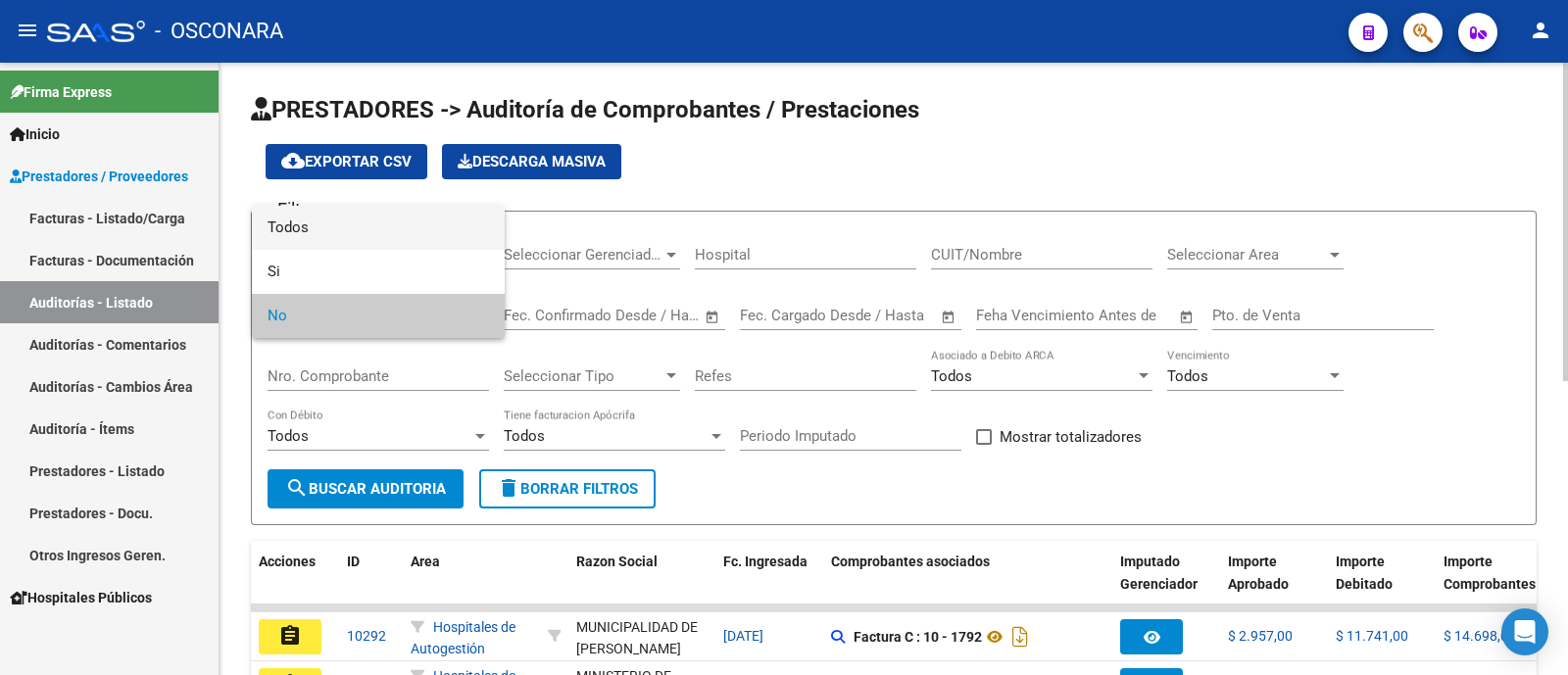
click at [330, 242] on span "Todos" at bounding box center [378, 227] width 221 height 44
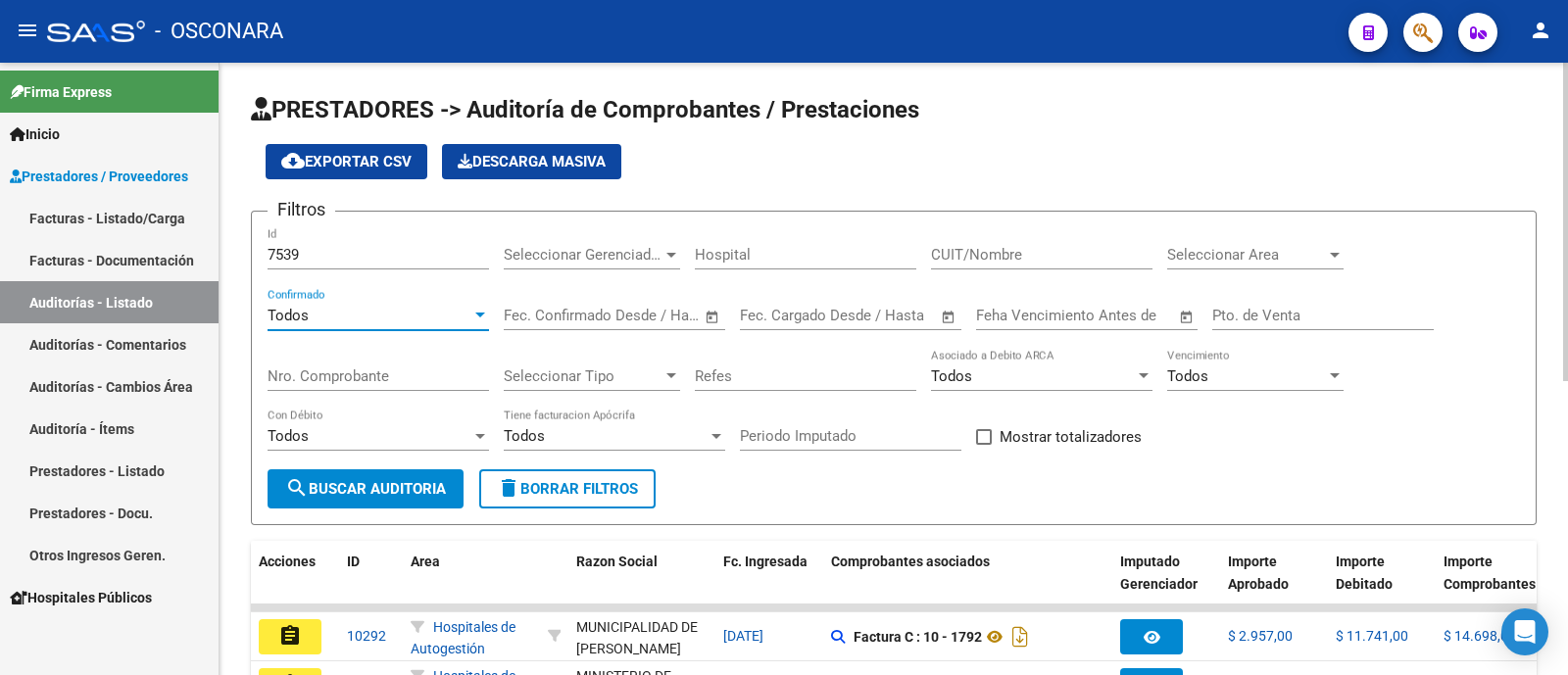
click at [366, 483] on span "search Buscar Auditoria" at bounding box center [365, 488] width 161 height 18
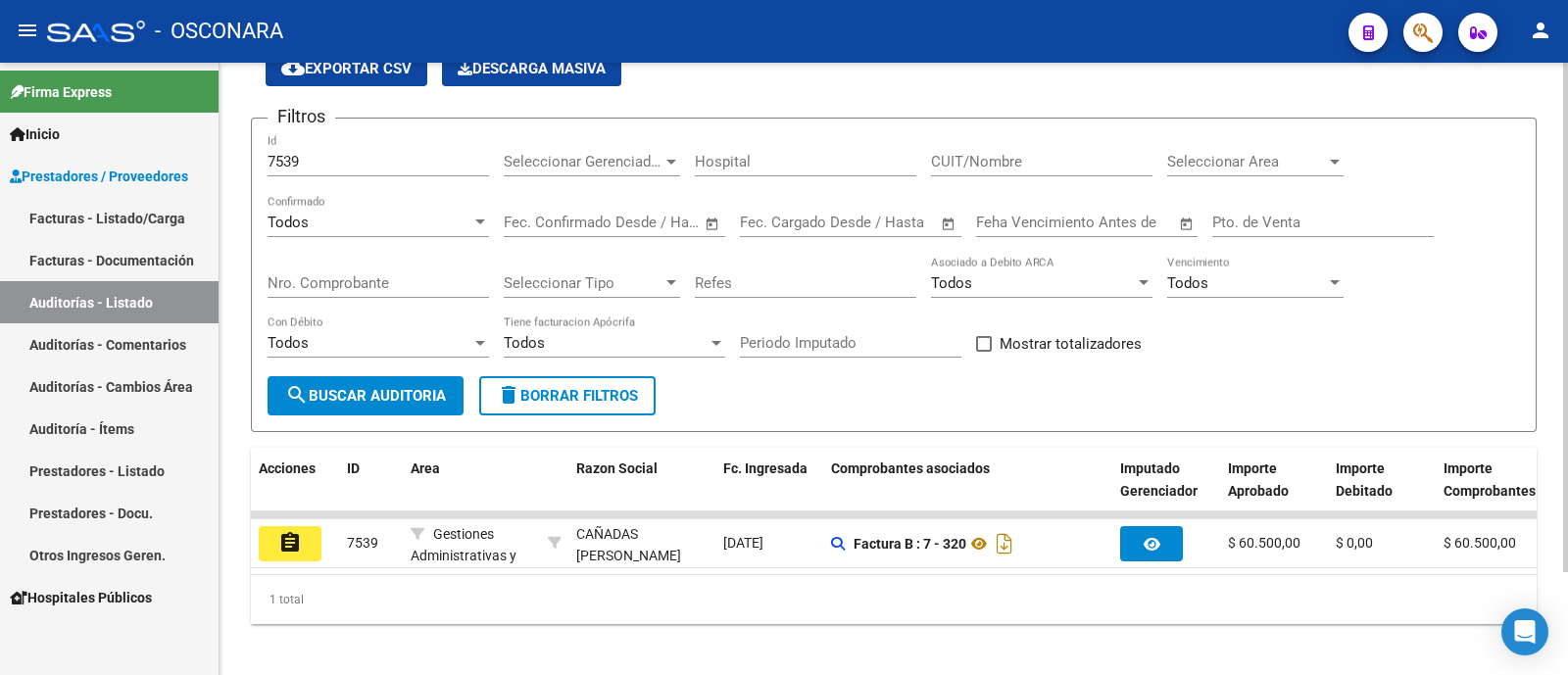
scroll to position [121, 0]
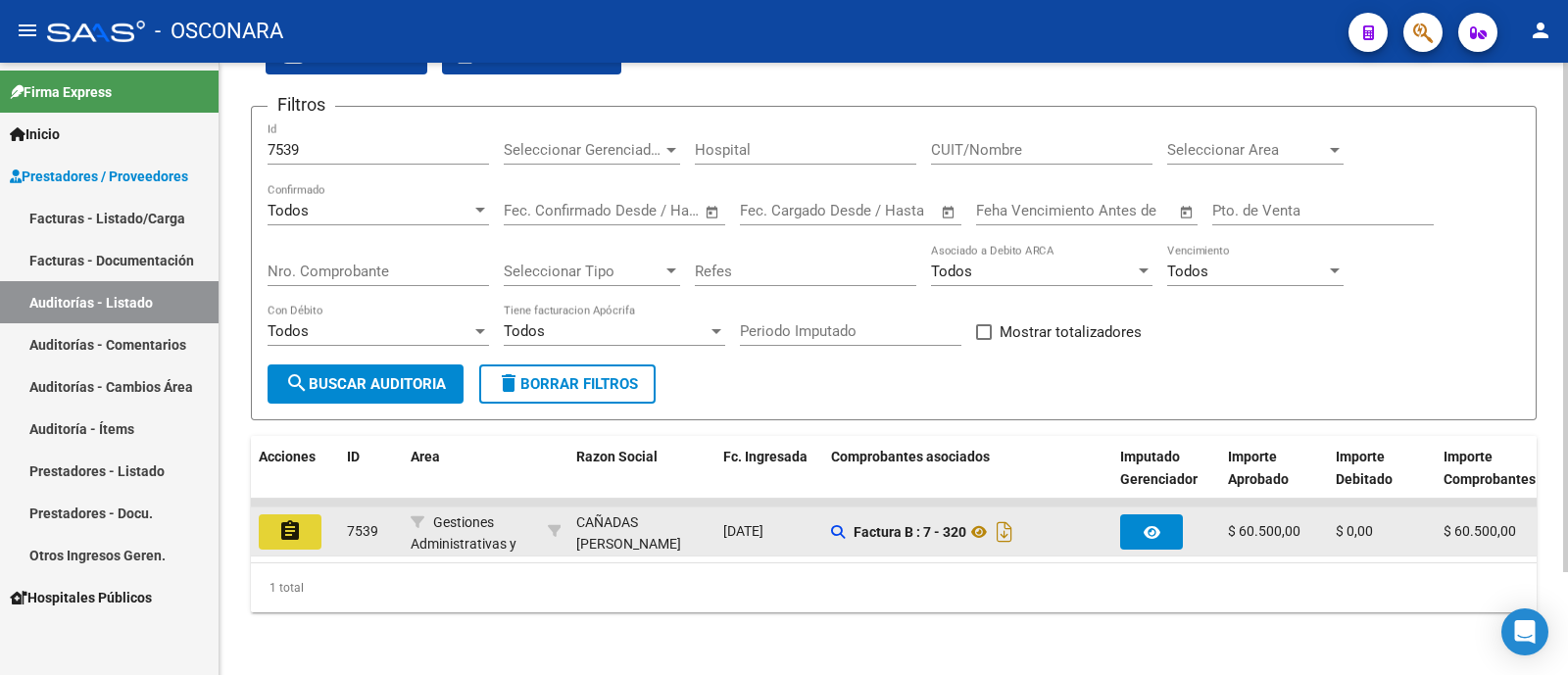
click at [295, 519] on mat-icon "assignment" at bounding box center [290, 531] width 24 height 24
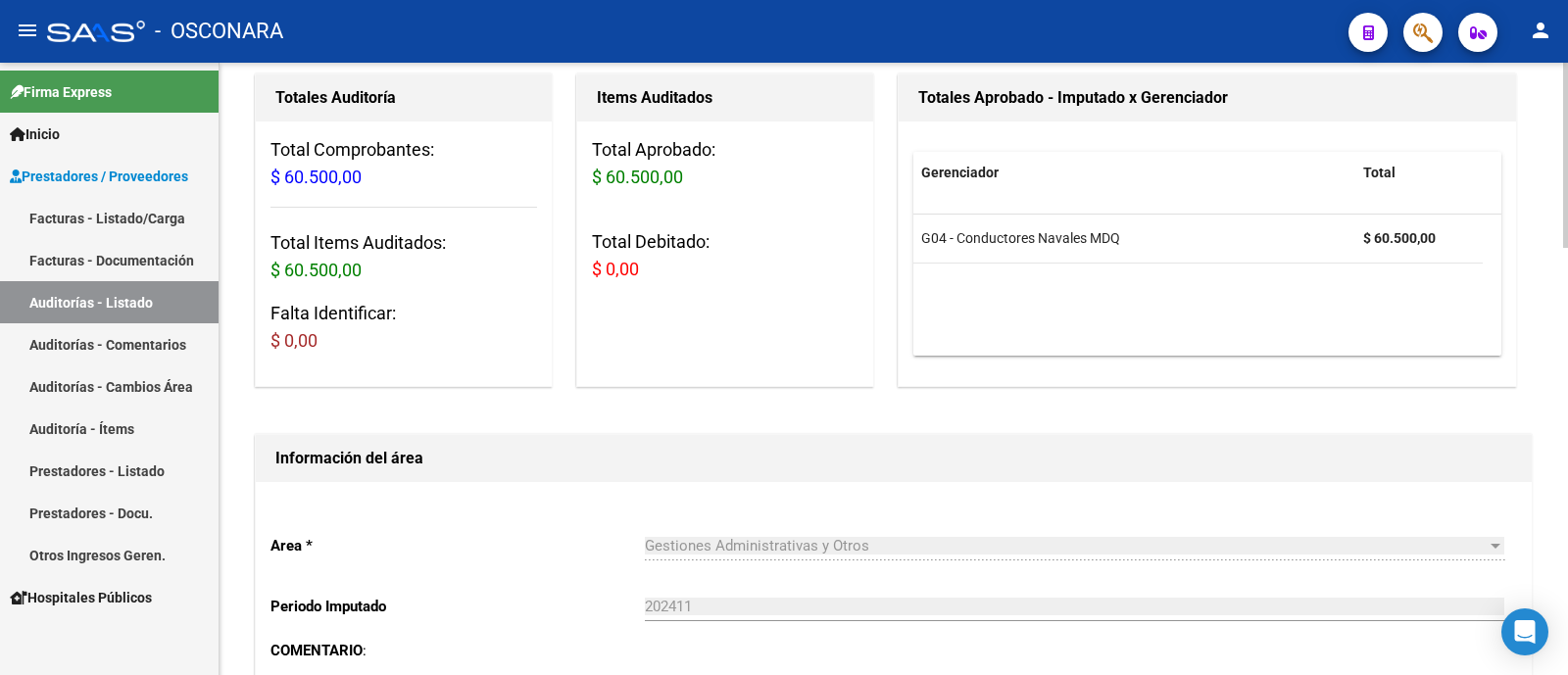
scroll to position [612, 0]
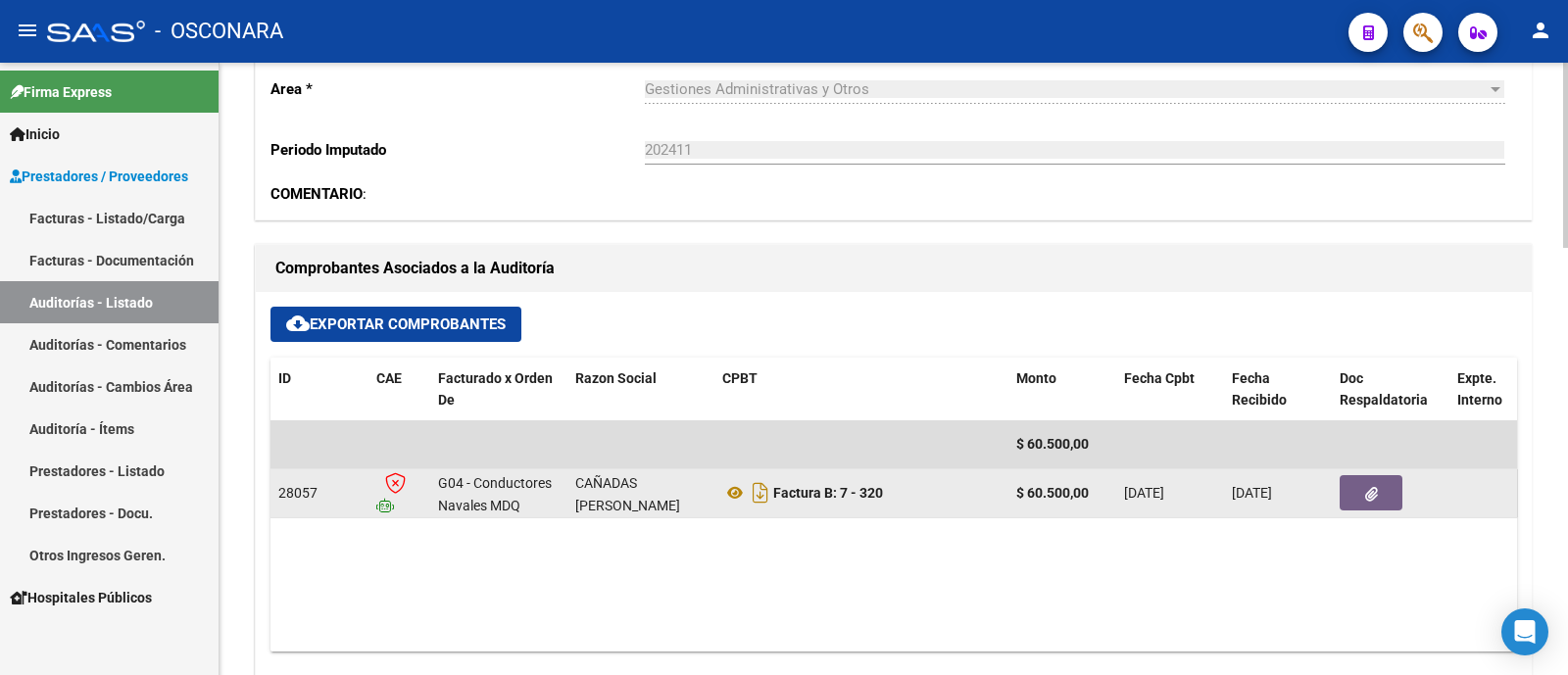
click at [1333, 484] on datatable-body-cell at bounding box center [1390, 492] width 118 height 48
click at [1368, 501] on button "button" at bounding box center [1372, 492] width 63 height 36
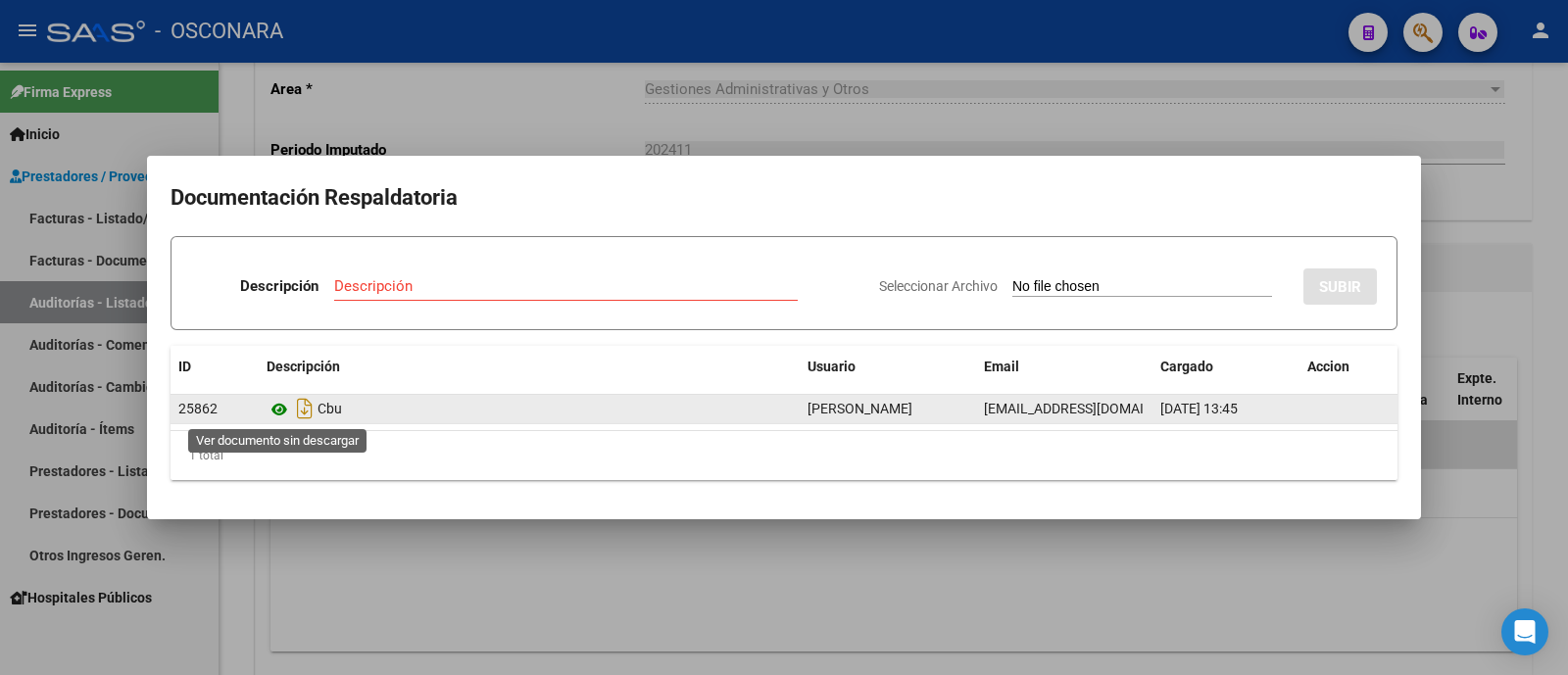
click at [276, 405] on icon at bounding box center [279, 410] width 26 height 24
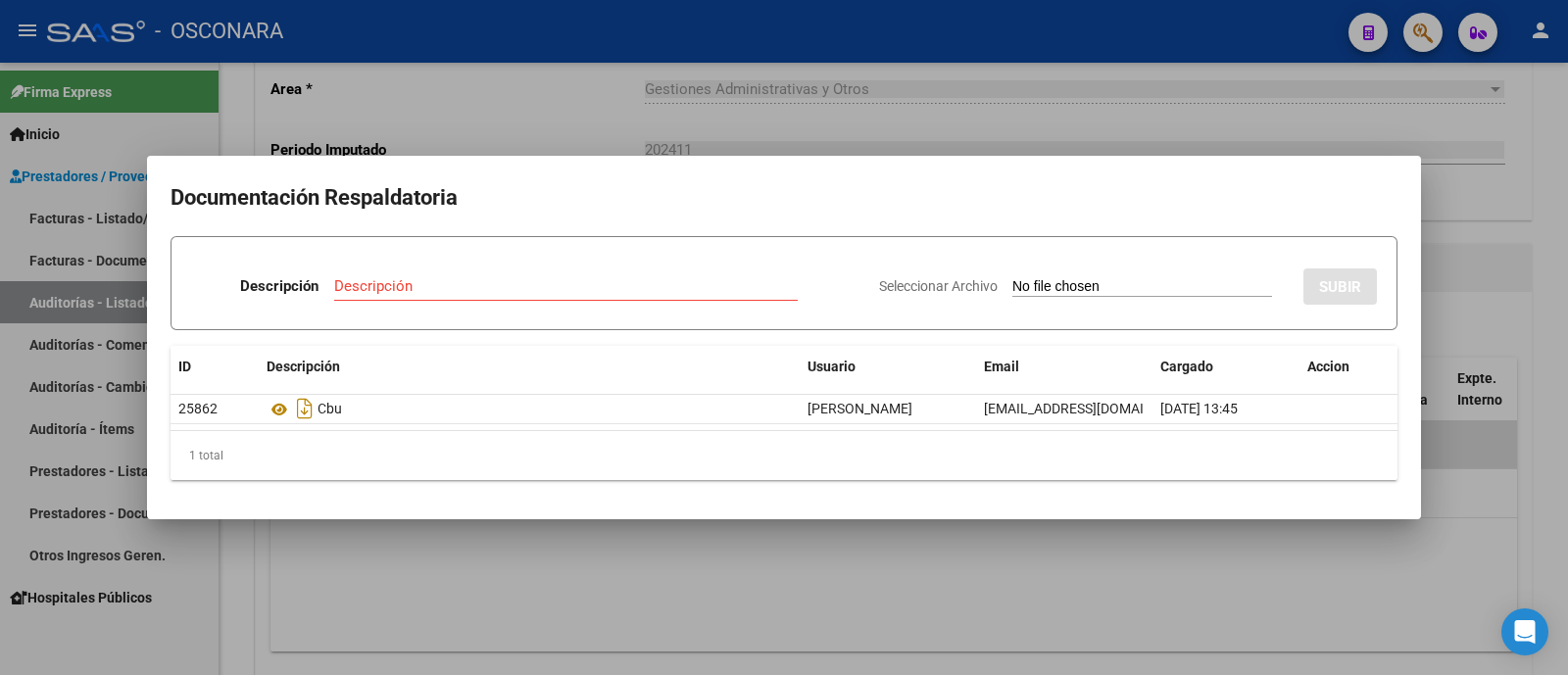
click at [547, 537] on div at bounding box center [784, 338] width 1568 height 675
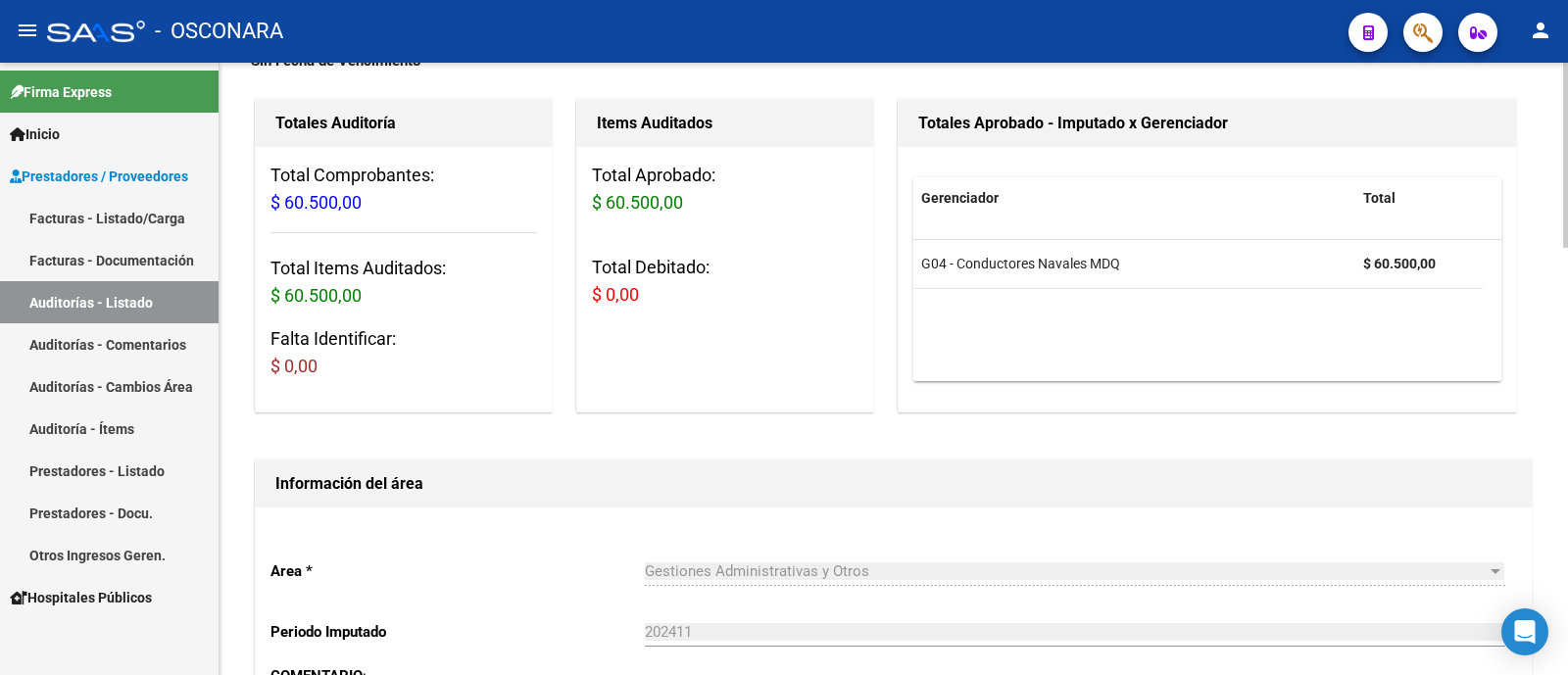
scroll to position [0, 0]
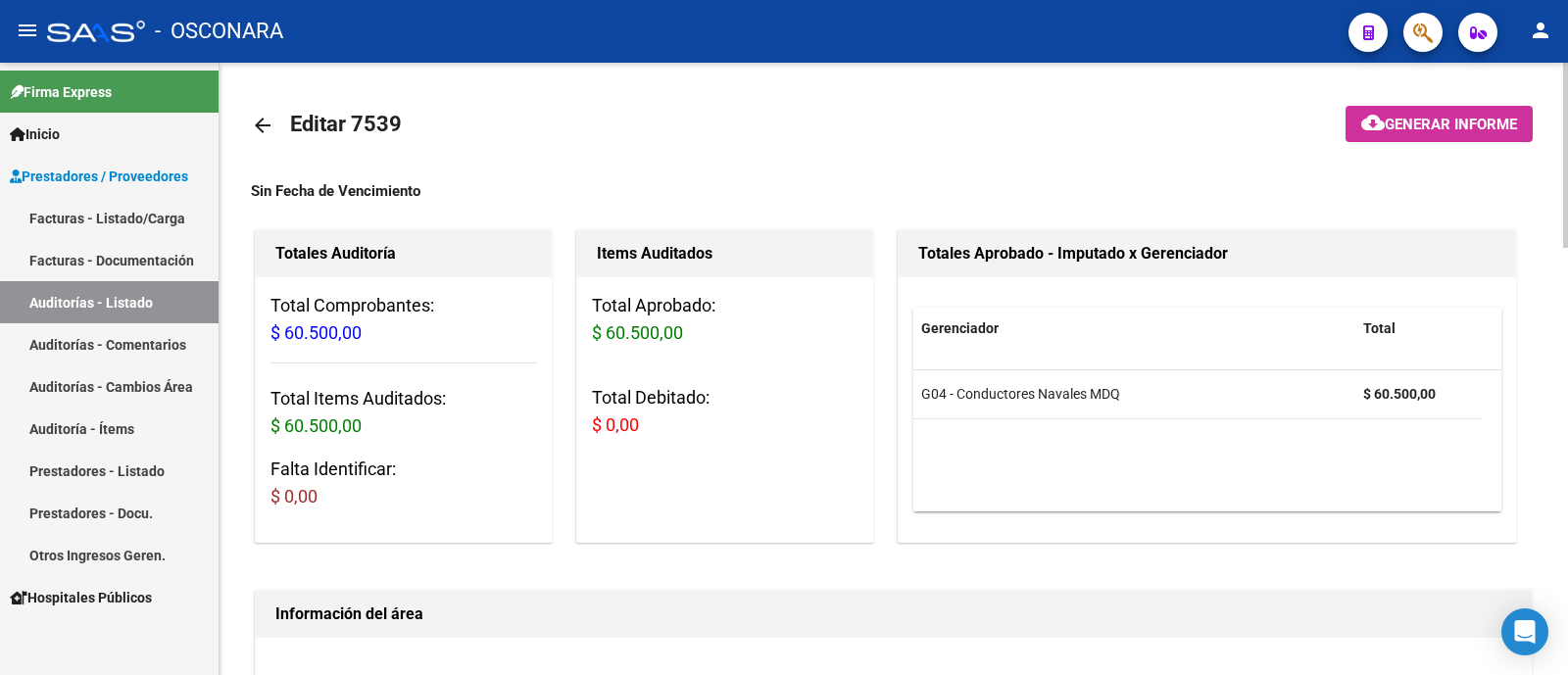
click at [1394, 127] on span "Generar informe" at bounding box center [1450, 124] width 132 height 18
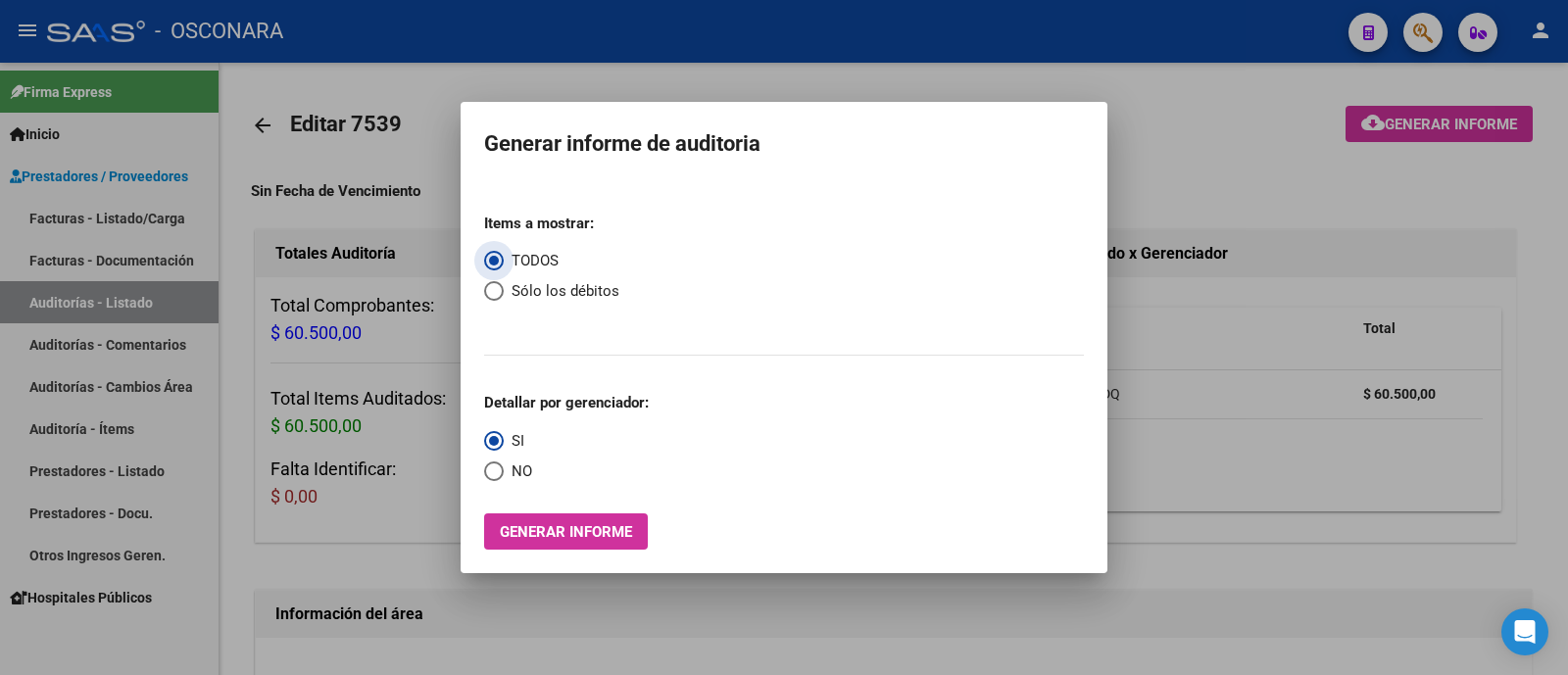
click at [1532, 291] on div at bounding box center [784, 338] width 1568 height 675
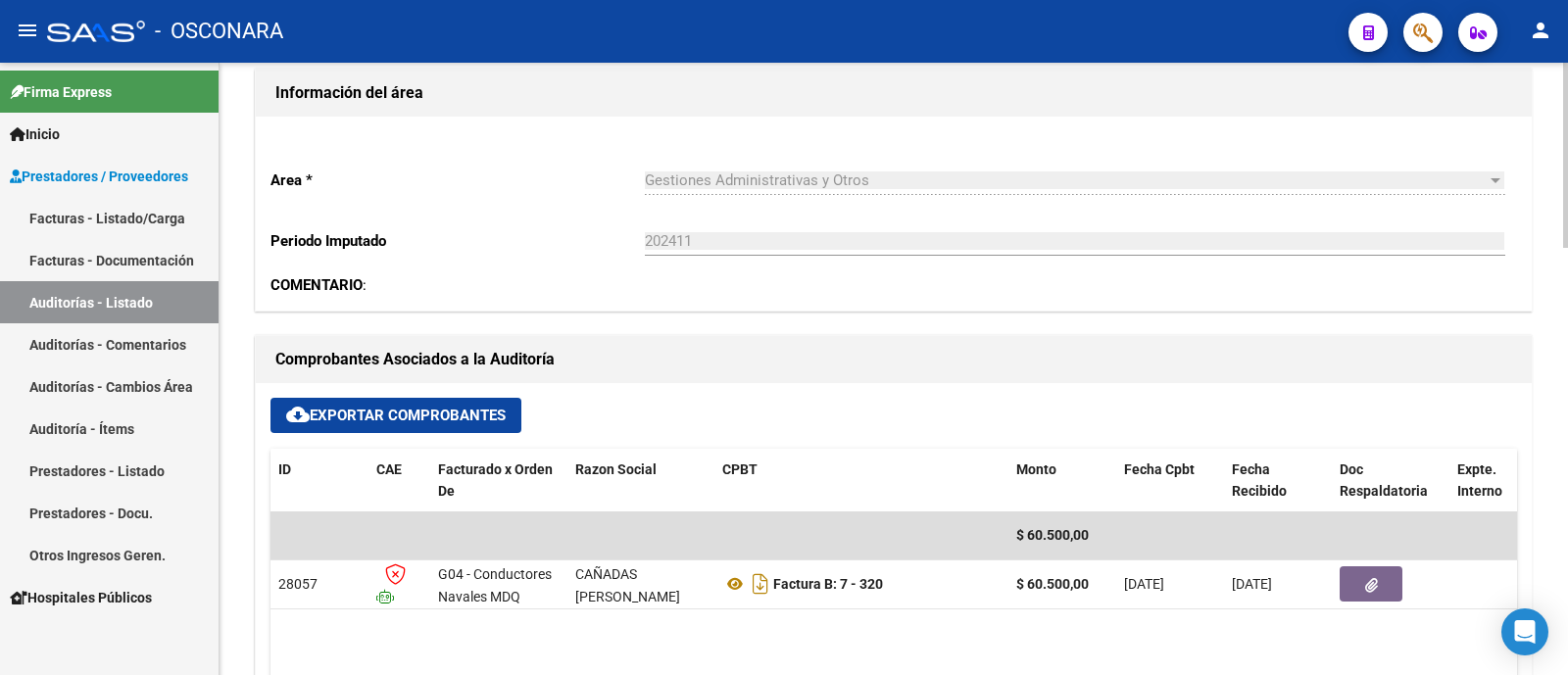
scroll to position [856, 0]
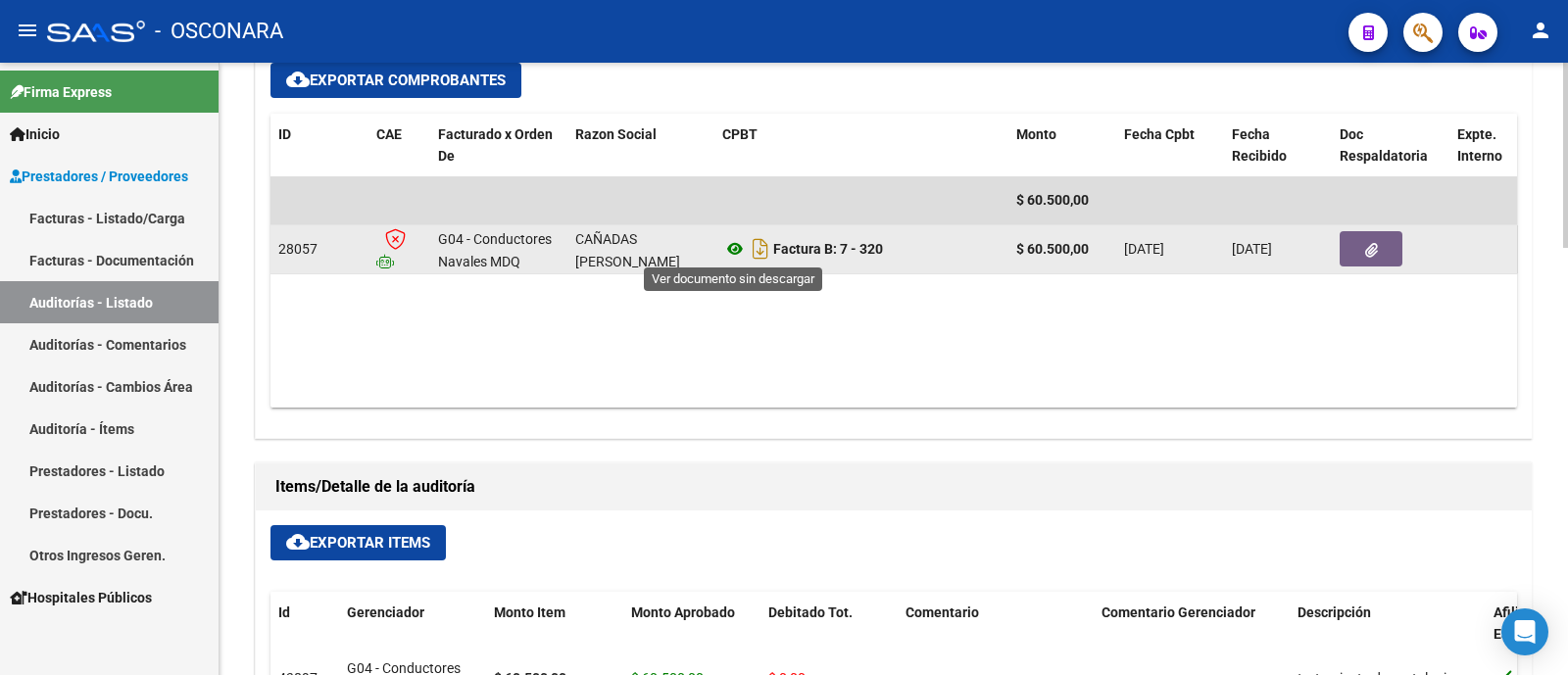
click at [734, 246] on icon at bounding box center [735, 249] width 26 height 24
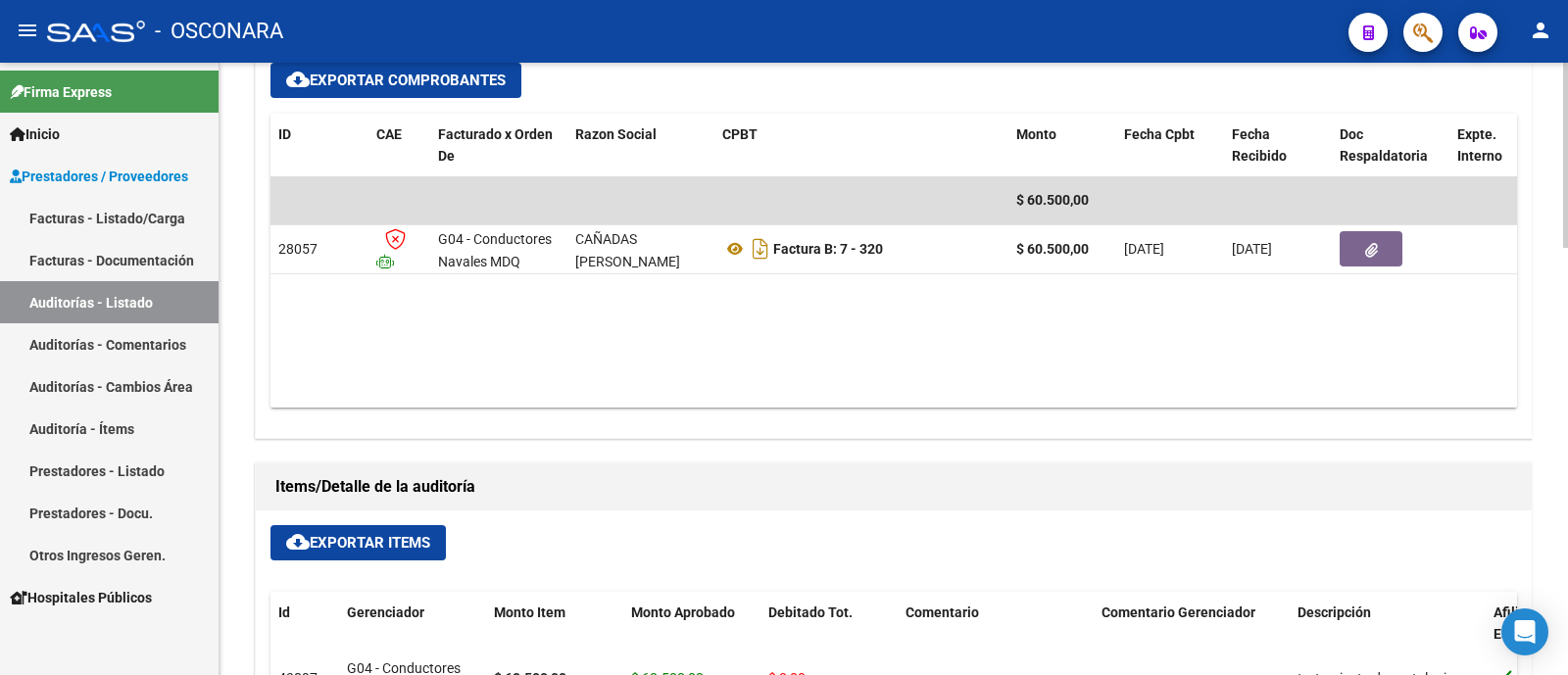
drag, startPoint x: 1014, startPoint y: 375, endPoint x: 916, endPoint y: 325, distance: 110.0
click at [987, 369] on datatable-body "$ 60.500,00 28057 G04 - Conductores Navales MDQ CAÑADAS [PERSON_NAME] Factura B…" at bounding box center [894, 292] width 1246 height 231
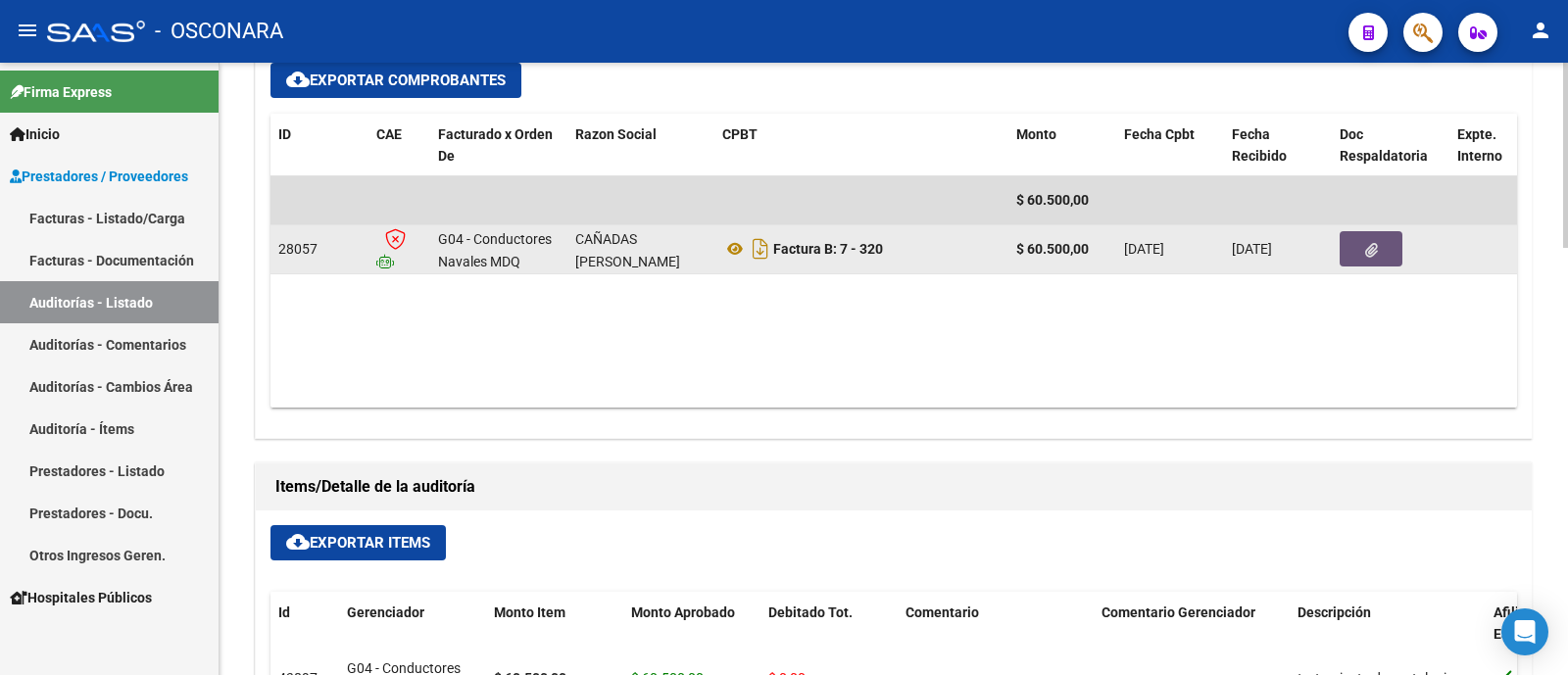
click at [1355, 254] on button "button" at bounding box center [1372, 249] width 63 height 36
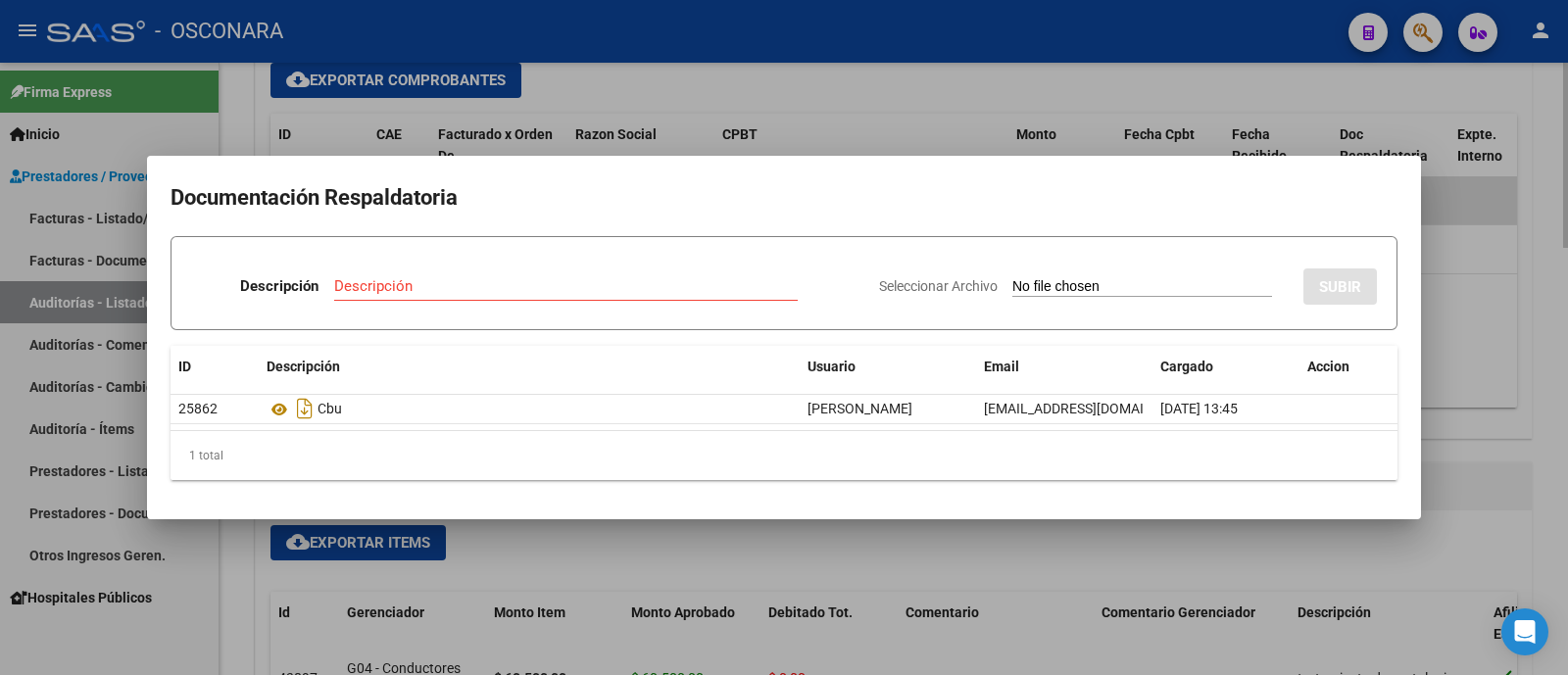
click at [1511, 297] on div at bounding box center [784, 338] width 1568 height 675
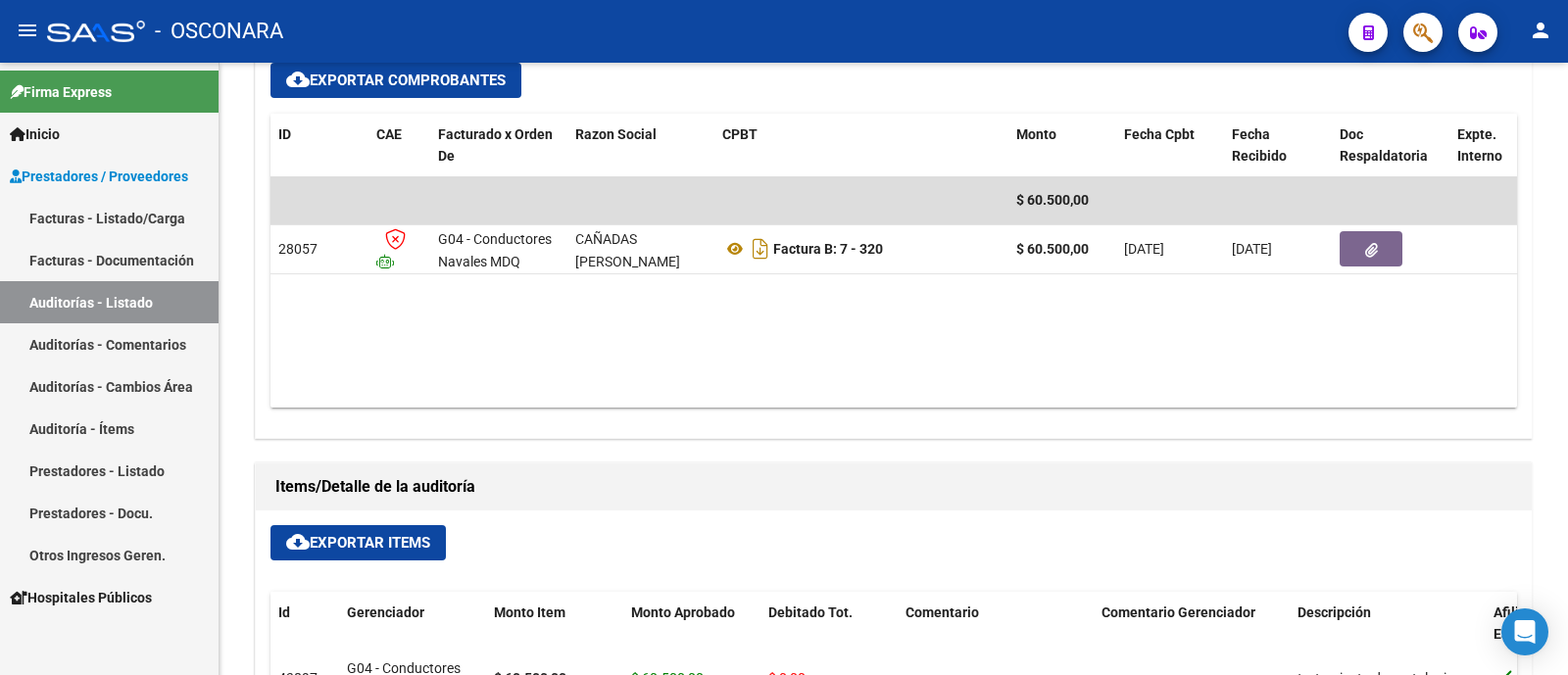
click at [76, 305] on link "Auditorías - Listado" at bounding box center [109, 302] width 218 height 42
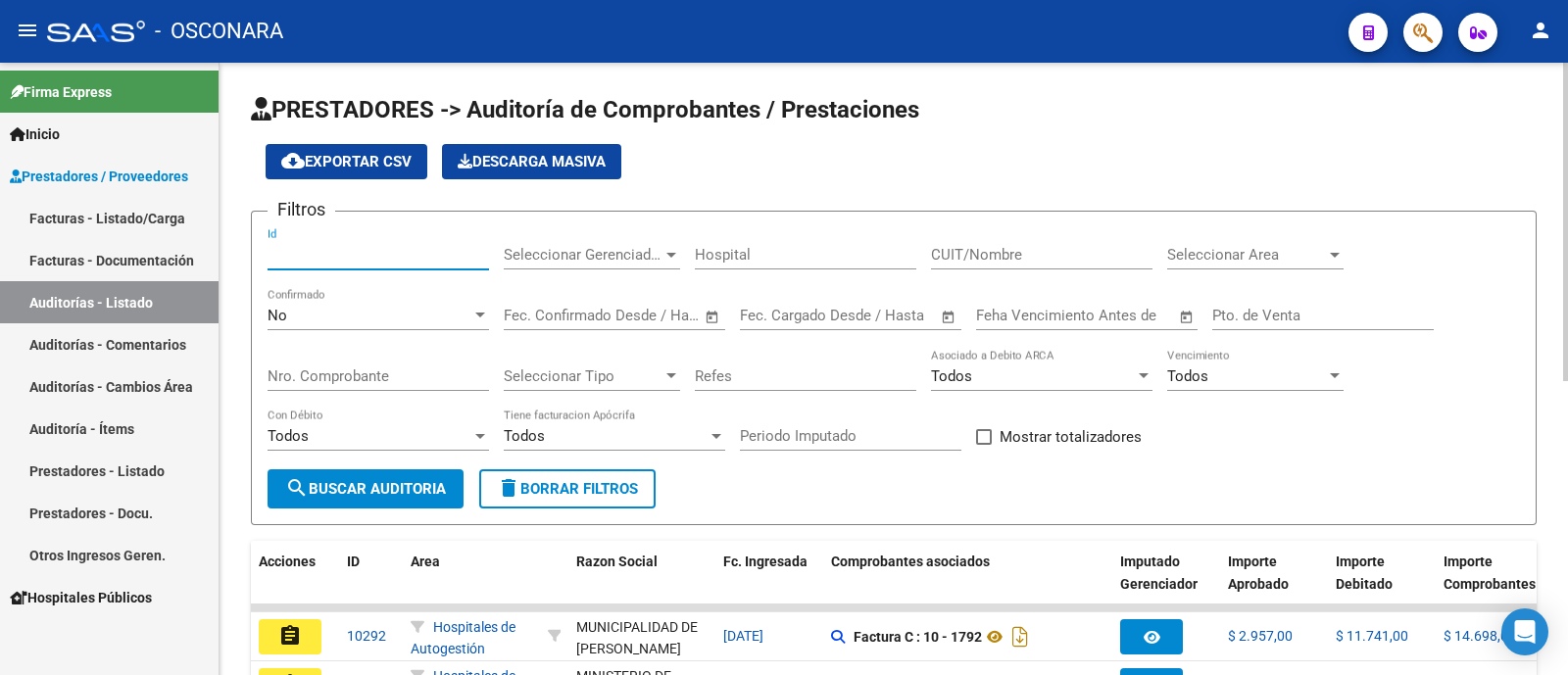
click at [410, 259] on input "Id" at bounding box center [378, 255] width 221 height 18
type input "7541"
click at [268, 321] on span "No" at bounding box center [277, 316] width 20 height 18
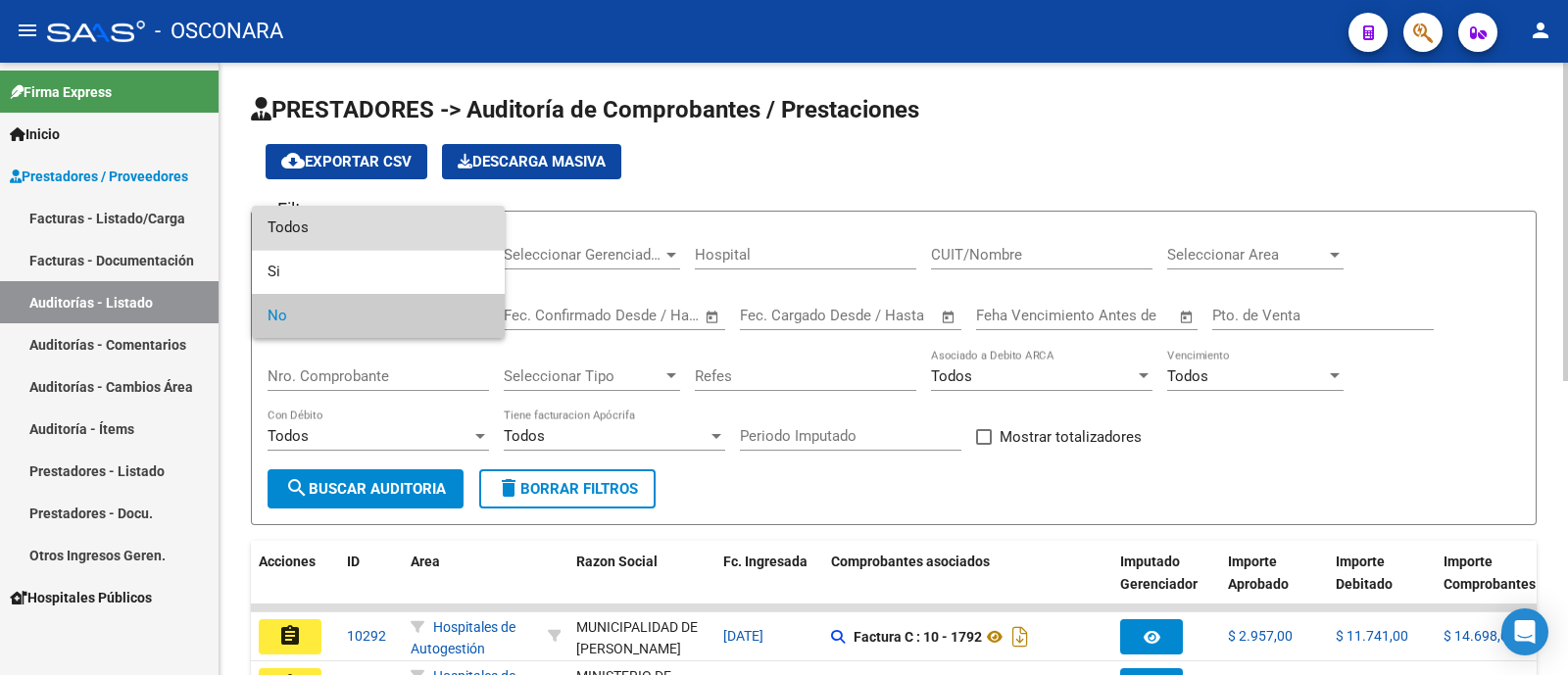
click at [280, 227] on span "Todos" at bounding box center [378, 227] width 221 height 44
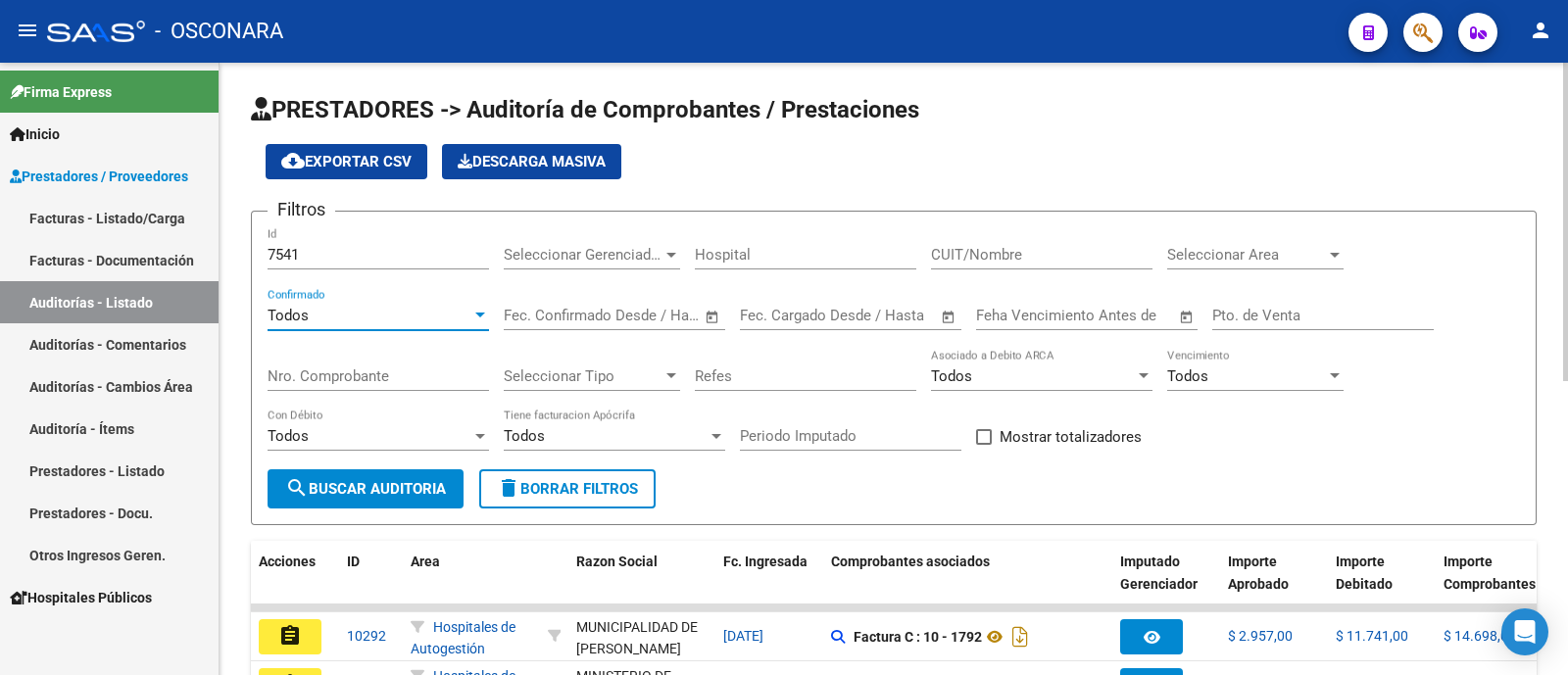
click at [338, 482] on span "search Buscar Auditoria" at bounding box center [365, 488] width 161 height 18
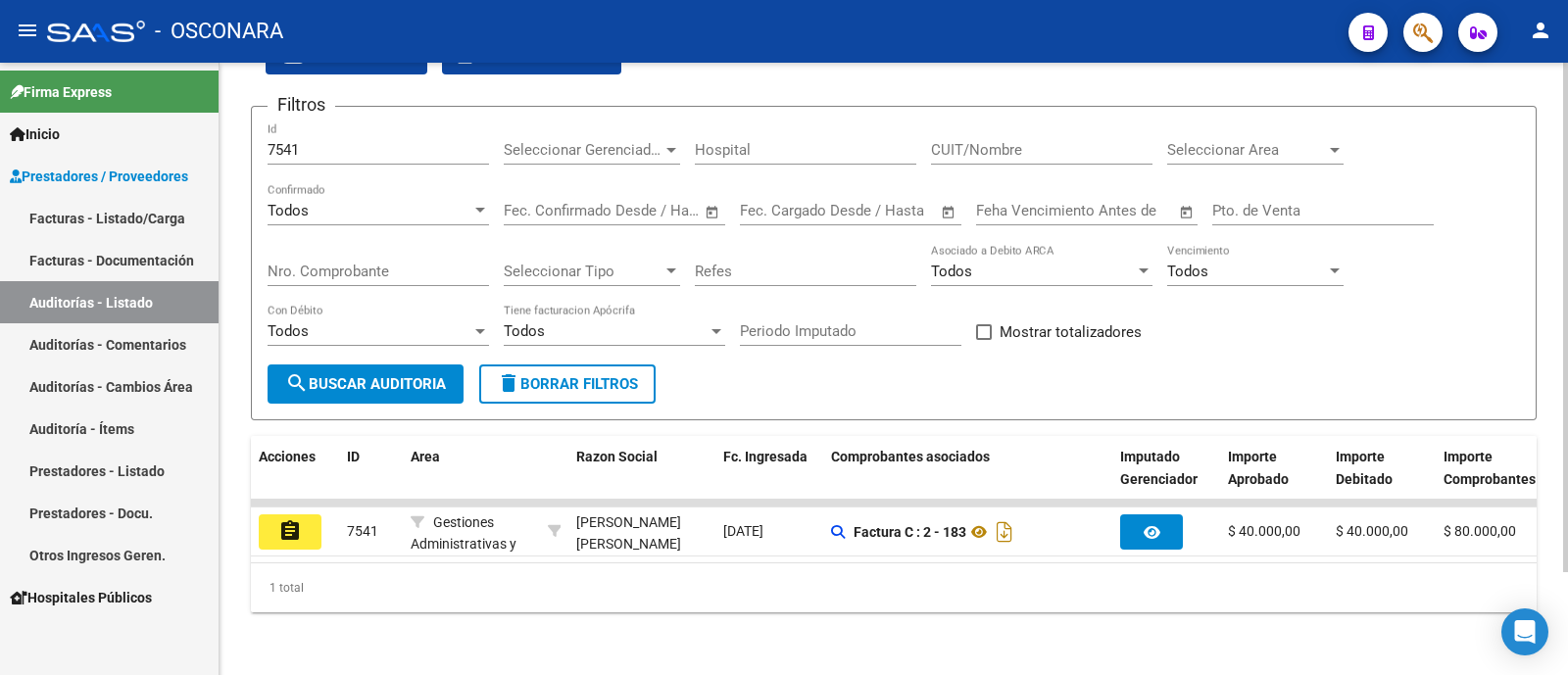
scroll to position [123, 0]
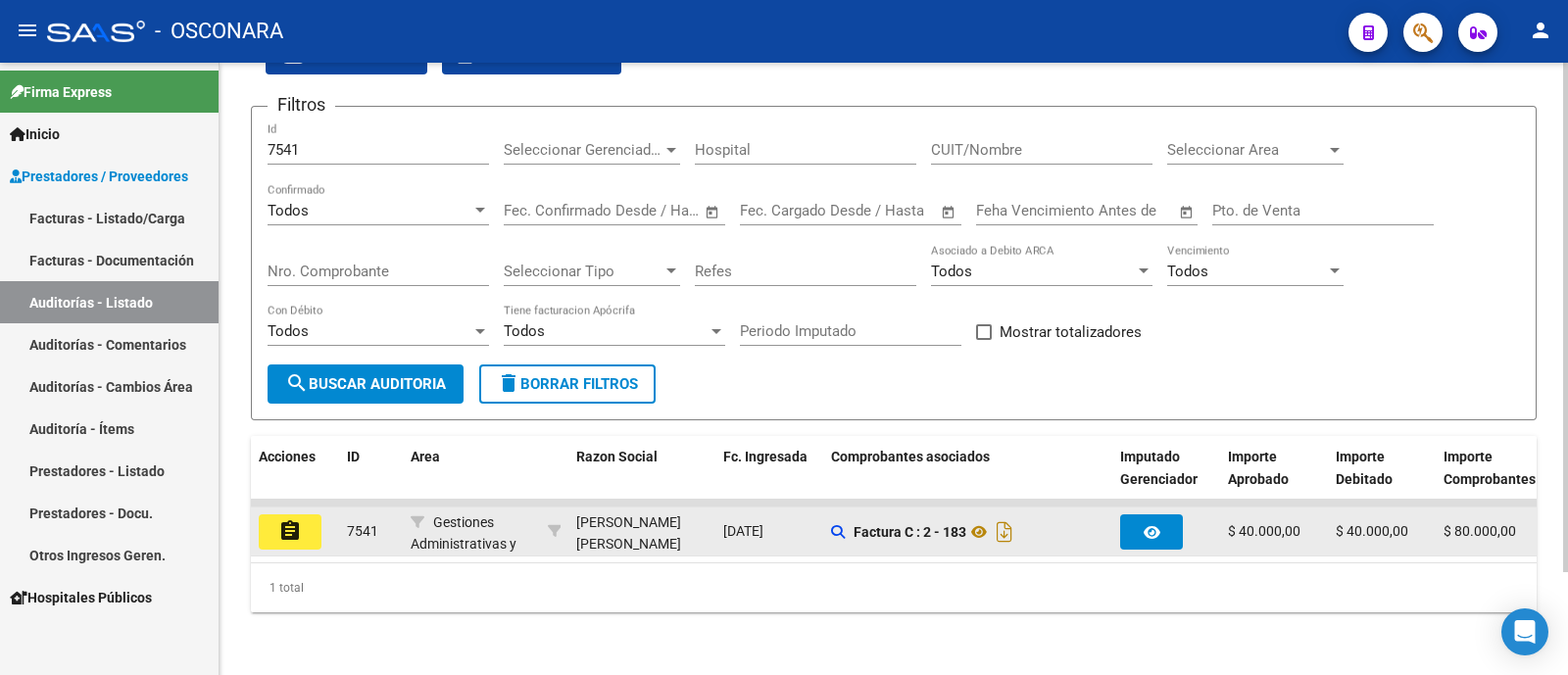
click at [298, 519] on mat-icon "assignment" at bounding box center [290, 531] width 24 height 24
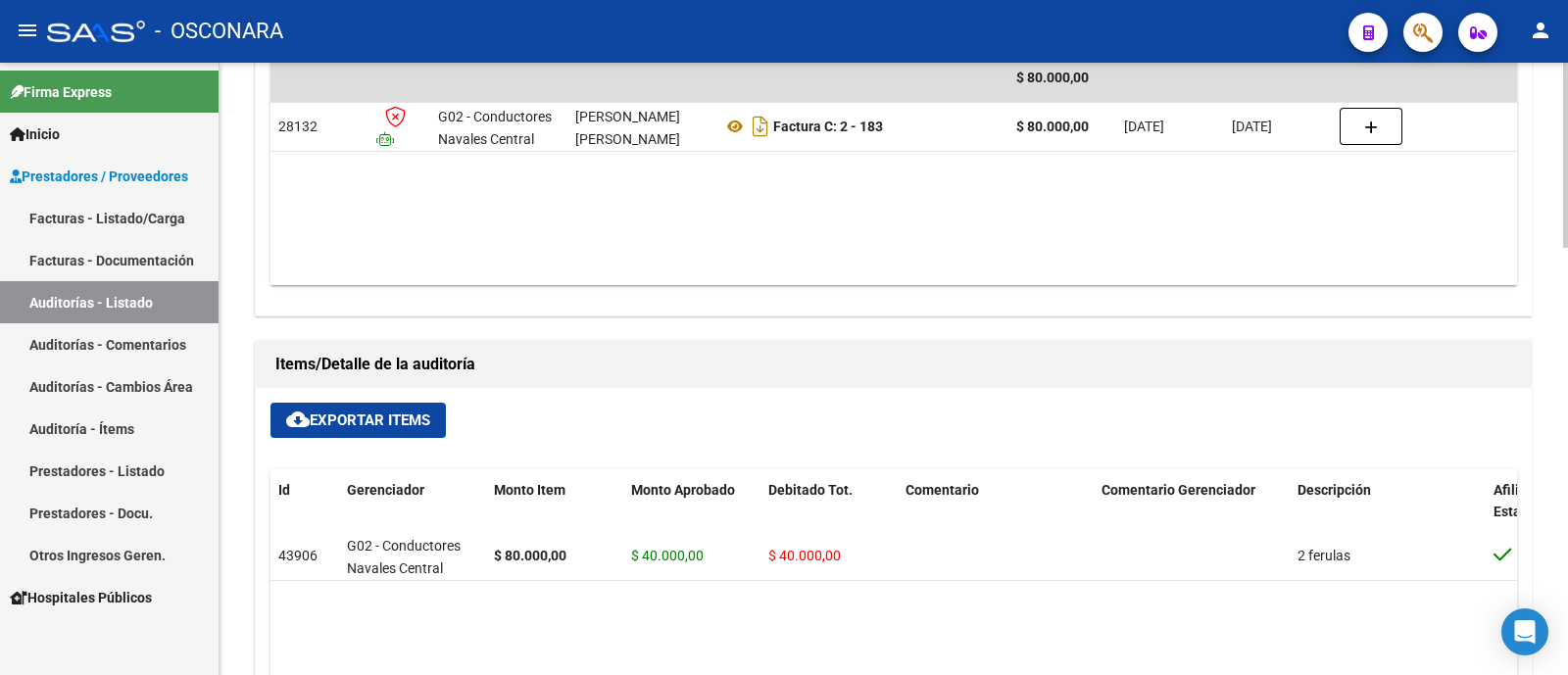
scroll to position [856, 0]
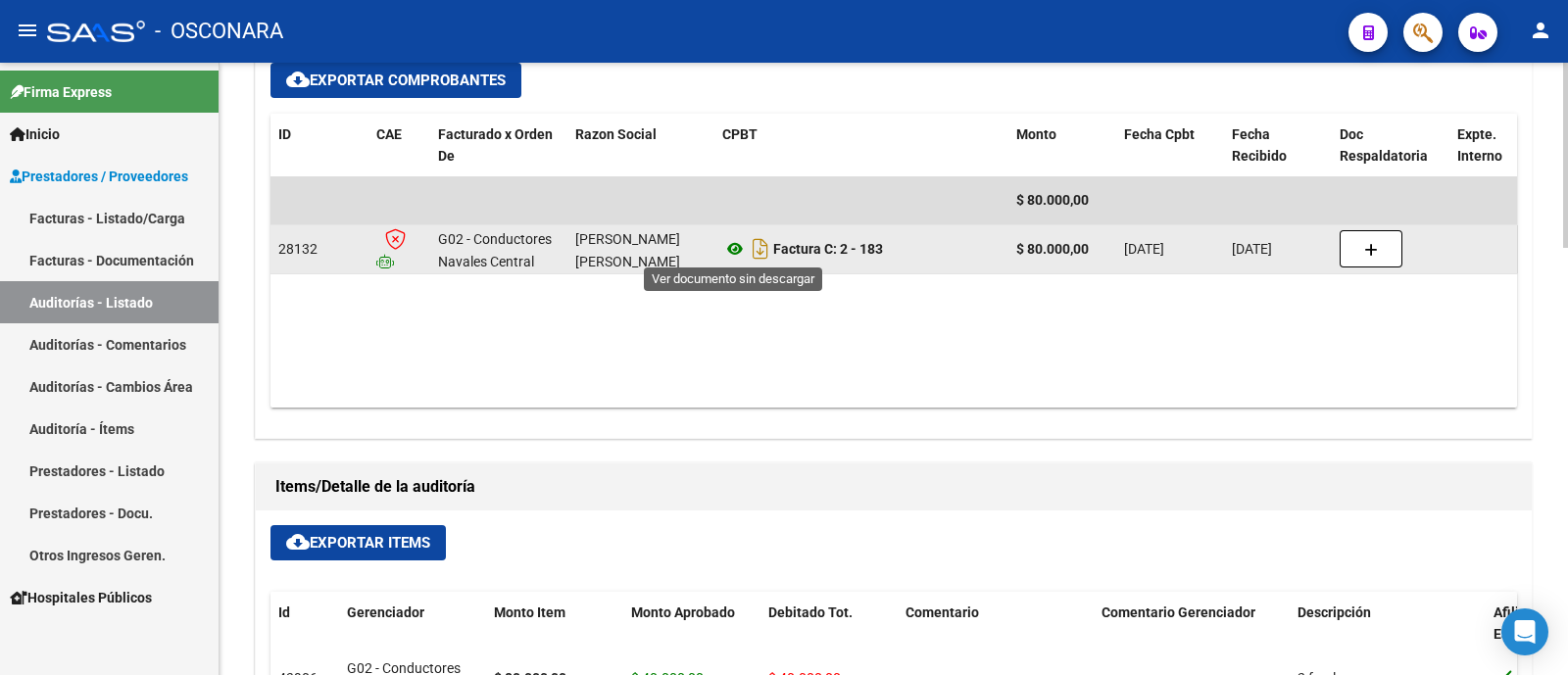
click at [741, 239] on icon at bounding box center [735, 249] width 26 height 24
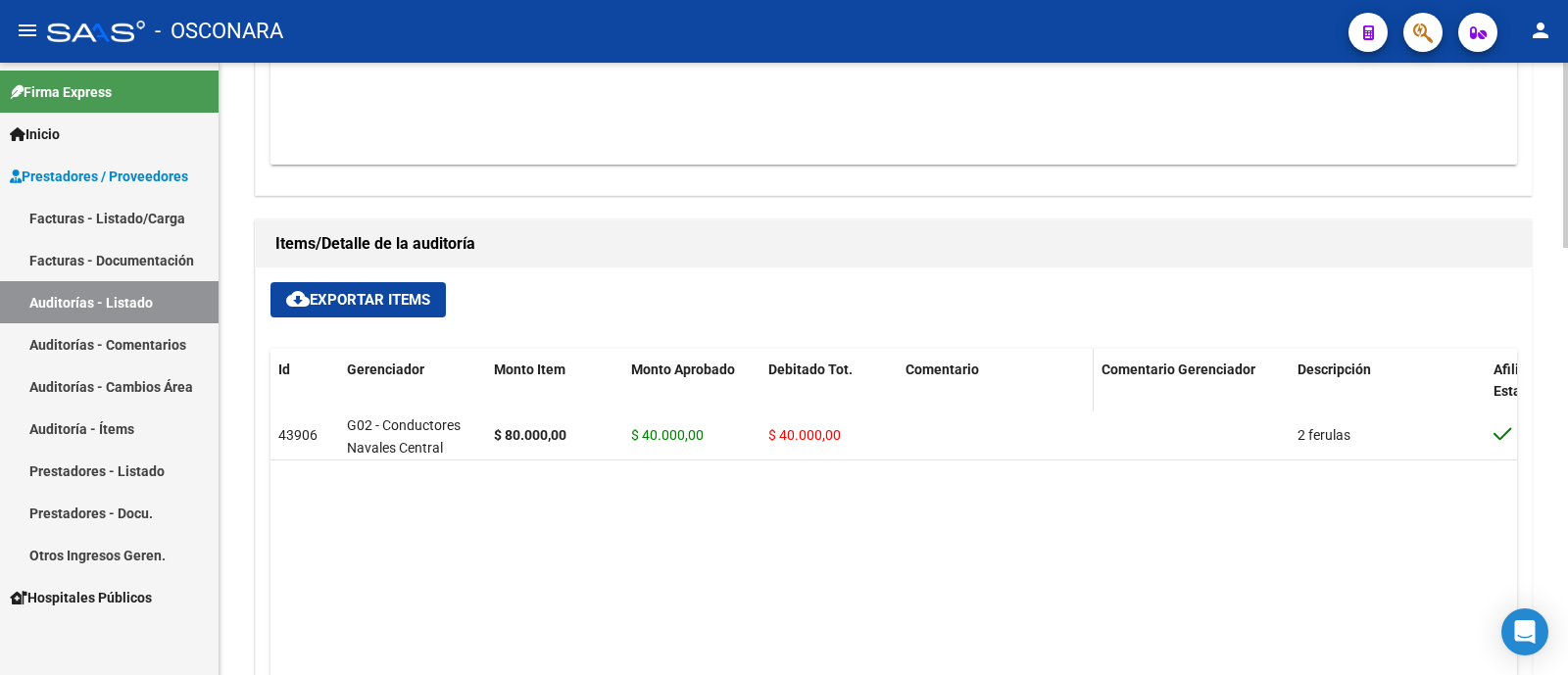
scroll to position [1101, 0]
drag, startPoint x: 82, startPoint y: 207, endPoint x: 105, endPoint y: 230, distance: 32.5
click at [82, 207] on link "Facturas - Listado/Carga" at bounding box center [109, 217] width 218 height 42
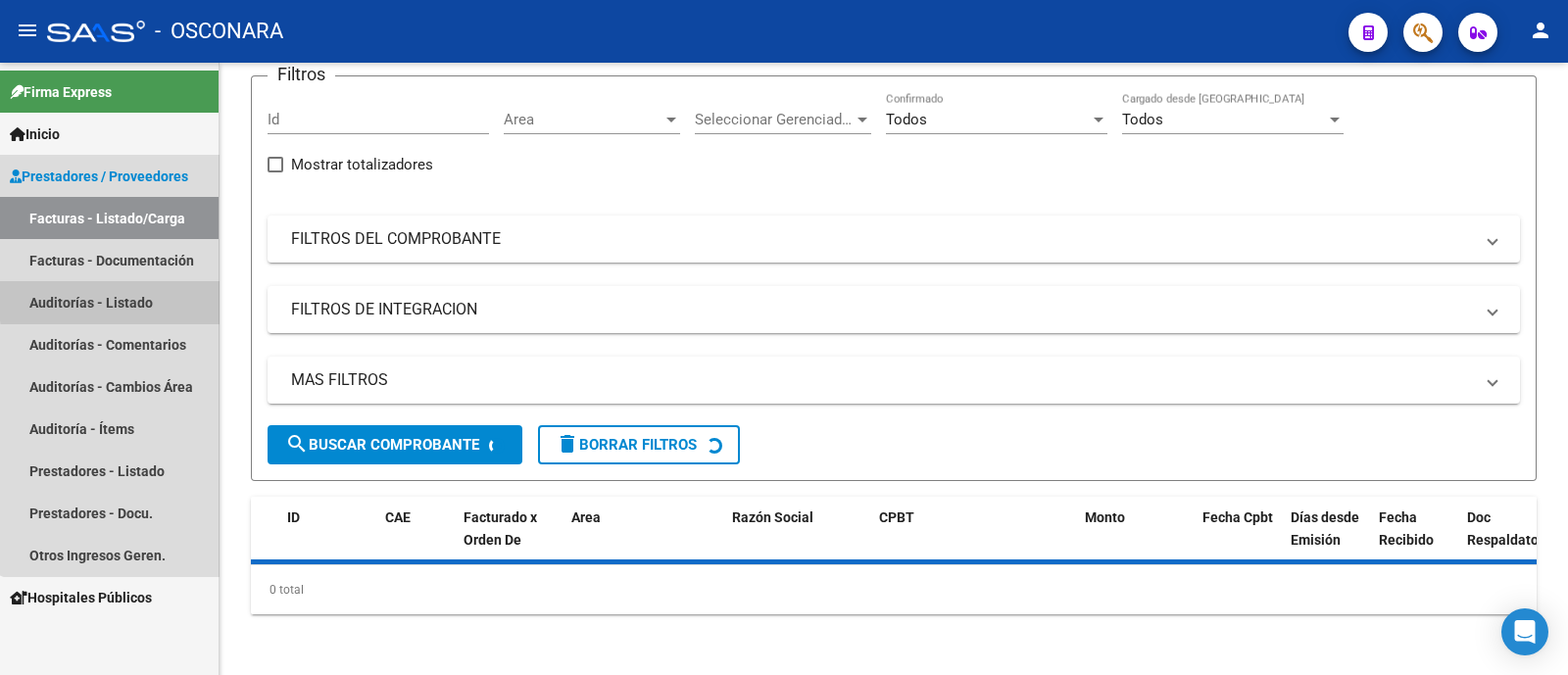
click at [122, 300] on link "Auditorías - Listado" at bounding box center [109, 302] width 218 height 42
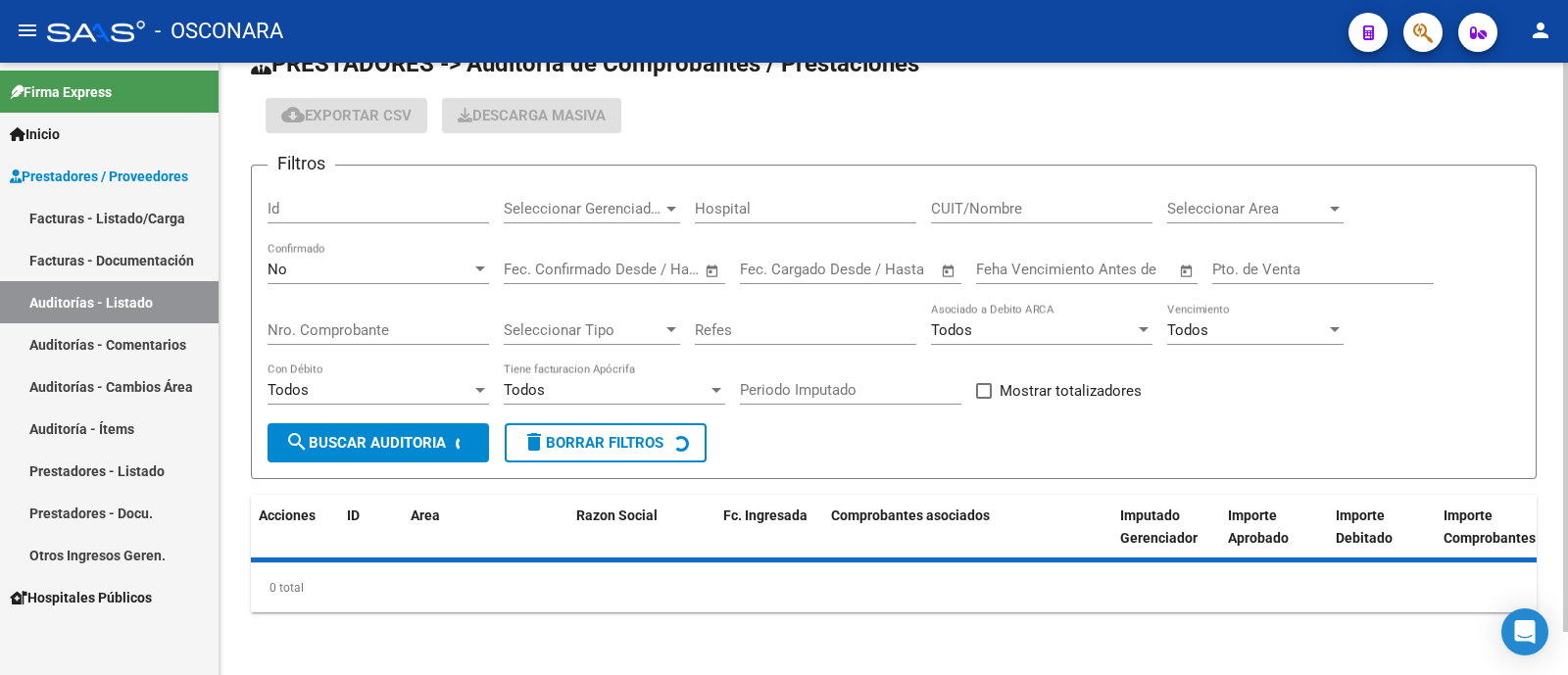
click at [317, 199] on input "Id" at bounding box center [378, 208] width 221 height 18
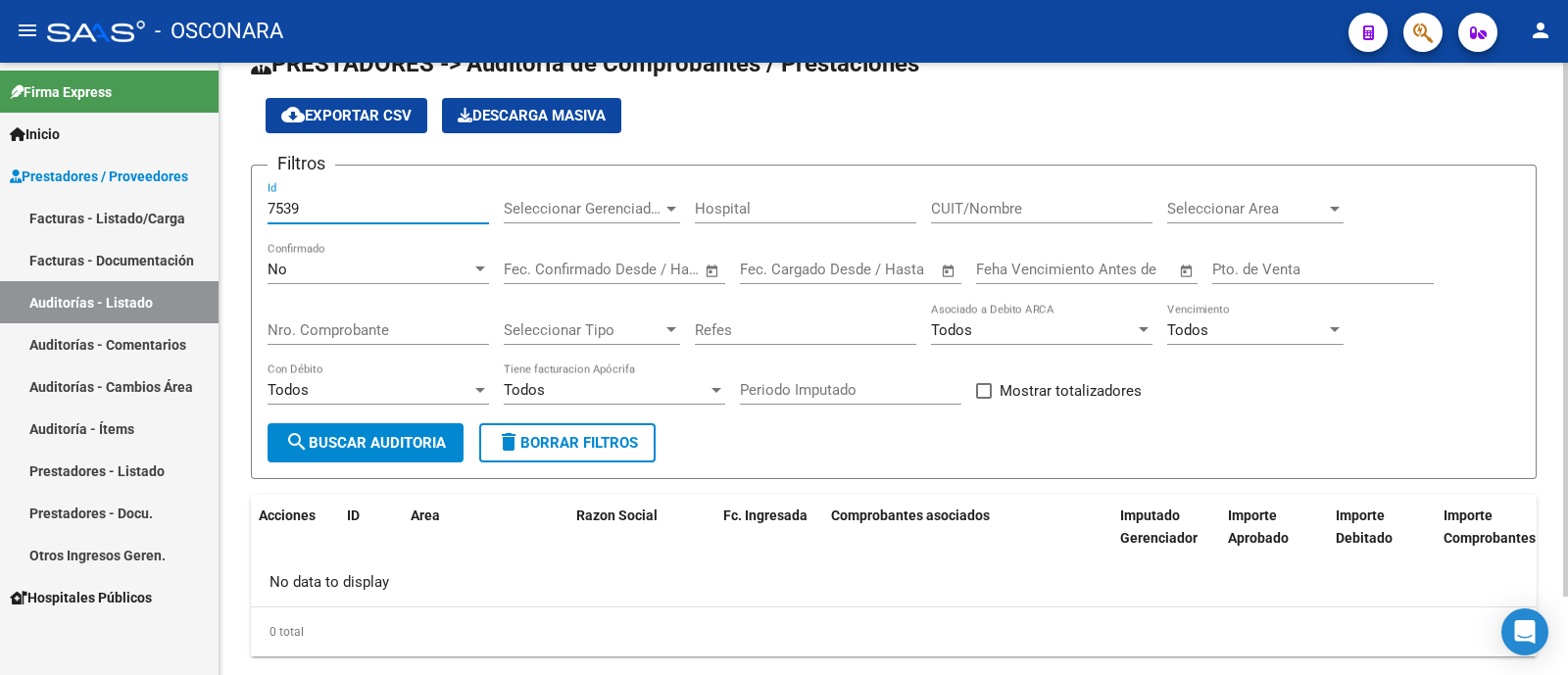
type input "7539"
click at [299, 281] on div "No Confirmado" at bounding box center [378, 262] width 221 height 42
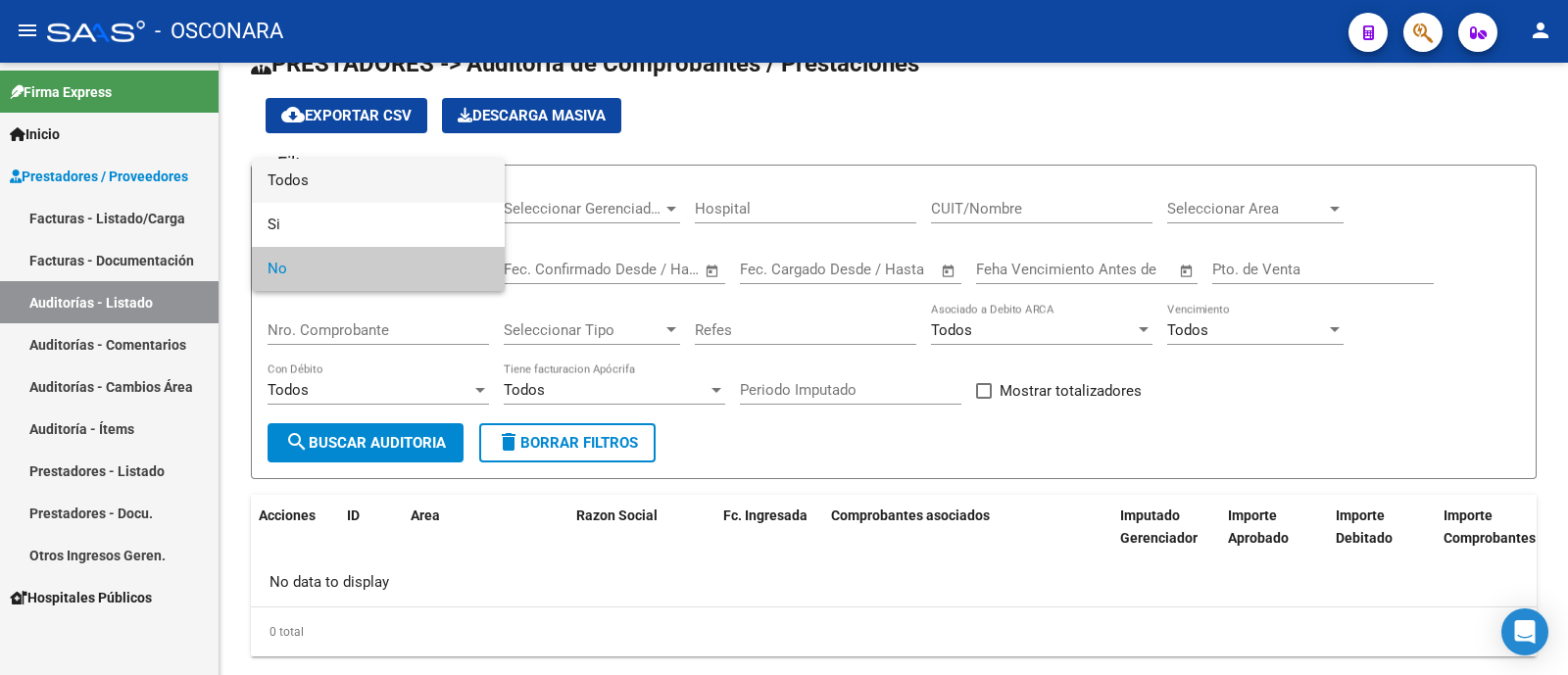
click at [311, 186] on span "Todos" at bounding box center [378, 181] width 221 height 44
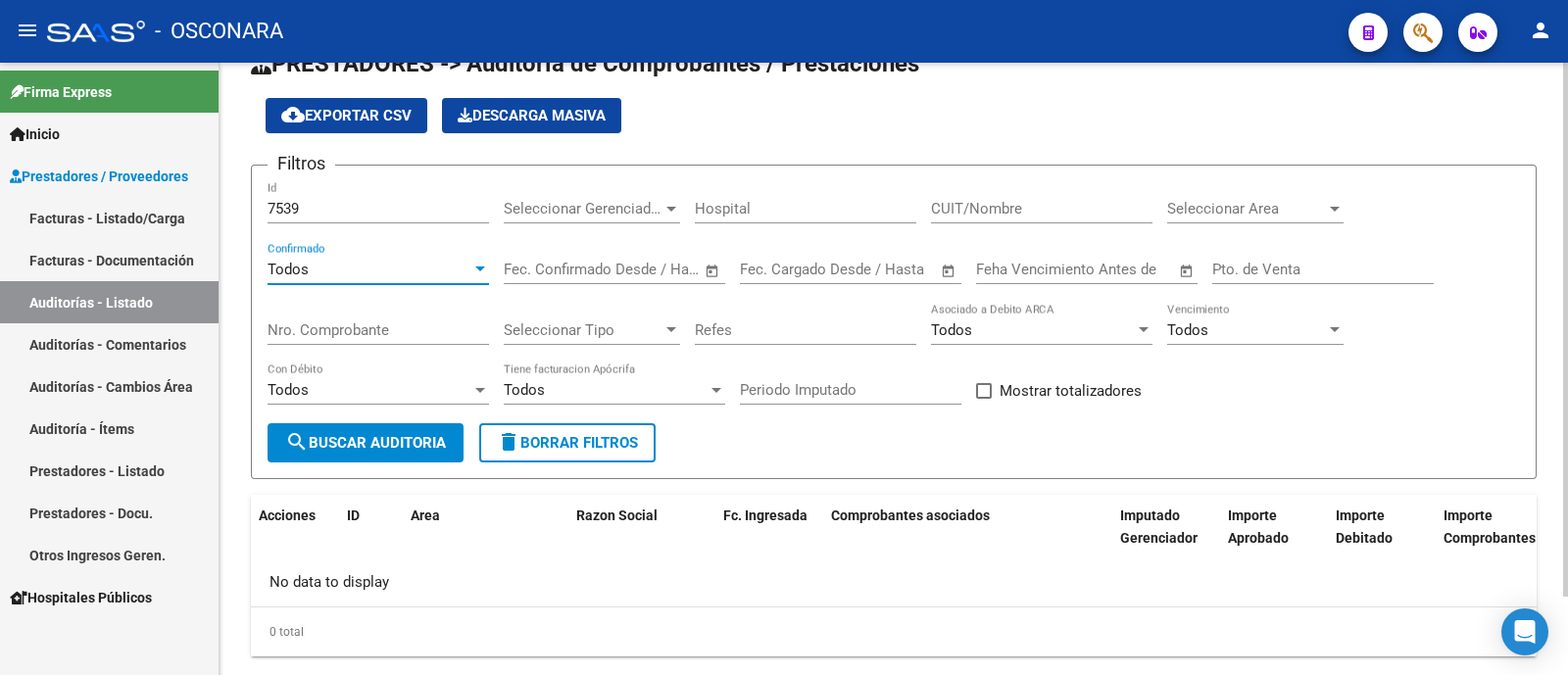
click at [371, 440] on span "search Buscar Auditoria" at bounding box center [365, 443] width 161 height 18
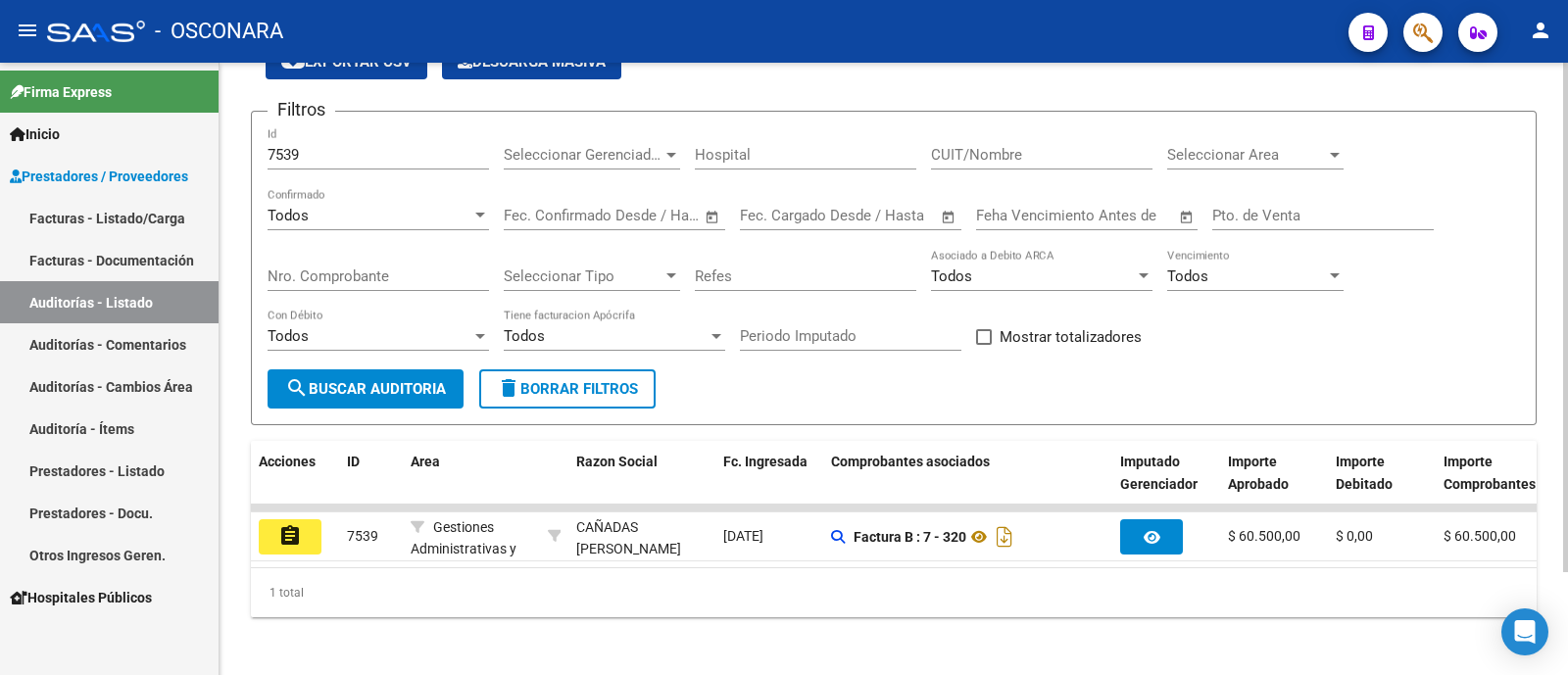
scroll to position [123, 0]
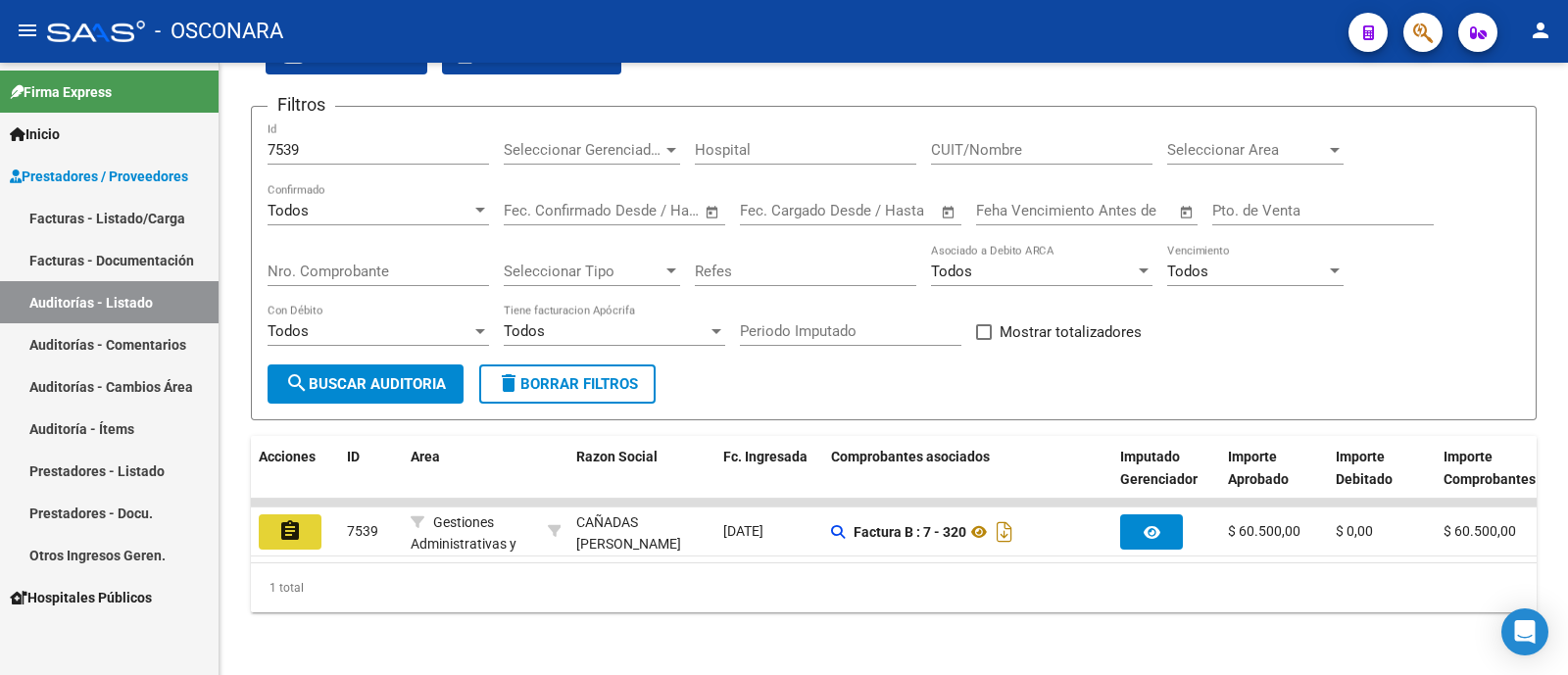
click at [306, 514] on button "assignment" at bounding box center [290, 532] width 63 height 36
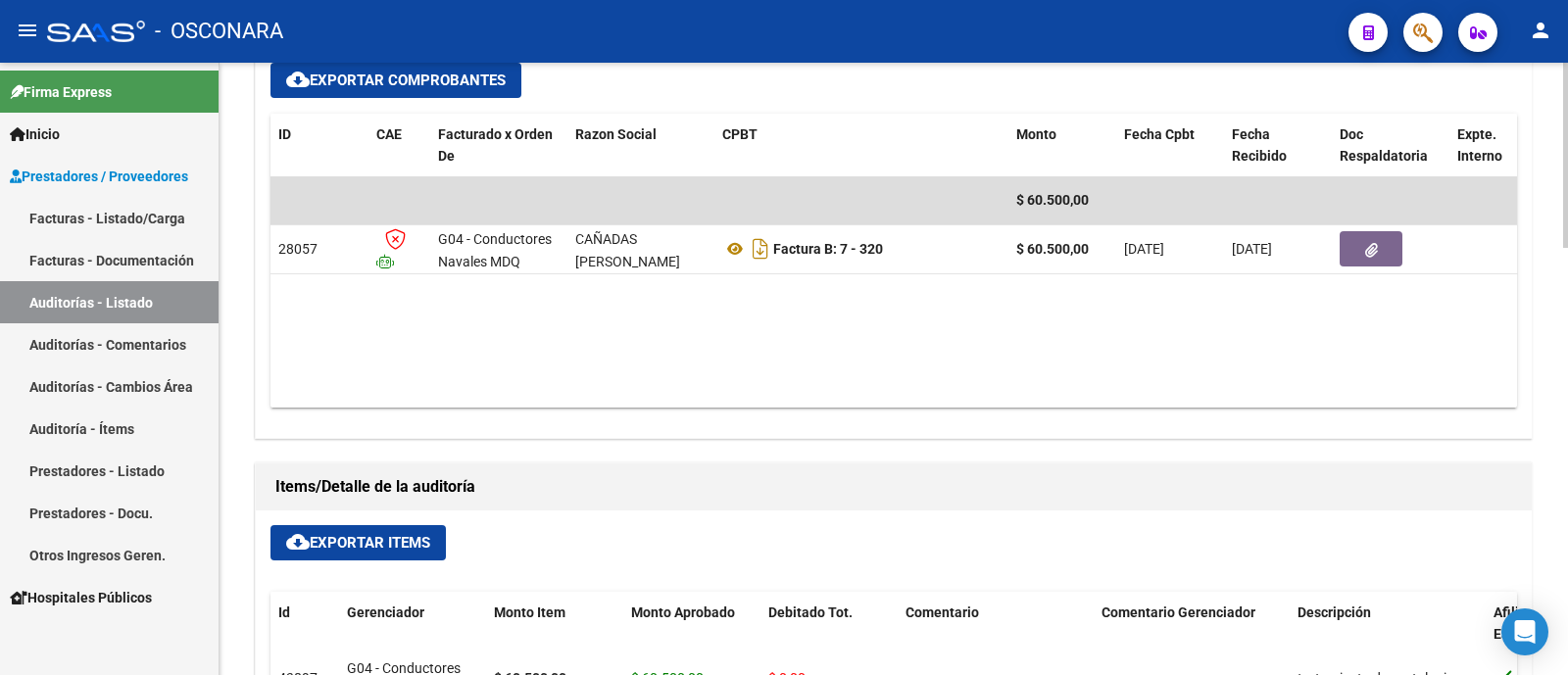
scroll to position [1101, 0]
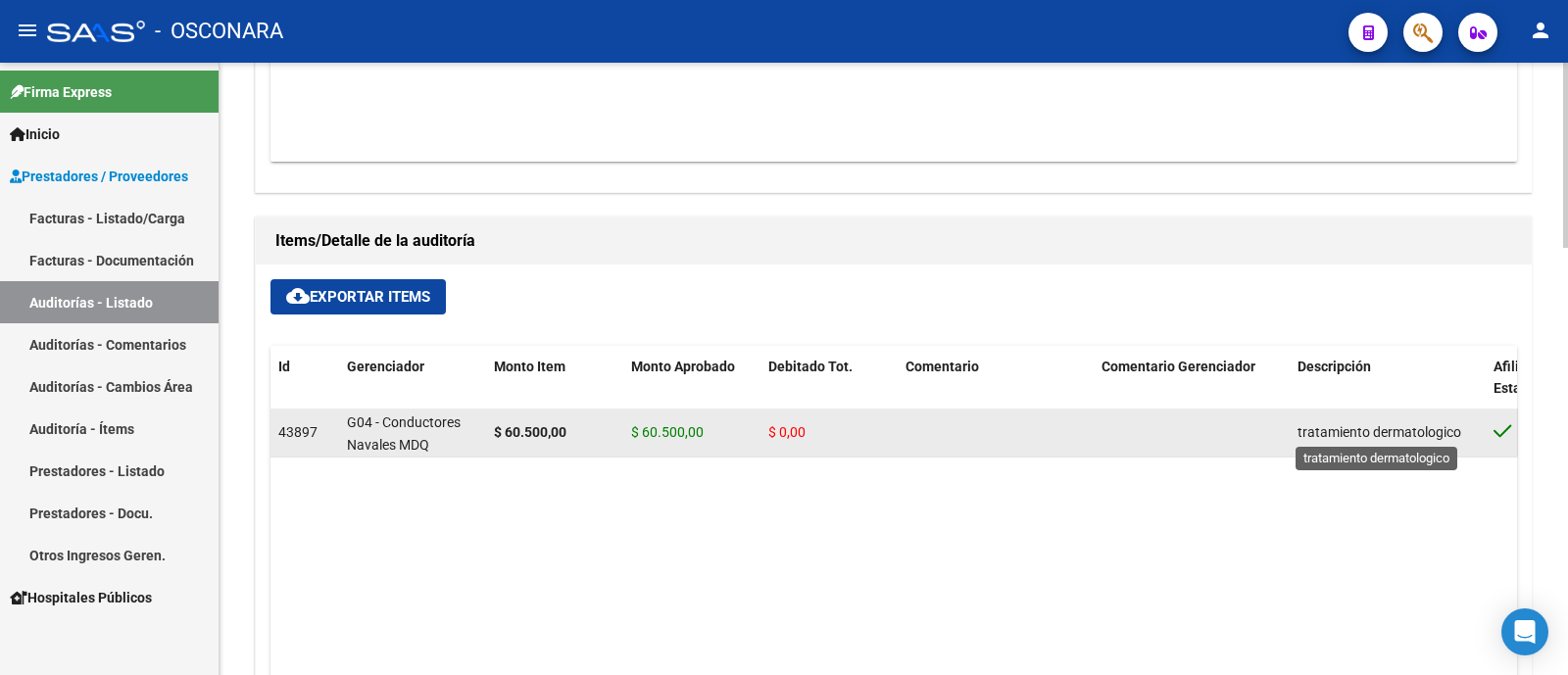
click at [1346, 435] on span "tratamiento dermatologico" at bounding box center [1379, 432] width 164 height 16
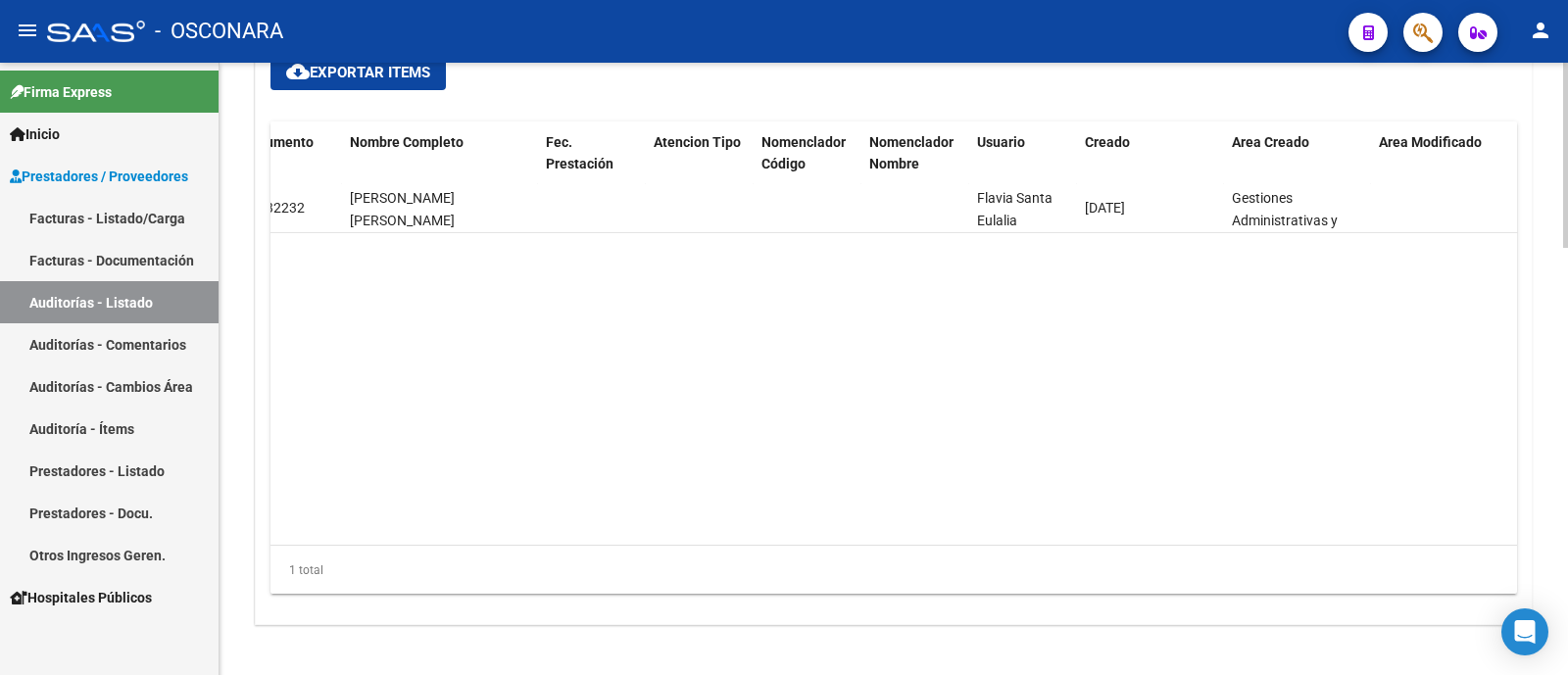
scroll to position [1292, 0]
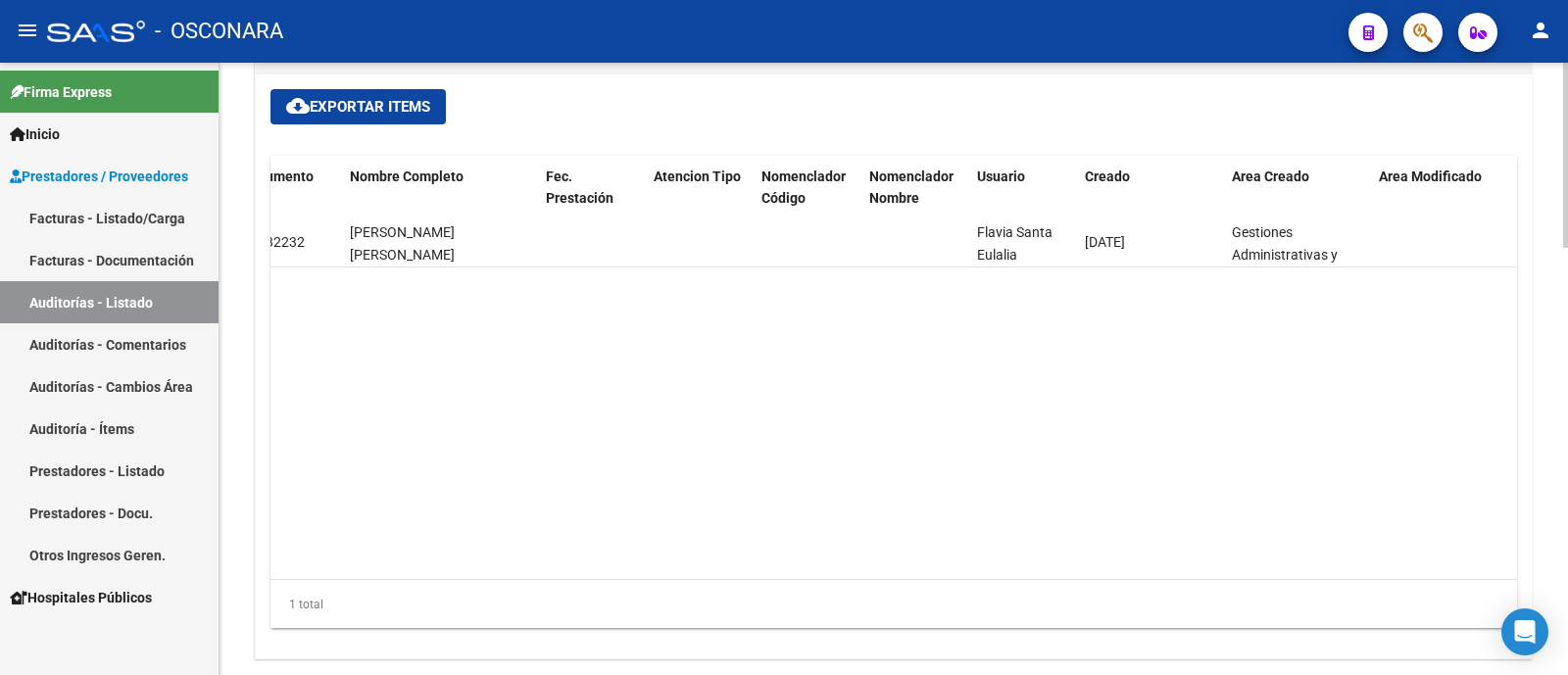
click at [1299, 590] on div "1 total" at bounding box center [894, 604] width 1246 height 49
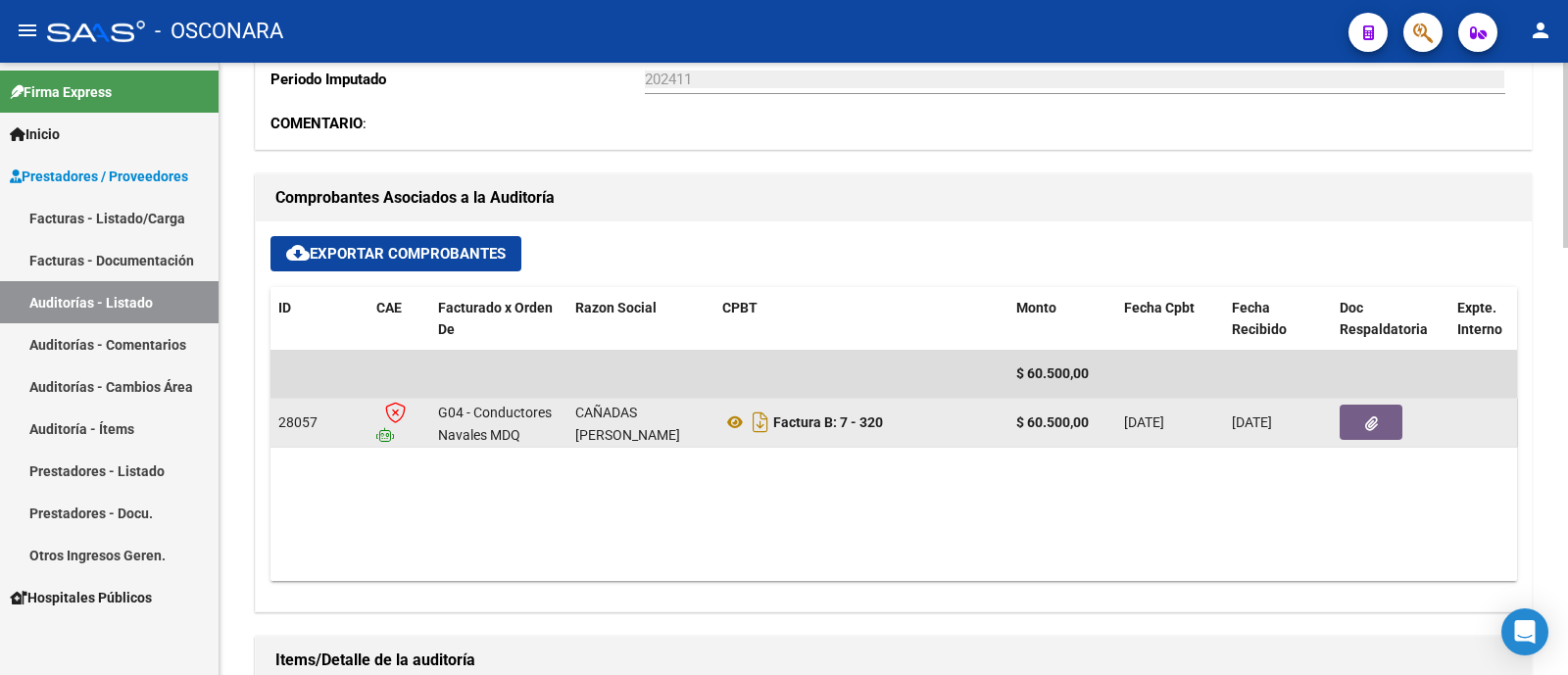
scroll to position [680, 0]
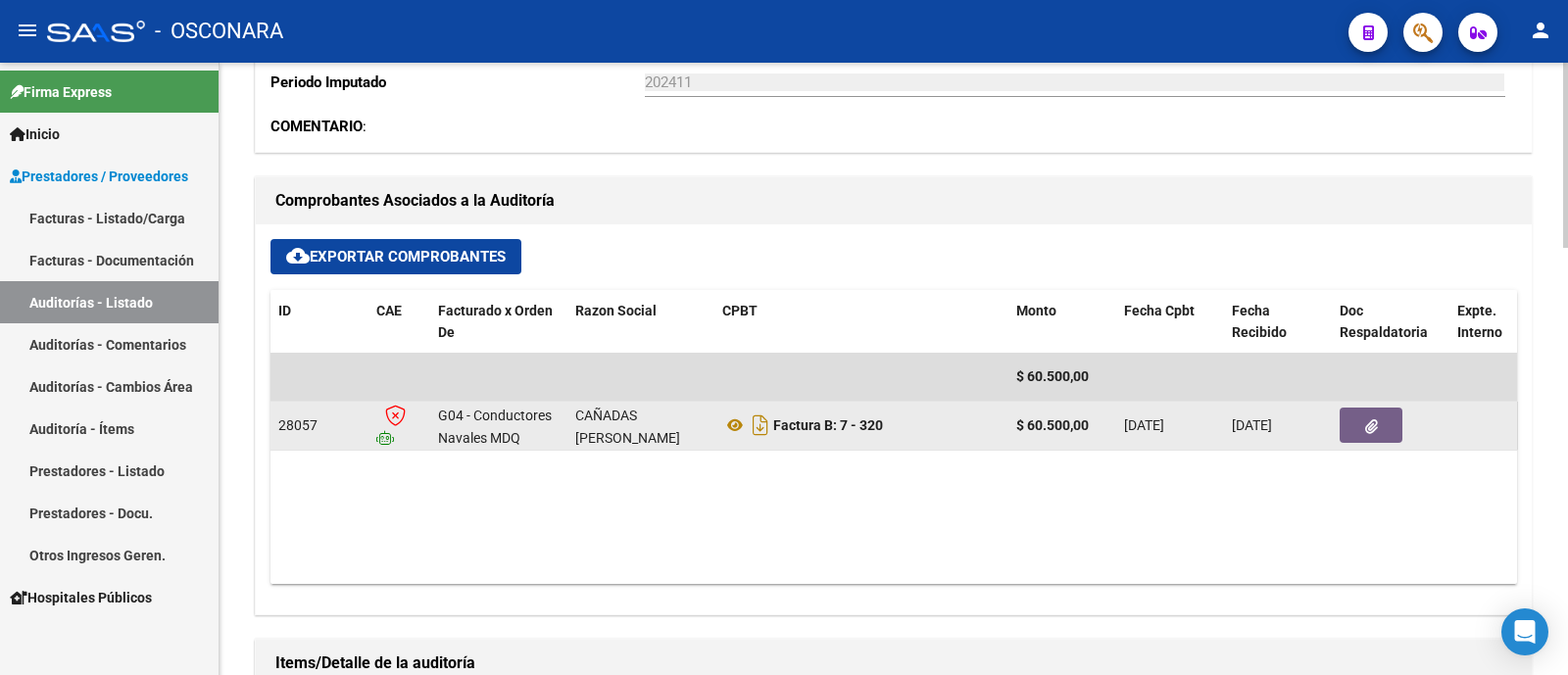
click at [1385, 439] on button "button" at bounding box center [1372, 425] width 63 height 36
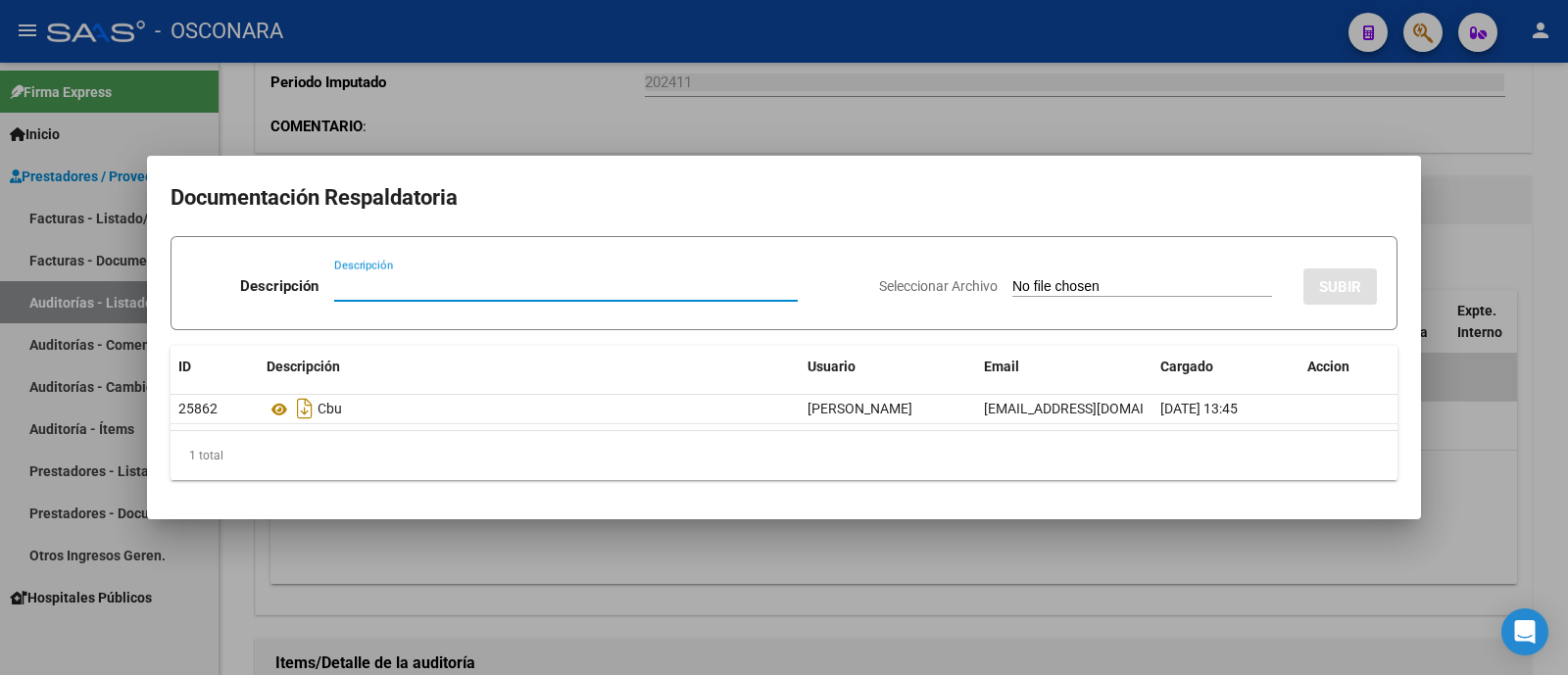
click at [1458, 270] on div at bounding box center [784, 338] width 1568 height 675
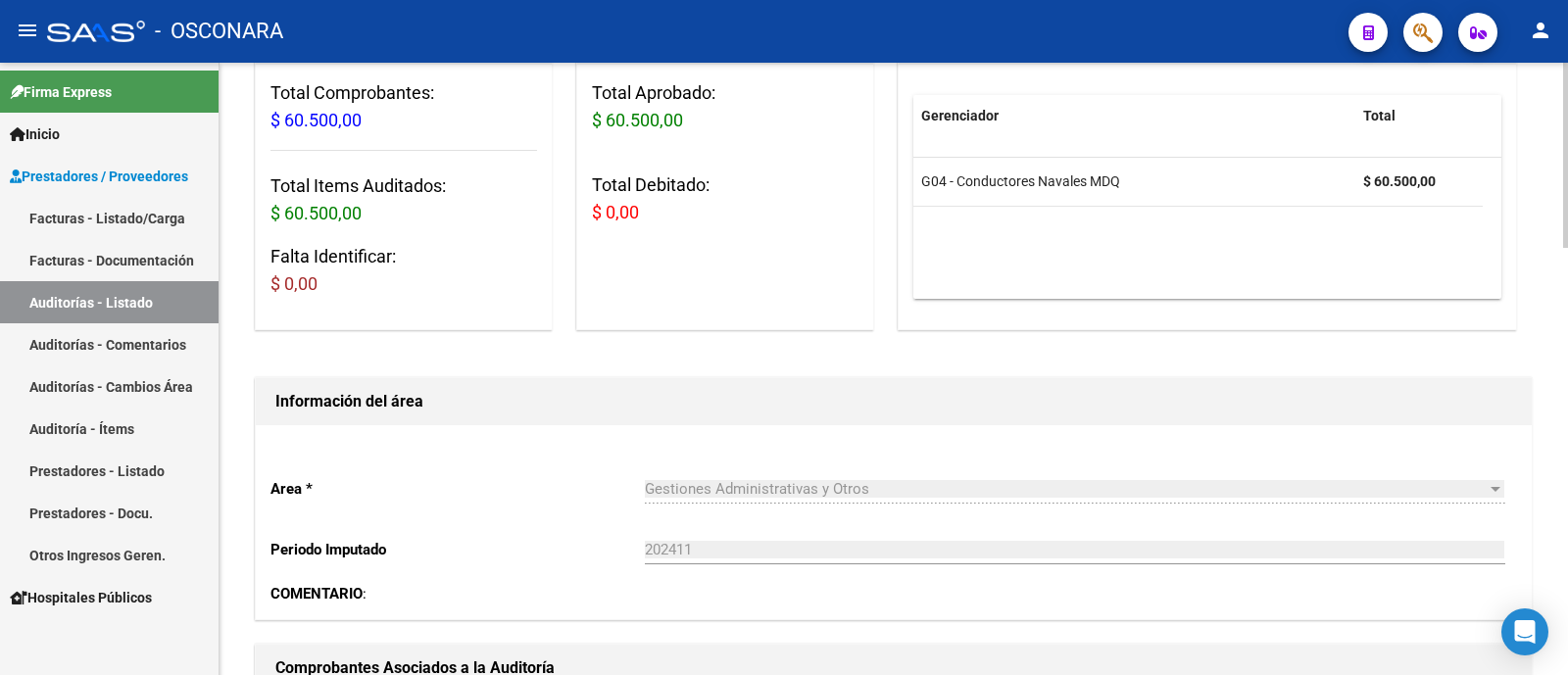
scroll to position [0, 0]
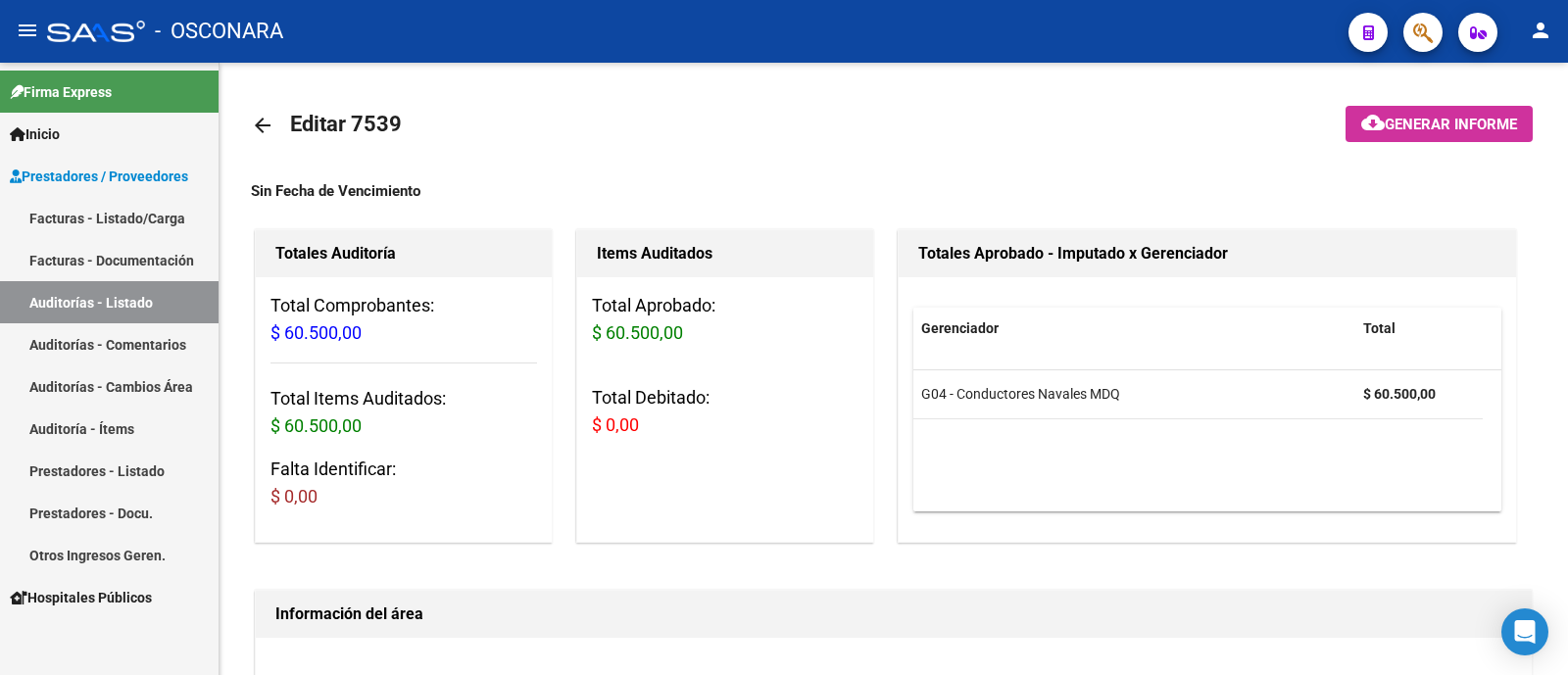
click at [157, 301] on link "Auditorías - Listado" at bounding box center [109, 302] width 218 height 42
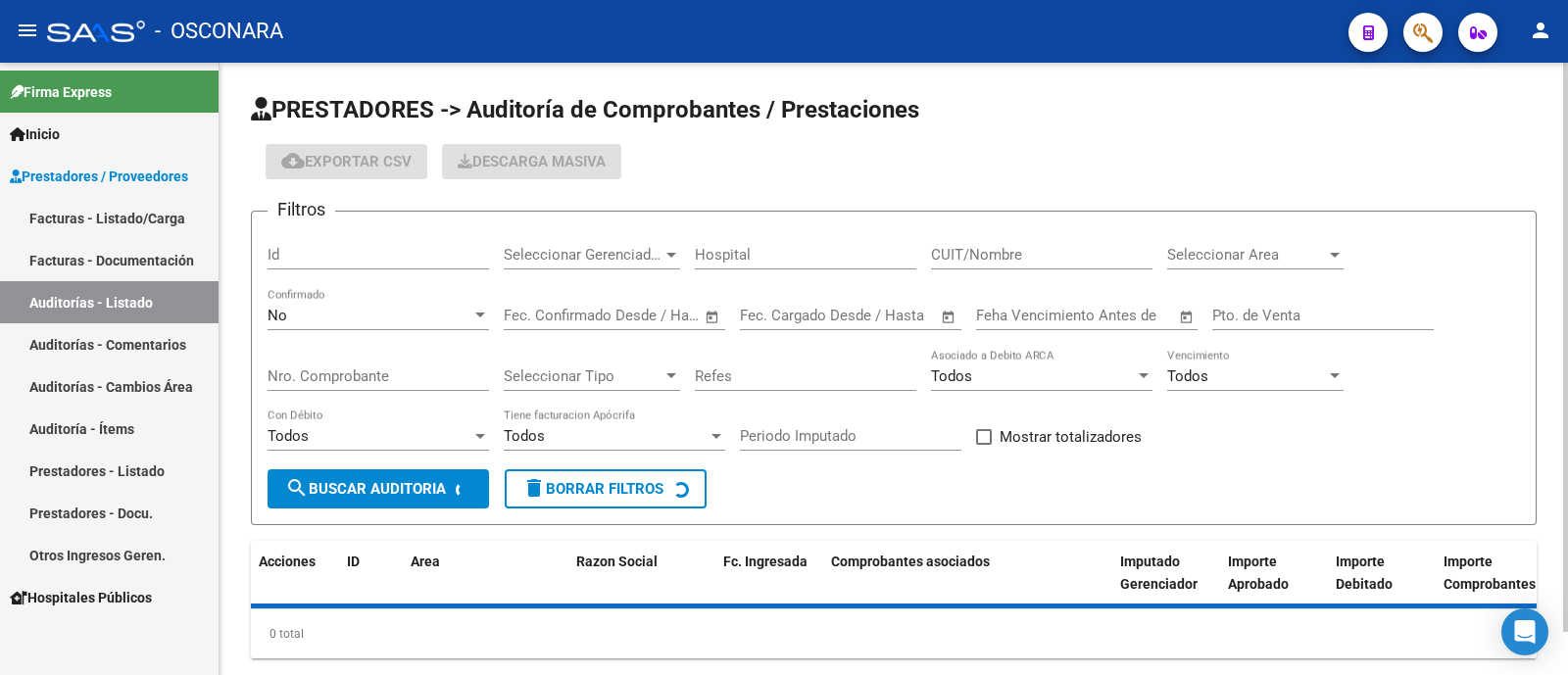
click at [410, 257] on input "Id" at bounding box center [378, 255] width 221 height 18
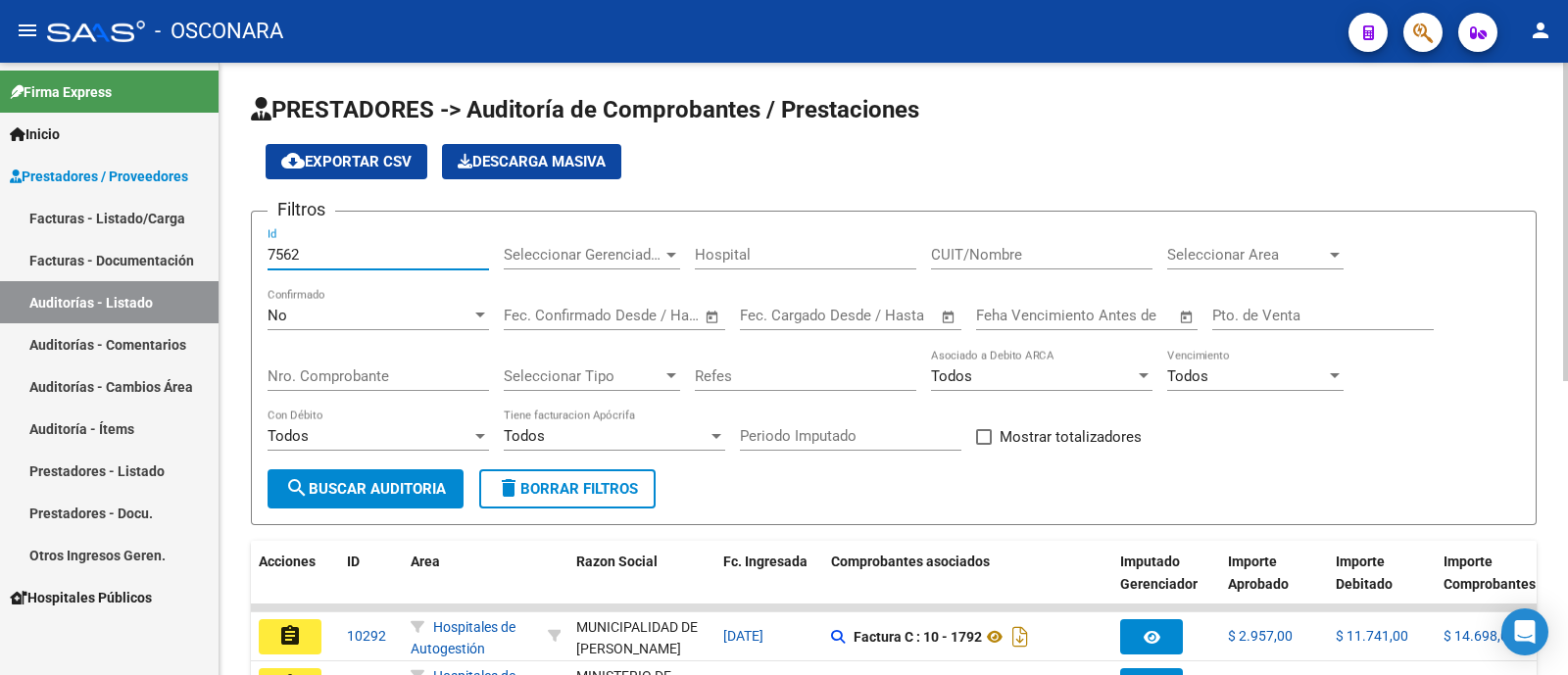
type input "7562"
click at [361, 316] on div "No" at bounding box center [369, 316] width 203 height 18
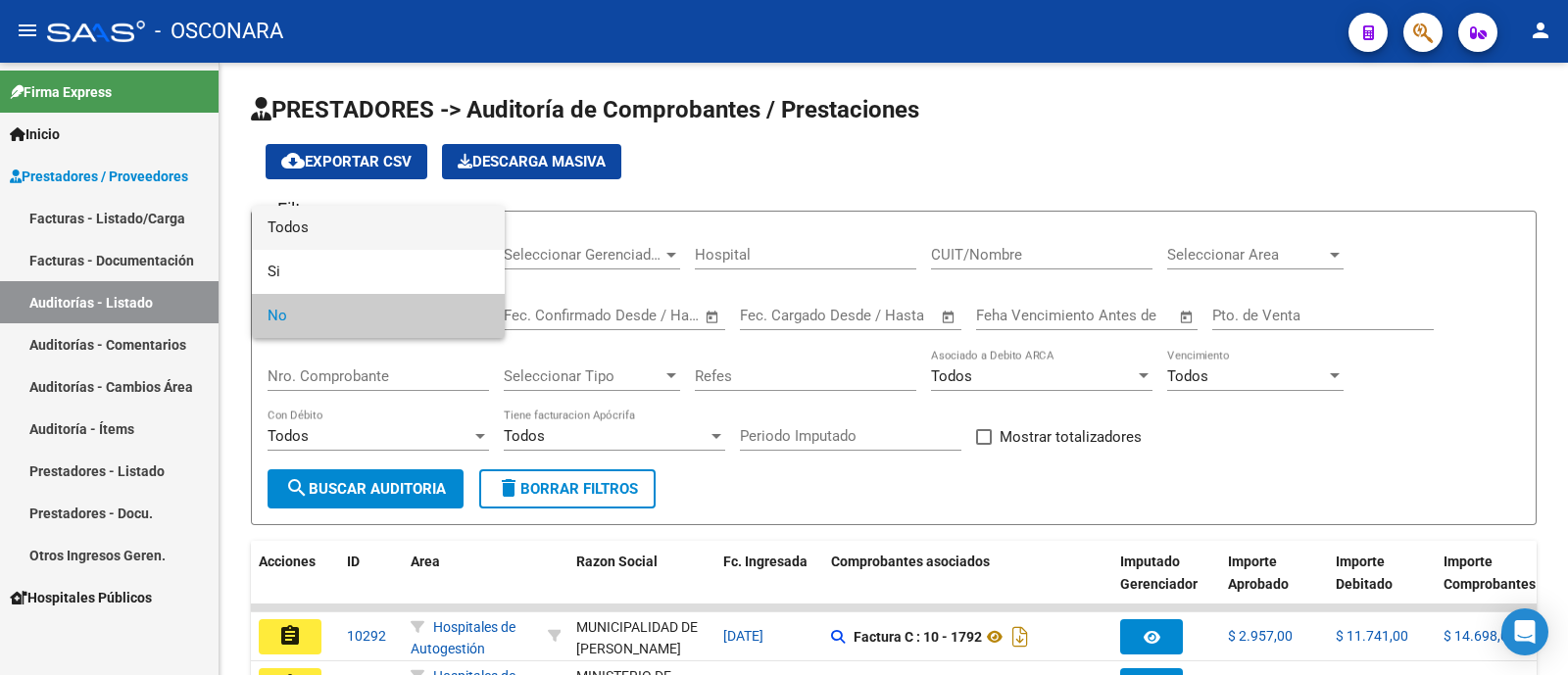
click at [354, 237] on span "Todos" at bounding box center [378, 227] width 221 height 44
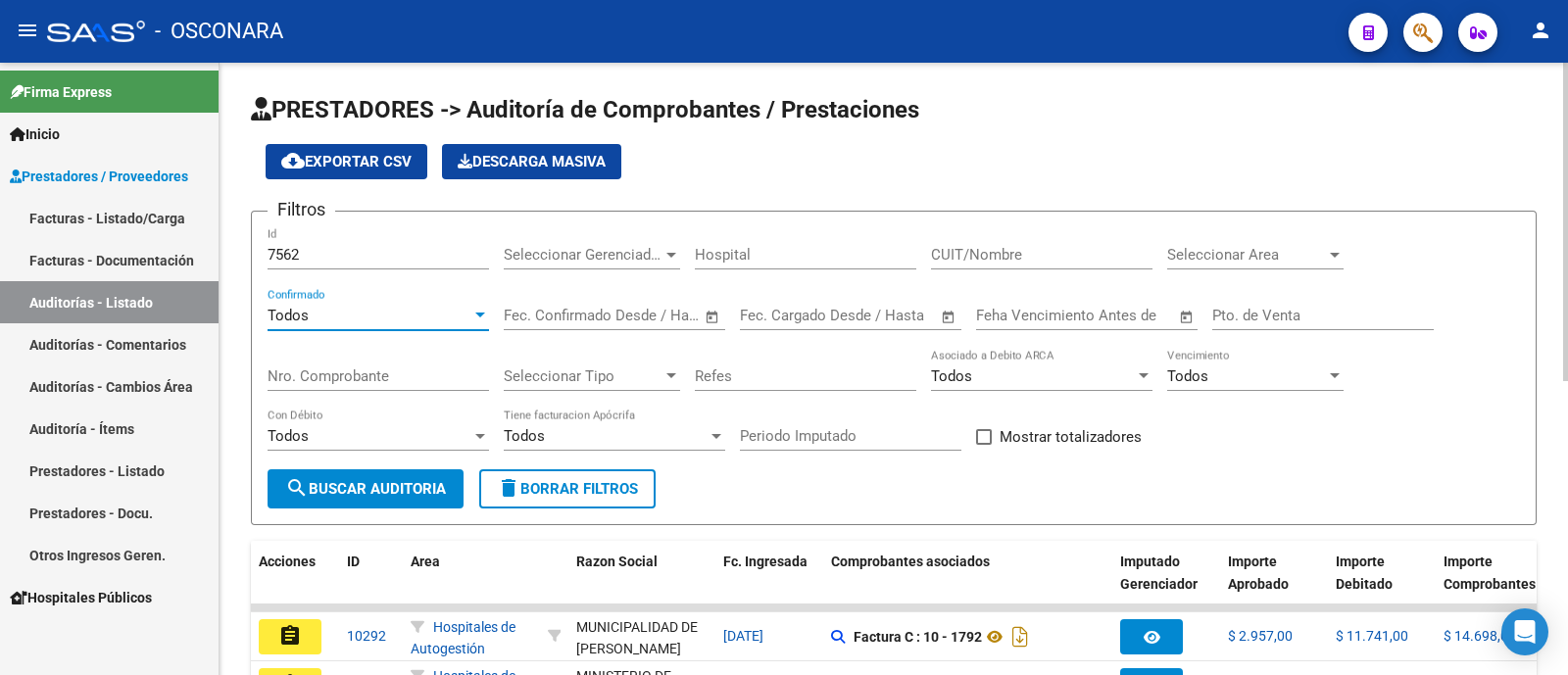
click at [312, 482] on span "search Buscar Auditoria" at bounding box center [365, 488] width 161 height 18
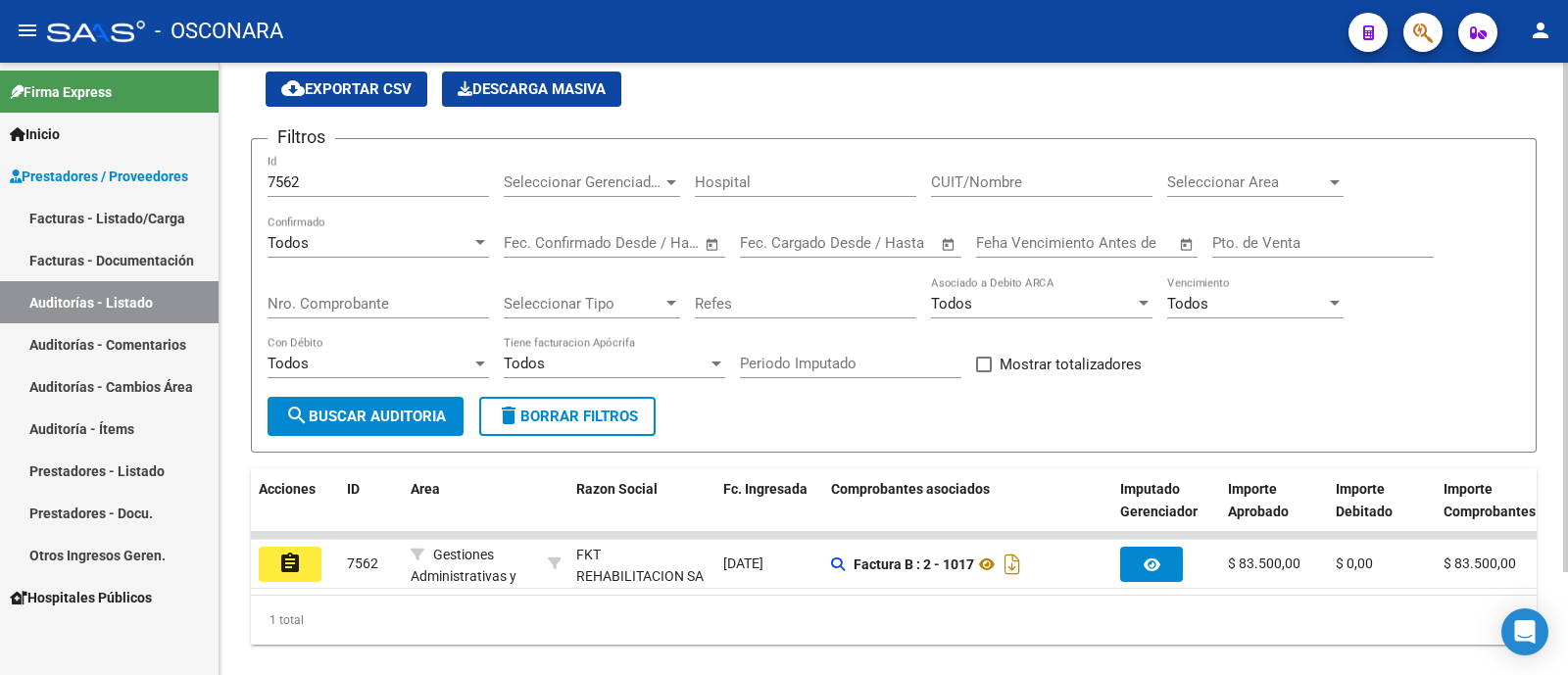
scroll to position [123, 0]
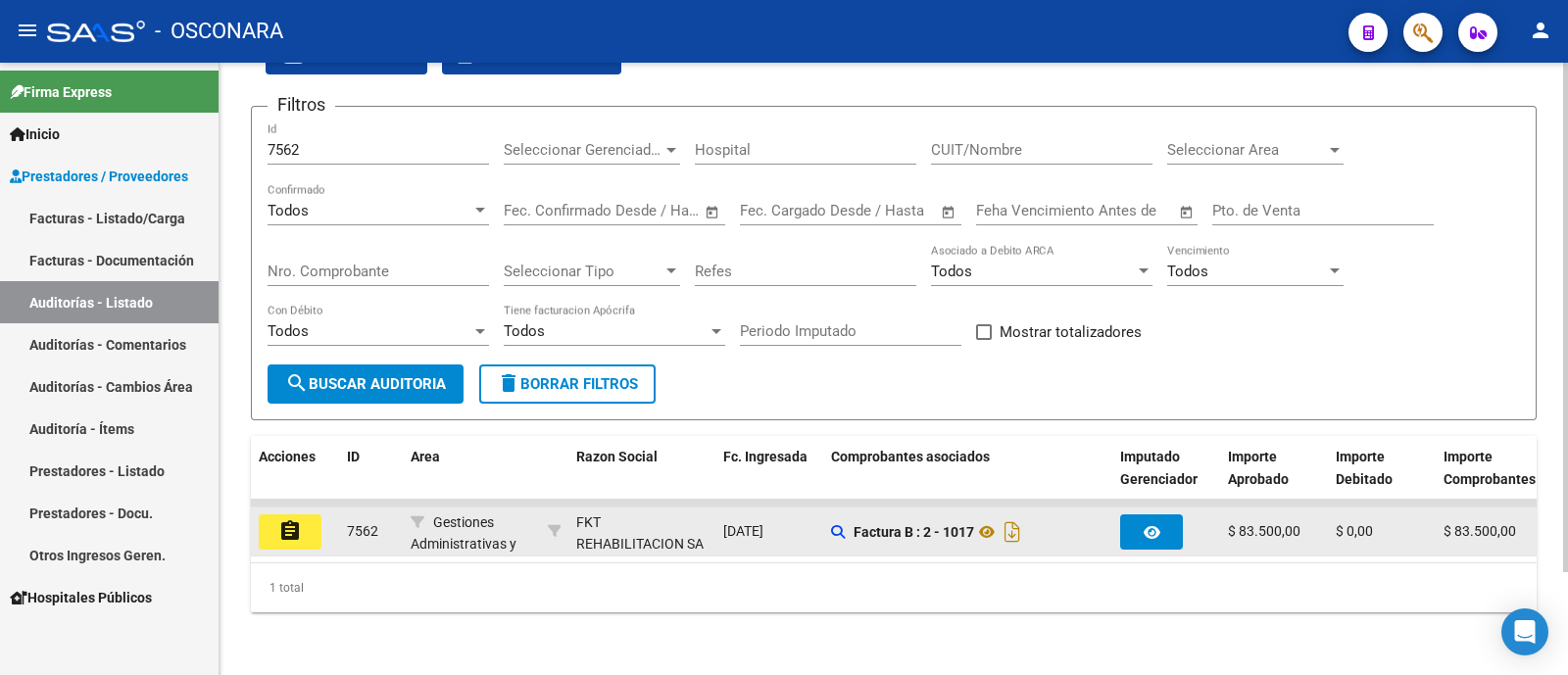
click at [290, 531] on datatable-body-cell "assignment" at bounding box center [294, 531] width 88 height 48
click at [318, 507] on datatable-body-cell "assignment" at bounding box center [294, 531] width 88 height 48
click at [311, 514] on button "assignment" at bounding box center [290, 532] width 63 height 36
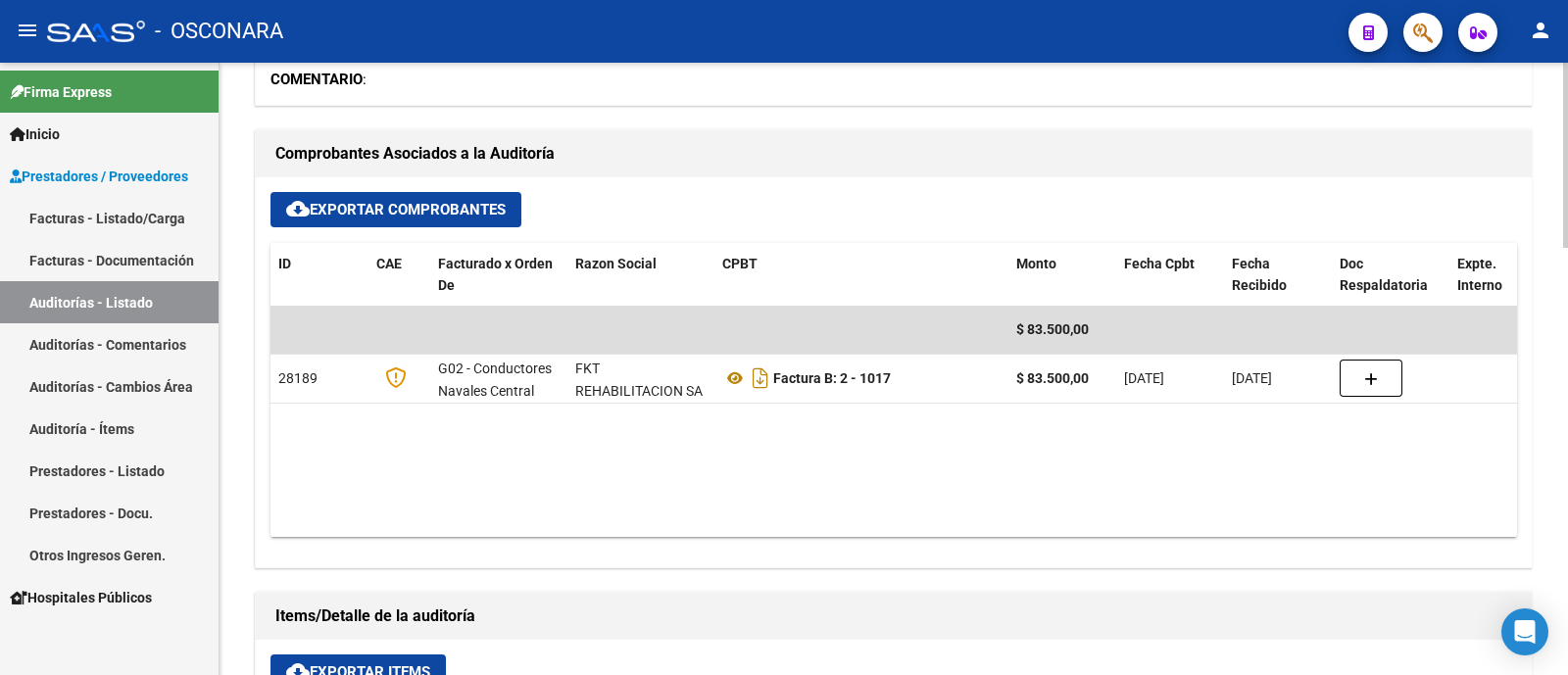
scroll to position [734, 0]
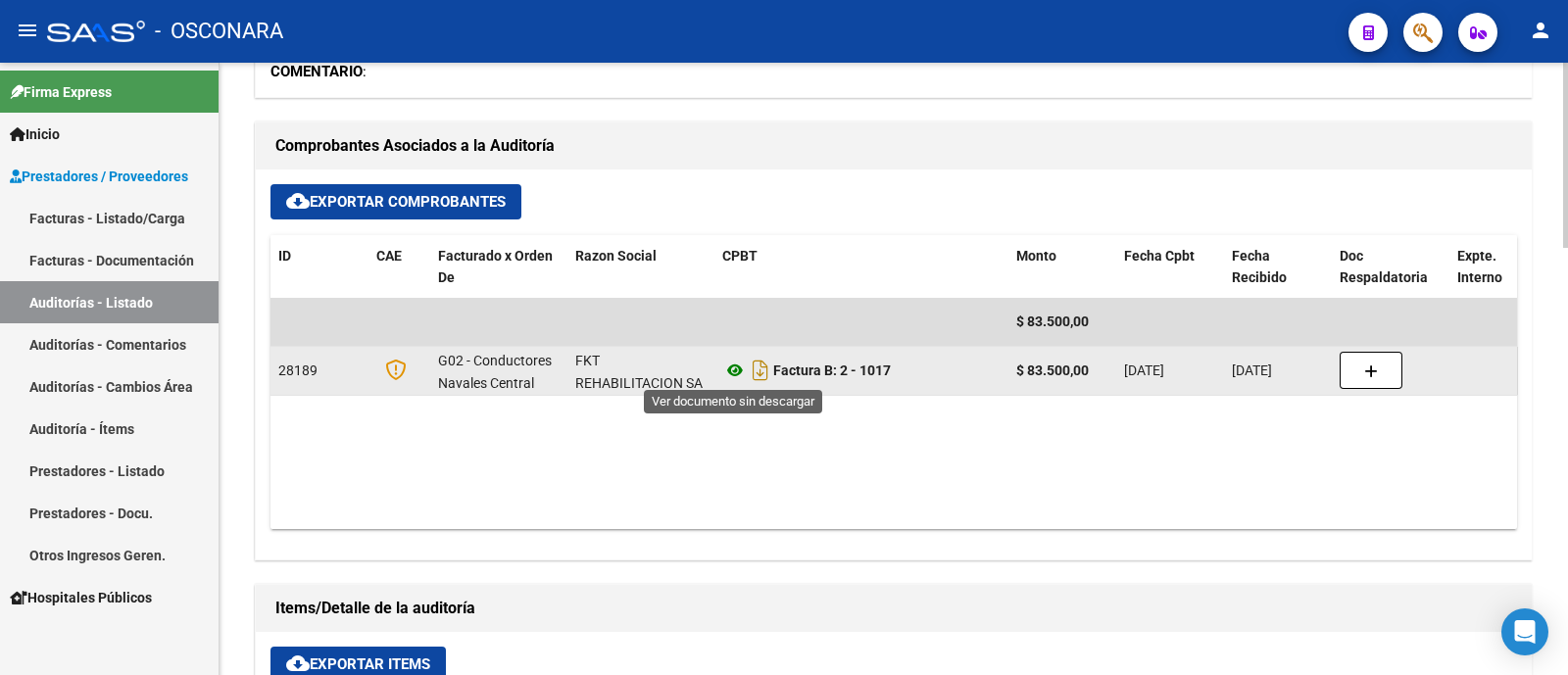
click at [735, 365] on icon at bounding box center [735, 370] width 26 height 24
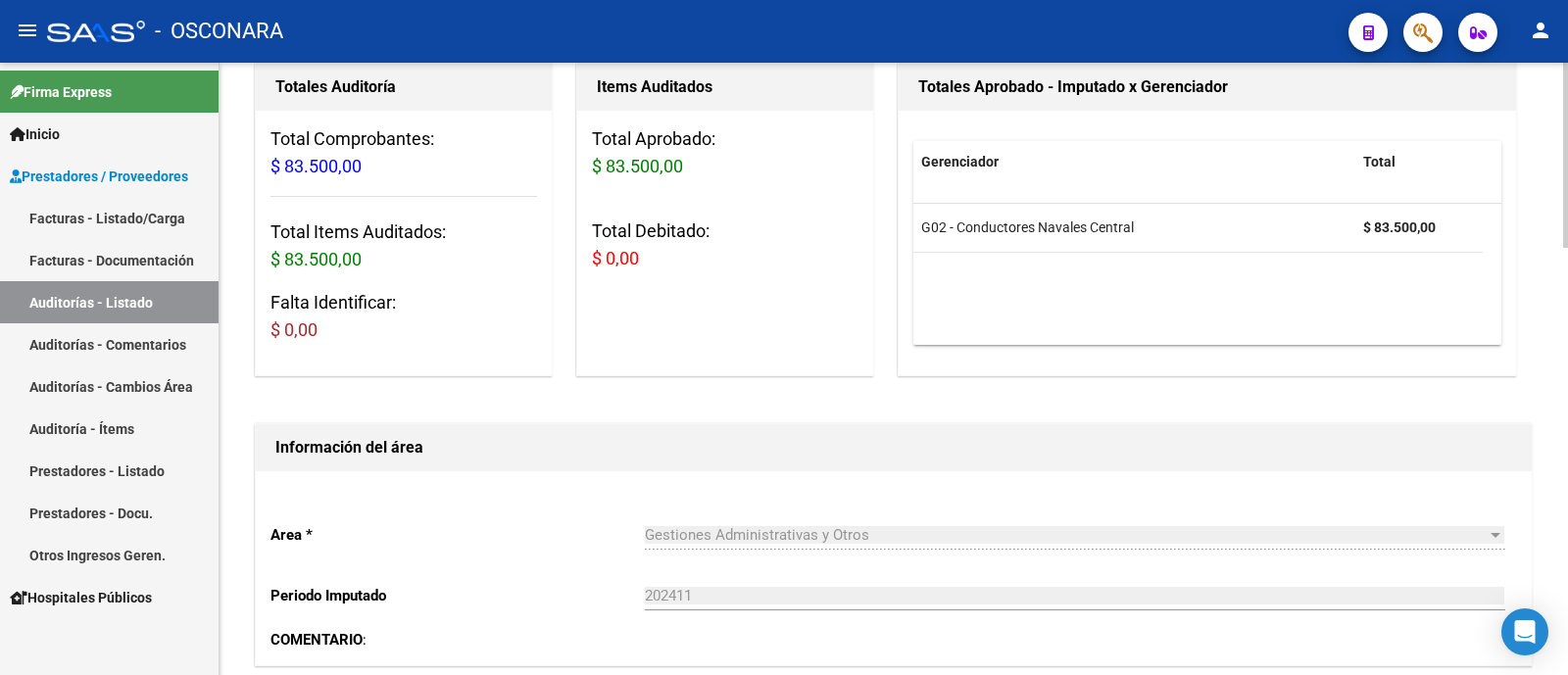
scroll to position [0, 0]
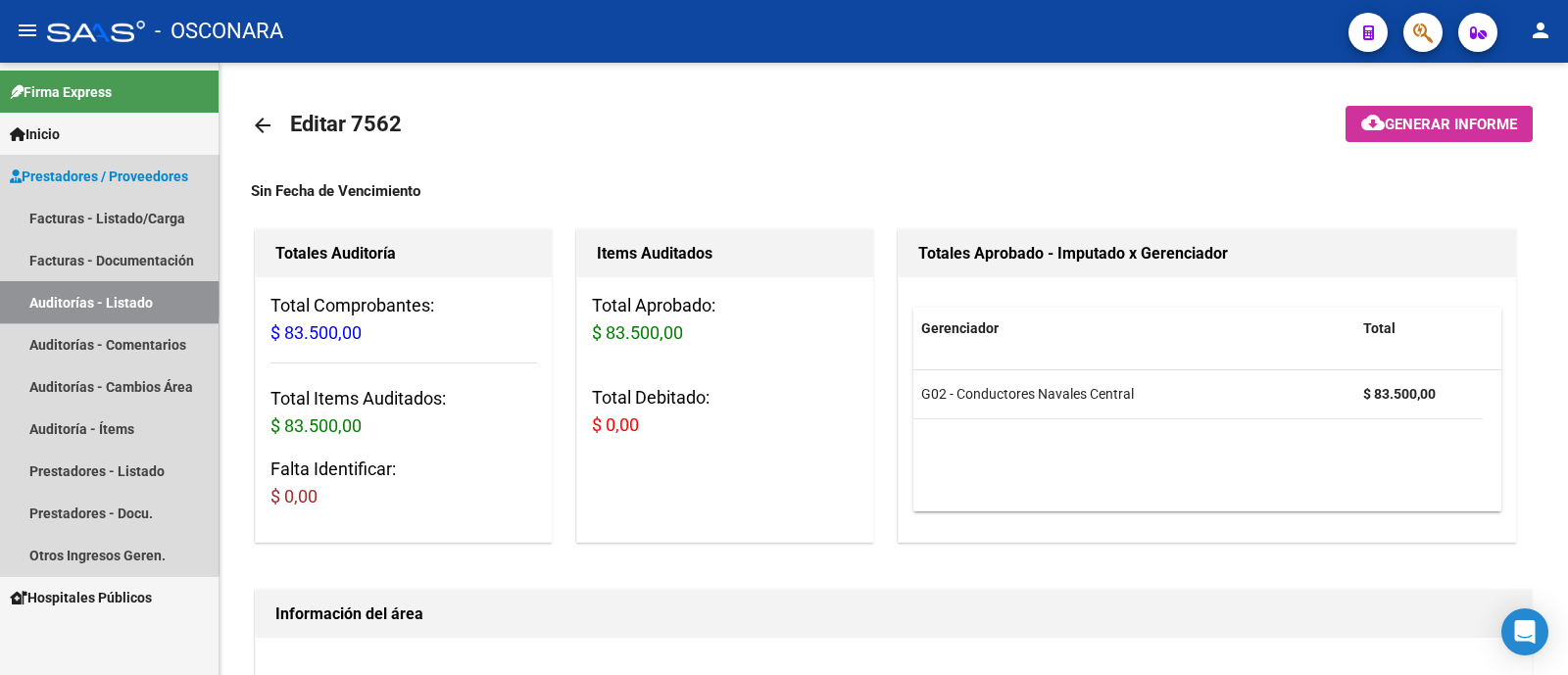
click at [86, 300] on link "Auditorías - Listado" at bounding box center [109, 302] width 218 height 42
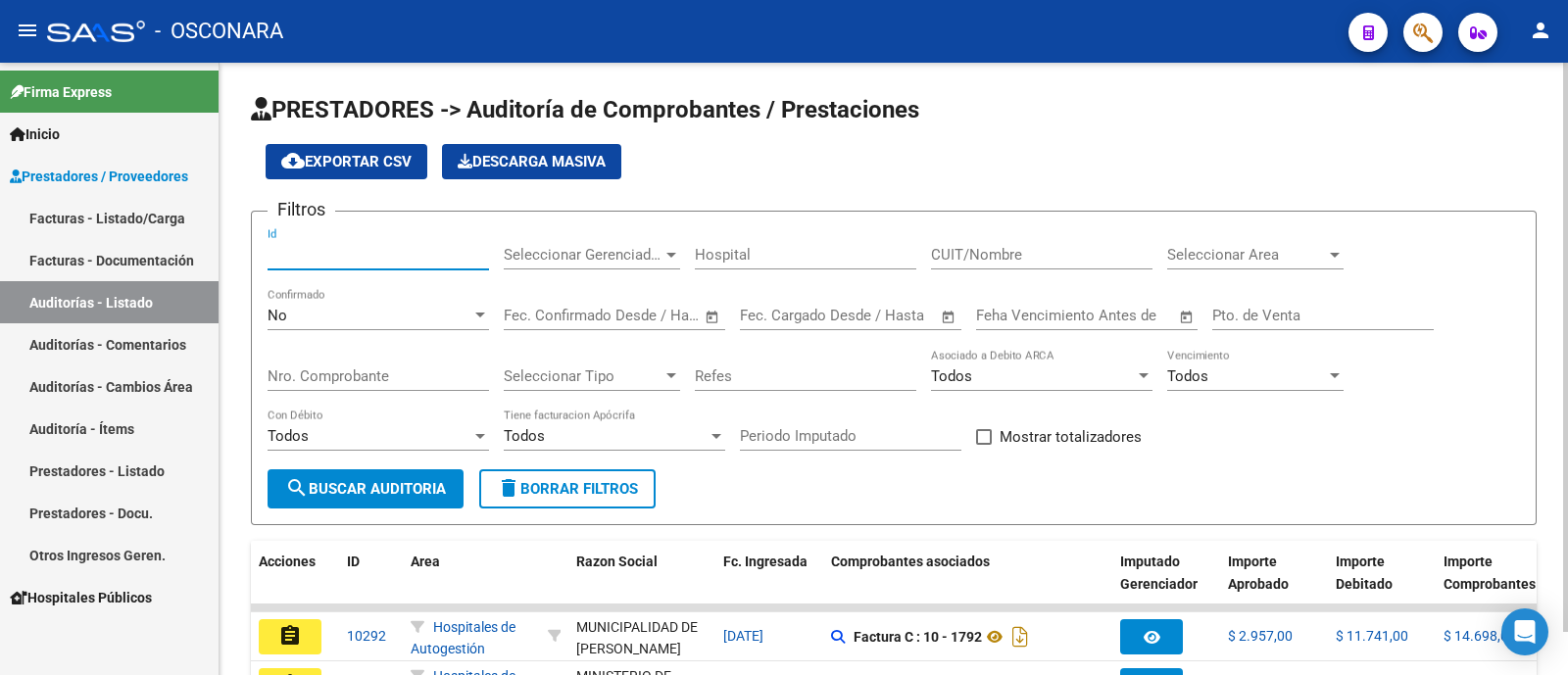
click at [303, 252] on input "Id" at bounding box center [378, 255] width 221 height 18
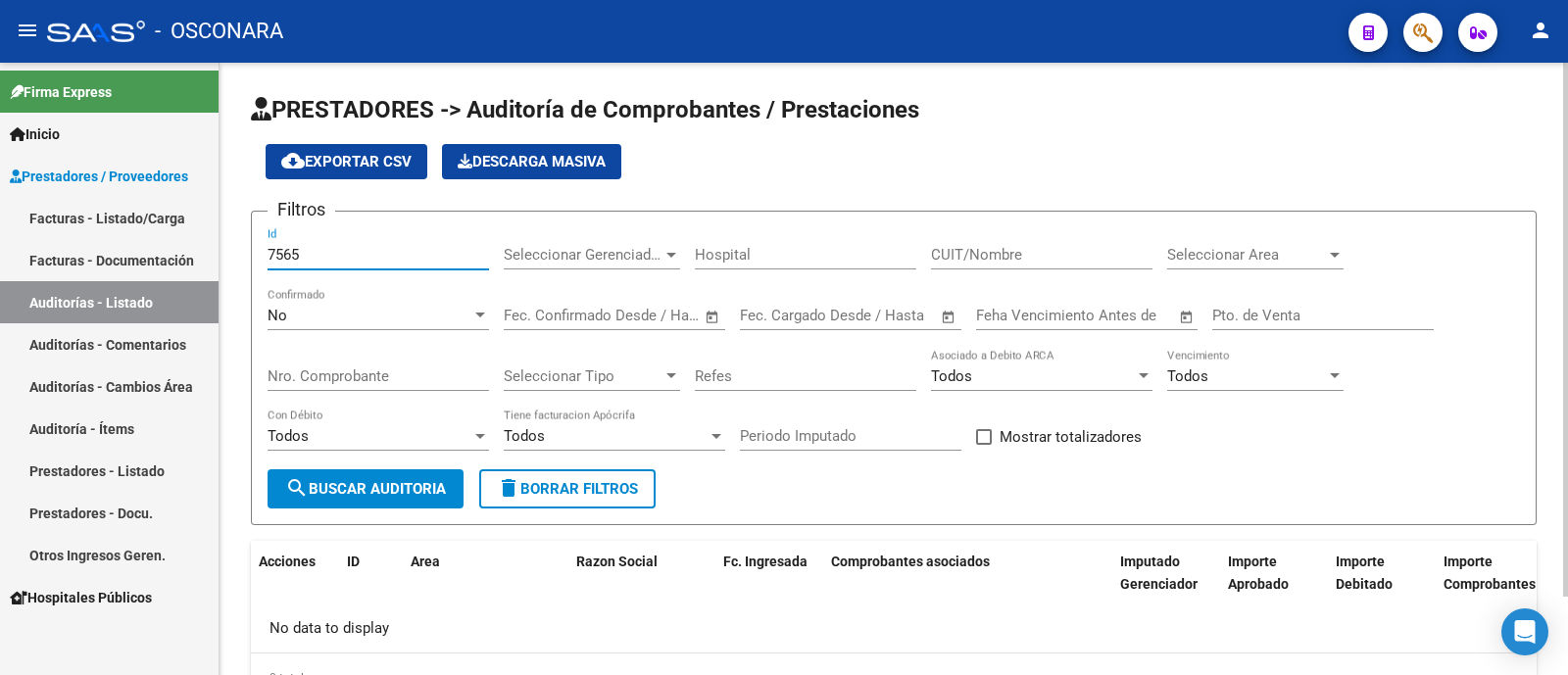
type input "7565"
click at [398, 330] on div "No Confirmado" at bounding box center [378, 309] width 221 height 42
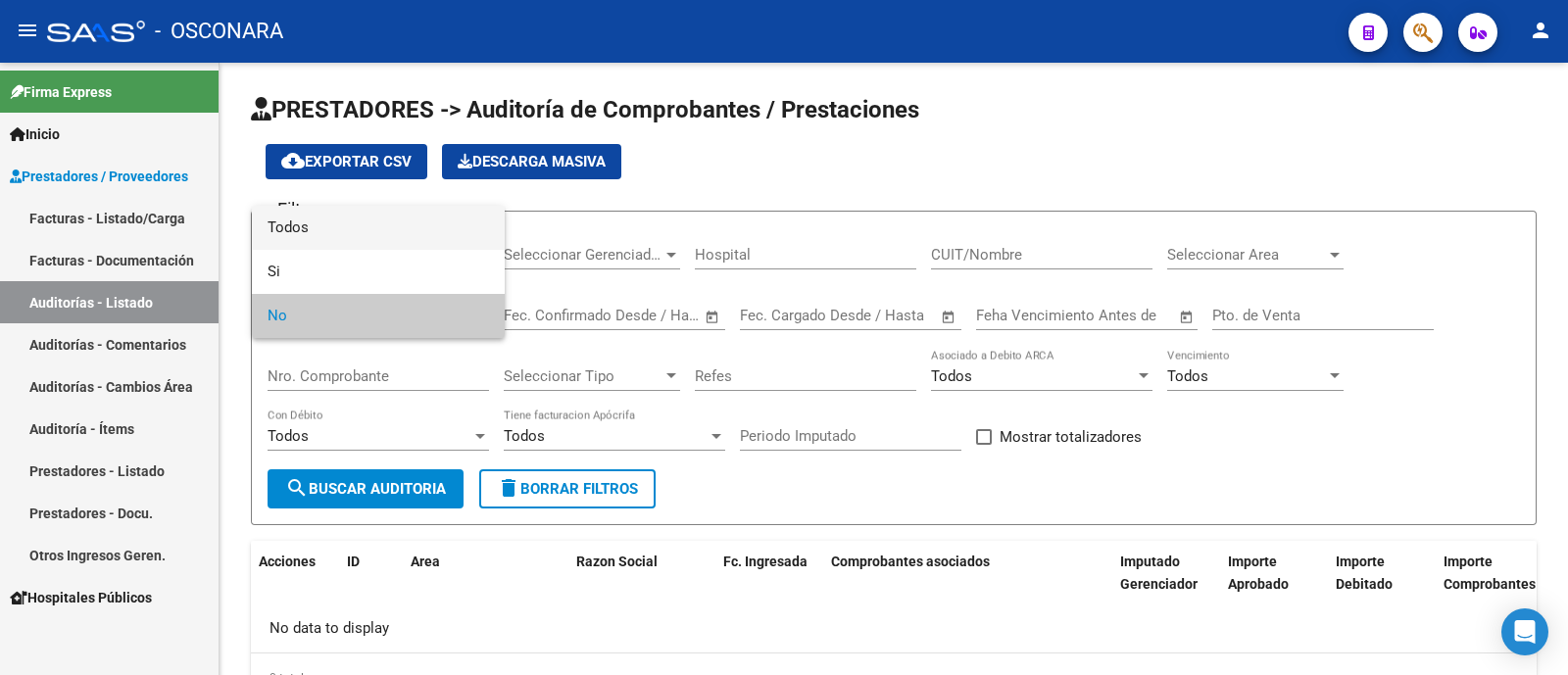
click at [402, 236] on span "Todos" at bounding box center [378, 227] width 221 height 44
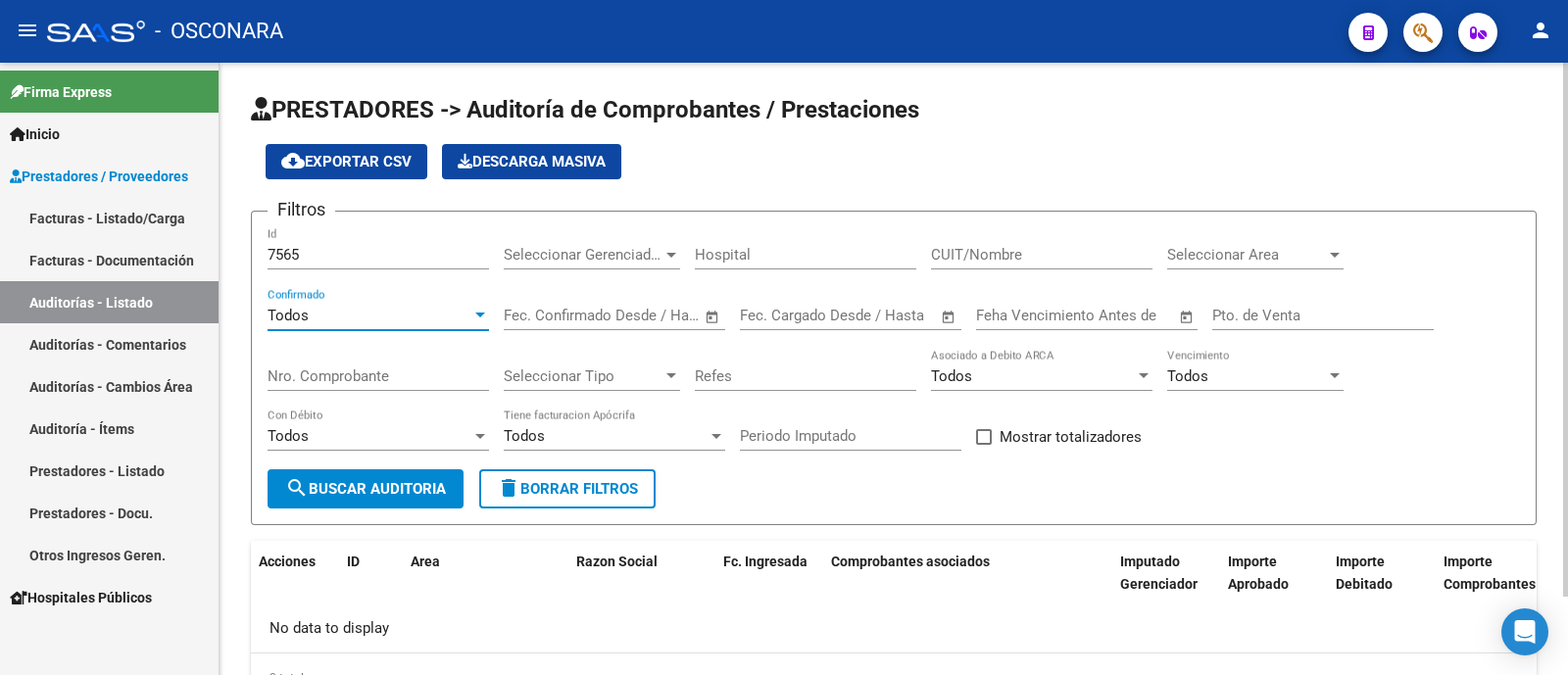
click at [401, 471] on form "Filtros 7565 Id Seleccionar Gerenciador Seleccionar Gerenciador Hospital CUIT/N…" at bounding box center [894, 367] width 1286 height 315
click at [404, 488] on span "search Buscar Auditoria" at bounding box center [365, 488] width 161 height 18
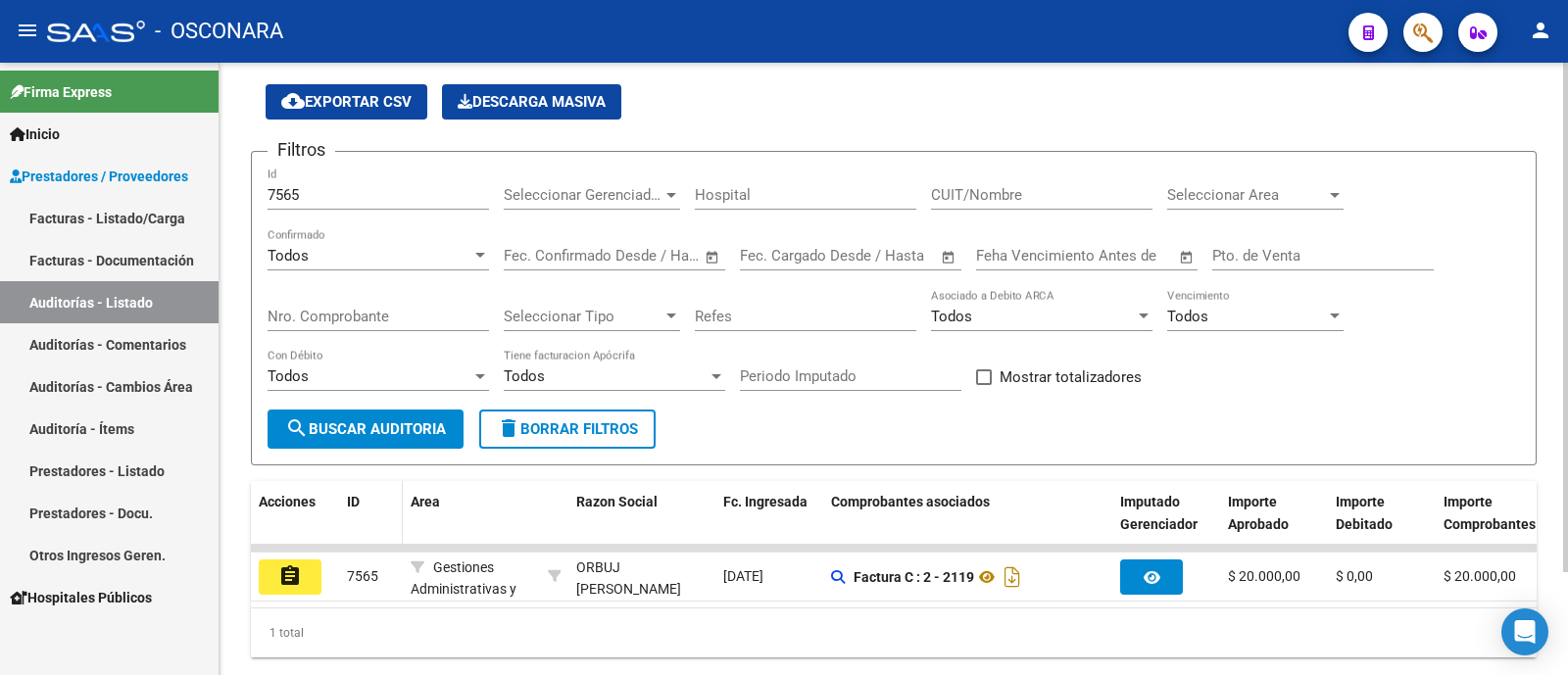
scroll to position [123, 0]
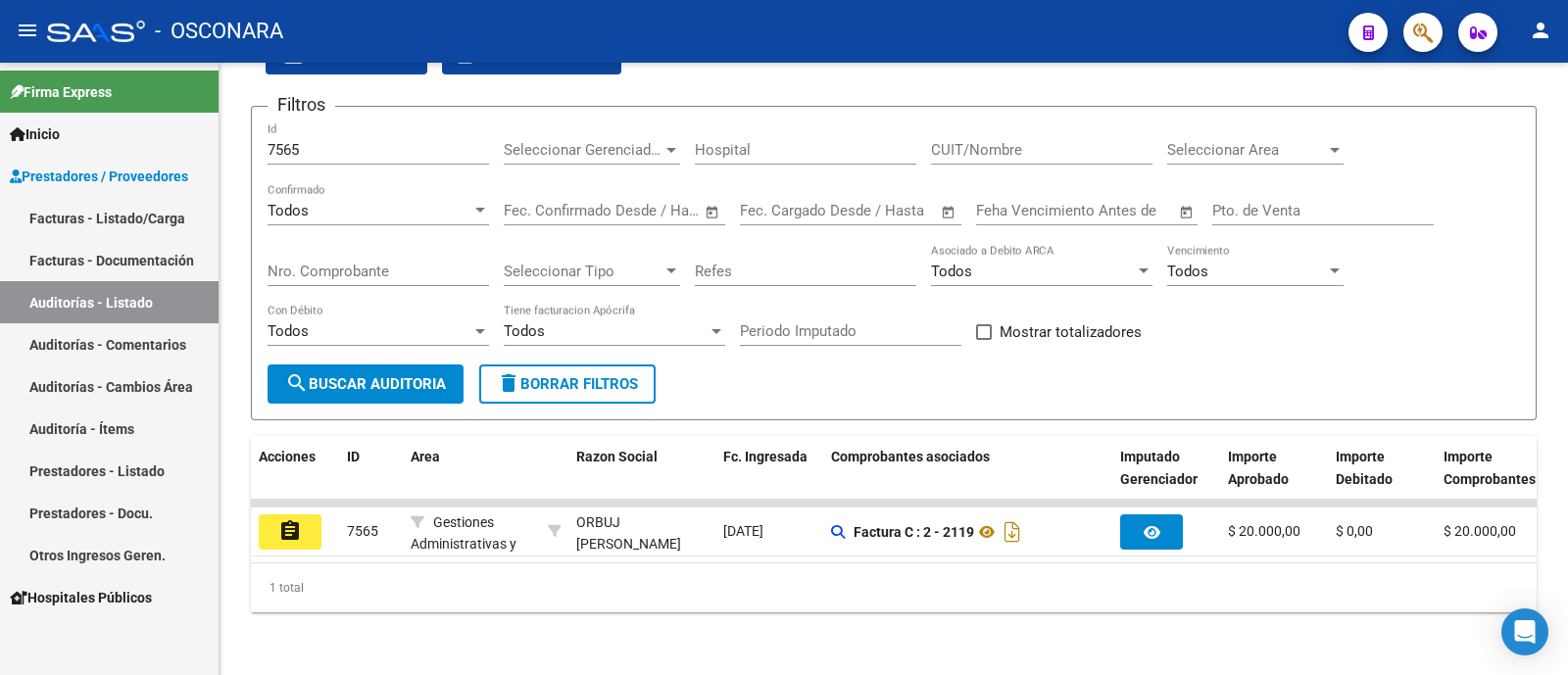
click at [285, 519] on mat-icon "assignment" at bounding box center [290, 531] width 24 height 24
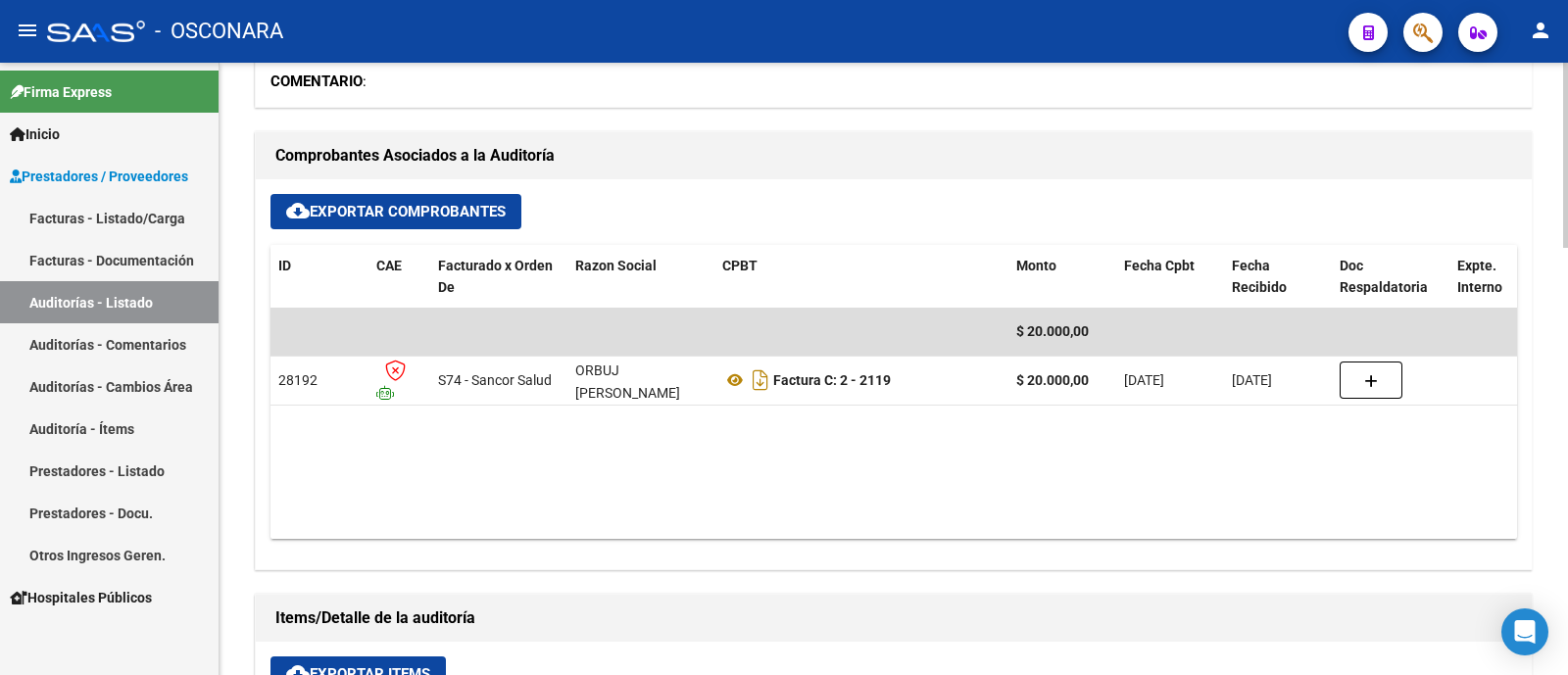
scroll to position [734, 0]
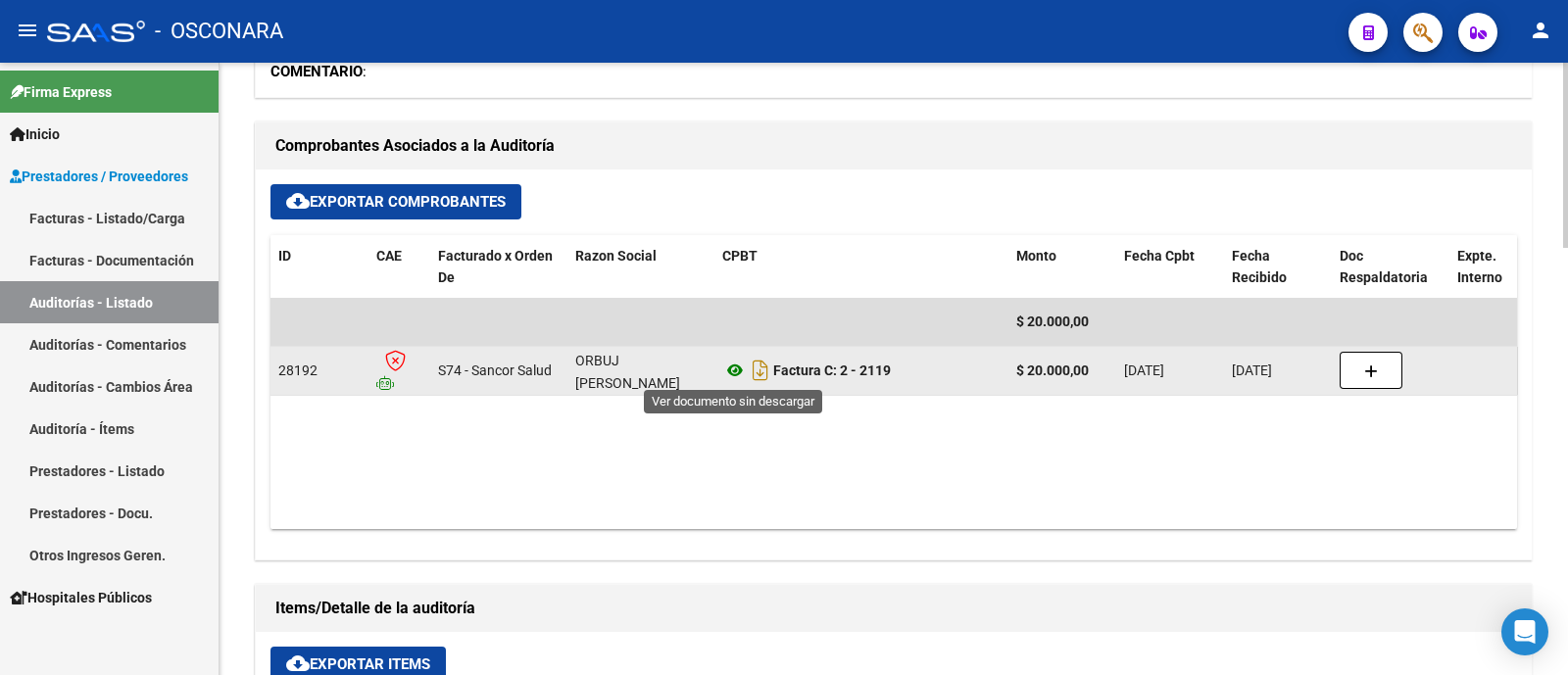
click at [730, 370] on icon at bounding box center [735, 370] width 26 height 24
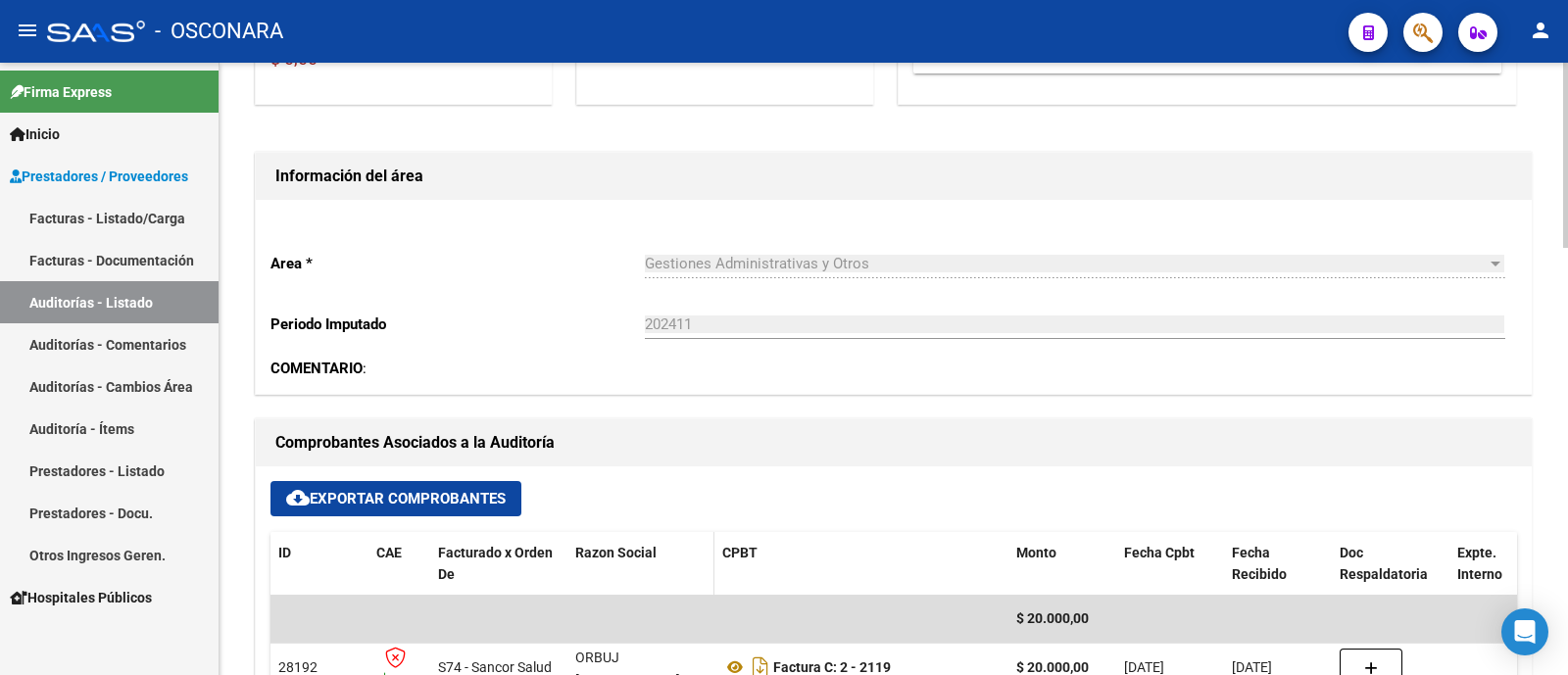
scroll to position [0, 0]
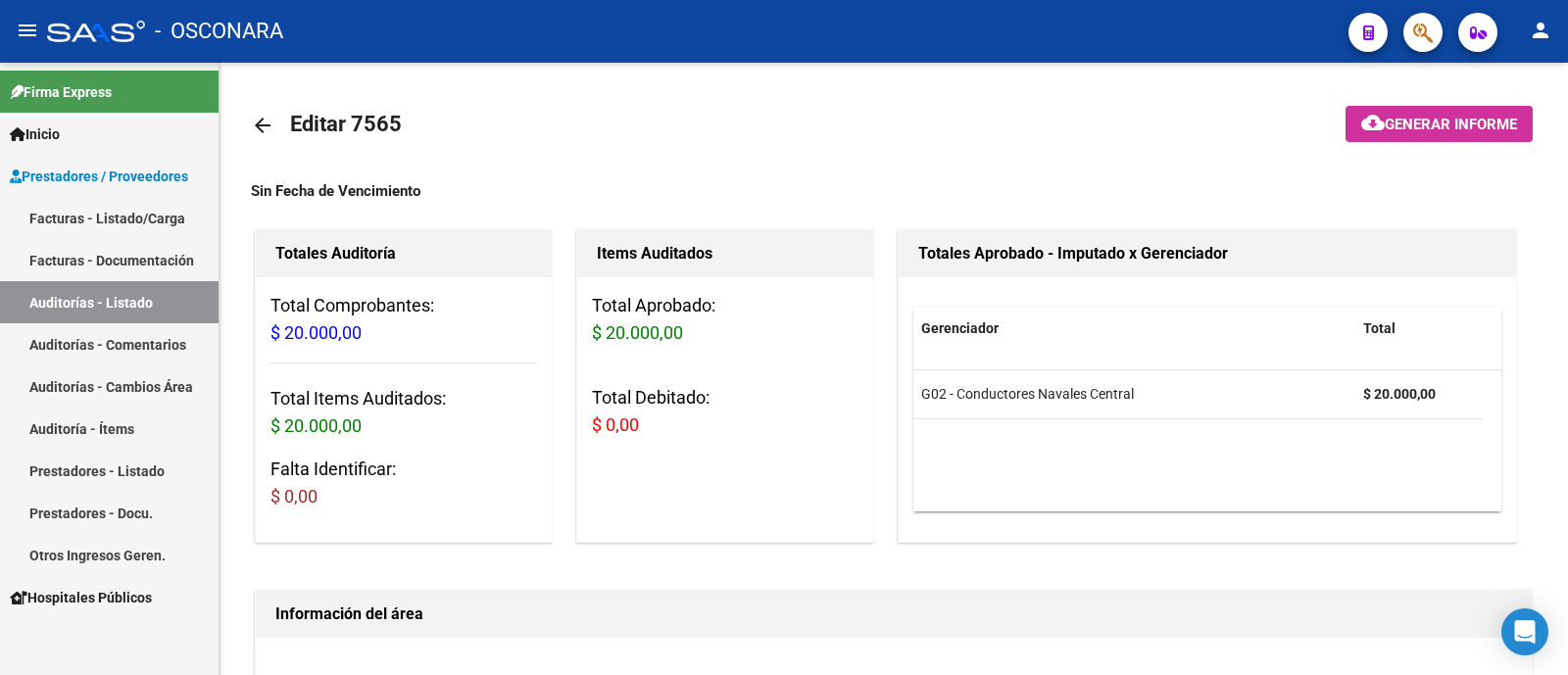
click at [117, 308] on link "Auditorías - Listado" at bounding box center [109, 302] width 218 height 42
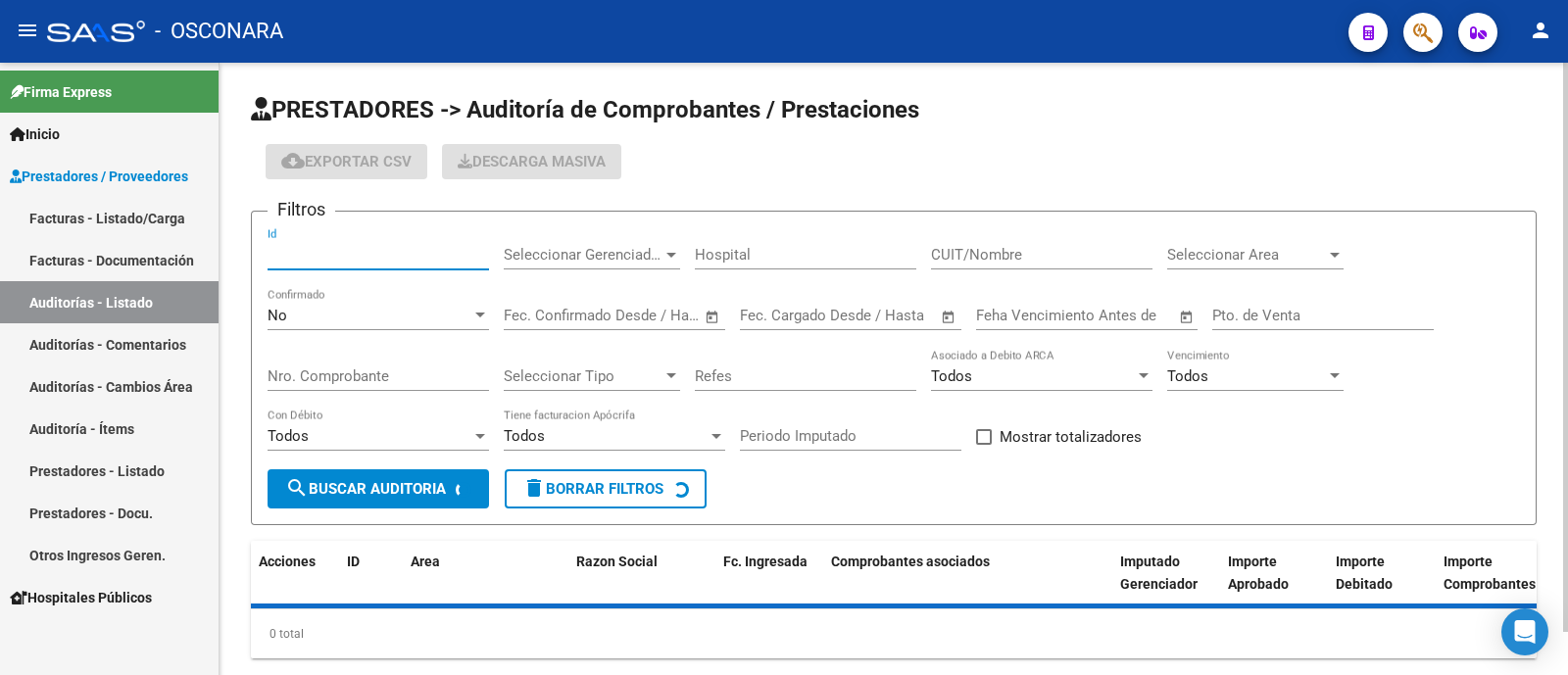
click at [285, 262] on input "Id" at bounding box center [378, 255] width 221 height 18
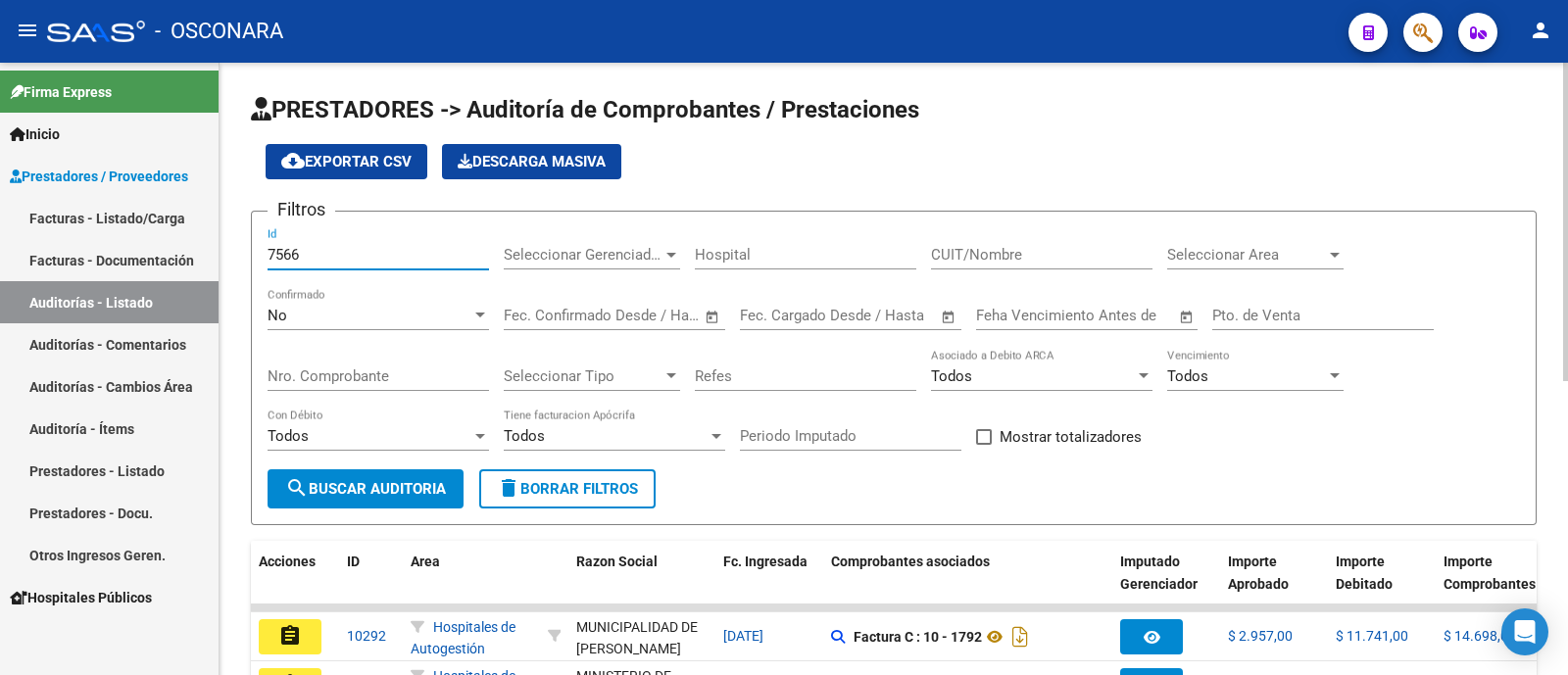
type input "7566"
click at [367, 317] on div "No" at bounding box center [369, 316] width 203 height 18
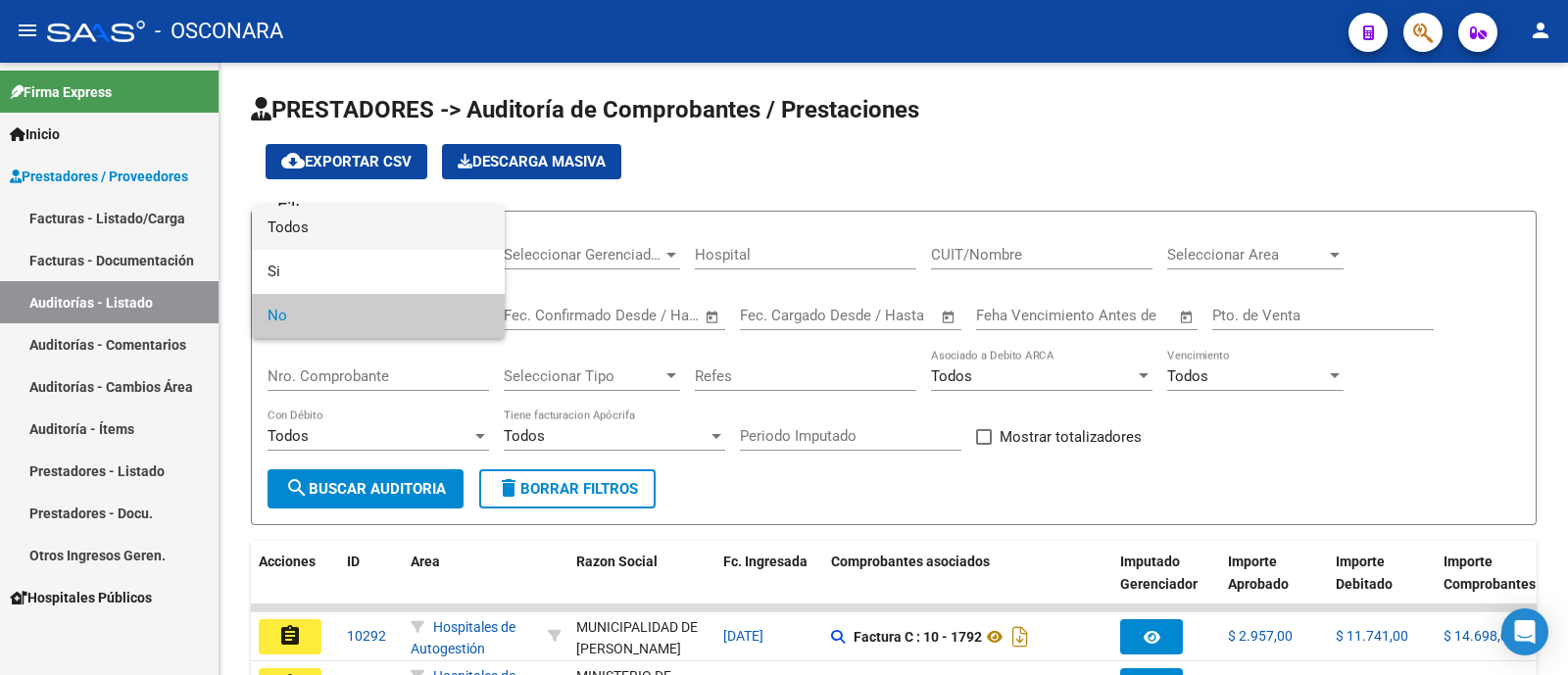
click at [348, 227] on span "Todos" at bounding box center [378, 227] width 221 height 44
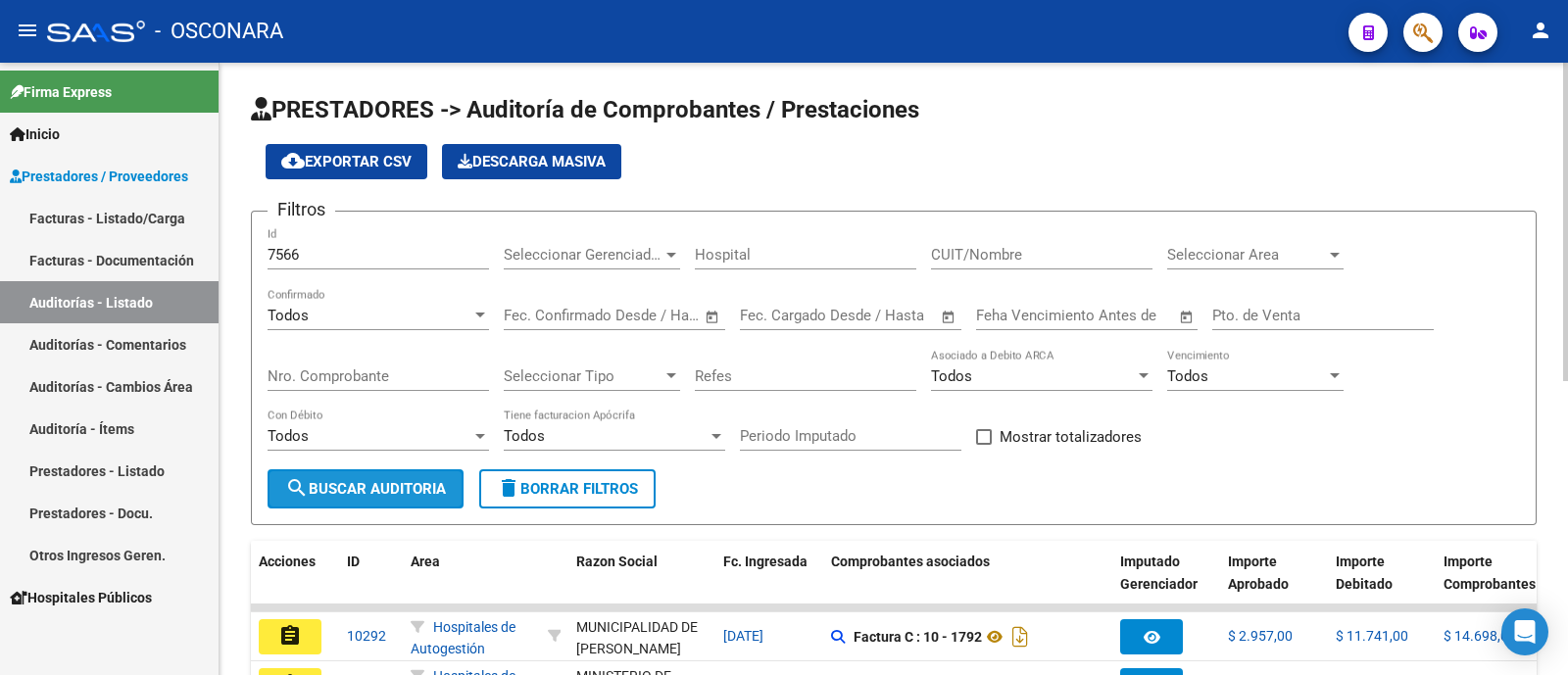
click at [391, 480] on span "search Buscar Auditoria" at bounding box center [365, 488] width 161 height 18
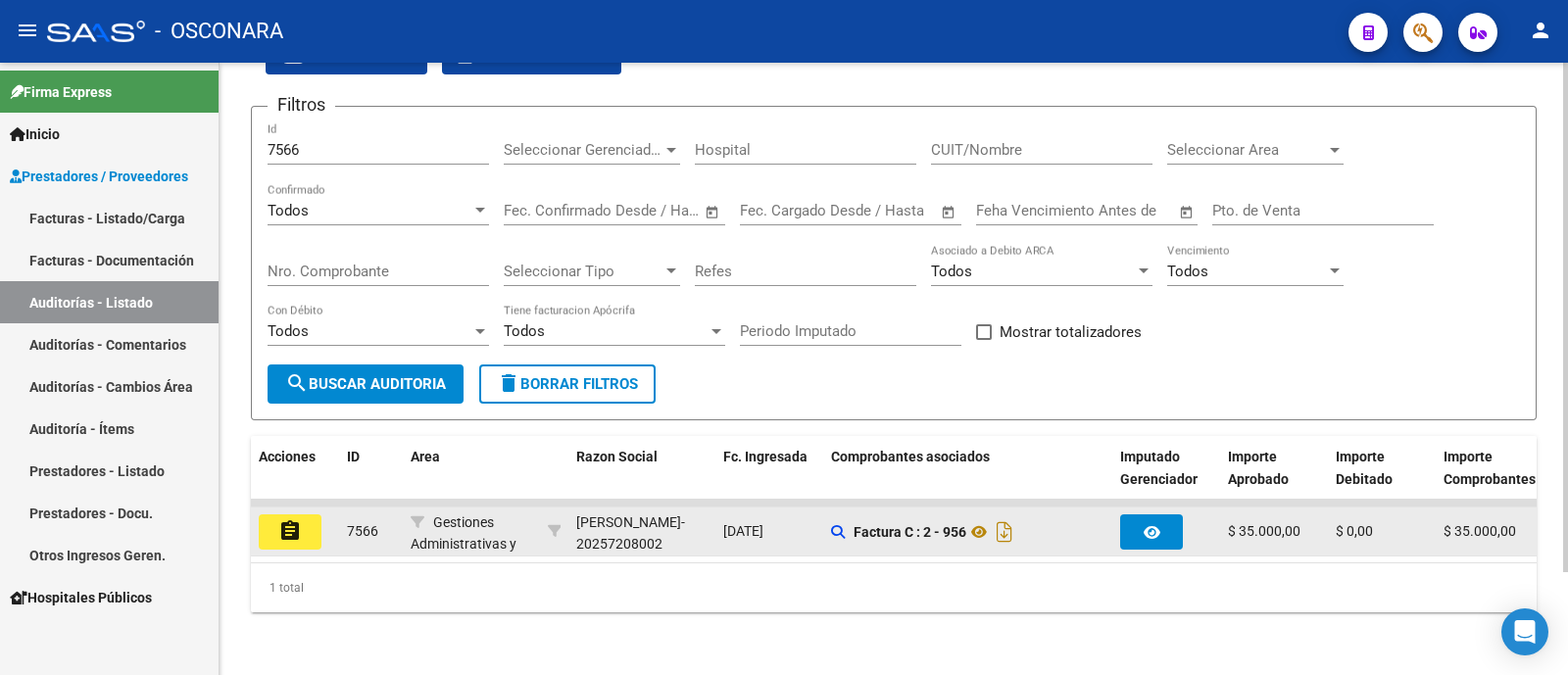
scroll to position [123, 0]
click at [285, 519] on mat-icon "assignment" at bounding box center [290, 531] width 24 height 24
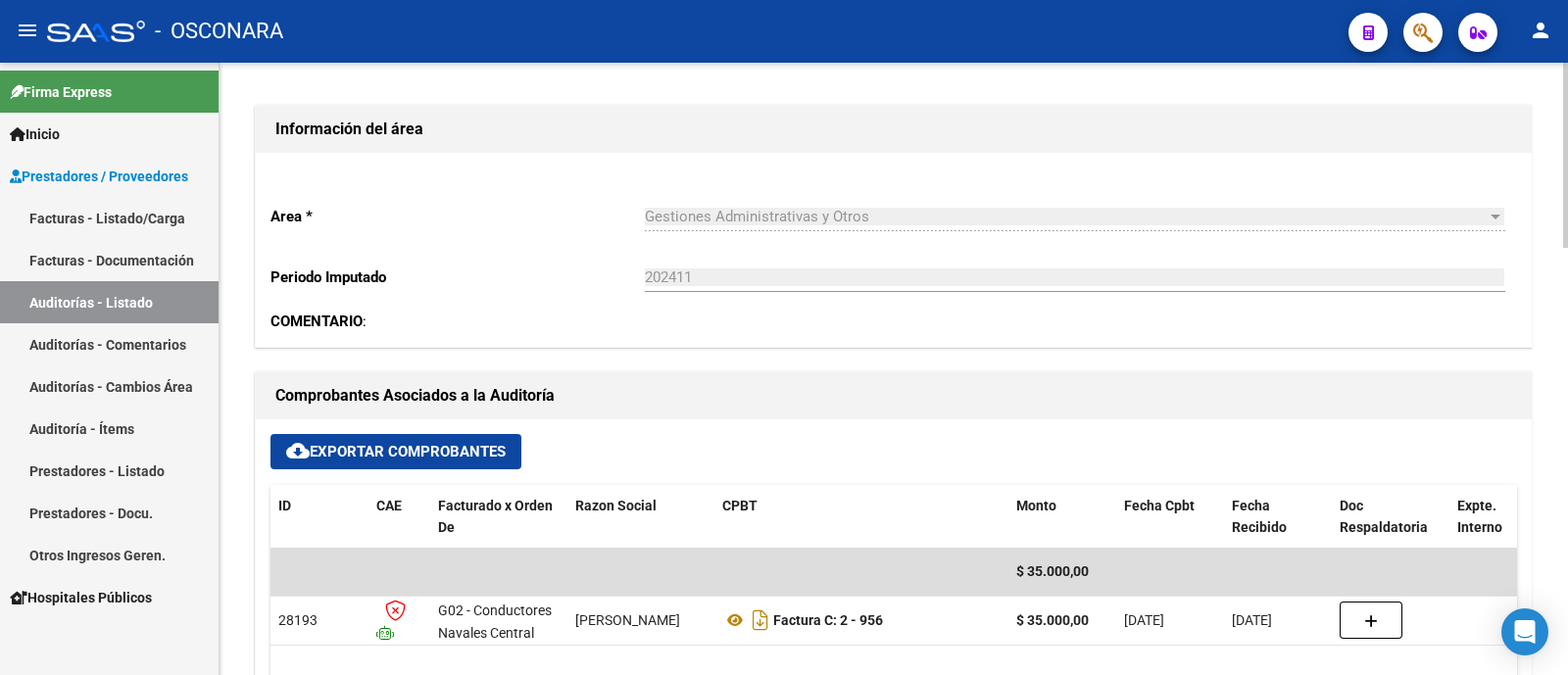
scroll to position [612, 0]
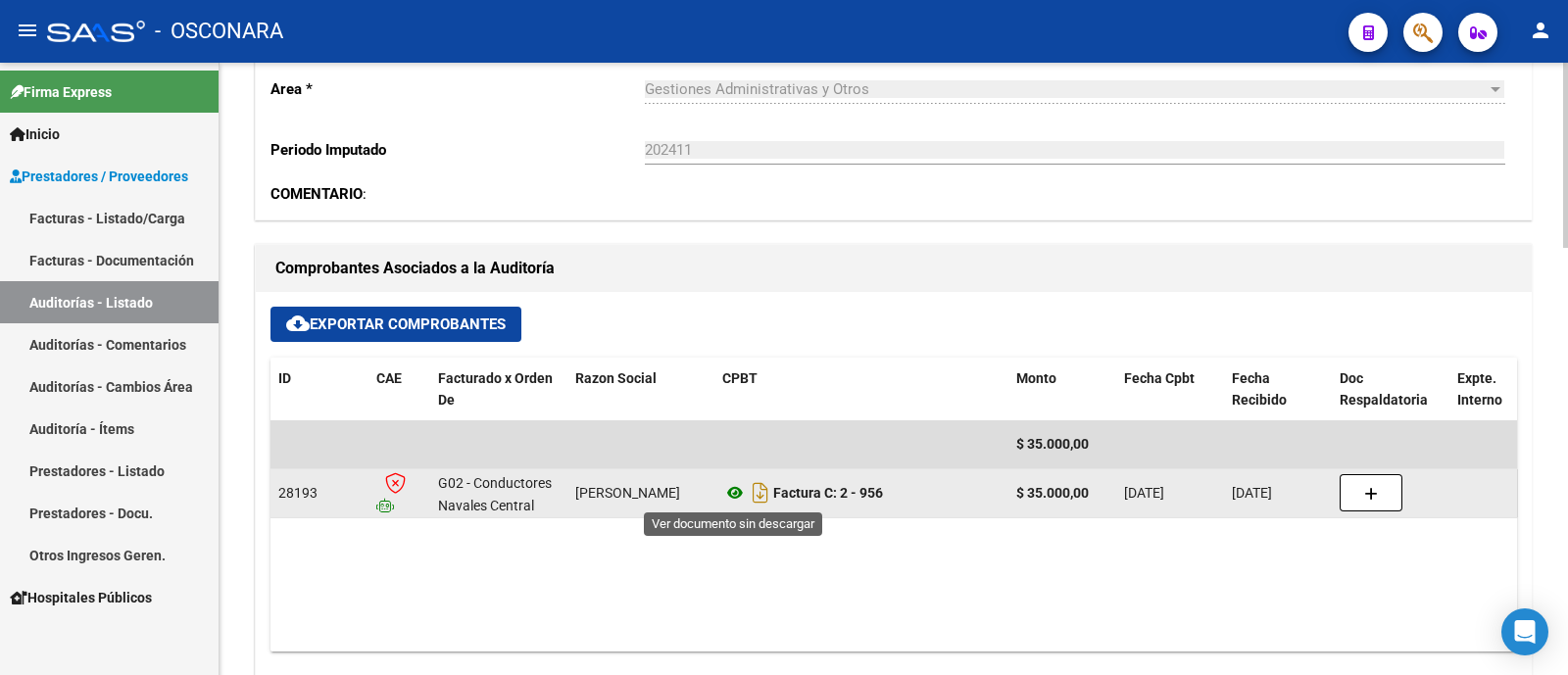
click at [733, 491] on icon at bounding box center [735, 492] width 26 height 24
click at [738, 496] on icon at bounding box center [735, 492] width 26 height 24
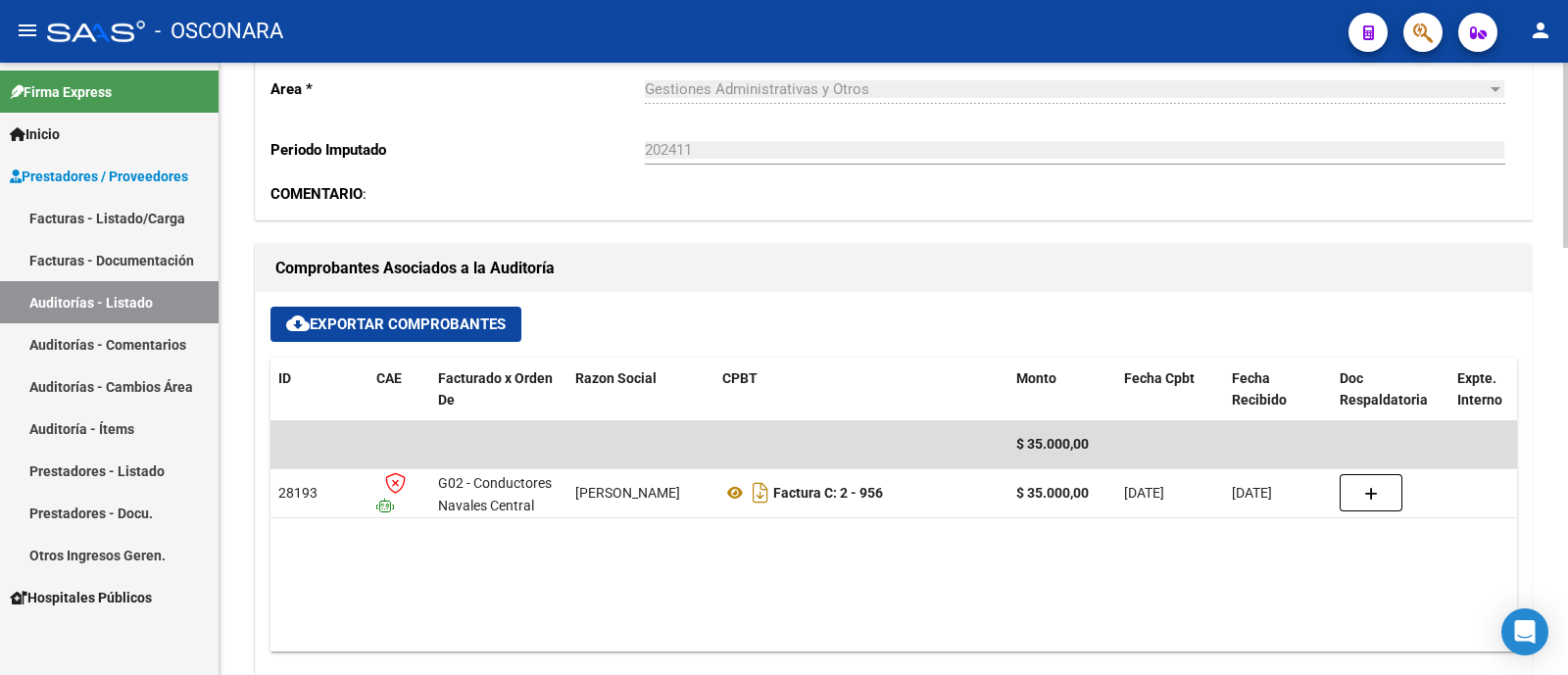
scroll to position [0, 0]
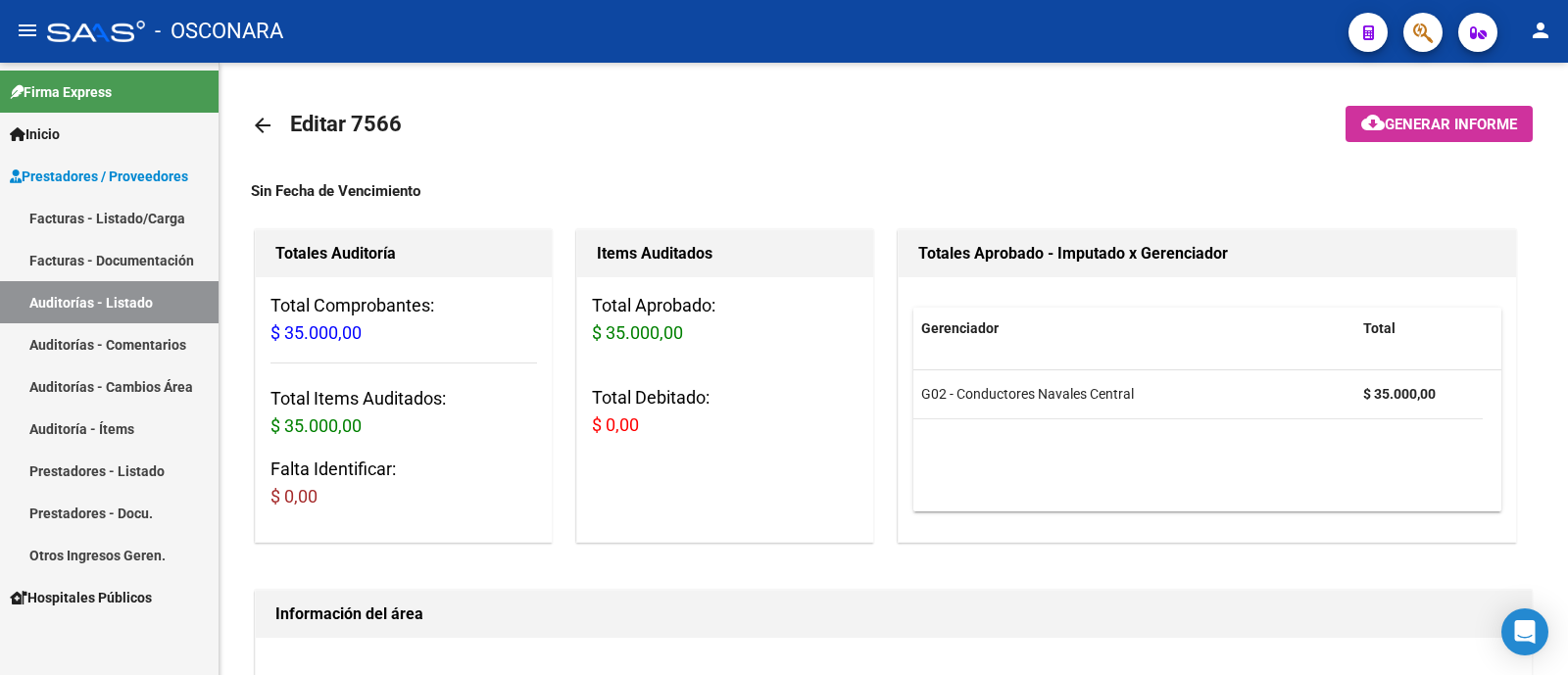
click at [169, 307] on link "Auditorías - Listado" at bounding box center [109, 302] width 218 height 42
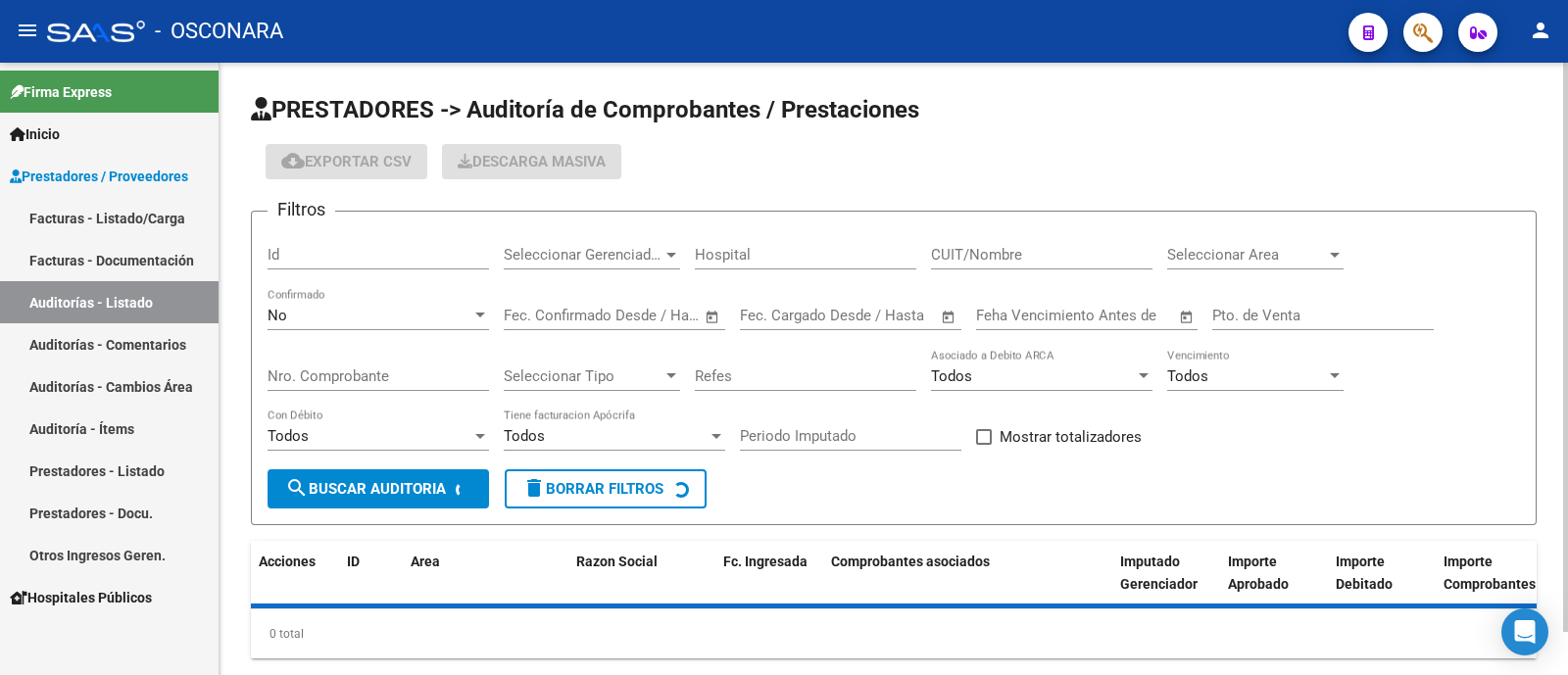
click at [342, 245] on div "Id" at bounding box center [378, 248] width 221 height 42
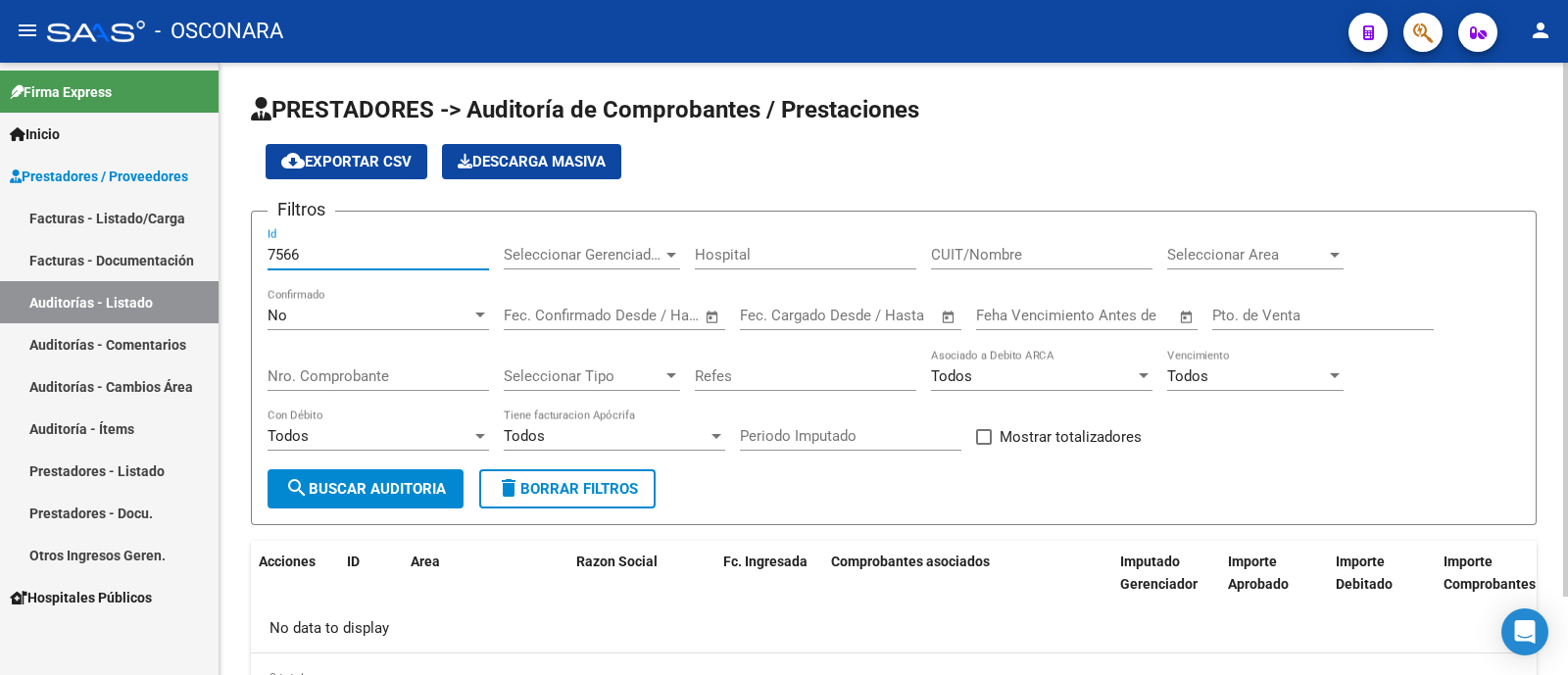
type input "7566"
click at [289, 316] on div "No" at bounding box center [369, 316] width 203 height 18
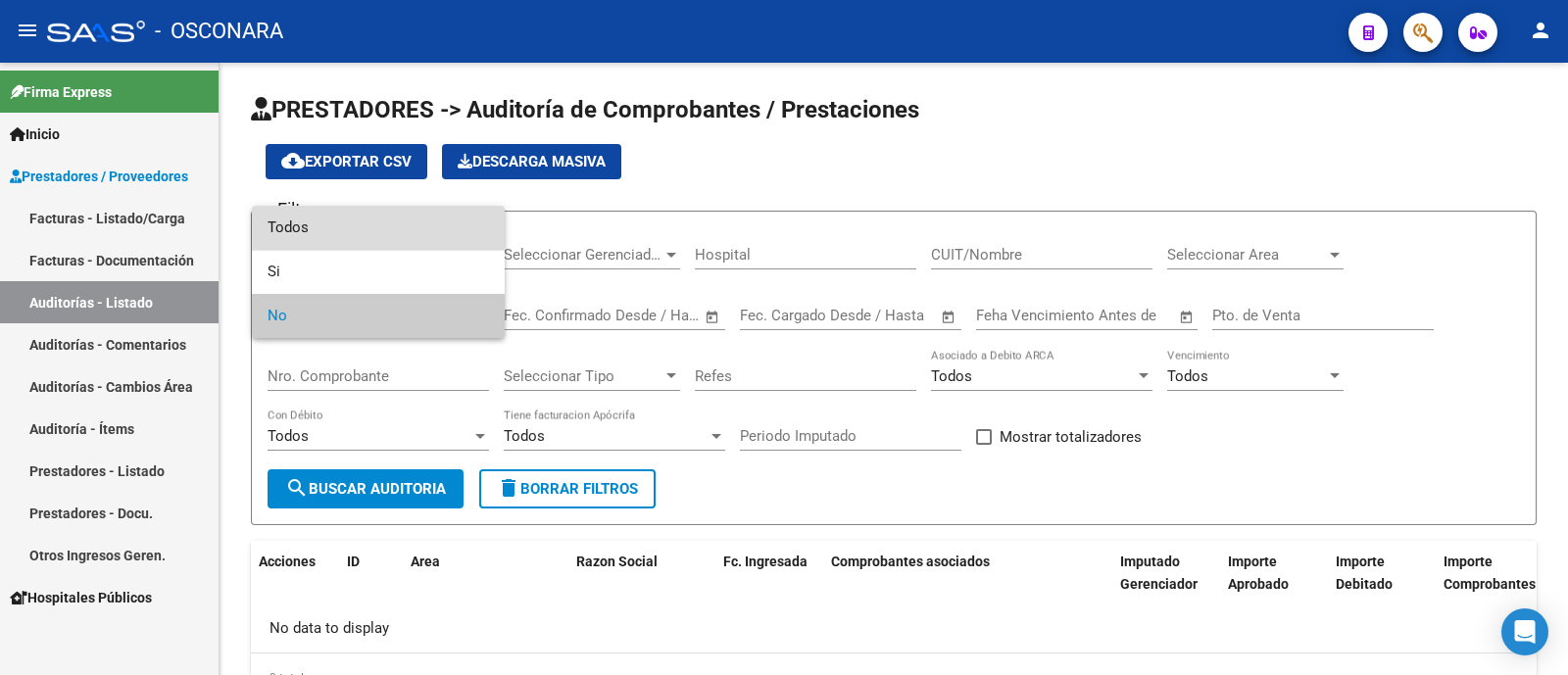
click at [306, 214] on span "Todos" at bounding box center [378, 227] width 221 height 44
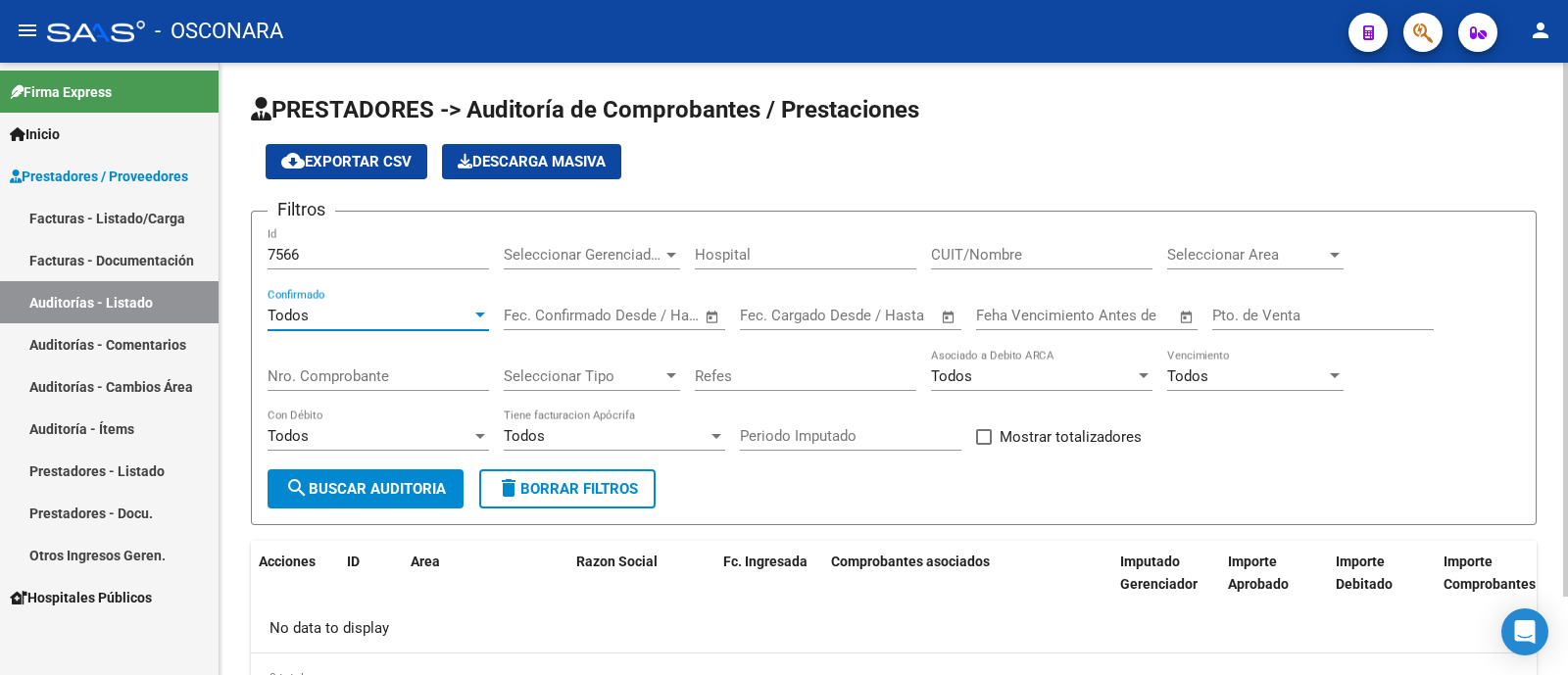
click at [366, 492] on span "search Buscar Auditoria" at bounding box center [365, 488] width 161 height 18
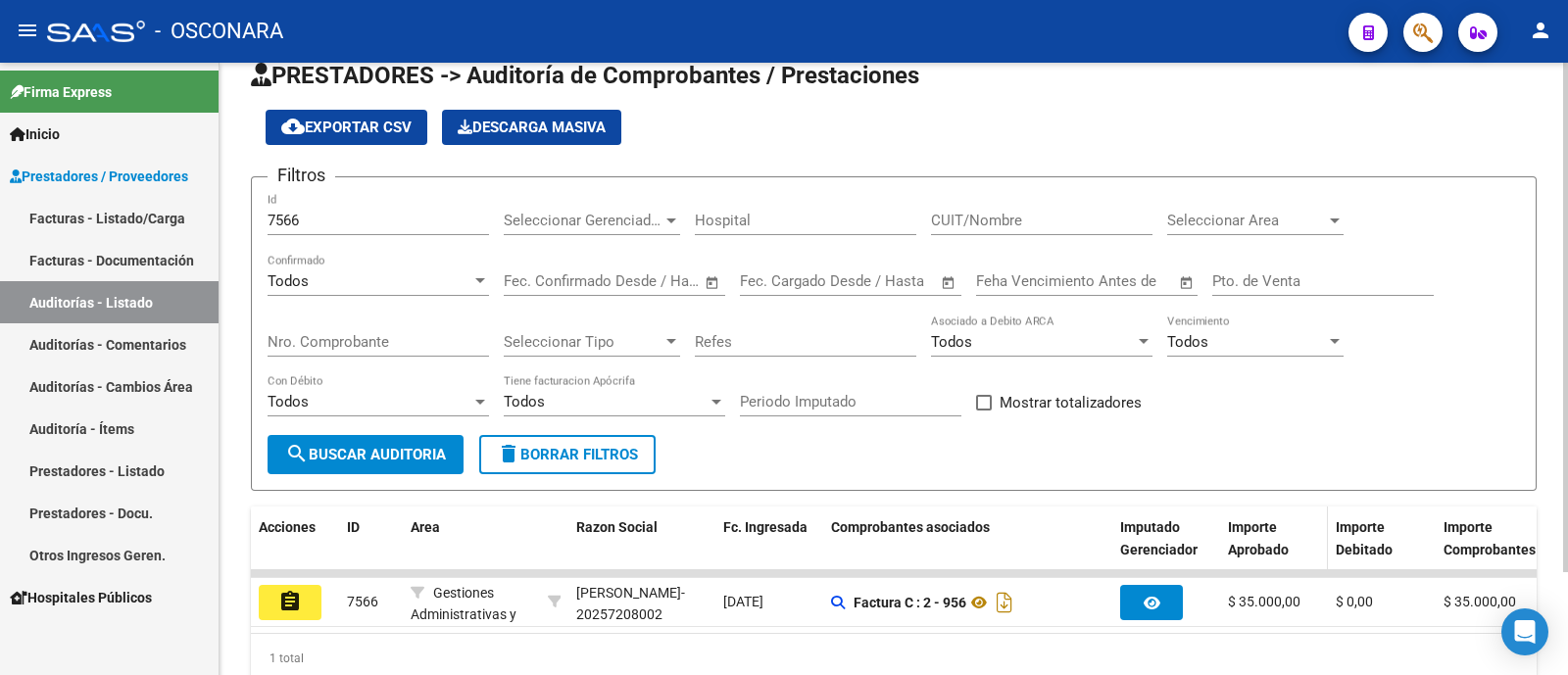
scroll to position [121, 0]
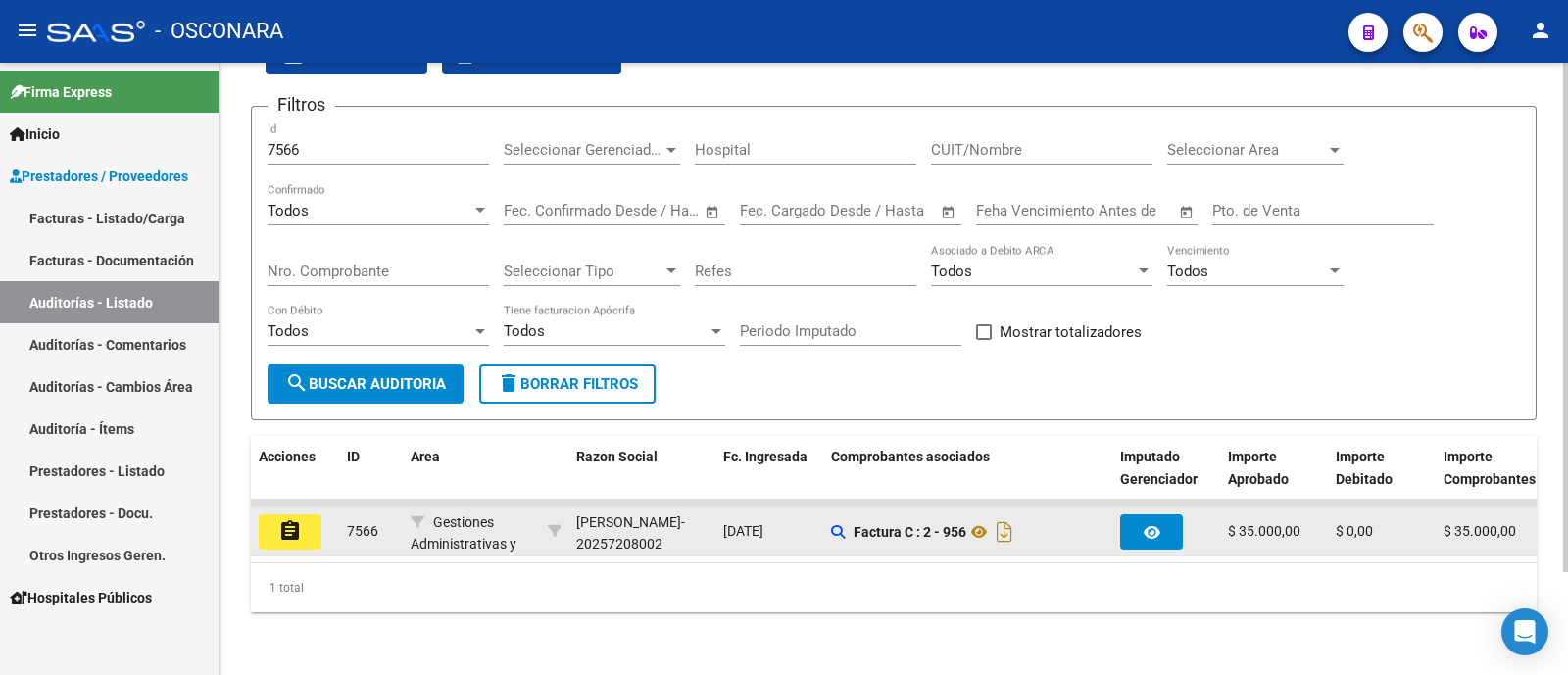
click at [294, 519] on mat-icon "assignment" at bounding box center [290, 531] width 24 height 24
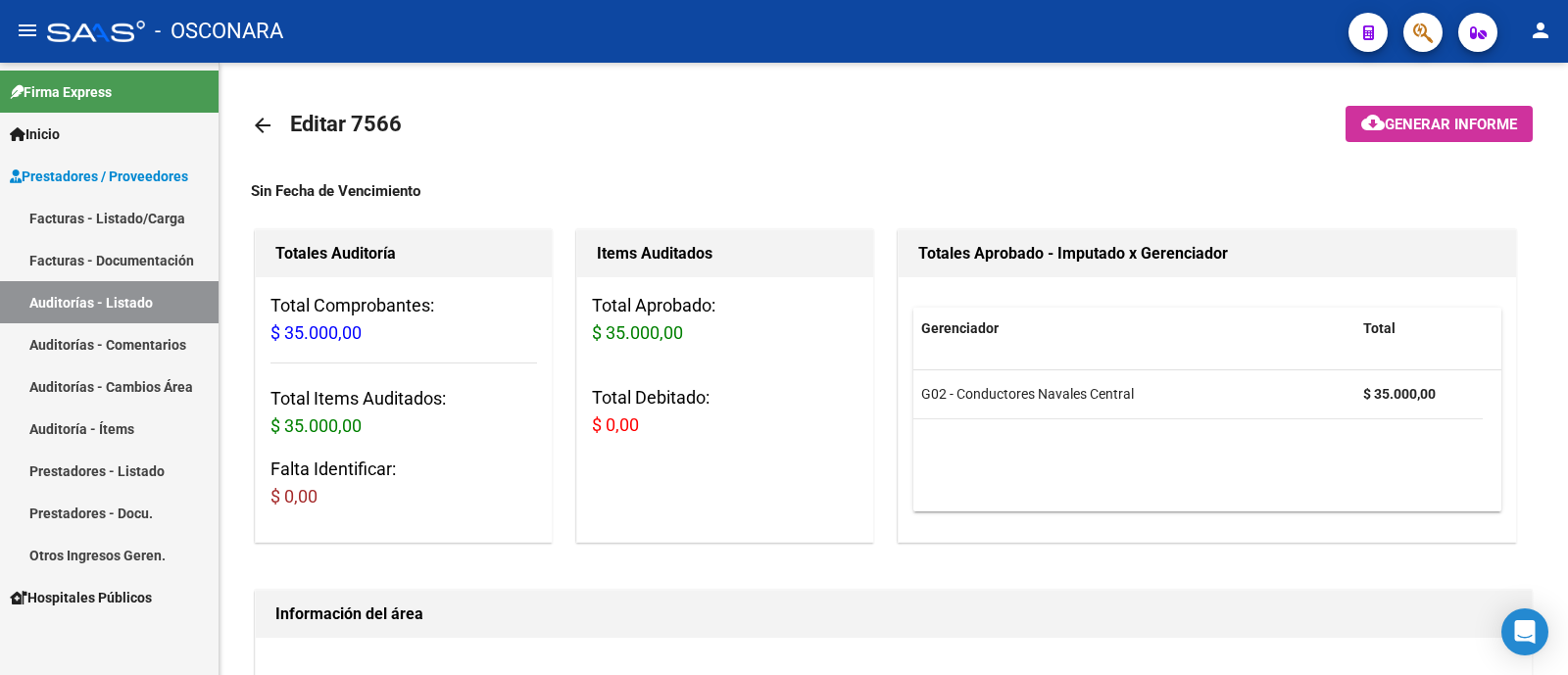
click at [110, 292] on link "Auditorías - Listado" at bounding box center [109, 302] width 218 height 42
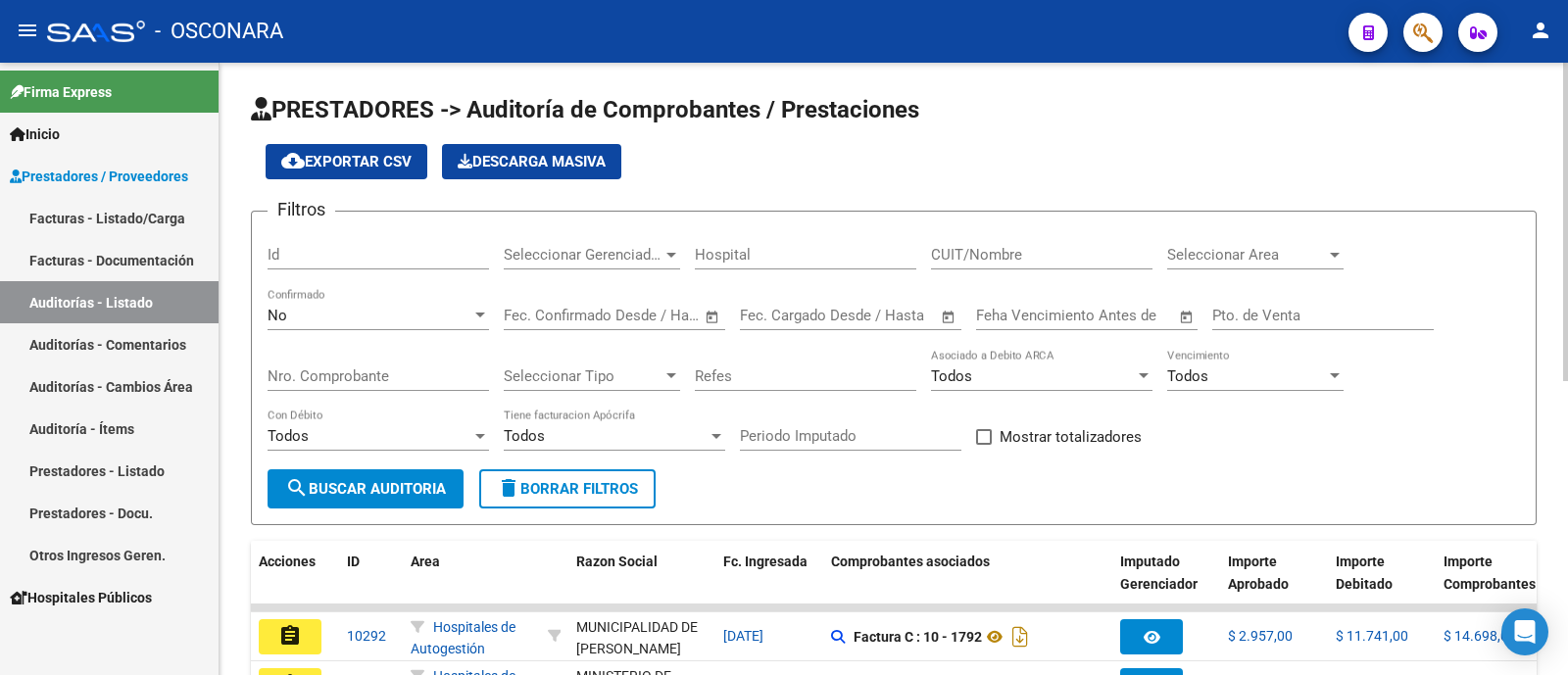
click at [287, 249] on input "Id" at bounding box center [378, 255] width 221 height 18
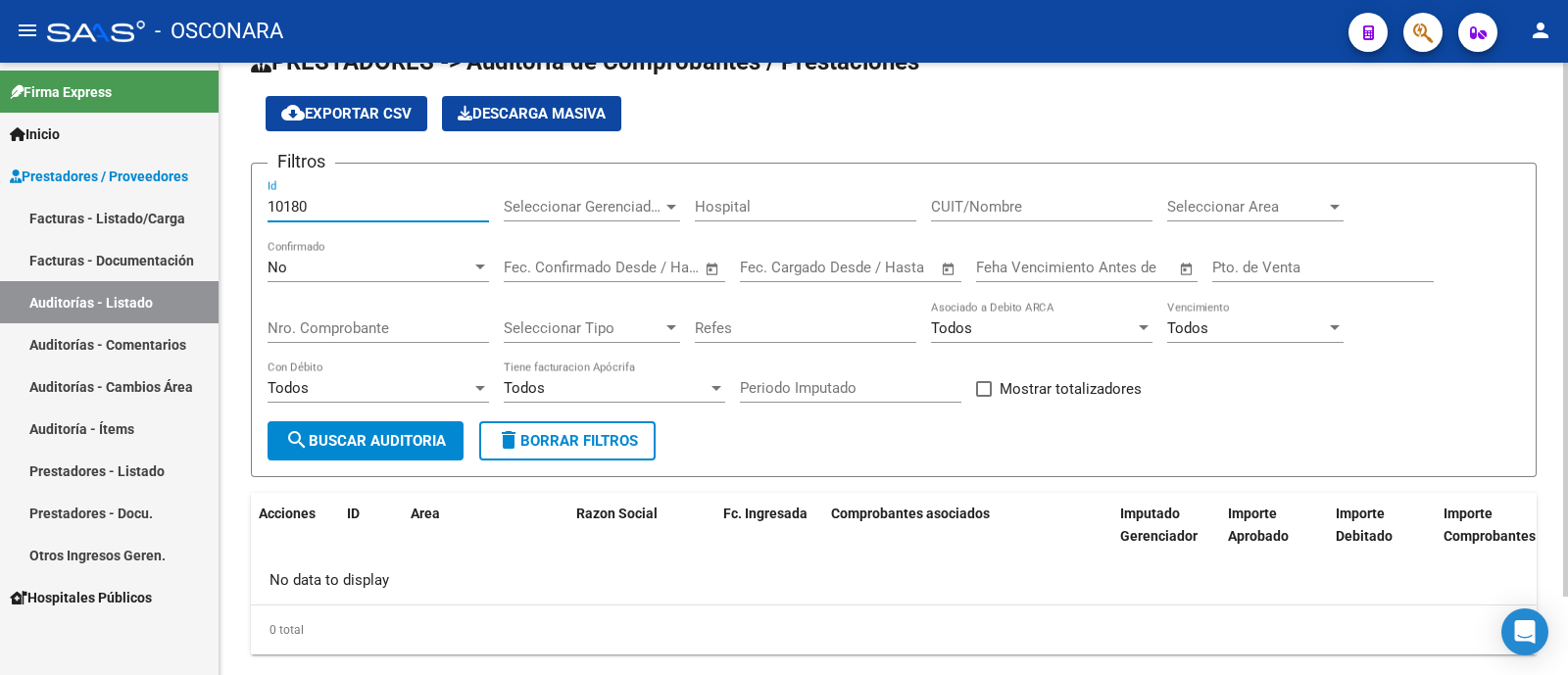
scroll to position [90, 0]
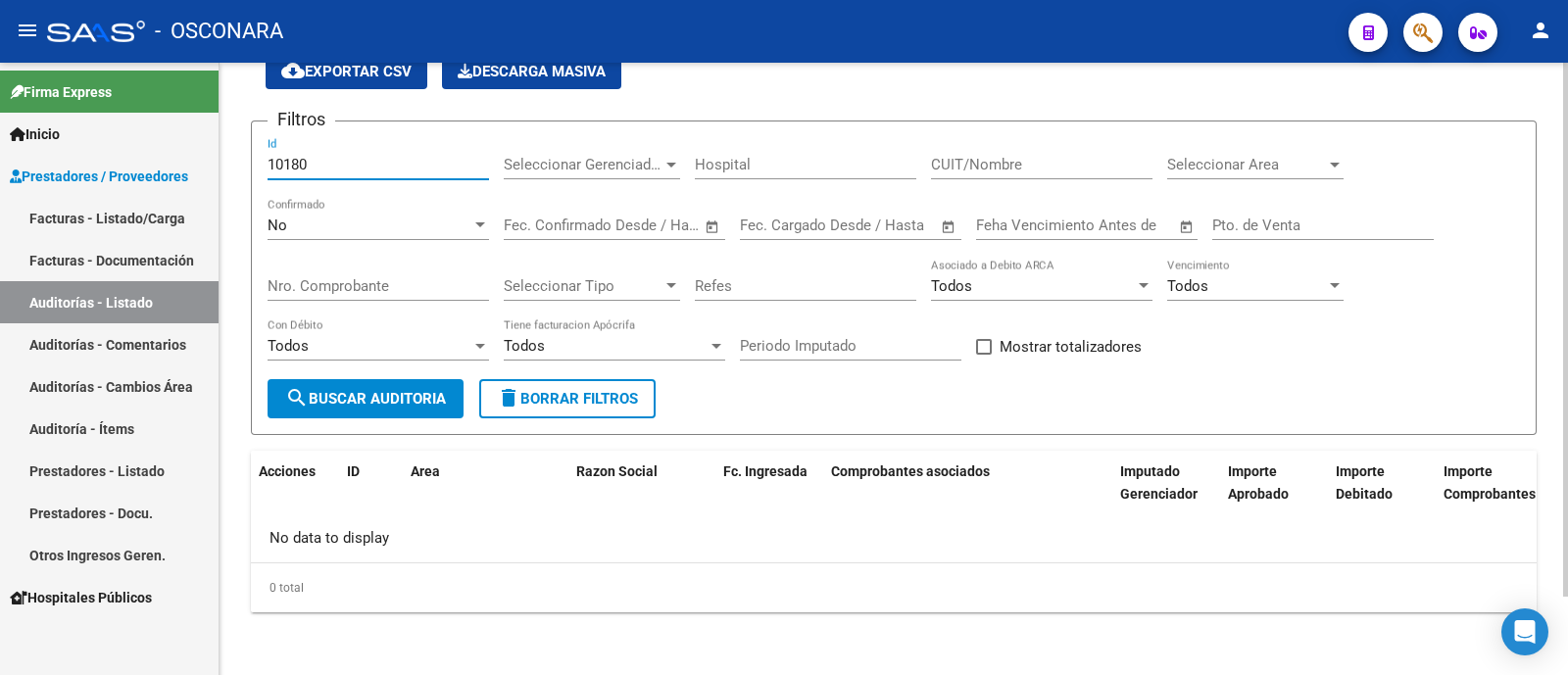
type input "10180"
click at [422, 220] on div "No" at bounding box center [369, 225] width 203 height 18
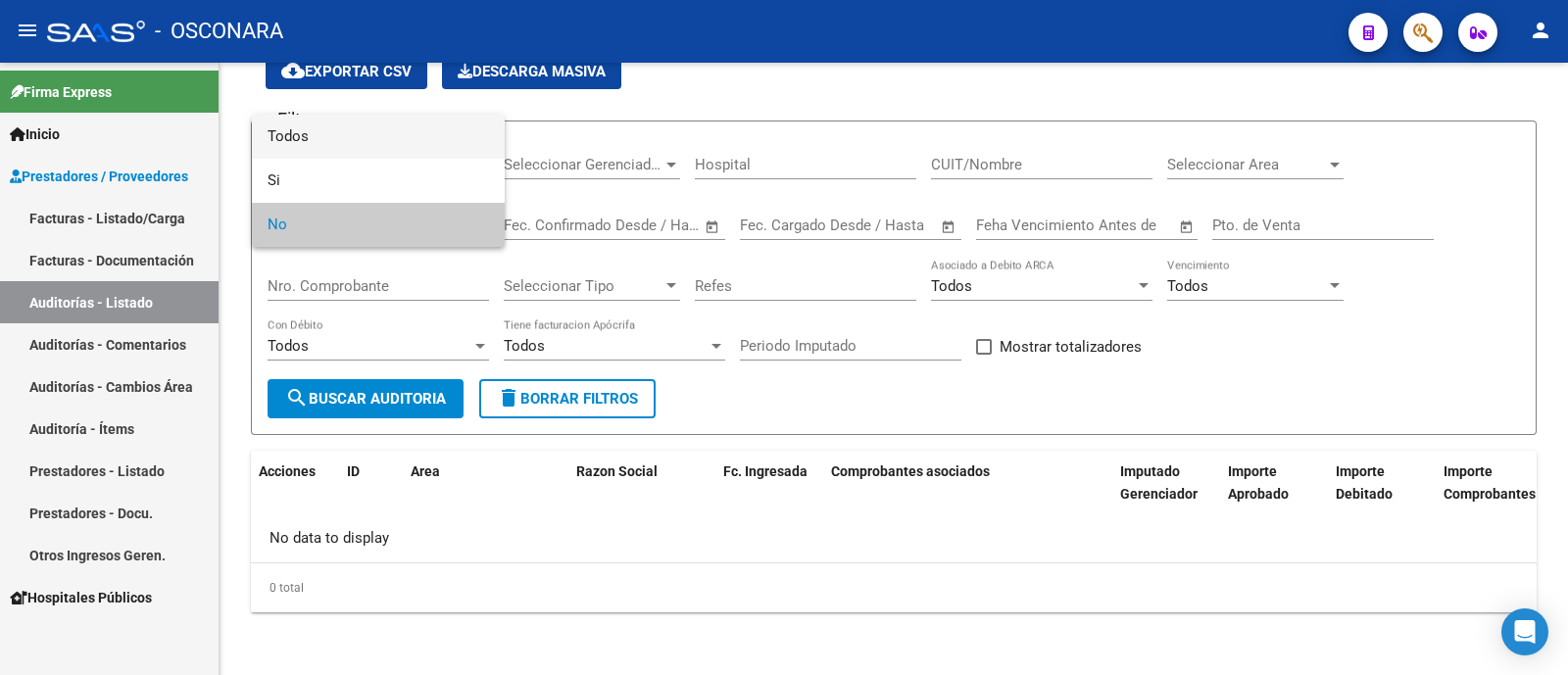
click at [427, 121] on span "Todos" at bounding box center [378, 136] width 221 height 44
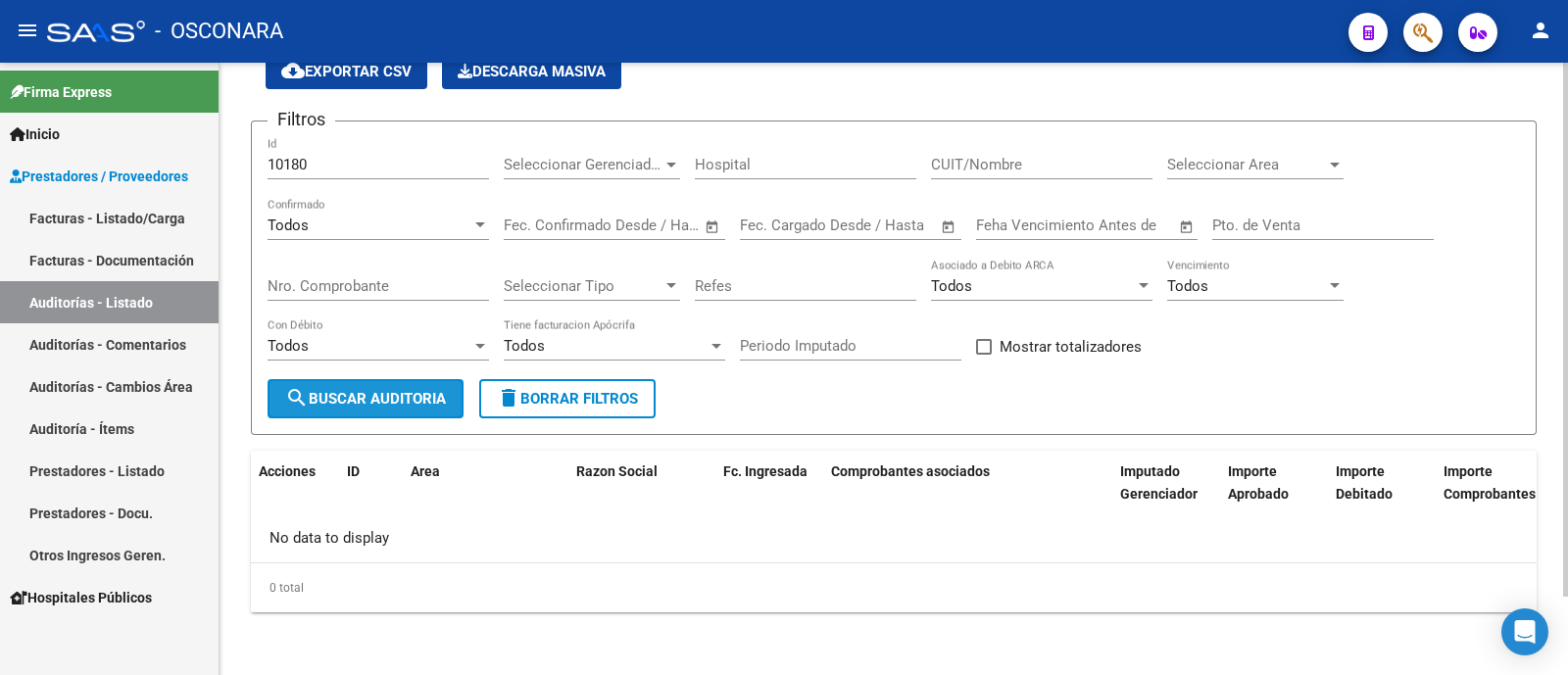
click at [423, 380] on button "search Buscar Auditoria" at bounding box center [365, 399] width 196 height 39
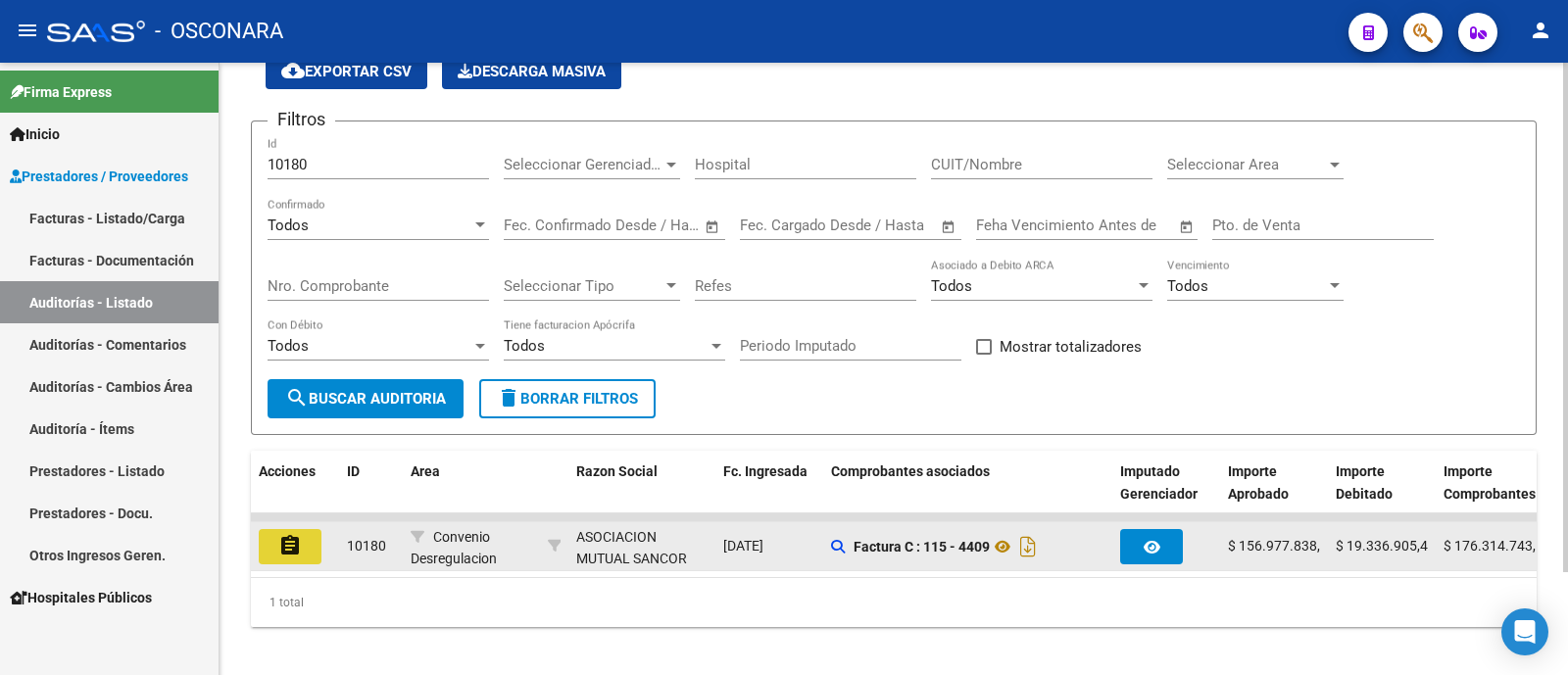
click at [270, 545] on button "assignment" at bounding box center [290, 547] width 63 height 36
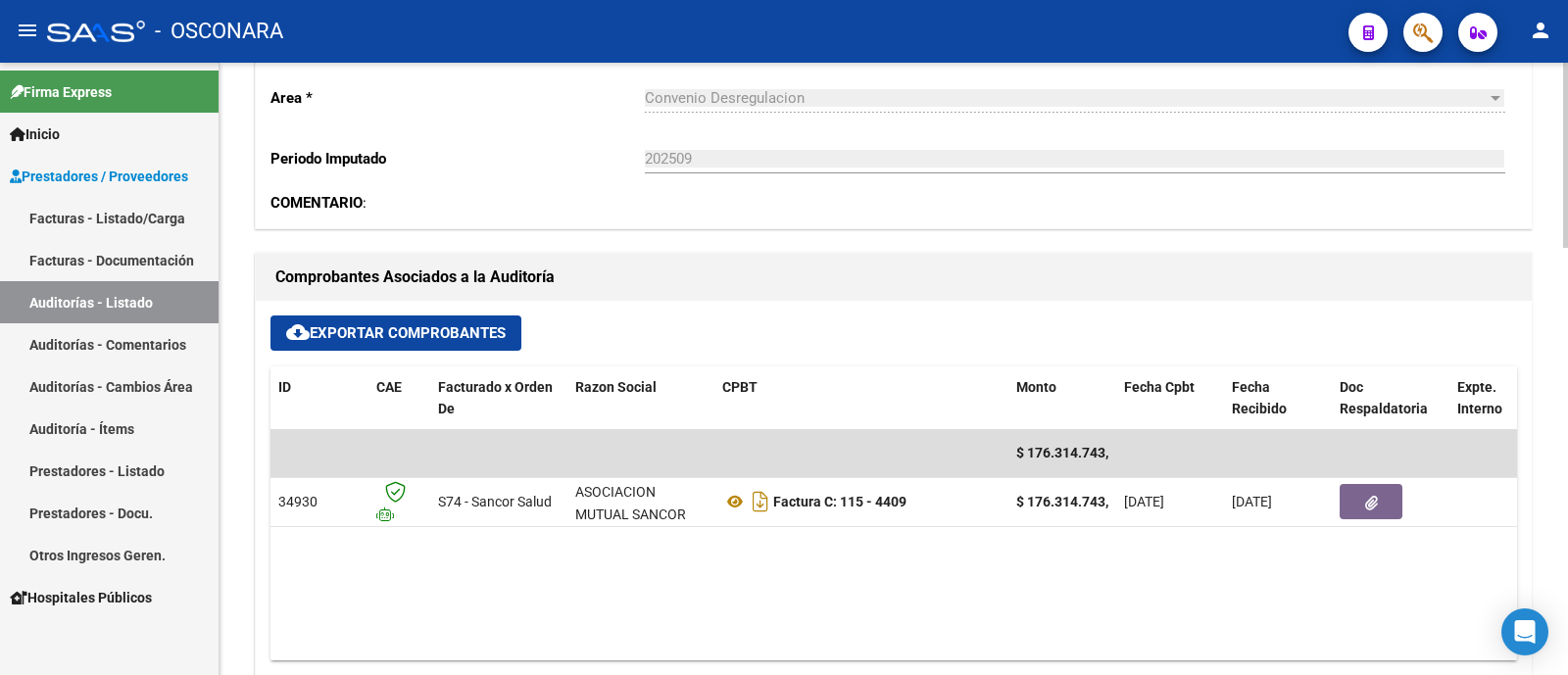
scroll to position [734, 0]
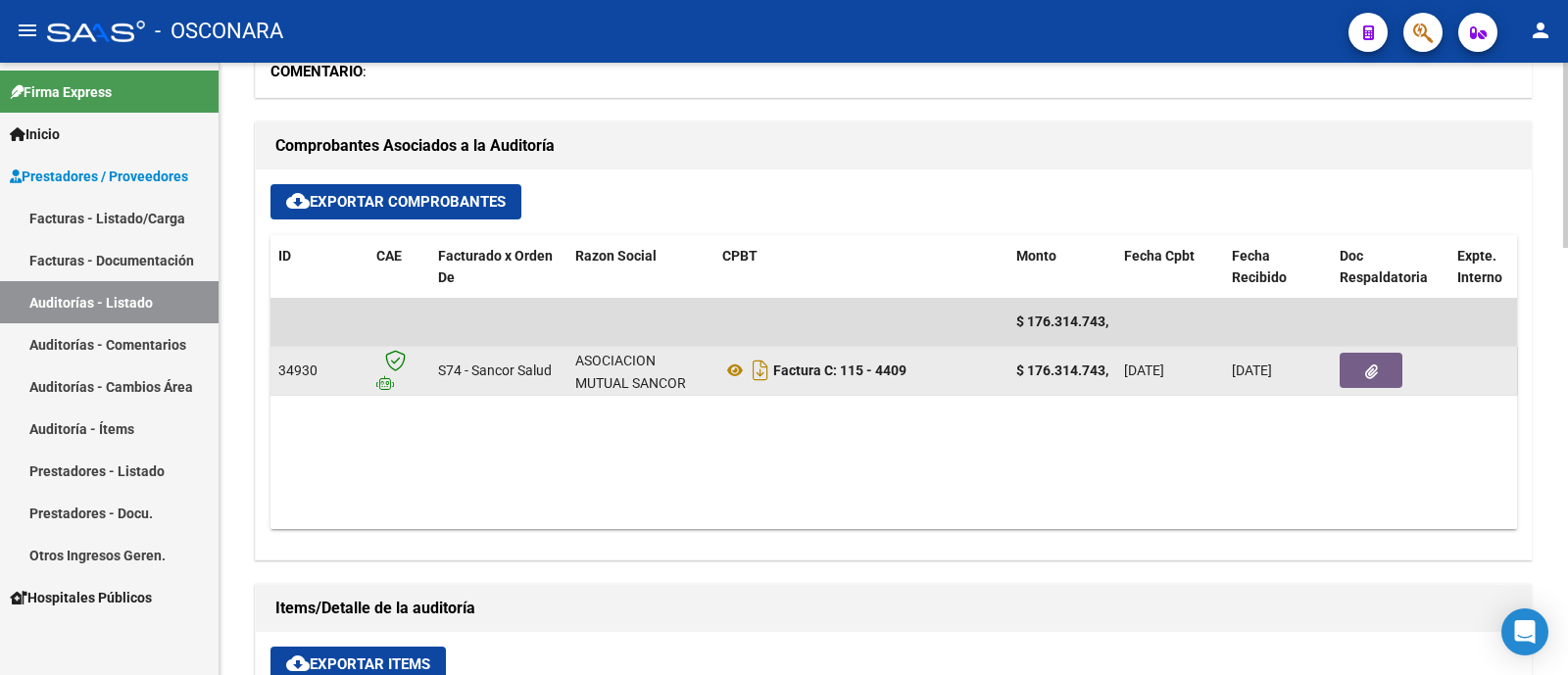
click at [1386, 383] on button "button" at bounding box center [1372, 370] width 63 height 36
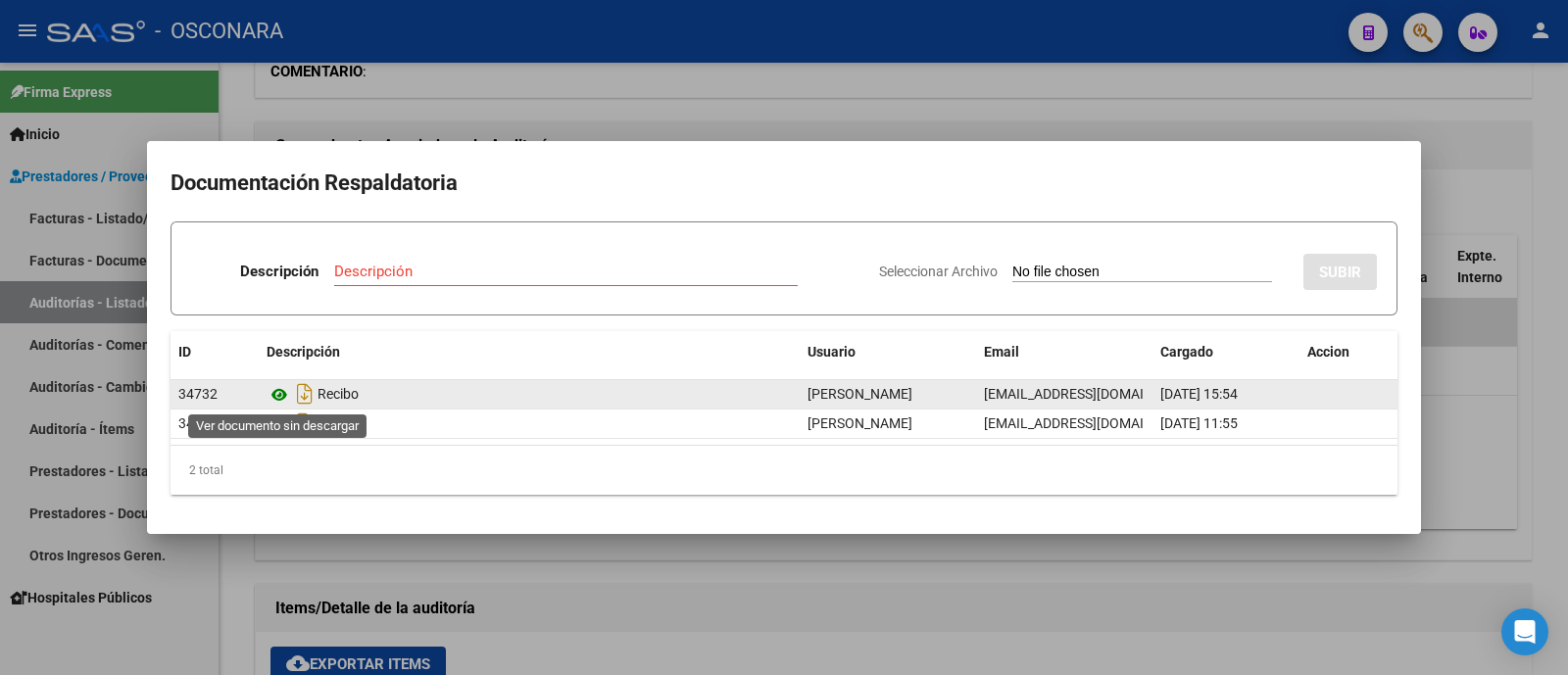
click at [281, 391] on icon at bounding box center [279, 395] width 26 height 24
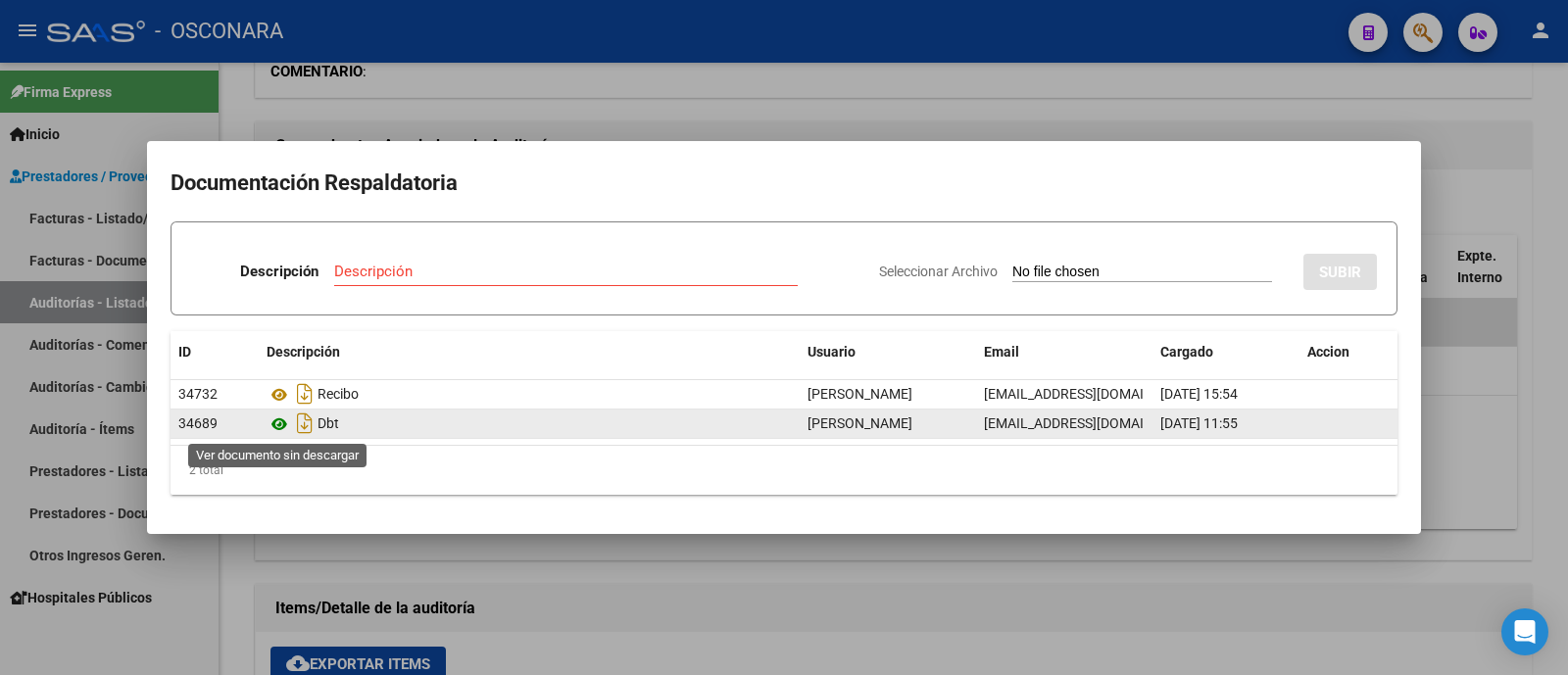
click at [274, 426] on icon at bounding box center [279, 424] width 26 height 24
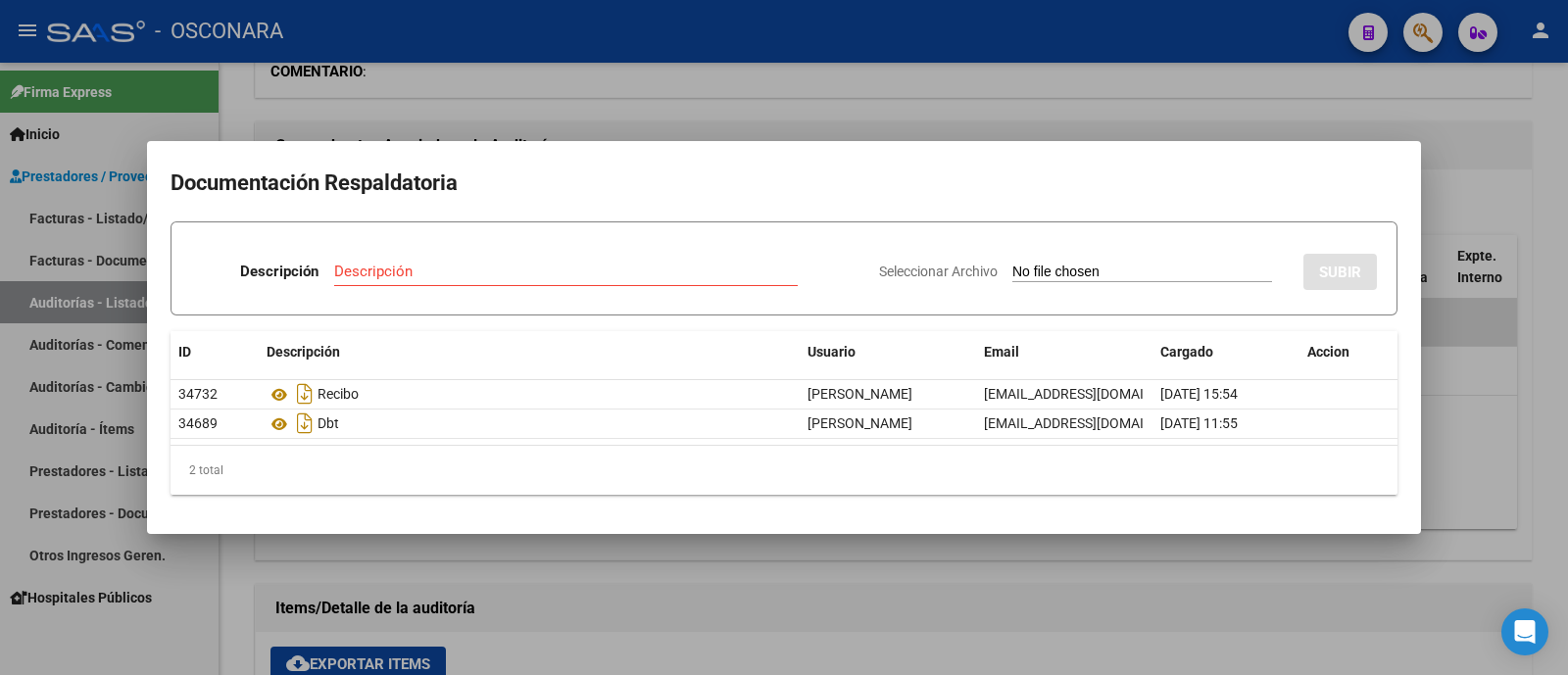
click at [1492, 130] on div at bounding box center [784, 338] width 1568 height 675
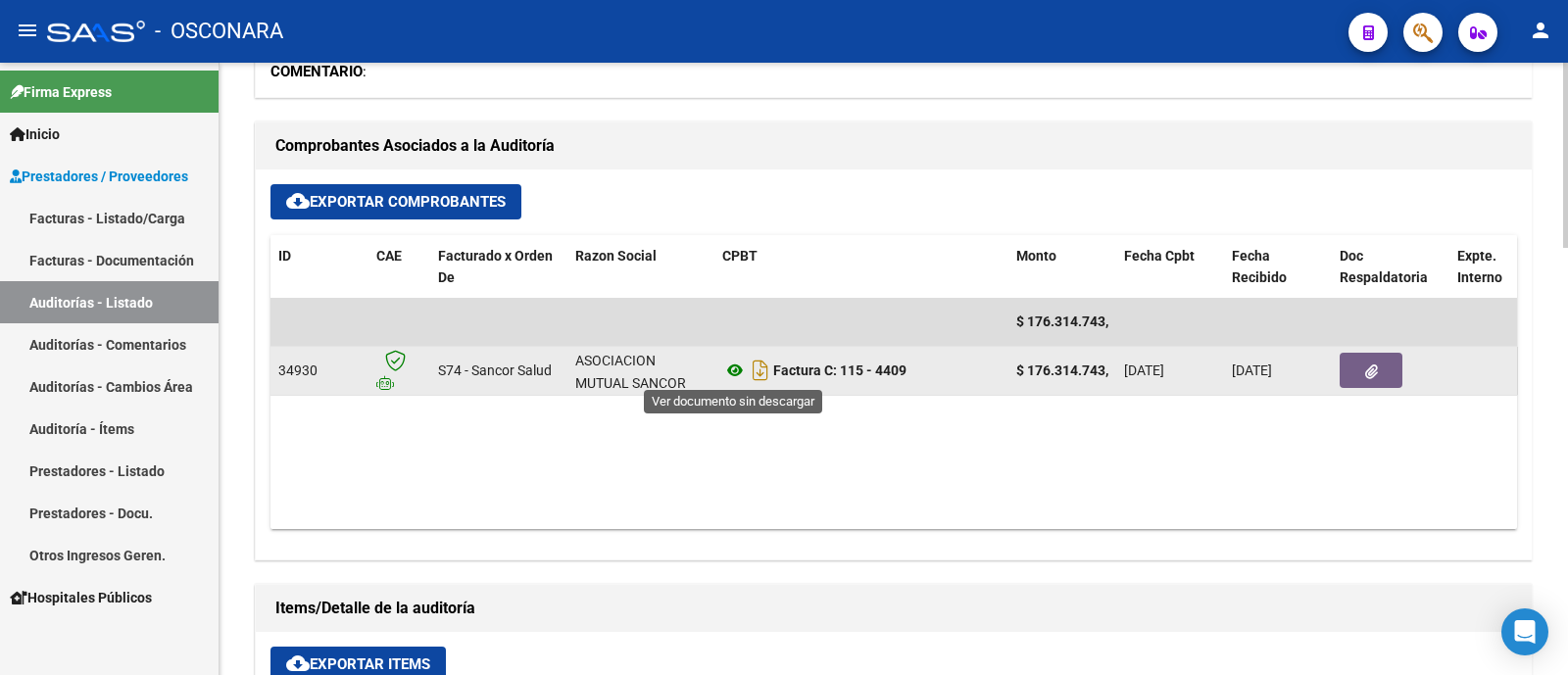
click at [726, 374] on icon at bounding box center [735, 370] width 26 height 24
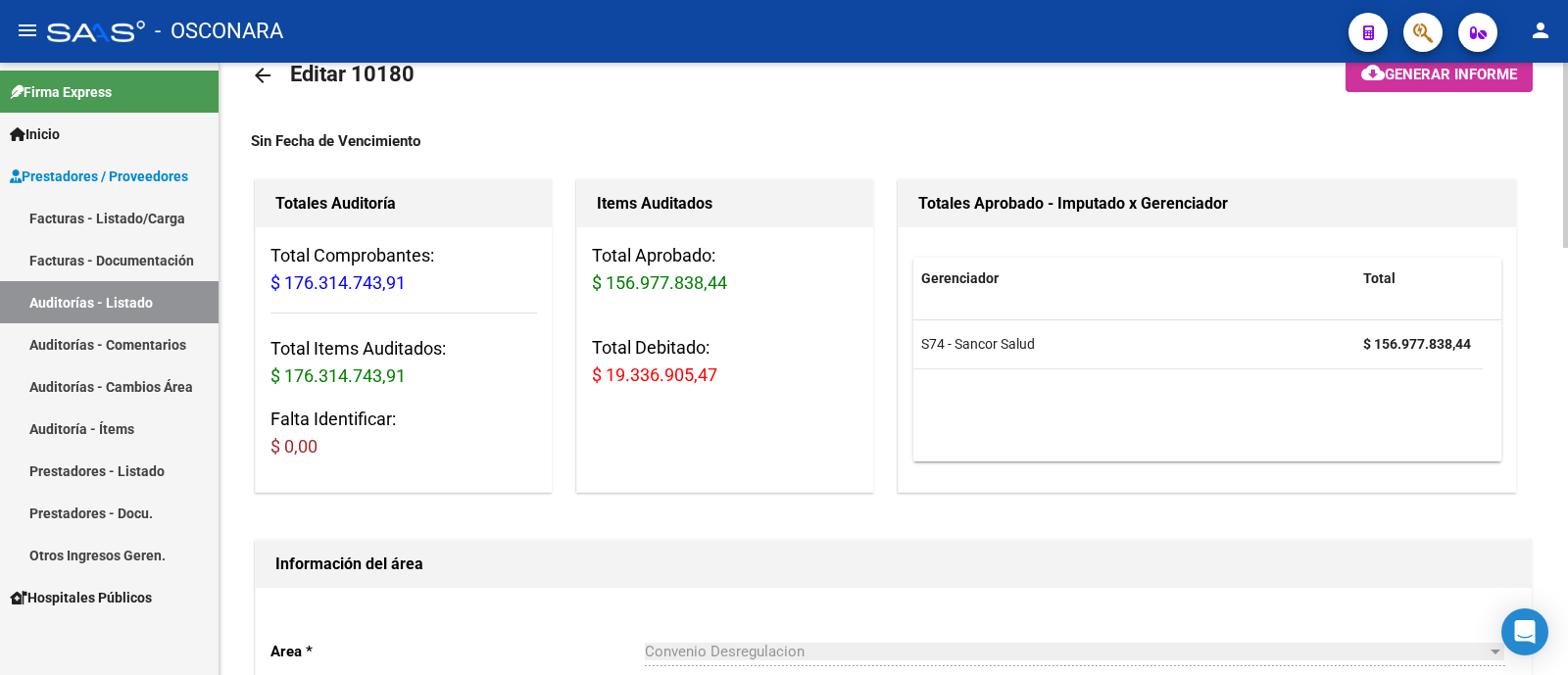
scroll to position [0, 0]
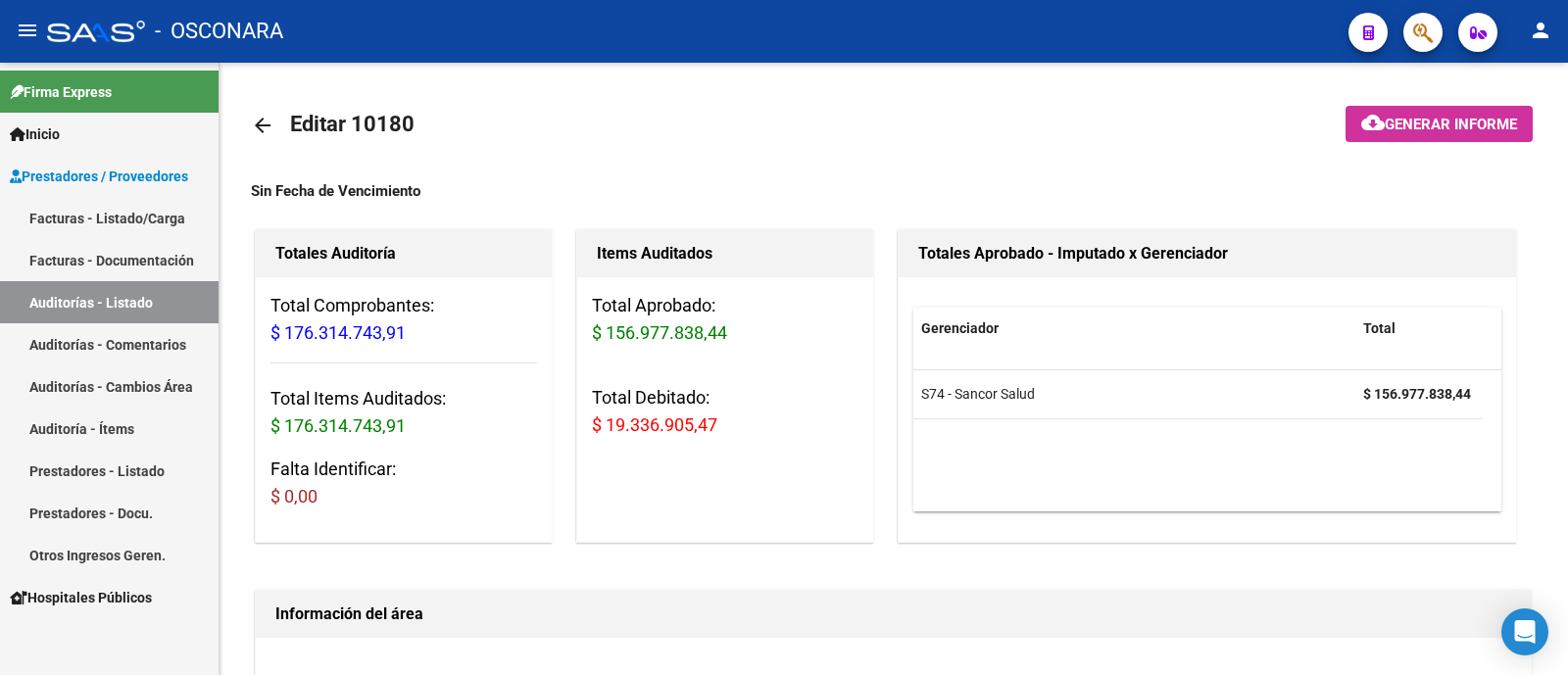
click at [162, 292] on link "Auditorías - Listado" at bounding box center [109, 302] width 218 height 42
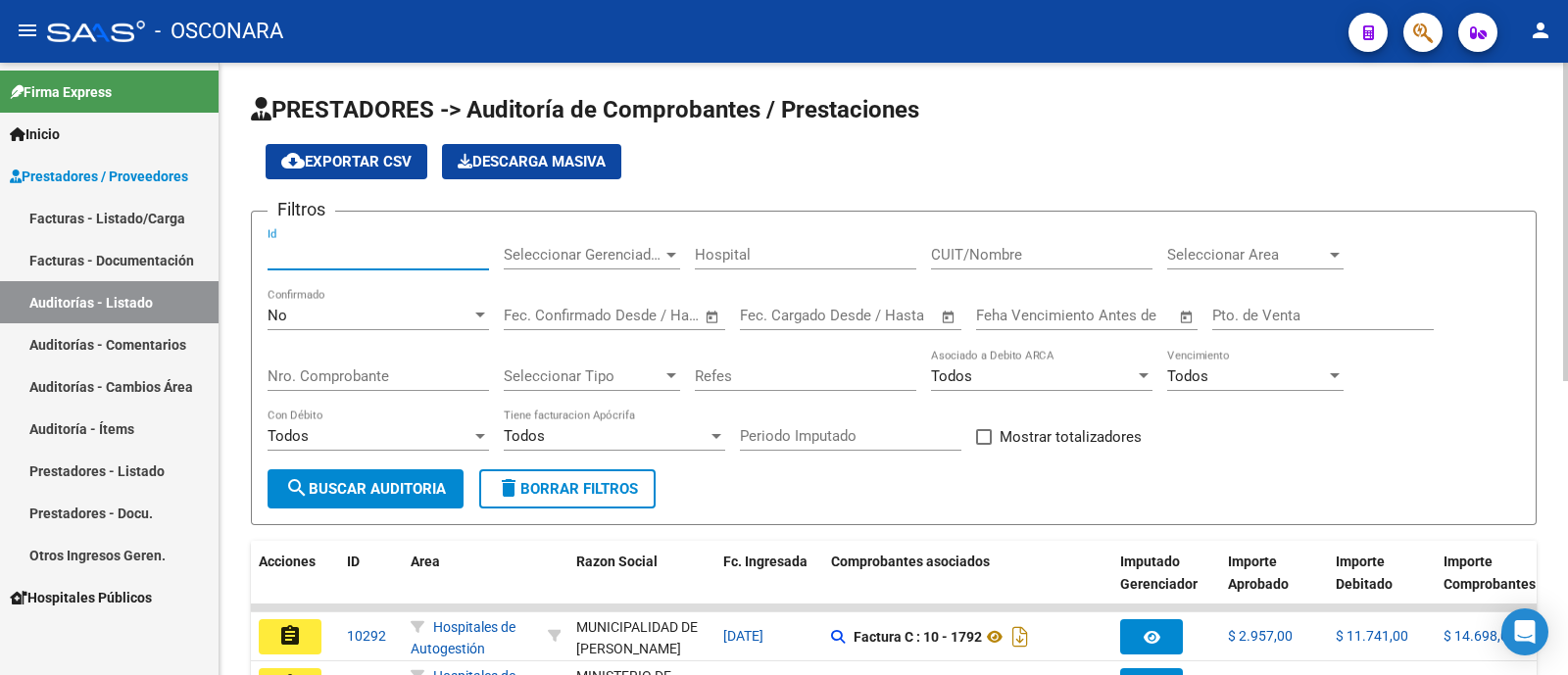
click at [375, 246] on input "Id" at bounding box center [378, 255] width 221 height 18
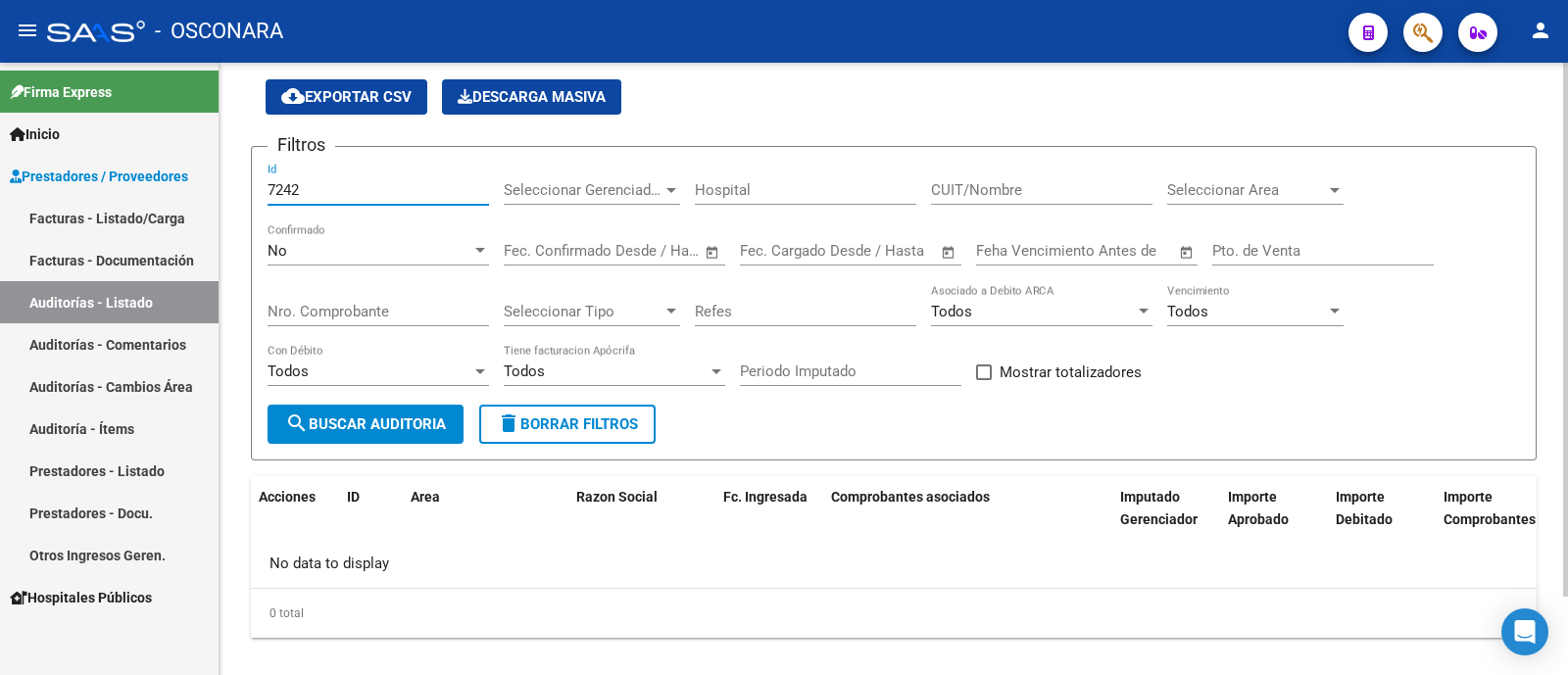
scroll to position [90, 0]
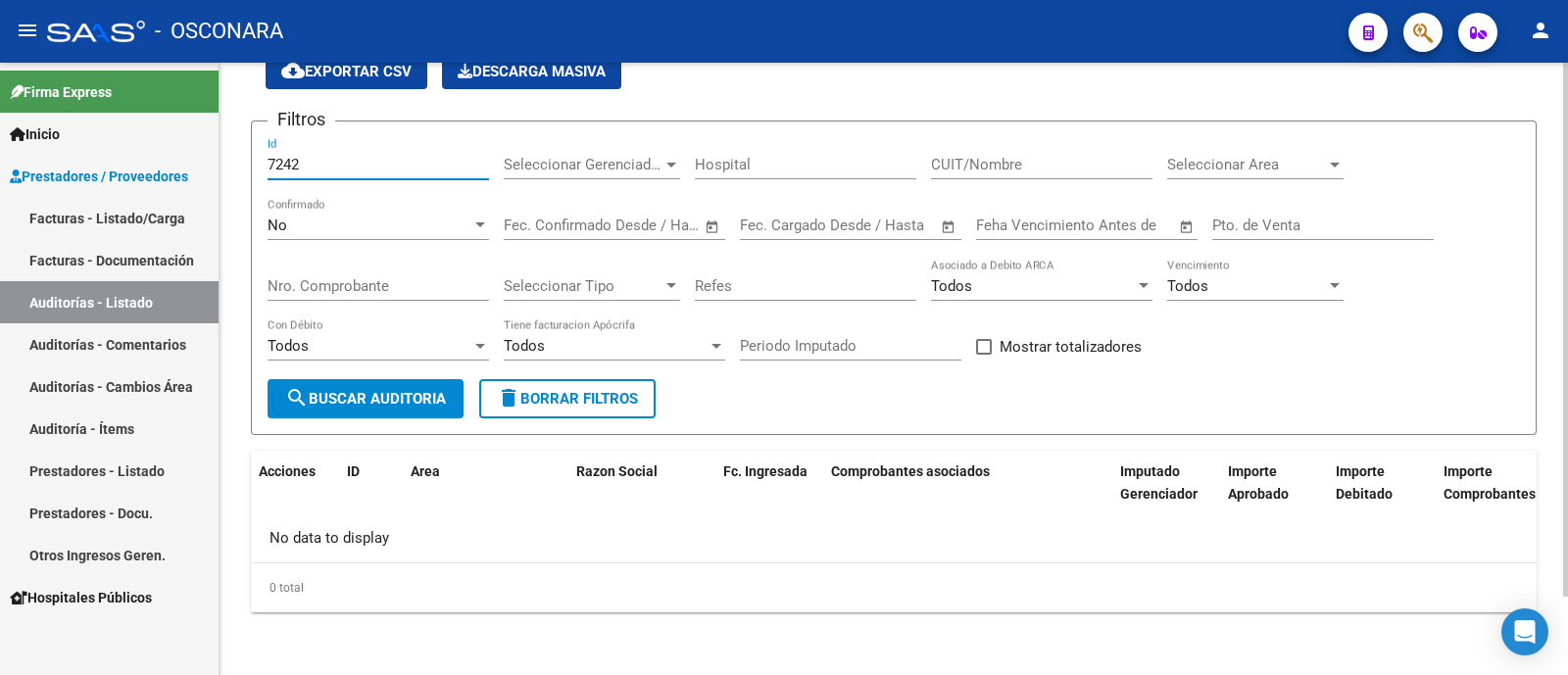
type input "7242"
click at [359, 232] on div "No" at bounding box center [369, 225] width 203 height 18
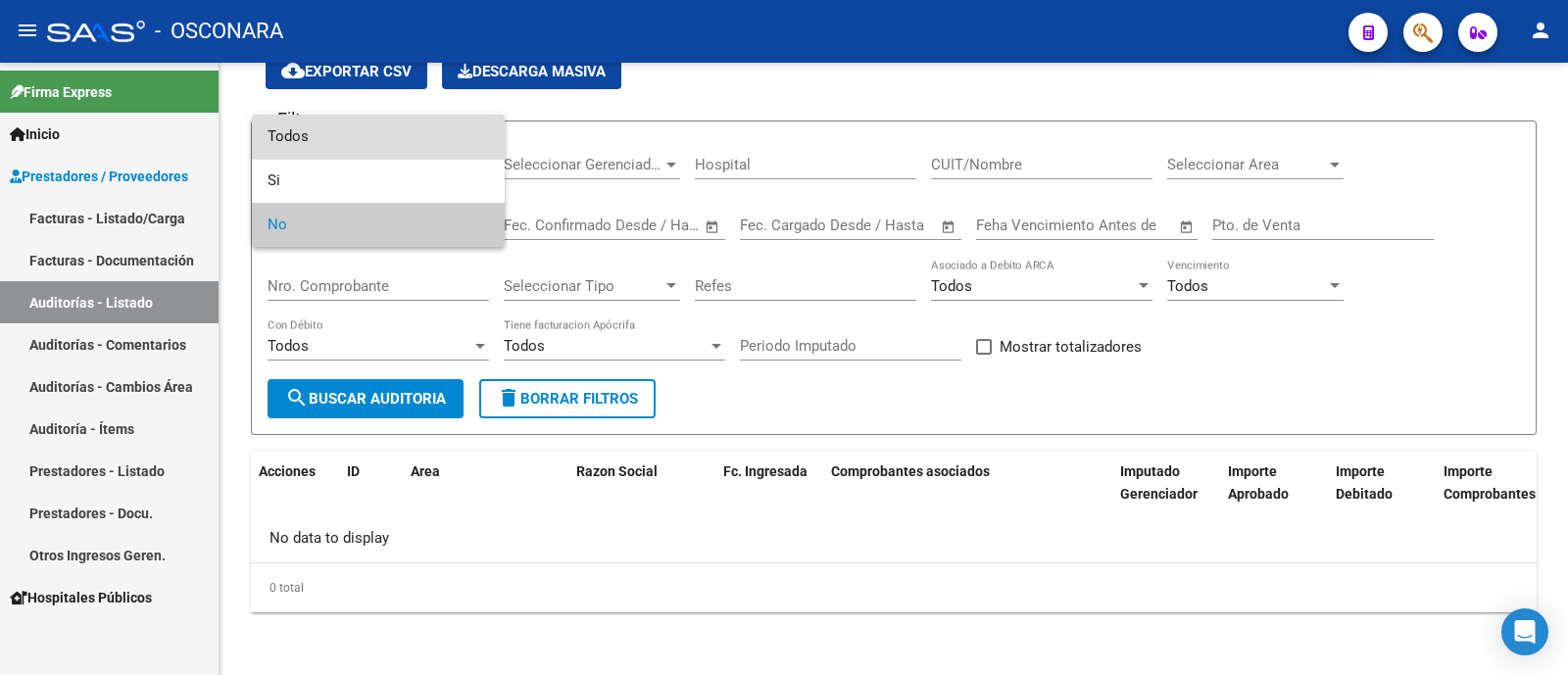
click at [350, 149] on span "Todos" at bounding box center [378, 136] width 221 height 44
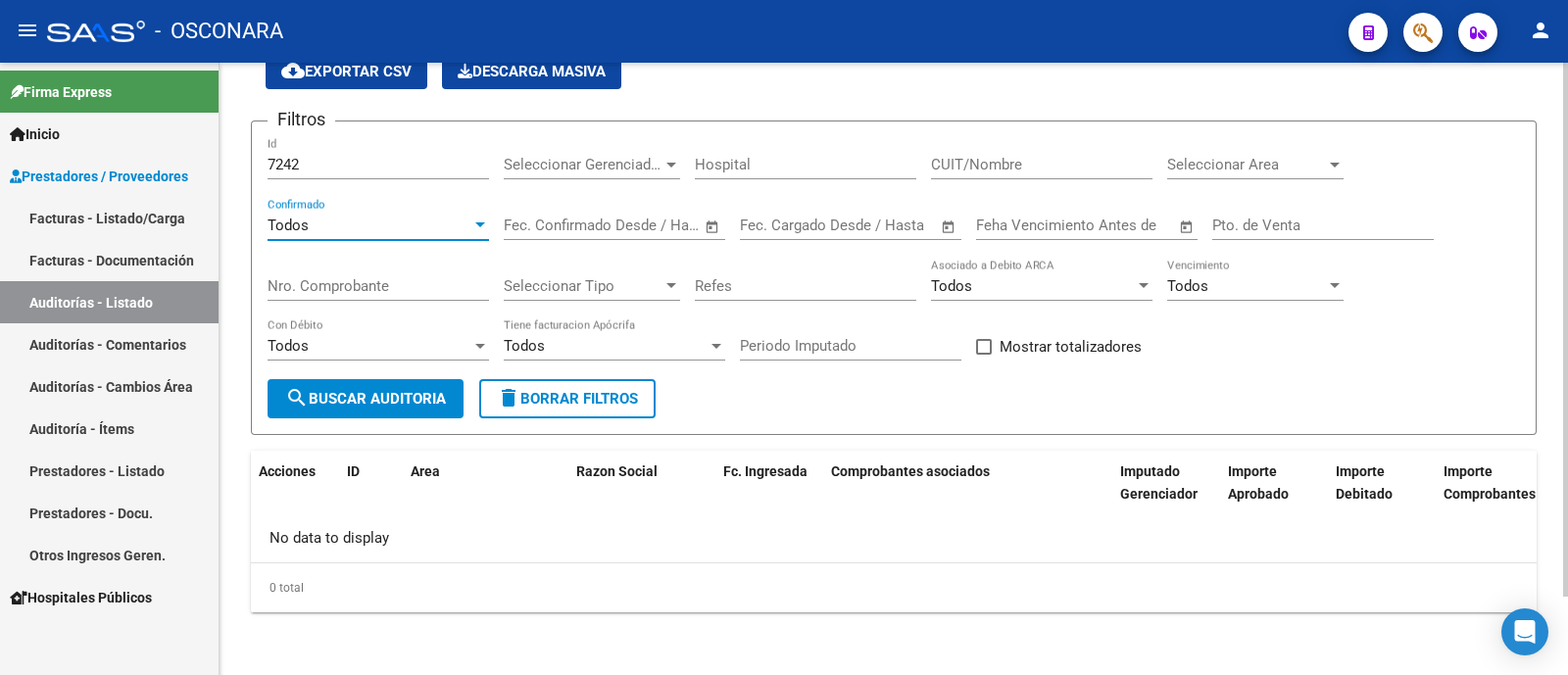
click at [407, 391] on span "search Buscar Auditoria" at bounding box center [365, 399] width 161 height 18
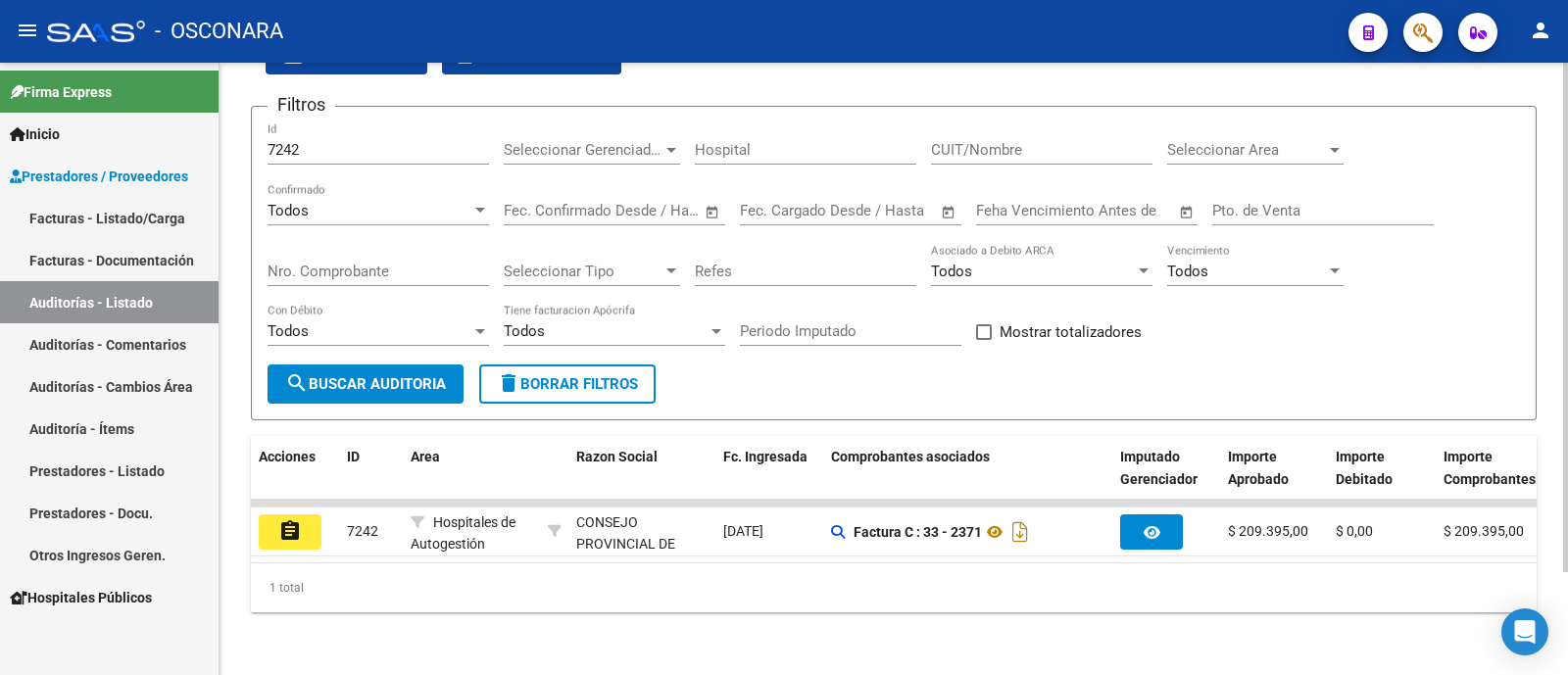
scroll to position [123, 0]
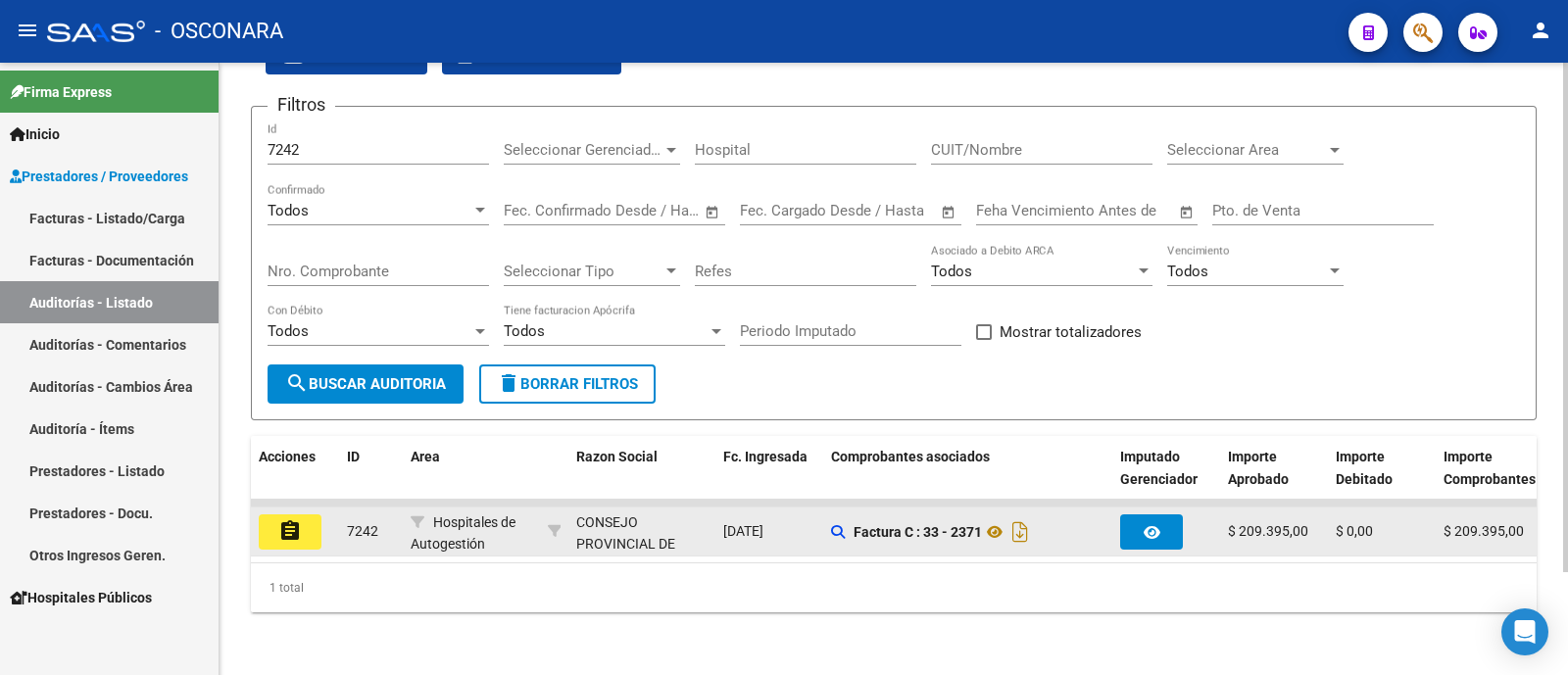
click at [297, 519] on mat-icon "assignment" at bounding box center [290, 531] width 24 height 24
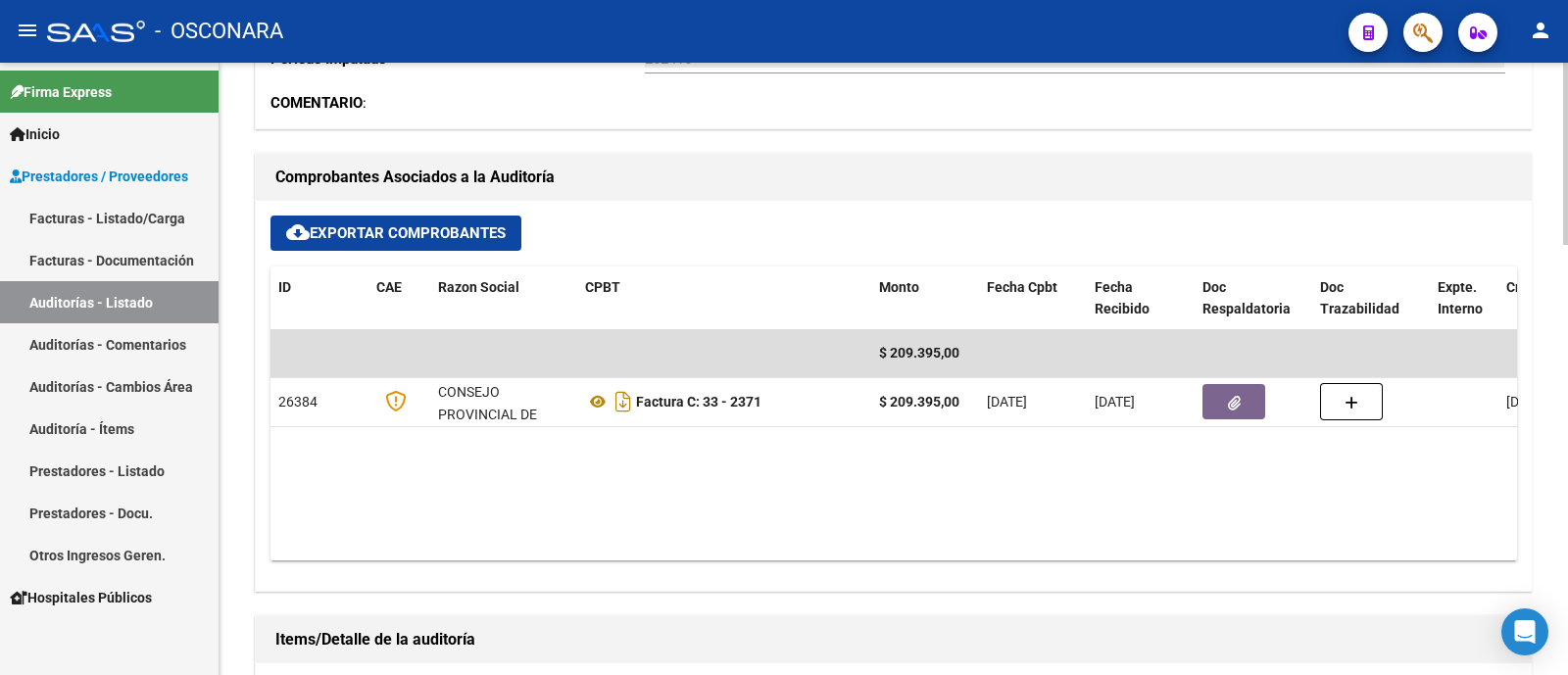
scroll to position [734, 0]
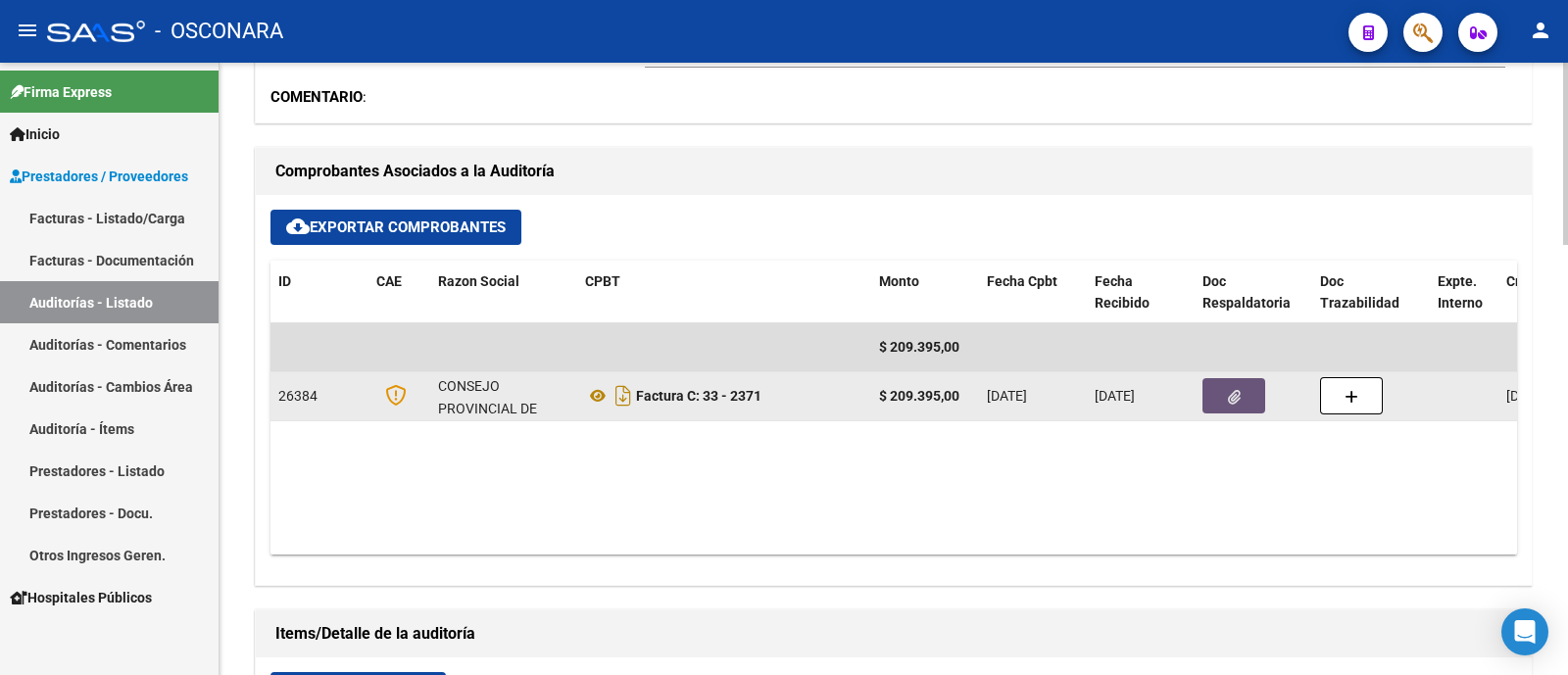
click at [1241, 391] on button "button" at bounding box center [1234, 396] width 63 height 36
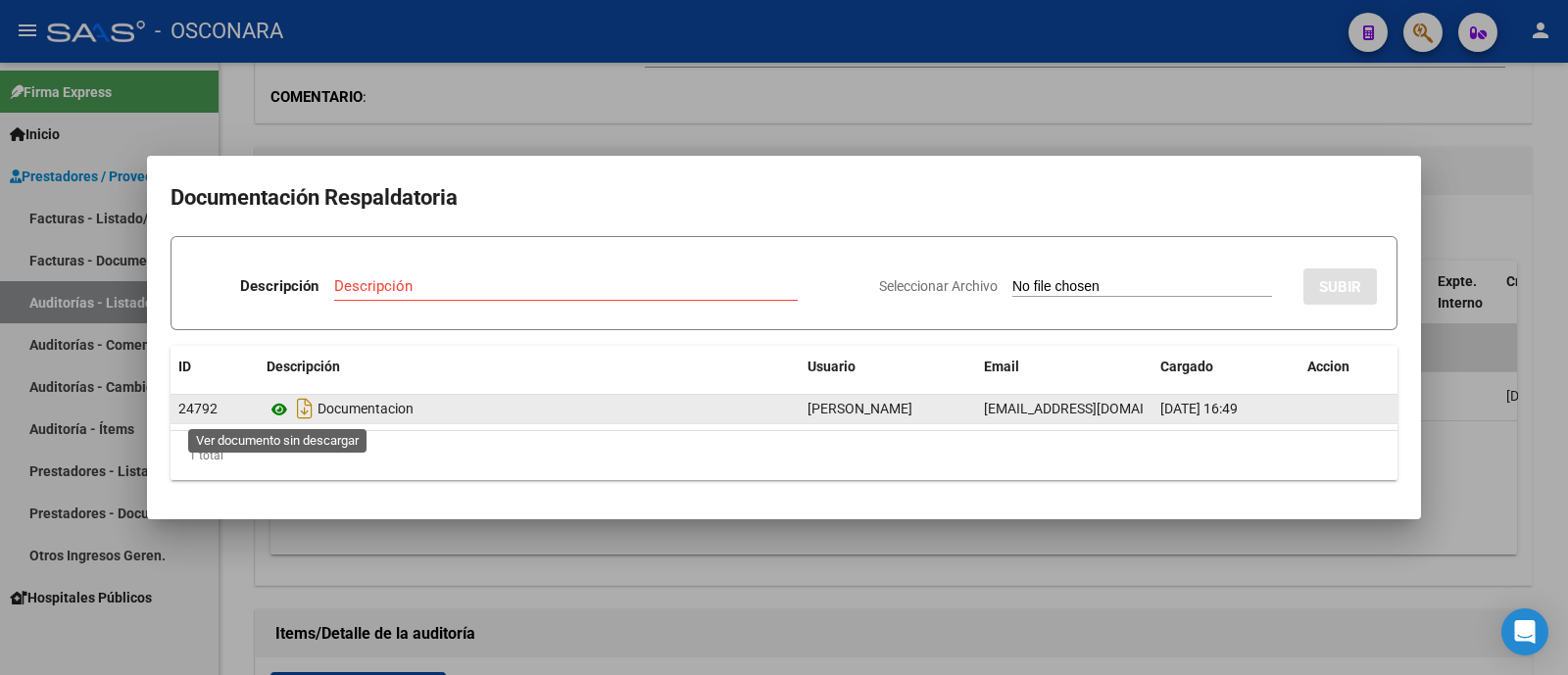
click at [274, 406] on icon at bounding box center [279, 410] width 26 height 24
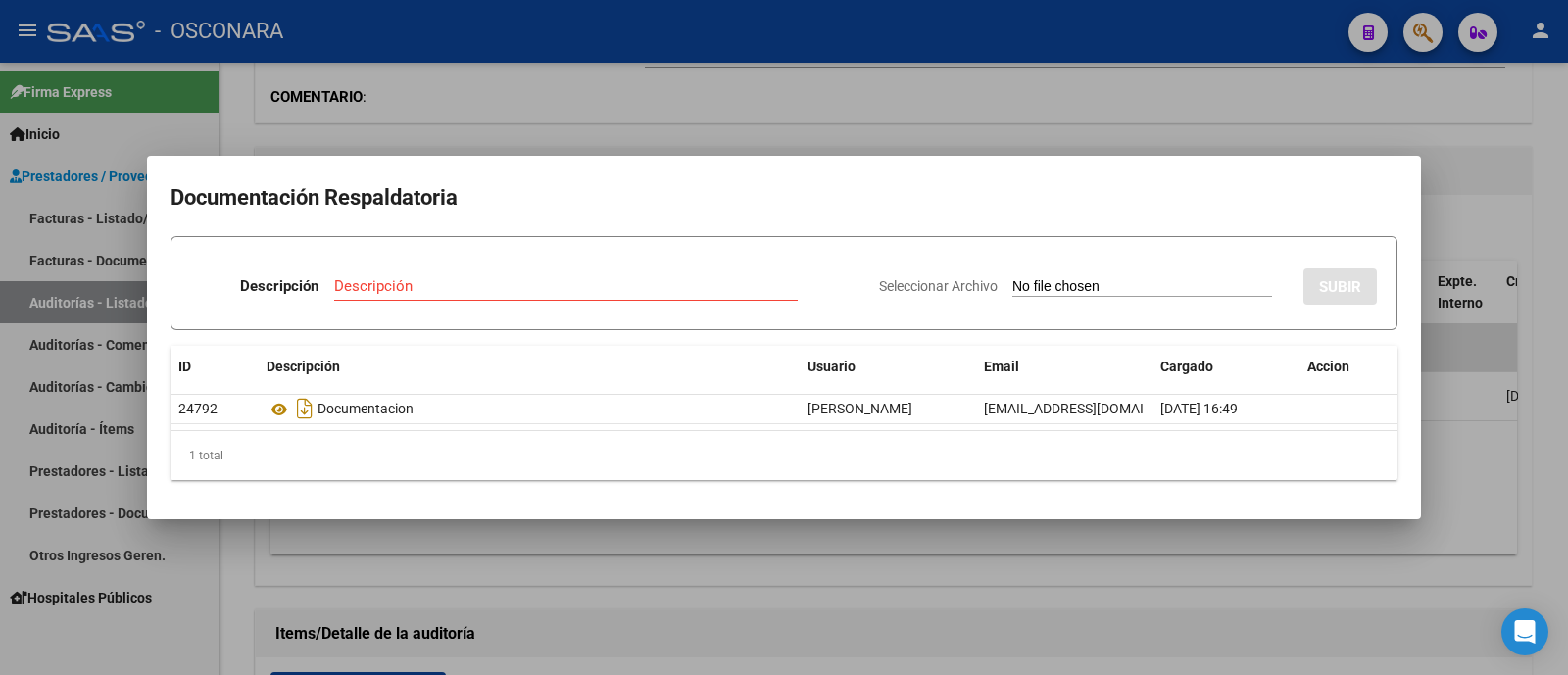
click at [928, 532] on div at bounding box center [784, 338] width 1568 height 675
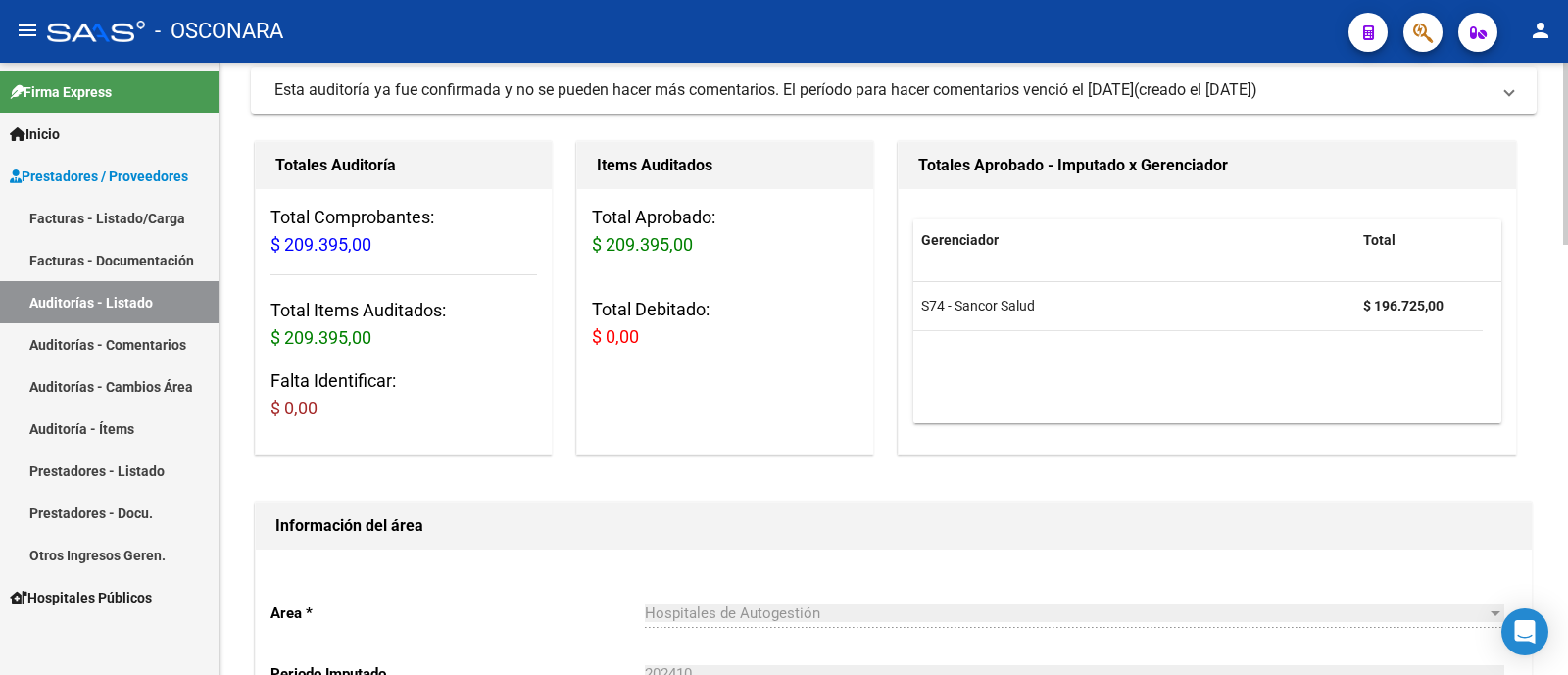
scroll to position [0, 0]
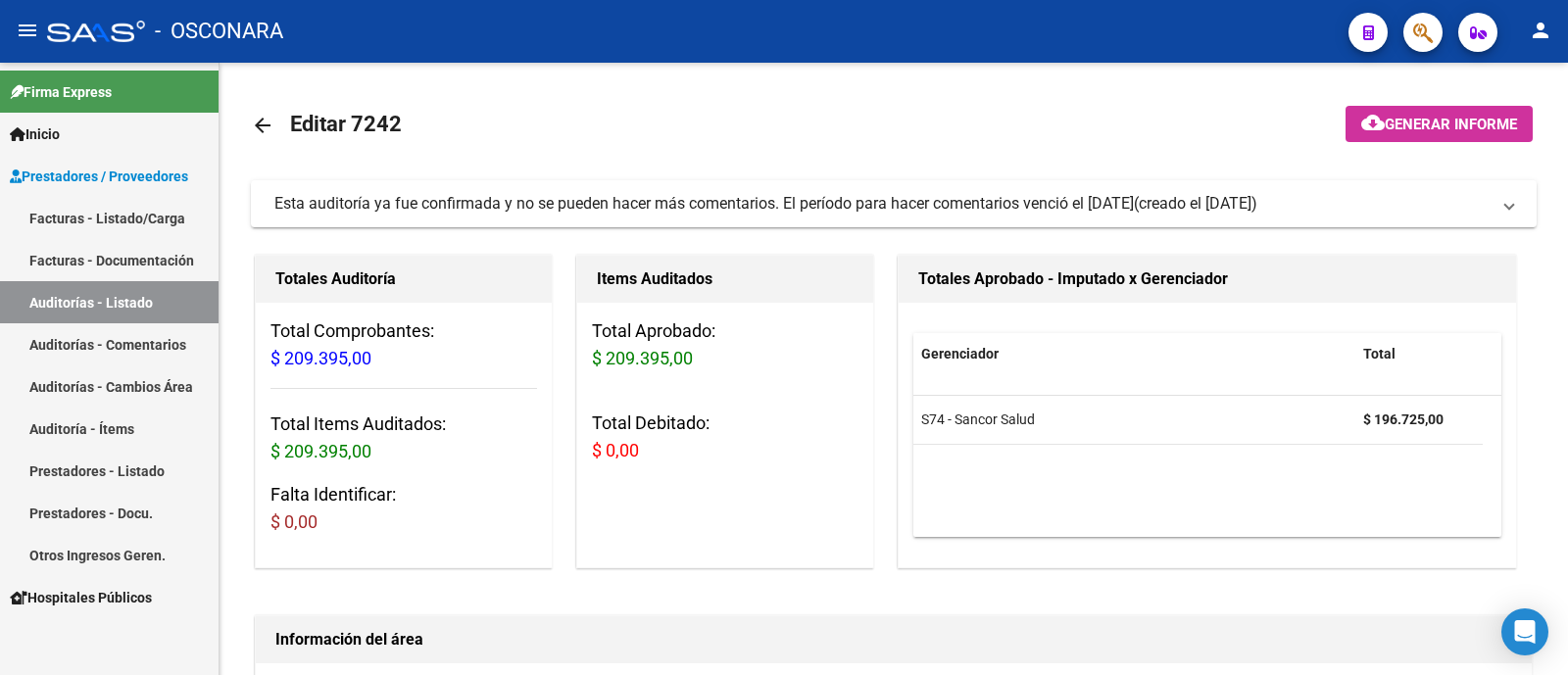
click at [143, 291] on link "Auditorías - Listado" at bounding box center [109, 302] width 218 height 42
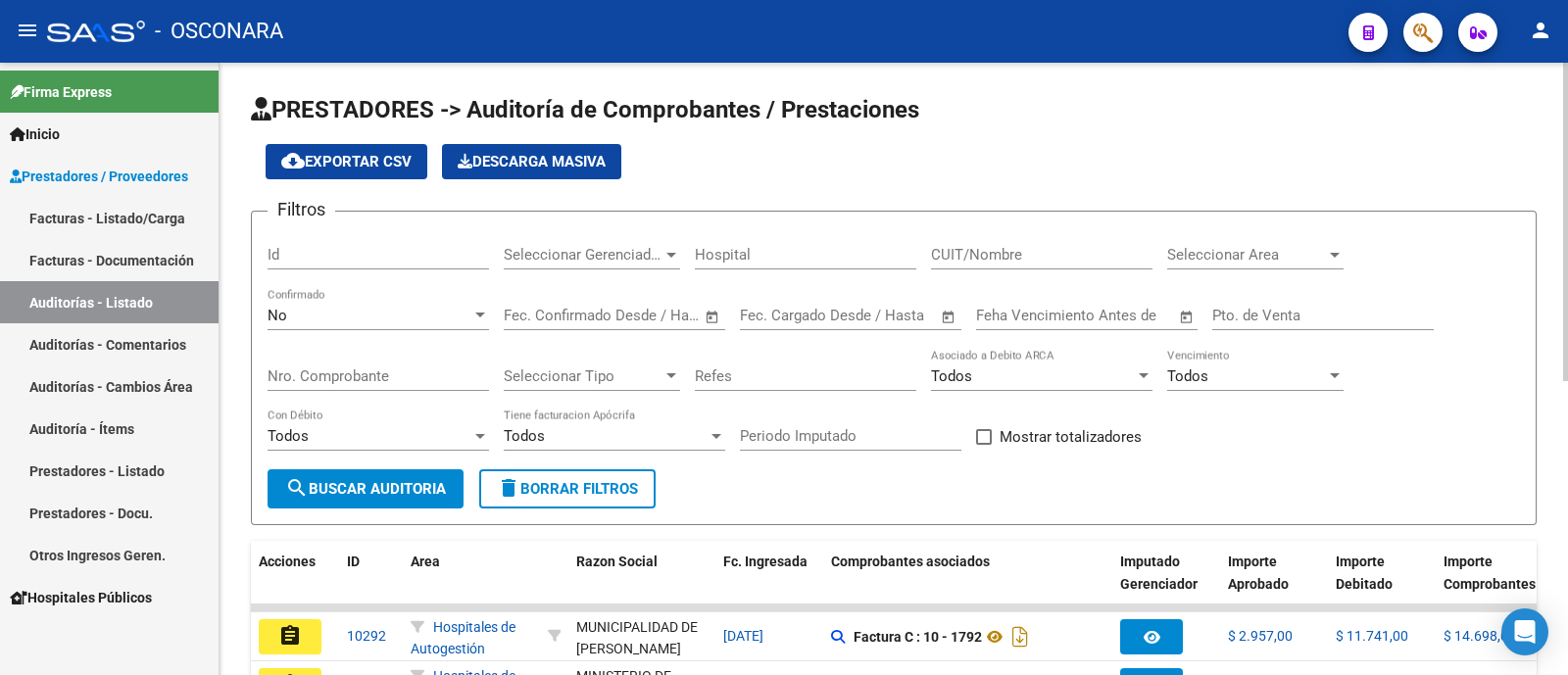
click at [390, 255] on input "Id" at bounding box center [378, 255] width 221 height 18
type input "7566"
click at [427, 315] on div "No" at bounding box center [369, 316] width 203 height 18
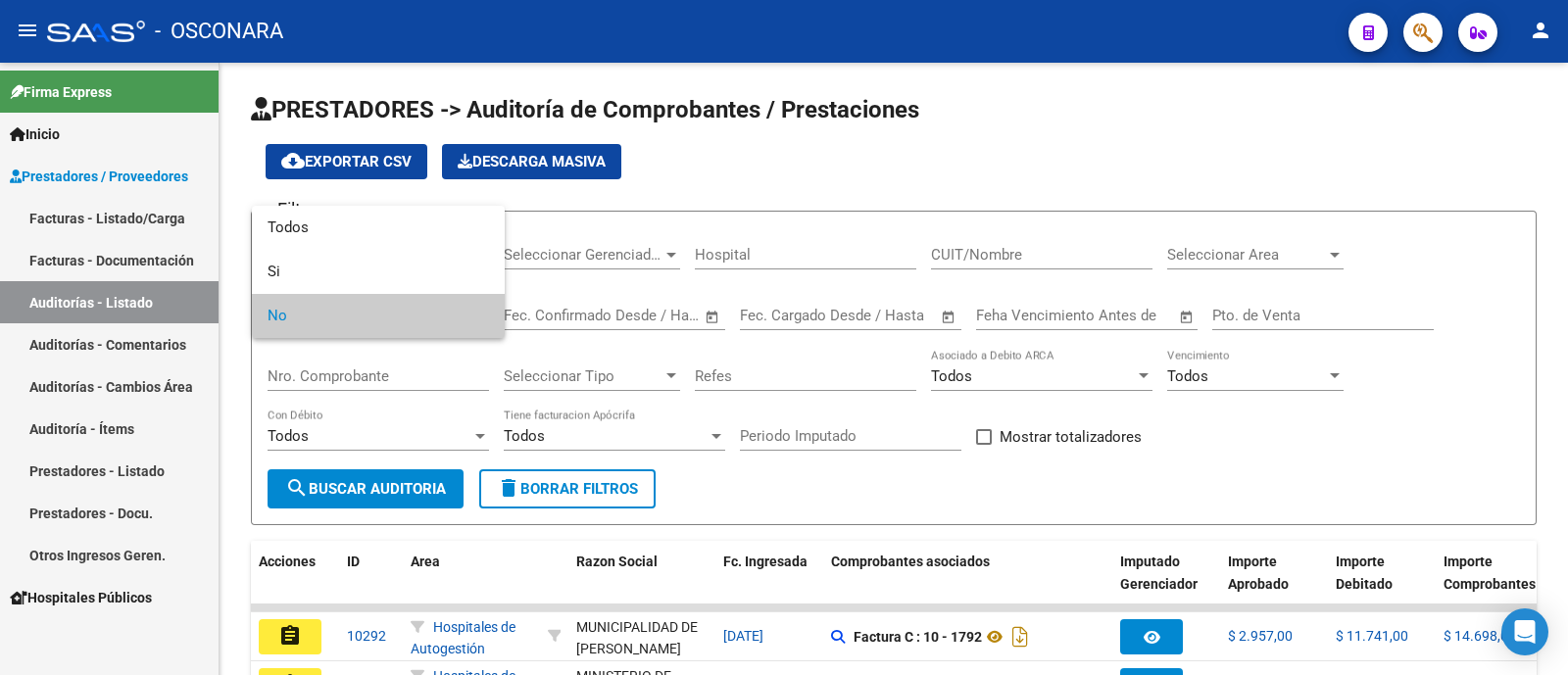
click at [390, 202] on div at bounding box center [784, 338] width 1568 height 675
click at [390, 226] on form "Filtros 7566 Id Seleccionar Gerenciador Seleccionar Gerenciador Hospital CUIT/N…" at bounding box center [894, 367] width 1286 height 315
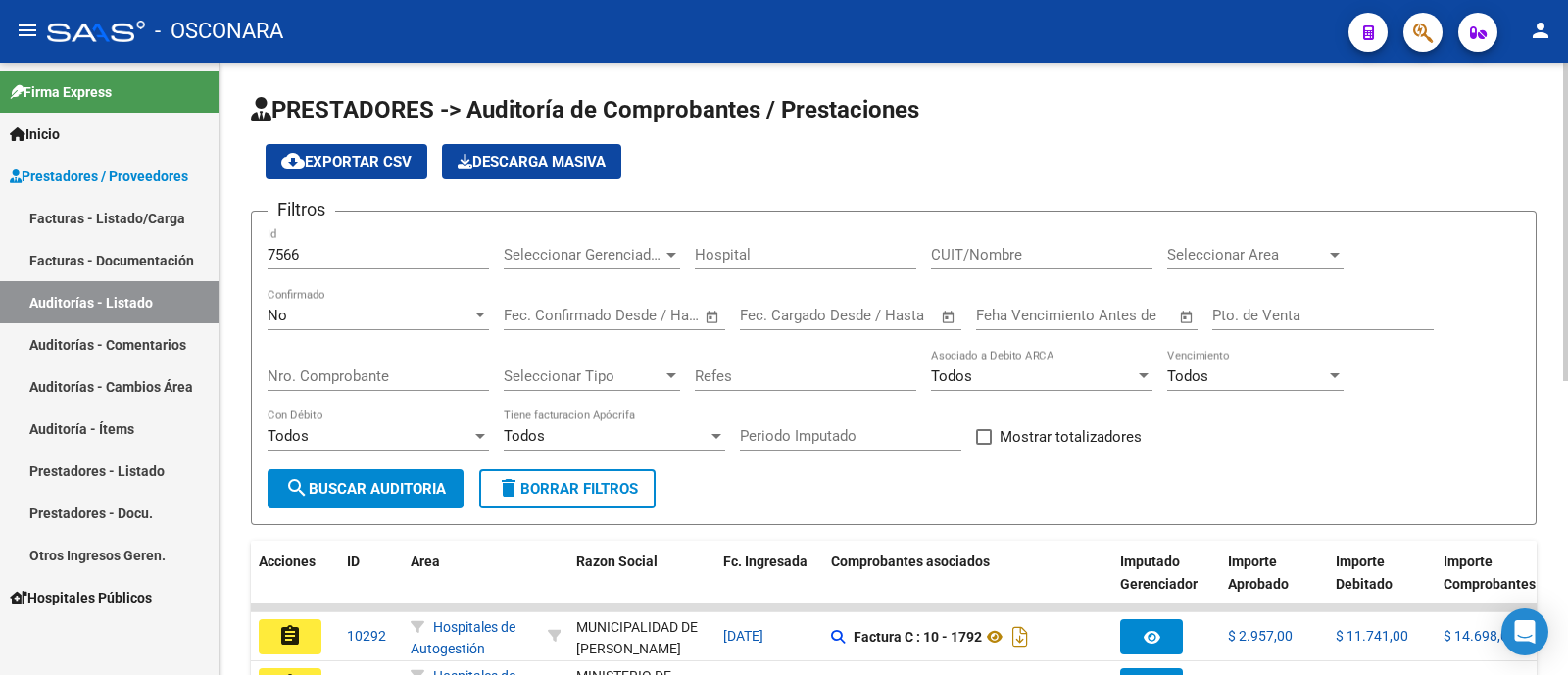
click at [367, 335] on div "No Confirmado" at bounding box center [378, 319] width 221 height 61
click at [367, 332] on div "No Confirmado" at bounding box center [378, 319] width 221 height 61
click at [363, 320] on div "No" at bounding box center [369, 316] width 203 height 18
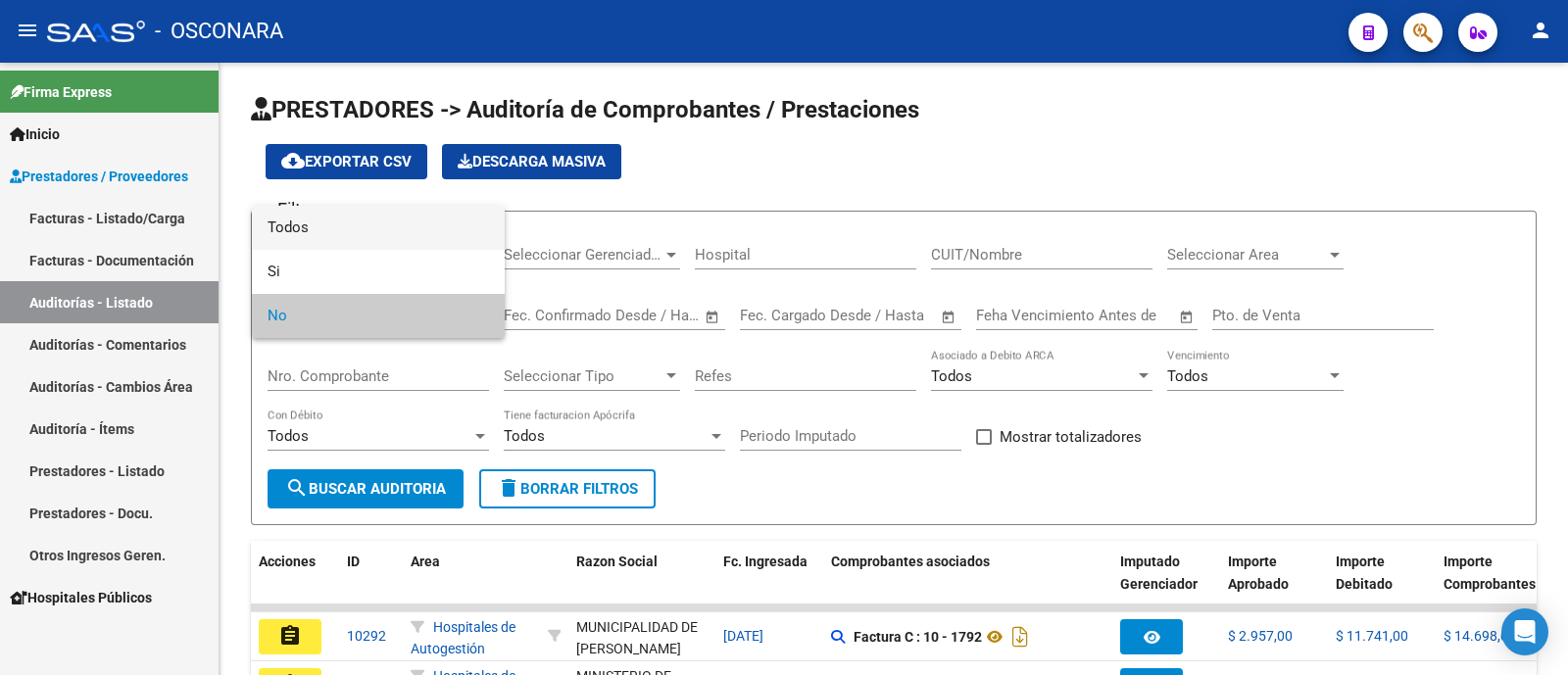
click at [353, 227] on span "Todos" at bounding box center [378, 227] width 221 height 44
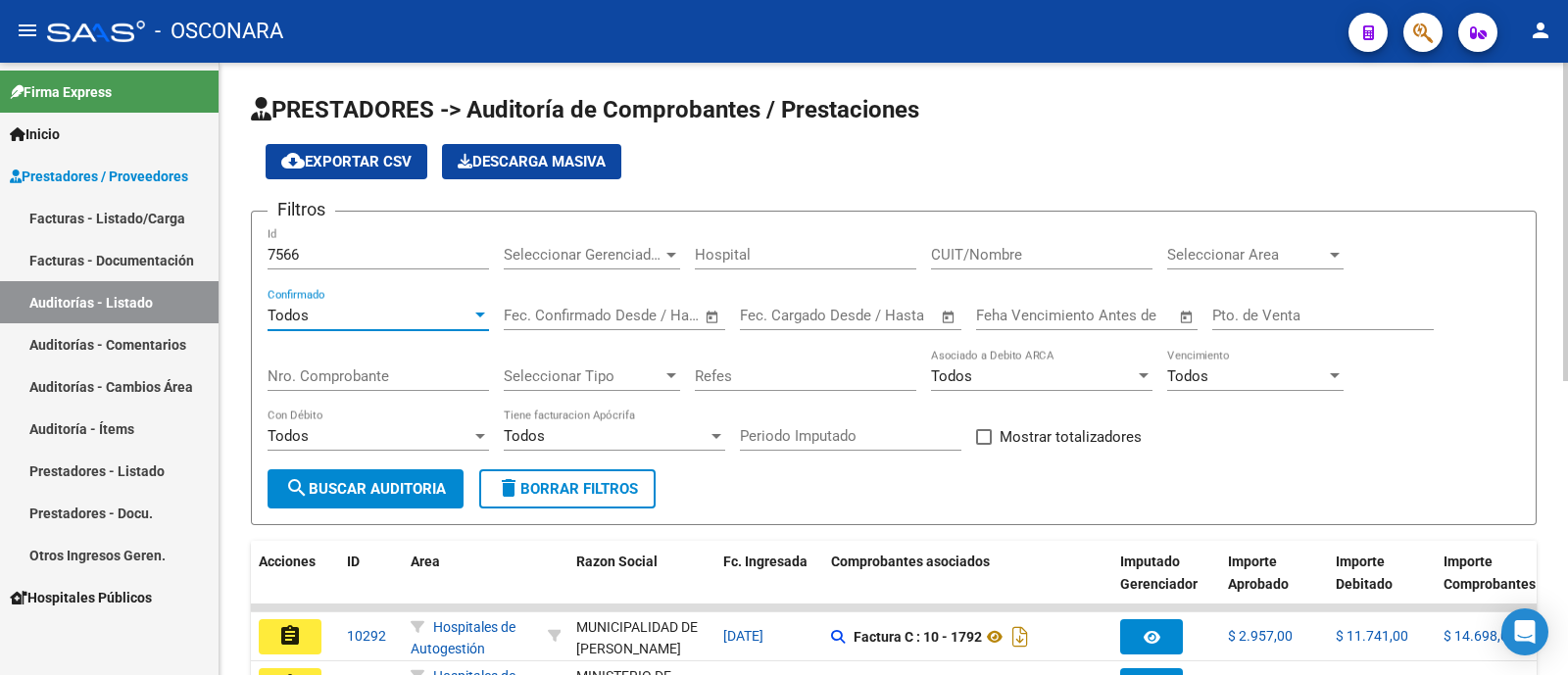
click at [384, 484] on span "search Buscar Auditoria" at bounding box center [365, 488] width 161 height 18
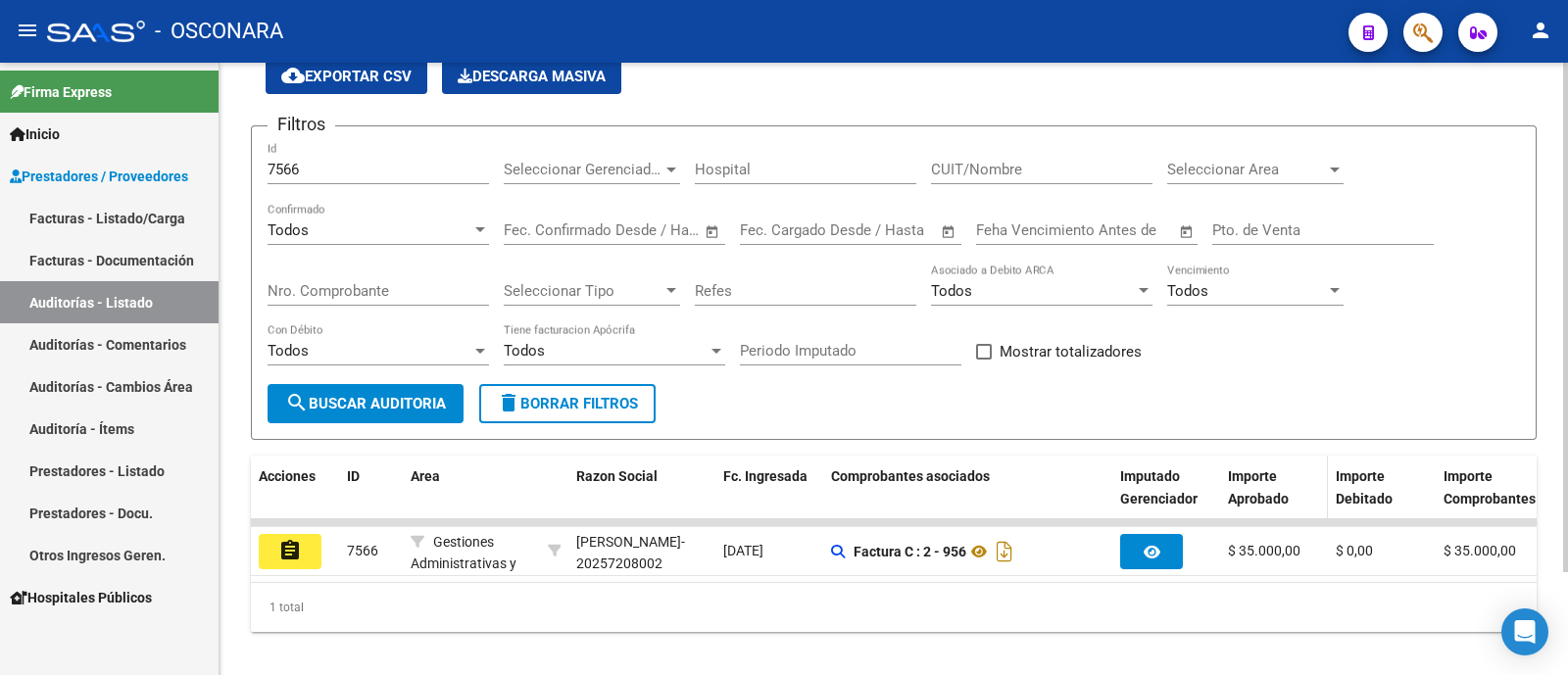
scroll to position [121, 0]
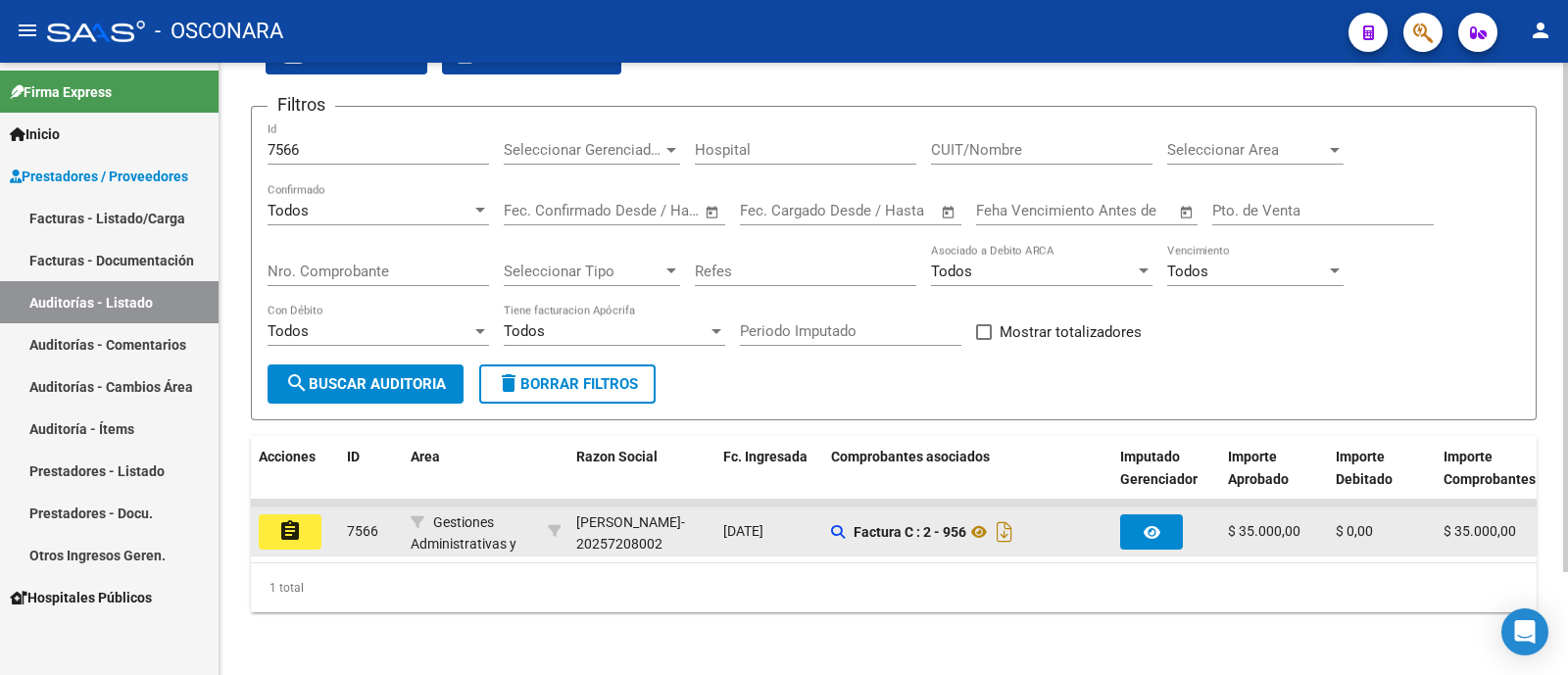
click at [278, 519] on mat-icon "assignment" at bounding box center [290, 531] width 24 height 24
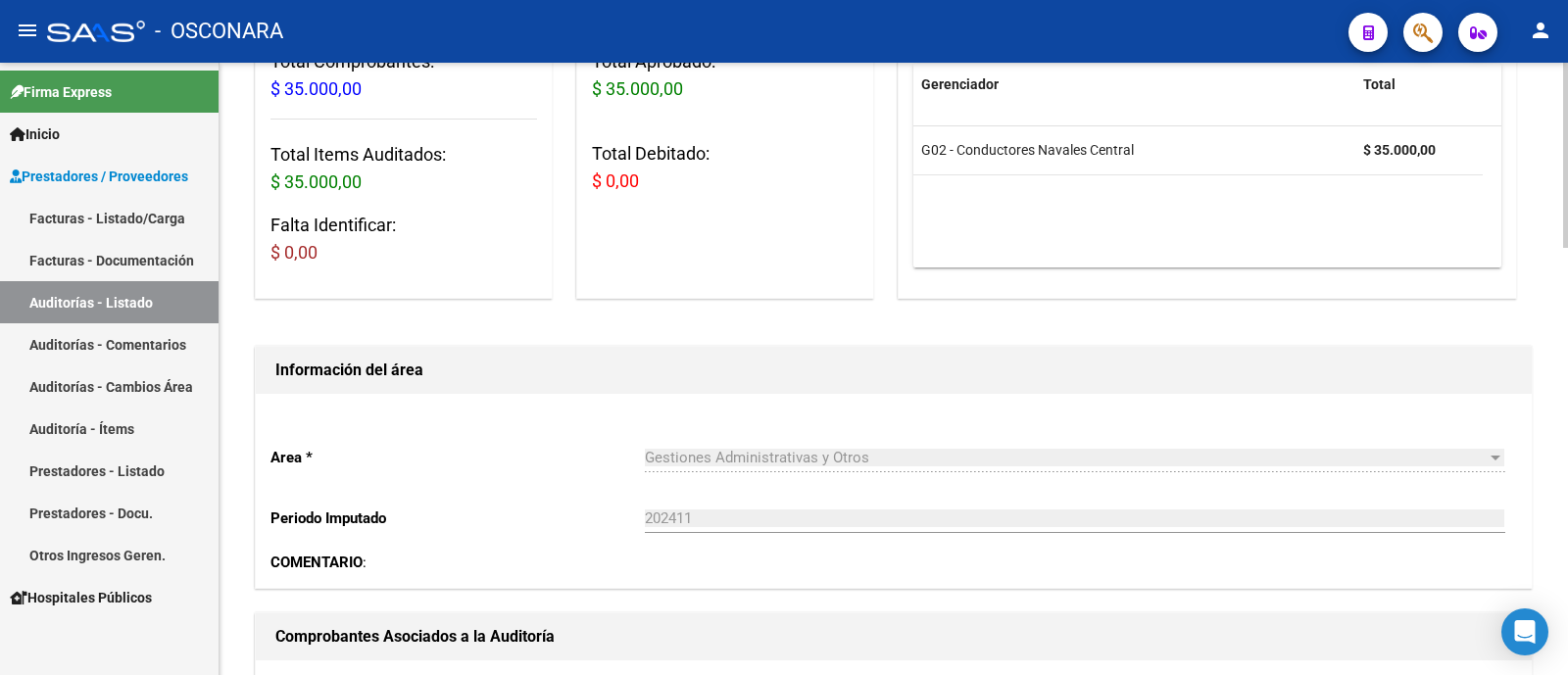
scroll to position [612, 0]
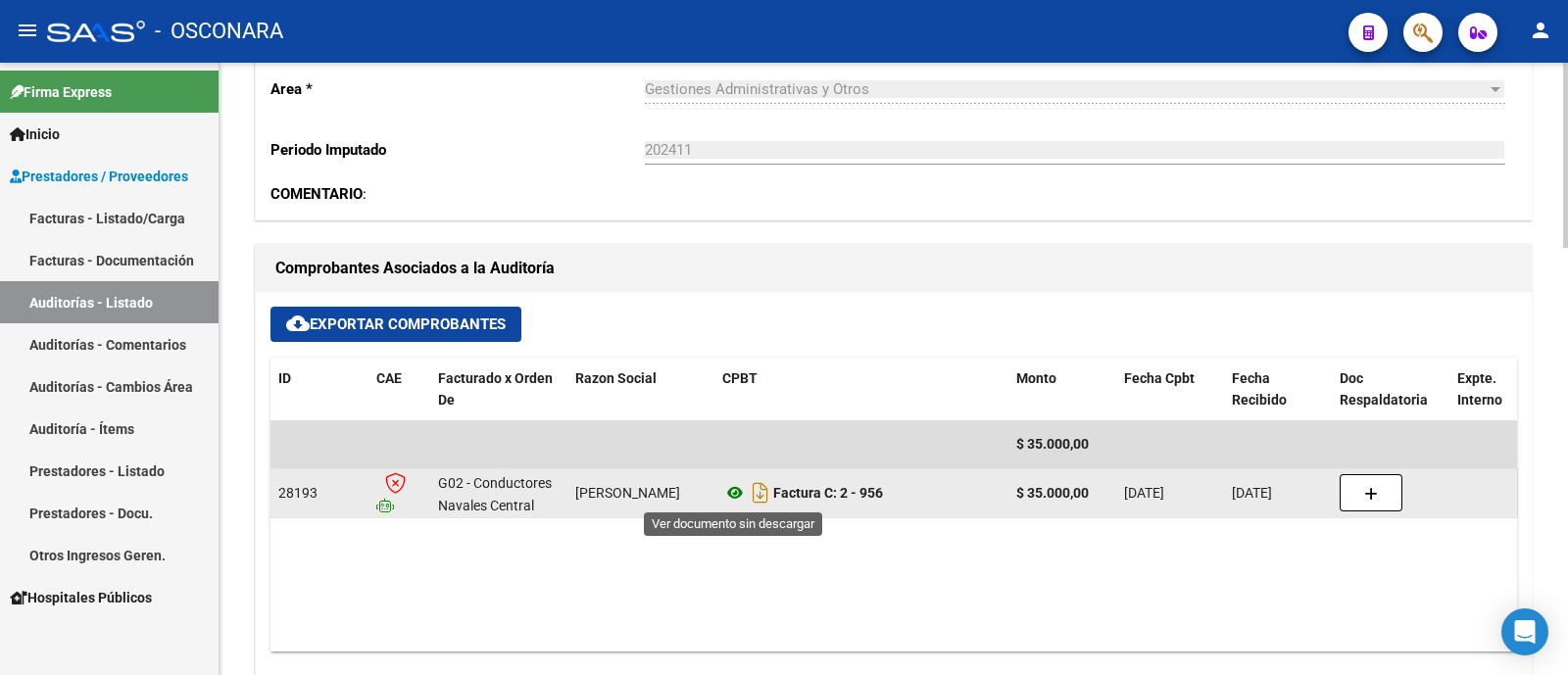
click at [730, 492] on icon at bounding box center [735, 492] width 26 height 24
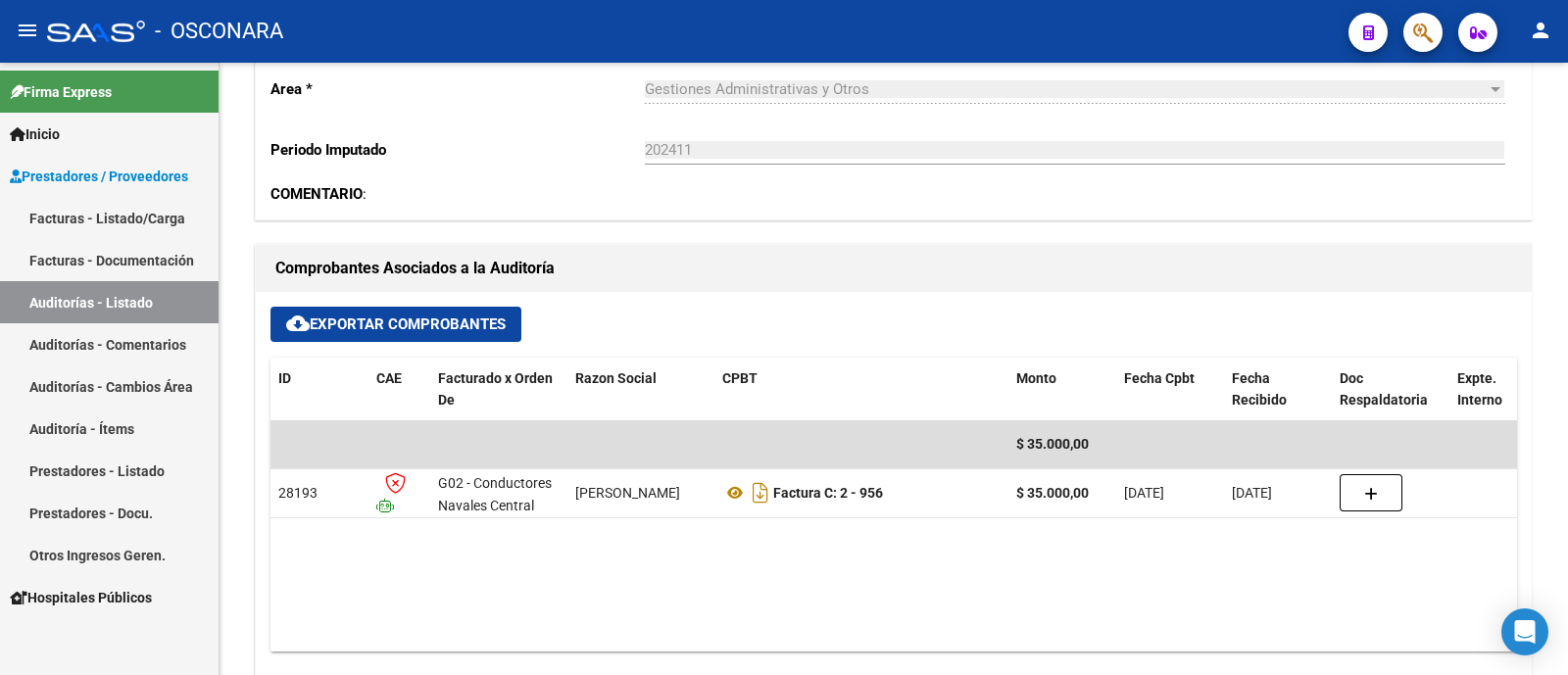
click at [94, 306] on link "Auditorías - Listado" at bounding box center [109, 302] width 218 height 42
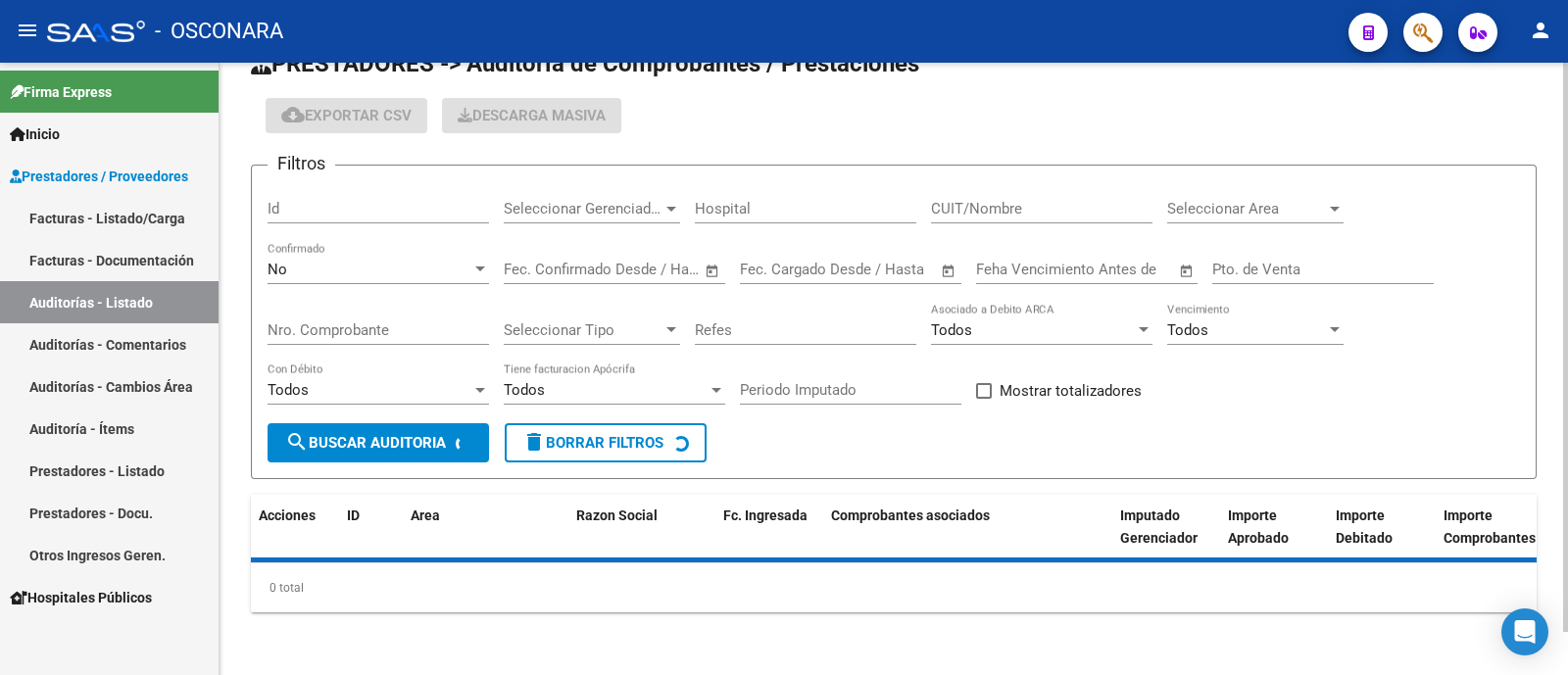
scroll to position [564, 0]
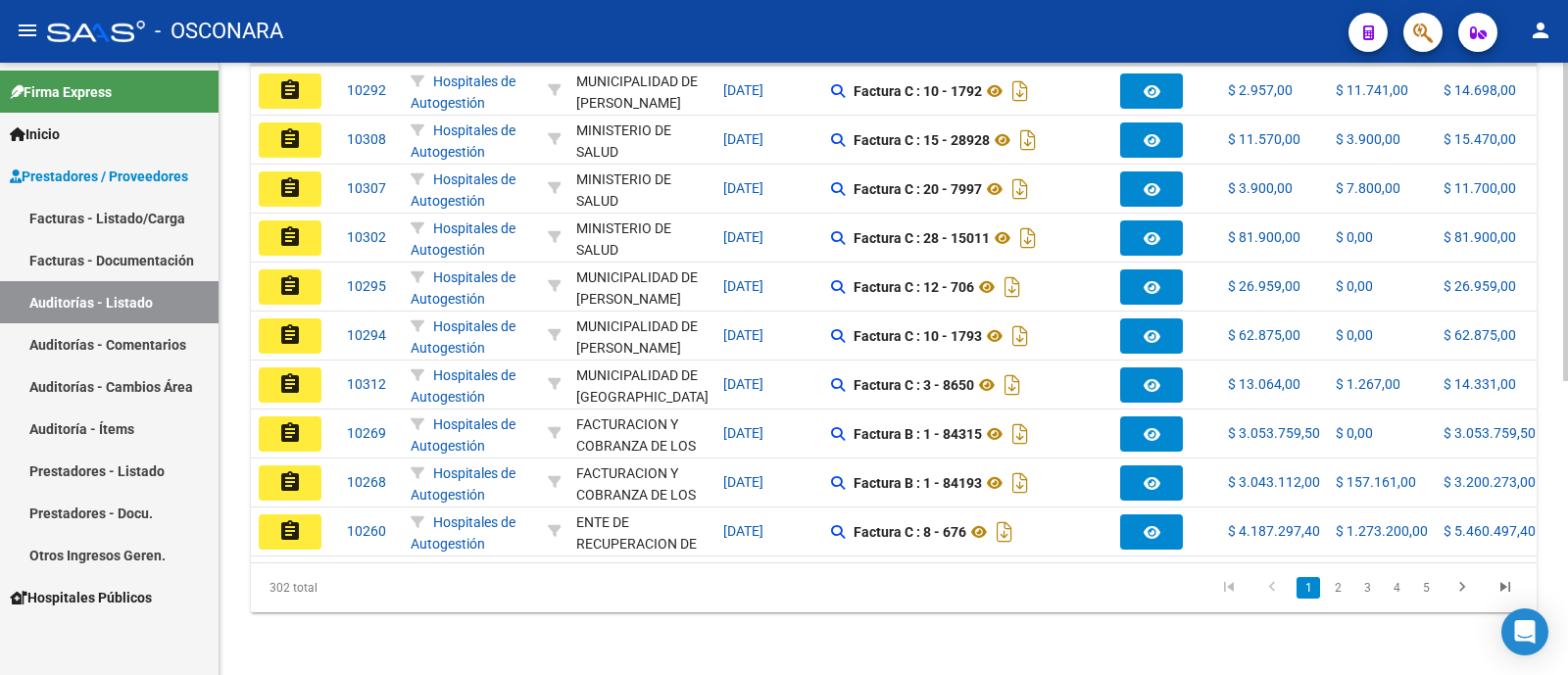
click at [332, 213] on datatable-body-cell "assignment" at bounding box center [294, 237] width 88 height 48
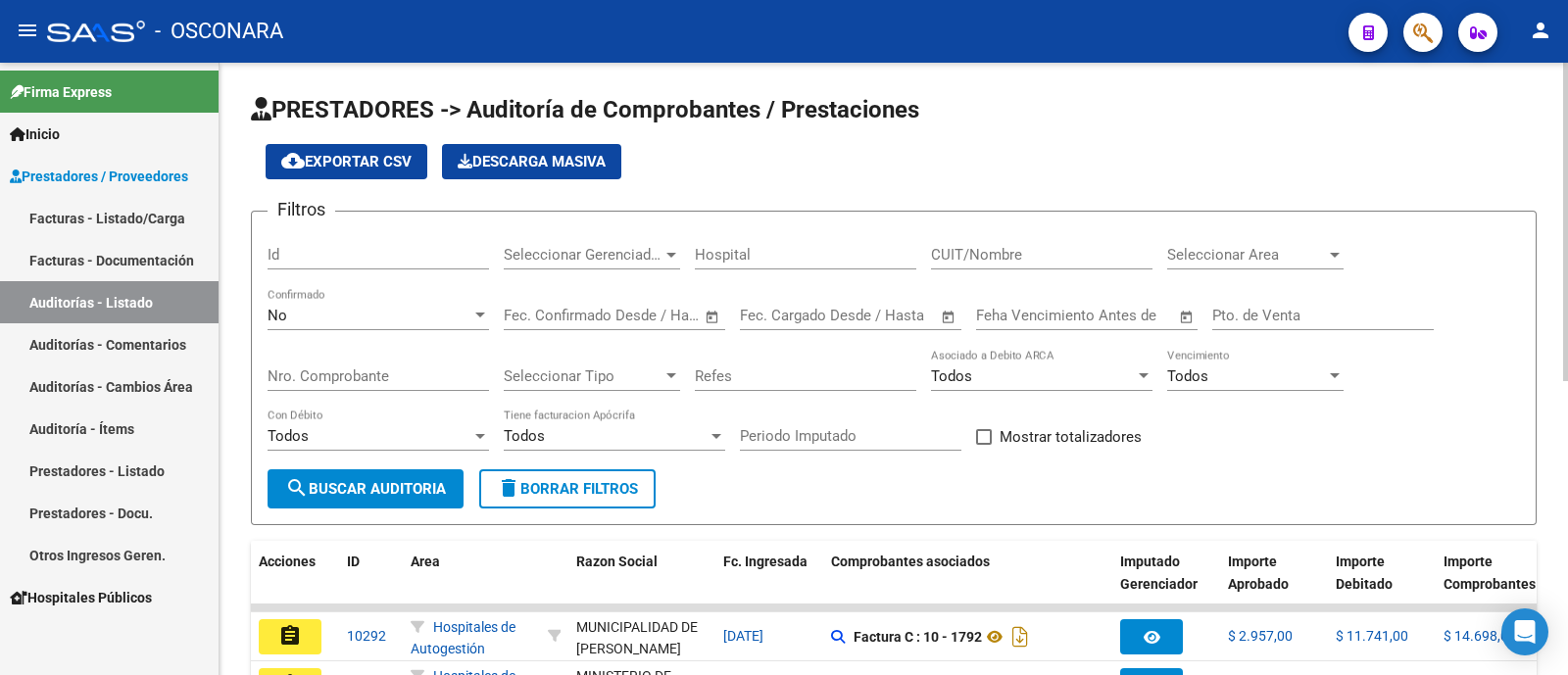
click at [353, 271] on div "Id" at bounding box center [378, 258] width 221 height 61
click at [353, 248] on input "Id" at bounding box center [378, 255] width 221 height 18
type input "7567"
click at [355, 311] on div "No" at bounding box center [369, 316] width 203 height 18
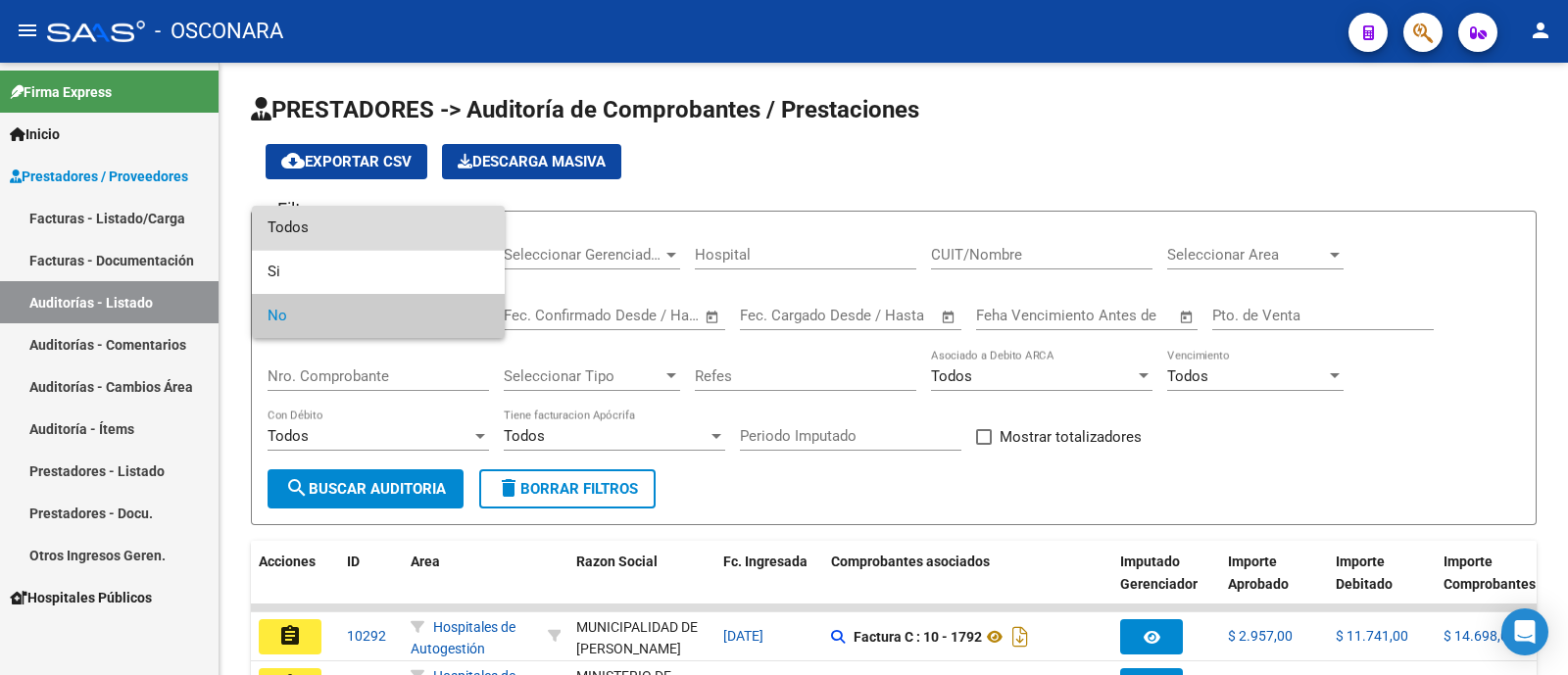
click at [371, 235] on span "Todos" at bounding box center [378, 227] width 221 height 44
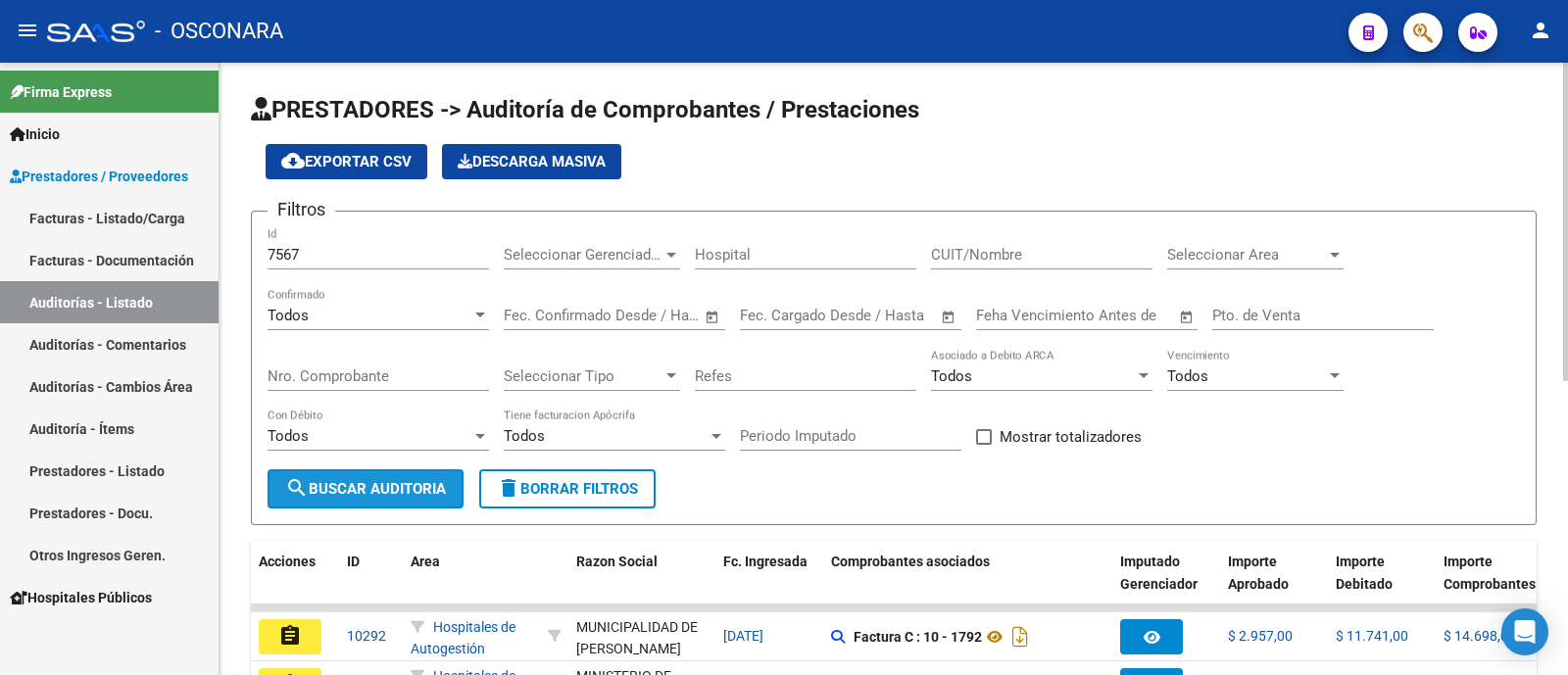
click at [427, 482] on span "search Buscar Auditoria" at bounding box center [365, 488] width 161 height 18
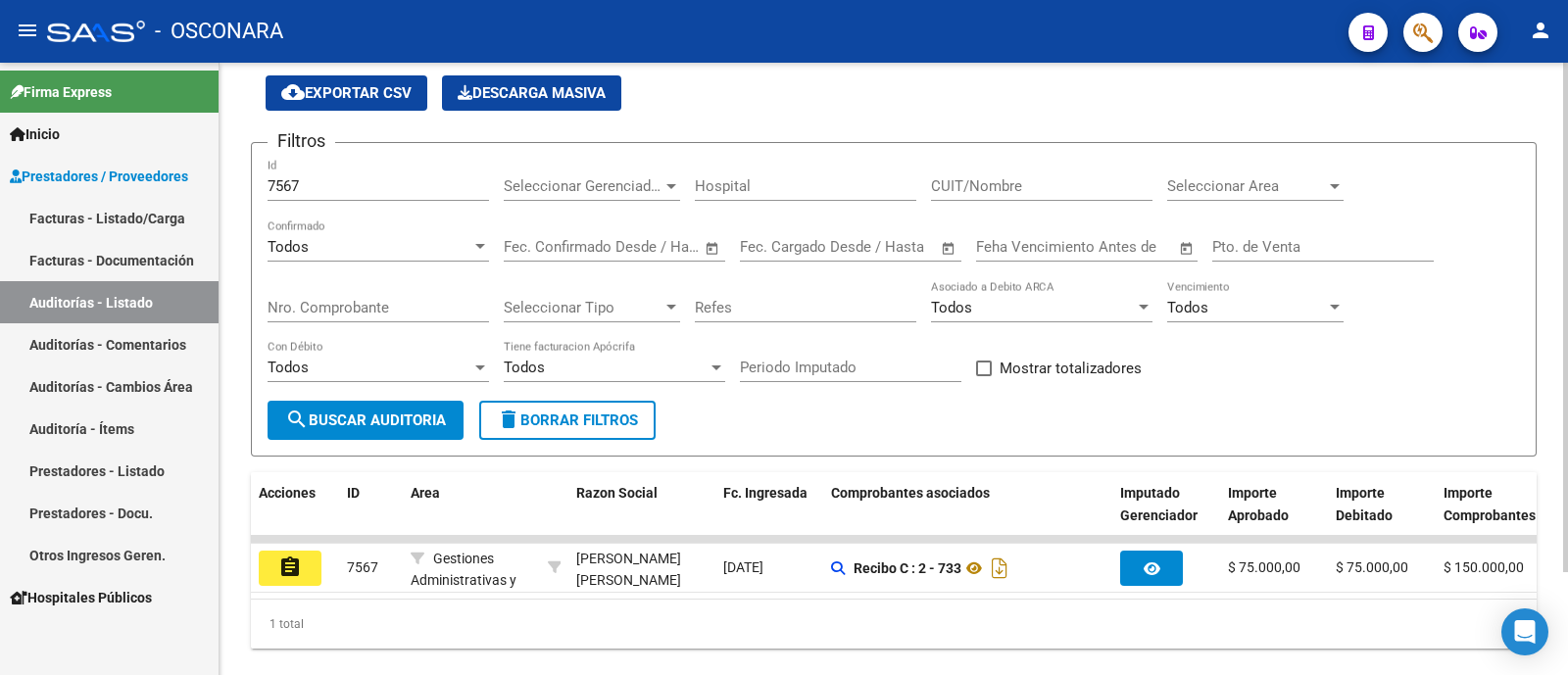
scroll to position [121, 0]
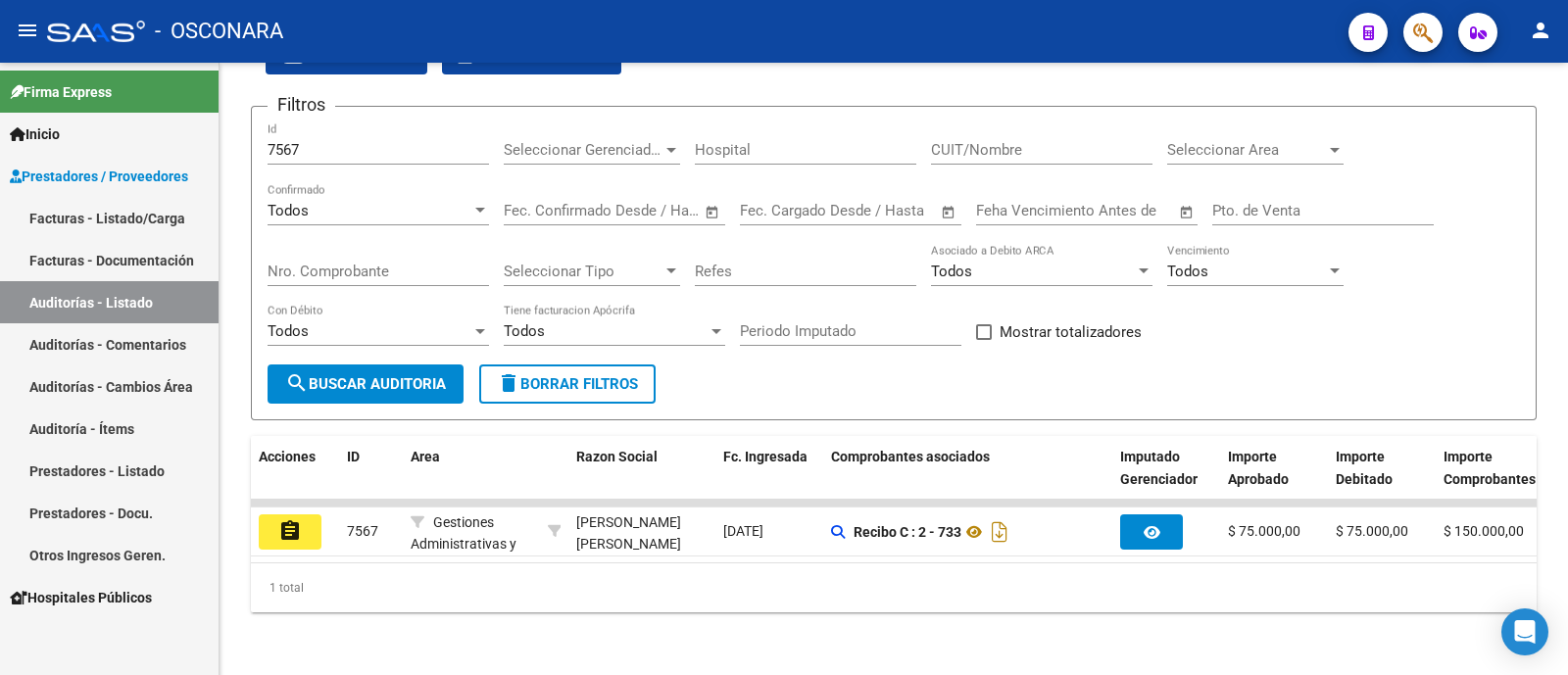
click at [287, 527] on button "assignment" at bounding box center [290, 532] width 63 height 36
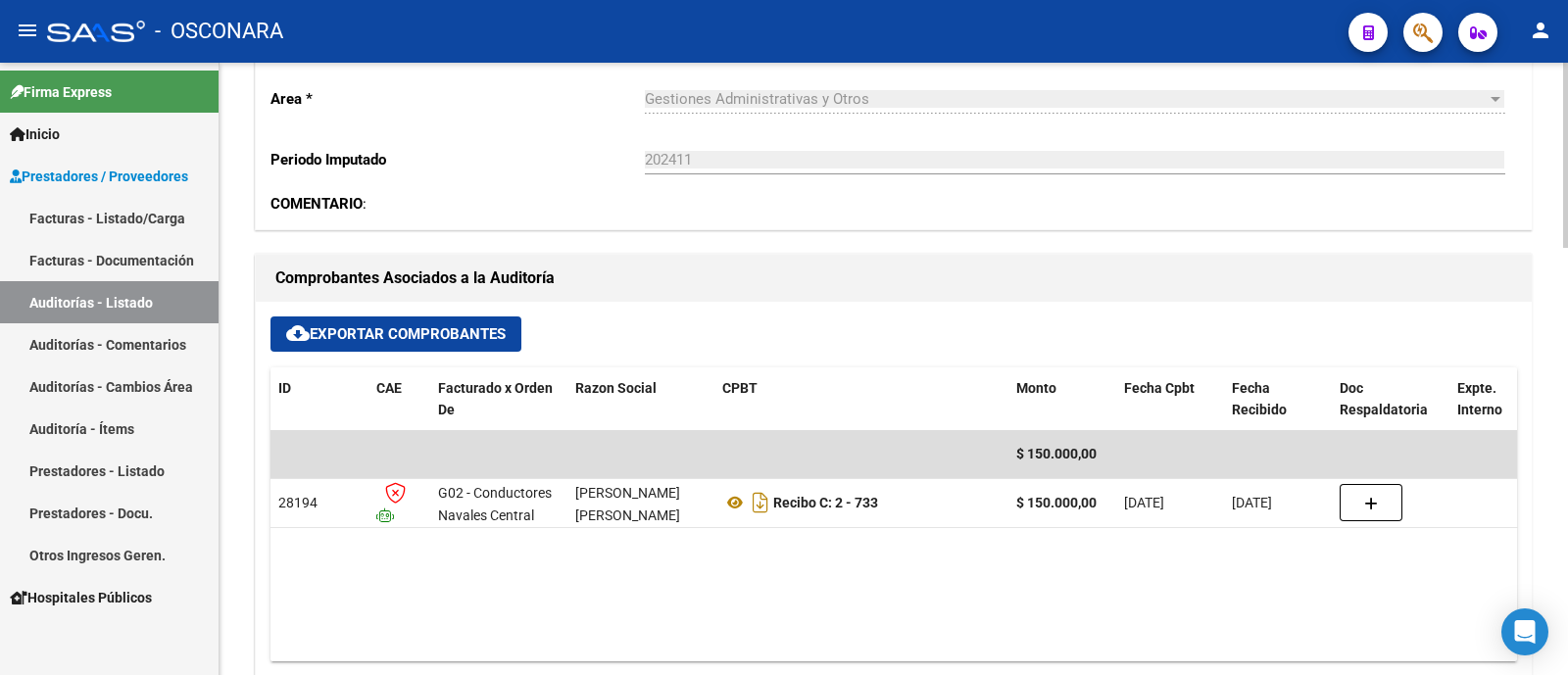
scroll to position [612, 0]
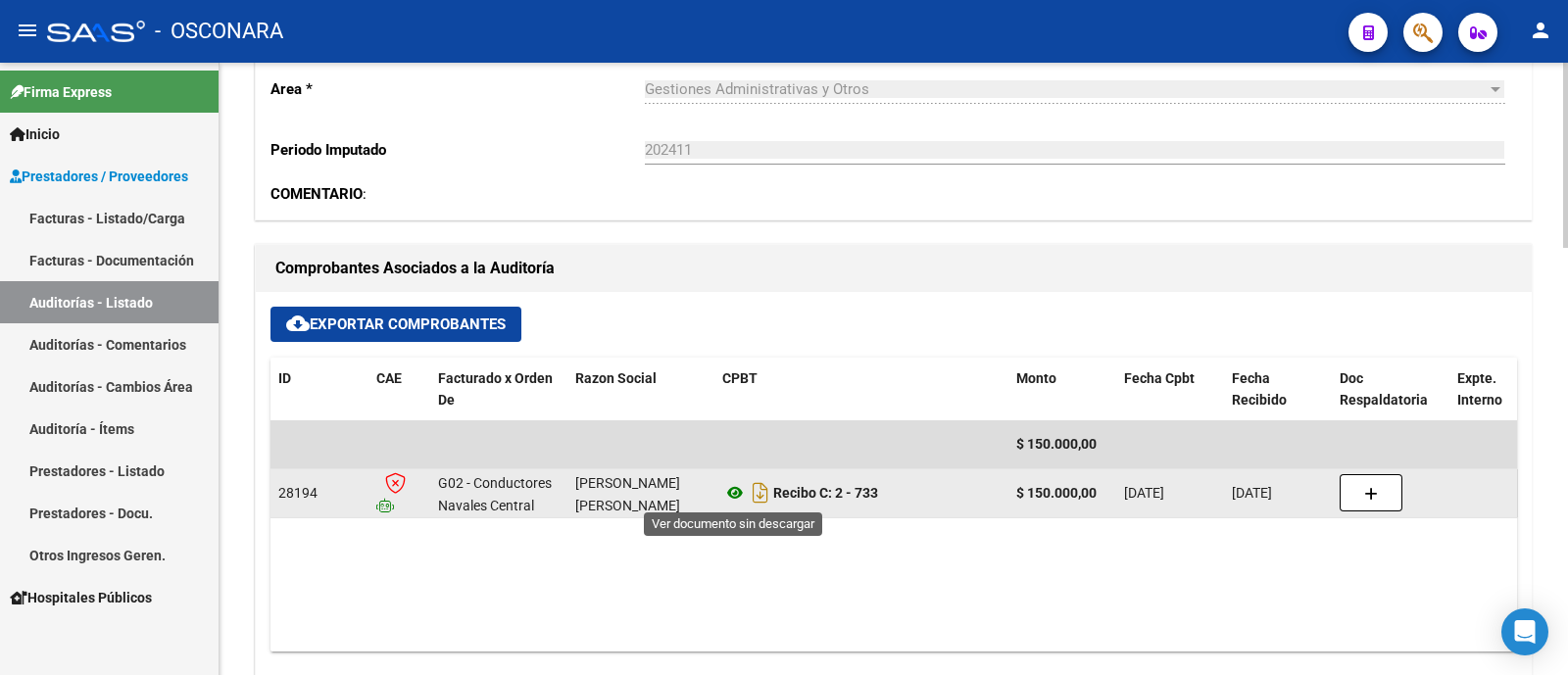
click at [733, 496] on icon at bounding box center [735, 492] width 26 height 24
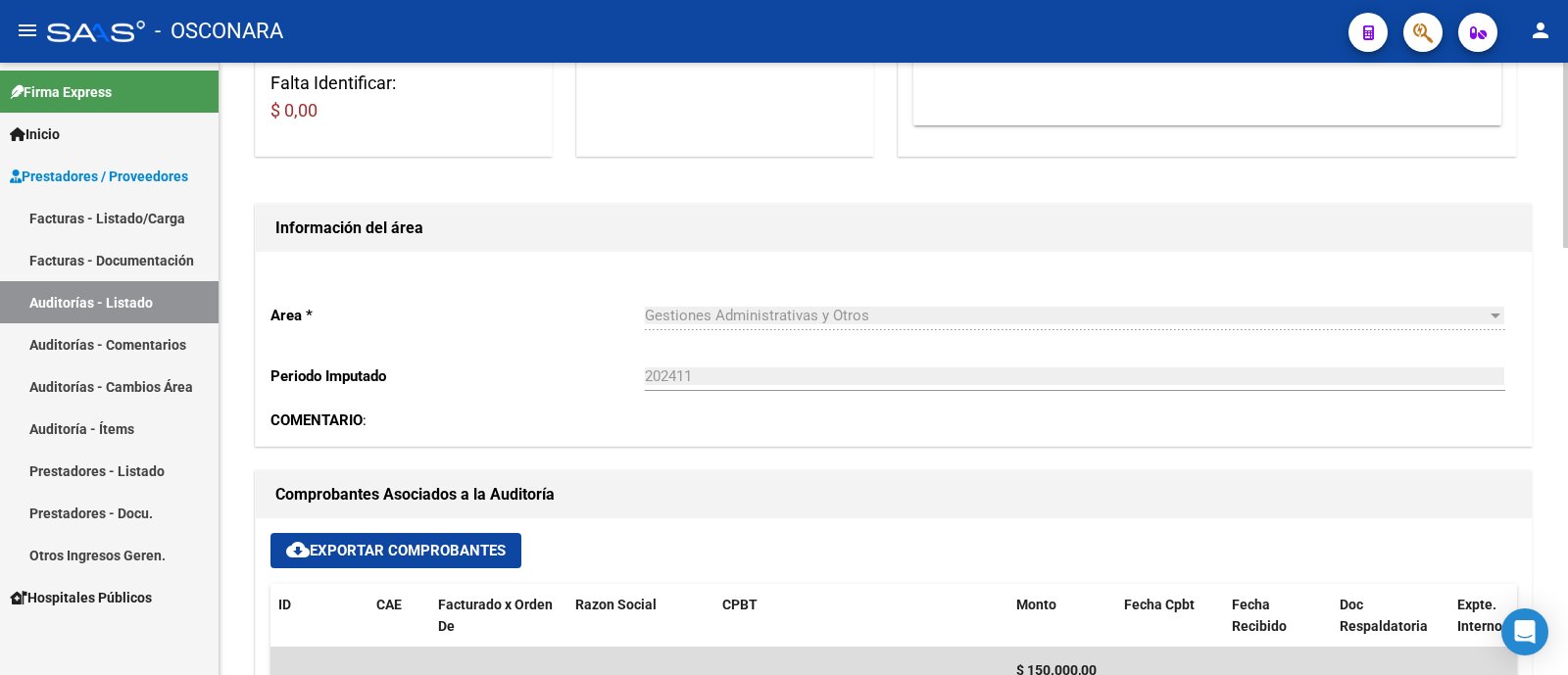
scroll to position [734, 0]
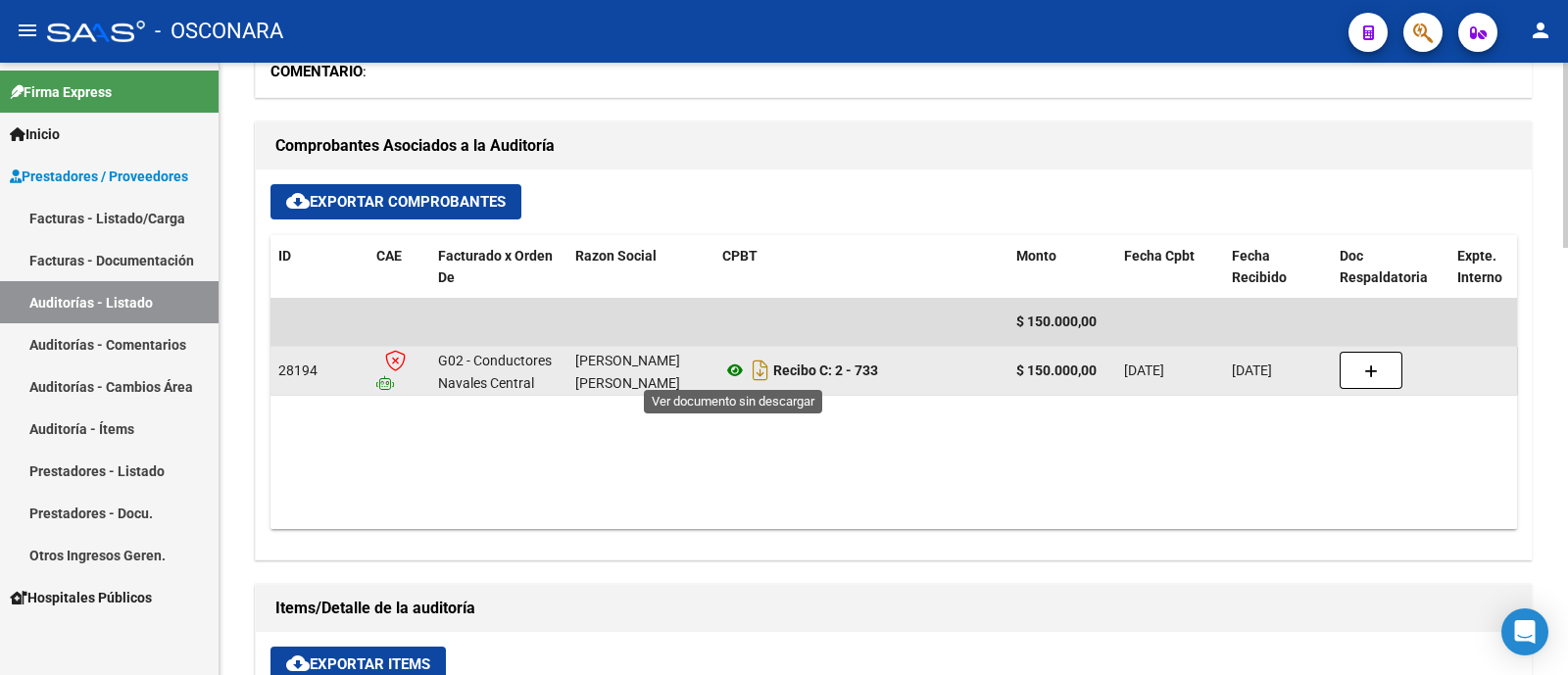
click at [735, 374] on icon at bounding box center [735, 370] width 26 height 24
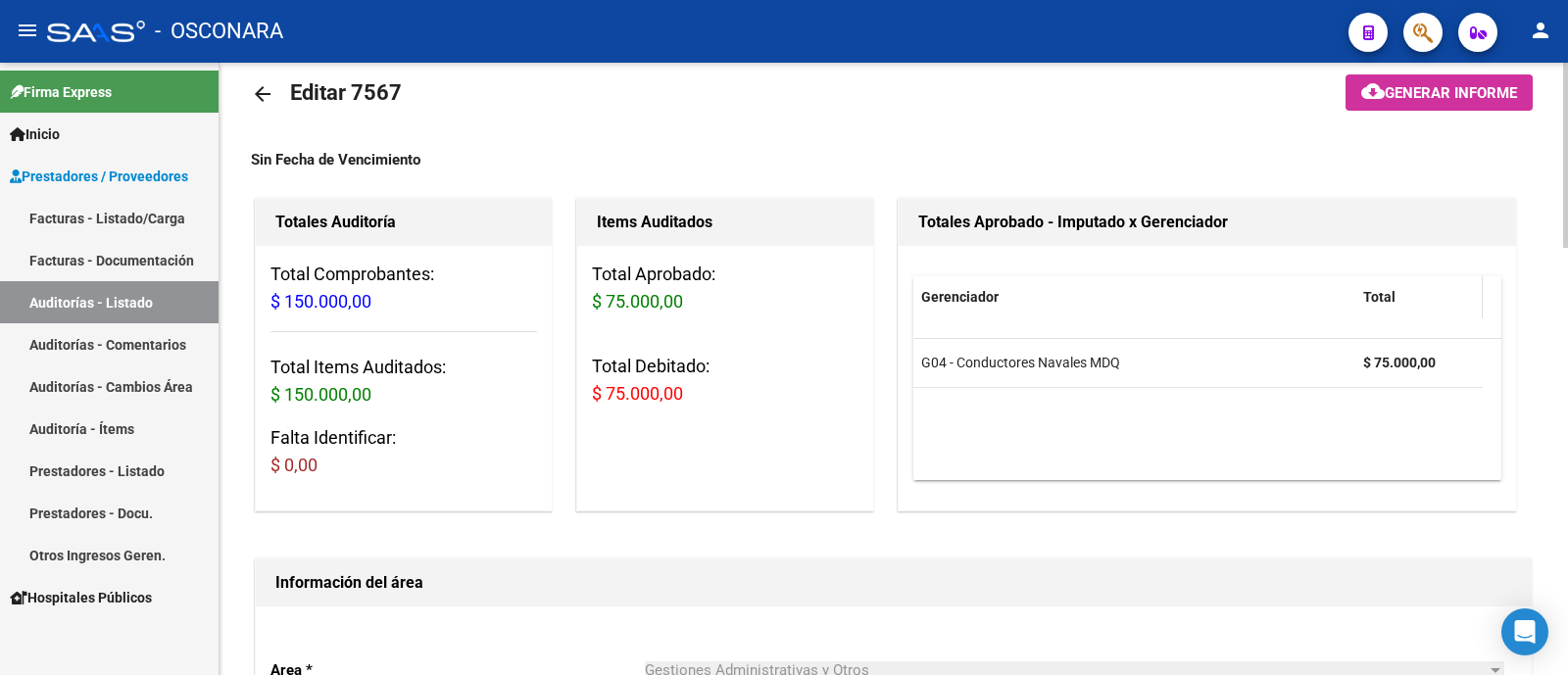
scroll to position [0, 0]
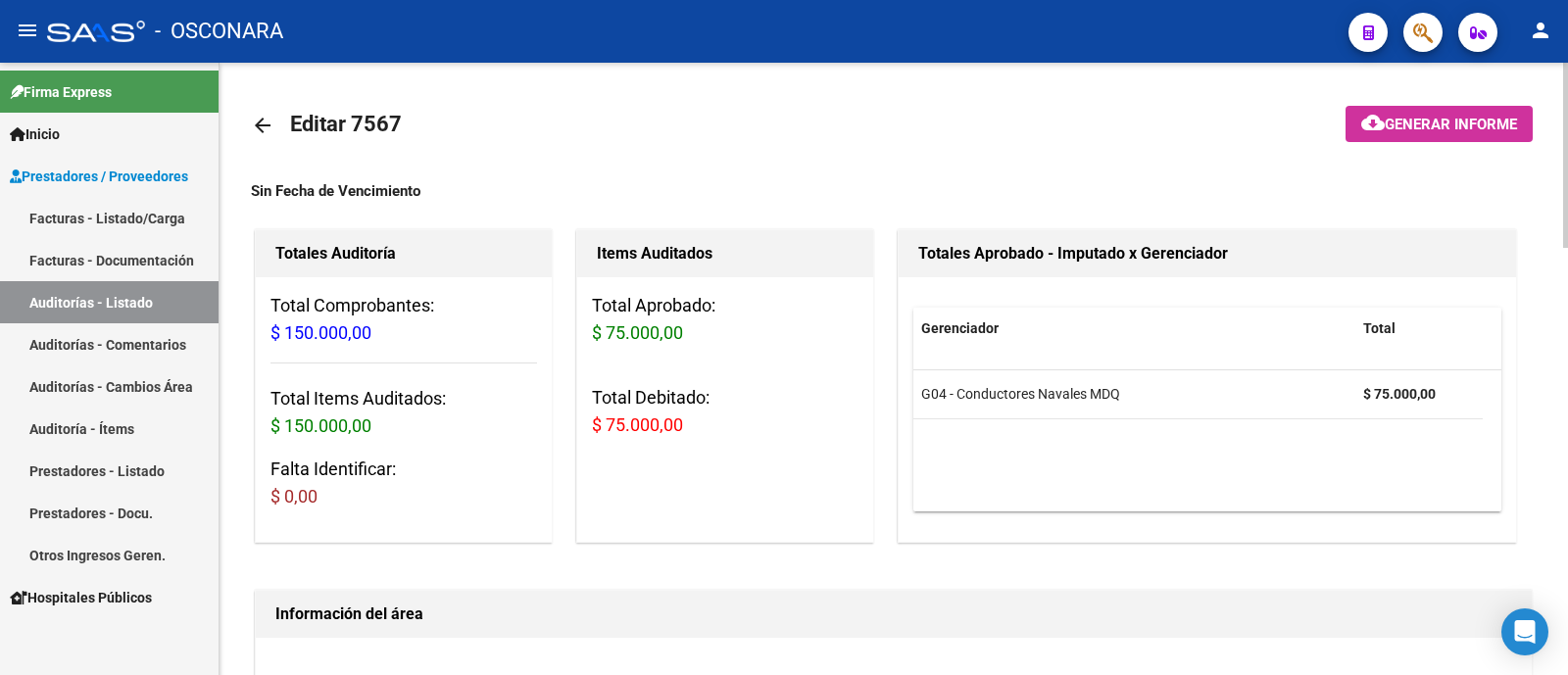
click at [1362, 97] on mat-toolbar-row at bounding box center [1410, 125] width 271 height 63
click at [1367, 118] on mat-icon "cloud_download" at bounding box center [1372, 122] width 24 height 24
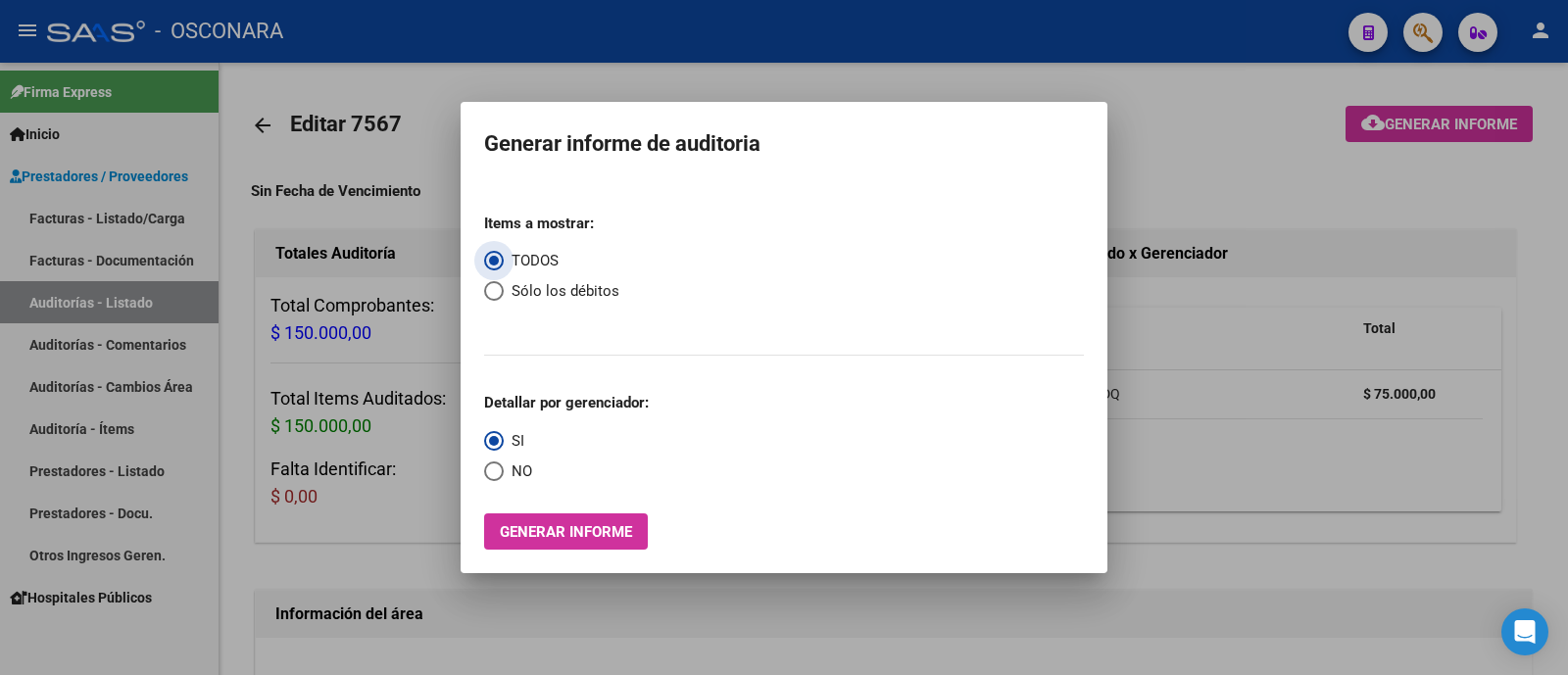
click at [527, 526] on span "Generar informe" at bounding box center [566, 532] width 132 height 18
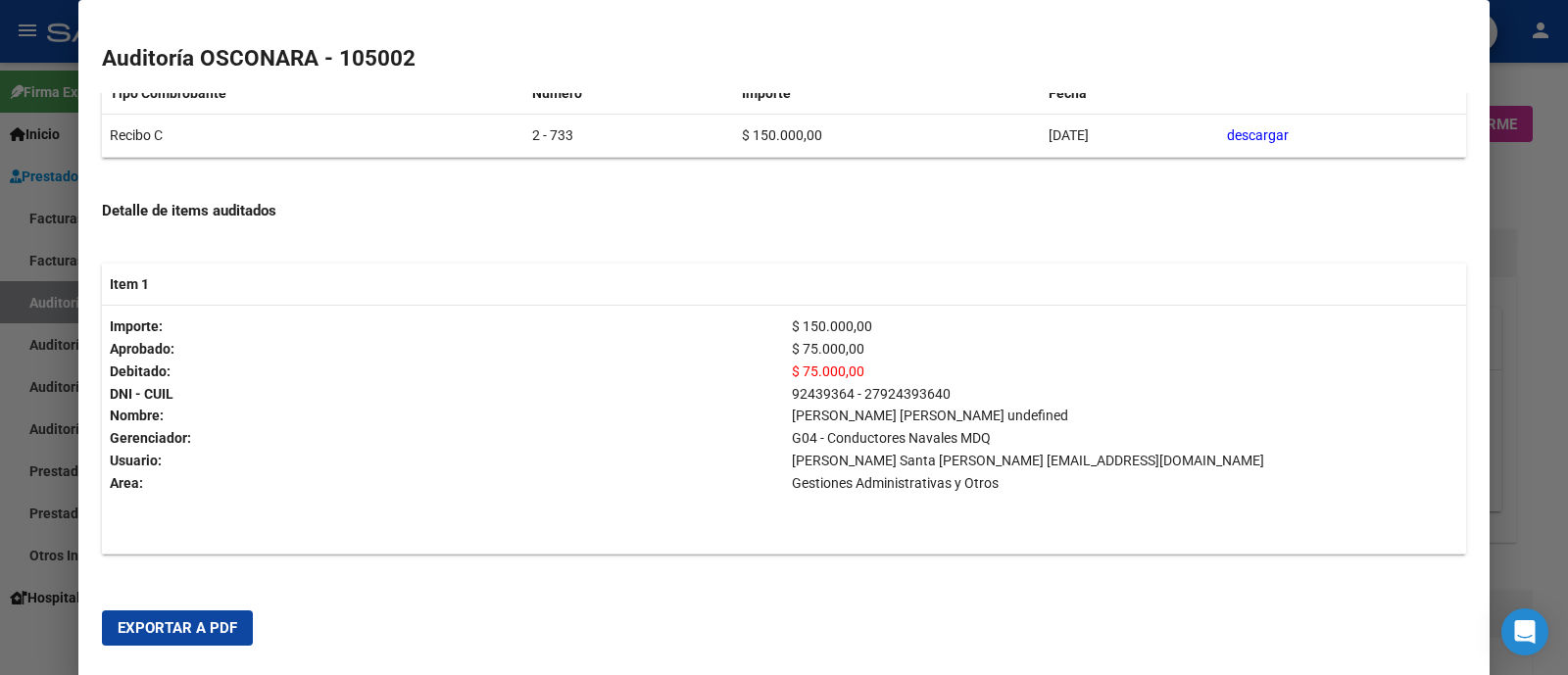
scroll to position [425, 0]
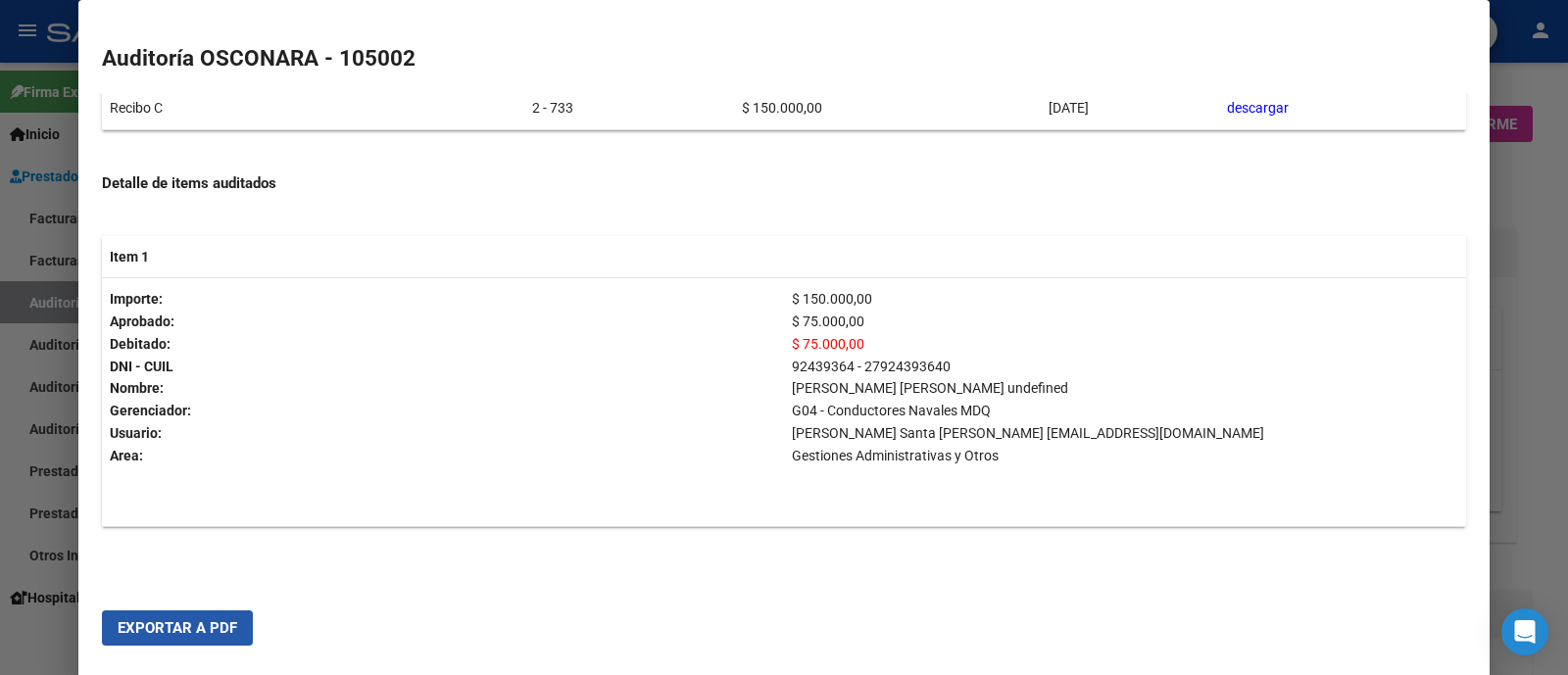
click at [189, 620] on span "Exportar a PDF" at bounding box center [177, 628] width 119 height 18
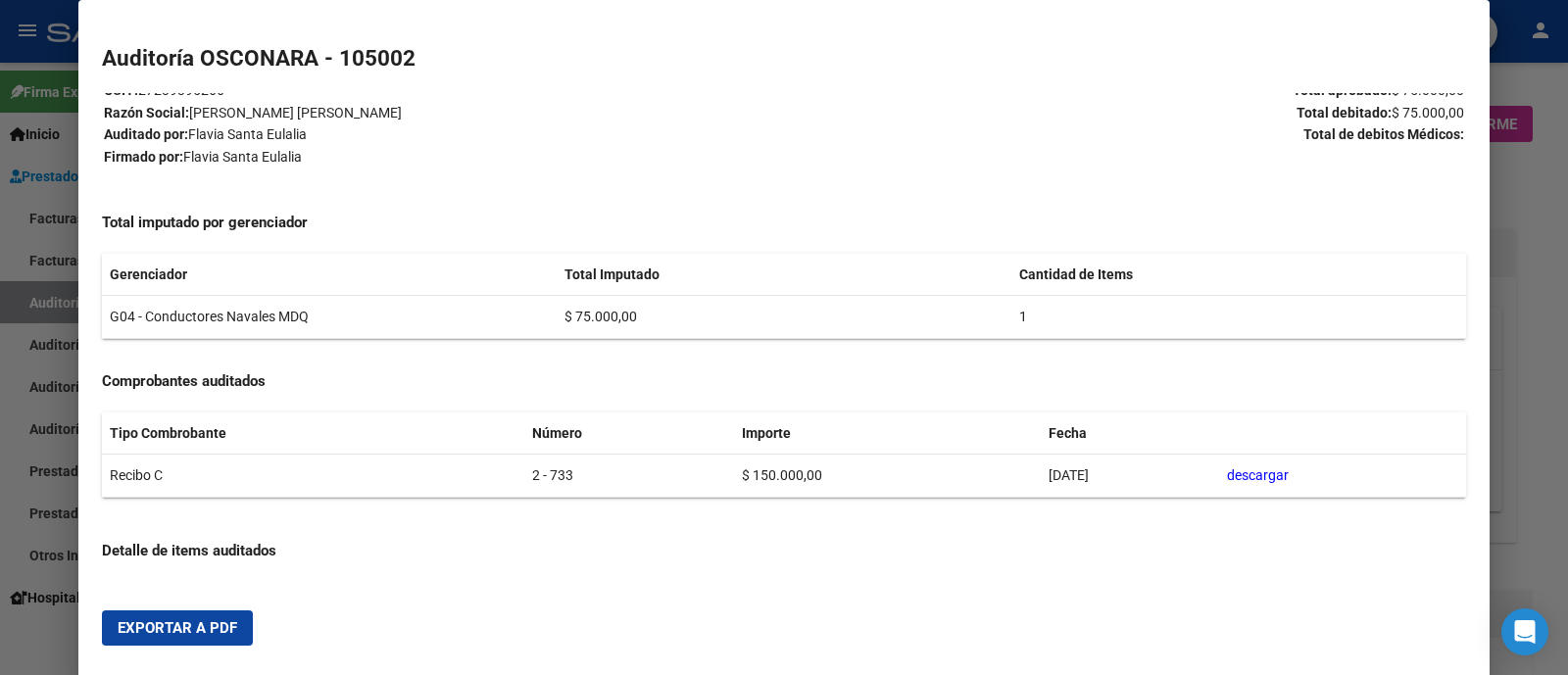
scroll to position [0, 0]
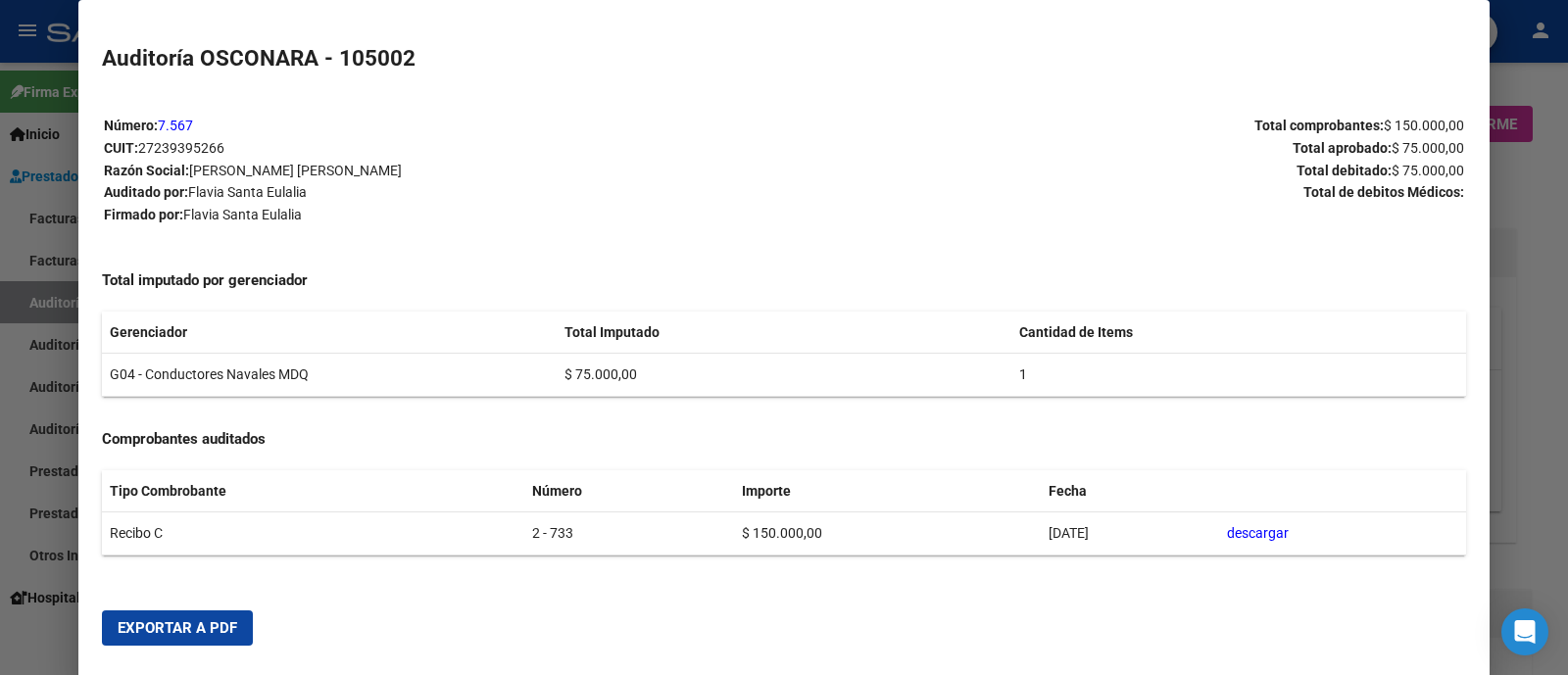
click at [1543, 207] on div at bounding box center [784, 338] width 1568 height 675
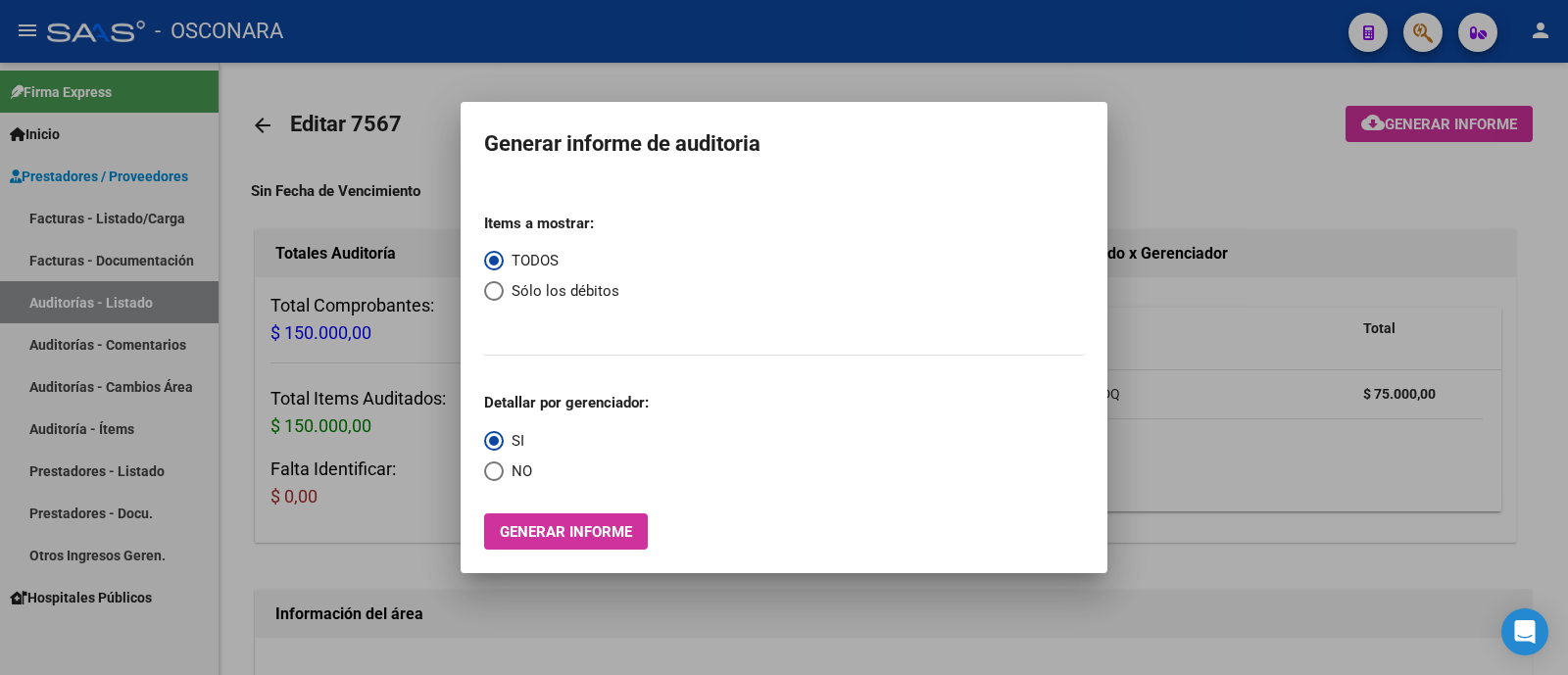
click at [1329, 361] on div at bounding box center [784, 338] width 1568 height 675
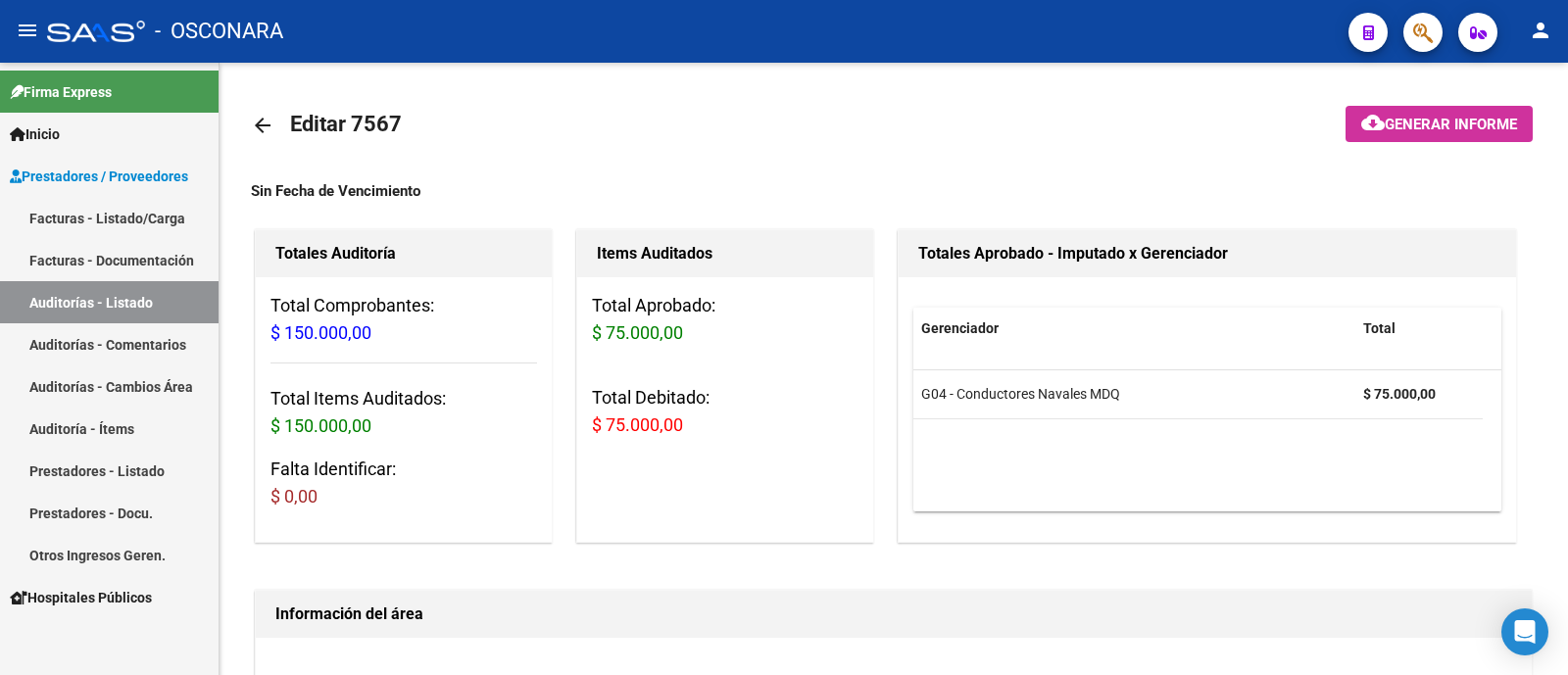
click at [106, 296] on link "Auditorías - Listado" at bounding box center [109, 302] width 218 height 42
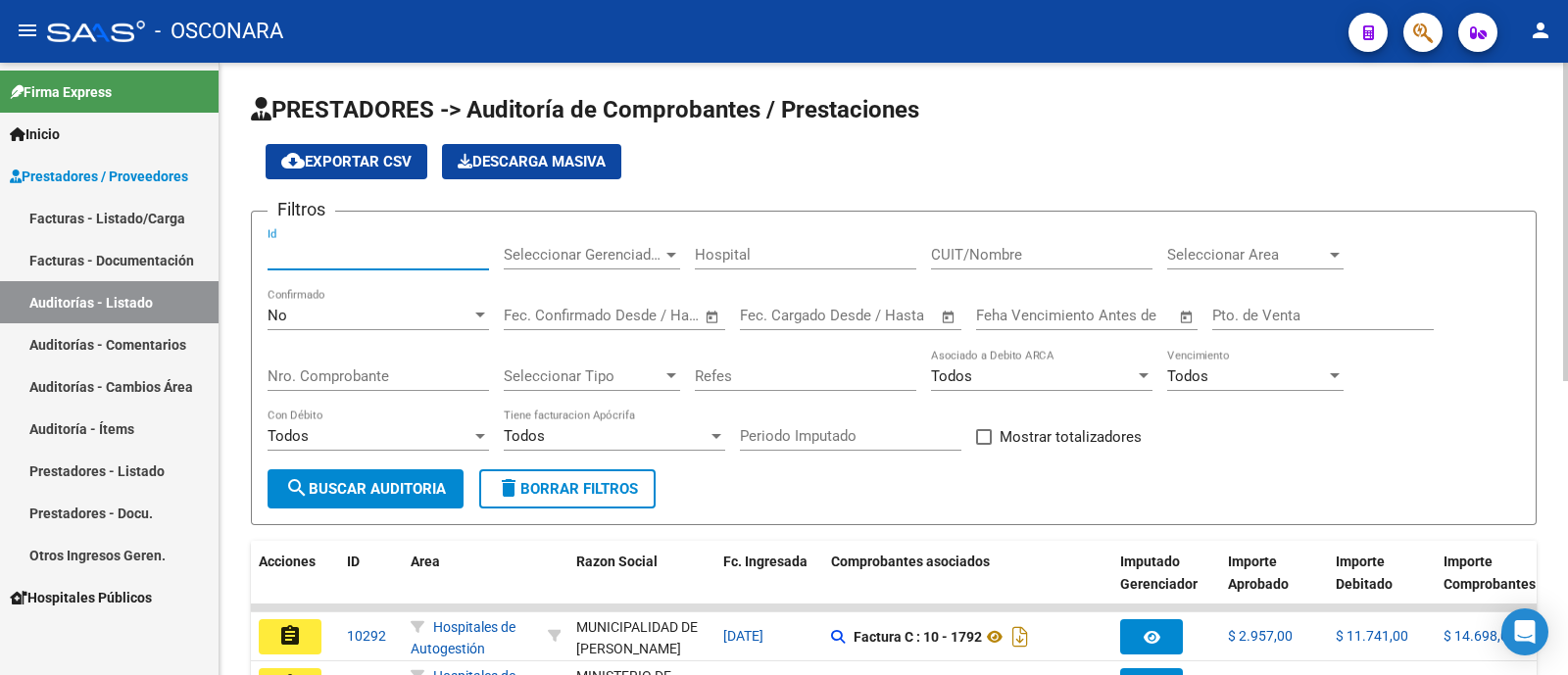
click at [307, 254] on input "Id" at bounding box center [378, 255] width 221 height 18
type input "7242"
click at [367, 312] on div "No" at bounding box center [369, 316] width 203 height 18
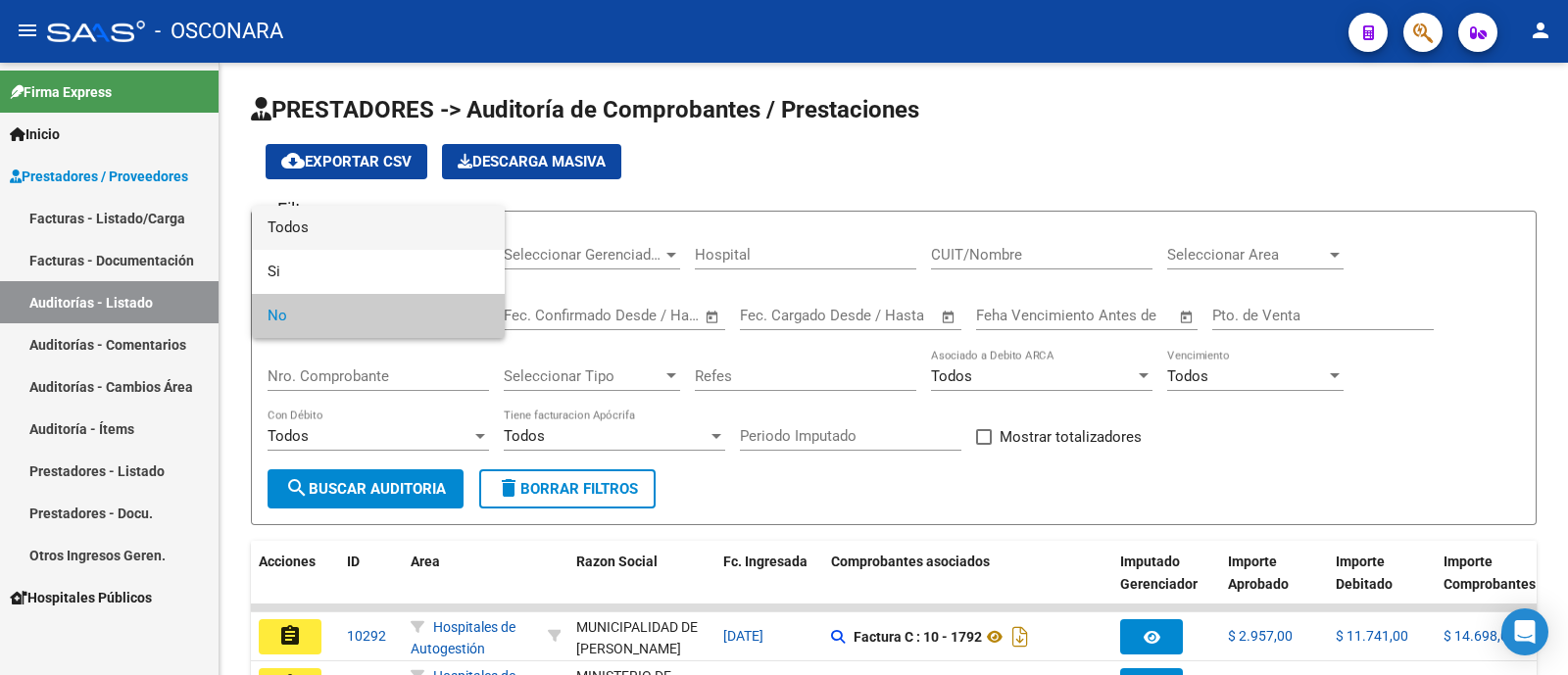
click at [377, 241] on span "Todos" at bounding box center [378, 227] width 221 height 44
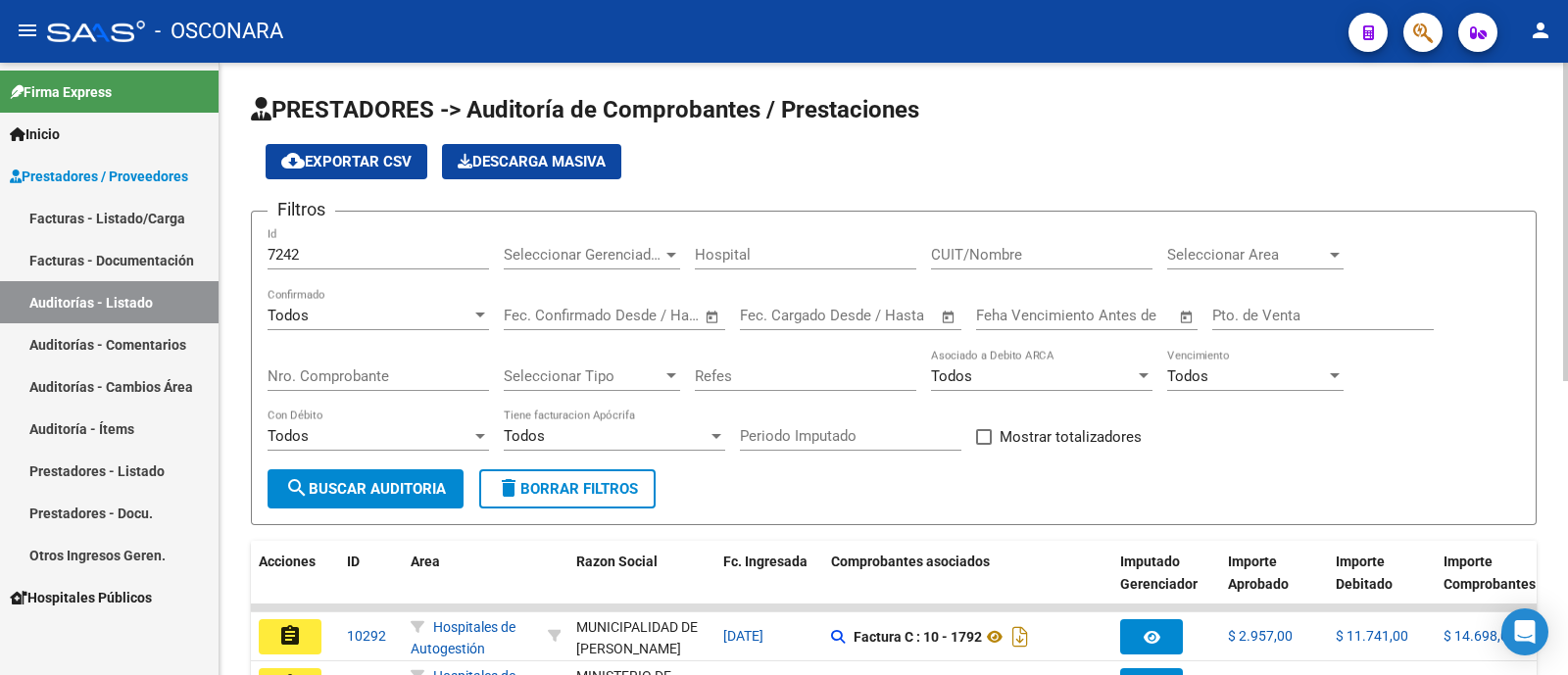
click at [397, 471] on form "Filtros 7242 Id Seleccionar Gerenciador Seleccionar Gerenciador Hospital CUIT/N…" at bounding box center [894, 367] width 1286 height 315
click at [397, 485] on span "search Buscar Auditoria" at bounding box center [365, 488] width 161 height 18
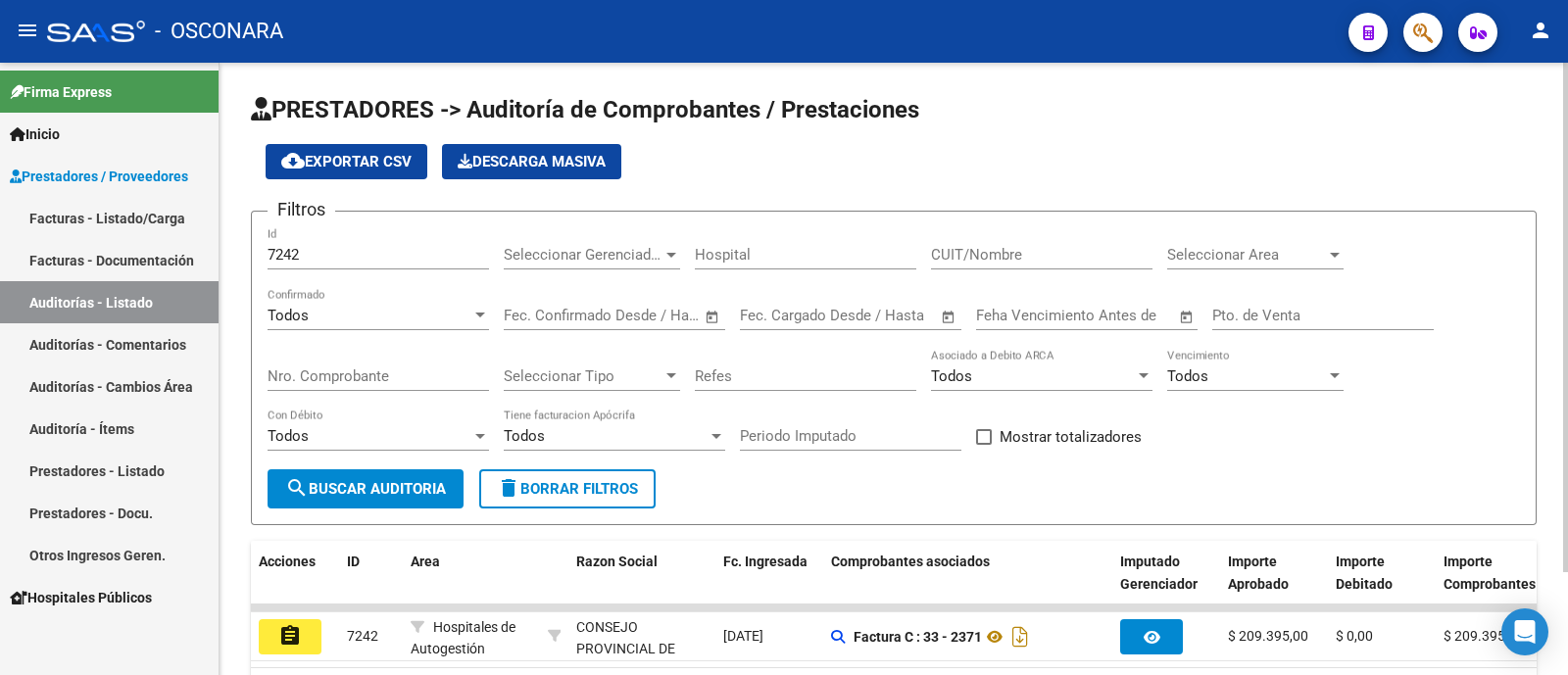
scroll to position [123, 0]
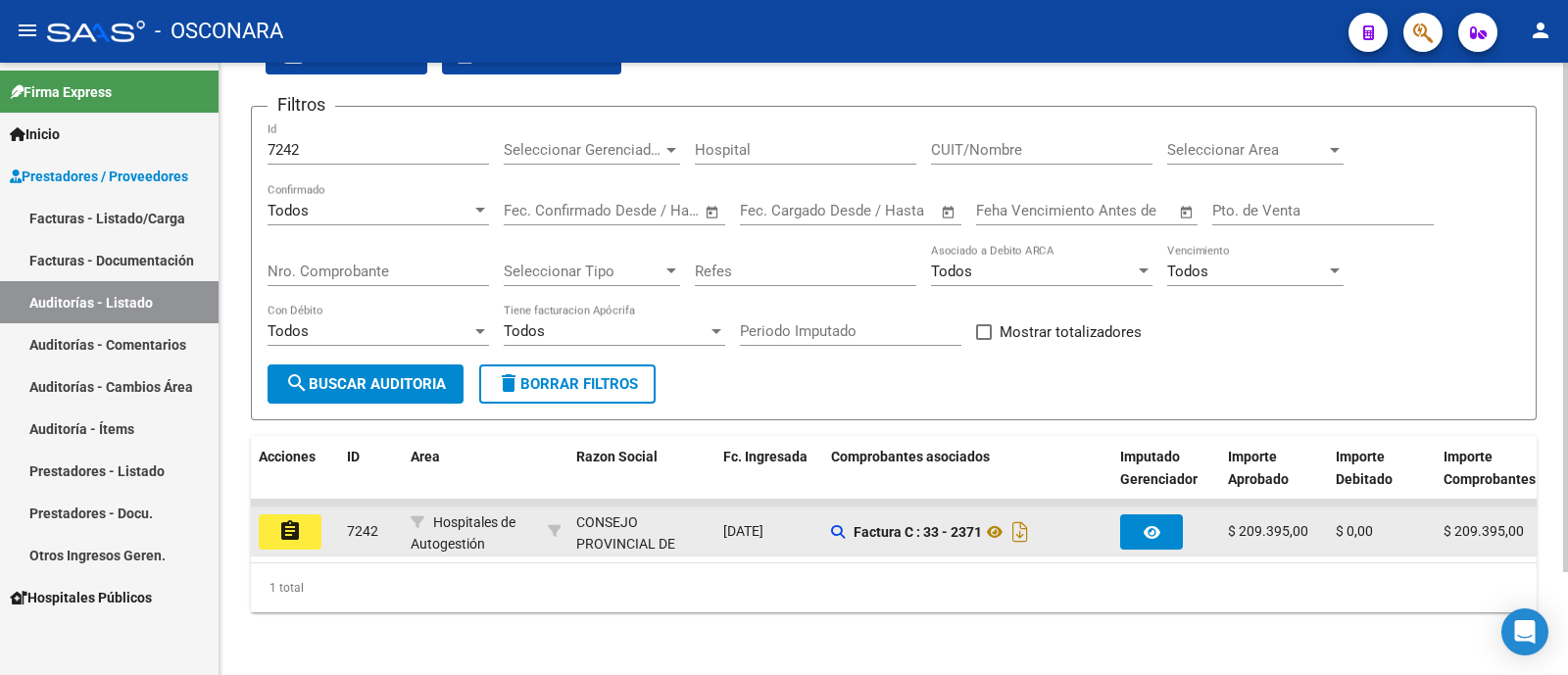
click at [274, 514] on button "assignment" at bounding box center [290, 532] width 63 height 36
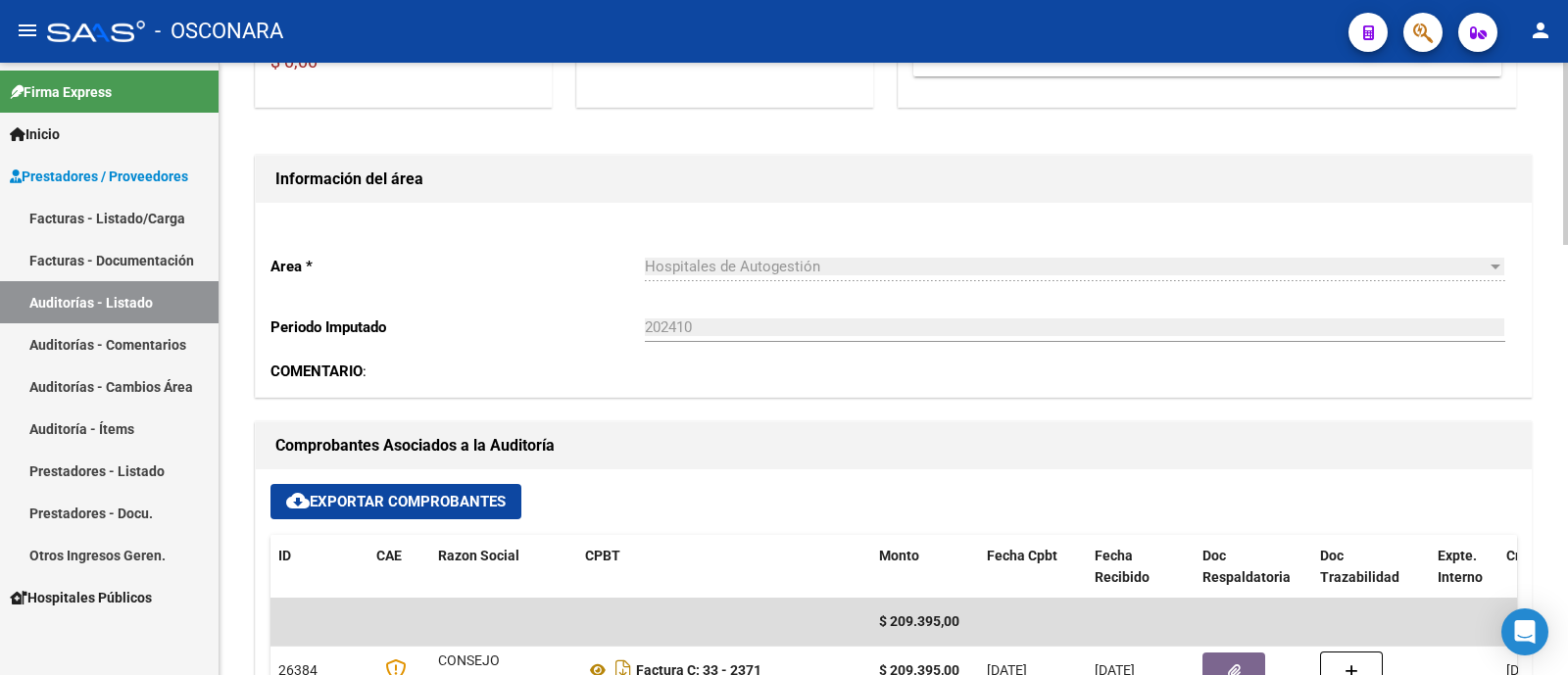
scroll to position [121, 0]
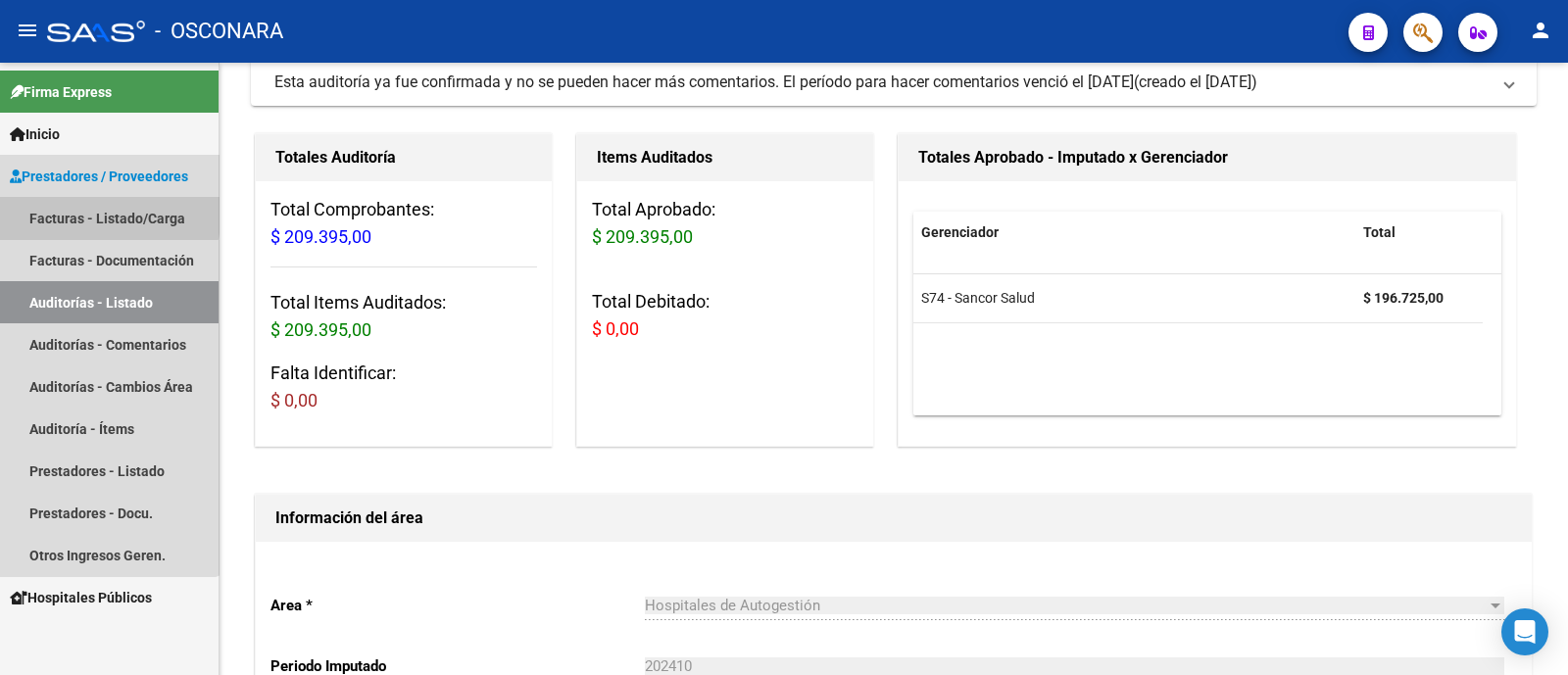
click at [88, 212] on link "Facturas - Listado/Carga" at bounding box center [109, 217] width 218 height 42
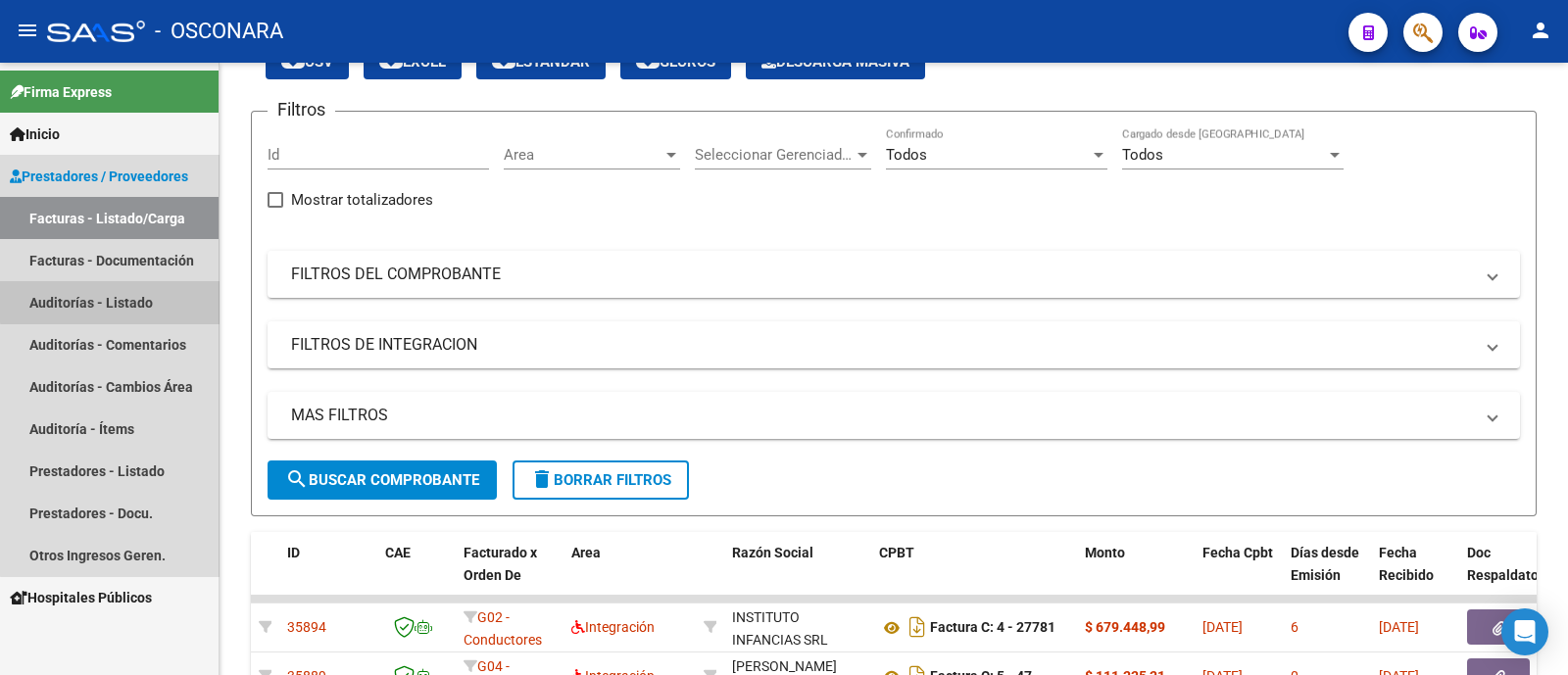
click at [172, 298] on link "Auditorías - Listado" at bounding box center [109, 302] width 218 height 42
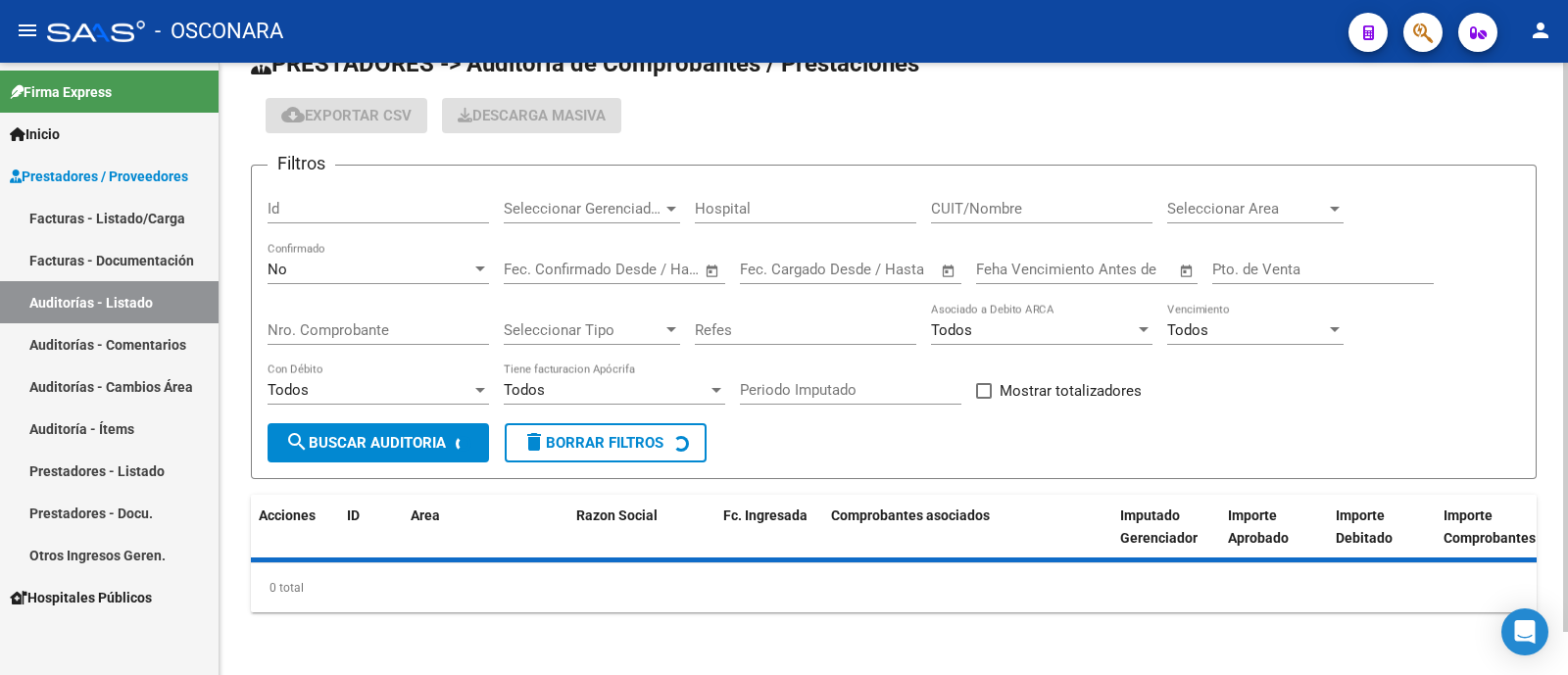
scroll to position [121, 0]
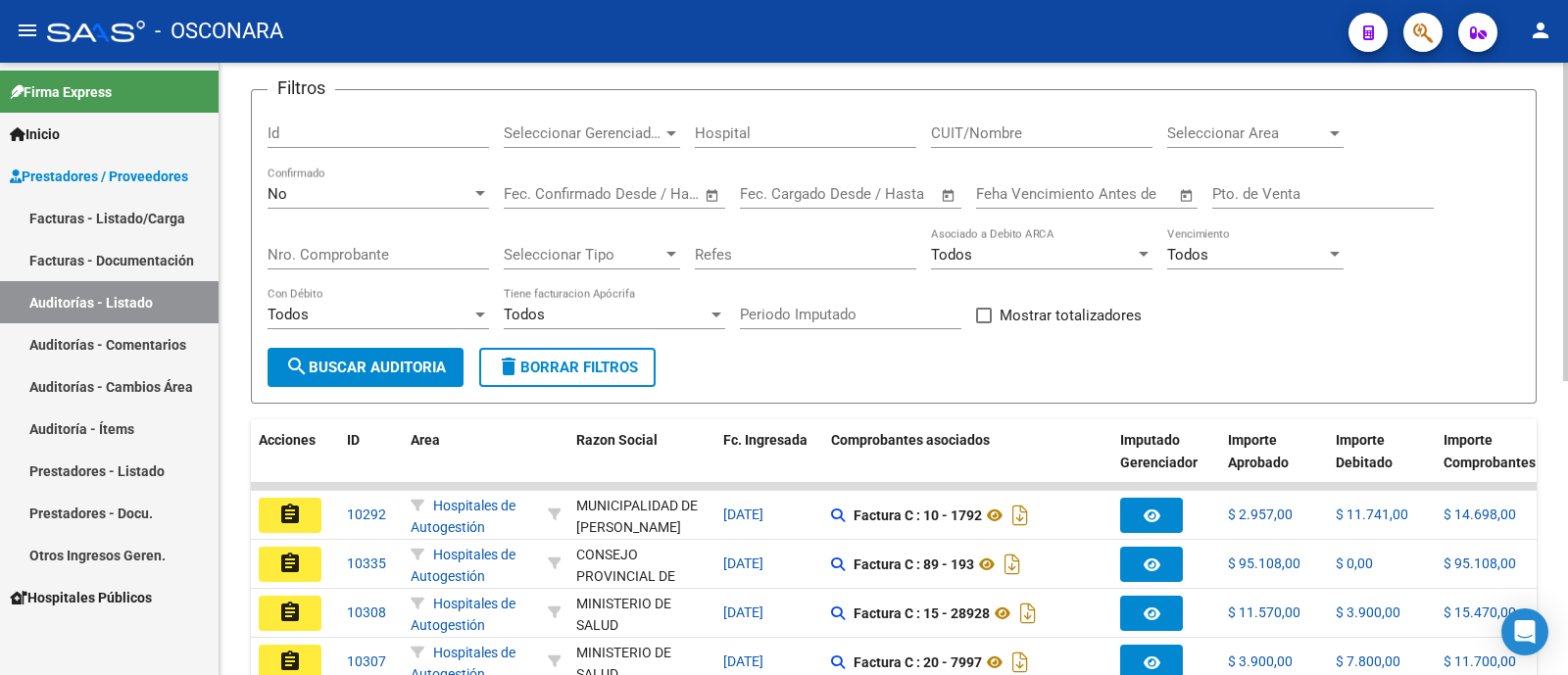
click at [327, 215] on div "No Confirmado" at bounding box center [378, 197] width 221 height 61
click at [369, 131] on input "Id" at bounding box center [378, 133] width 221 height 18
type input "10180"
click at [392, 186] on div "No" at bounding box center [369, 194] width 203 height 18
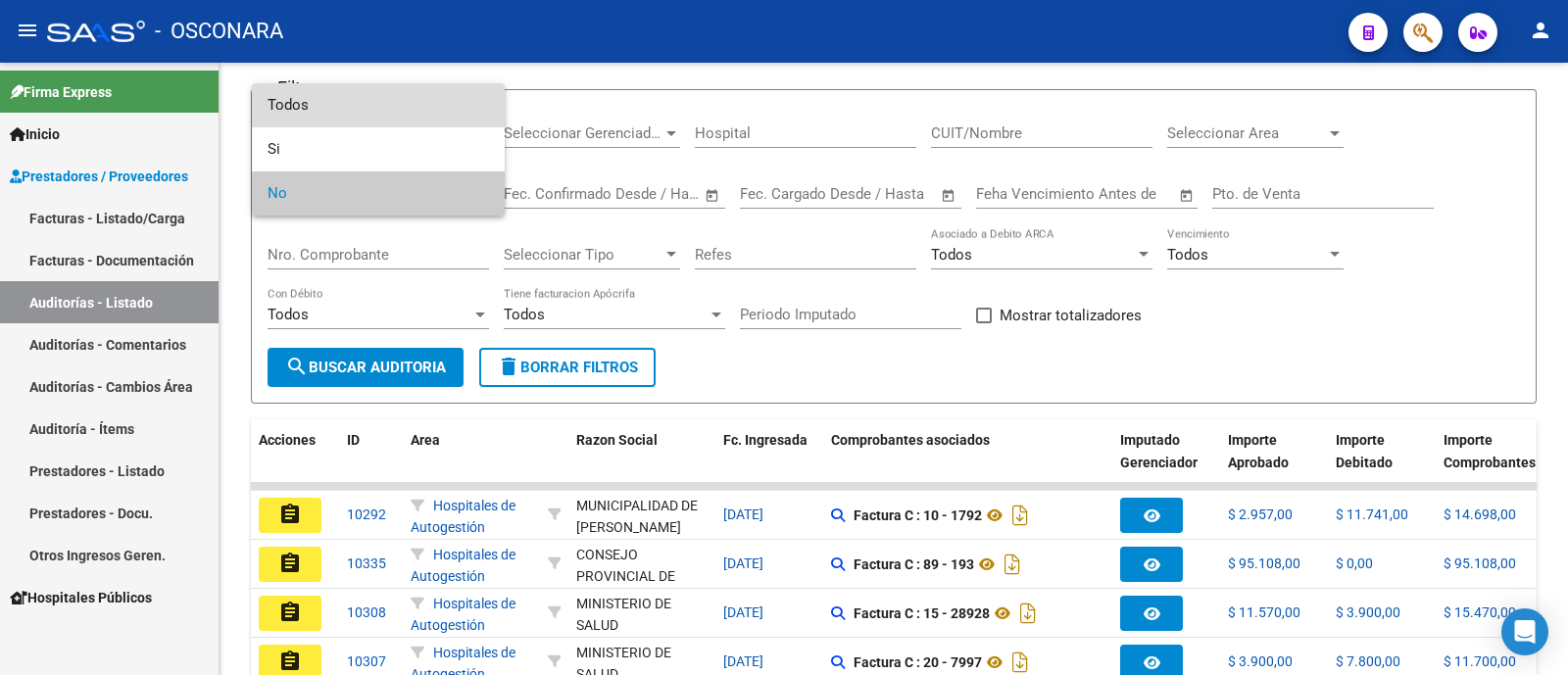
click at [411, 109] on span "Todos" at bounding box center [378, 105] width 221 height 44
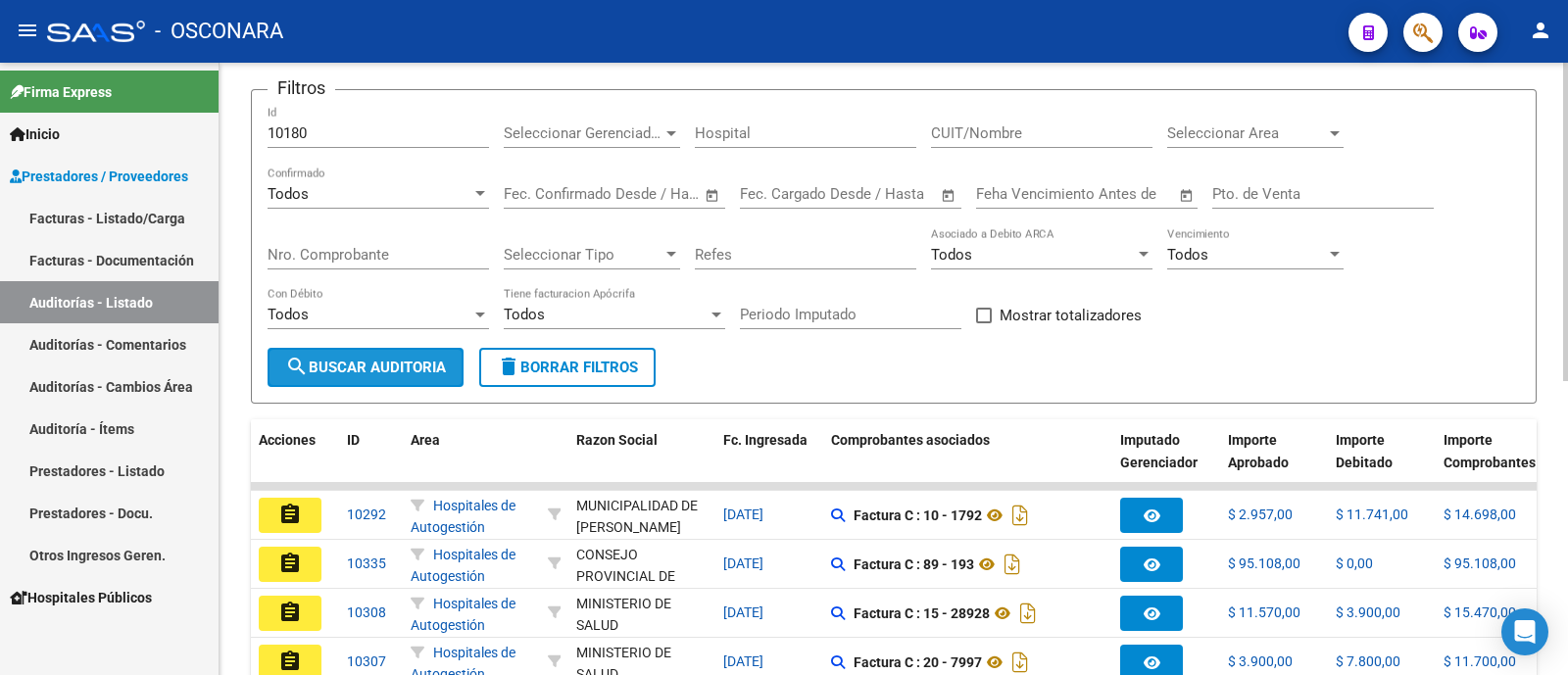
click at [342, 365] on span "search Buscar Auditoria" at bounding box center [365, 367] width 161 height 18
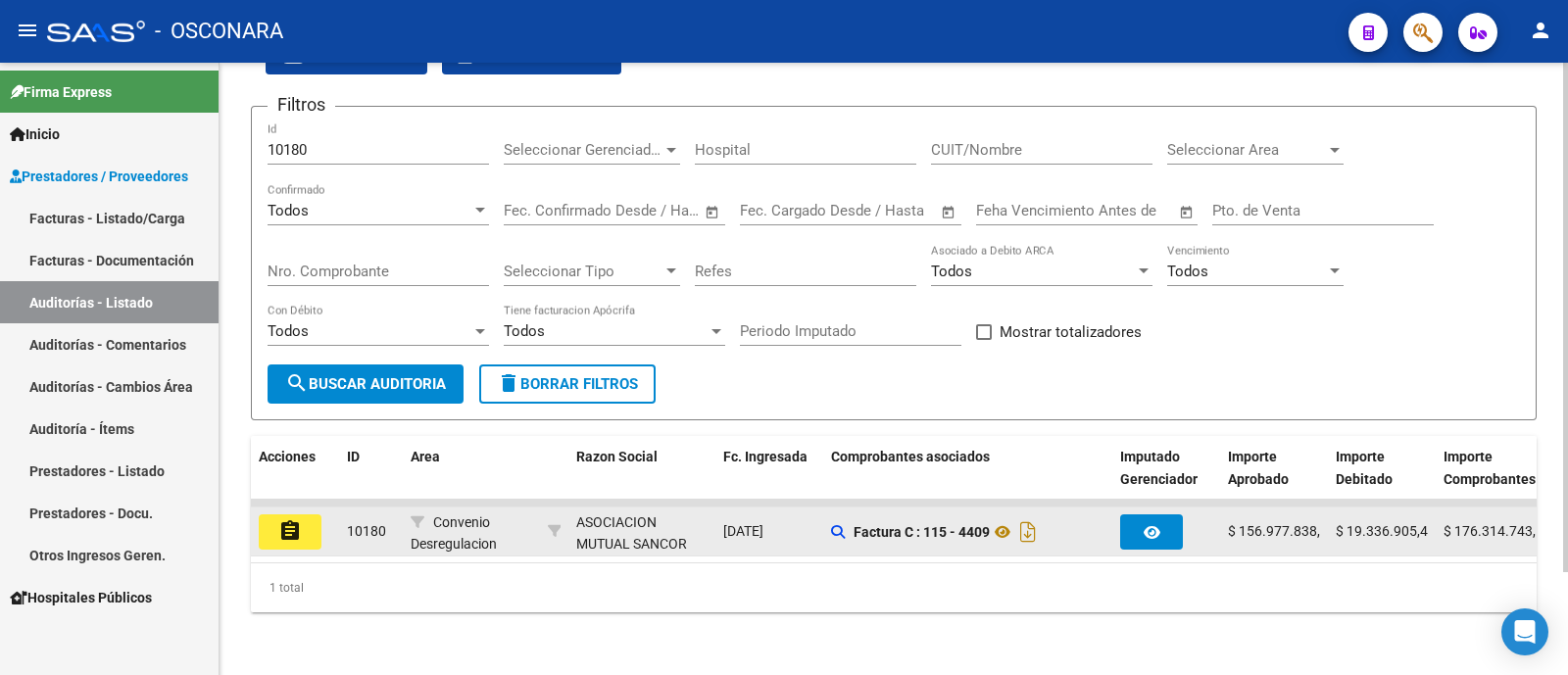
click at [271, 518] on button "assignment" at bounding box center [290, 532] width 63 height 36
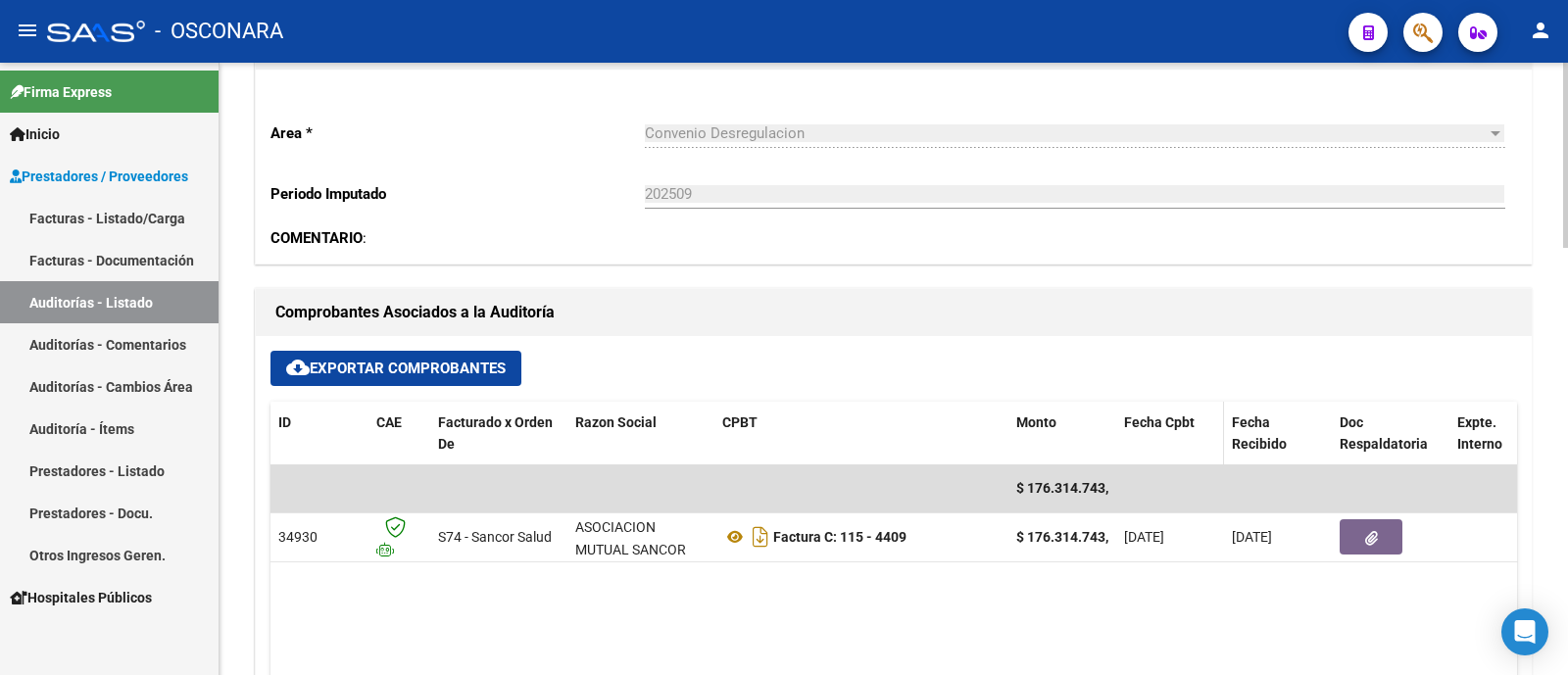
scroll to position [612, 0]
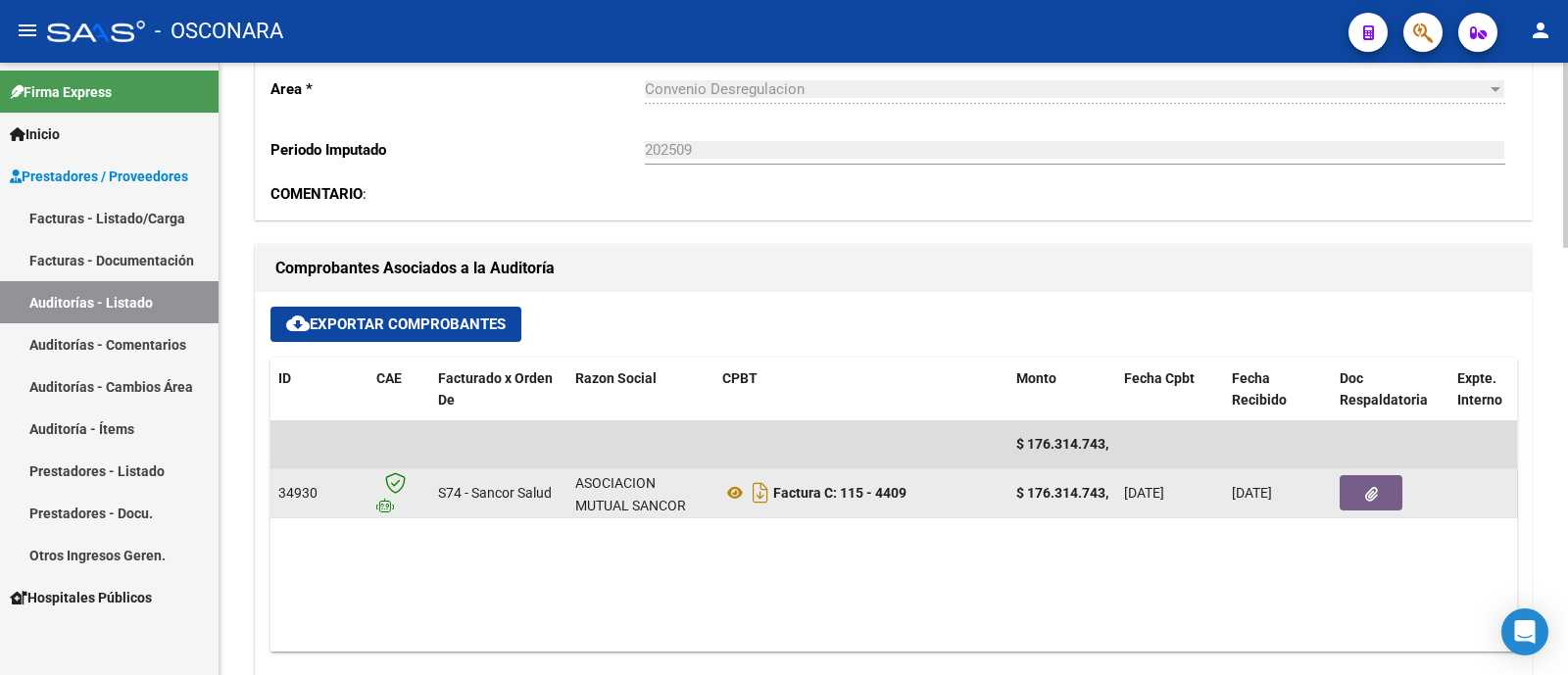
click at [1370, 491] on icon "button" at bounding box center [1371, 493] width 13 height 15
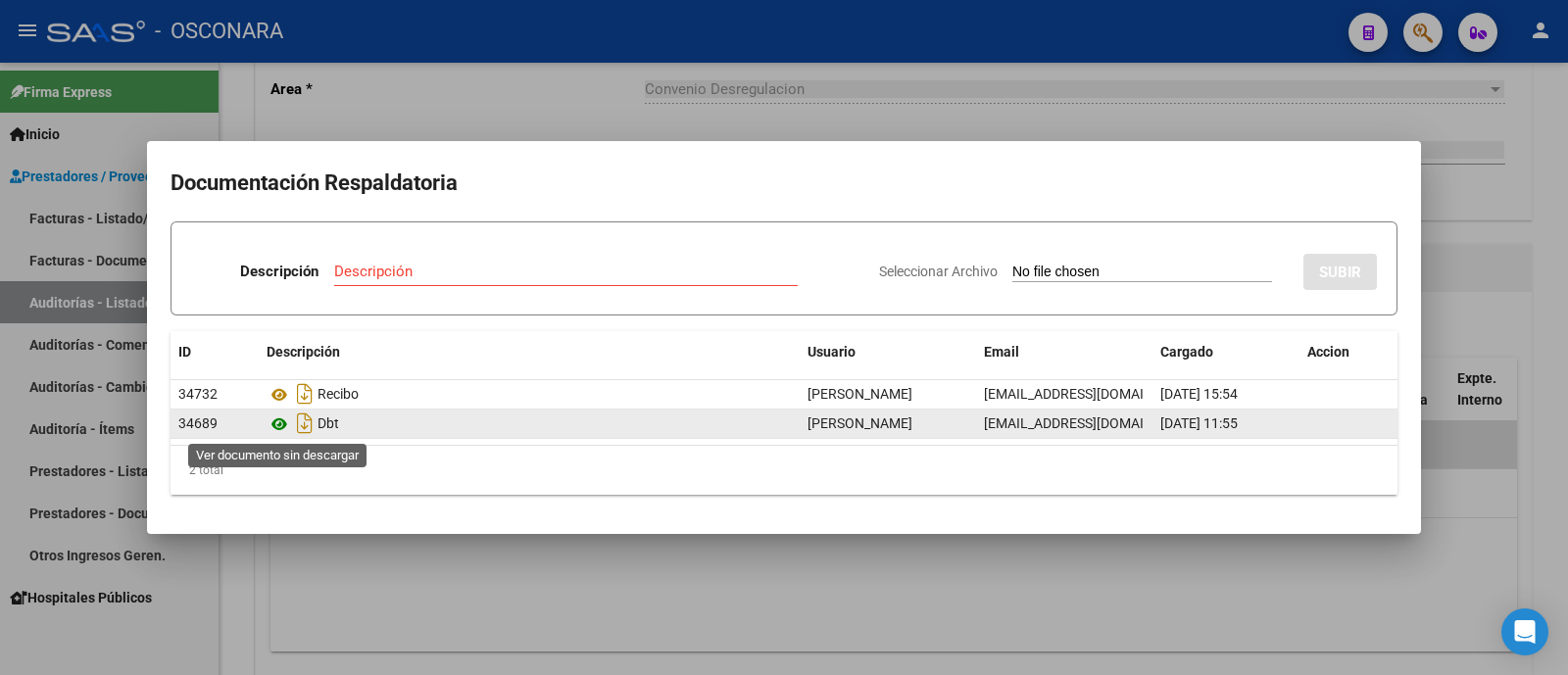
click at [282, 422] on icon at bounding box center [279, 424] width 26 height 24
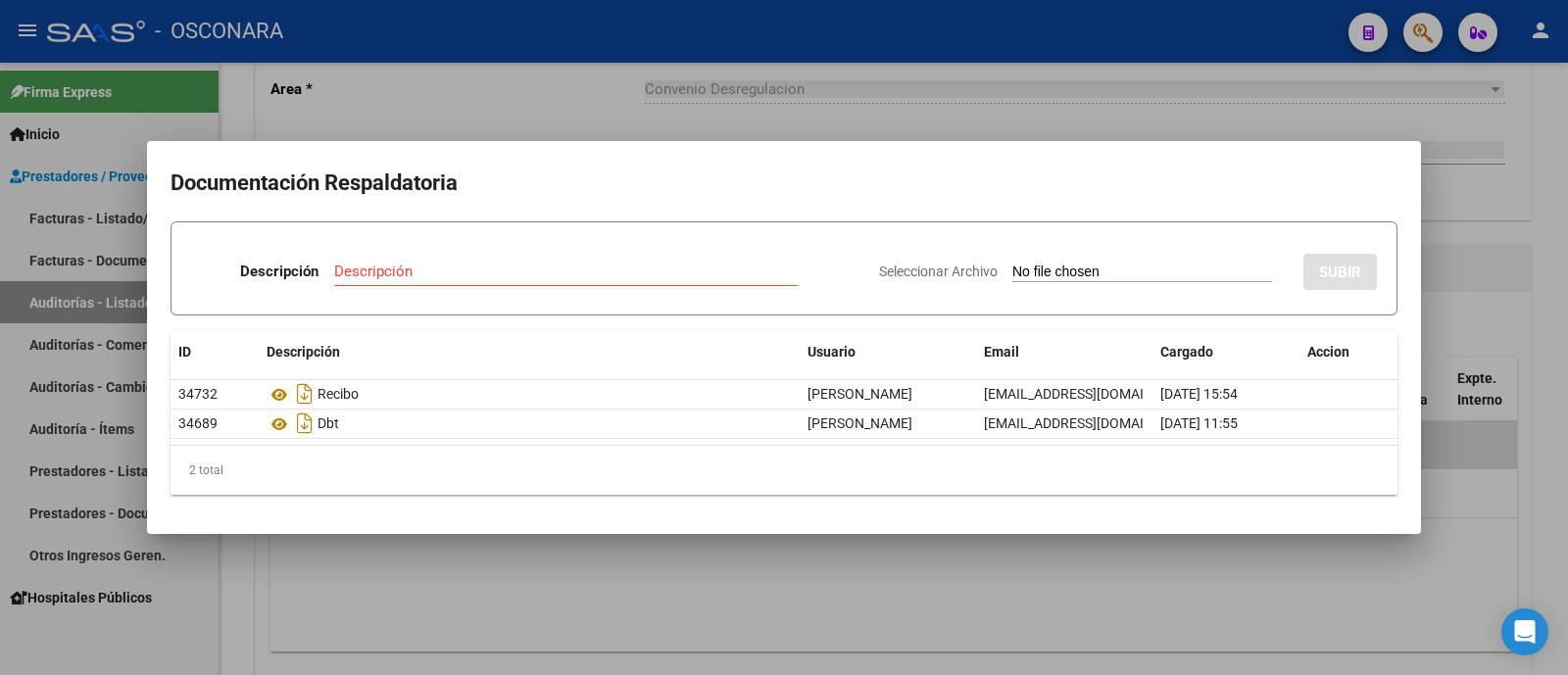
drag, startPoint x: 290, startPoint y: 499, endPoint x: 285, endPoint y: 466, distance: 33.4
click at [291, 500] on mat-dialog-content "Documentación Respaldatoria Descripción Descripción Seleccionar Archivo SUBIR I…" at bounding box center [784, 338] width 1274 height 345
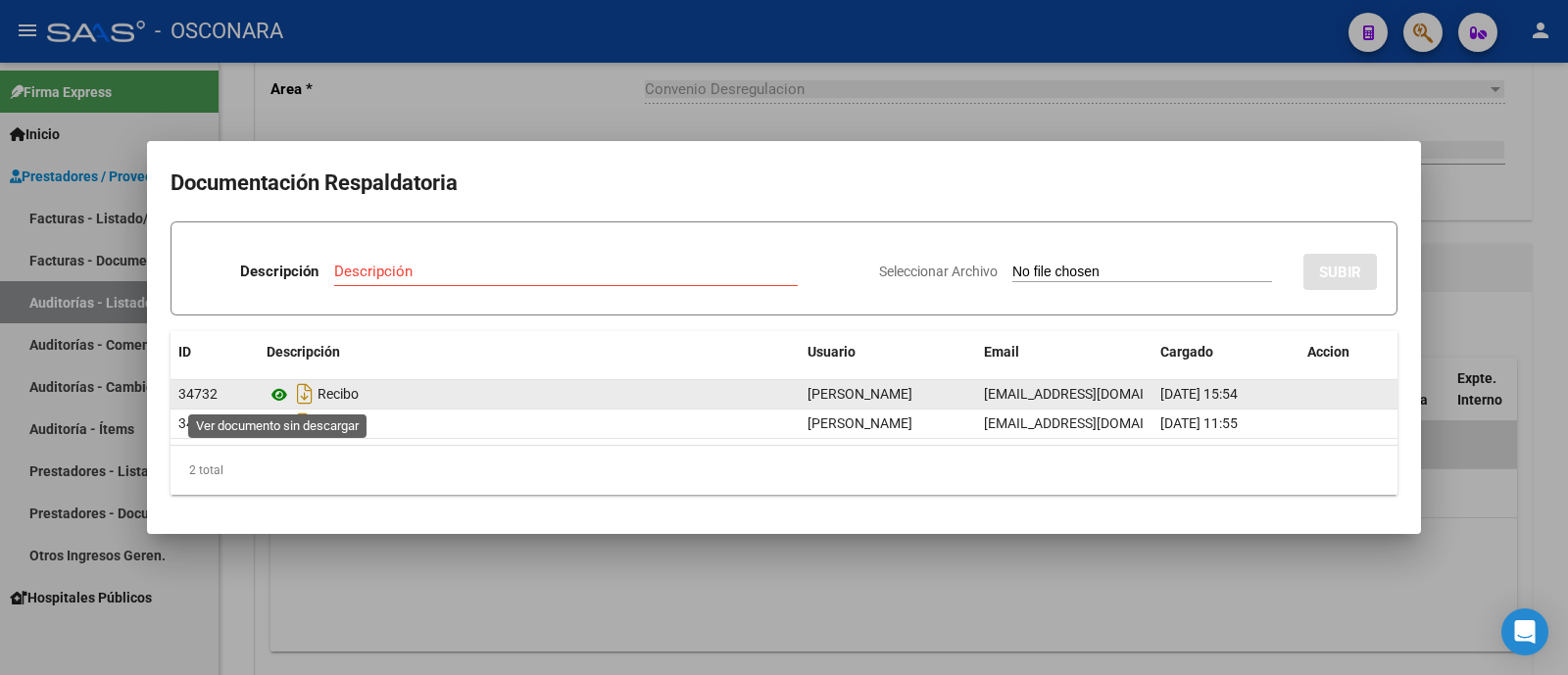
click at [279, 395] on icon at bounding box center [279, 395] width 26 height 24
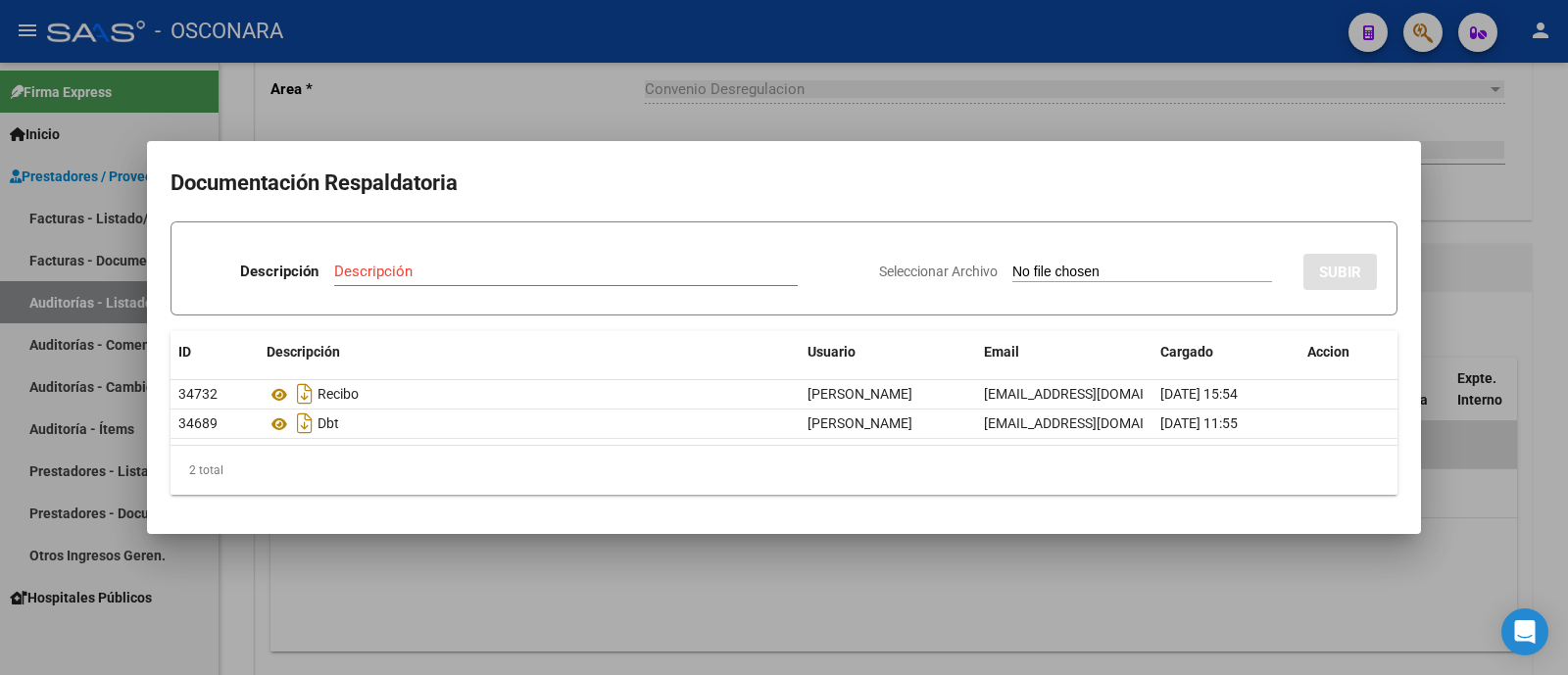
click at [958, 53] on div at bounding box center [784, 338] width 1568 height 675
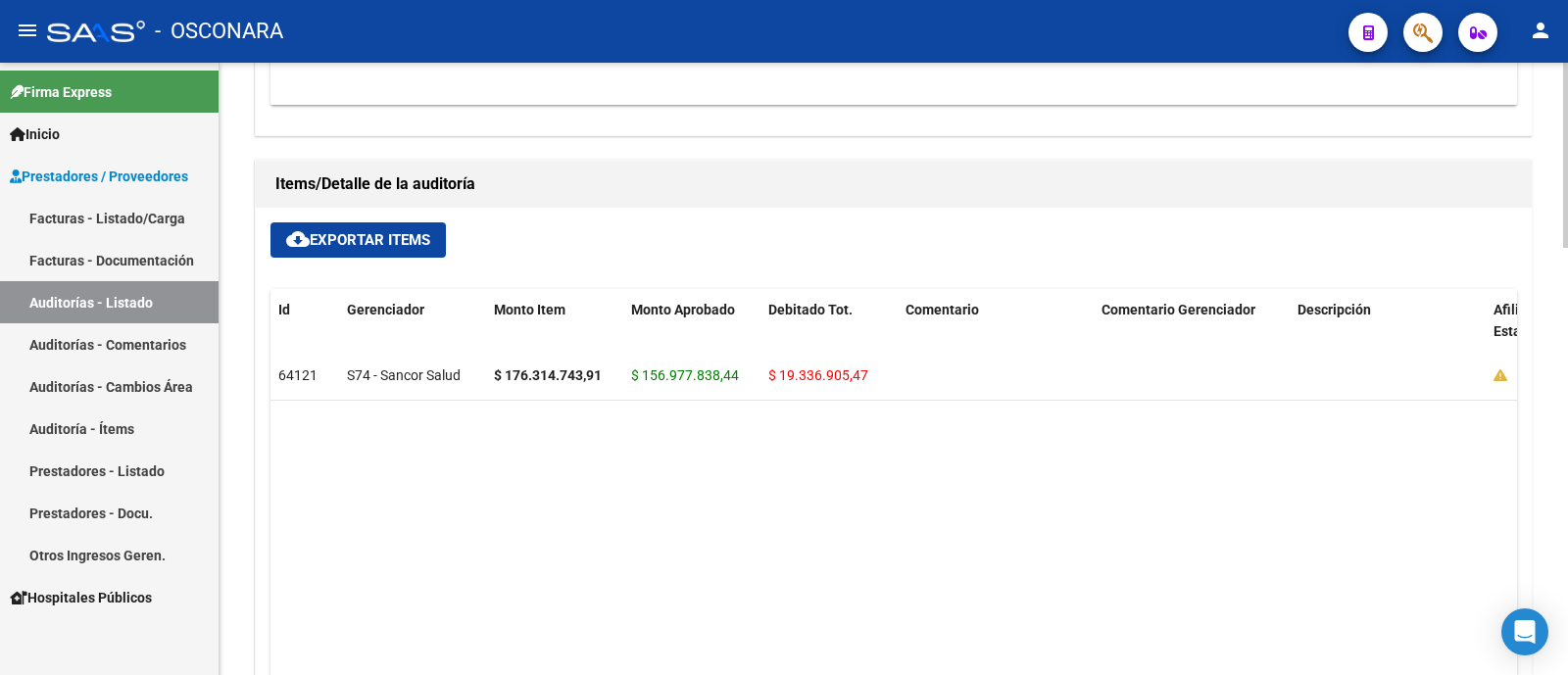
scroll to position [1292, 0]
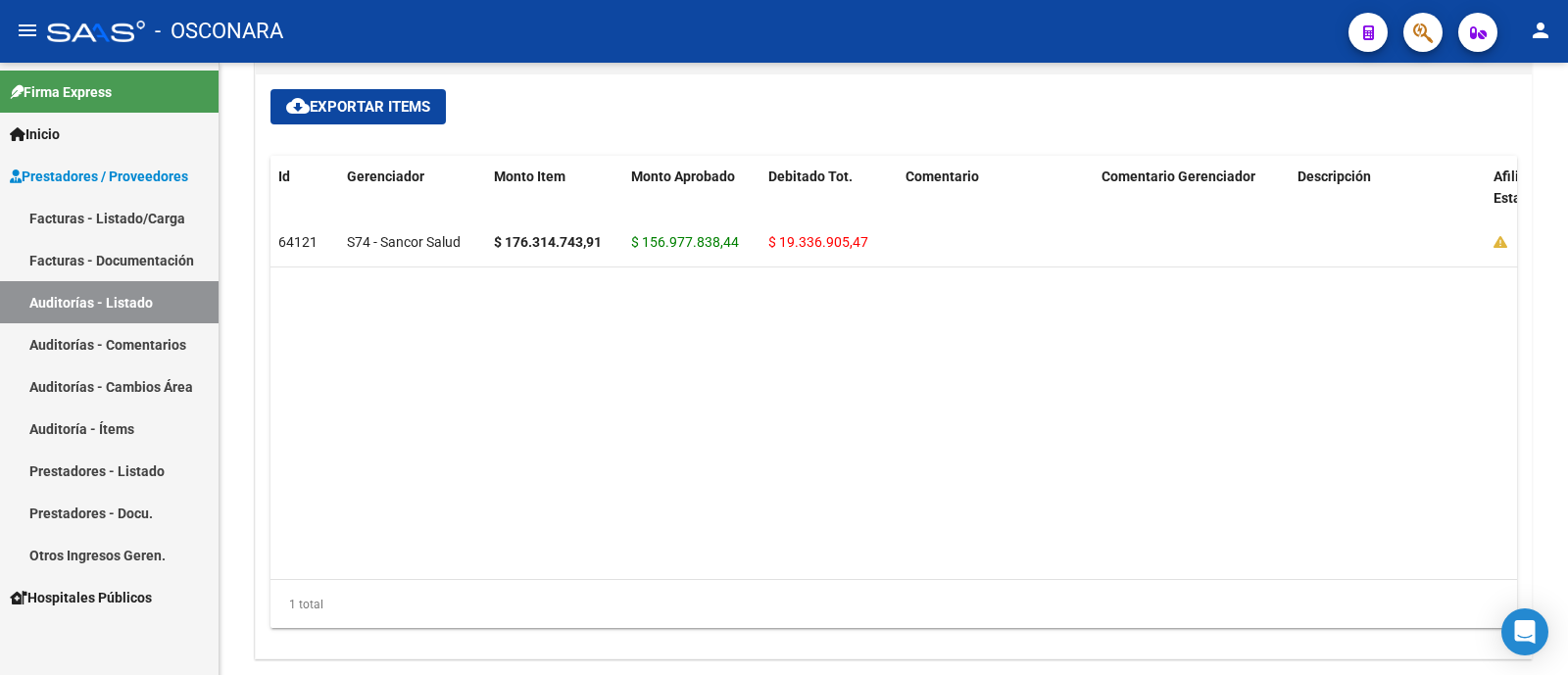
click at [121, 437] on link "Auditoría - Ítems" at bounding box center [109, 428] width 218 height 42
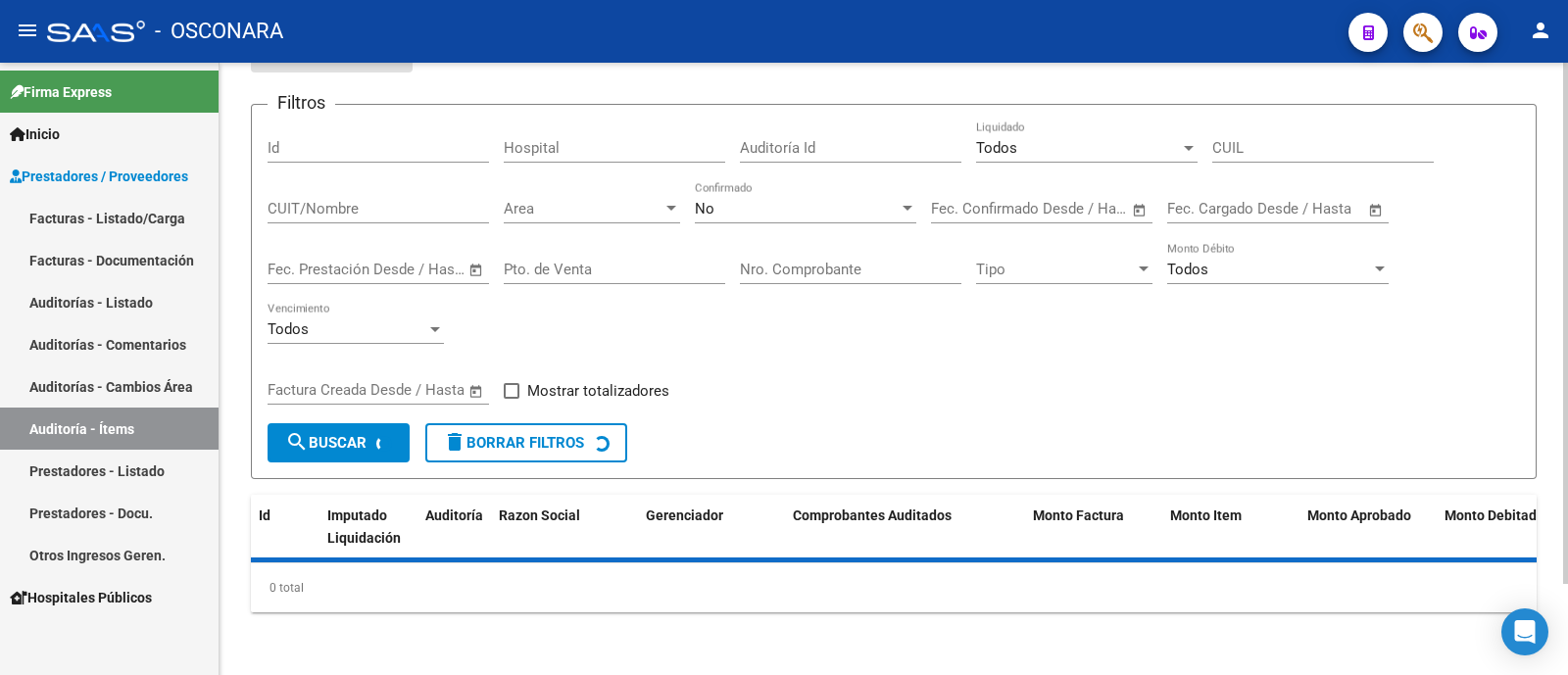
scroll to position [686, 0]
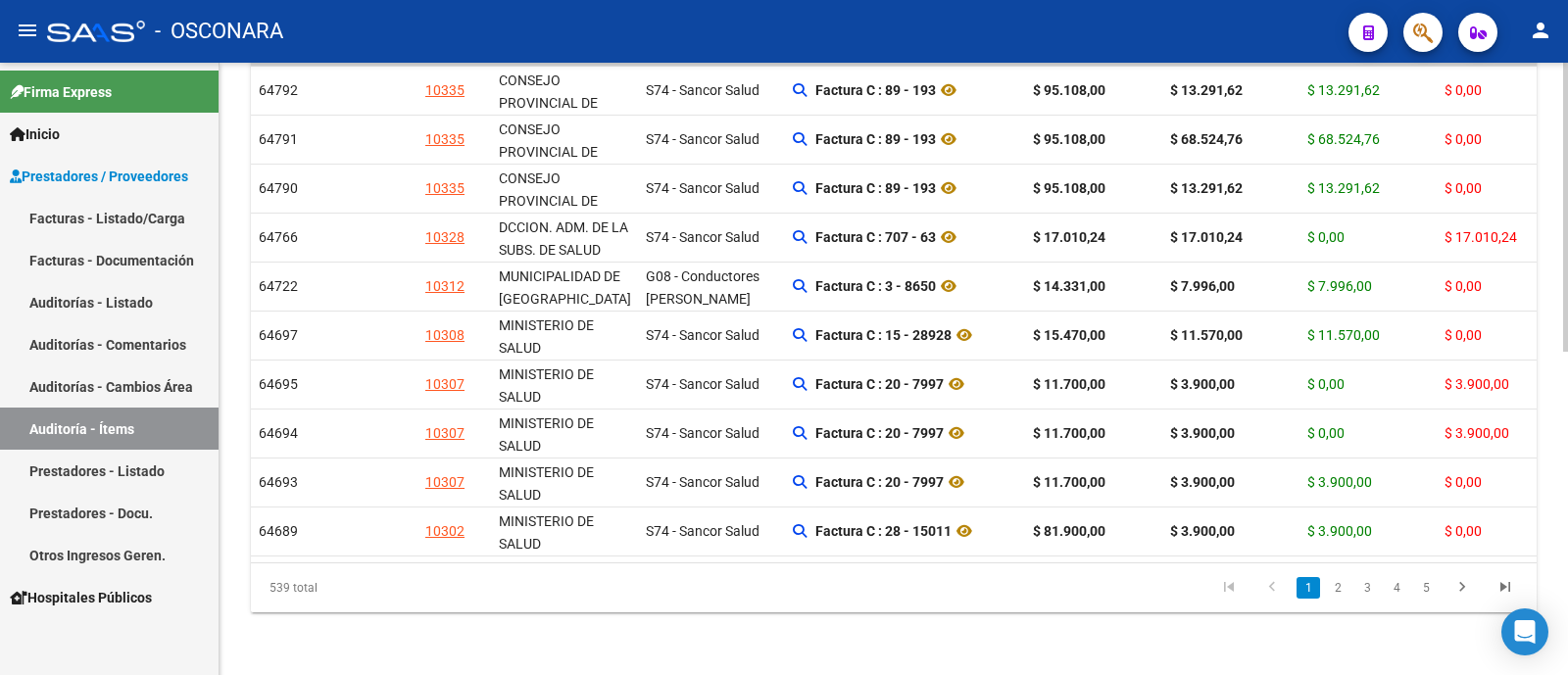
click at [377, 132] on datatable-body-cell at bounding box center [367, 139] width 98 height 48
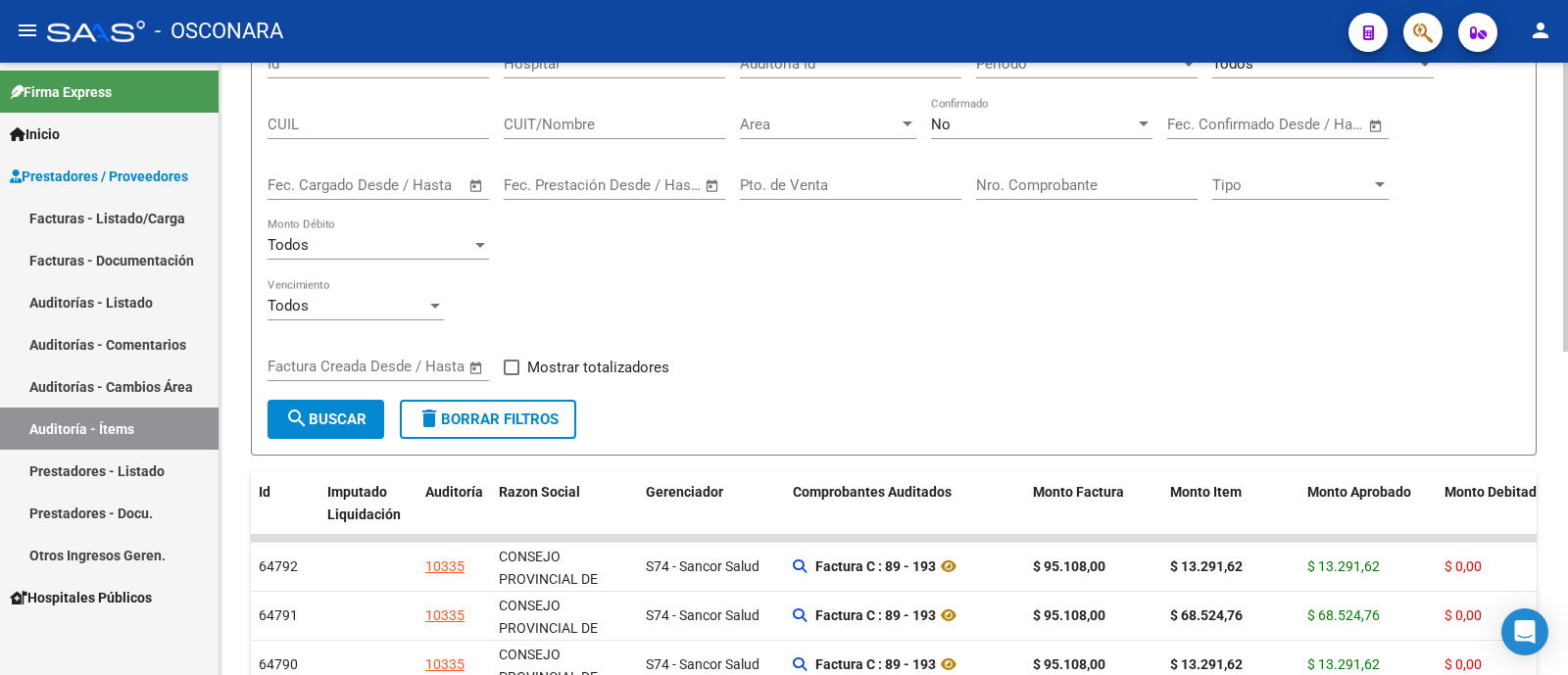
scroll to position [0, 0]
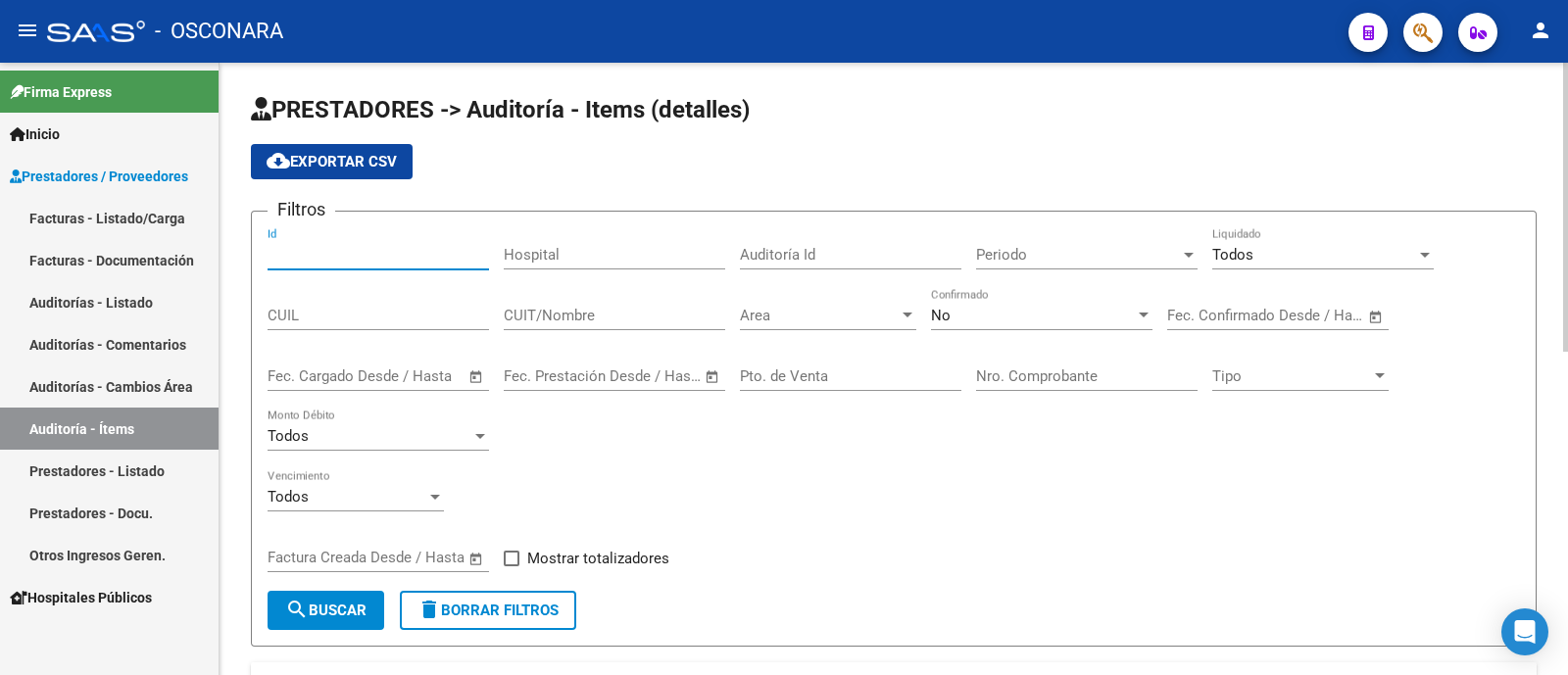
click at [390, 249] on input "Id" at bounding box center [378, 255] width 221 height 18
type input "64121"
click at [974, 310] on div "No" at bounding box center [1033, 316] width 203 height 18
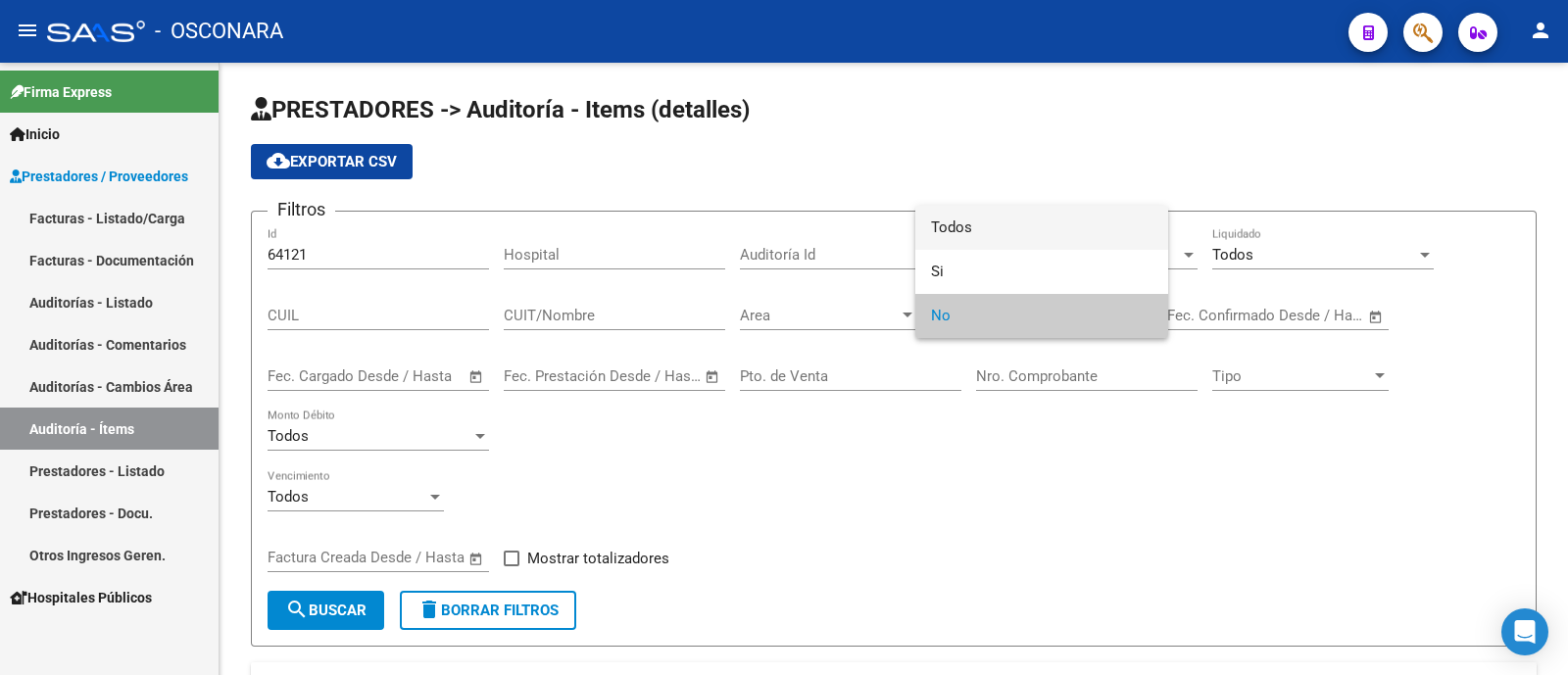
click at [957, 216] on span "Todos" at bounding box center [1042, 227] width 221 height 44
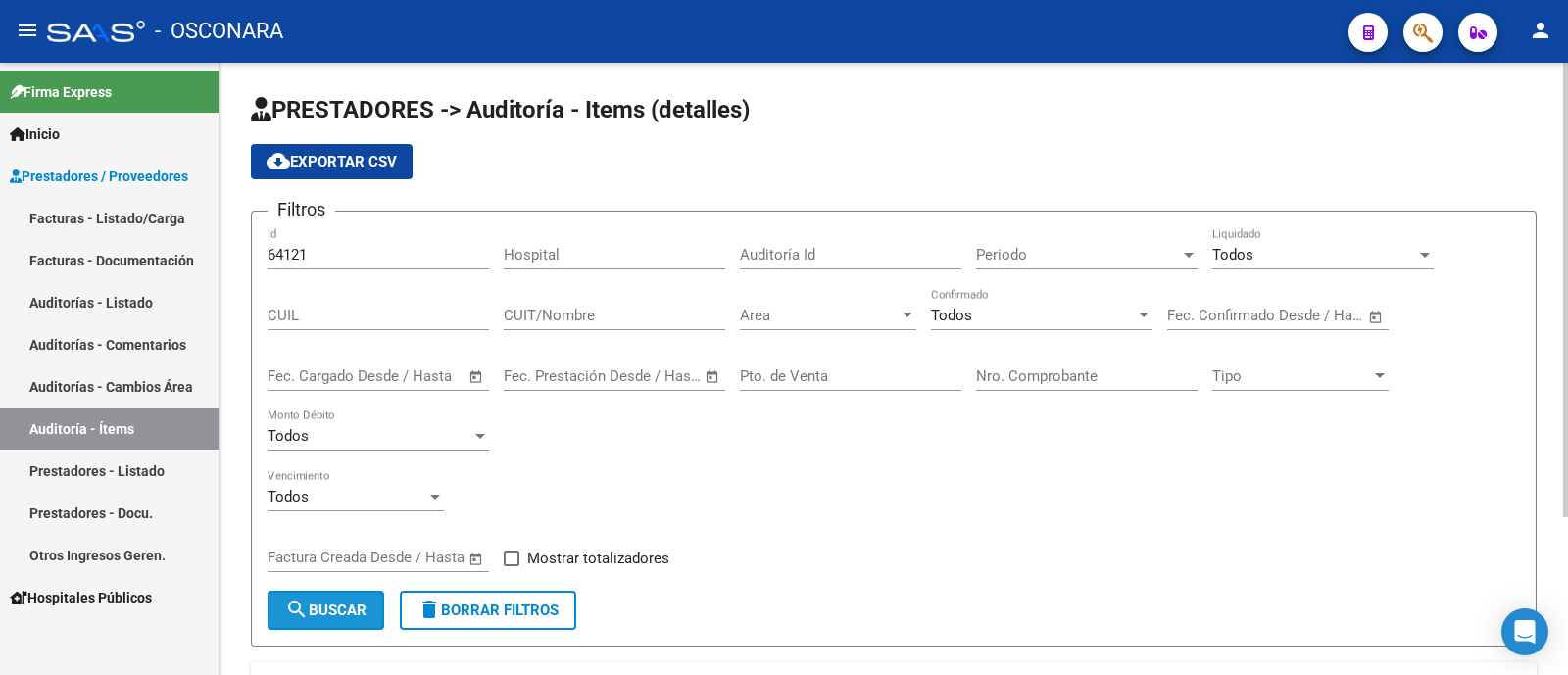
click at [304, 606] on mat-icon "search" at bounding box center [297, 609] width 24 height 24
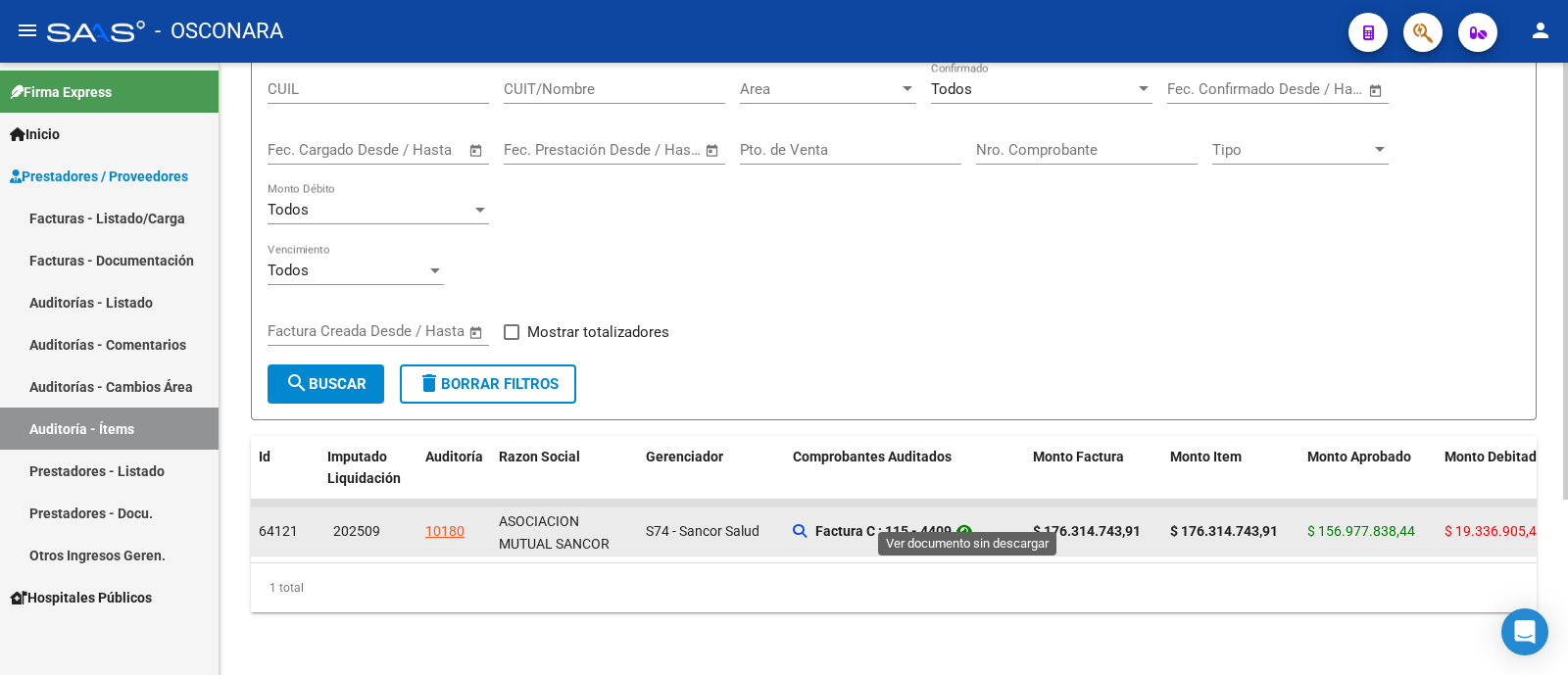
click at [977, 519] on icon at bounding box center [965, 531] width 26 height 24
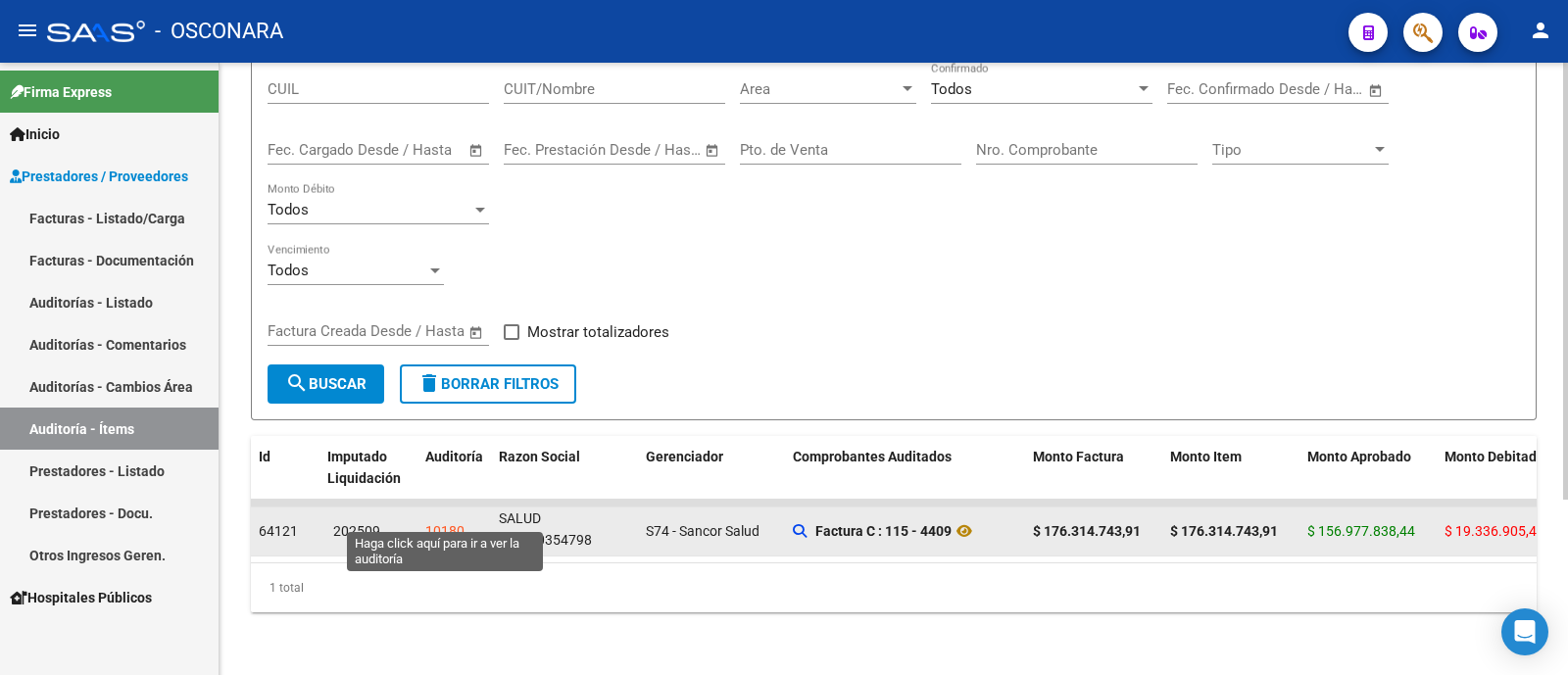
click at [435, 520] on div "10180" at bounding box center [445, 531] width 39 height 23
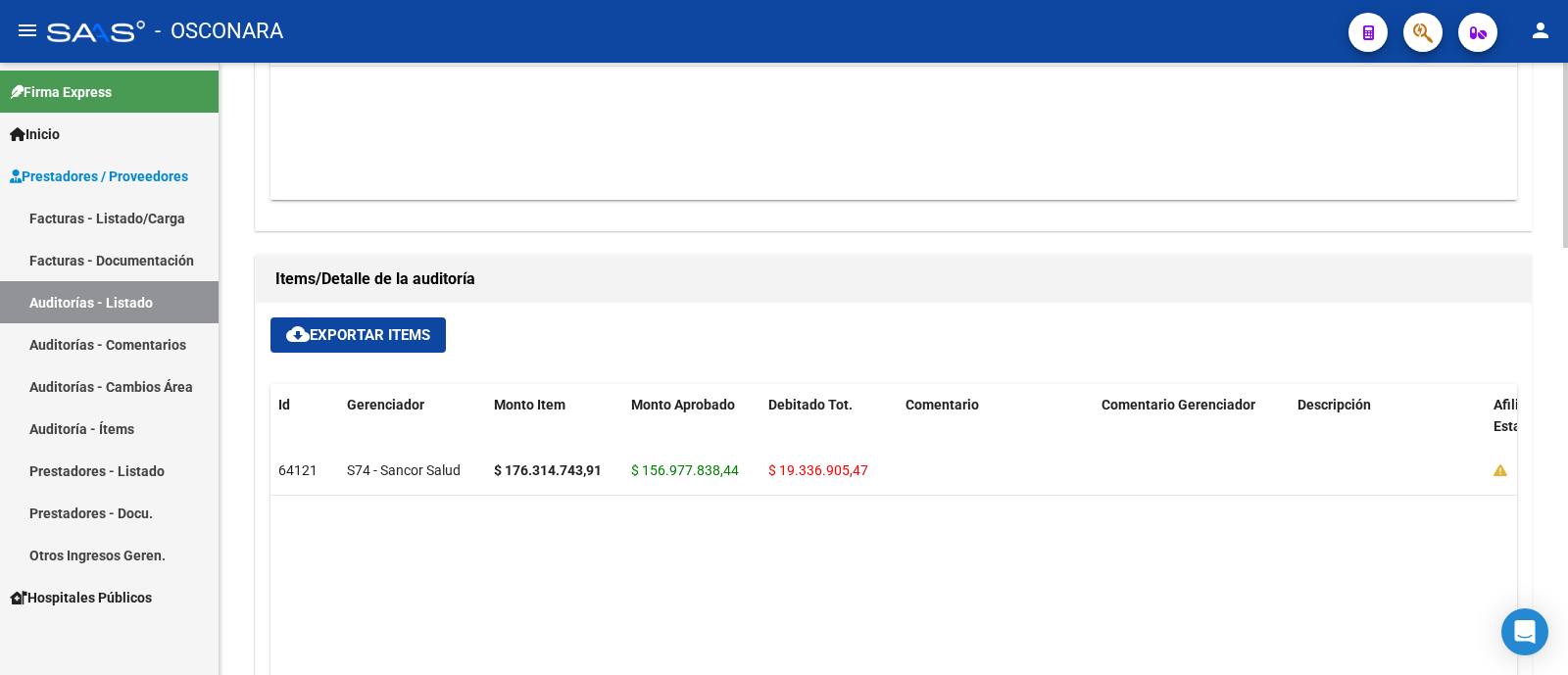
scroll to position [1101, 0]
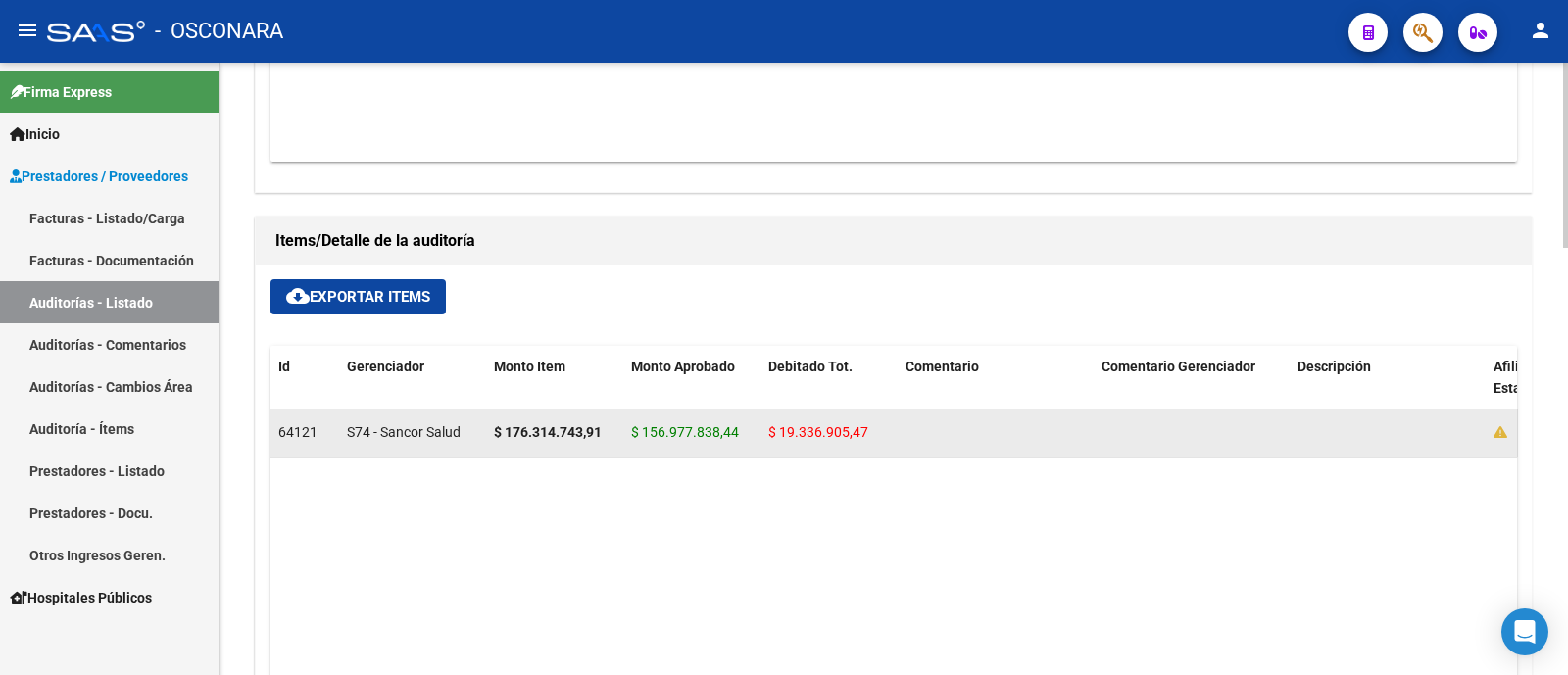
click at [842, 421] on div "$ 19.336.905,47" at bounding box center [828, 432] width 121 height 23
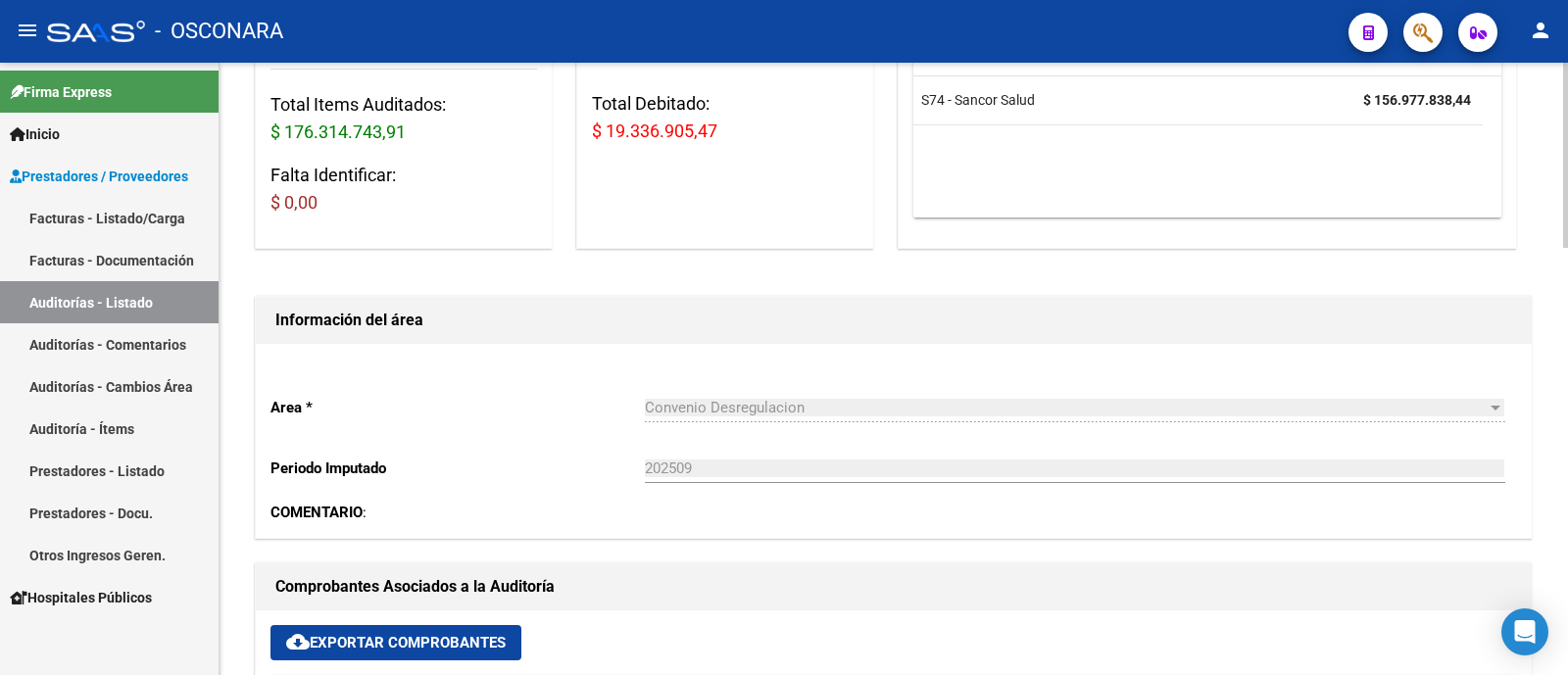
scroll to position [0, 0]
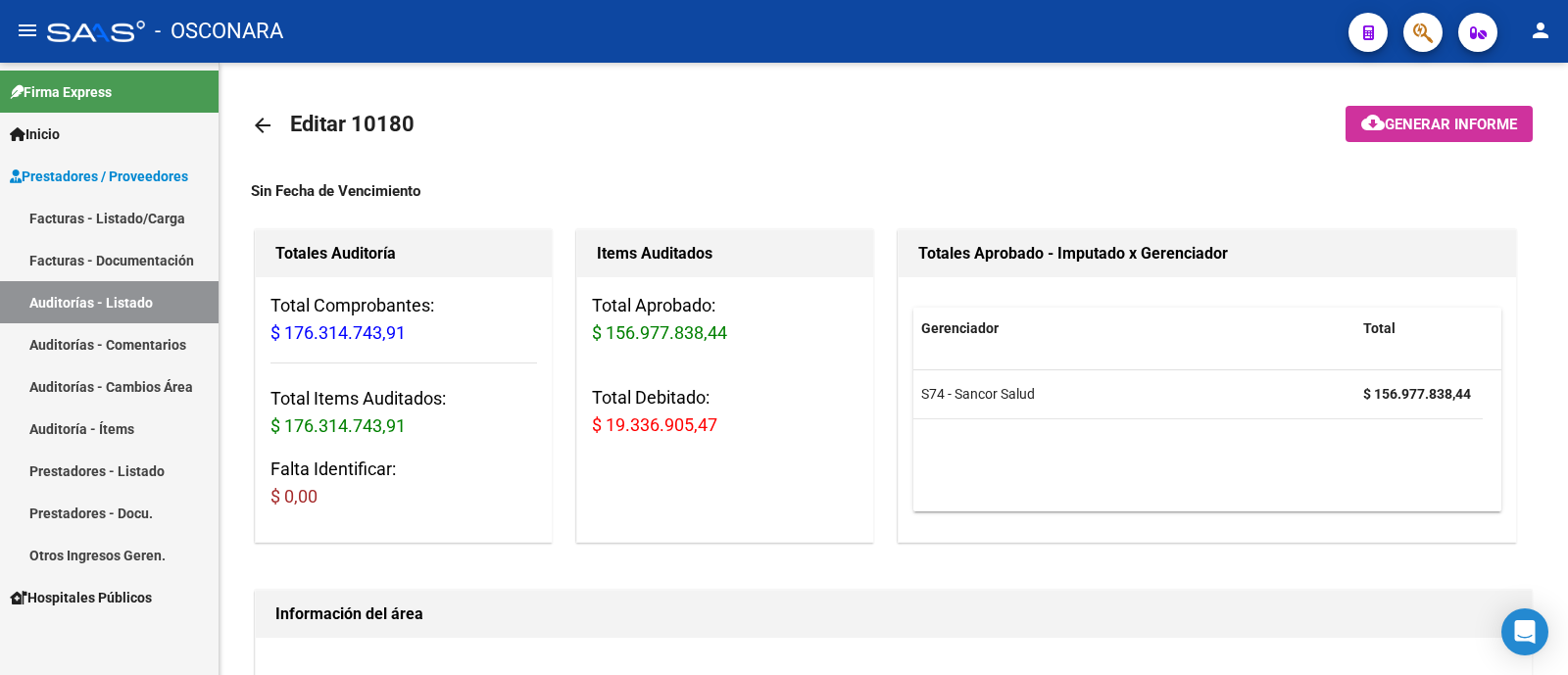
click at [97, 296] on link "Auditorías - Listado" at bounding box center [109, 302] width 218 height 42
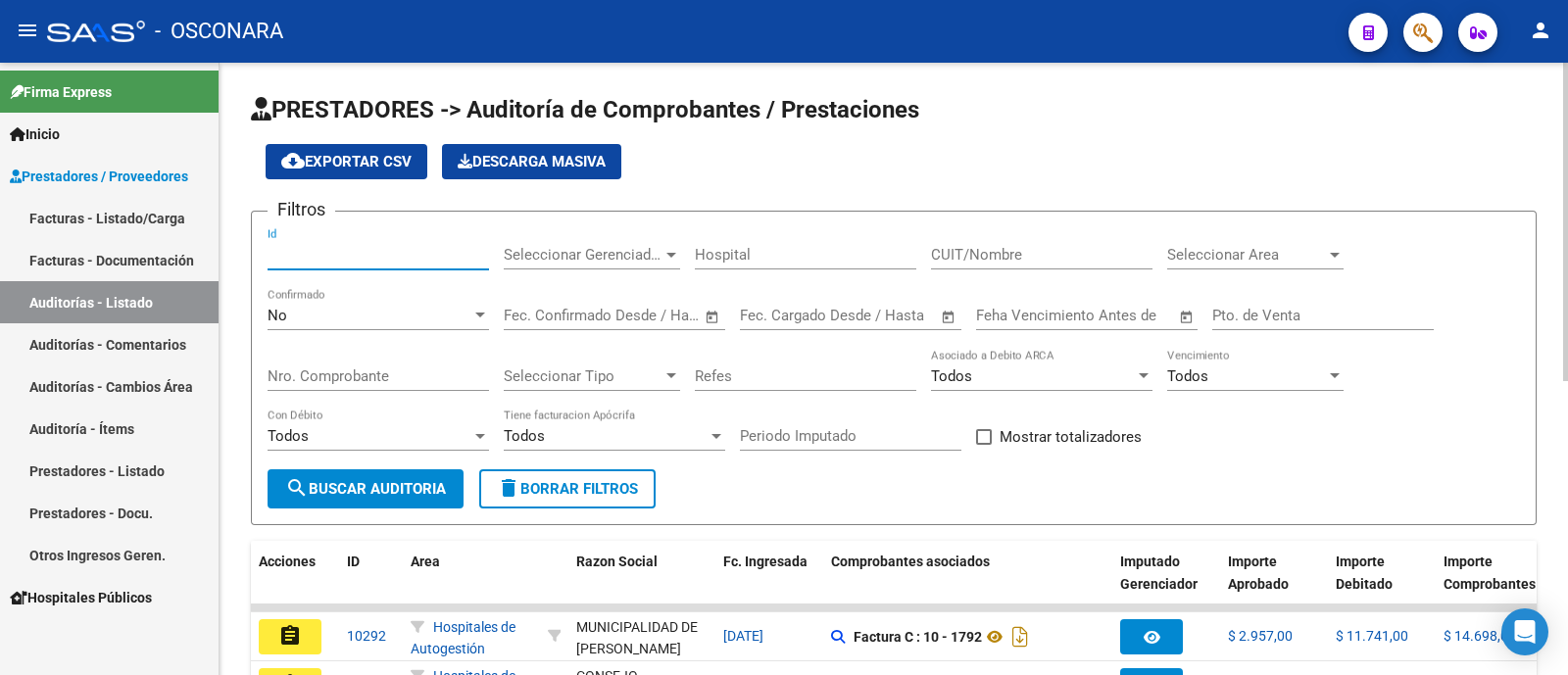
click at [345, 262] on input "Id" at bounding box center [378, 255] width 221 height 18
type input "10182"
click at [348, 319] on div "No" at bounding box center [369, 316] width 203 height 18
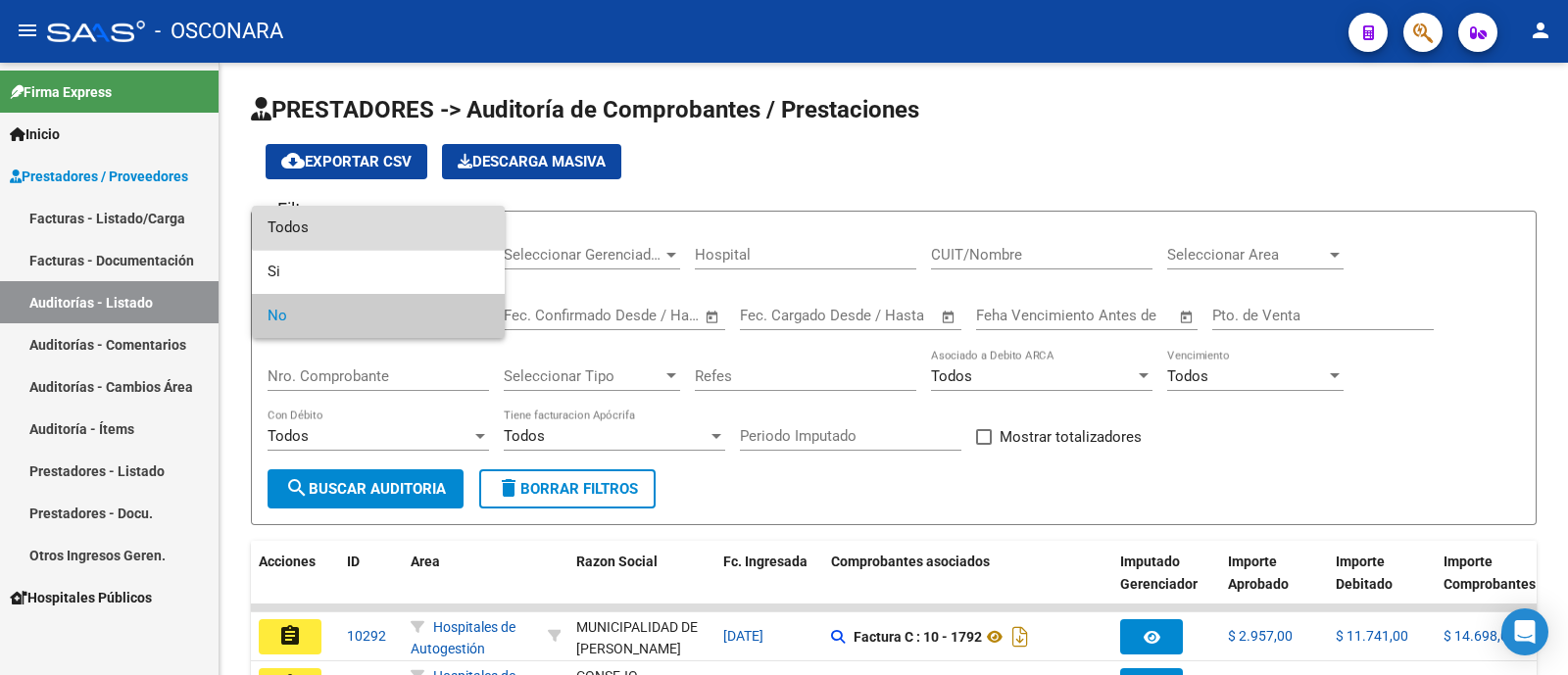
click at [406, 205] on span "Todos" at bounding box center [378, 227] width 221 height 44
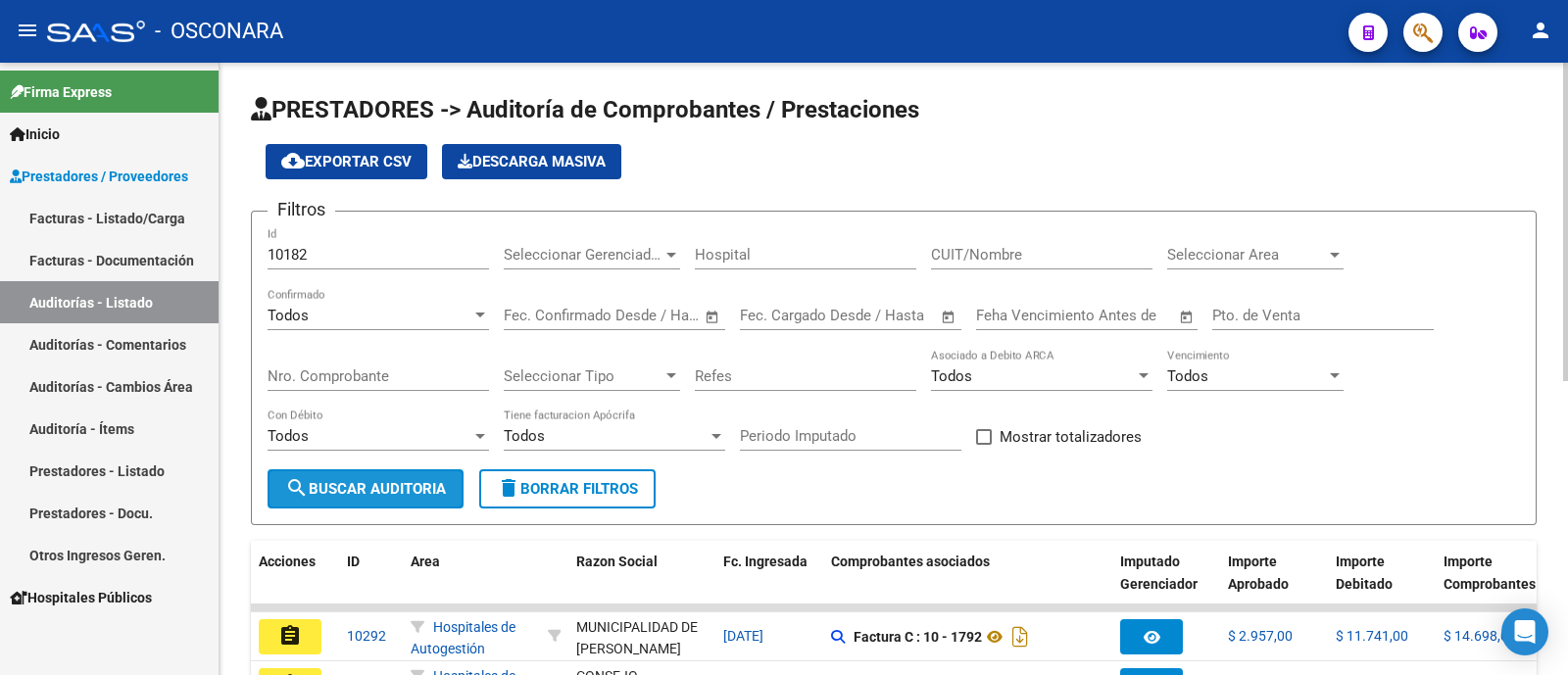
click at [347, 493] on span "search Buscar Auditoria" at bounding box center [365, 488] width 161 height 18
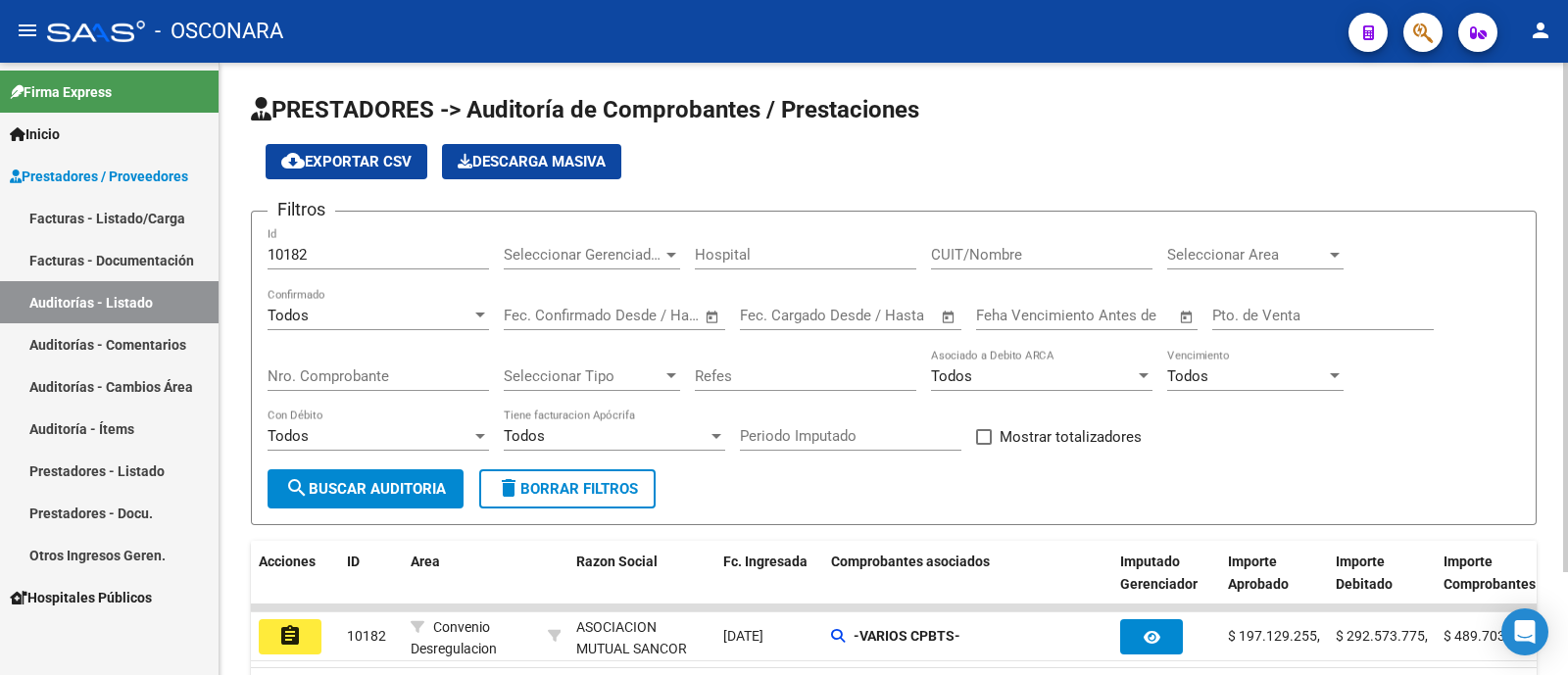
scroll to position [121, 0]
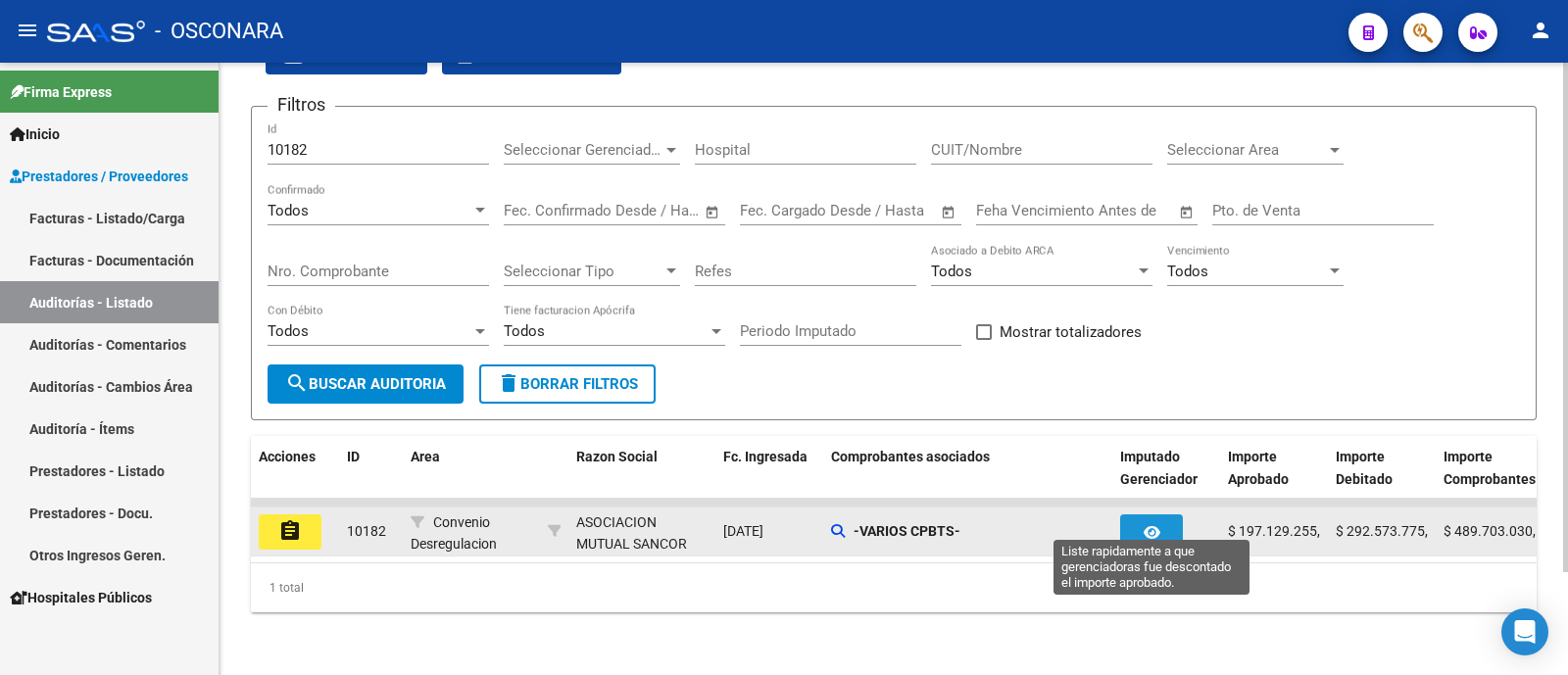
click at [1170, 514] on button "button" at bounding box center [1151, 532] width 63 height 36
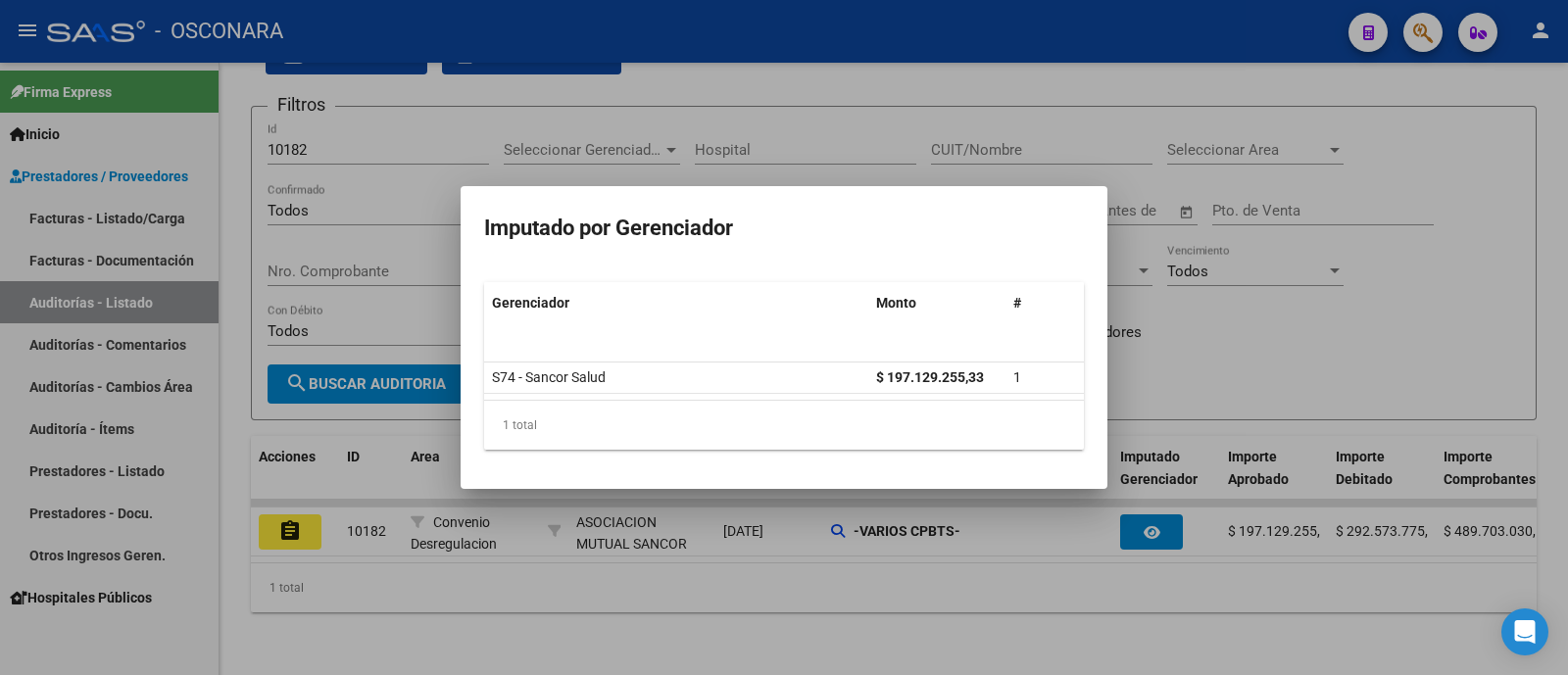
click at [1206, 358] on div at bounding box center [784, 338] width 1568 height 675
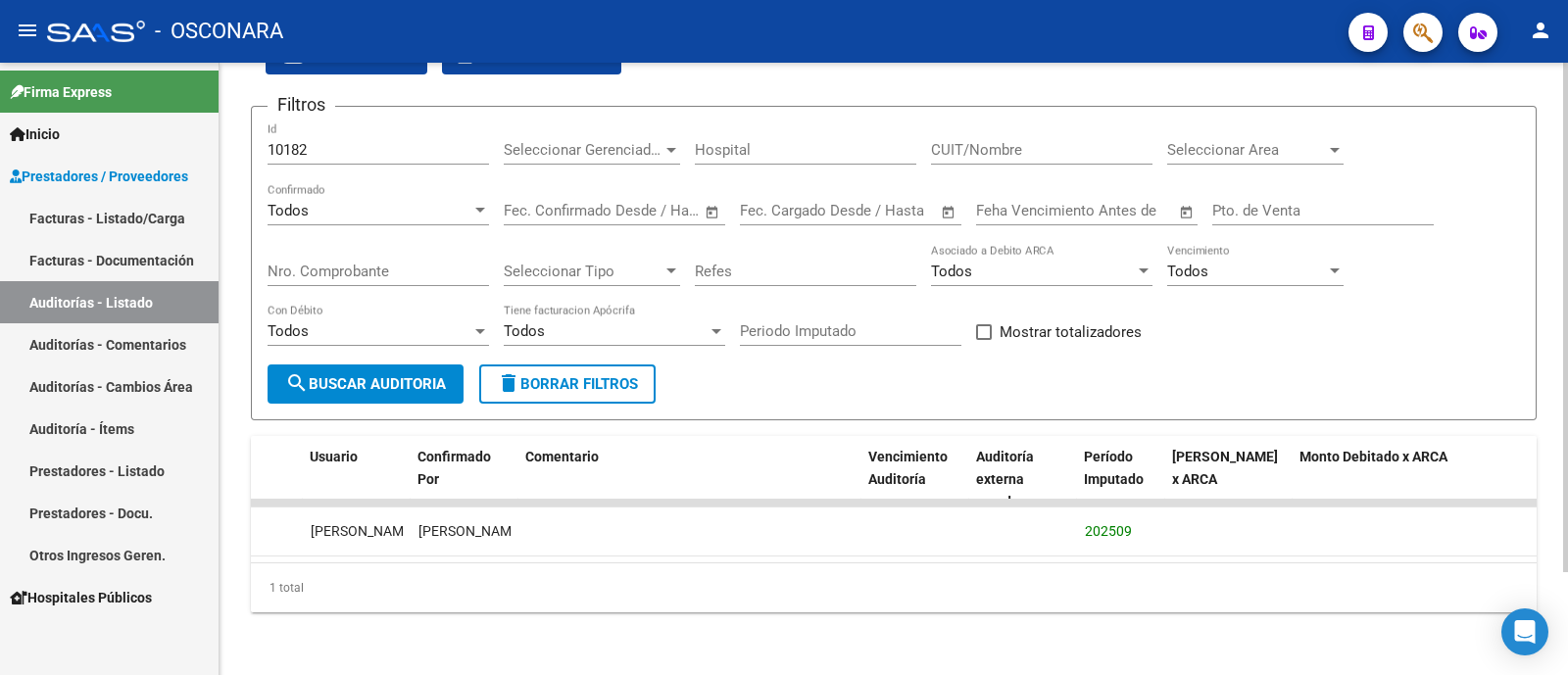
scroll to position [0, 0]
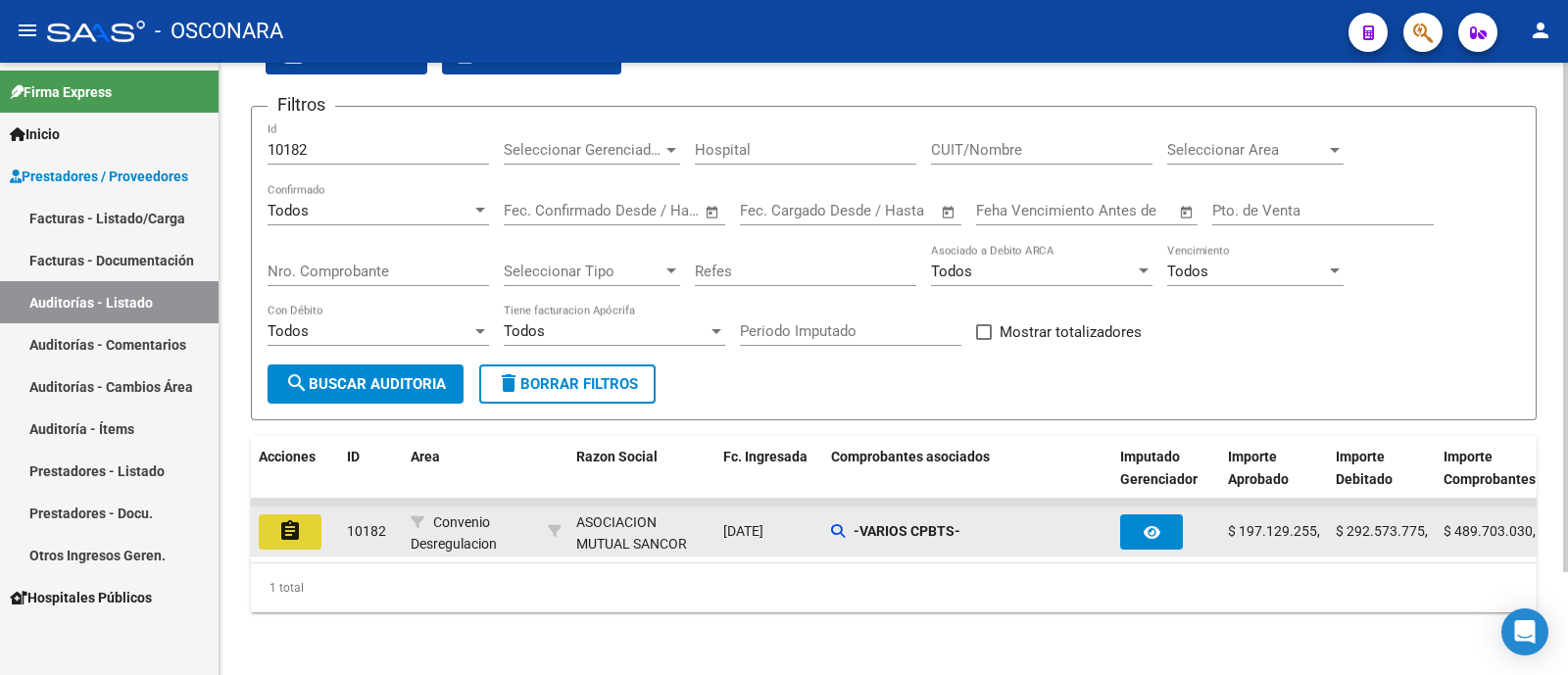
click at [309, 514] on button "assignment" at bounding box center [290, 532] width 63 height 36
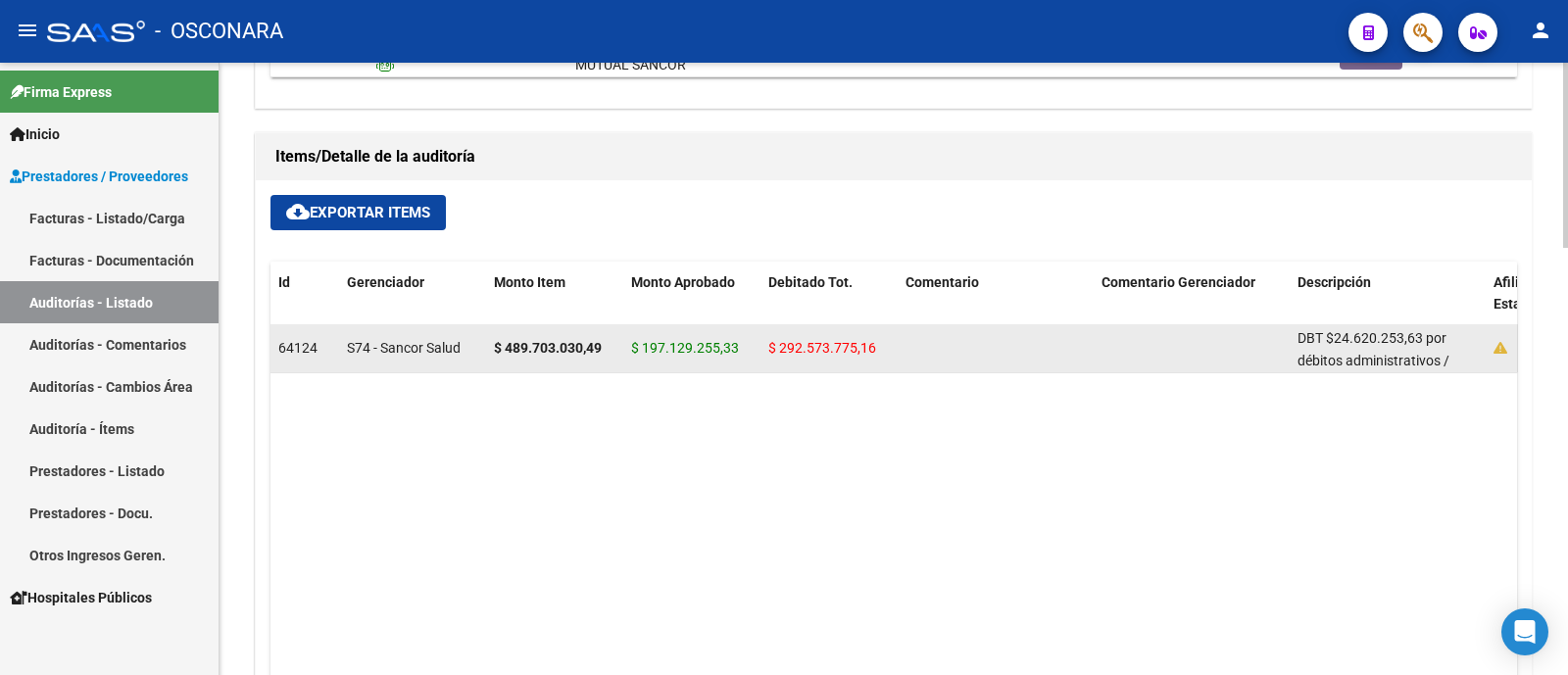
scroll to position [1224, 0]
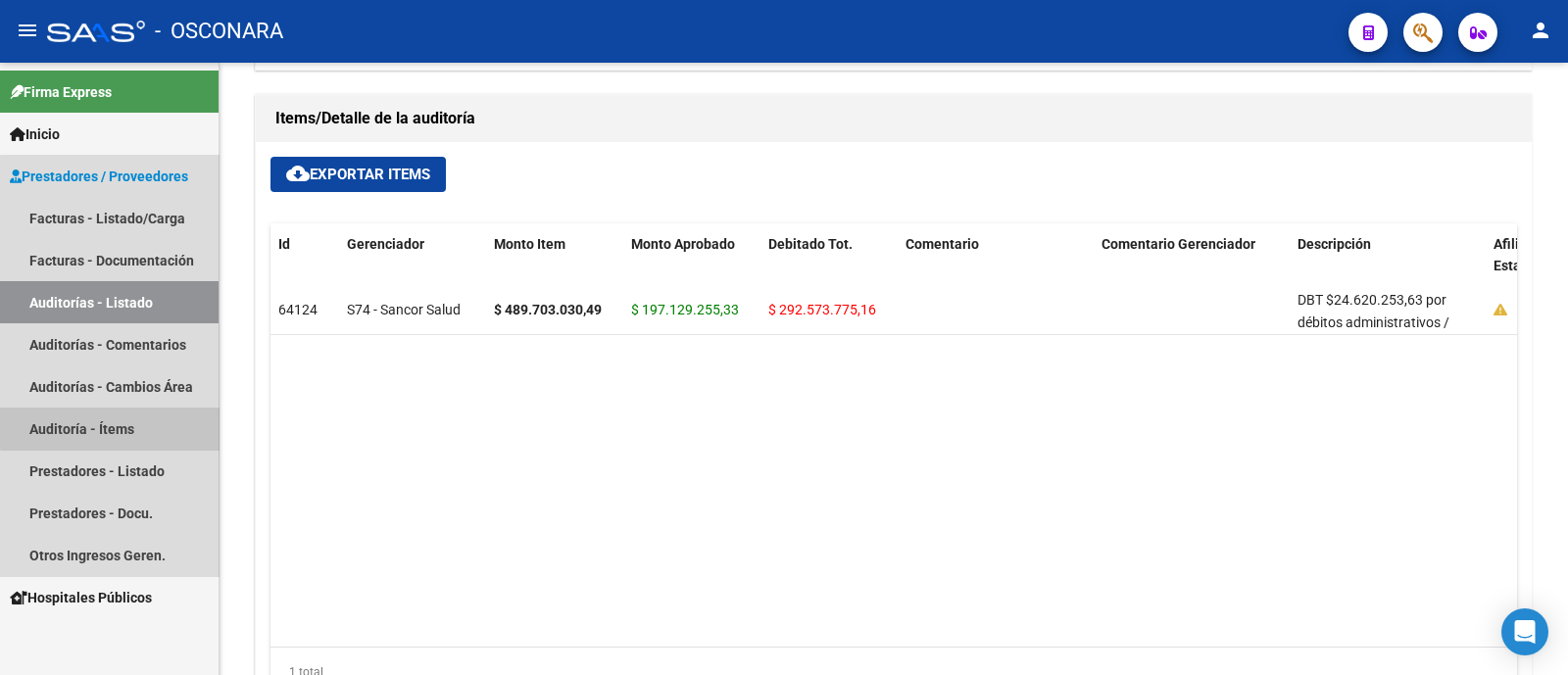
click at [113, 419] on link "Auditoría - Ítems" at bounding box center [109, 428] width 218 height 42
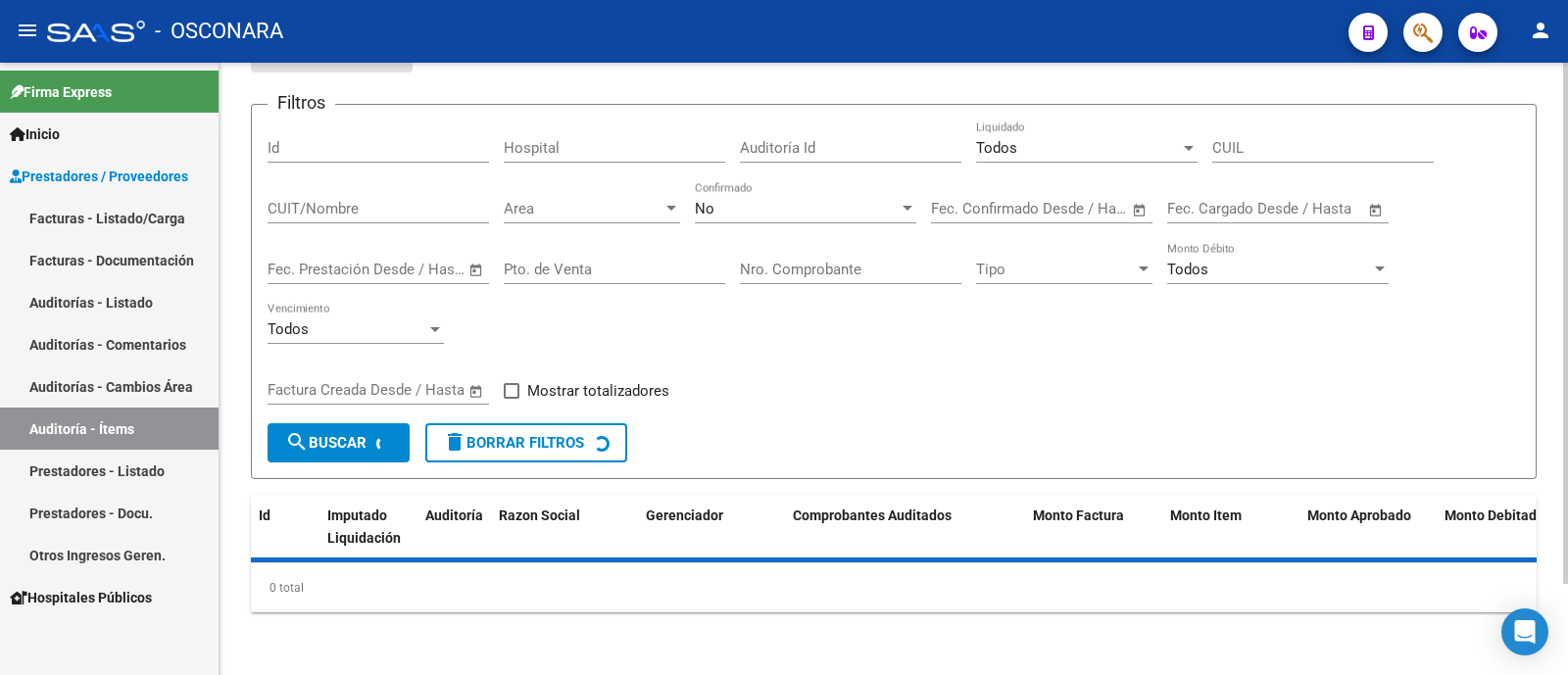
click at [345, 135] on div "Id" at bounding box center [378, 141] width 221 height 42
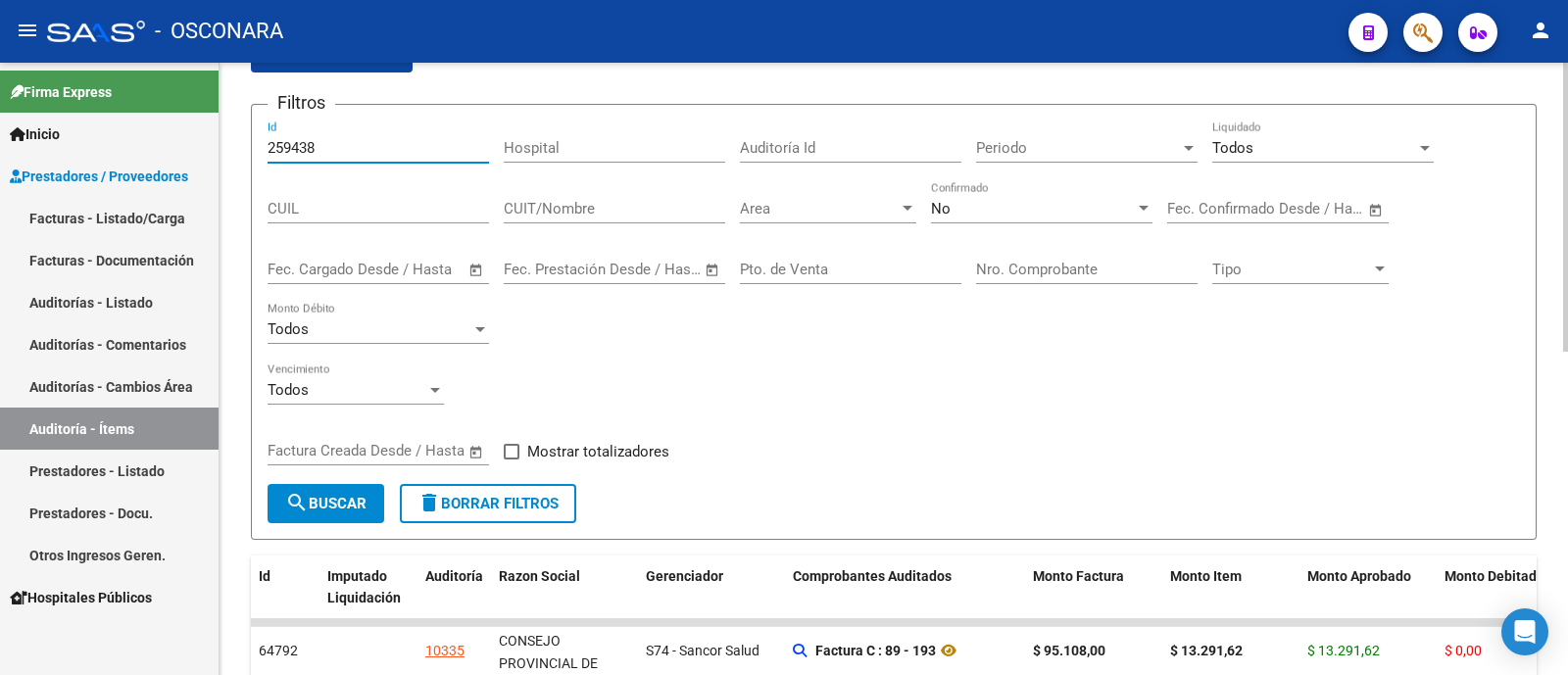
type input "259438"
click at [318, 519] on button "search Buscar" at bounding box center [326, 503] width 117 height 39
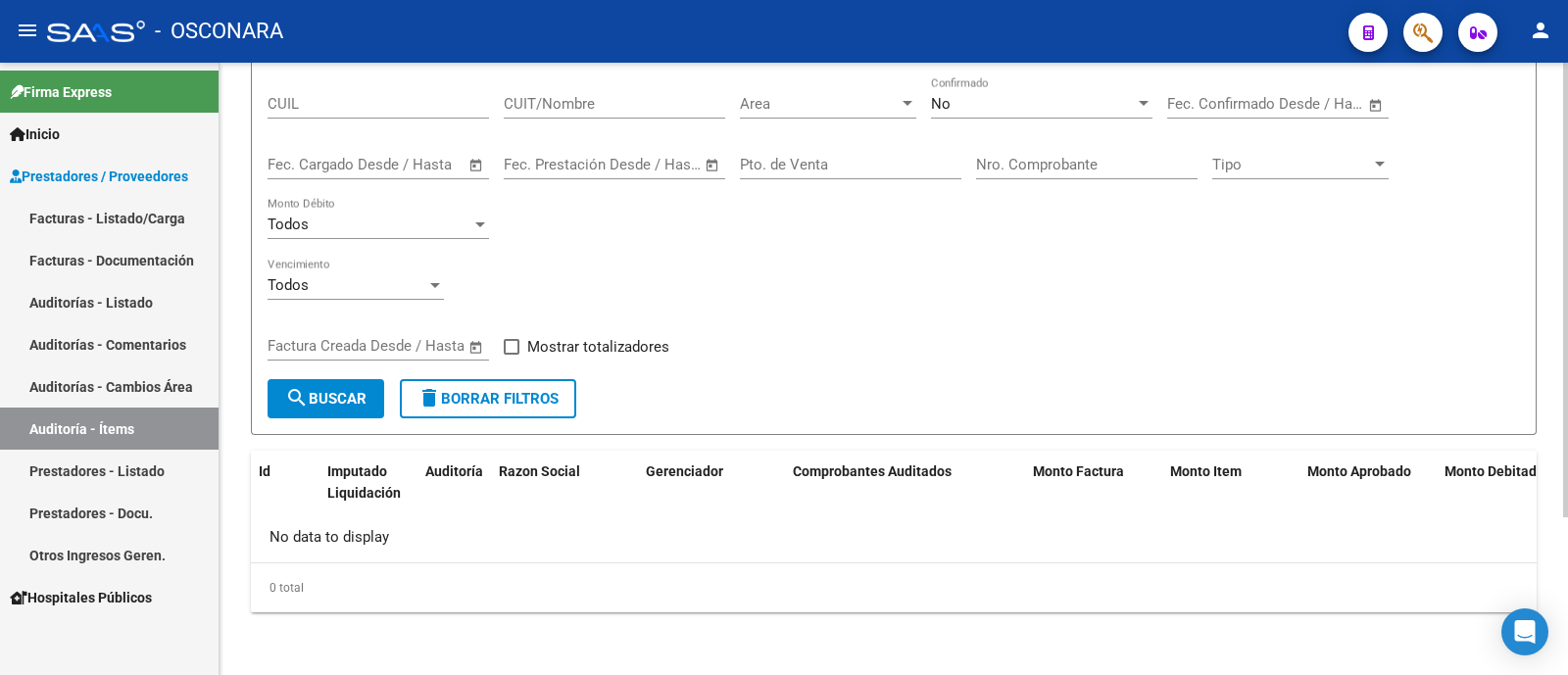
scroll to position [0, 0]
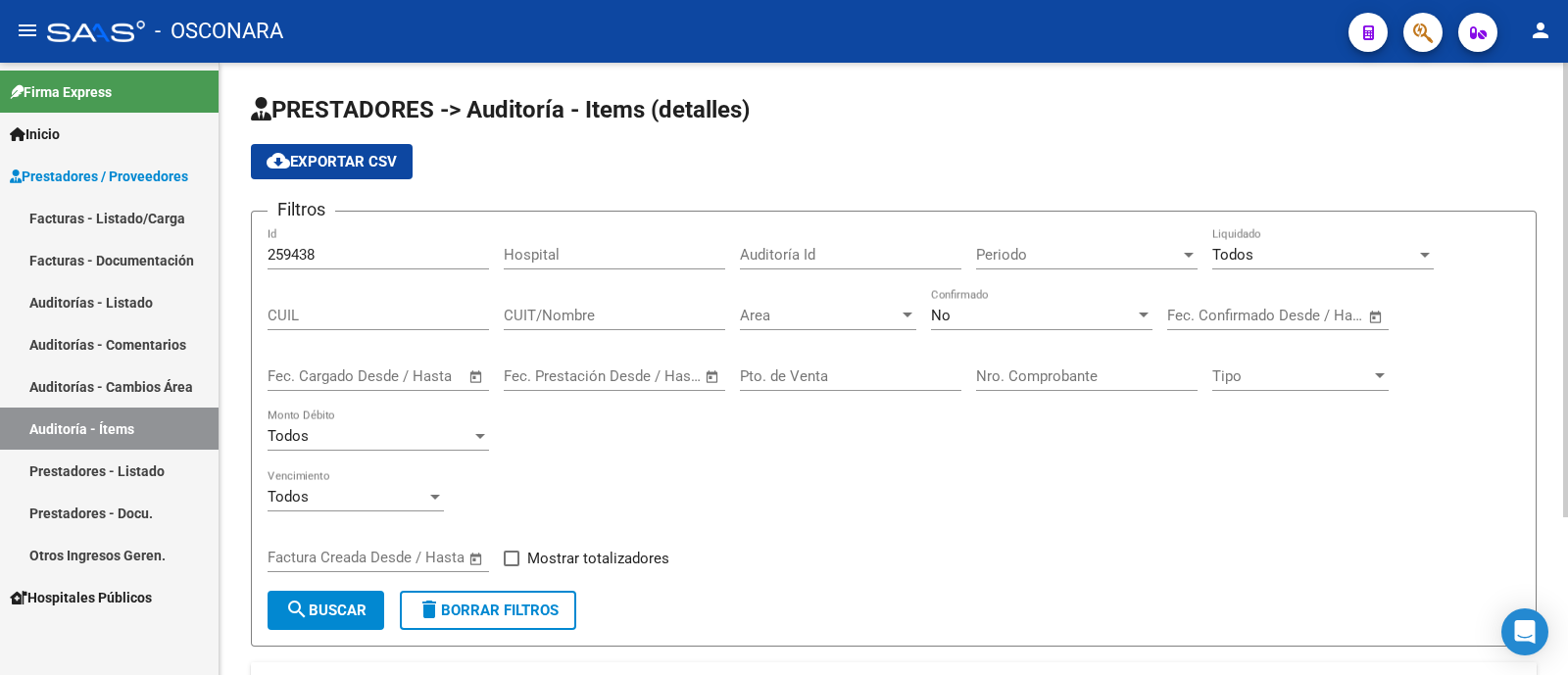
click at [932, 319] on span "No" at bounding box center [941, 316] width 20 height 18
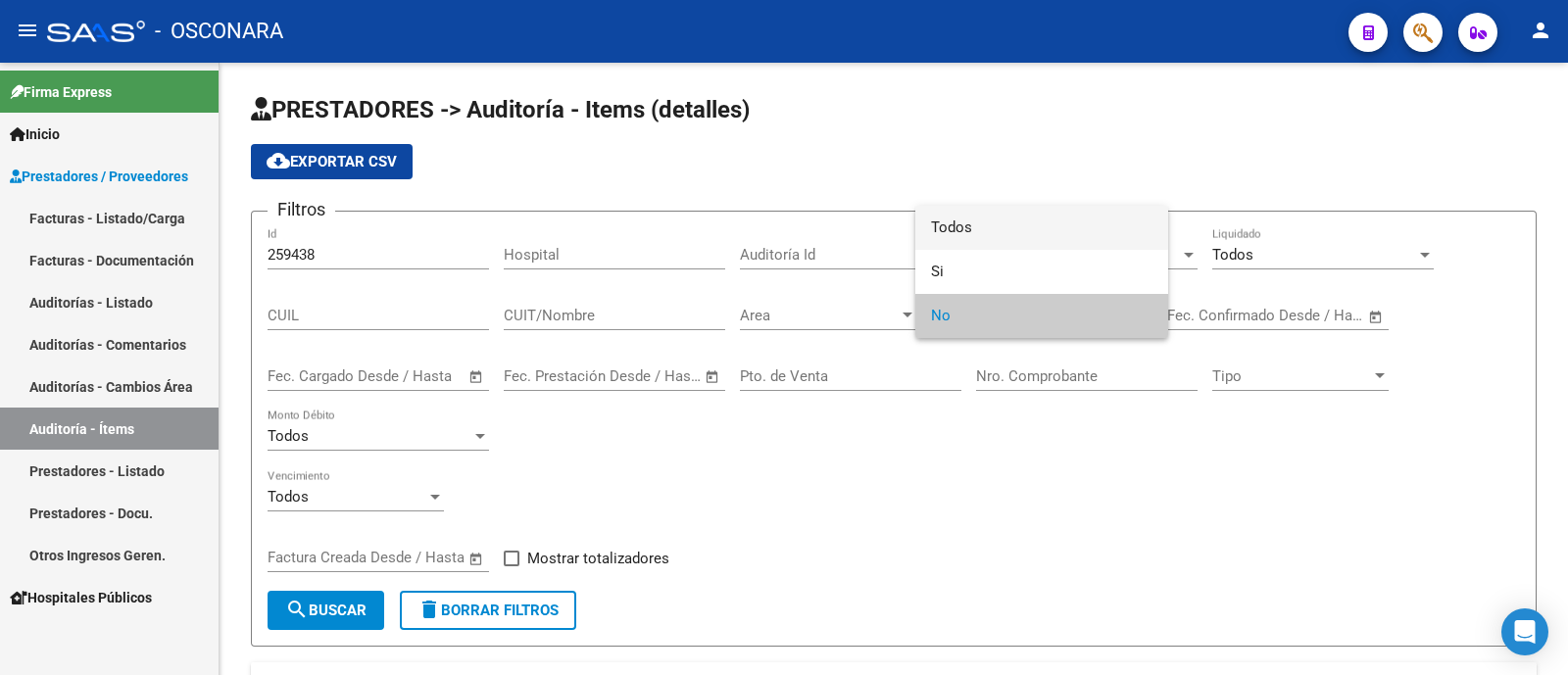
click at [937, 233] on span "Todos" at bounding box center [1042, 227] width 221 height 44
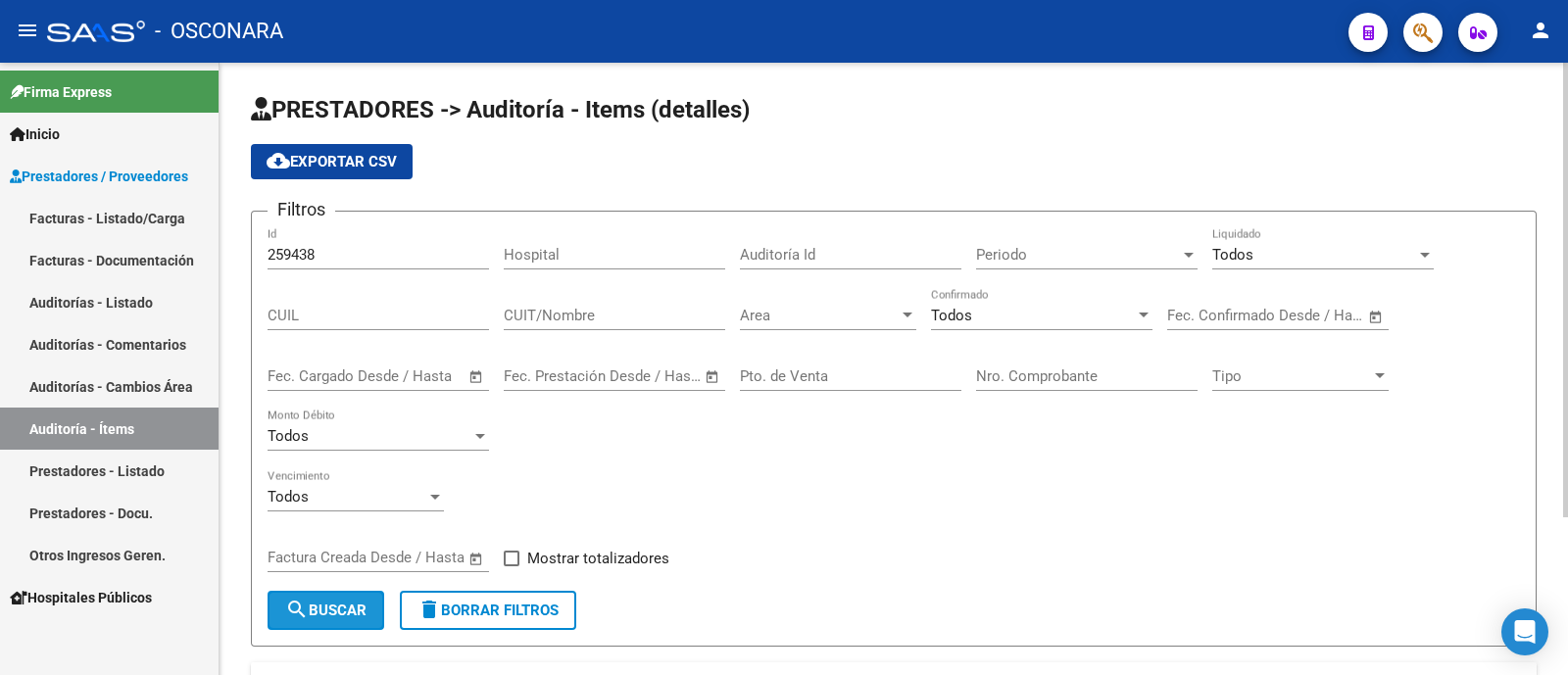
click at [314, 624] on button "search Buscar" at bounding box center [326, 610] width 117 height 39
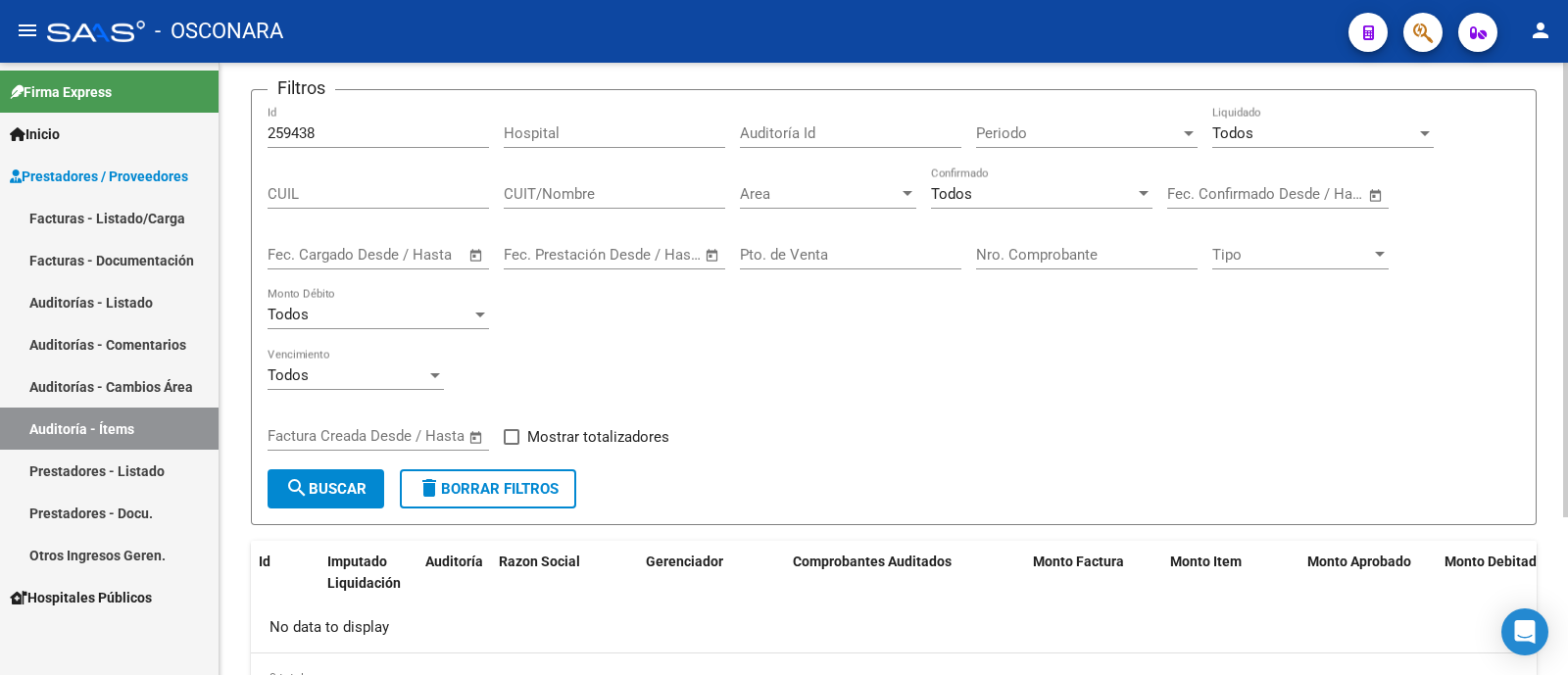
scroll to position [211, 0]
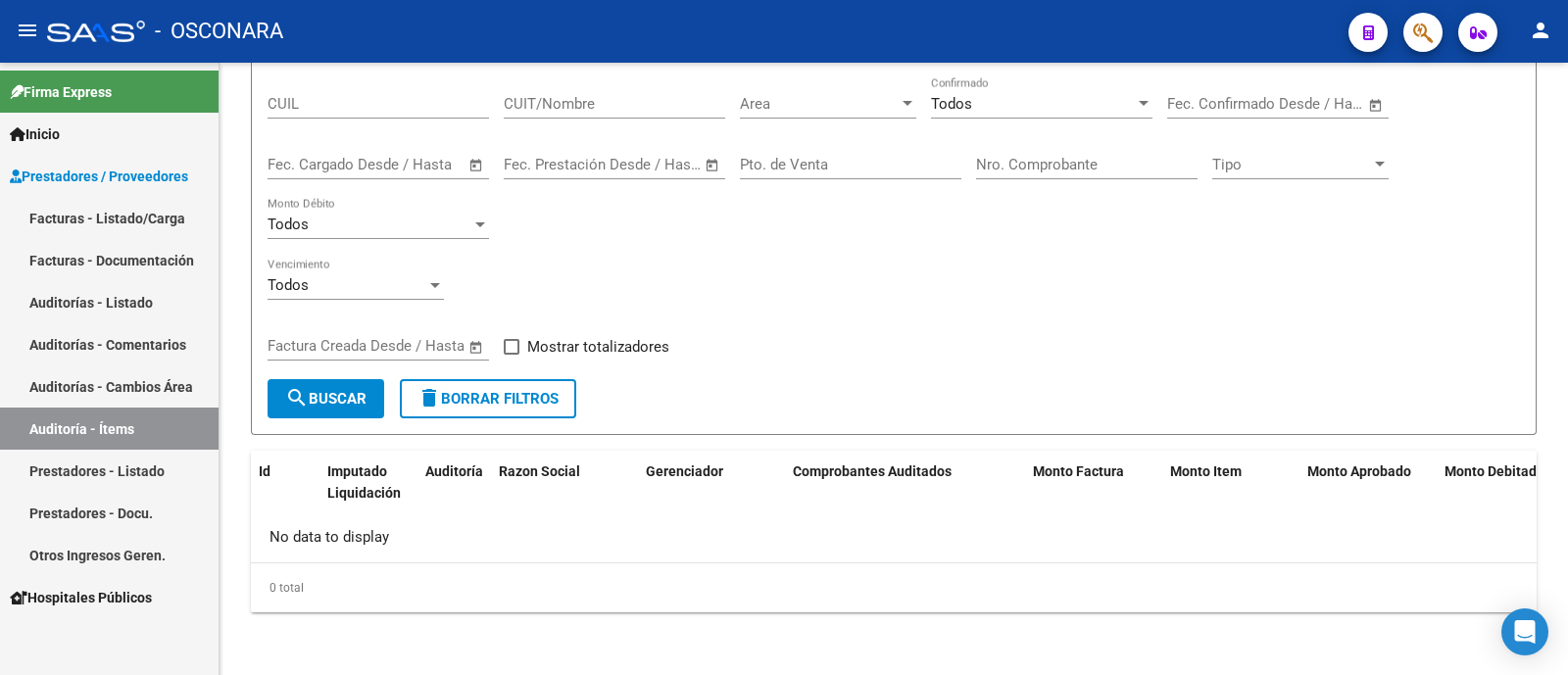
click at [170, 511] on link "Prestadores - Docu." at bounding box center [109, 512] width 218 height 42
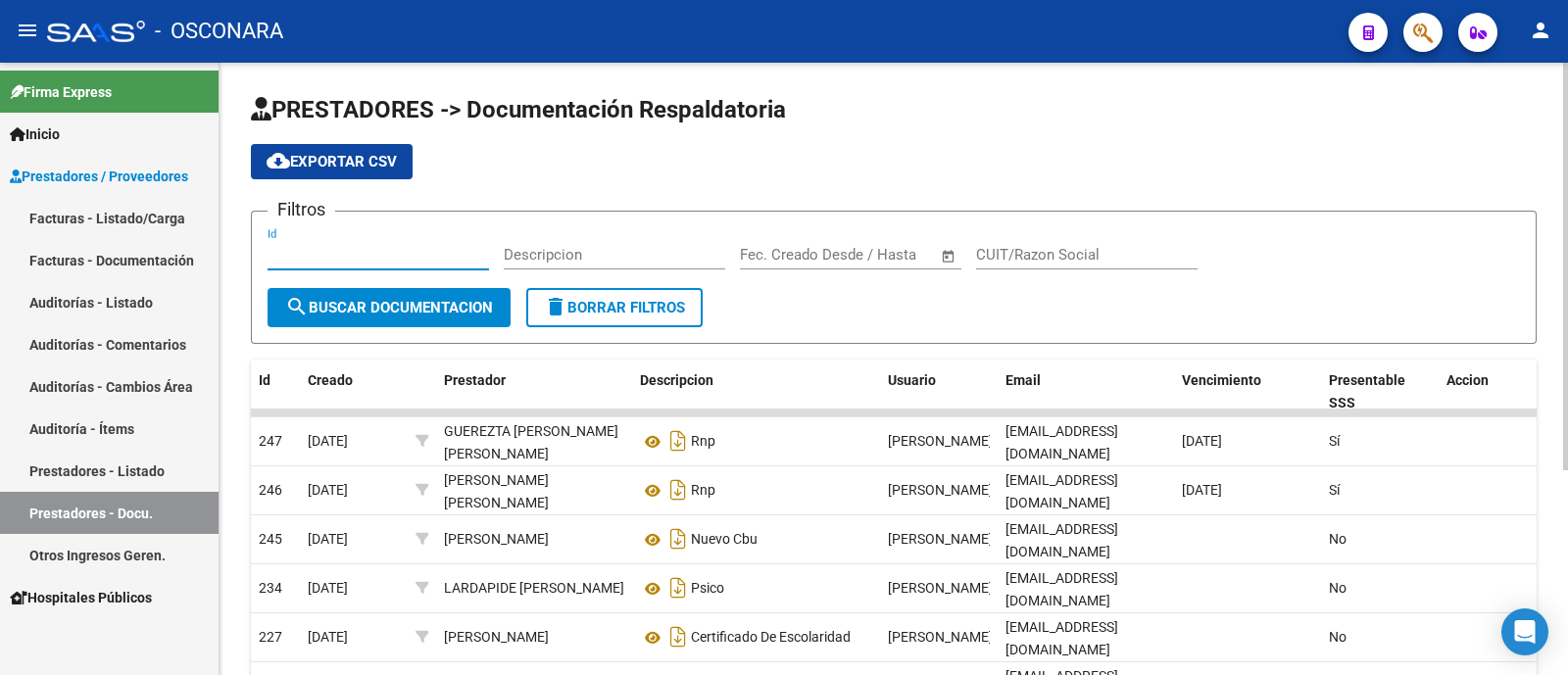
click at [351, 257] on input "Id" at bounding box center [378, 255] width 221 height 18
paste input "259438"
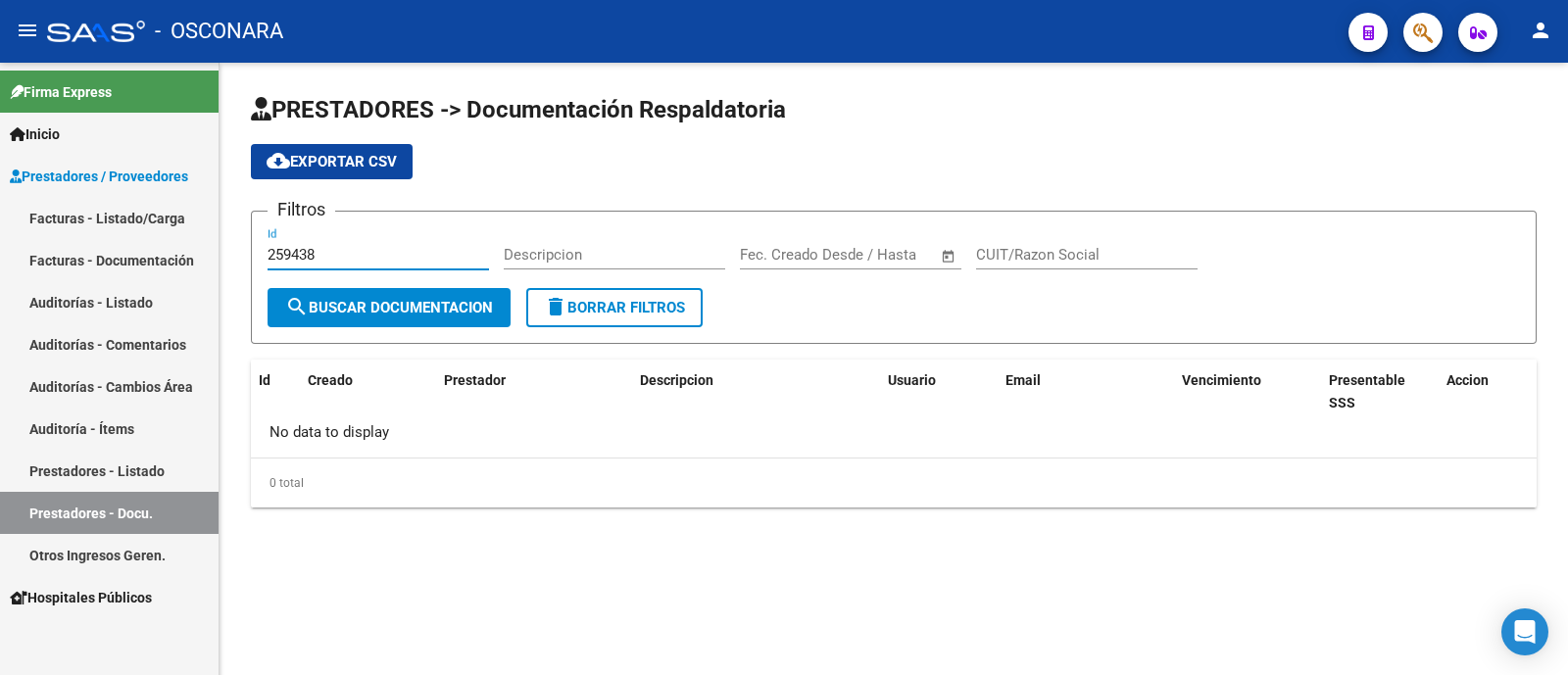
type input "259438"
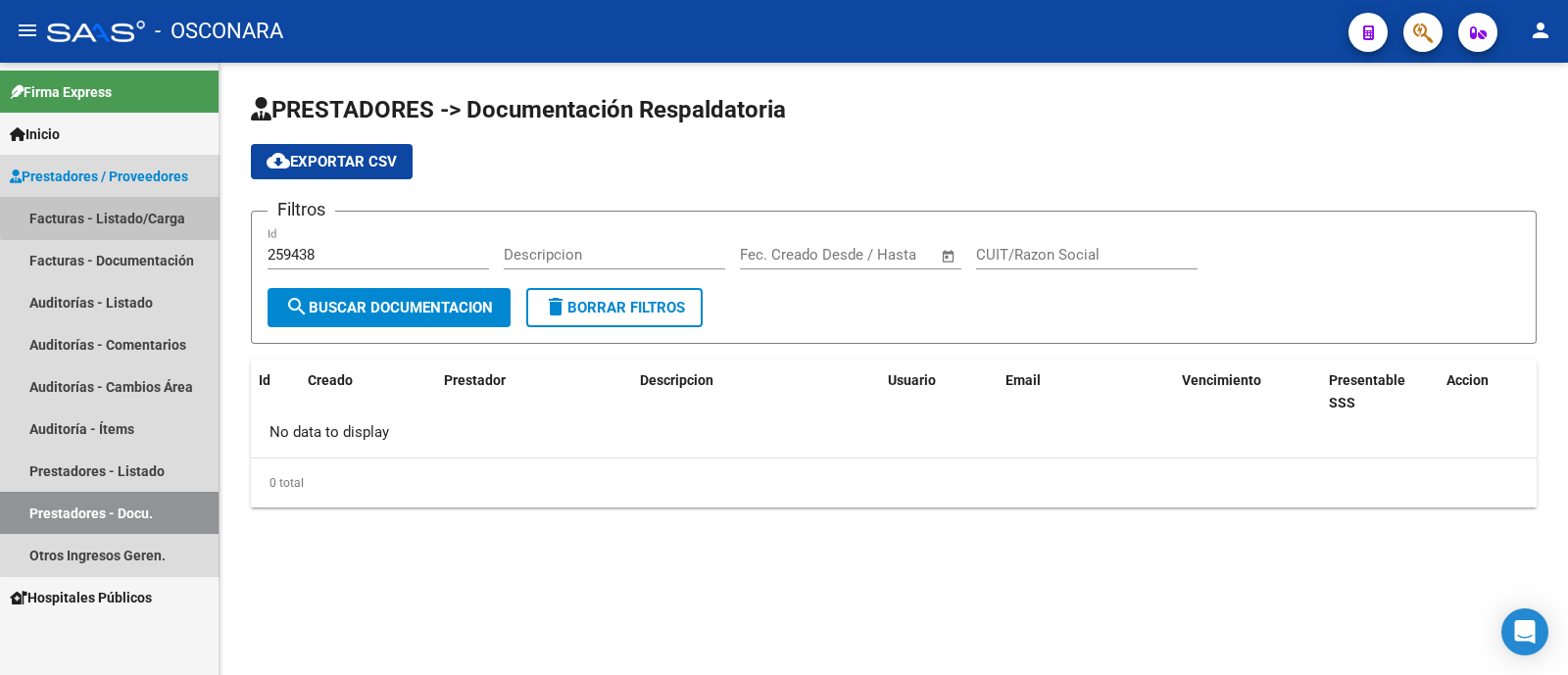
click at [149, 212] on link "Facturas - Listado/Carga" at bounding box center [109, 217] width 218 height 42
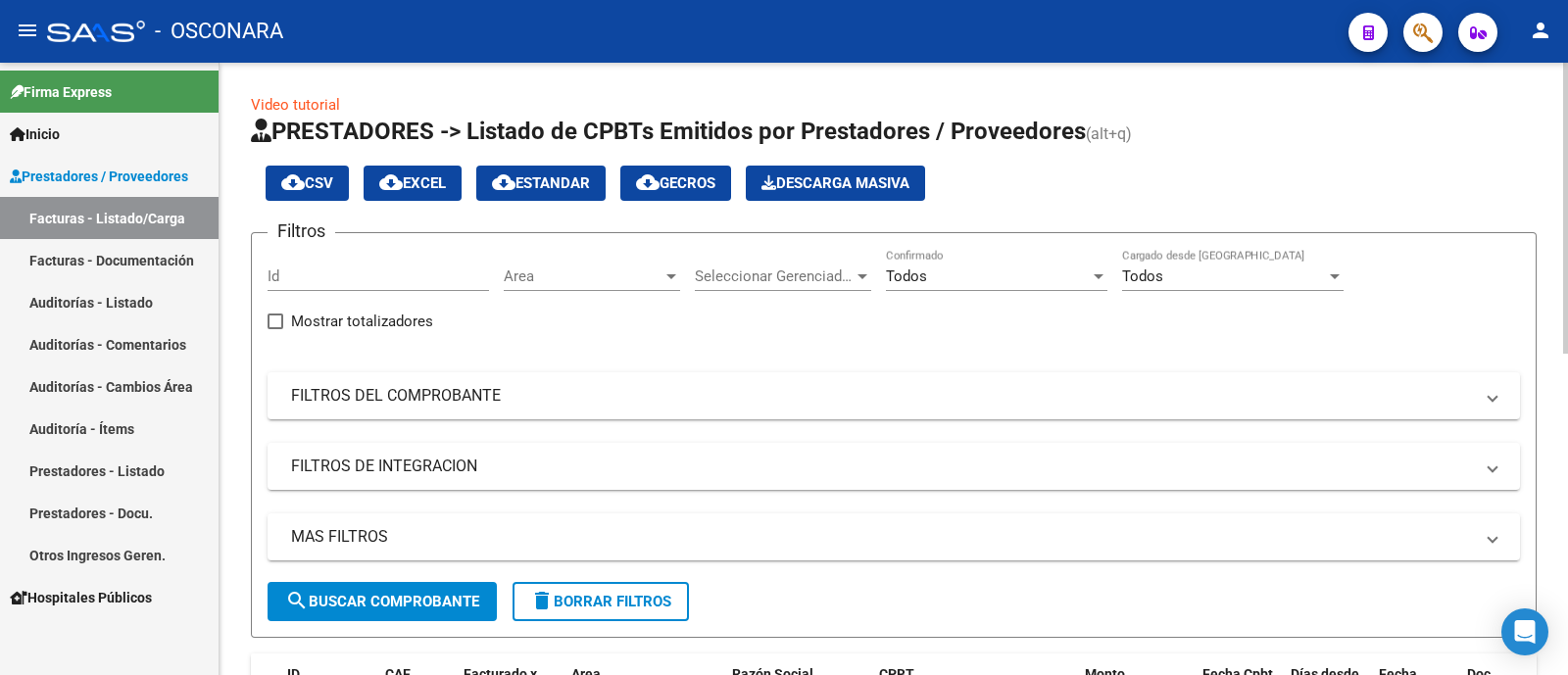
click at [366, 280] on input "Id" at bounding box center [378, 276] width 221 height 18
paste input "259438"
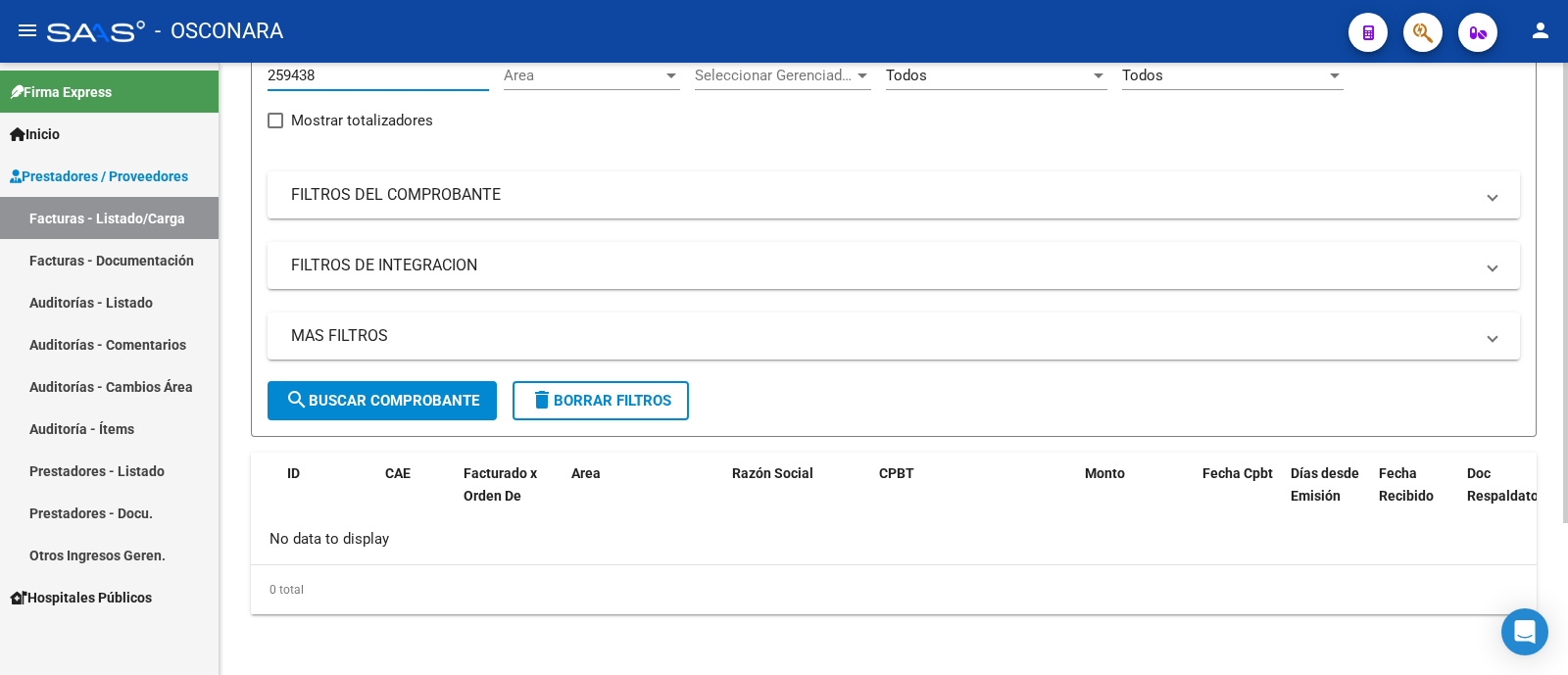
scroll to position [78, 0]
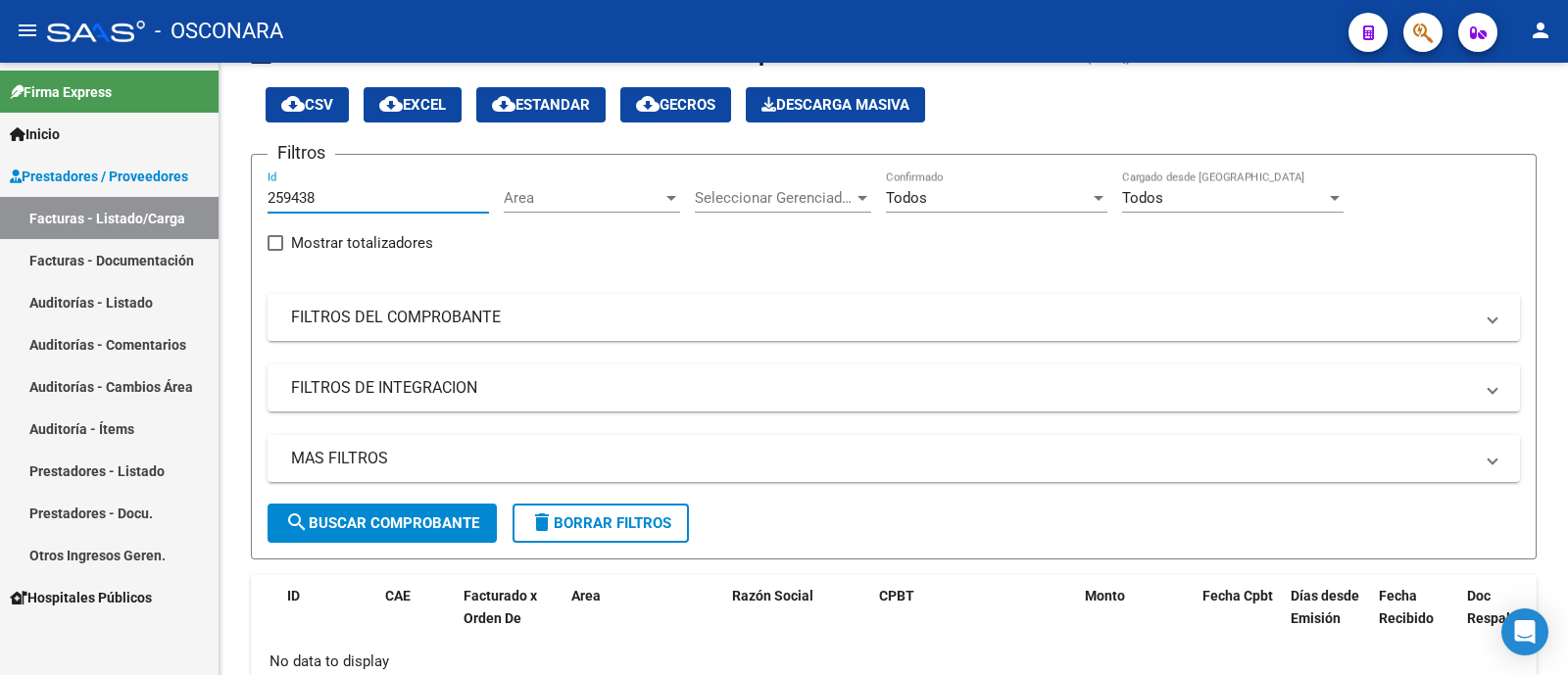
type input "259438"
click at [103, 269] on link "Facturas - Documentación" at bounding box center [109, 260] width 218 height 42
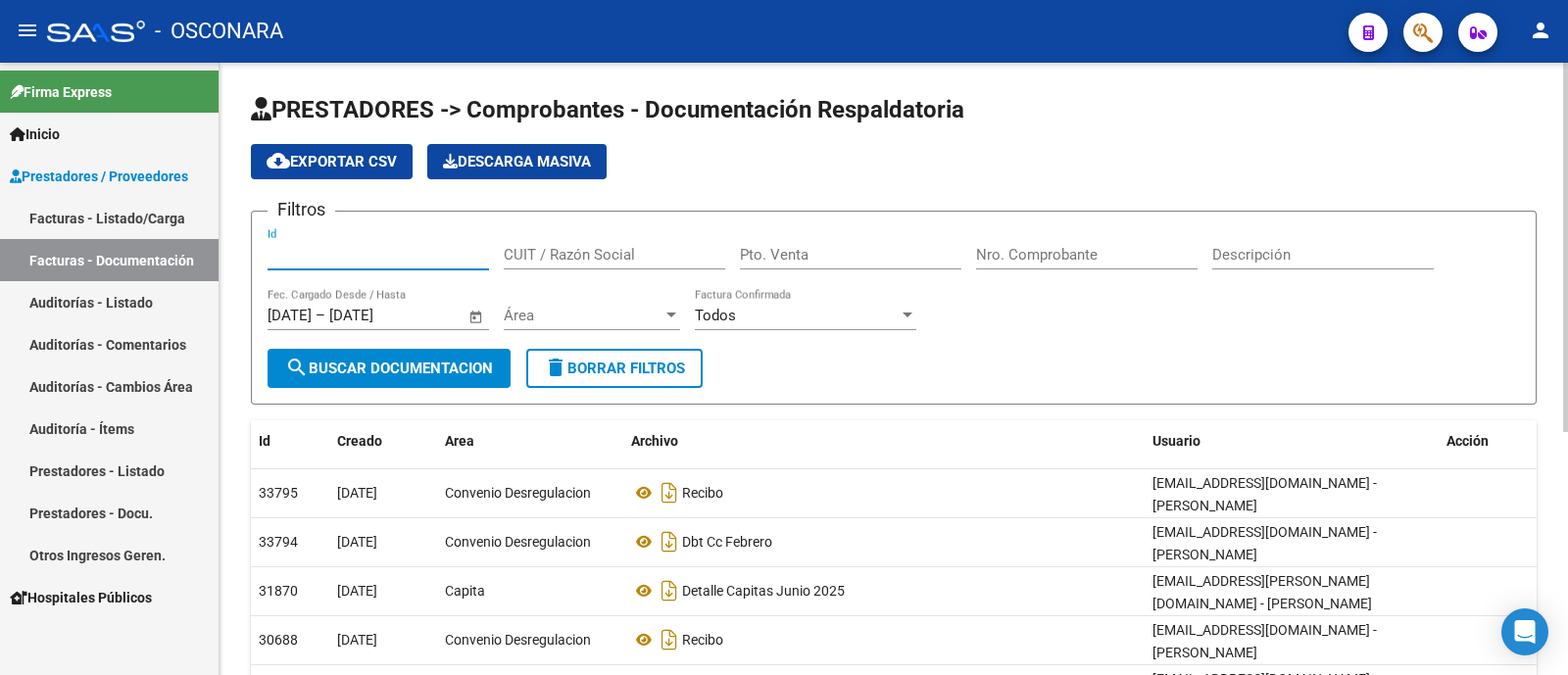
click at [348, 257] on input "Id" at bounding box center [378, 255] width 221 height 18
paste input "259438"
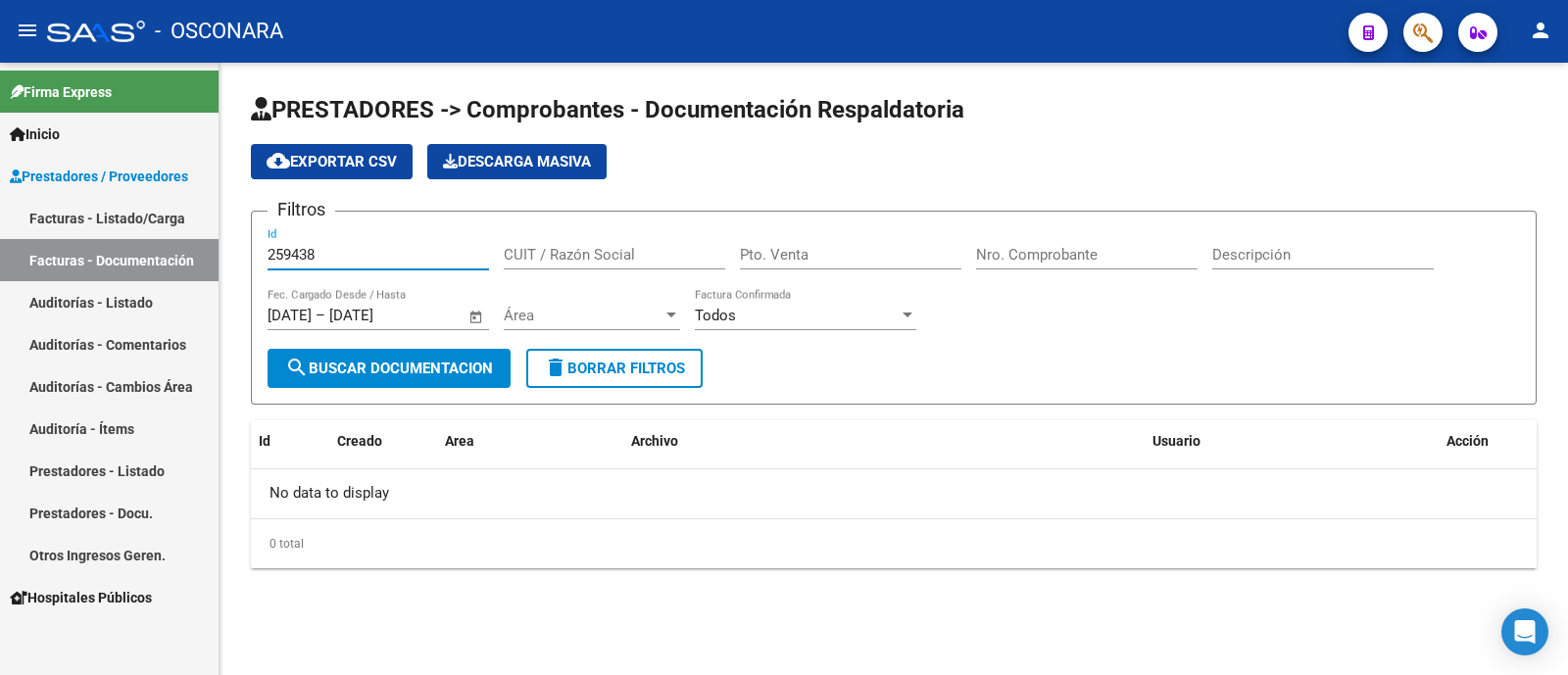
type input "259438"
click at [718, 301] on div "Todos Factura Confirmada" at bounding box center [806, 309] width 221 height 42
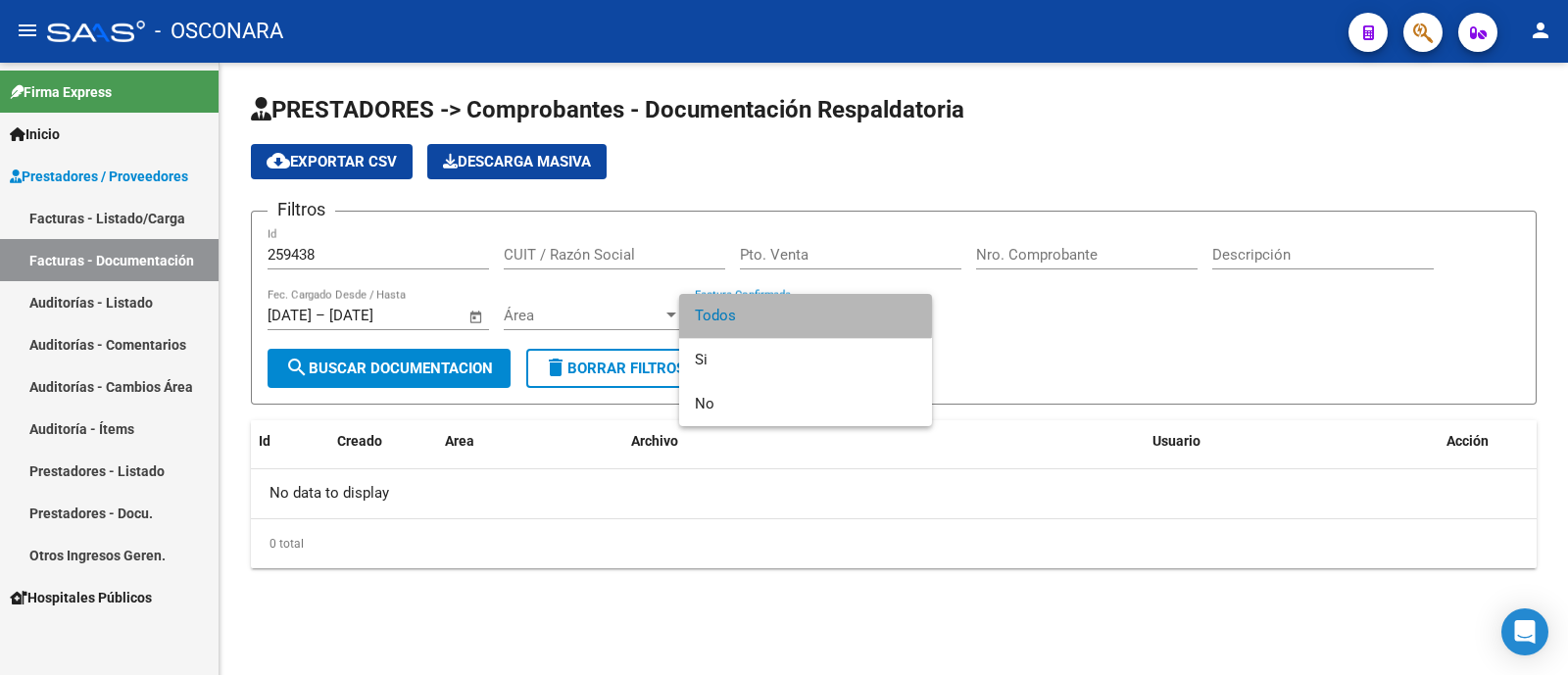
click at [730, 306] on span "Todos" at bounding box center [806, 316] width 221 height 44
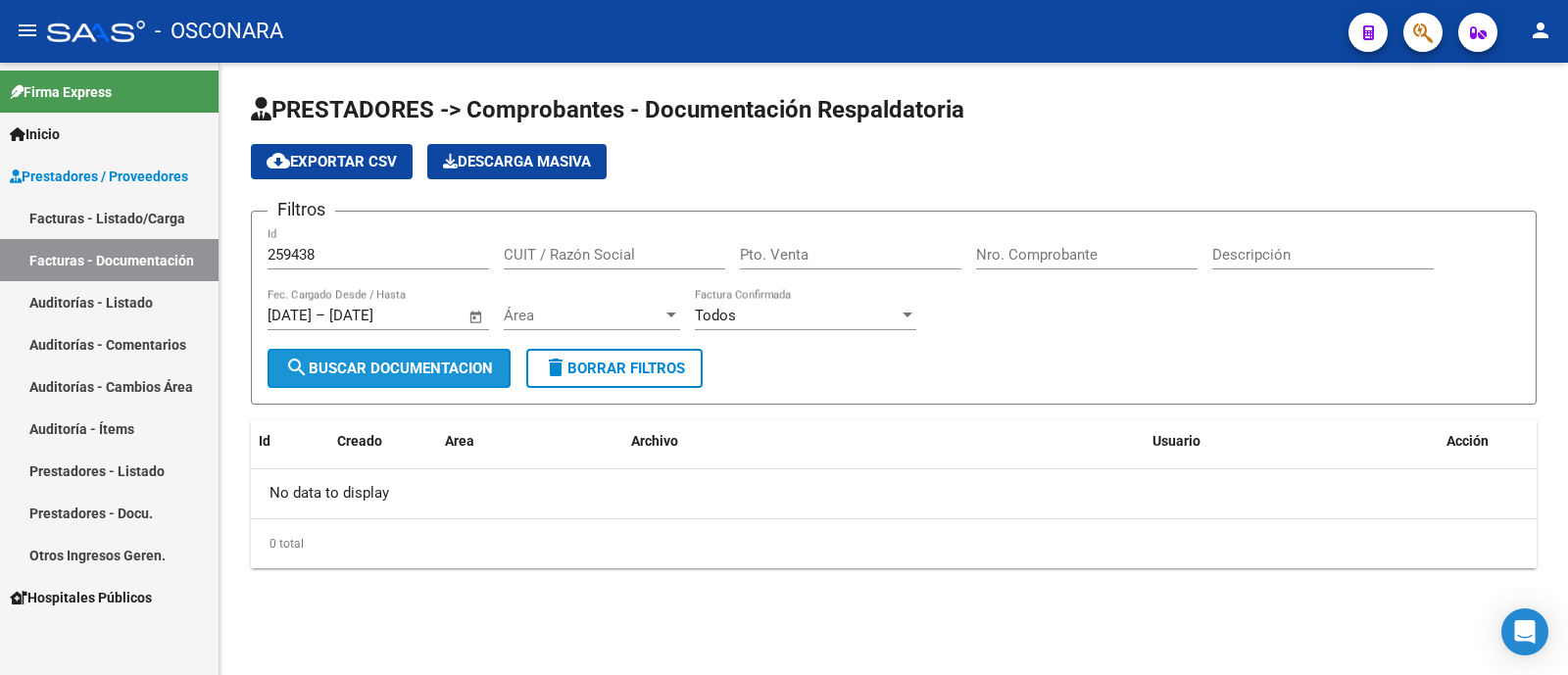
click at [374, 354] on button "search Buscar Documentacion" at bounding box center [389, 368] width 243 height 39
click at [91, 312] on link "Auditorías - Listado" at bounding box center [109, 302] width 218 height 42
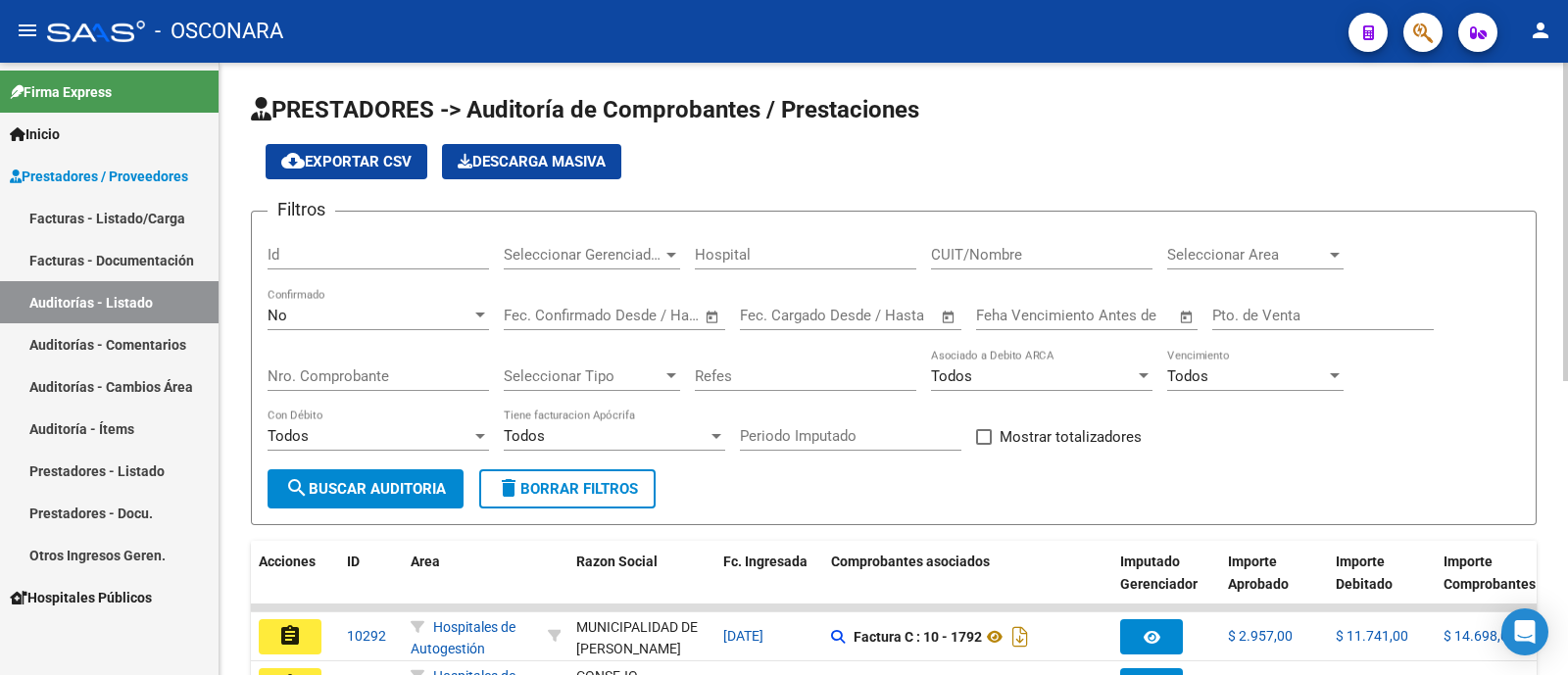
click at [440, 261] on input "Id" at bounding box center [378, 255] width 221 height 18
paste input "259438"
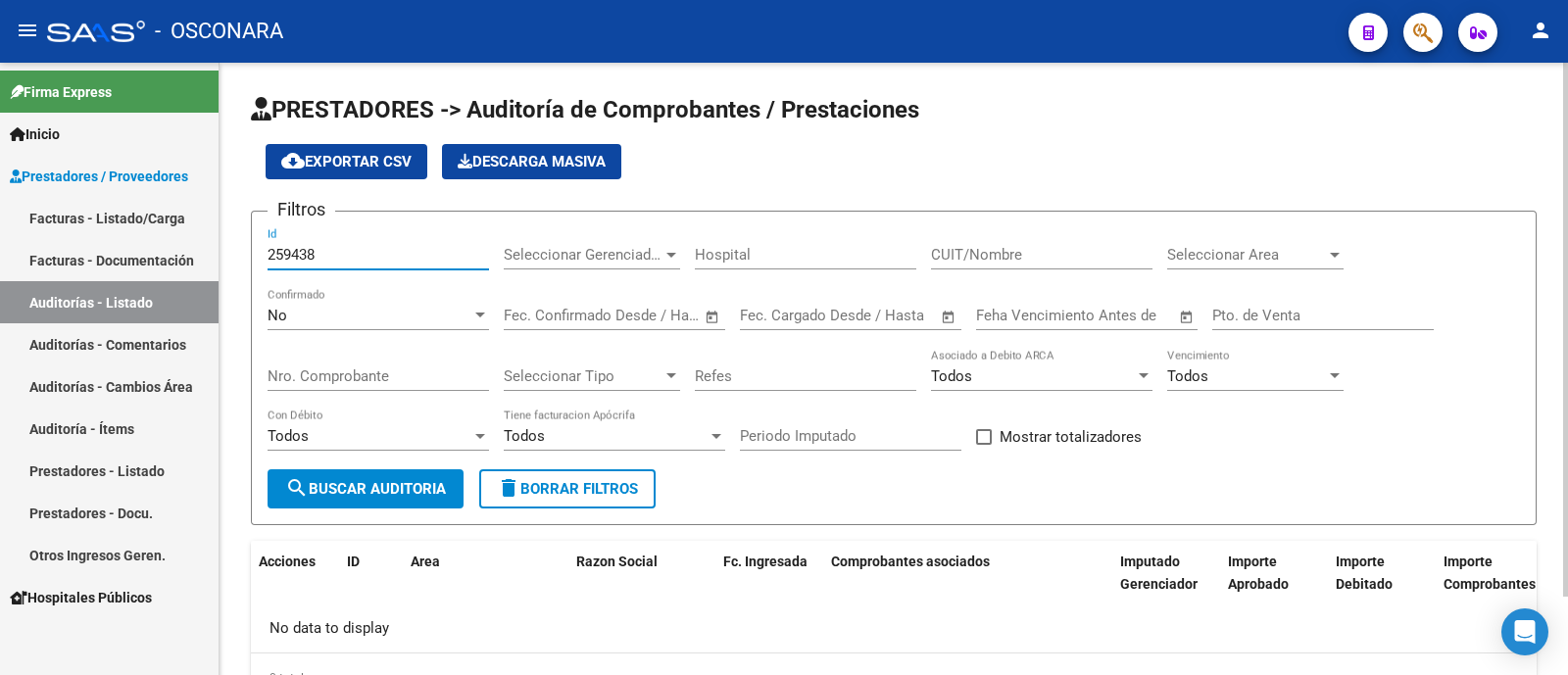
type input "259438"
click at [369, 326] on div "No Confirmado" at bounding box center [378, 309] width 221 height 42
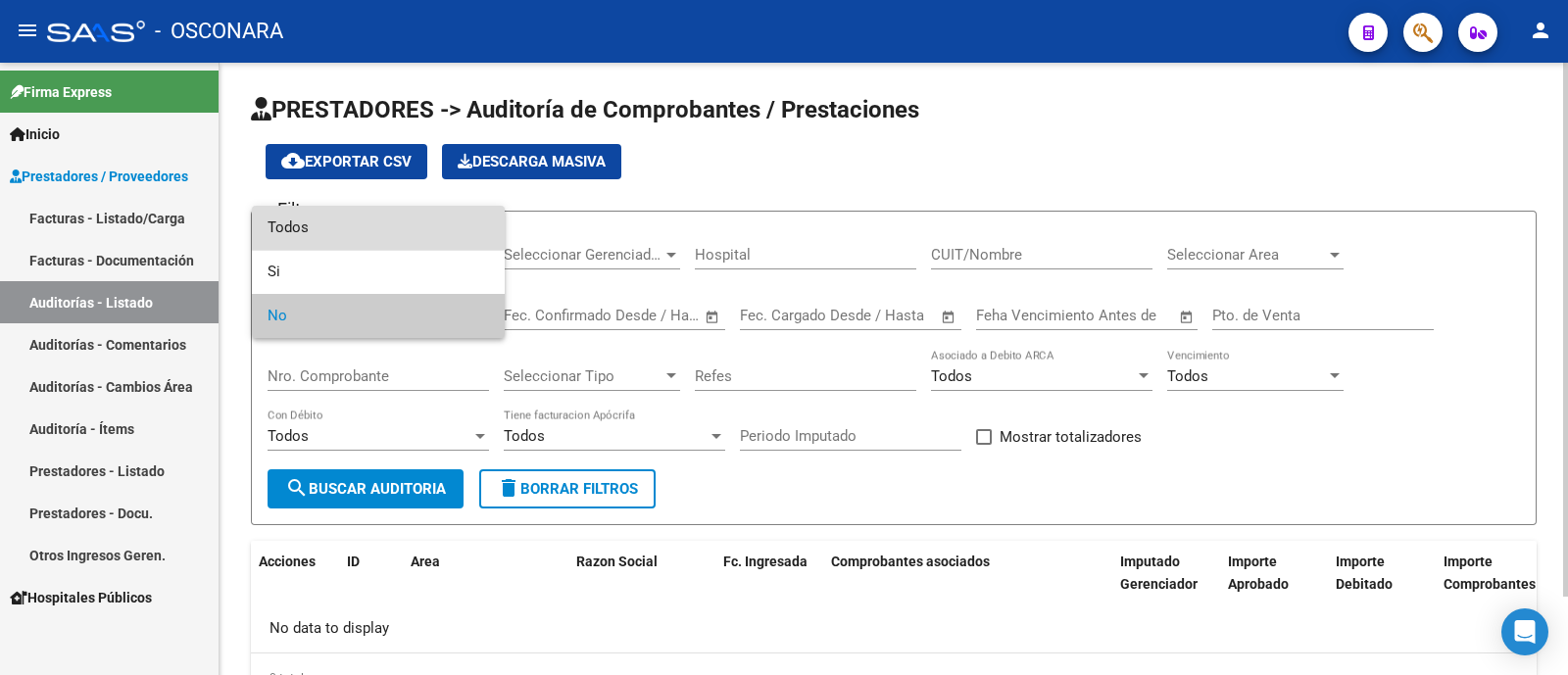
drag, startPoint x: 360, startPoint y: 215, endPoint x: 308, endPoint y: 319, distance: 116.3
click at [362, 214] on span "Todos" at bounding box center [378, 227] width 221 height 44
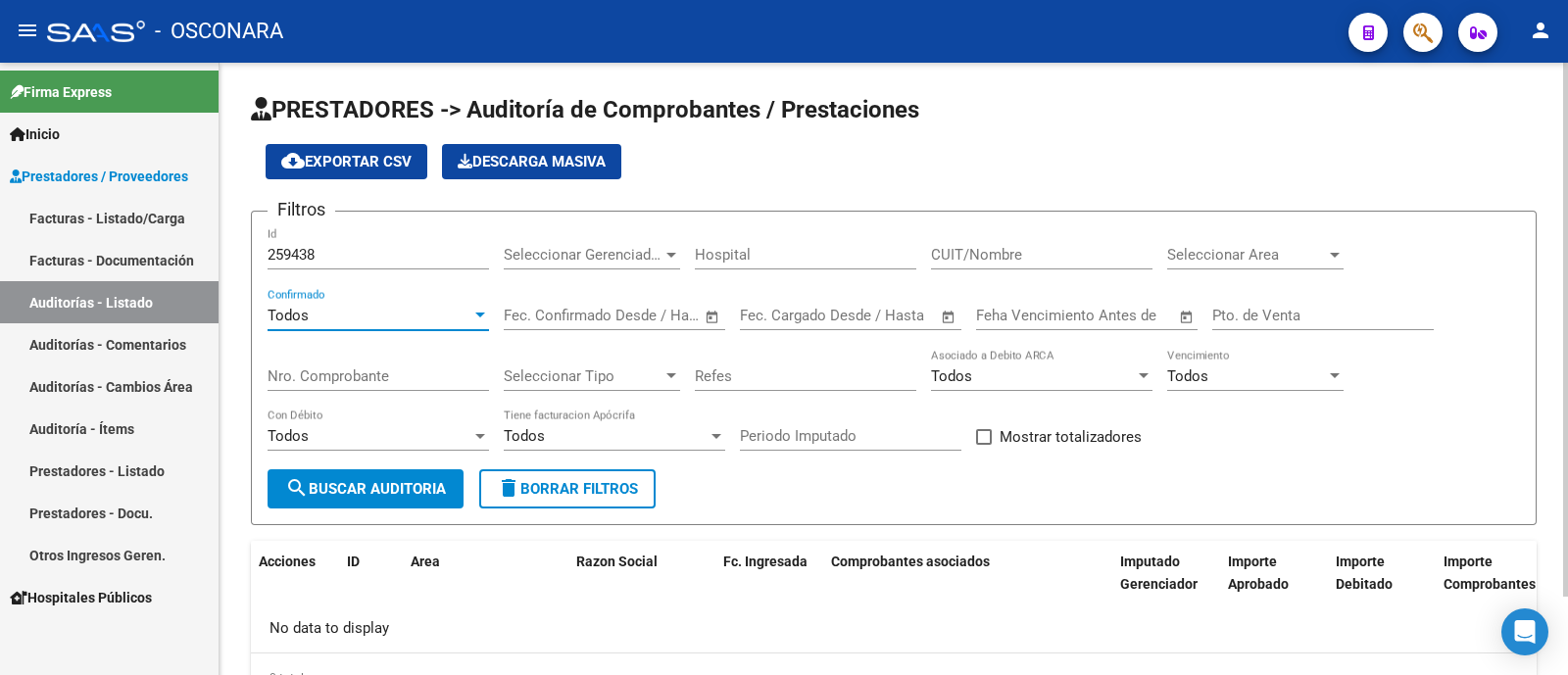
click at [332, 513] on form "Filtros 259438 Id Seleccionar Gerenciador Seleccionar Gerenciador Hospital CUIT…" at bounding box center [894, 367] width 1286 height 315
click at [322, 488] on span "search Buscar Auditoria" at bounding box center [365, 488] width 161 height 18
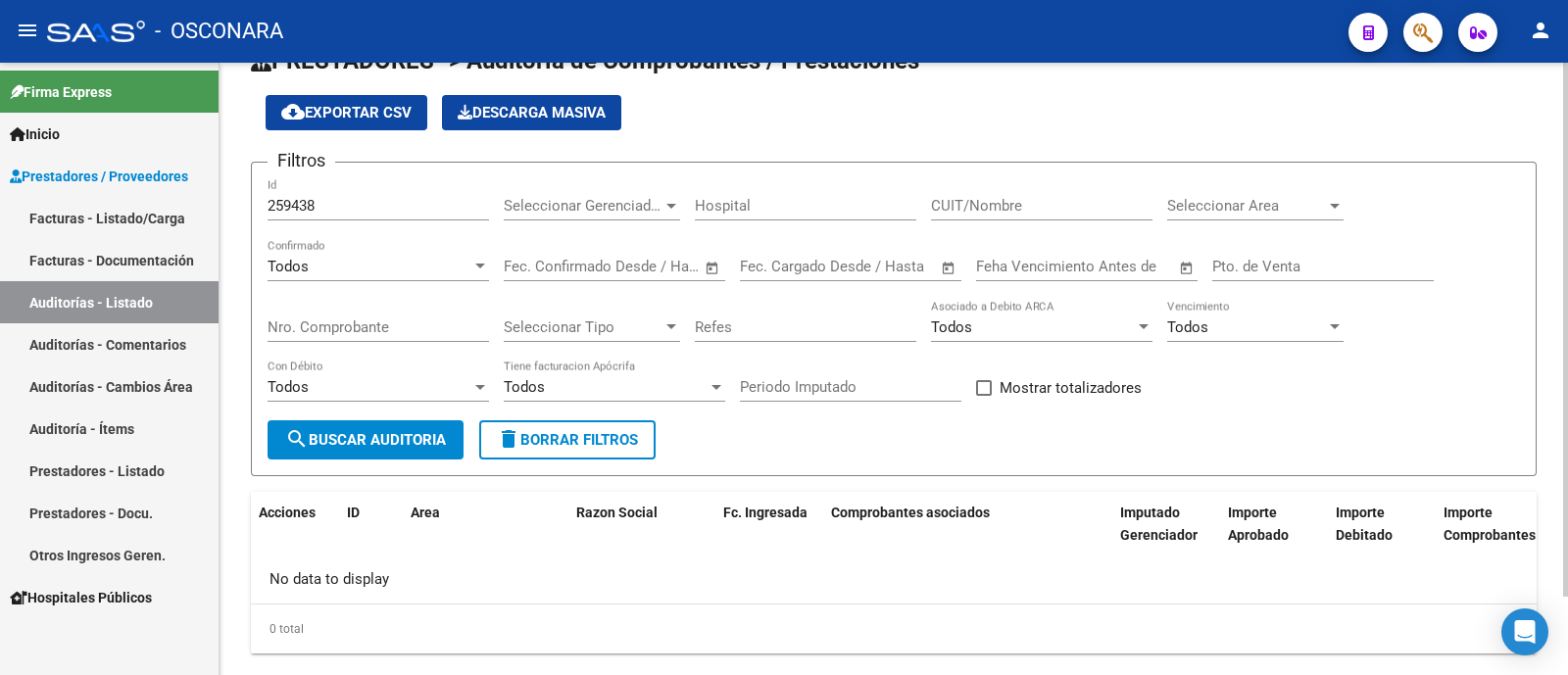
scroll to position [90, 0]
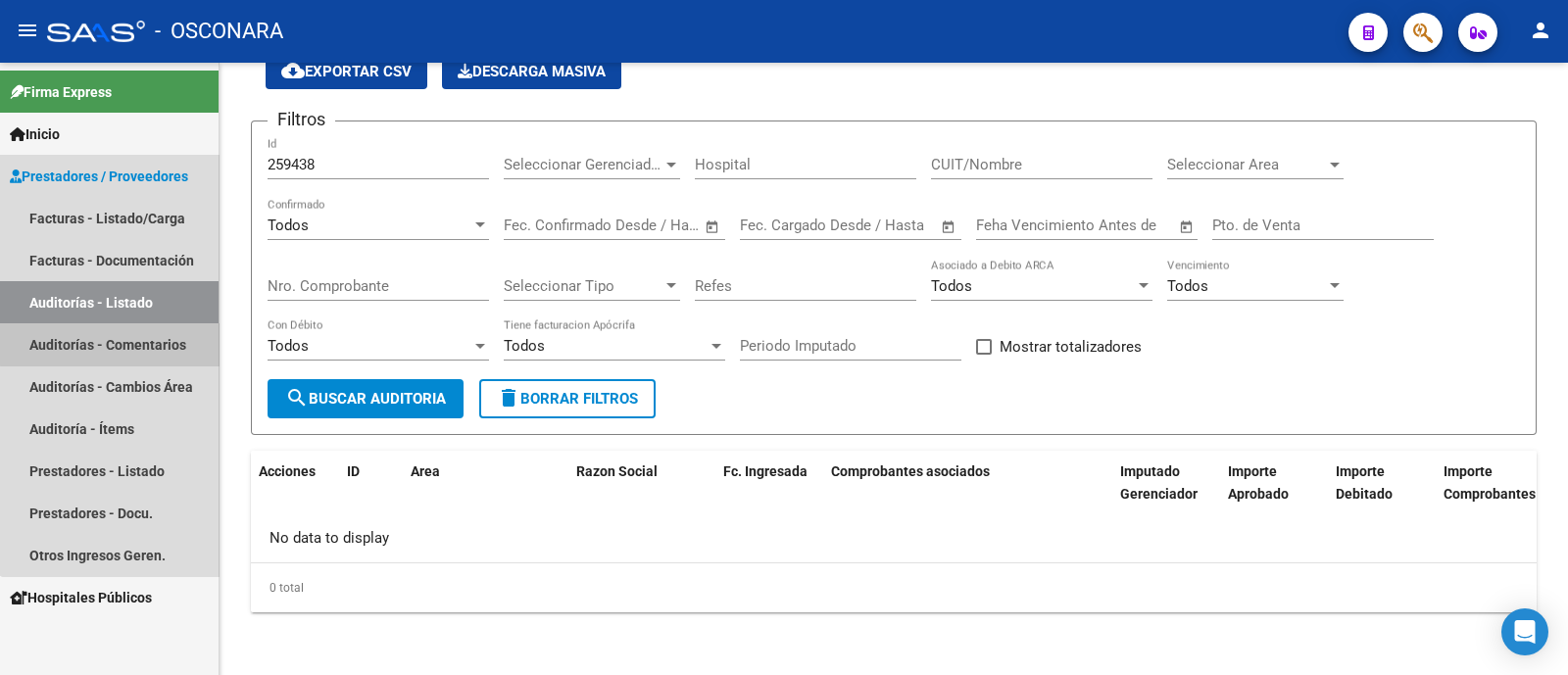
click at [145, 328] on link "Auditorías - Comentarios" at bounding box center [109, 343] width 218 height 42
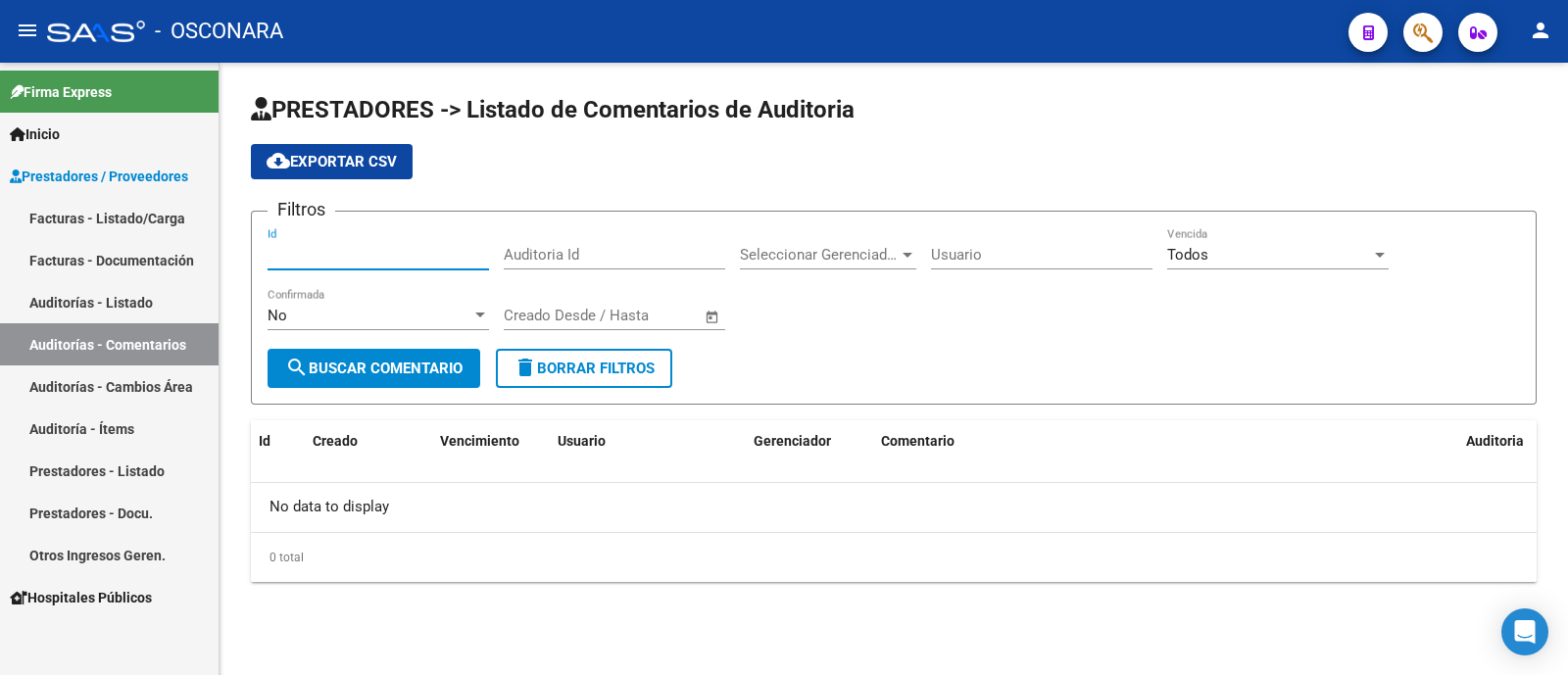
click at [340, 251] on input "Id" at bounding box center [378, 255] width 221 height 18
paste input "259438"
type input "259438"
click at [113, 389] on link "Auditorías - Cambios Área" at bounding box center [109, 386] width 218 height 42
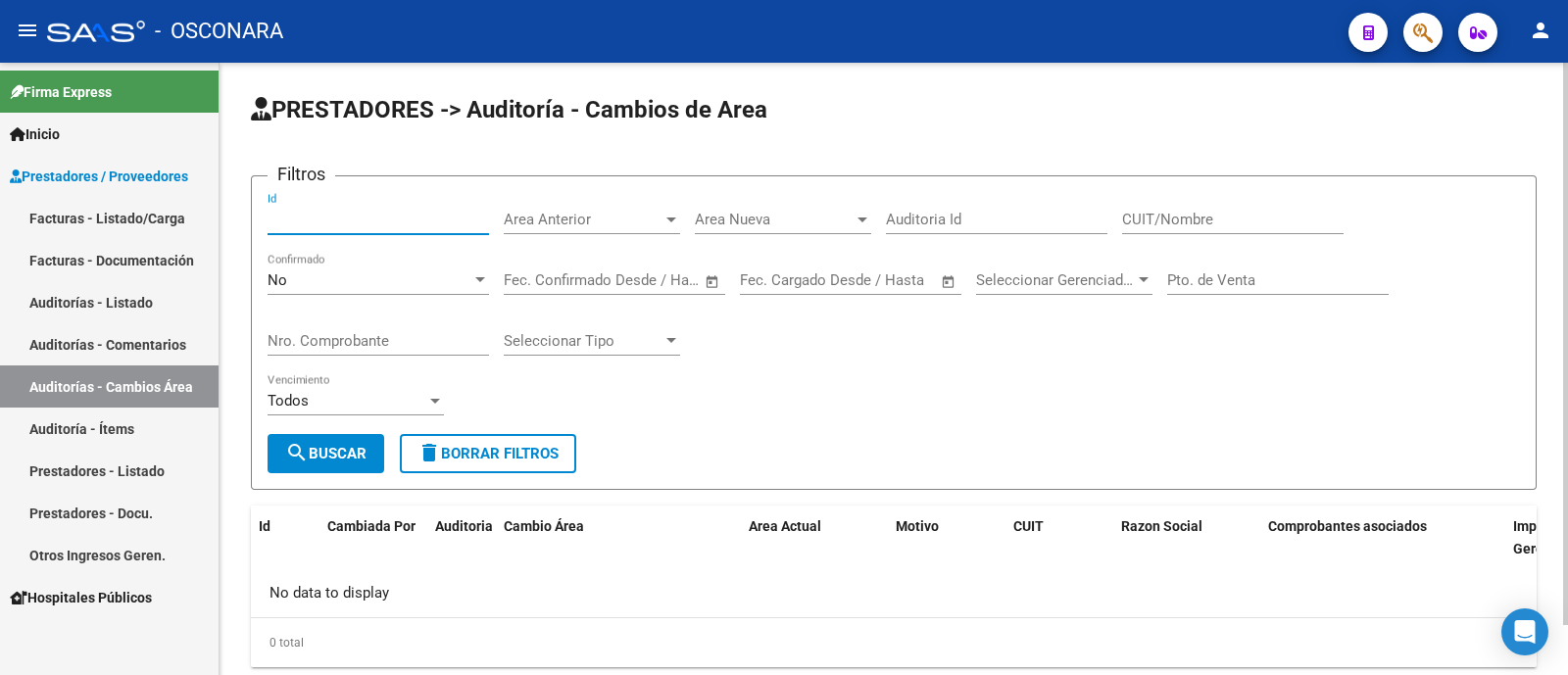
click at [323, 222] on input "Id" at bounding box center [378, 219] width 221 height 18
paste input "259438"
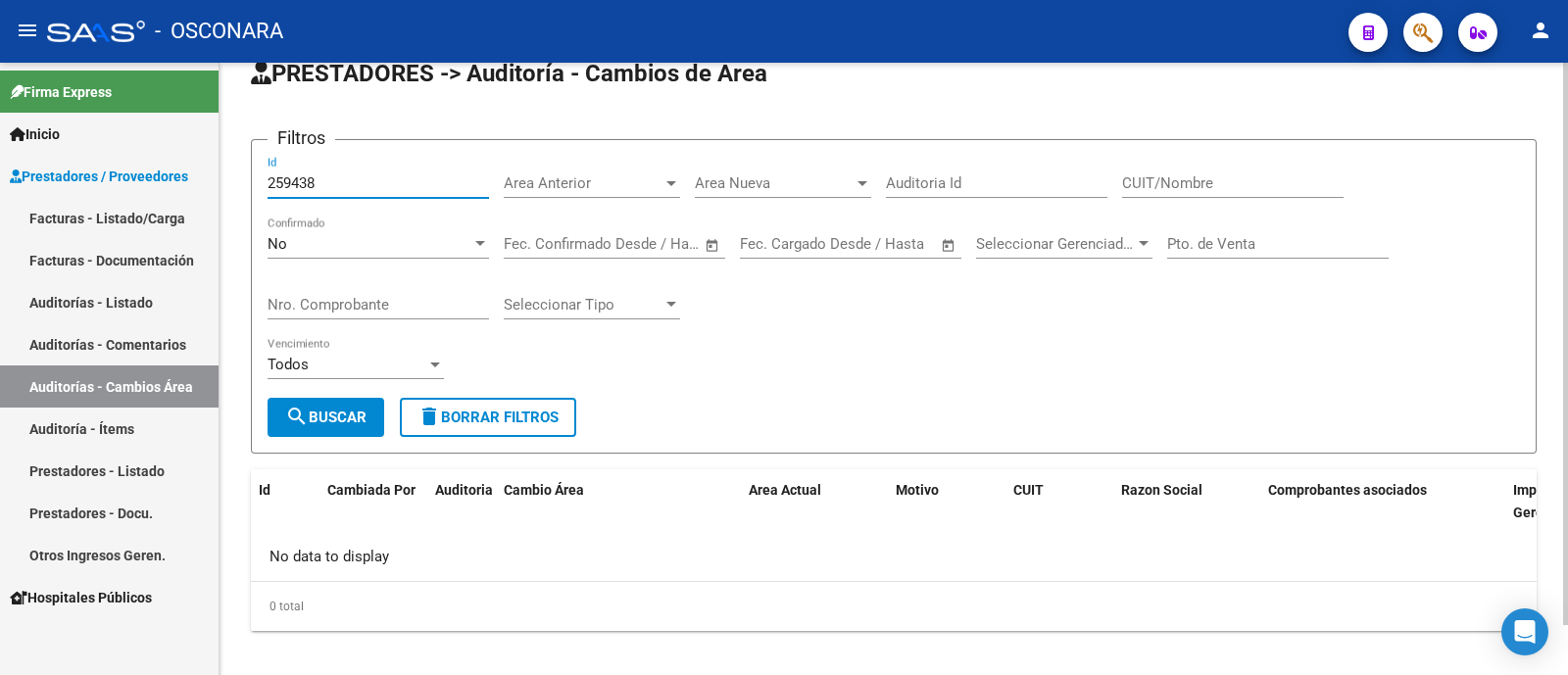
scroll to position [54, 0]
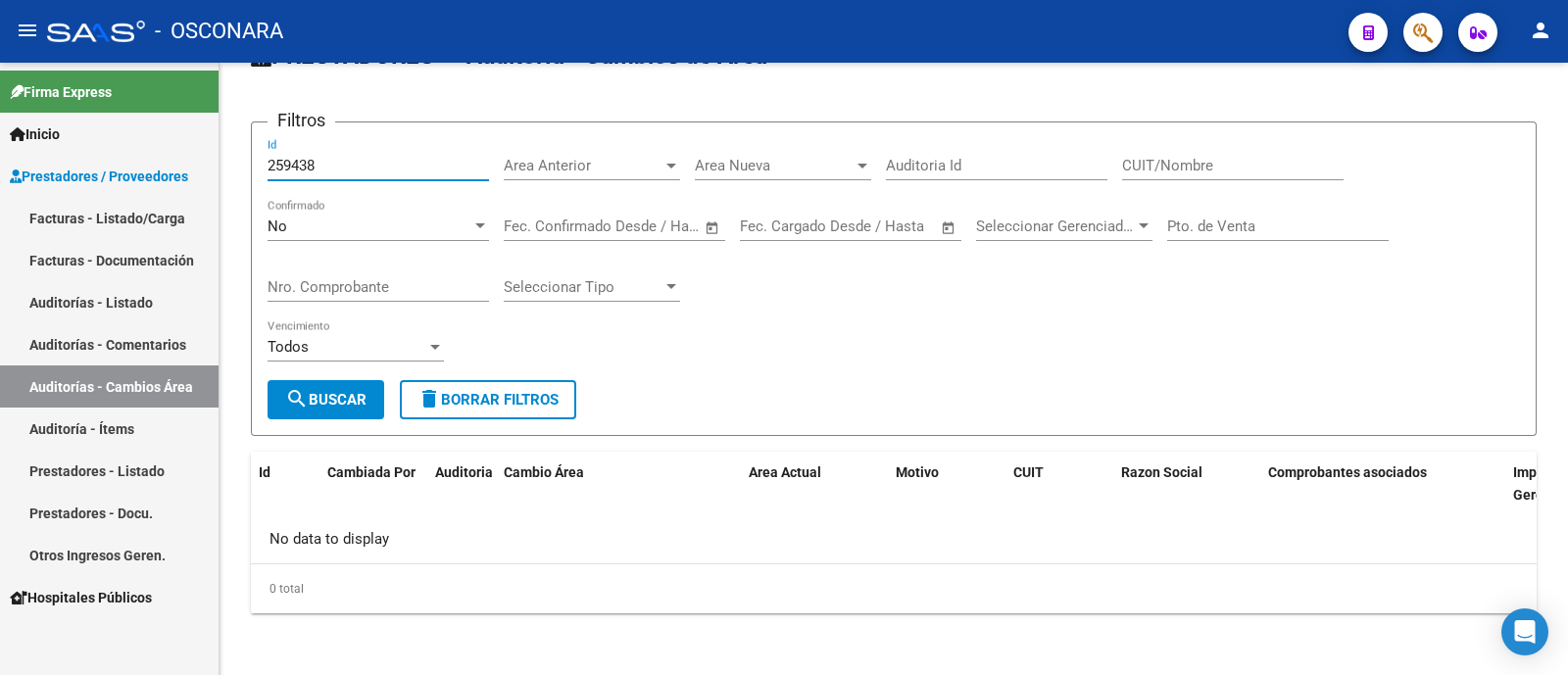
type input "259438"
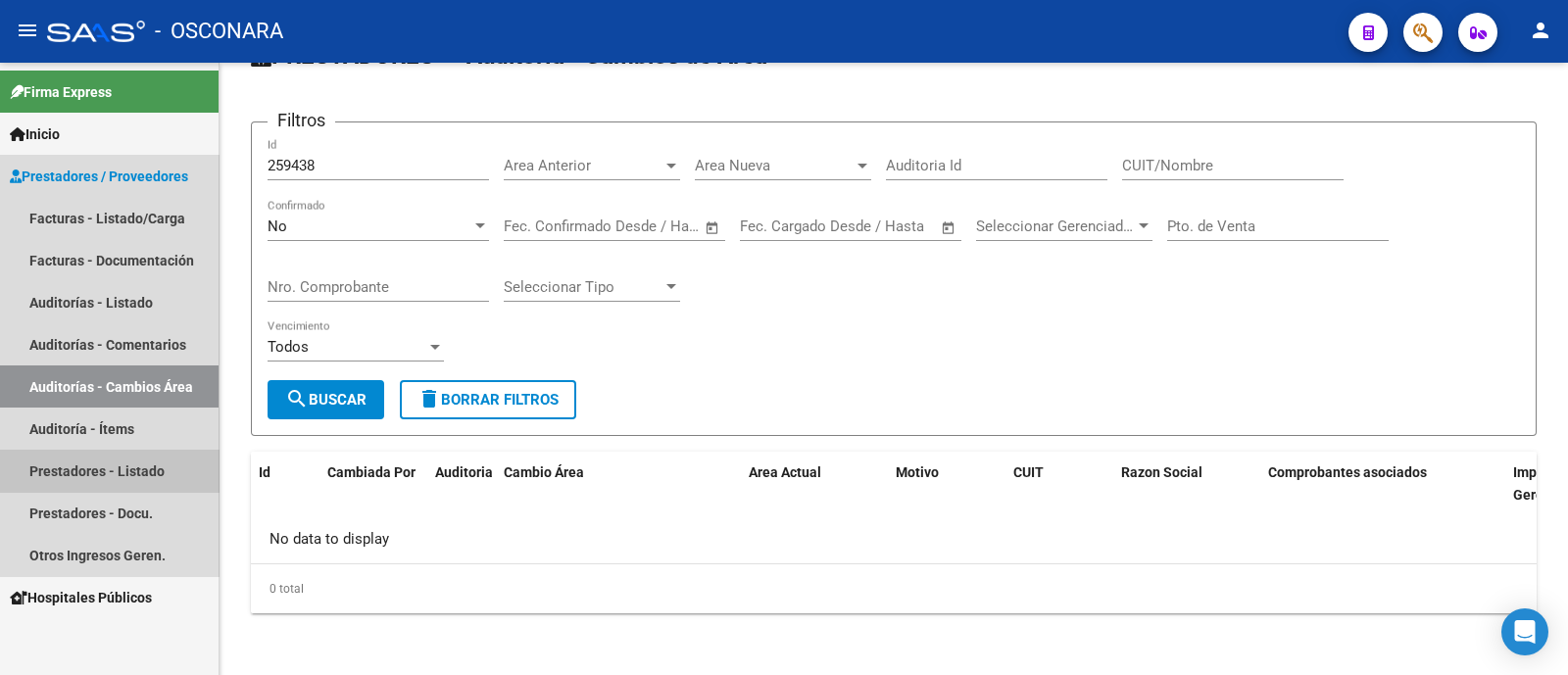
click at [127, 465] on link "Prestadores - Listado" at bounding box center [109, 470] width 218 height 42
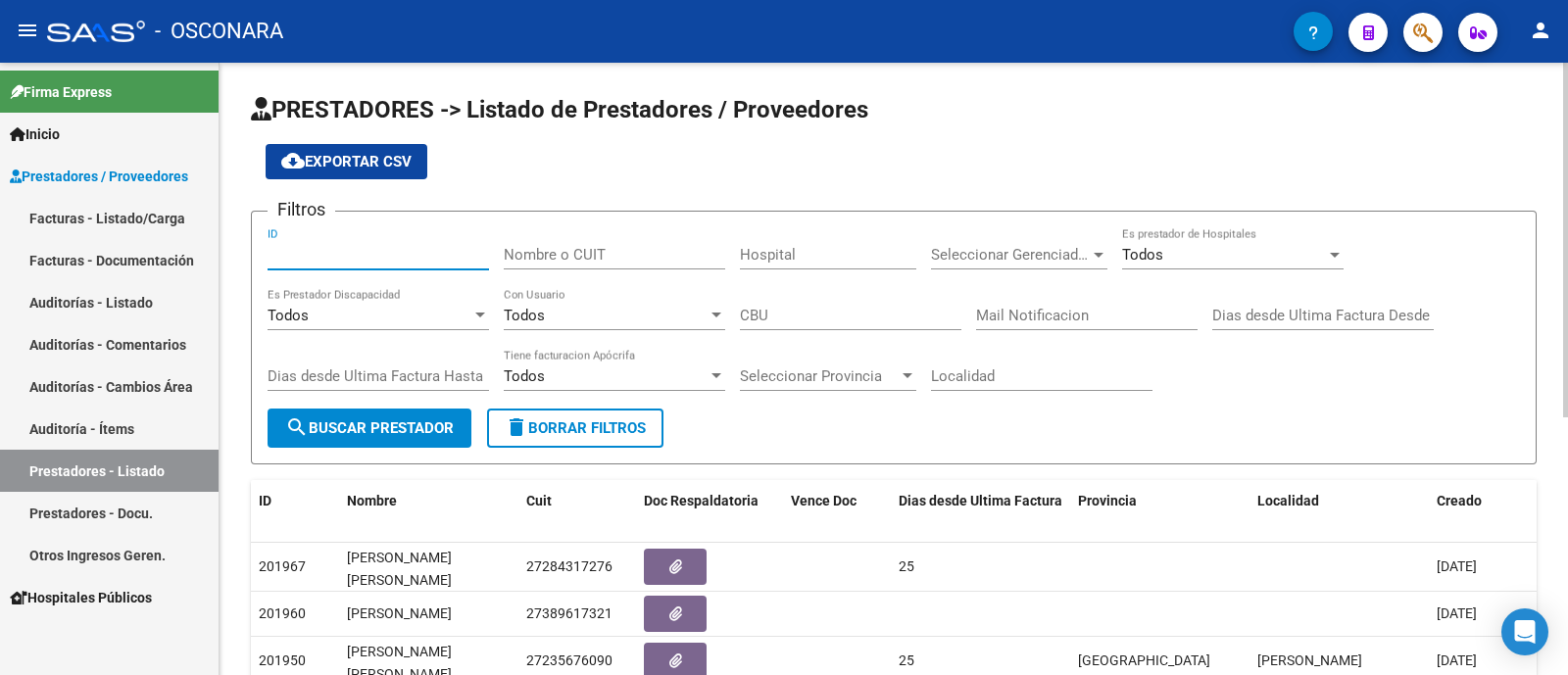
click at [362, 252] on input "ID" at bounding box center [378, 255] width 221 height 18
paste input "259438"
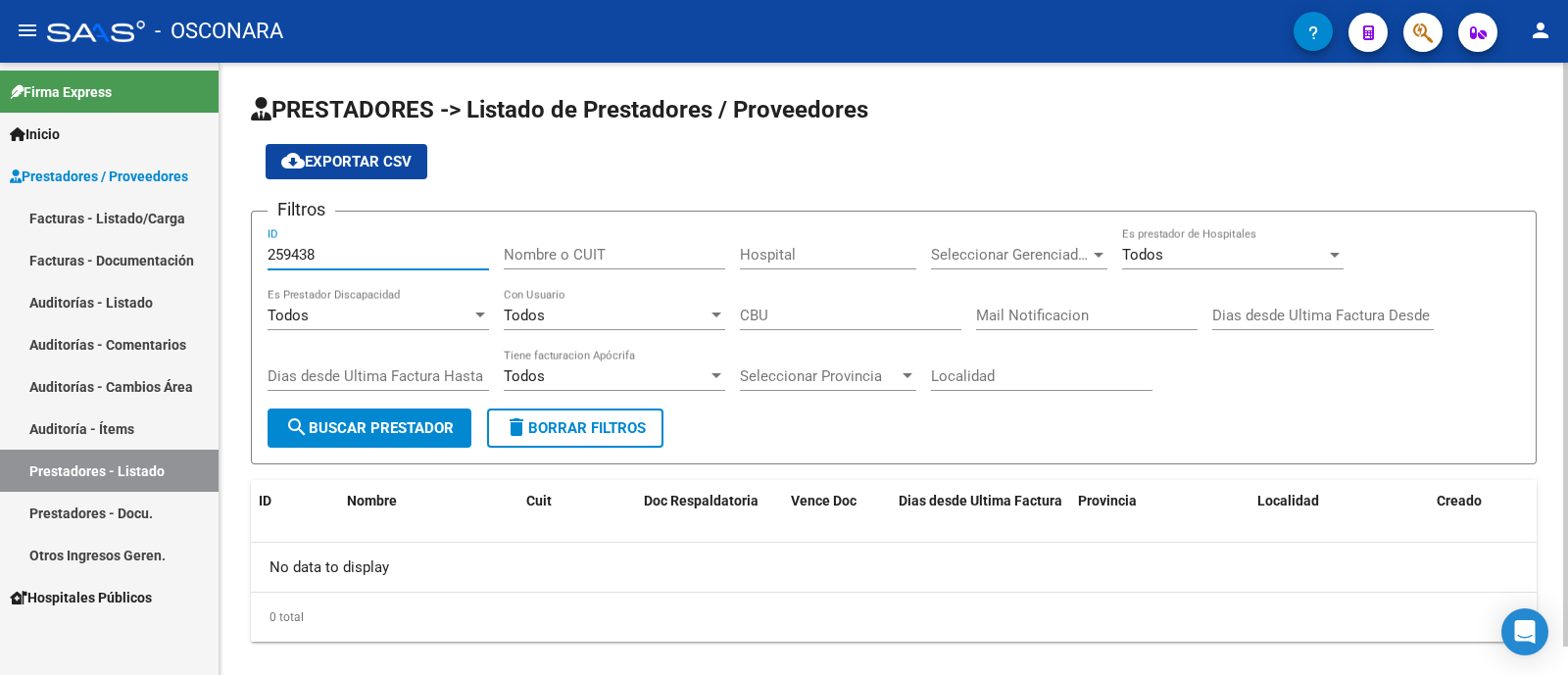
type input "259438"
click at [405, 418] on button "search Buscar Prestador" at bounding box center [369, 428] width 203 height 39
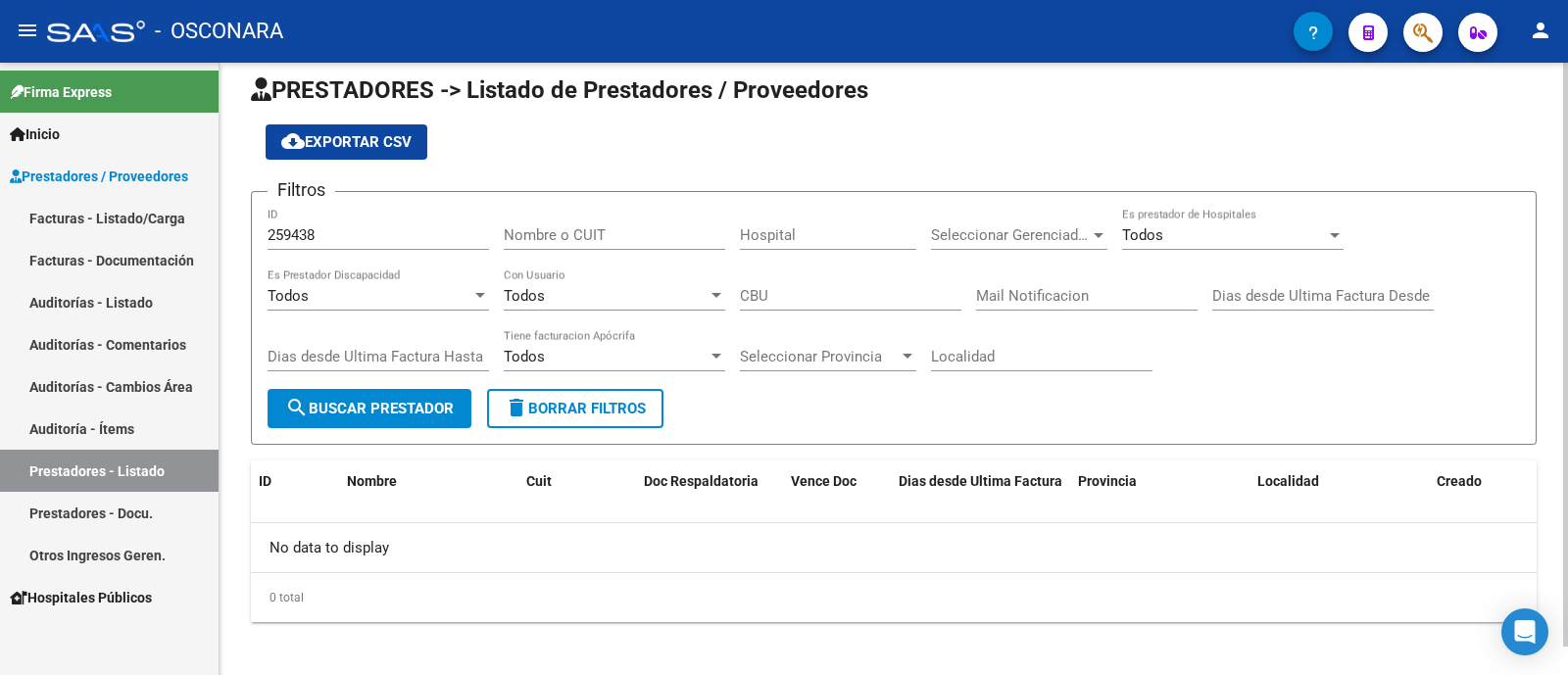
scroll to position [29, 0]
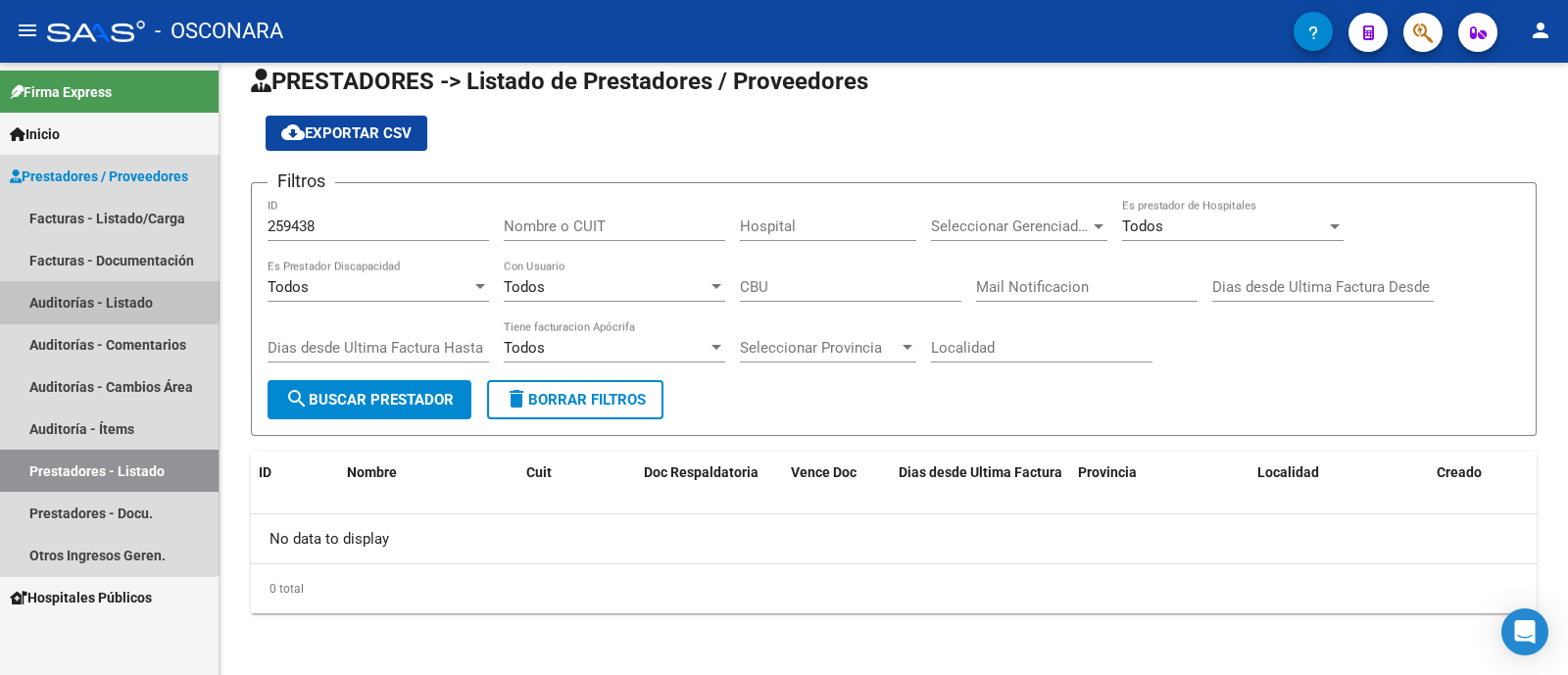
click at [103, 294] on link "Auditorías - Listado" at bounding box center [109, 302] width 218 height 42
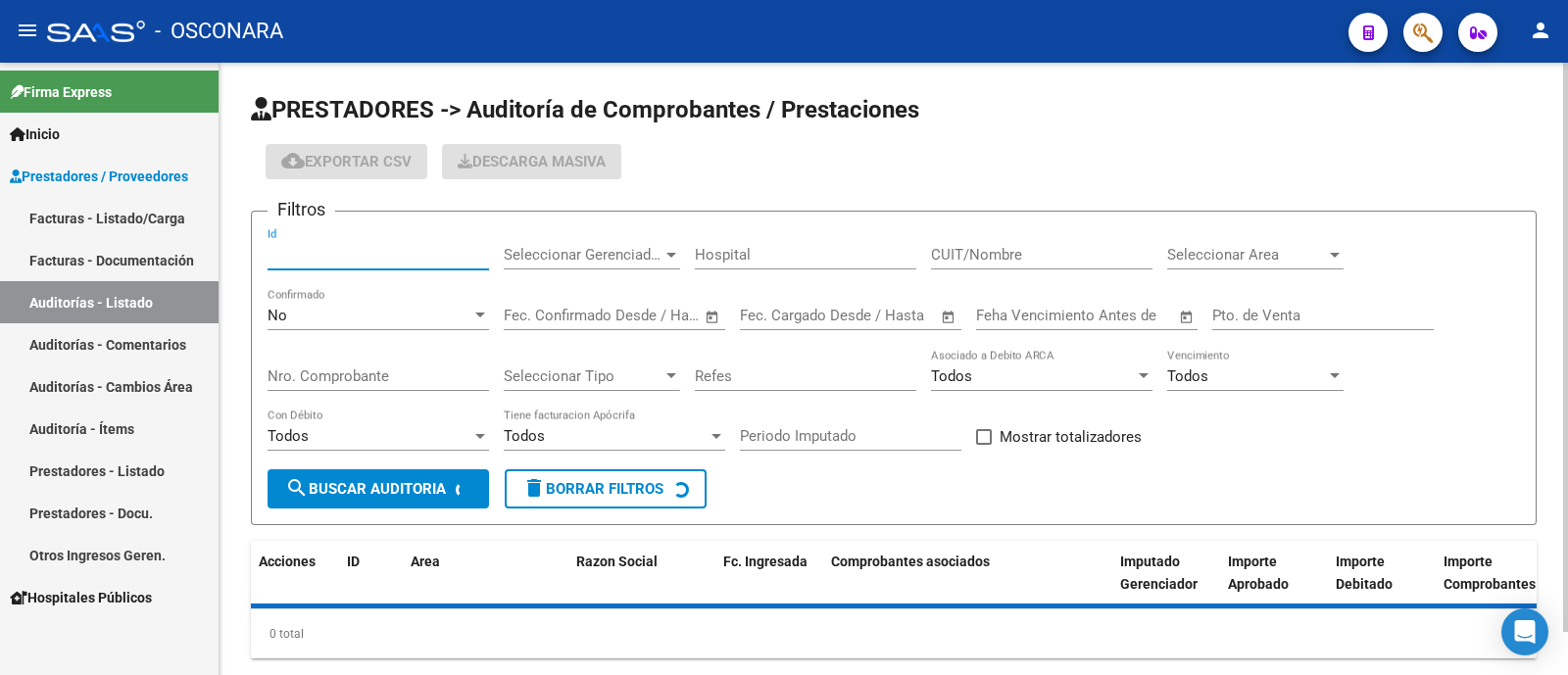
click at [347, 248] on input "Id" at bounding box center [378, 255] width 221 height 18
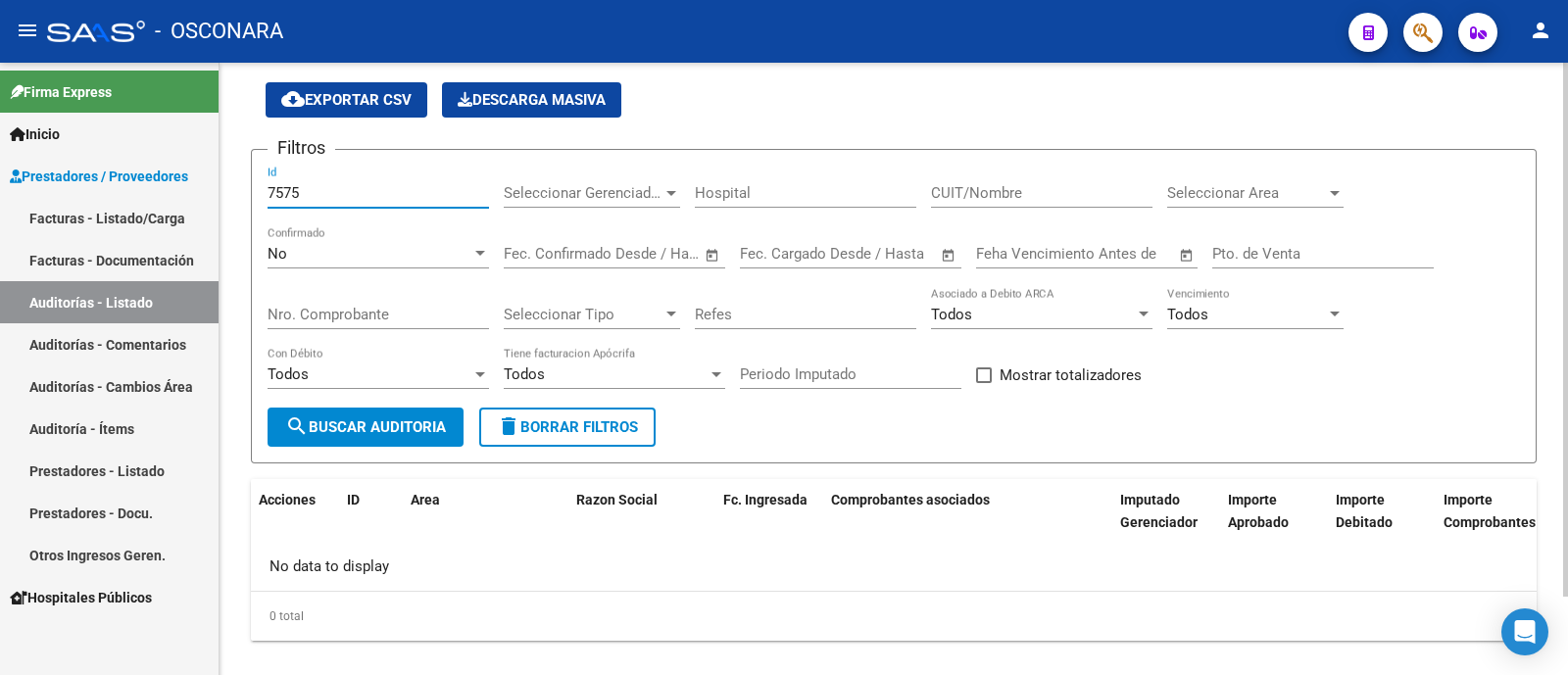
scroll to position [90, 0]
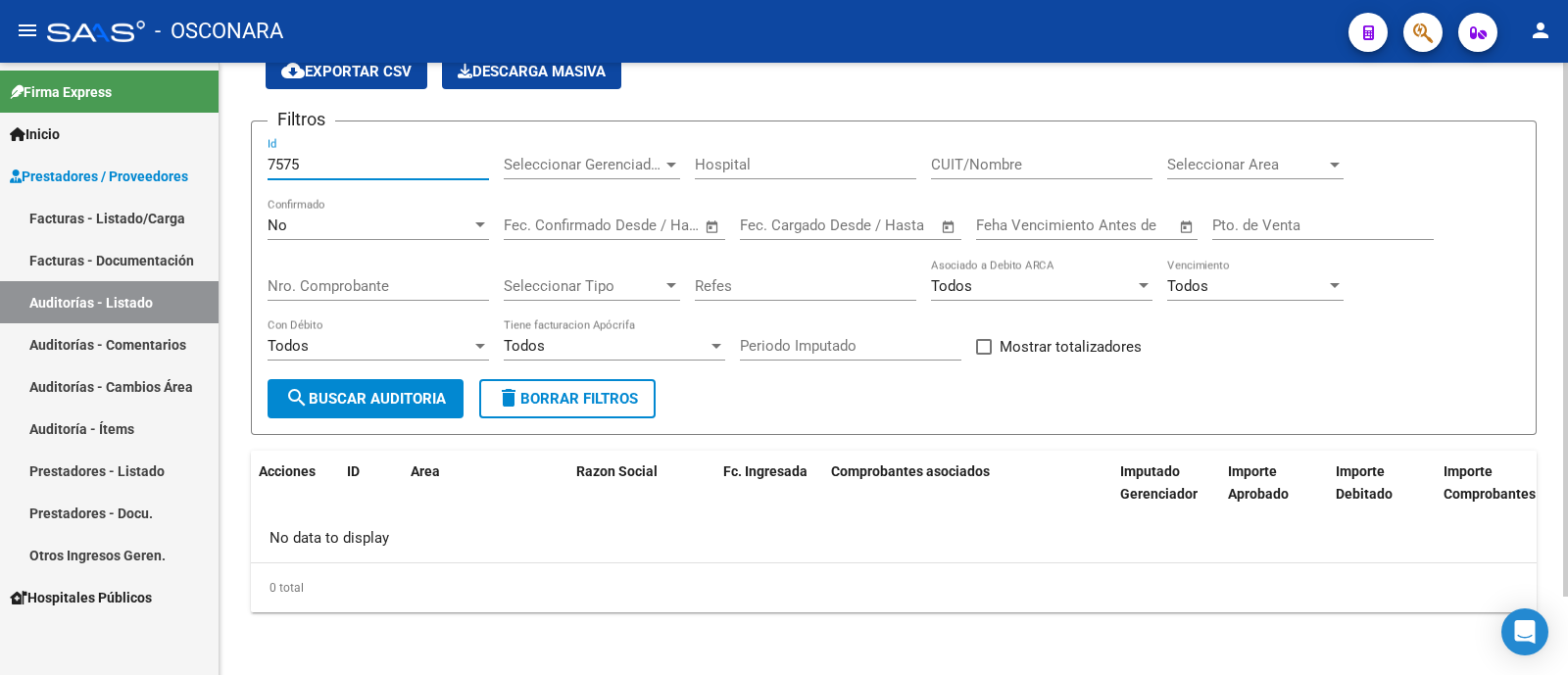
type input "7575"
click at [344, 244] on div "No Confirmado" at bounding box center [378, 228] width 221 height 61
click at [364, 212] on div "No Confirmado" at bounding box center [378, 218] width 221 height 42
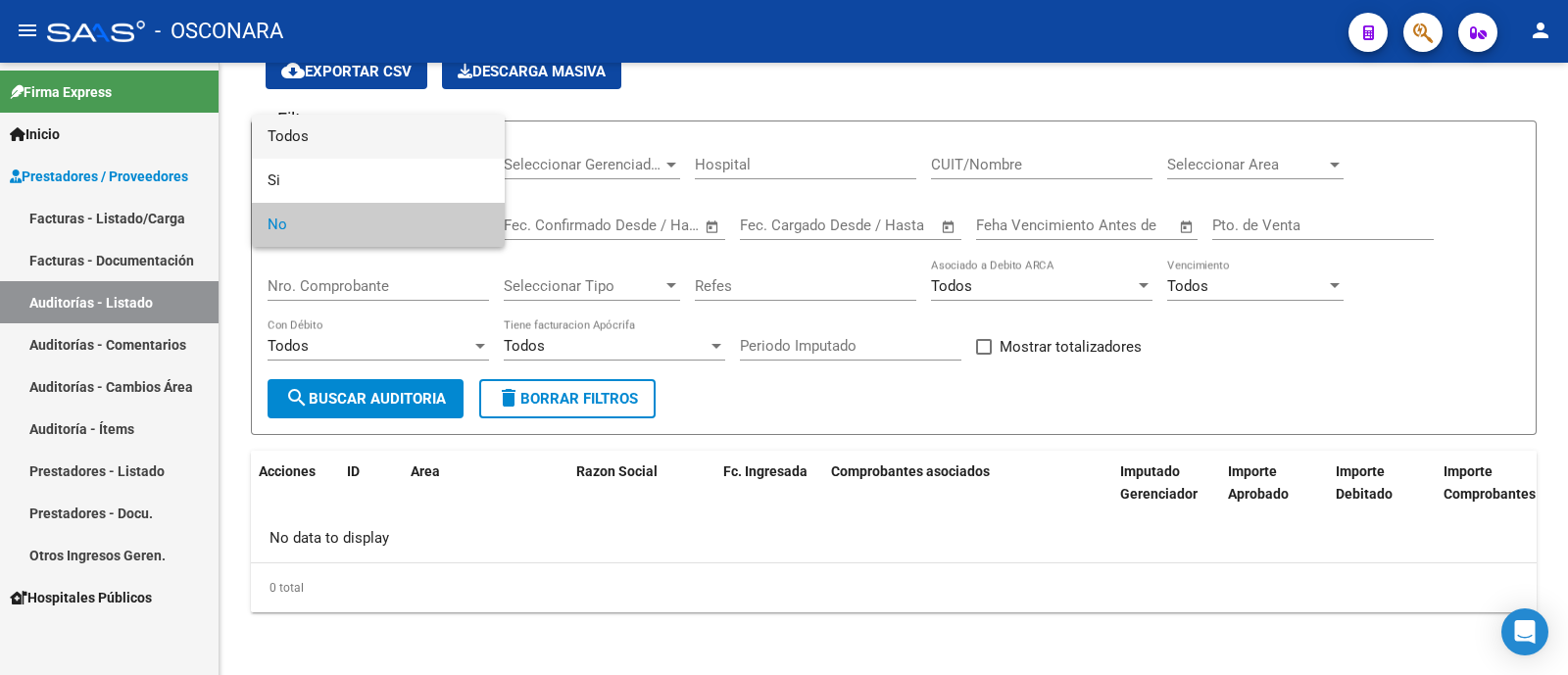
click at [369, 143] on span "Todos" at bounding box center [378, 136] width 221 height 44
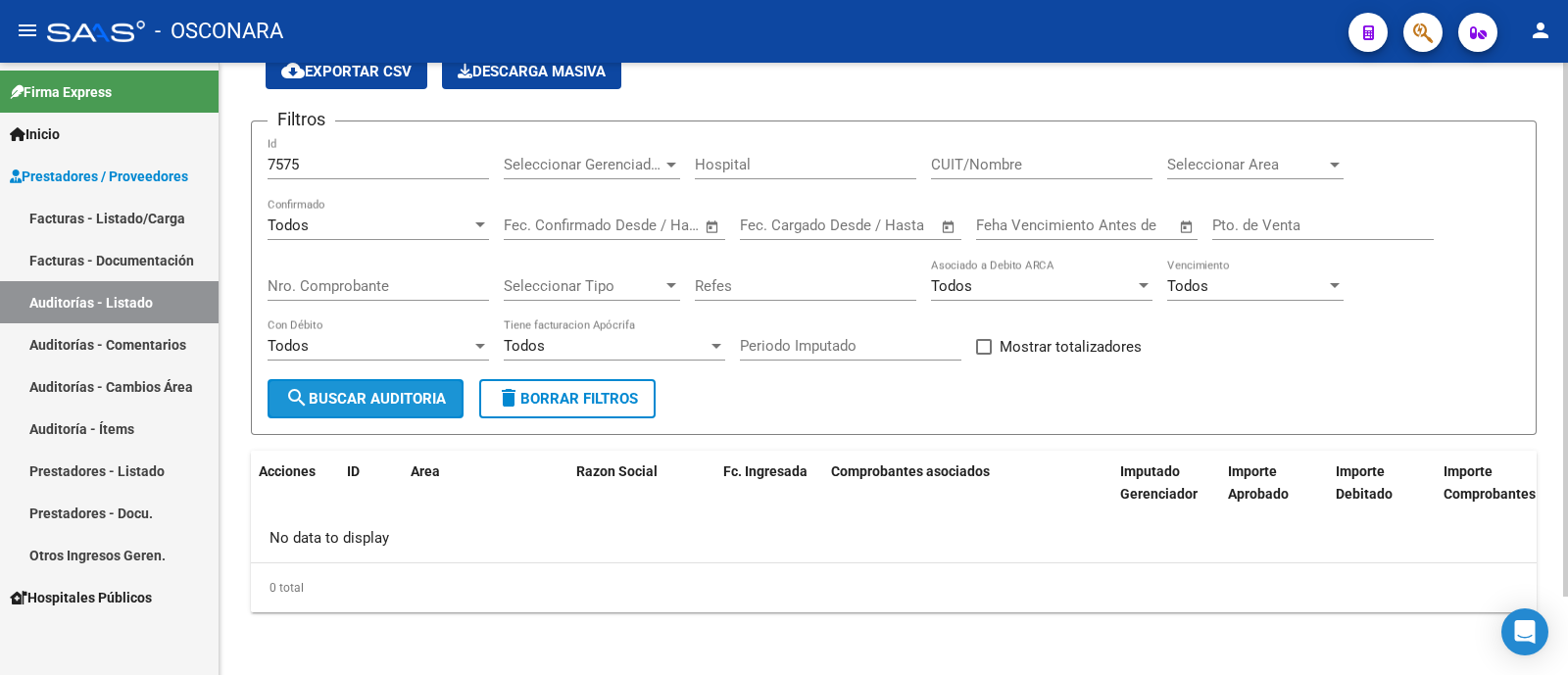
click at [327, 396] on span "search Buscar Auditoria" at bounding box center [365, 399] width 161 height 18
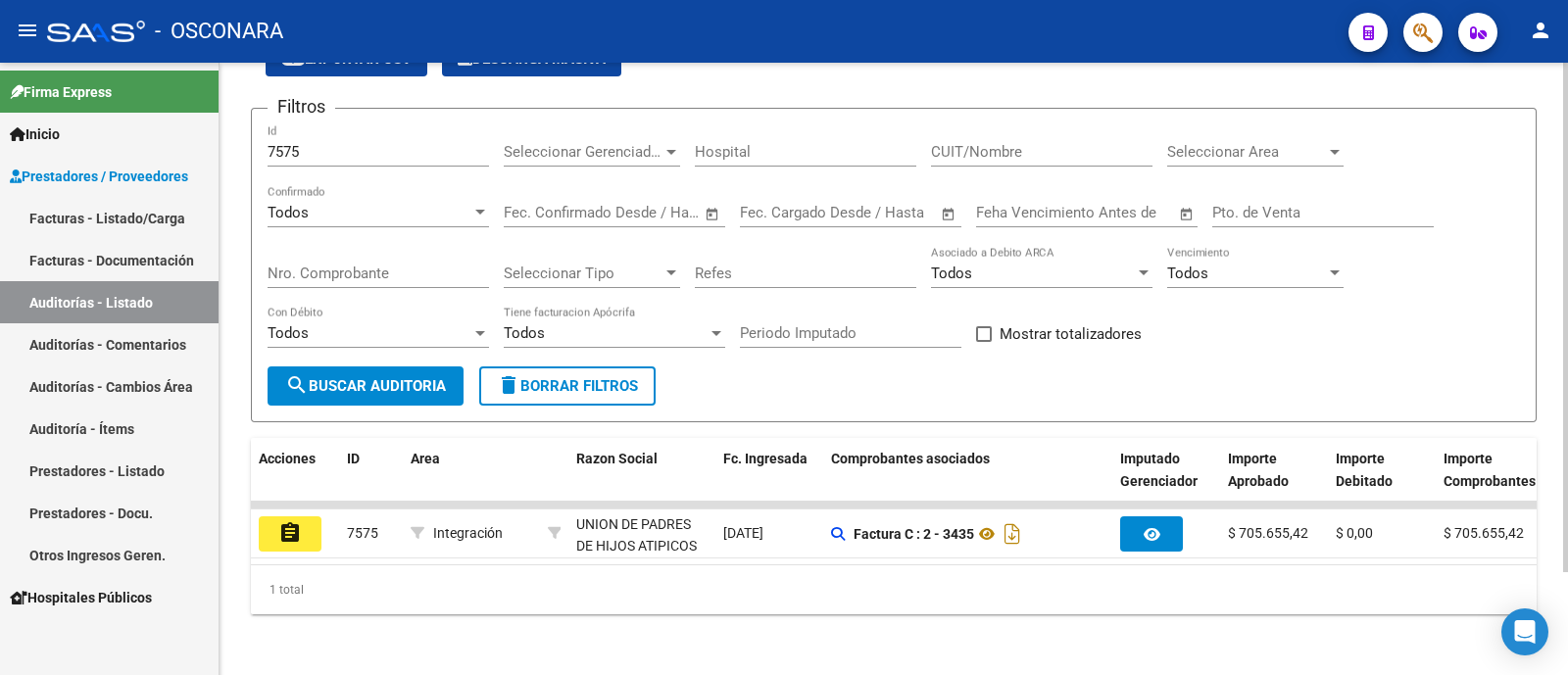
scroll to position [123, 0]
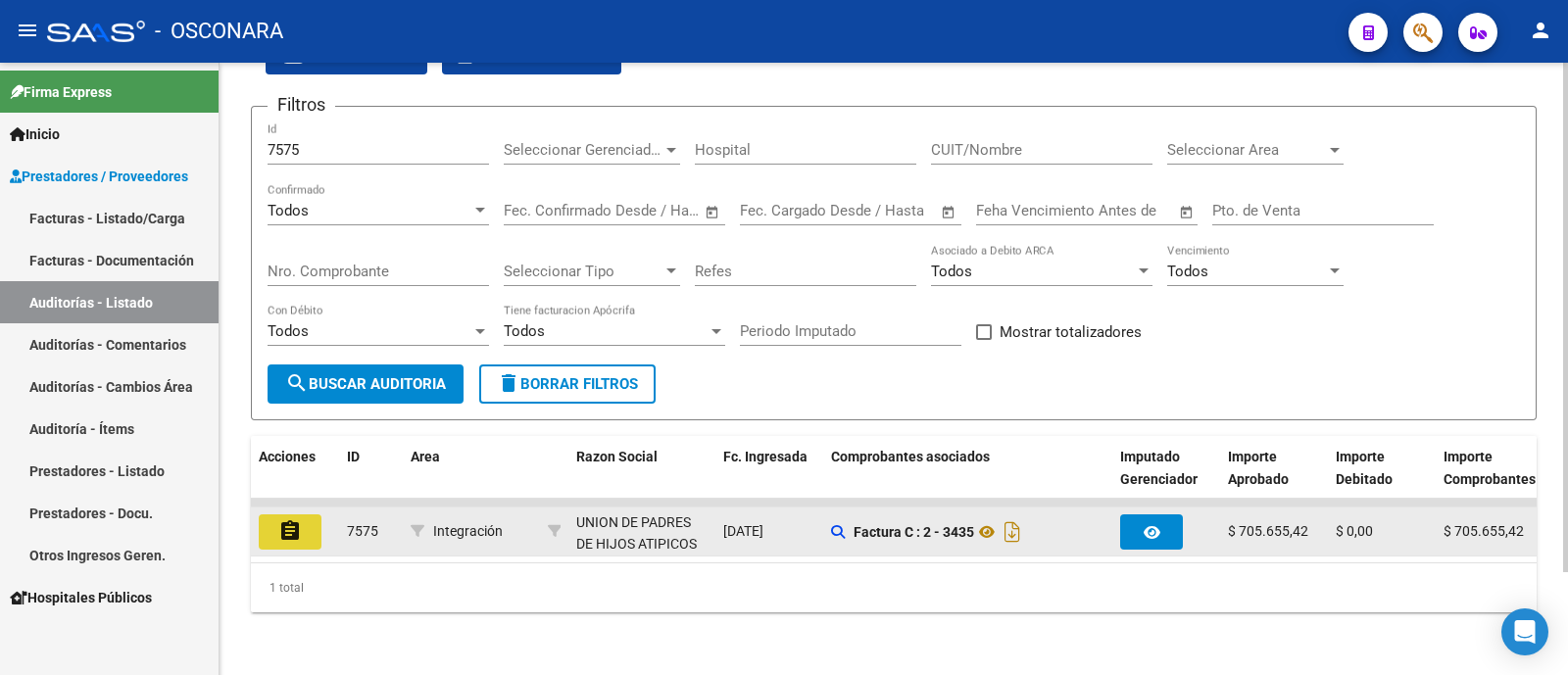
click at [309, 514] on button "assignment" at bounding box center [290, 532] width 63 height 36
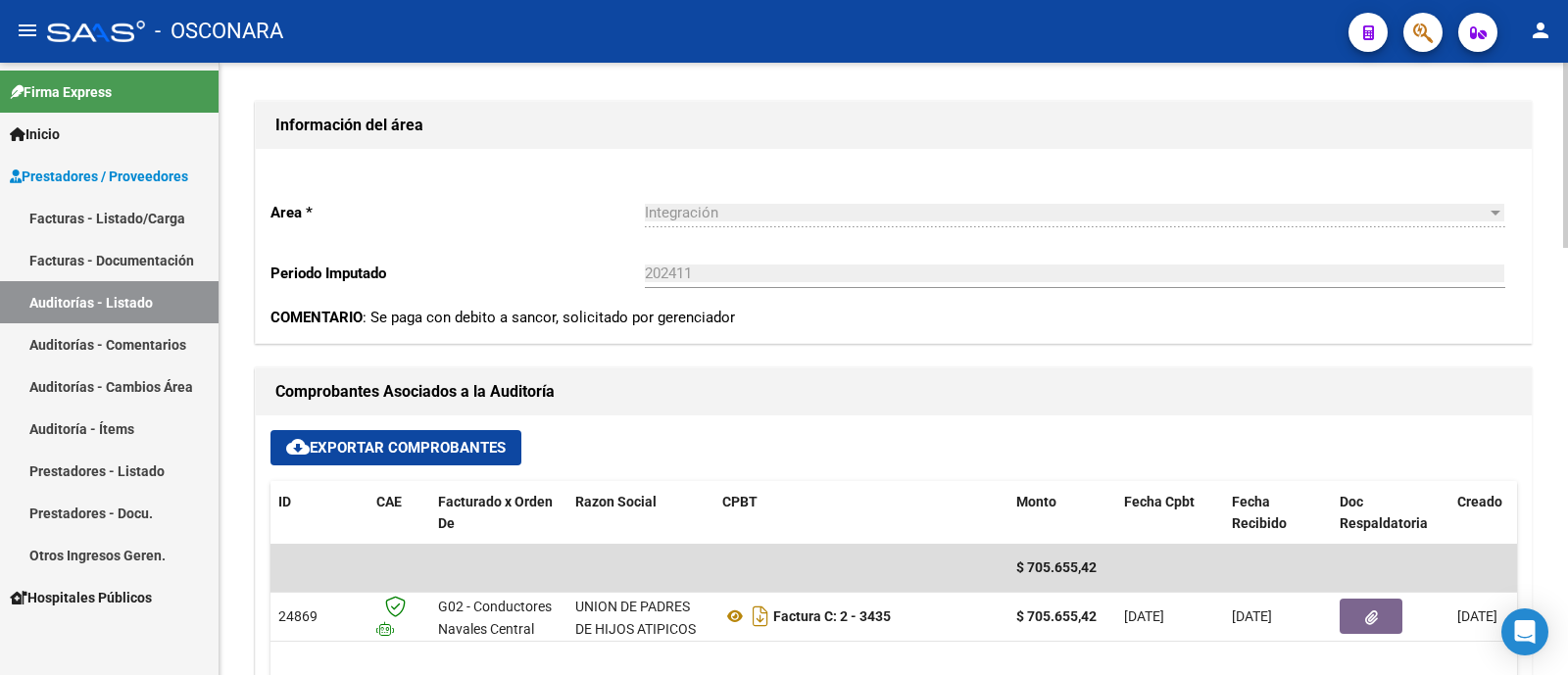
scroll to position [734, 0]
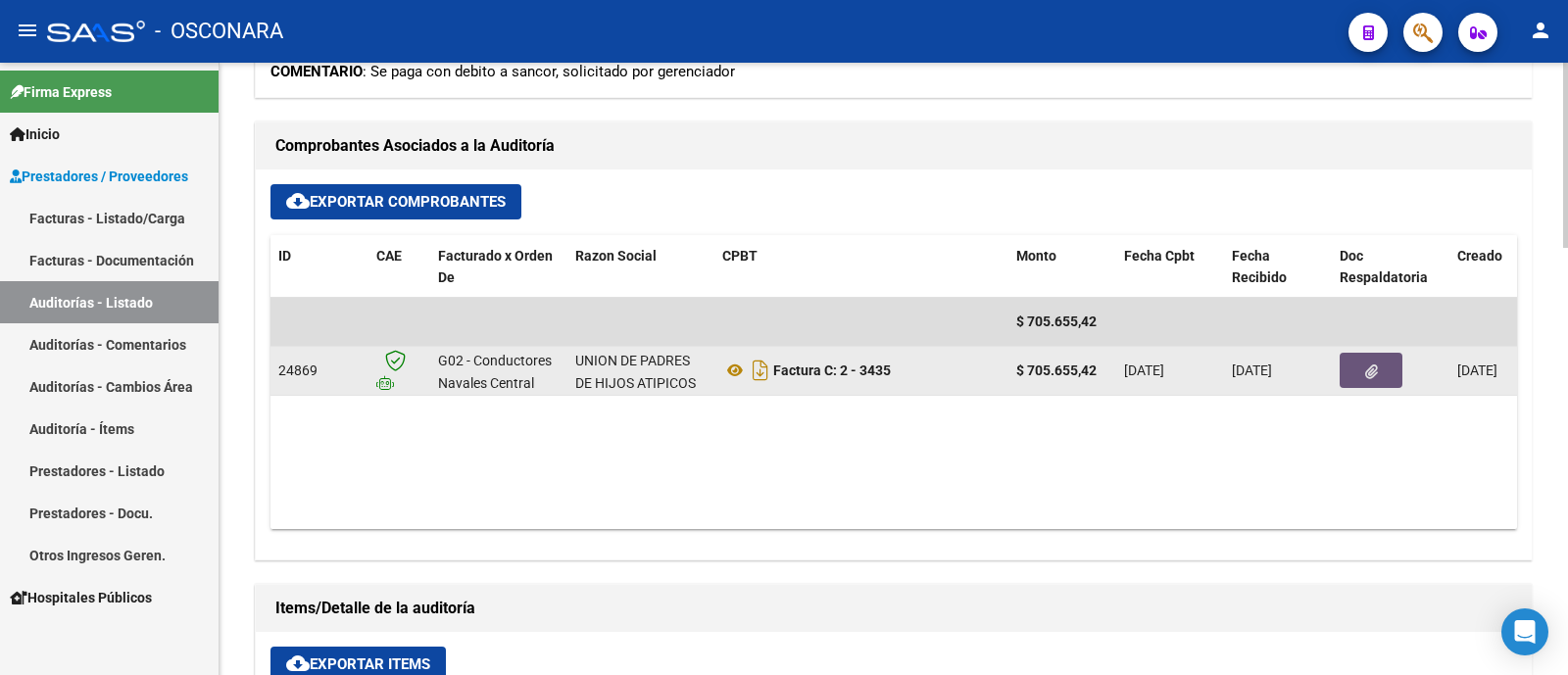
click at [1366, 367] on icon "button" at bounding box center [1371, 371] width 13 height 15
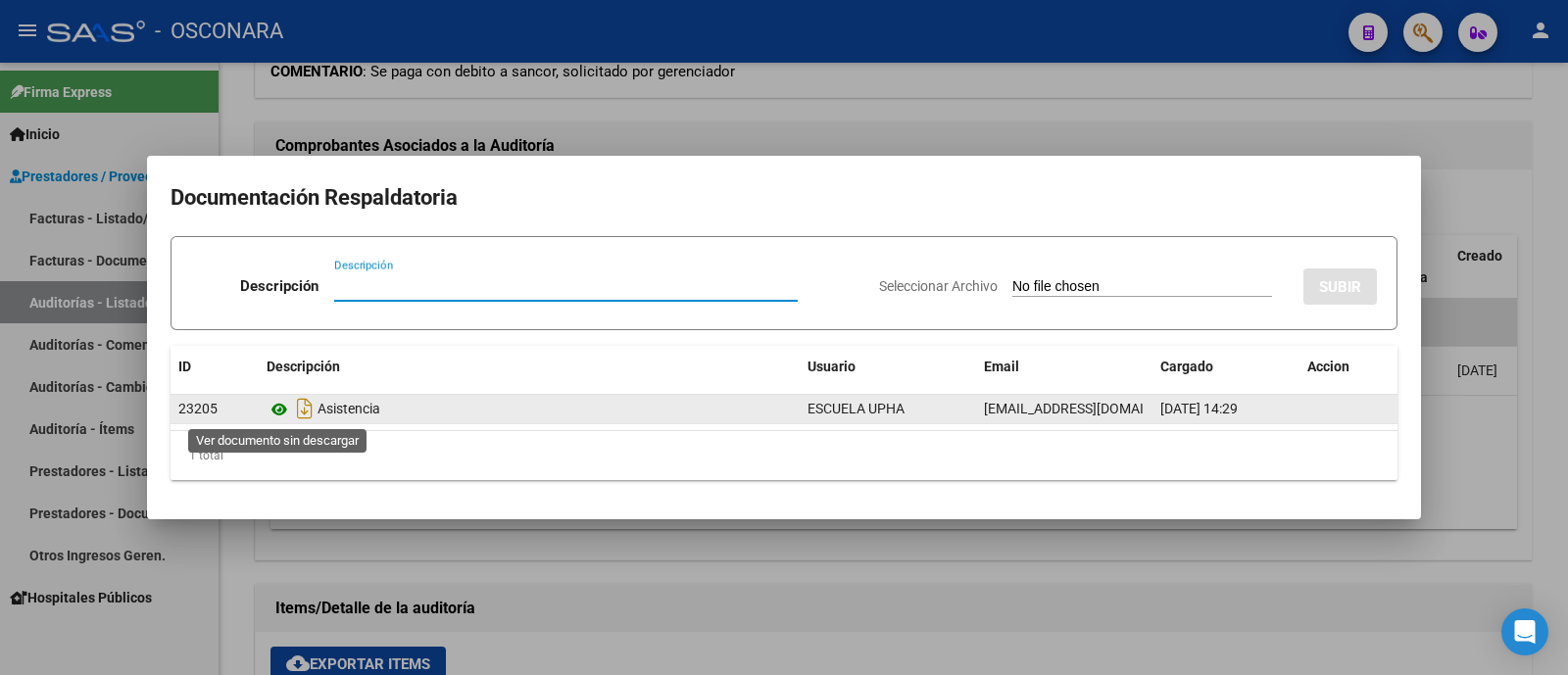
click at [274, 409] on icon at bounding box center [279, 410] width 26 height 24
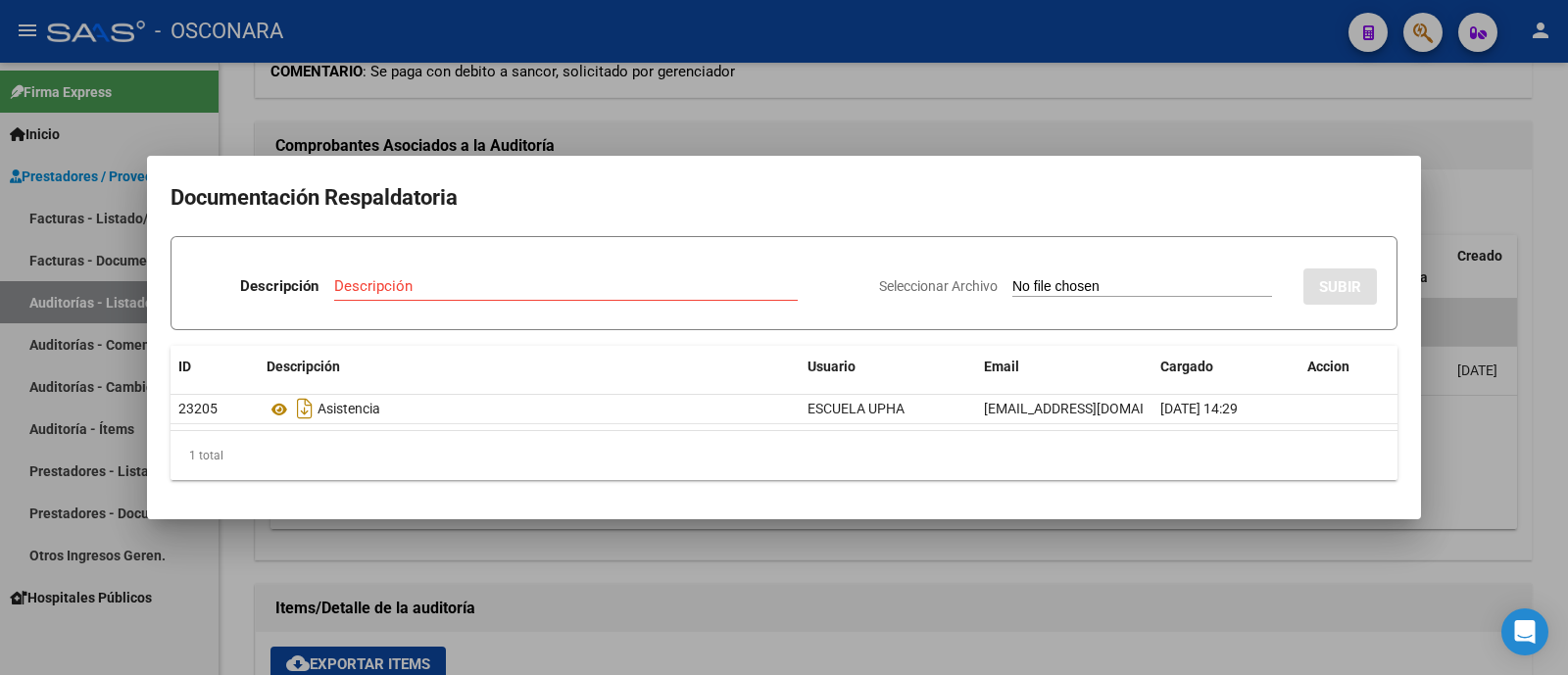
click at [1234, 582] on div at bounding box center [784, 338] width 1568 height 675
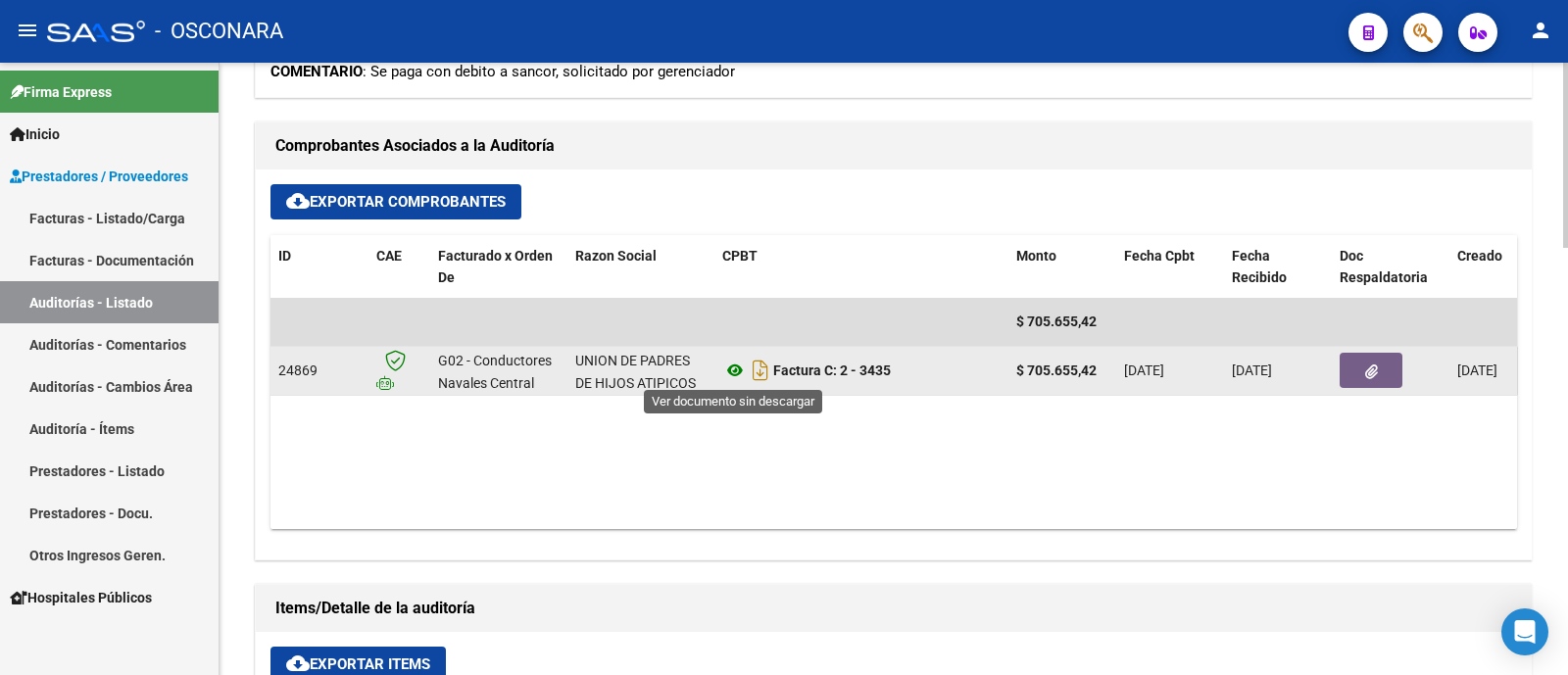
click at [740, 359] on icon at bounding box center [735, 370] width 26 height 24
click at [759, 374] on icon "Descargar documento" at bounding box center [760, 370] width 26 height 32
click at [1378, 366] on button "button" at bounding box center [1372, 370] width 63 height 36
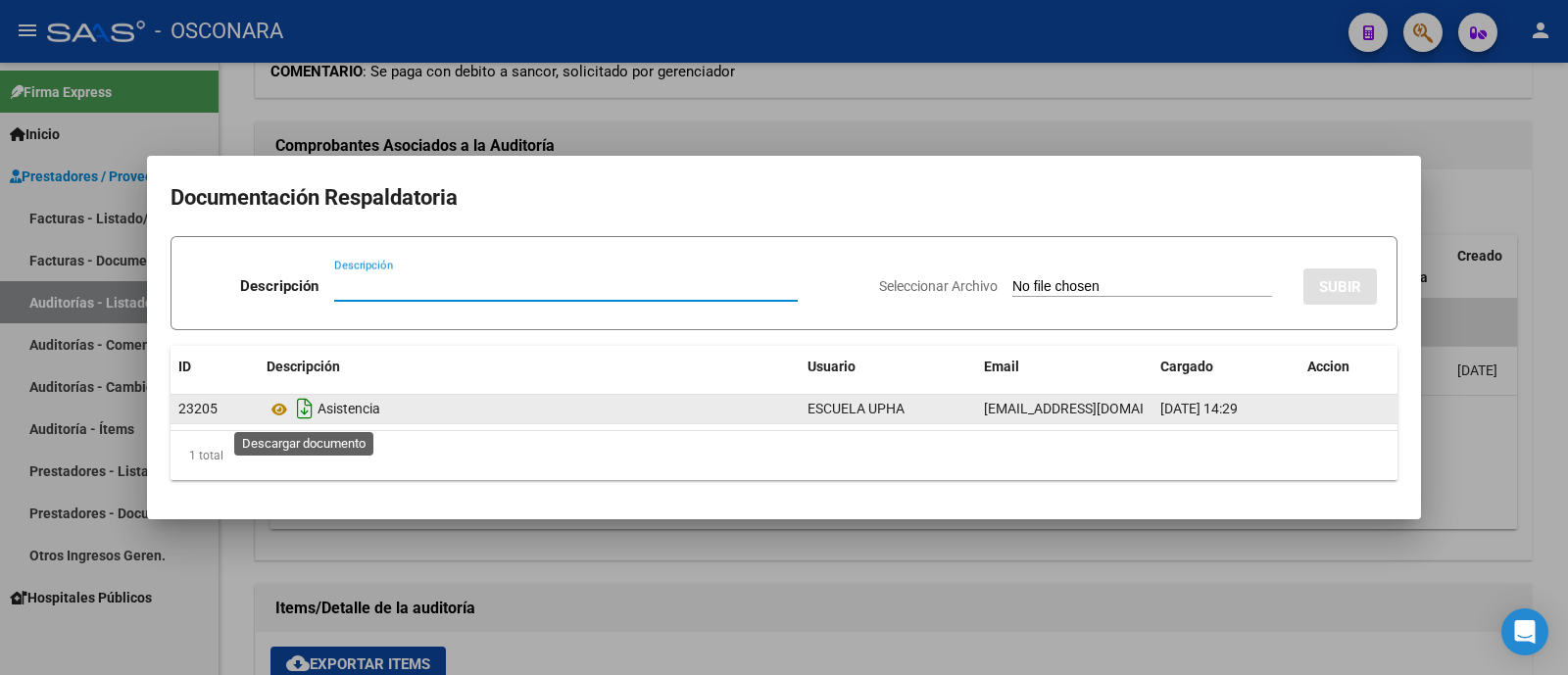
click at [306, 408] on icon "Descargar documento" at bounding box center [305, 409] width 26 height 32
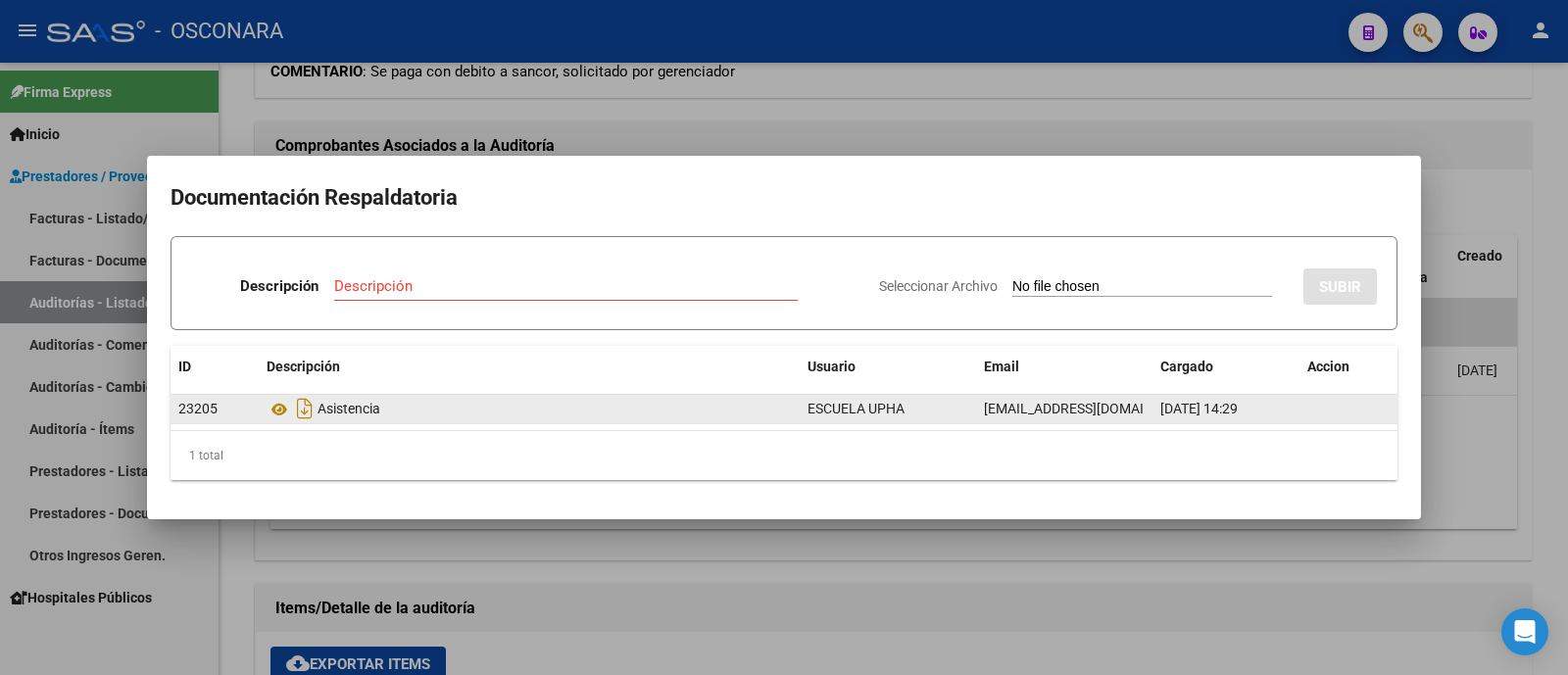
click at [547, 61] on div at bounding box center [784, 338] width 1568 height 675
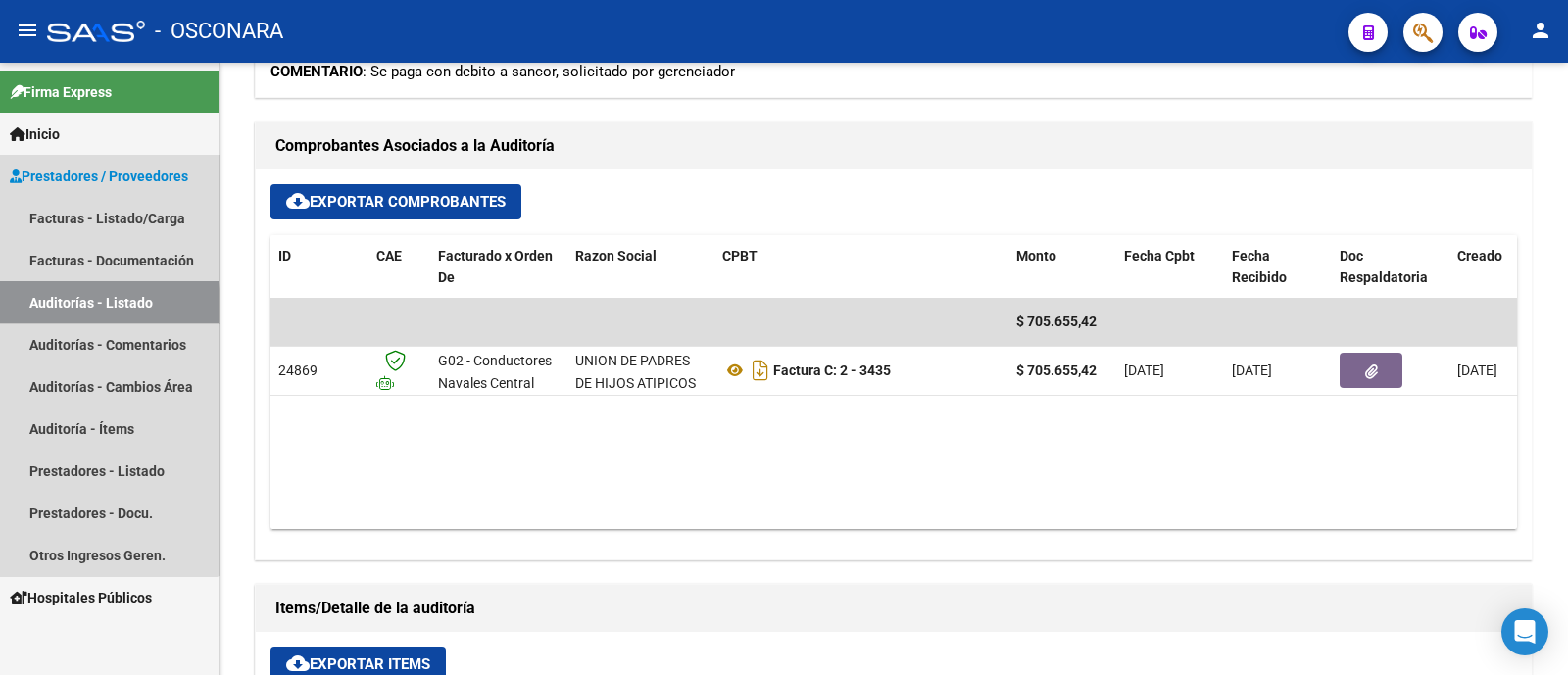
click at [64, 313] on link "Auditorías - Listado" at bounding box center [109, 302] width 218 height 42
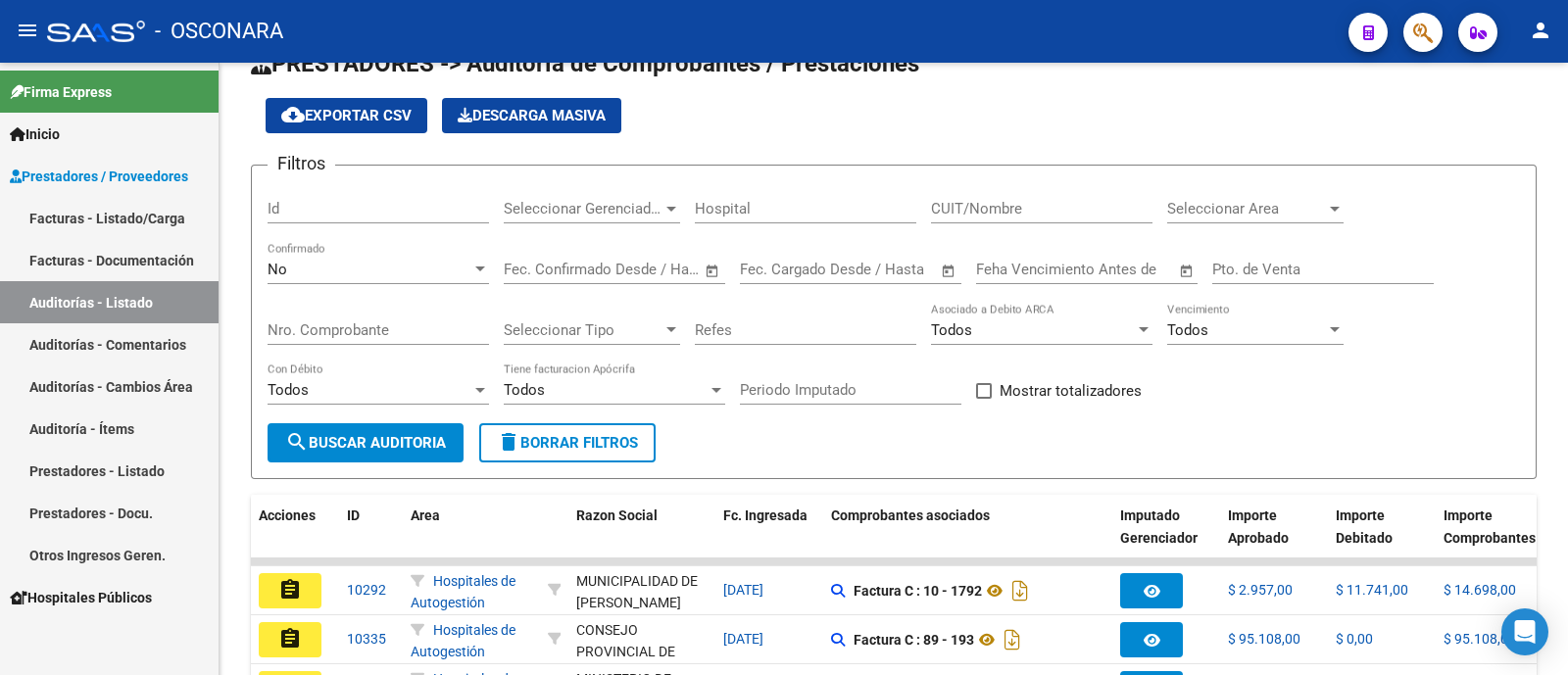
scroll to position [564, 0]
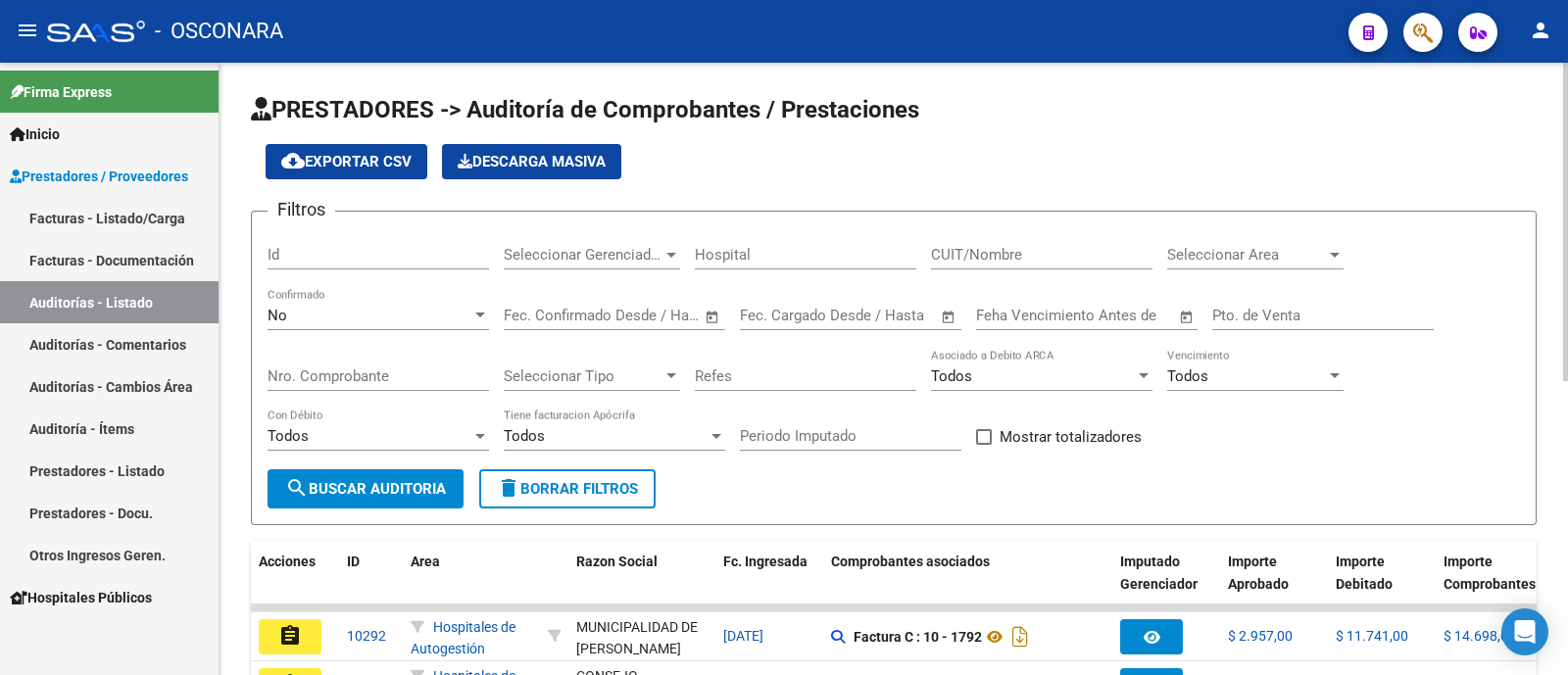
click at [450, 252] on input "Id" at bounding box center [378, 255] width 221 height 18
type input "7576"
click at [338, 319] on div "No" at bounding box center [369, 316] width 203 height 18
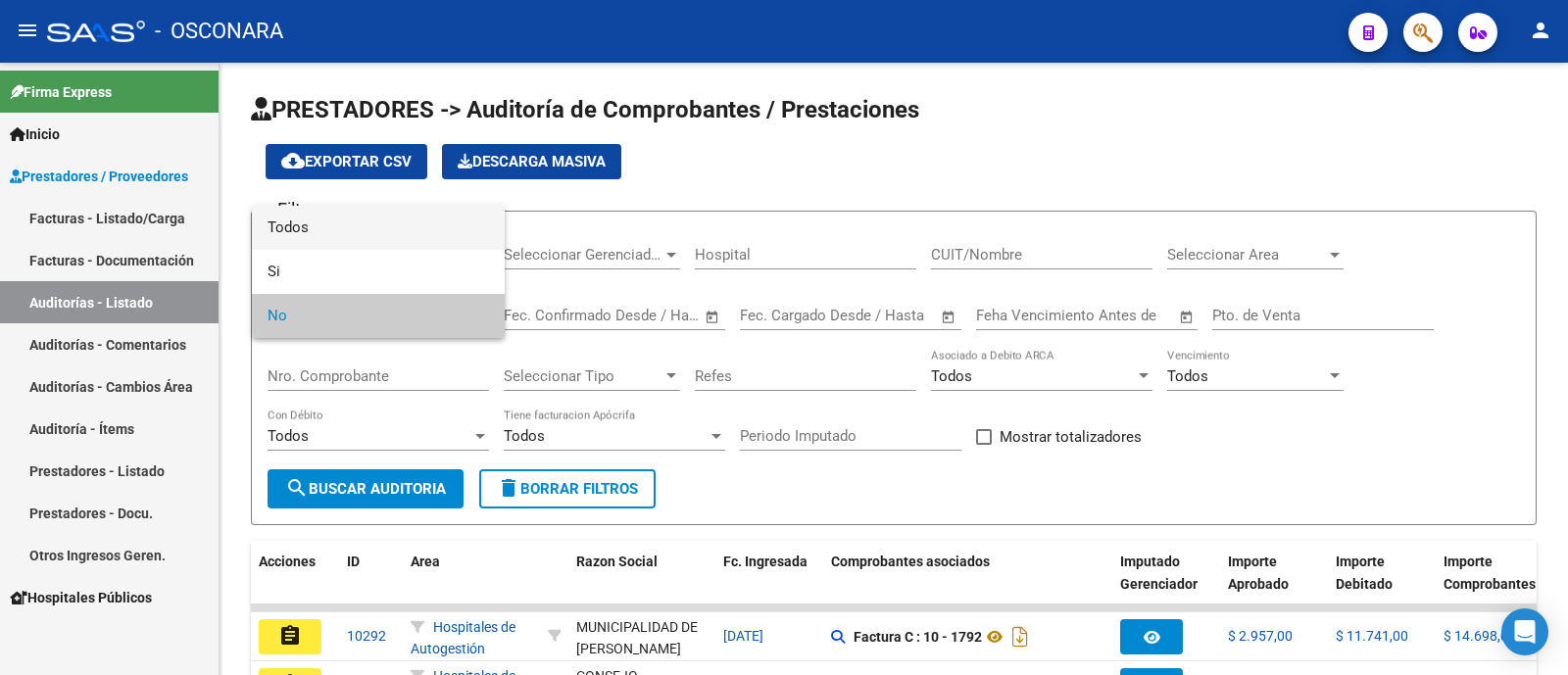
click at [350, 241] on span "Todos" at bounding box center [378, 227] width 221 height 44
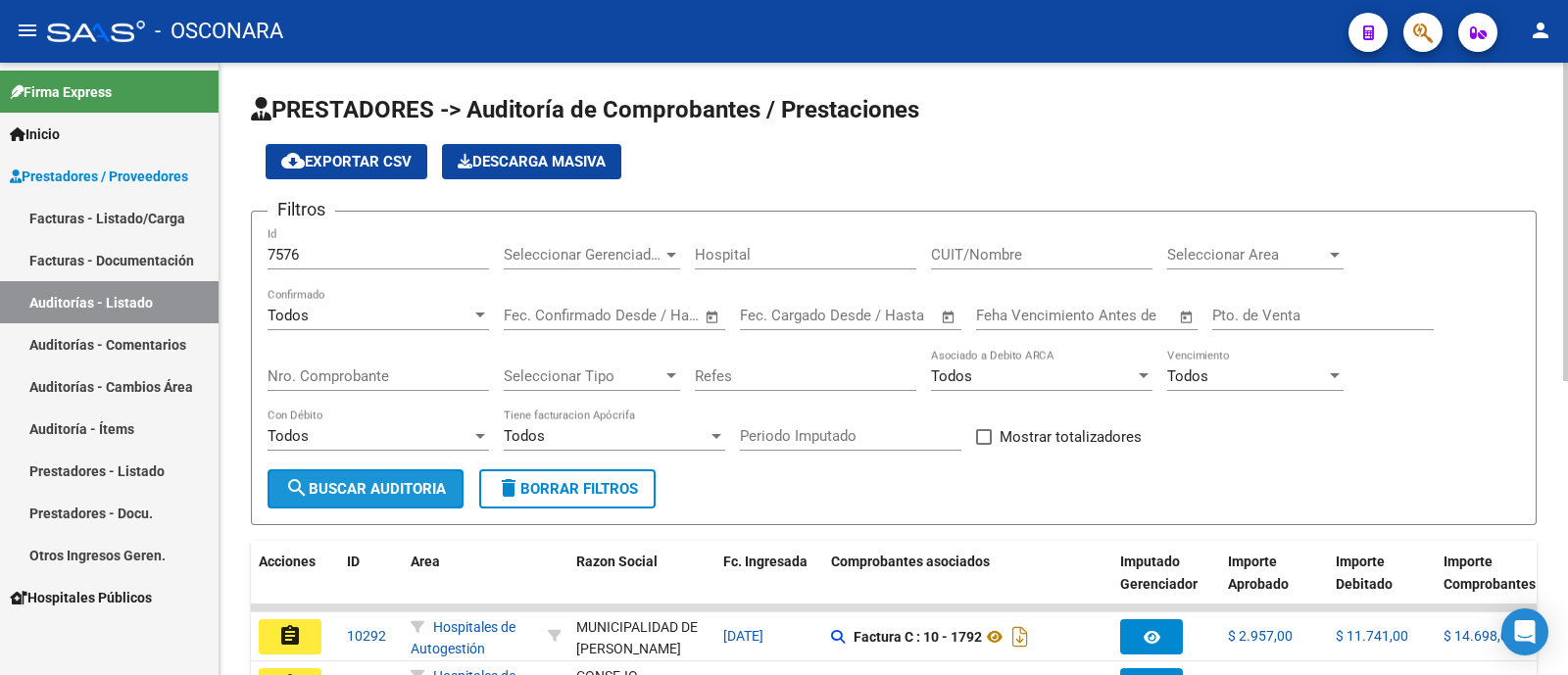
click at [344, 492] on span "search Buscar Auditoria" at bounding box center [365, 488] width 161 height 18
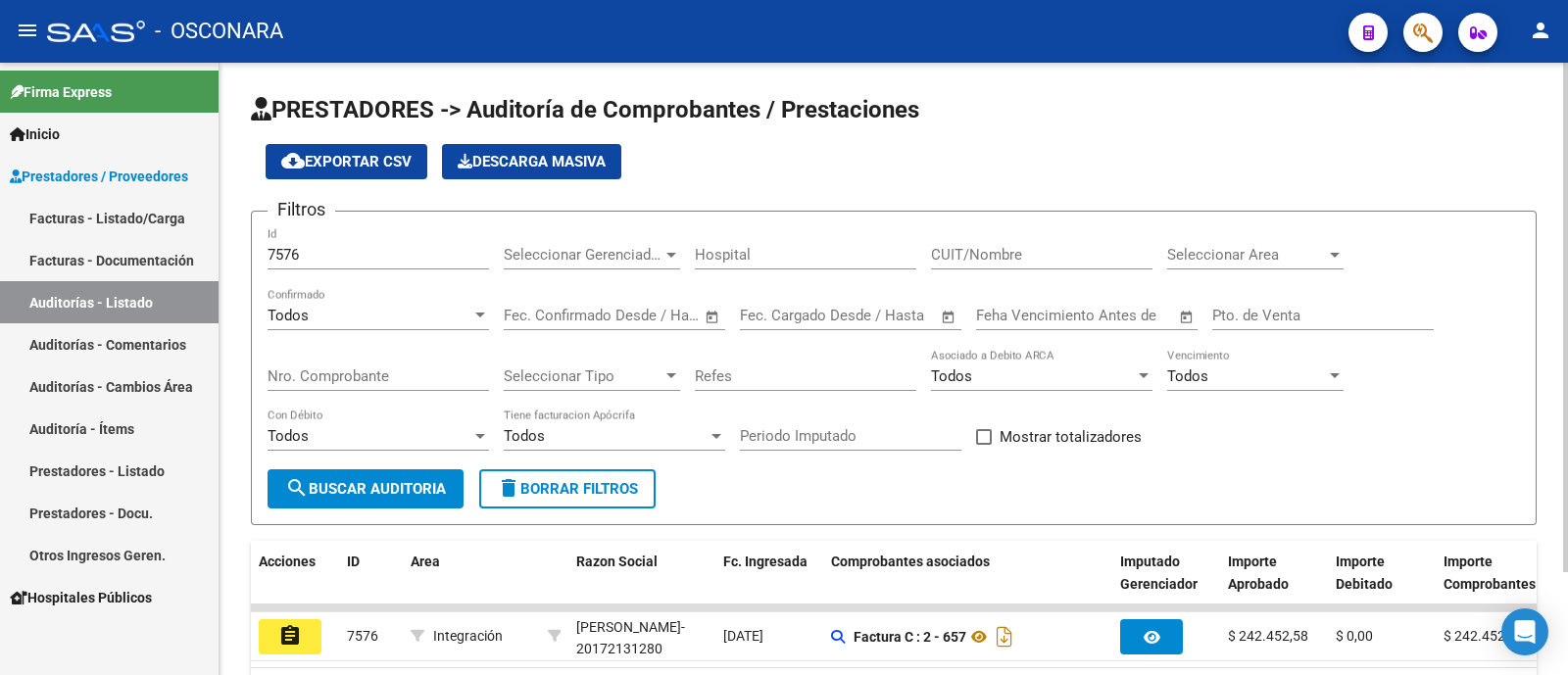
scroll to position [121, 0]
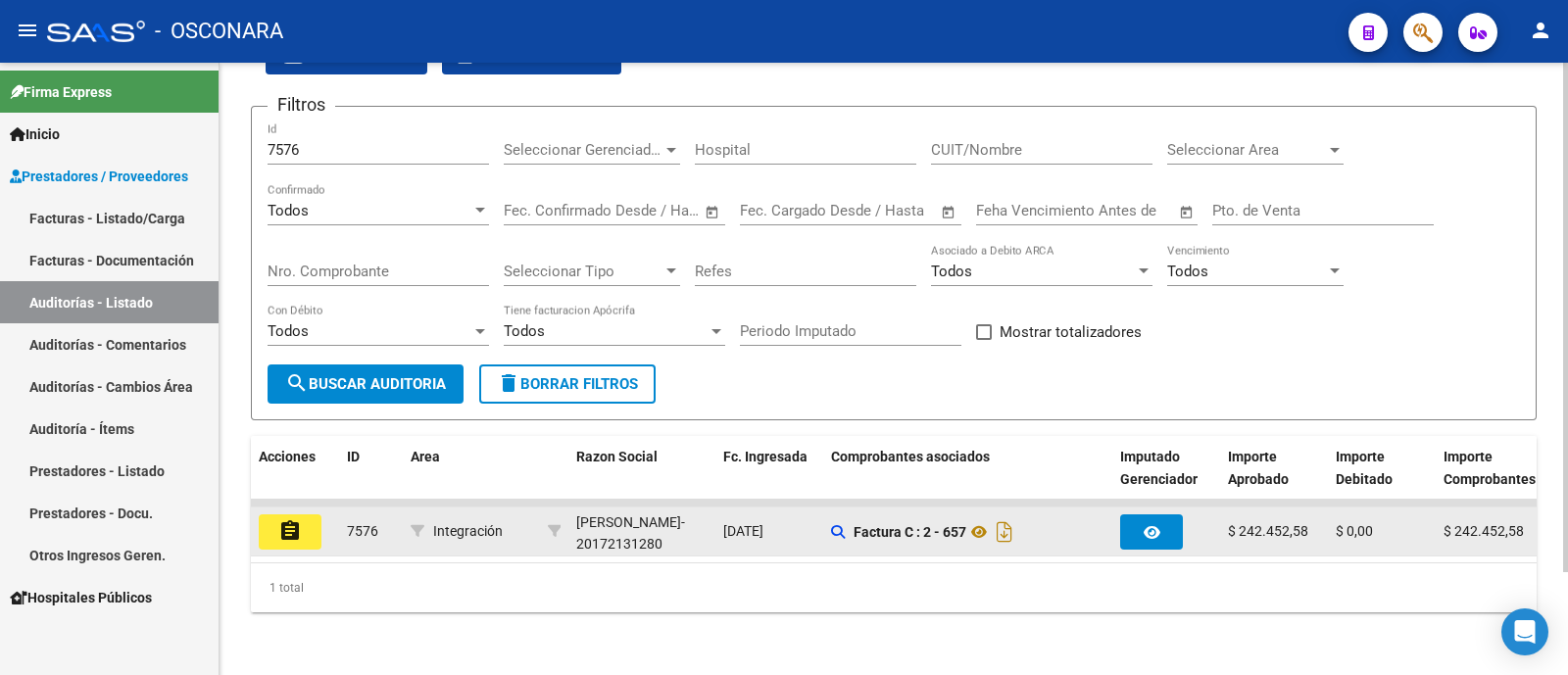
click at [300, 519] on mat-icon "assignment" at bounding box center [290, 531] width 24 height 24
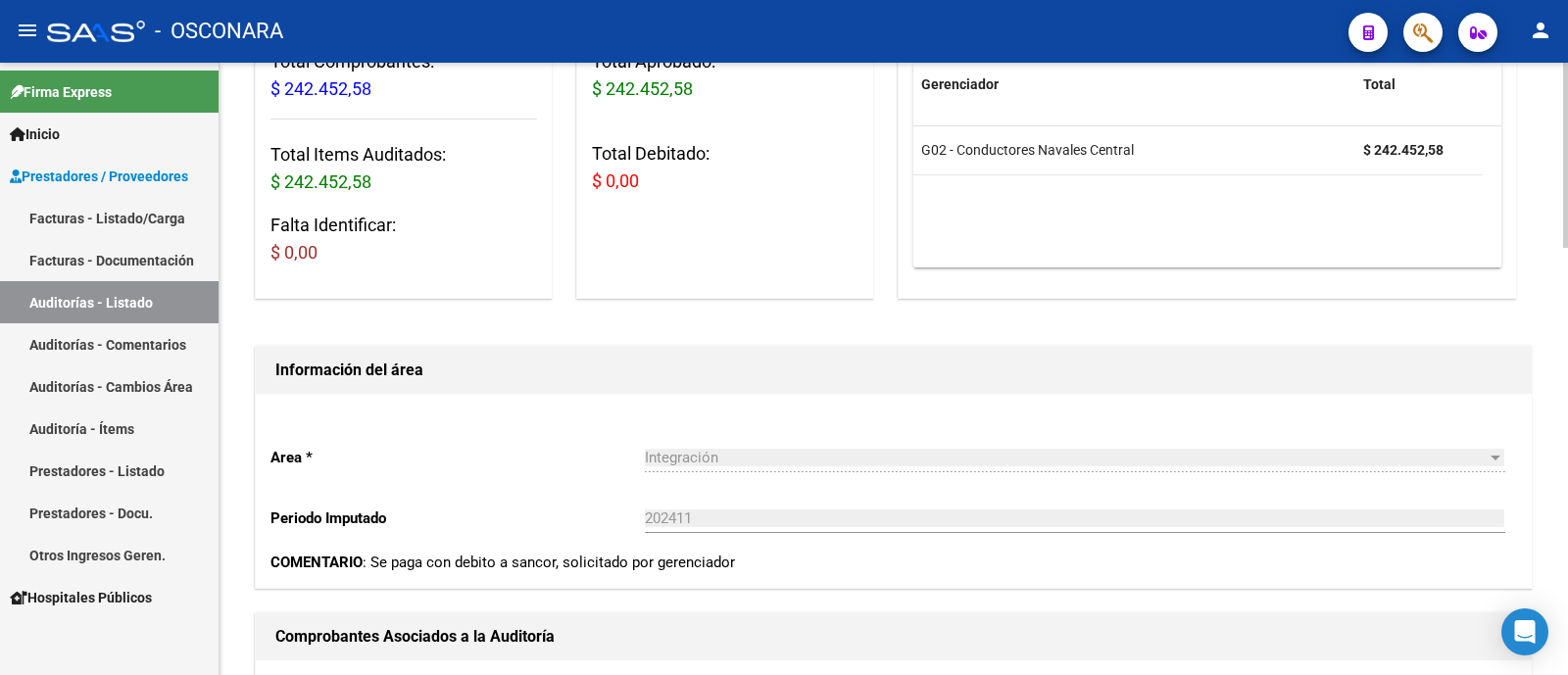
scroll to position [612, 0]
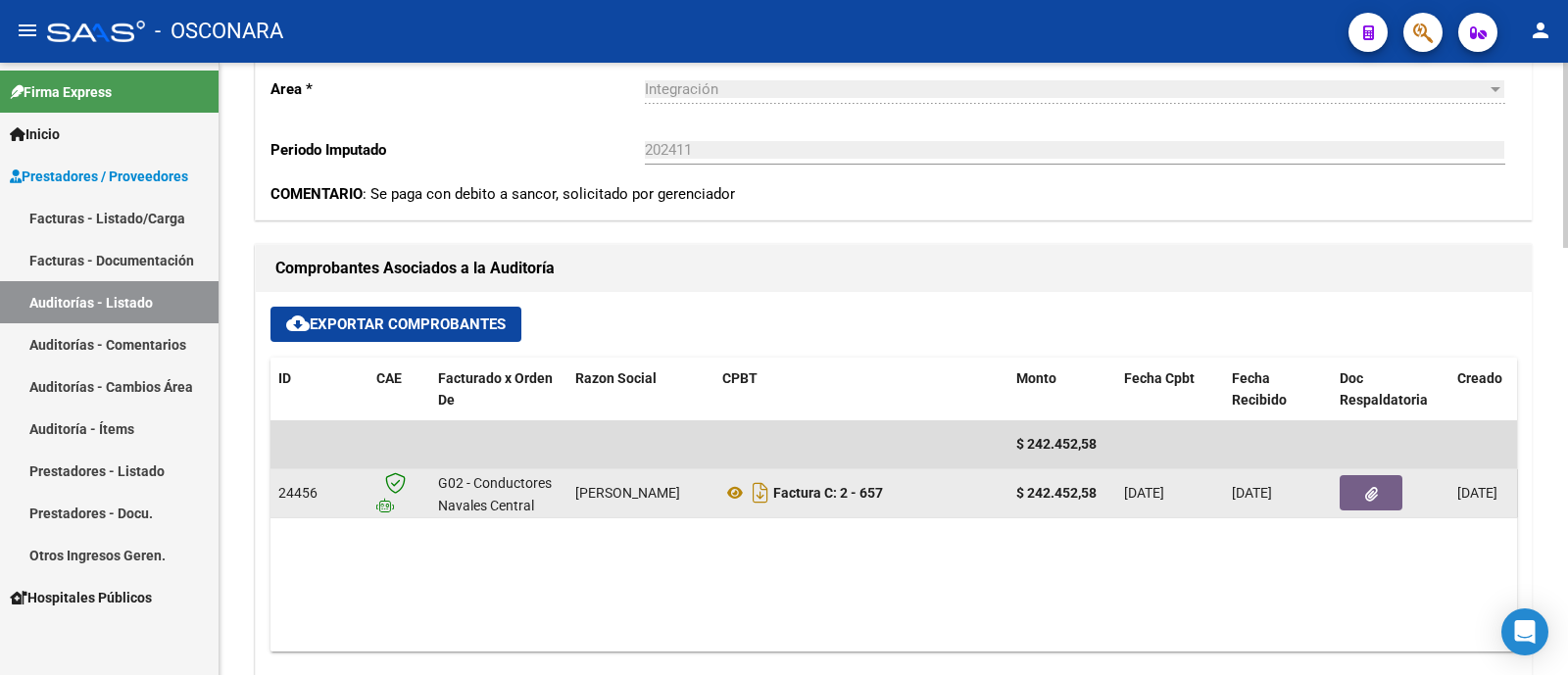
click at [1367, 488] on icon "button" at bounding box center [1371, 493] width 13 height 15
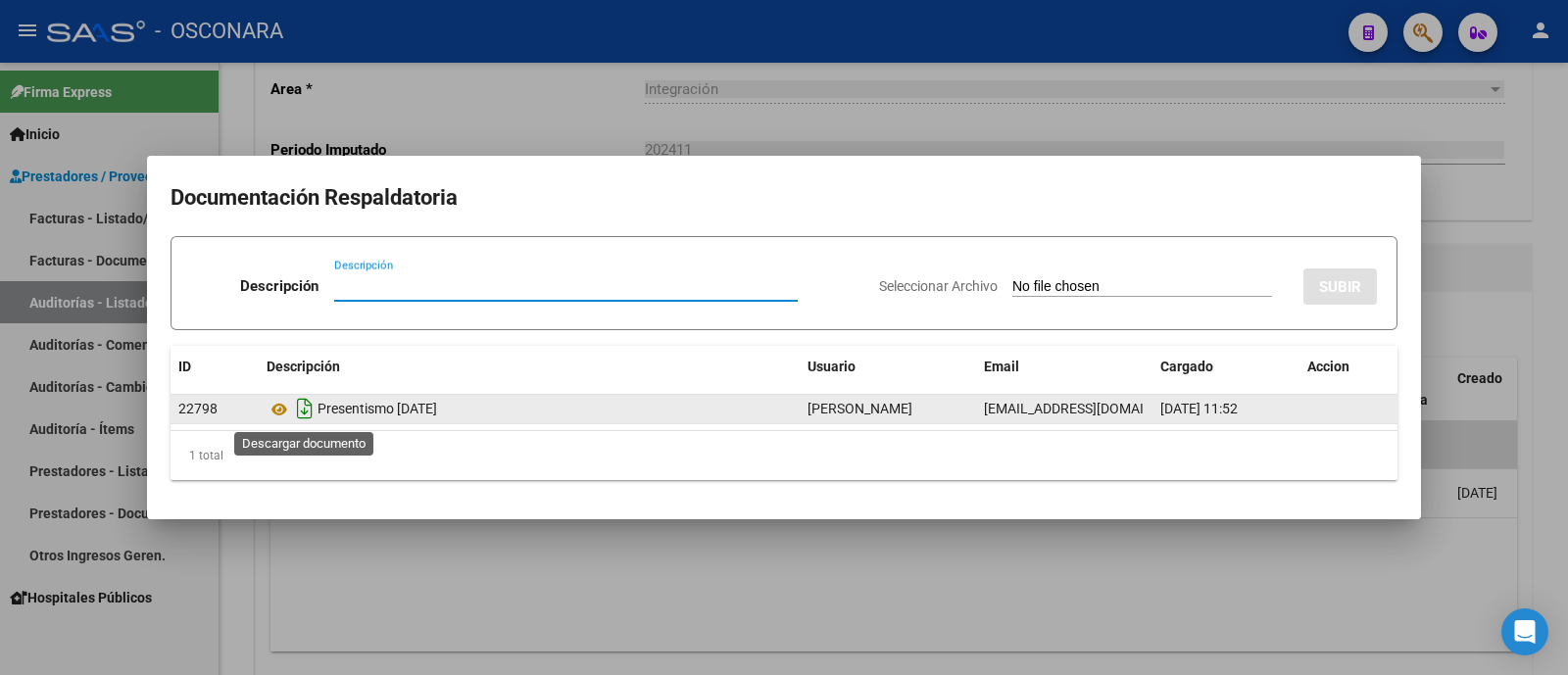
click at [314, 408] on icon "Descargar documento" at bounding box center [305, 409] width 26 height 32
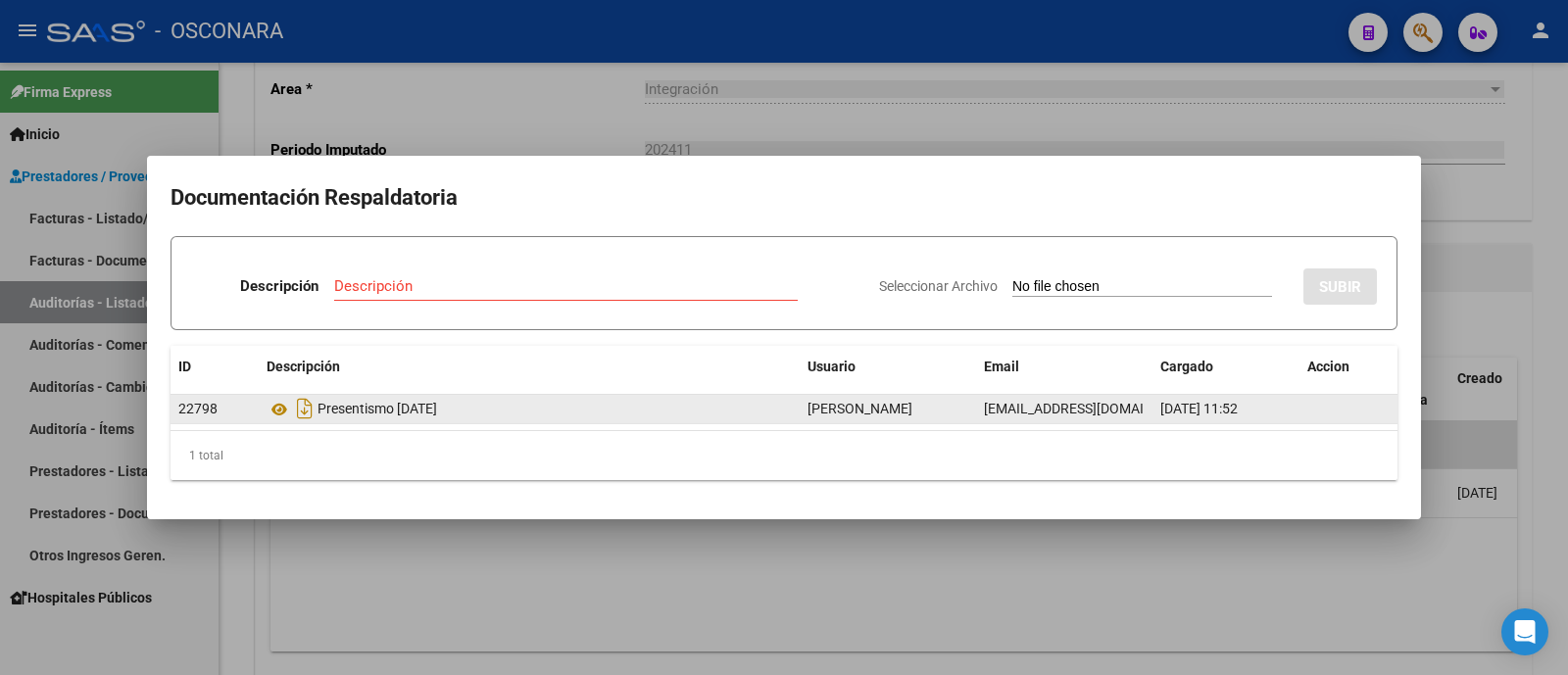
click at [826, 115] on div at bounding box center [784, 338] width 1568 height 675
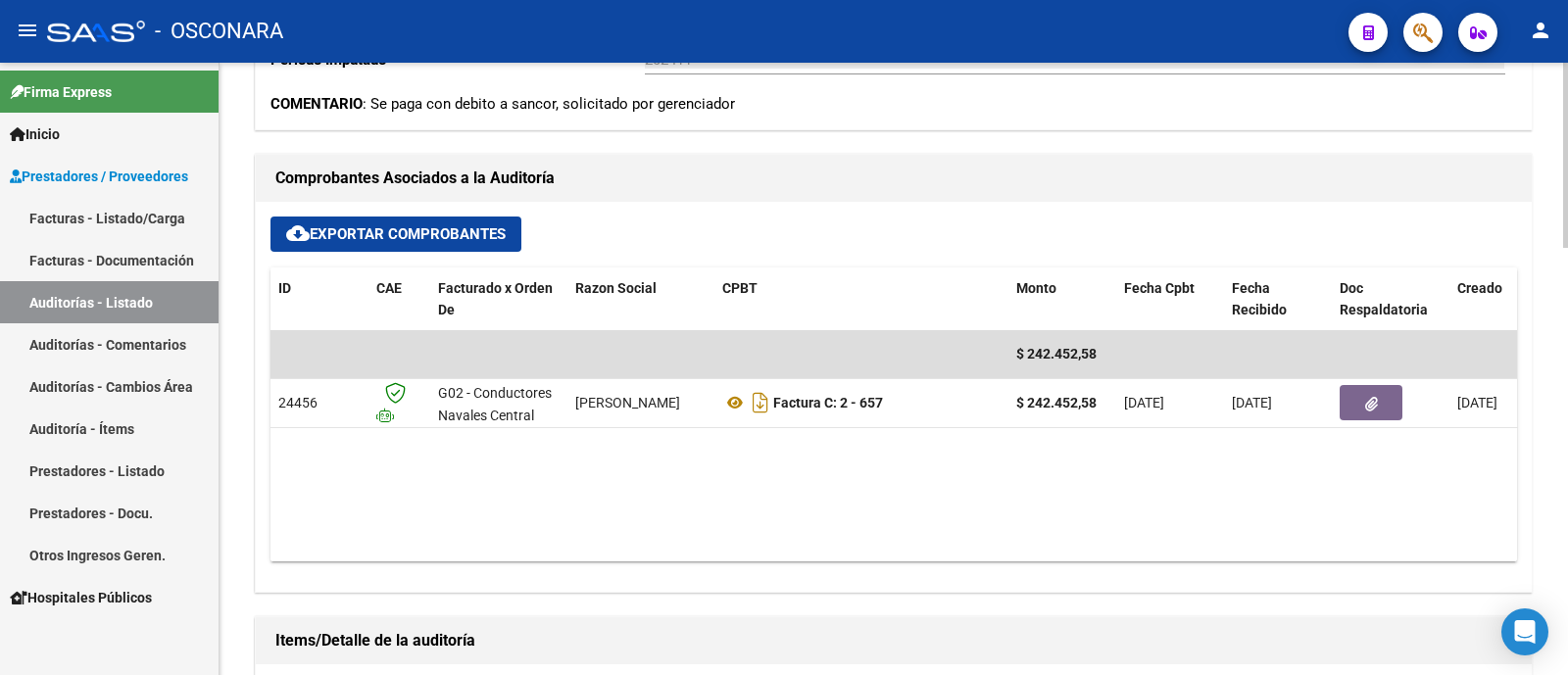
scroll to position [734, 0]
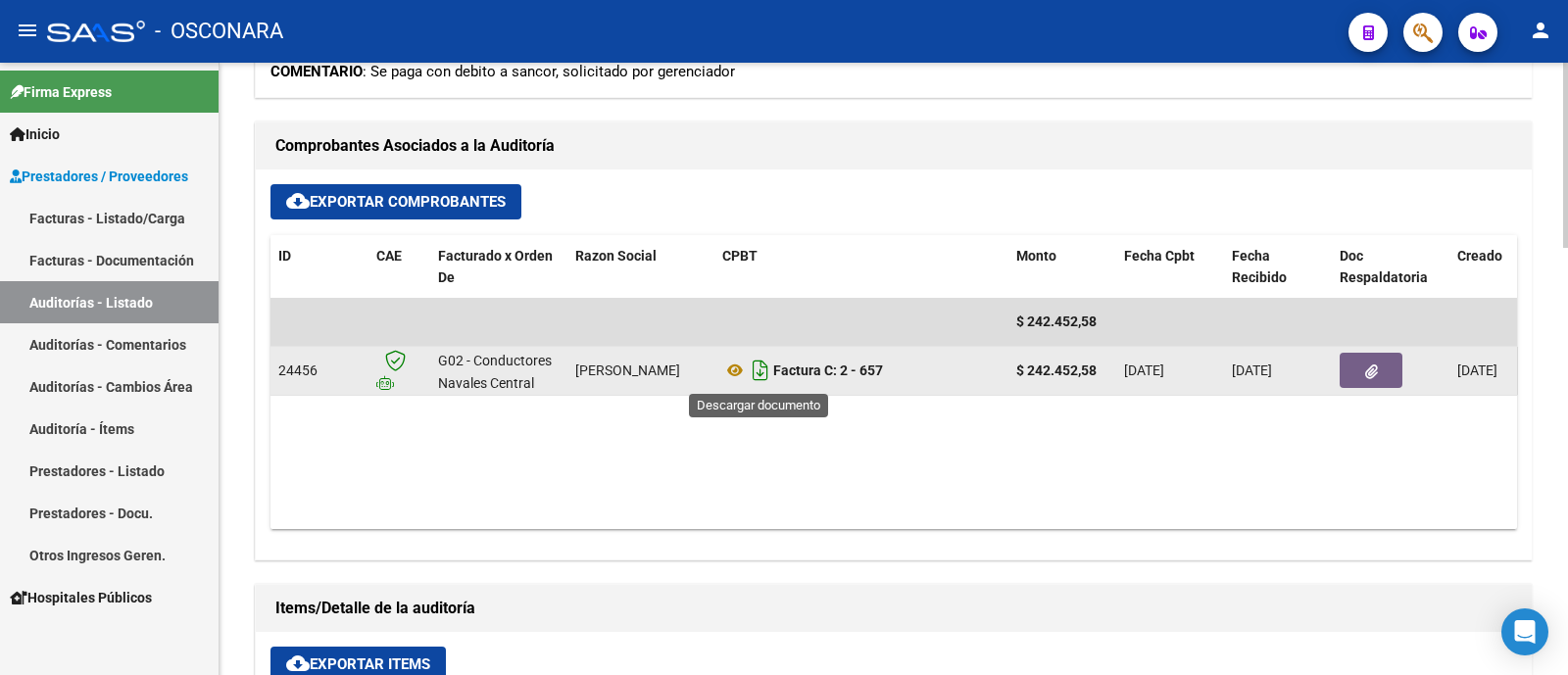
click at [761, 372] on icon "Descargar documento" at bounding box center [760, 370] width 26 height 32
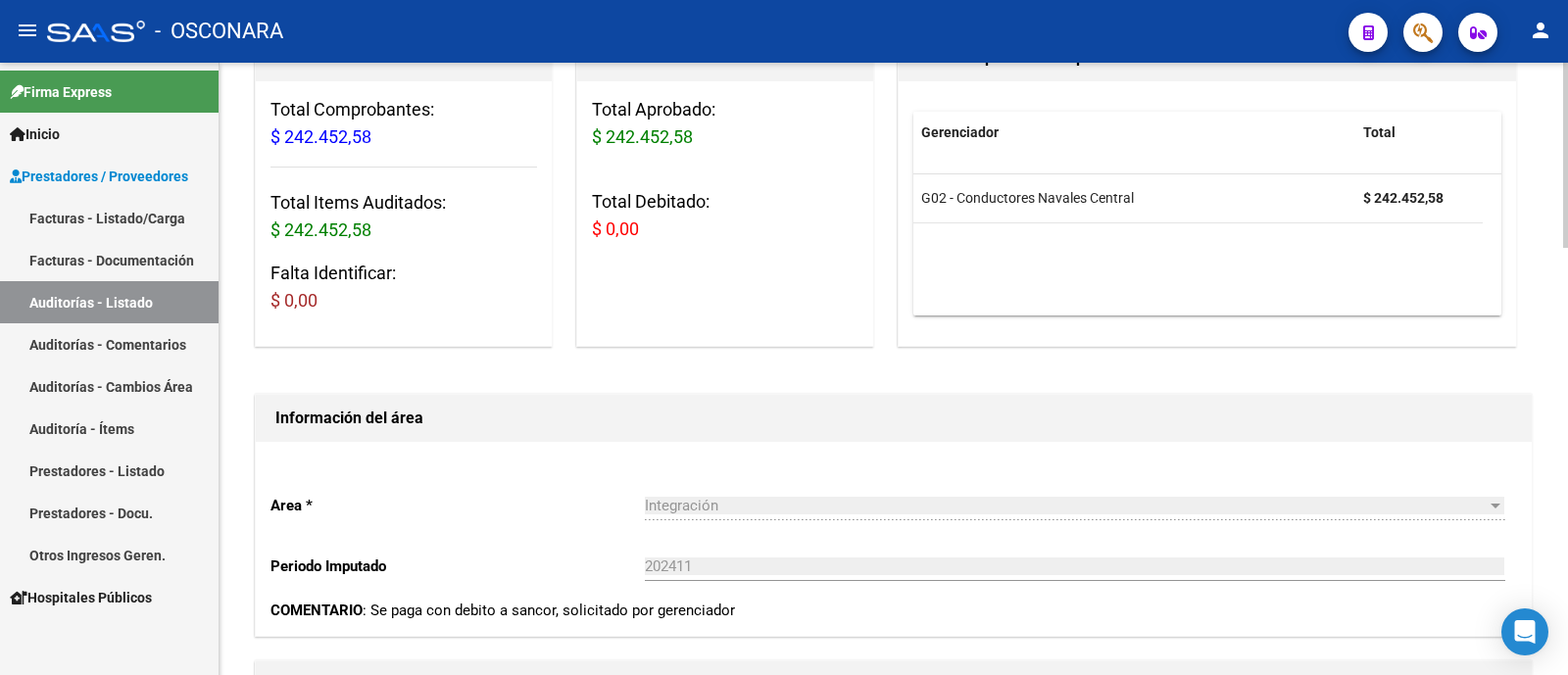
scroll to position [0, 0]
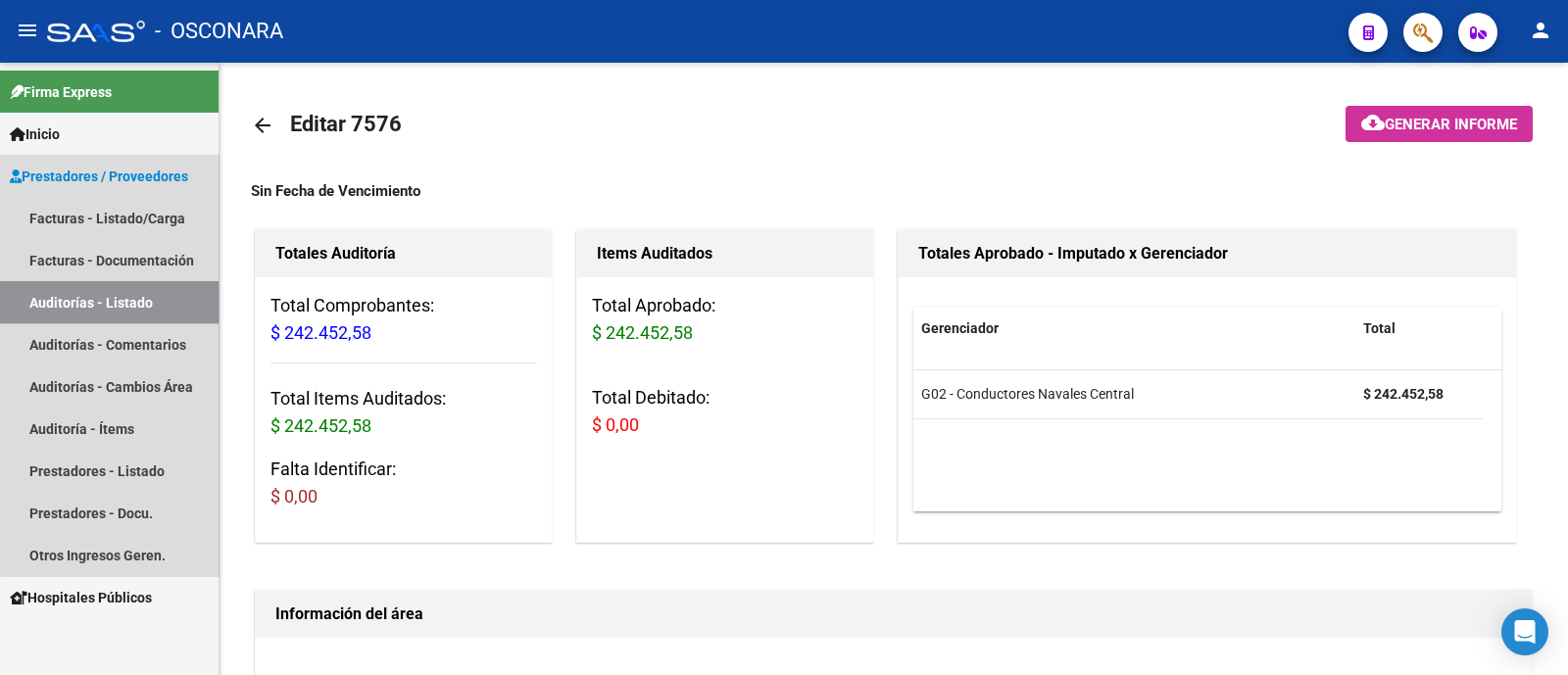
click at [150, 294] on link "Auditorías - Listado" at bounding box center [109, 302] width 218 height 42
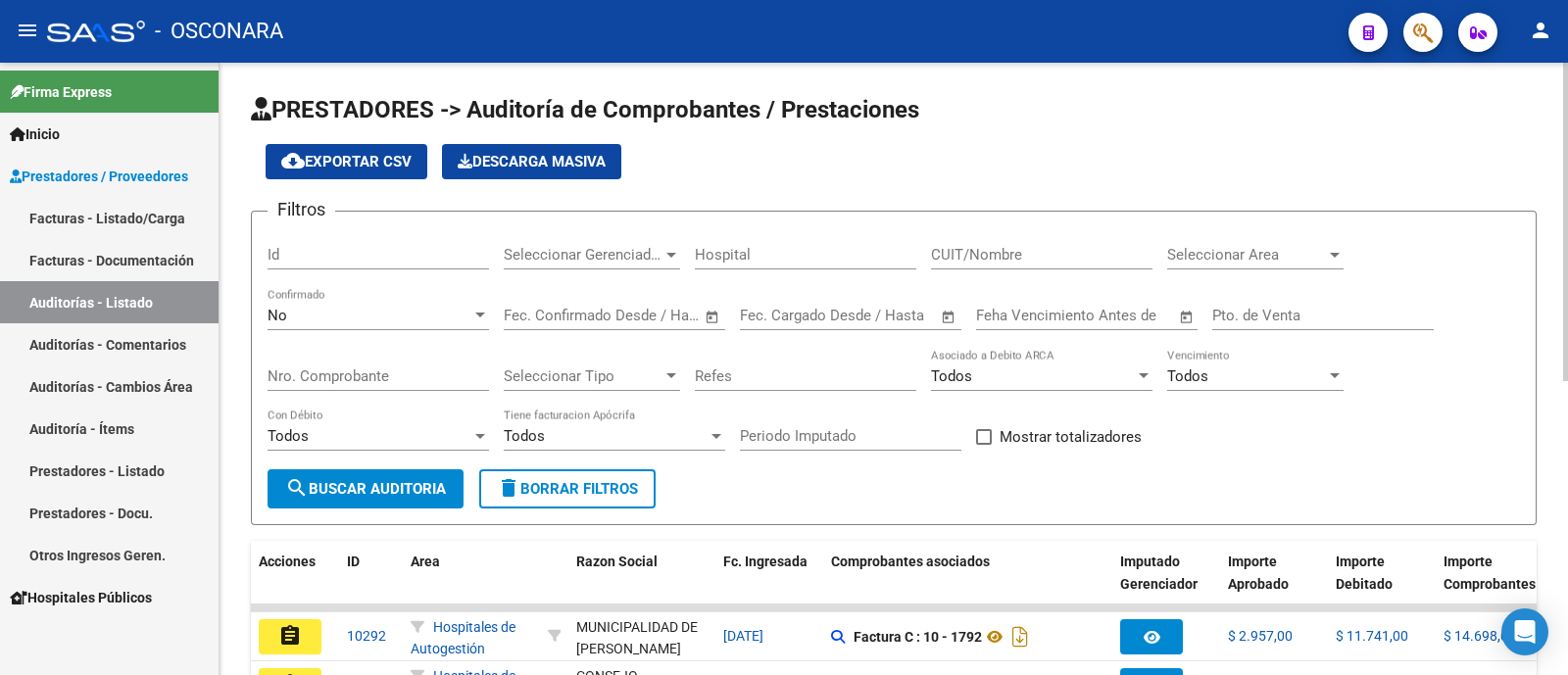
click at [382, 248] on input "Id" at bounding box center [378, 255] width 221 height 18
type input "7613"
click at [311, 311] on div "No" at bounding box center [369, 316] width 203 height 18
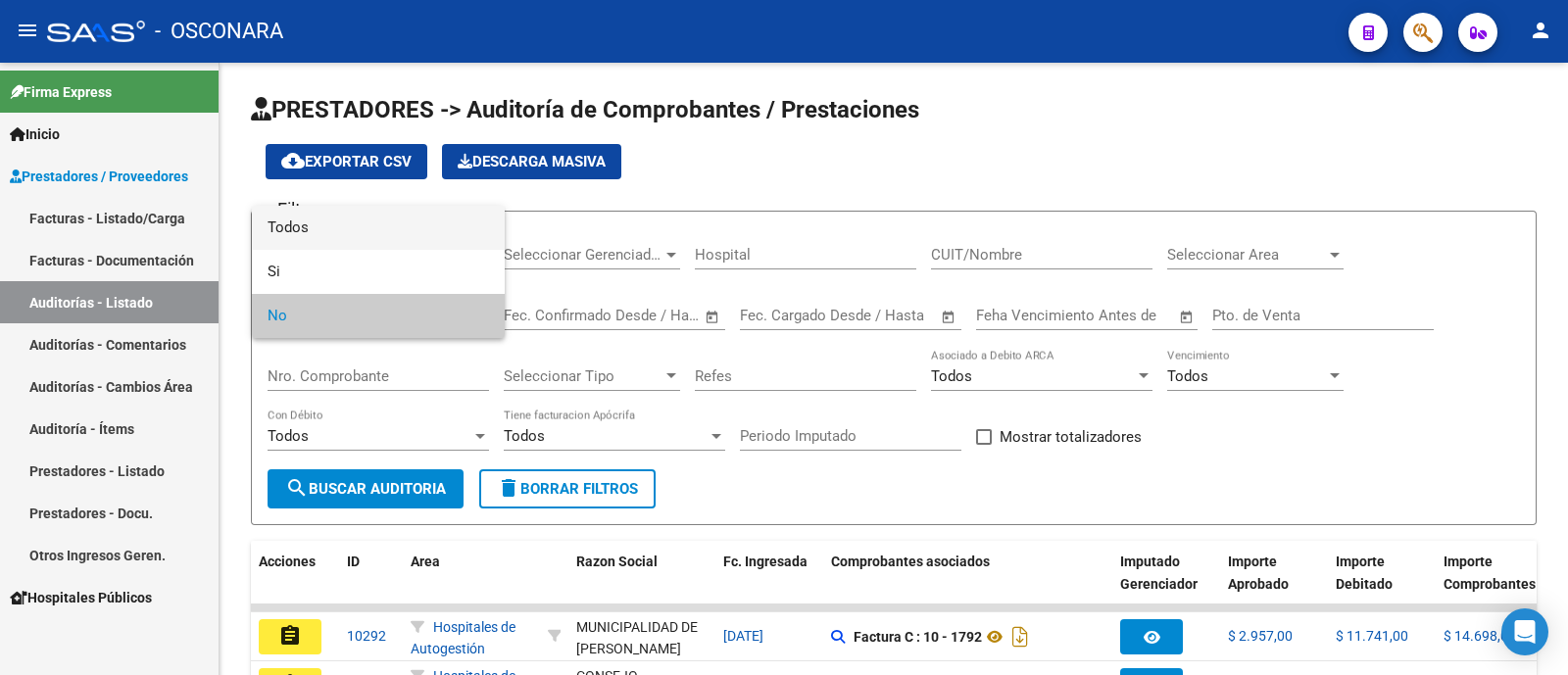
click at [314, 242] on span "Todos" at bounding box center [378, 227] width 221 height 44
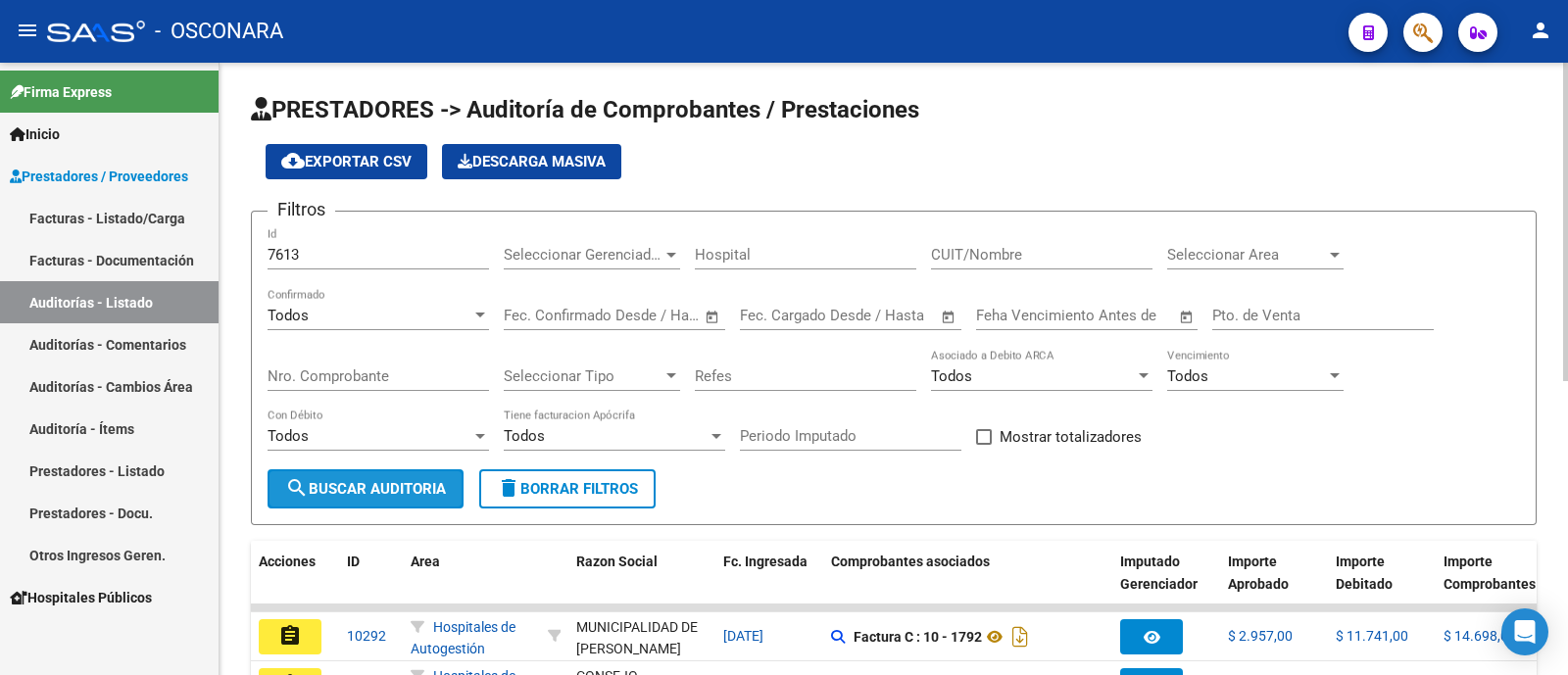
click at [308, 501] on button "search Buscar Auditoria" at bounding box center [365, 488] width 196 height 39
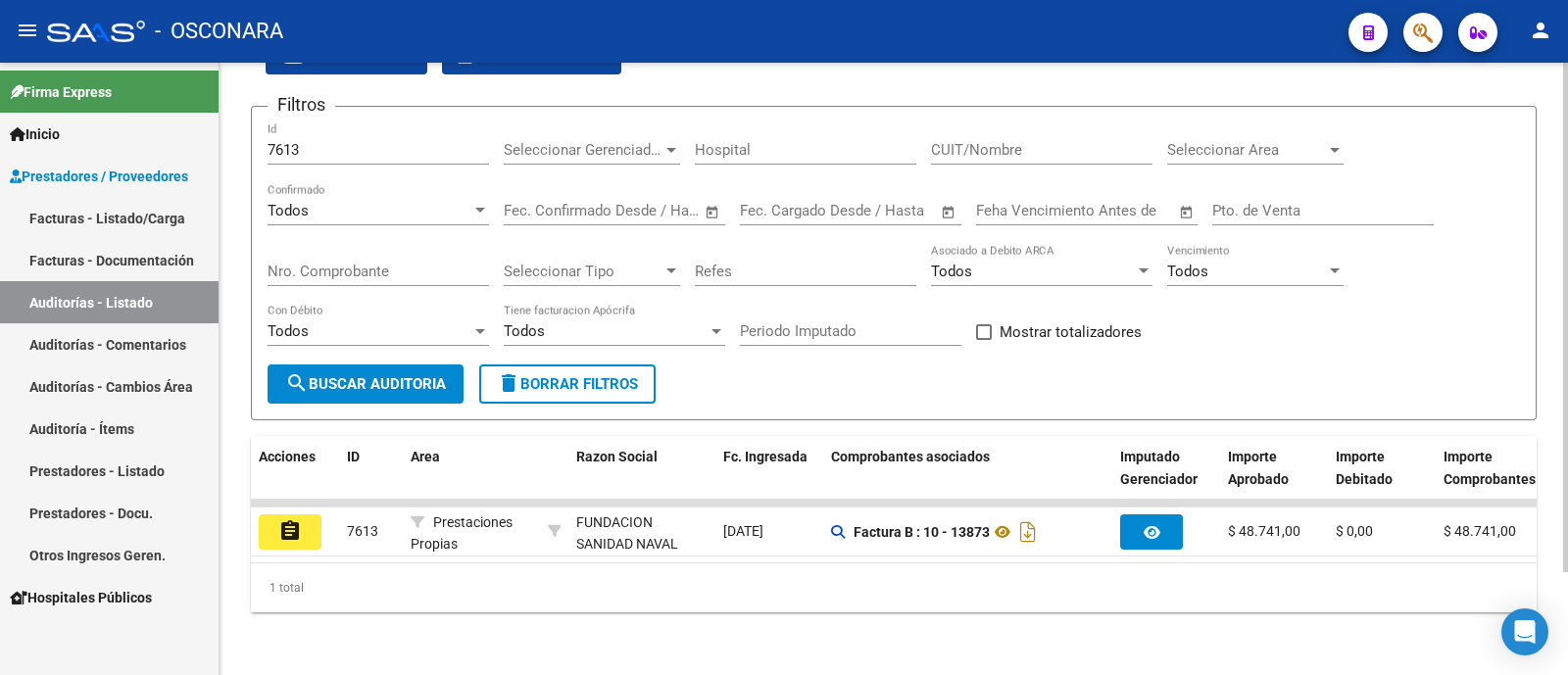
scroll to position [123, 0]
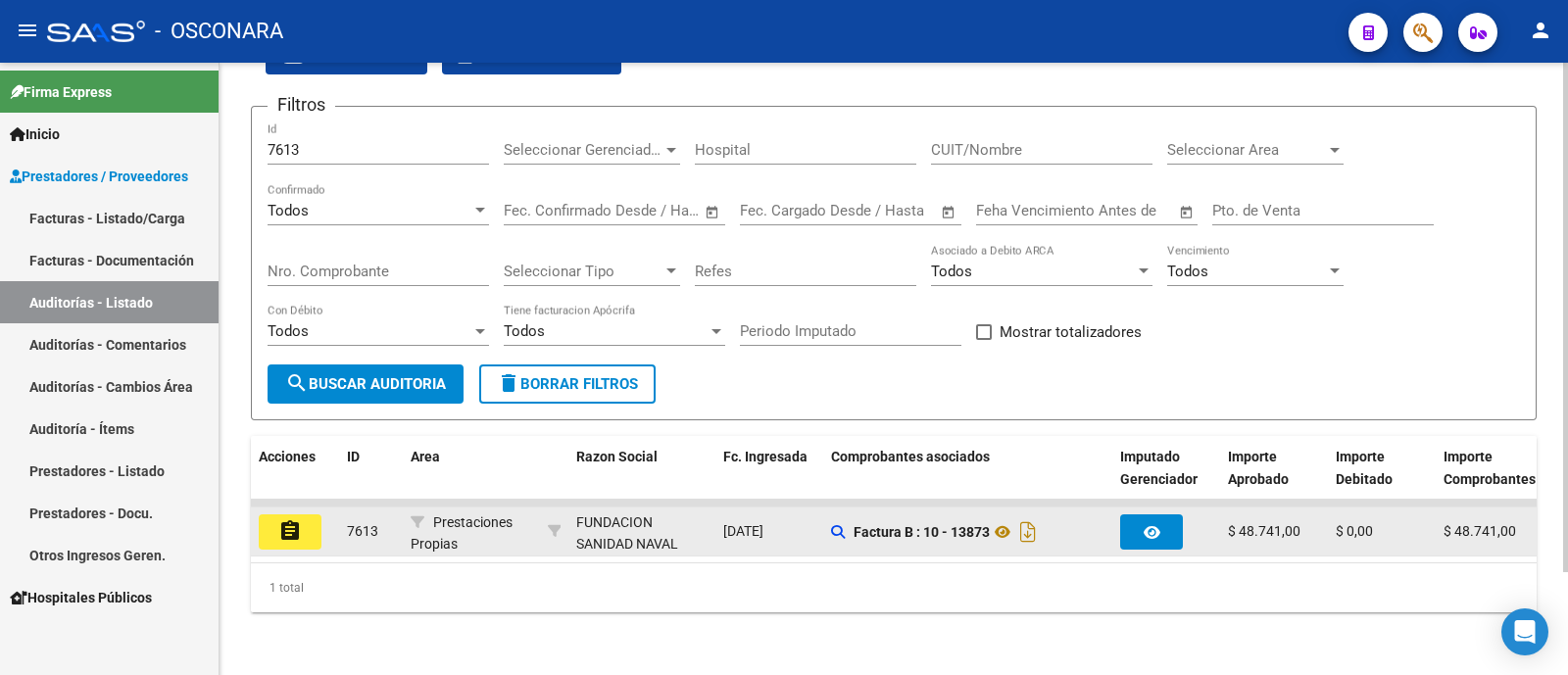
click at [307, 514] on button "assignment" at bounding box center [290, 532] width 63 height 36
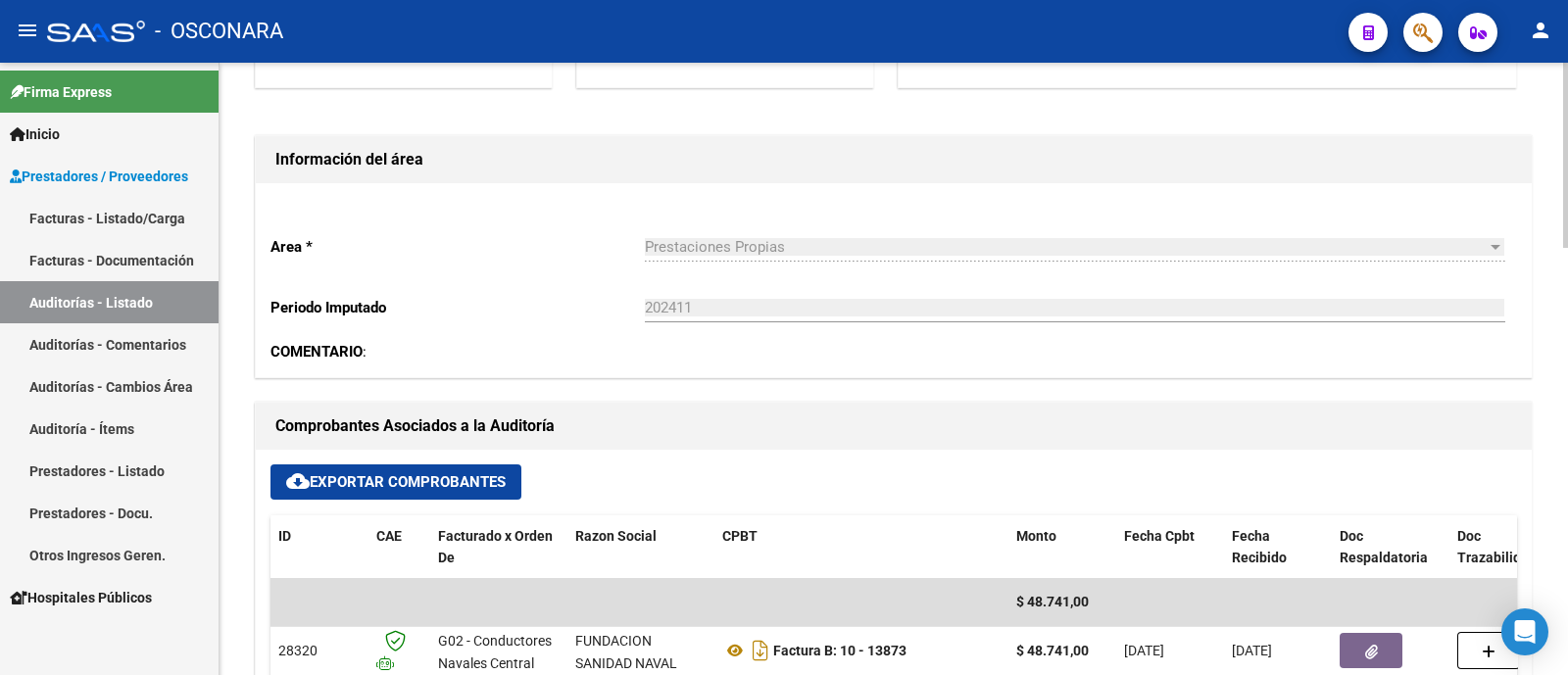
scroll to position [488, 0]
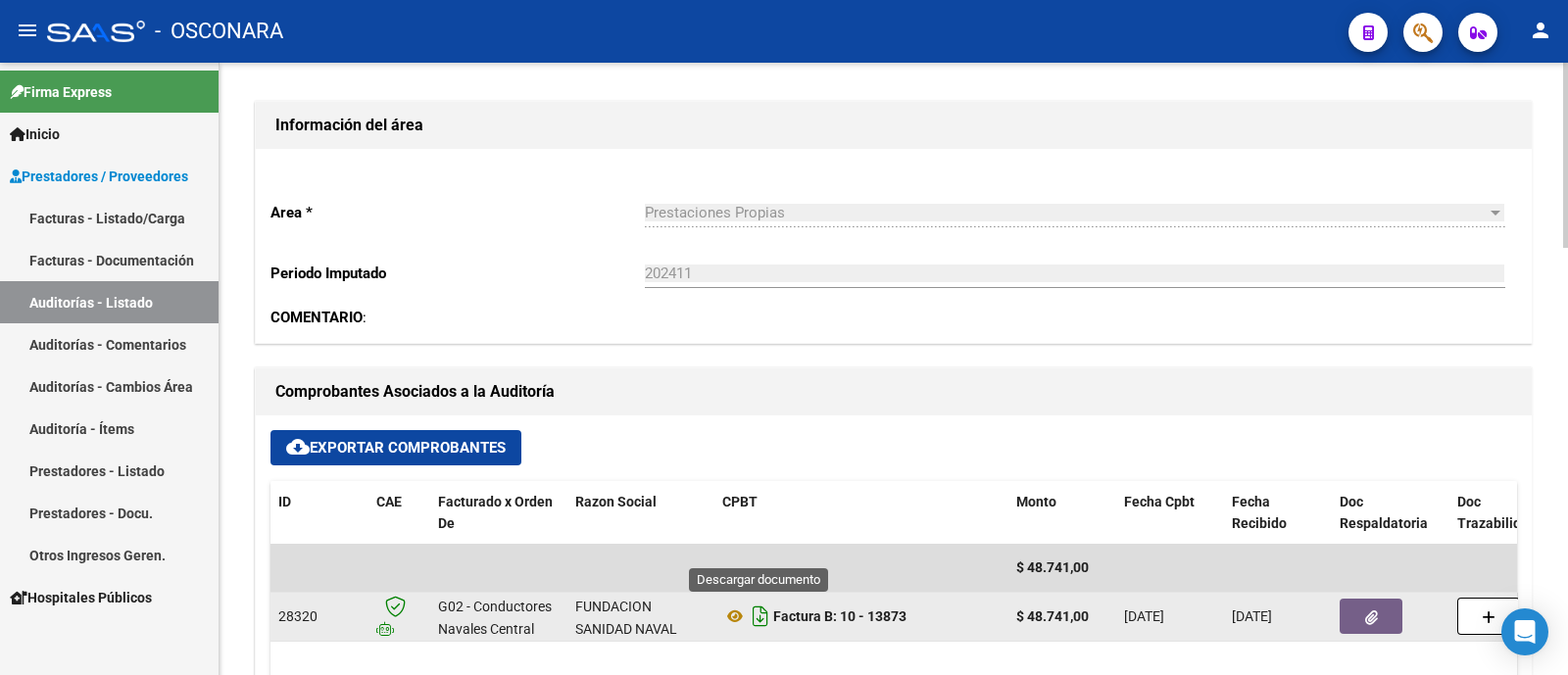
click at [752, 620] on icon "Descargar documento" at bounding box center [760, 616] width 26 height 32
click at [1336, 592] on datatable-body-cell at bounding box center [1390, 616] width 118 height 48
click at [1353, 605] on button "button" at bounding box center [1372, 616] width 63 height 36
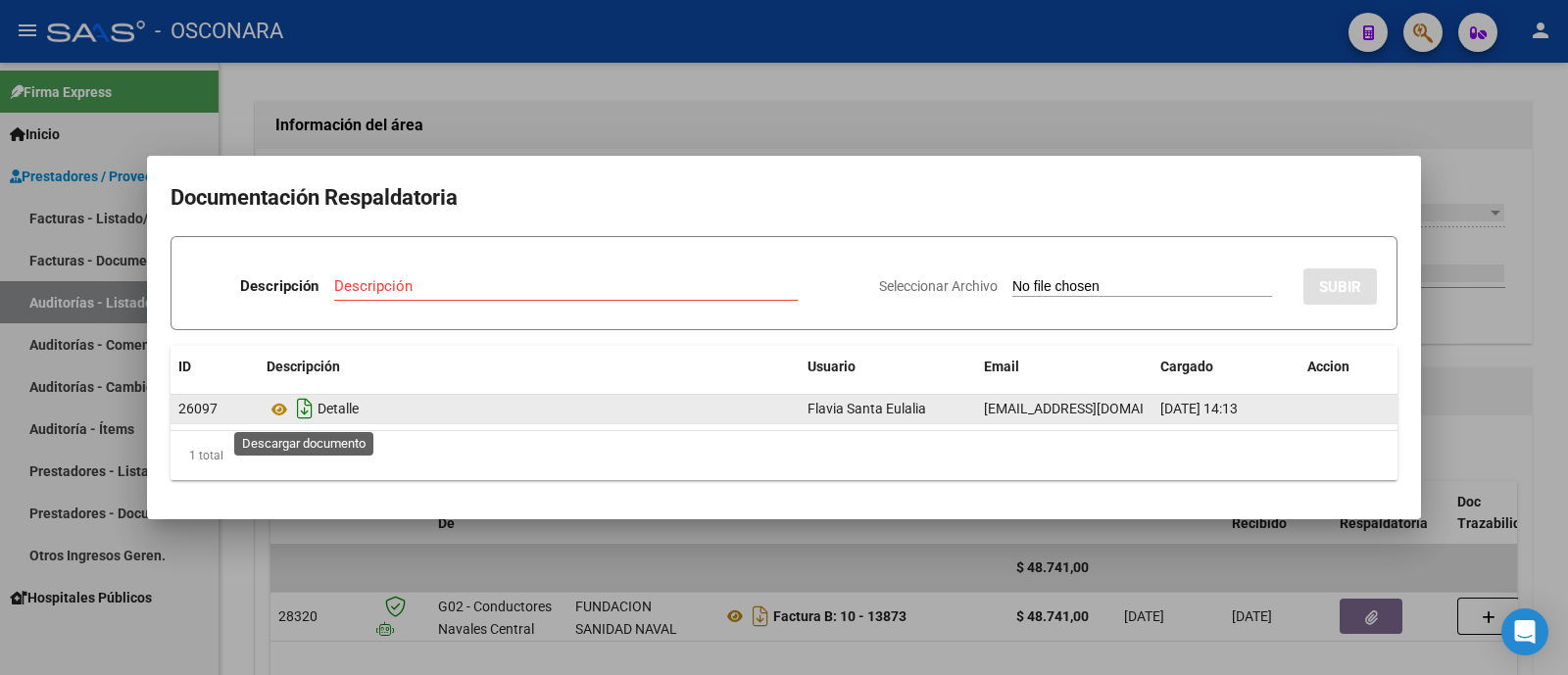
click at [301, 409] on icon "Descargar documento" at bounding box center [305, 409] width 26 height 32
click at [921, 119] on div at bounding box center [784, 338] width 1568 height 675
